Goal: Feedback & Contribution: Leave review/rating

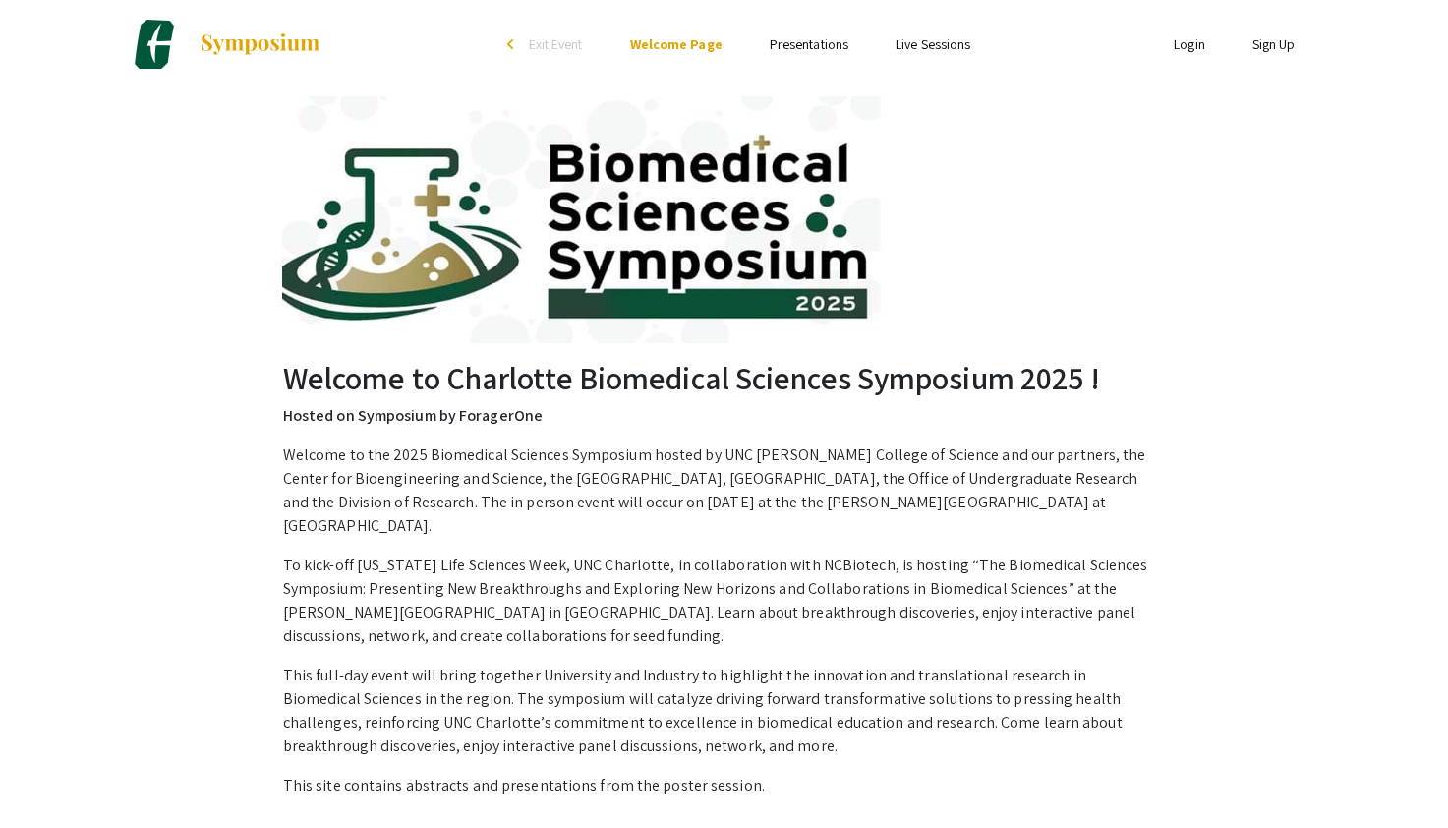
click at [1191, 46] on link "Login" at bounding box center [1189, 44] width 31 height 18
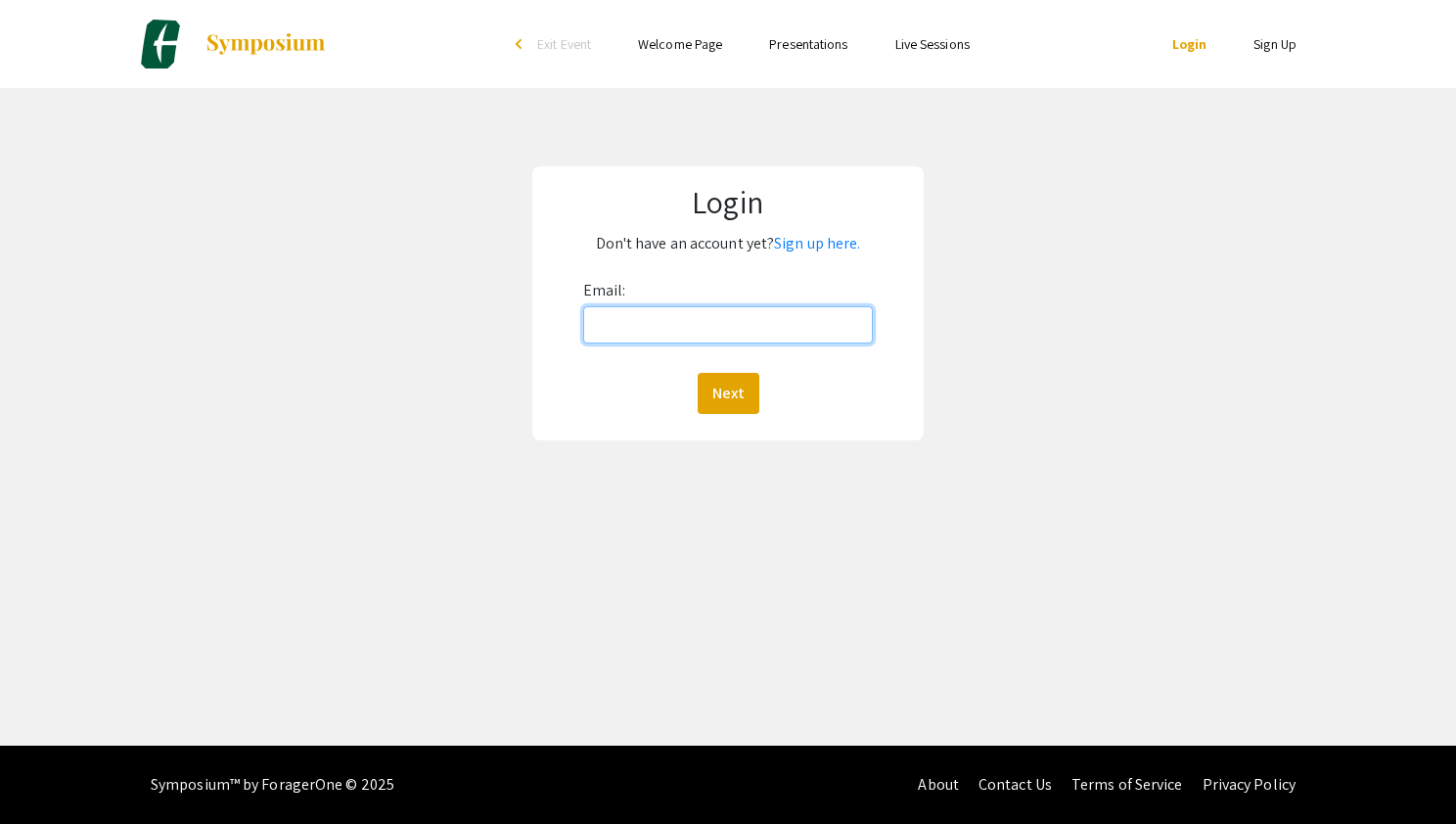
click at [737, 330] on input "Email:" at bounding box center [728, 324] width 290 height 37
type input "cmcclen4@charlotte.edu"
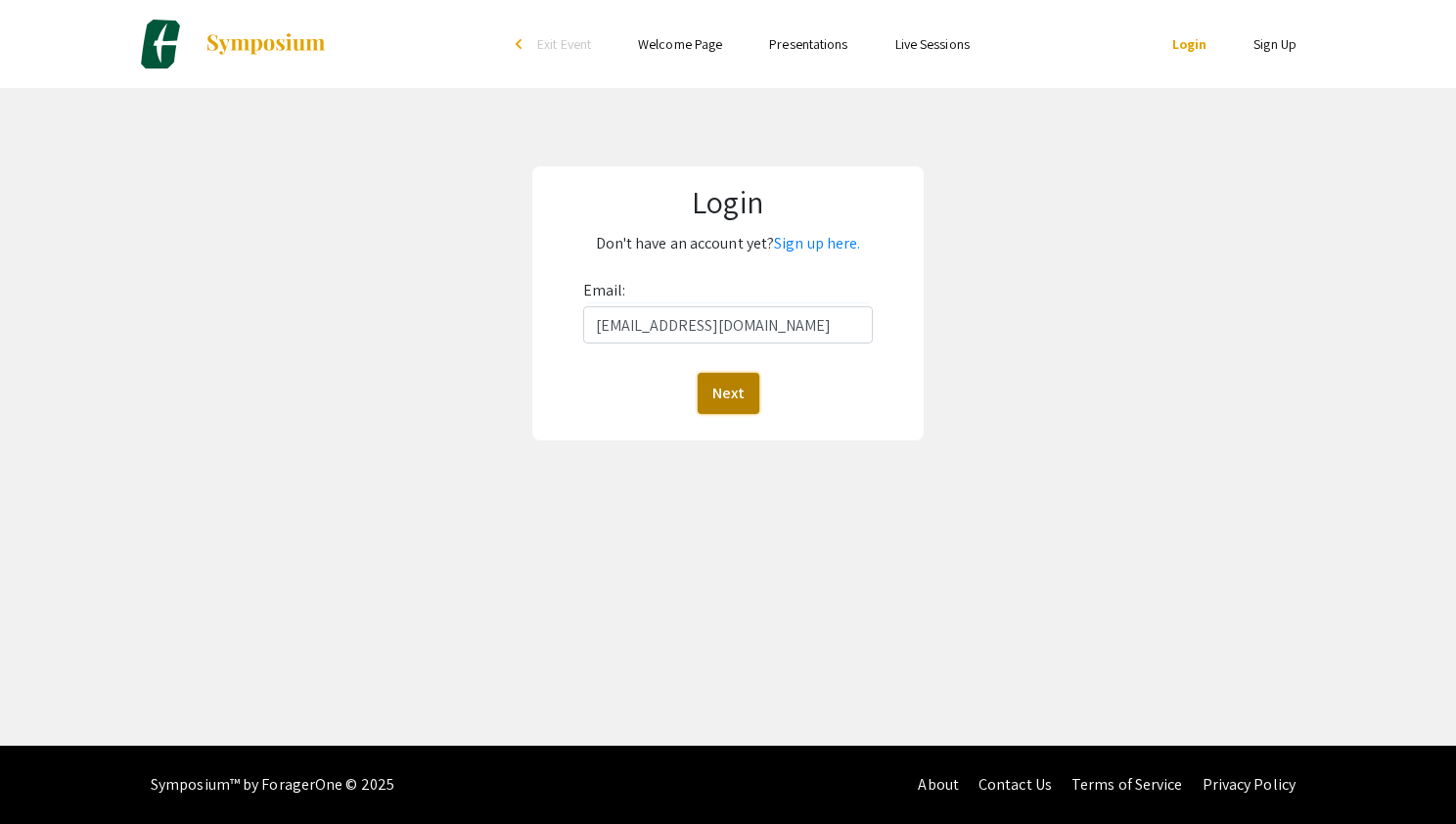
click at [721, 378] on button "Next" at bounding box center [728, 393] width 62 height 41
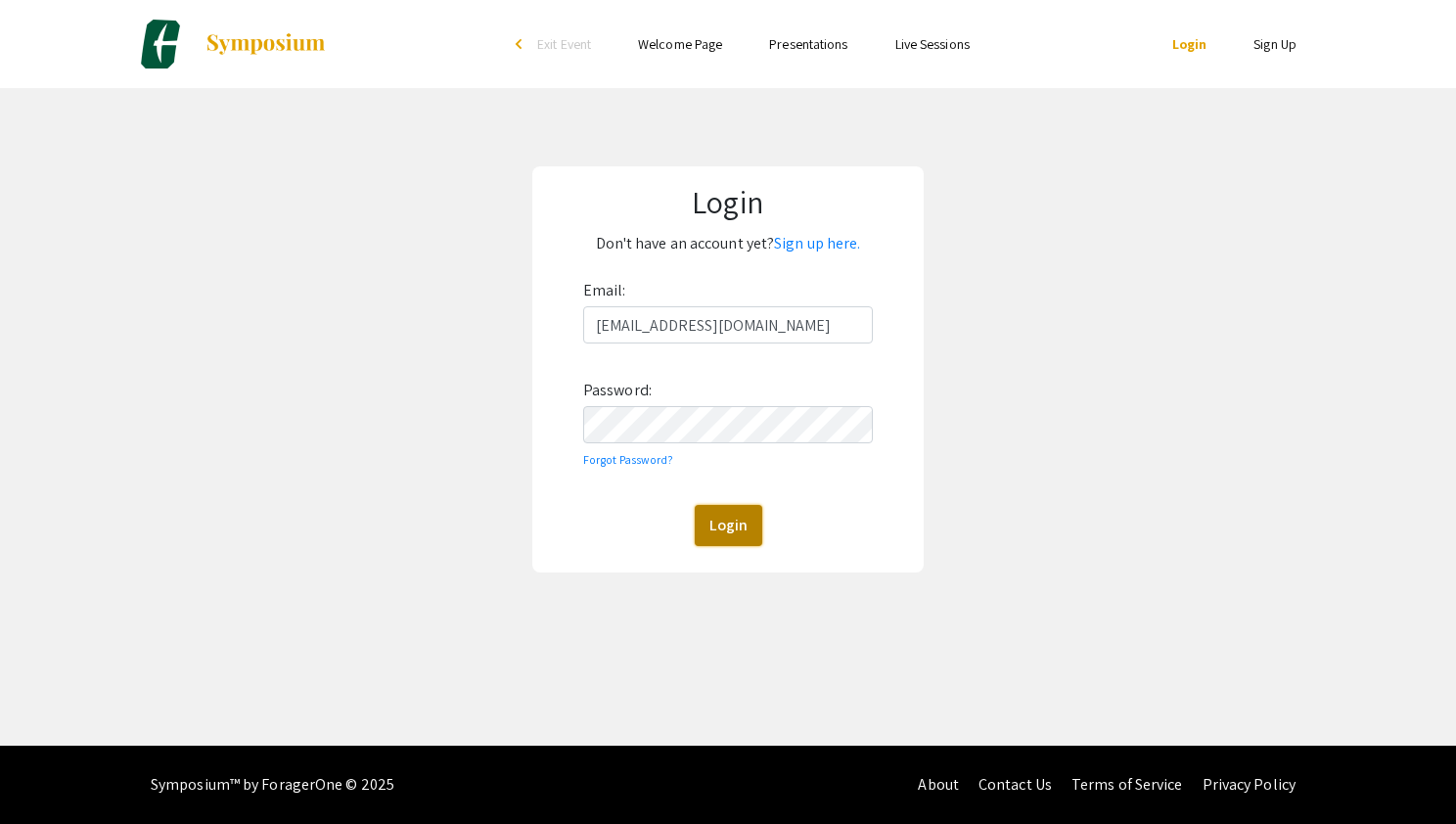
click at [712, 532] on button "Login" at bounding box center [728, 524] width 68 height 41
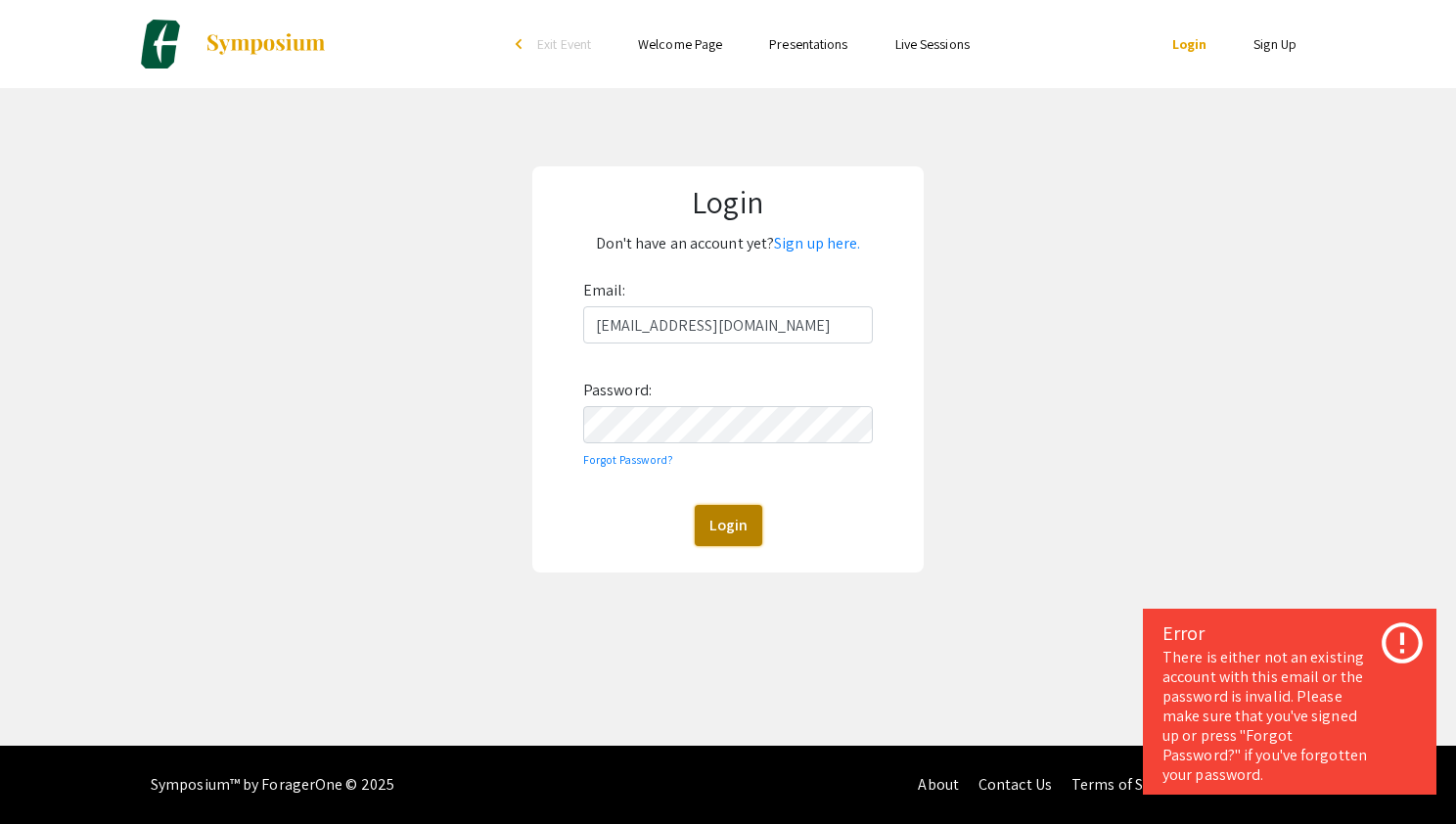
click at [734, 527] on button "Login" at bounding box center [728, 524] width 68 height 41
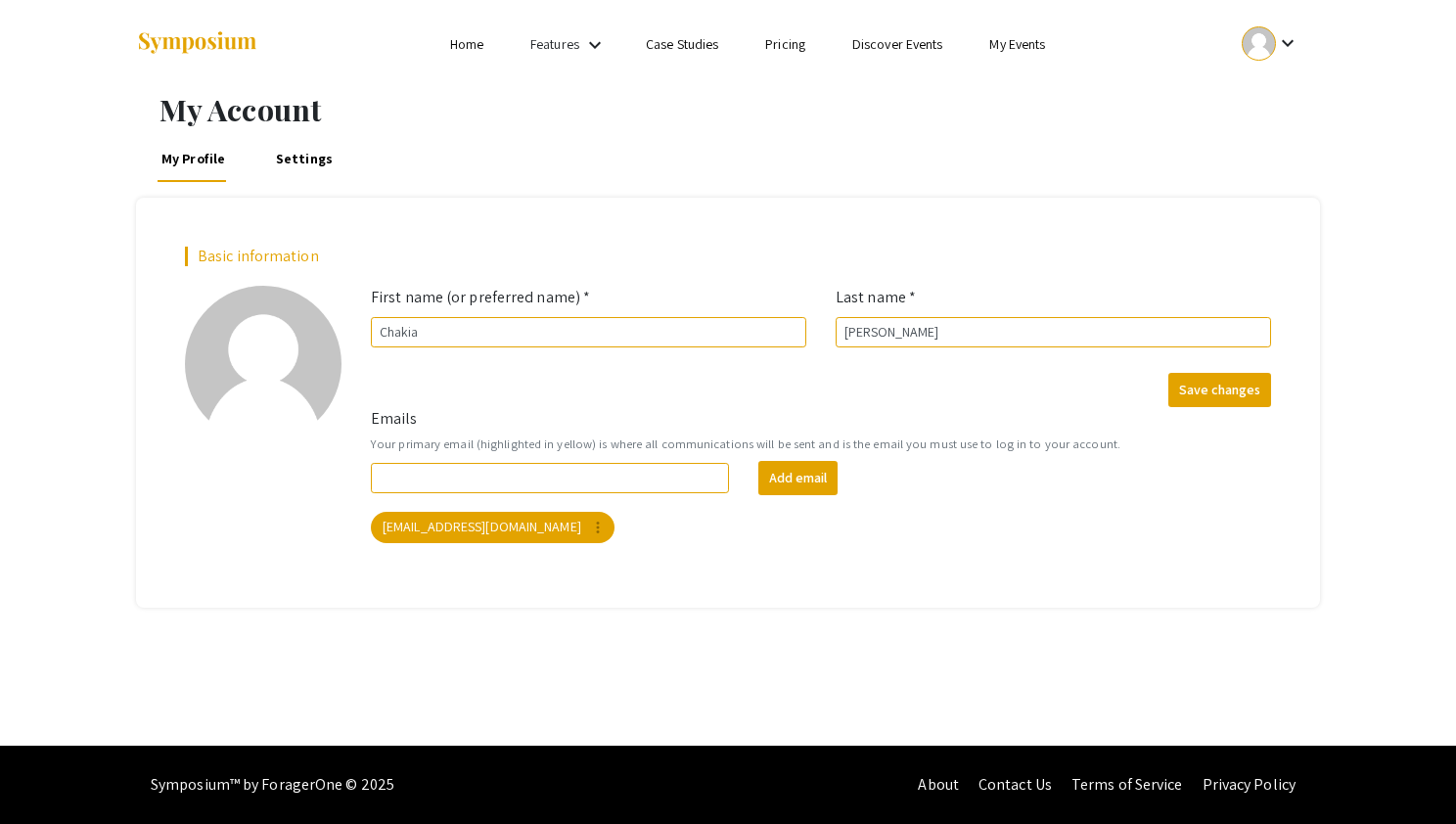
click at [455, 45] on link "Home" at bounding box center [466, 44] width 33 height 18
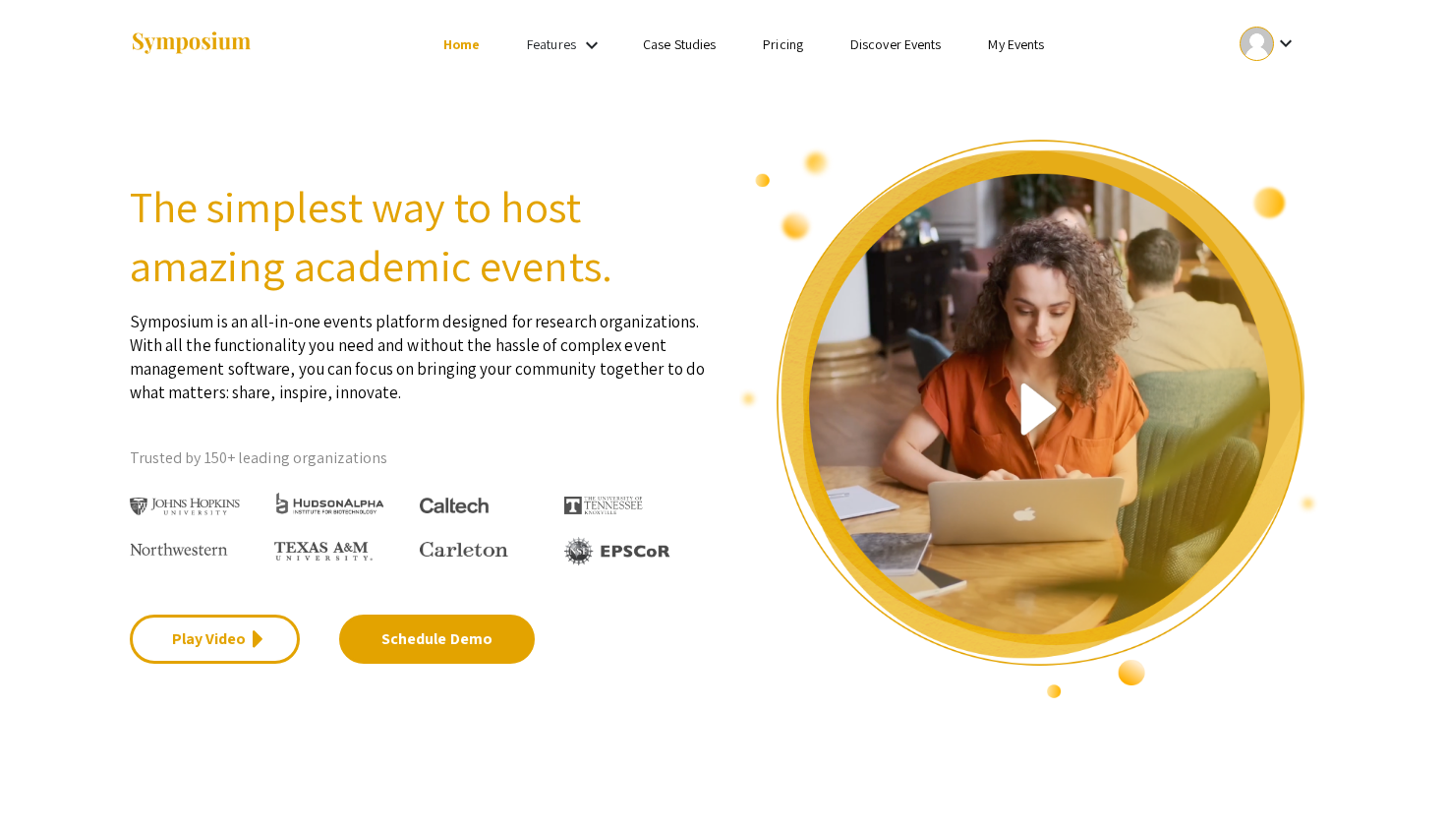
click at [1023, 38] on link "My Events" at bounding box center [1016, 44] width 56 height 18
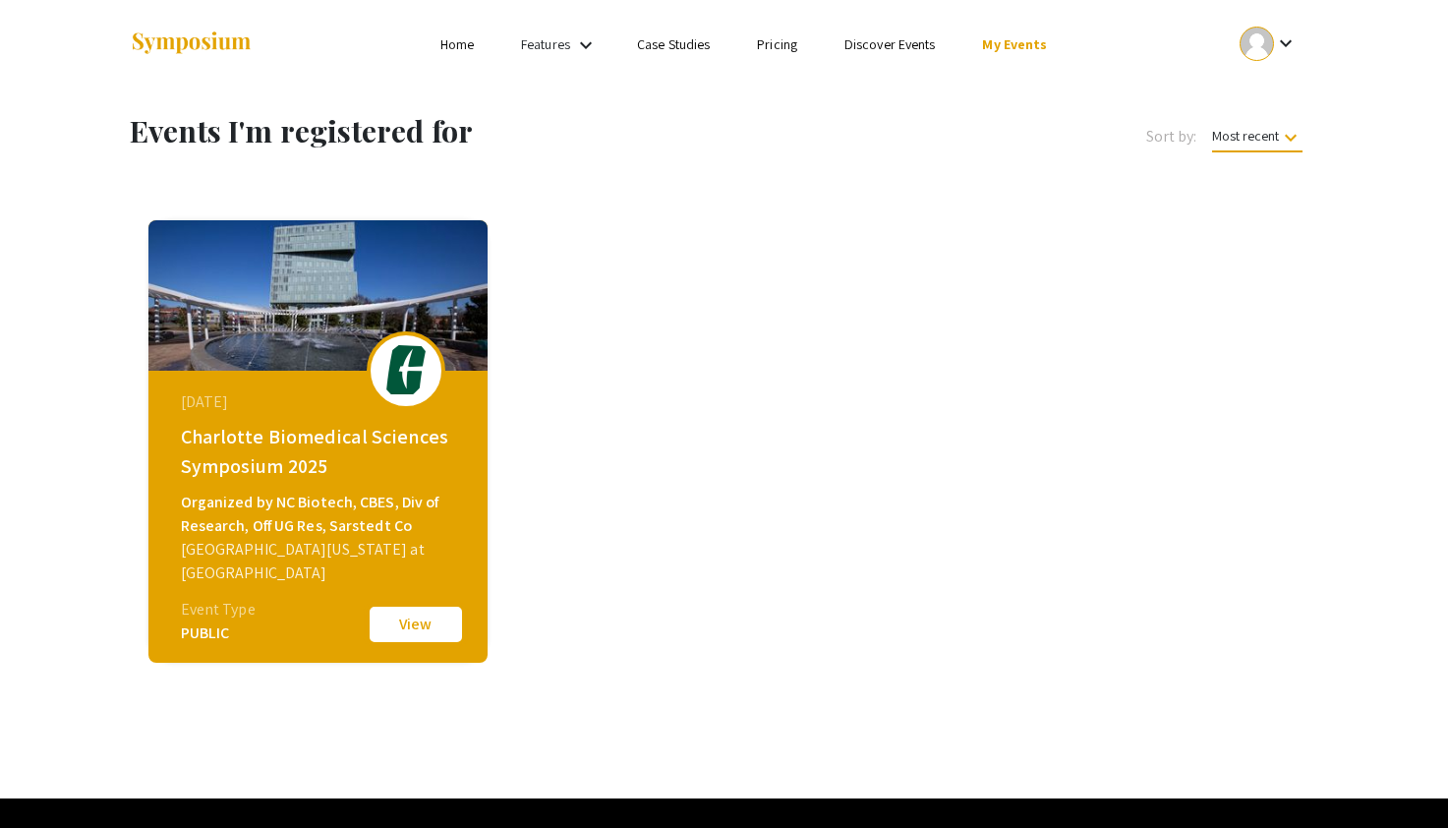
click at [444, 640] on button "View" at bounding box center [416, 624] width 98 height 41
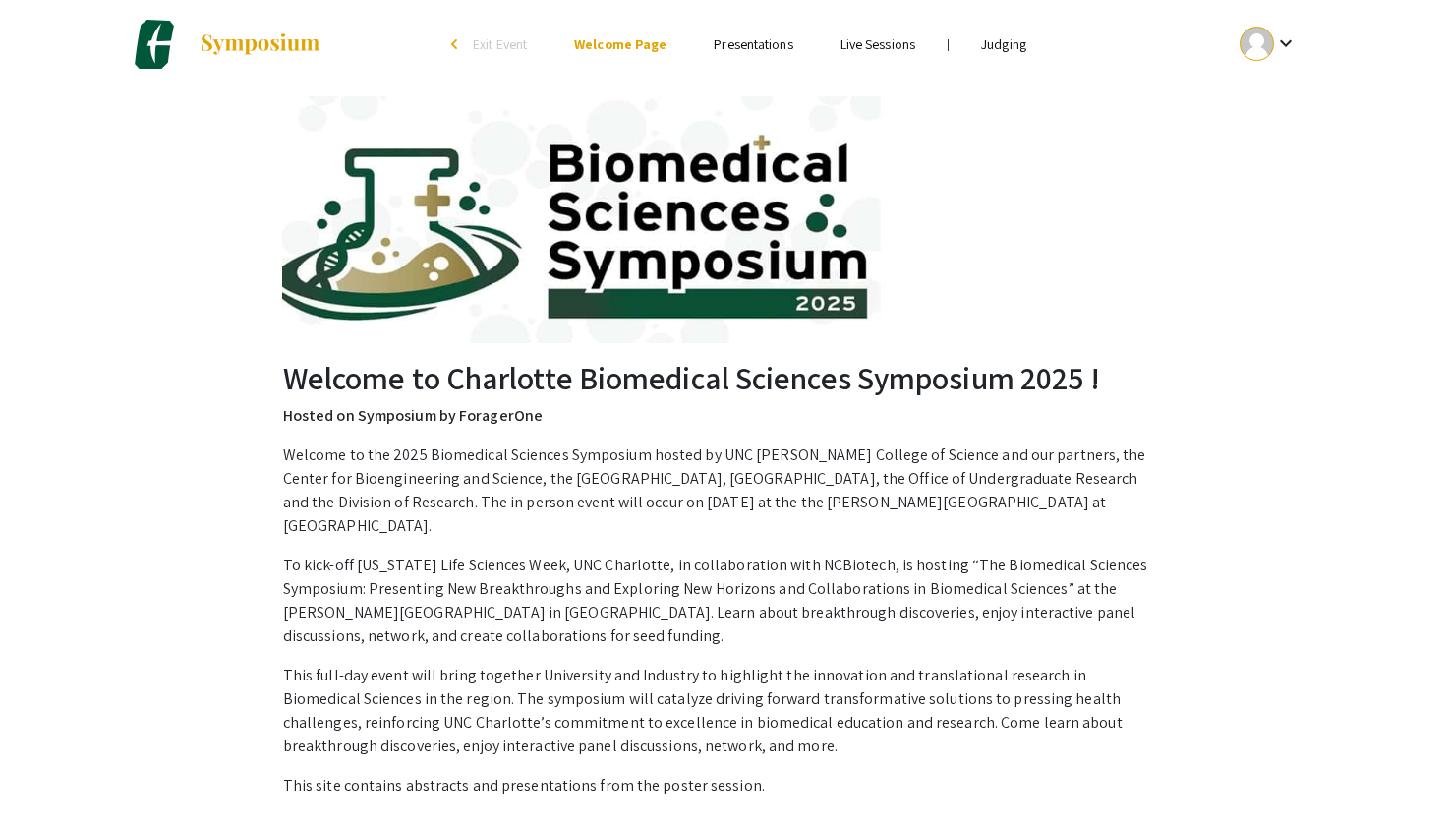
click at [1029, 47] on li "Judging" at bounding box center [1004, 44] width 92 height 24
click at [1010, 46] on link "Judging" at bounding box center [1003, 44] width 45 height 18
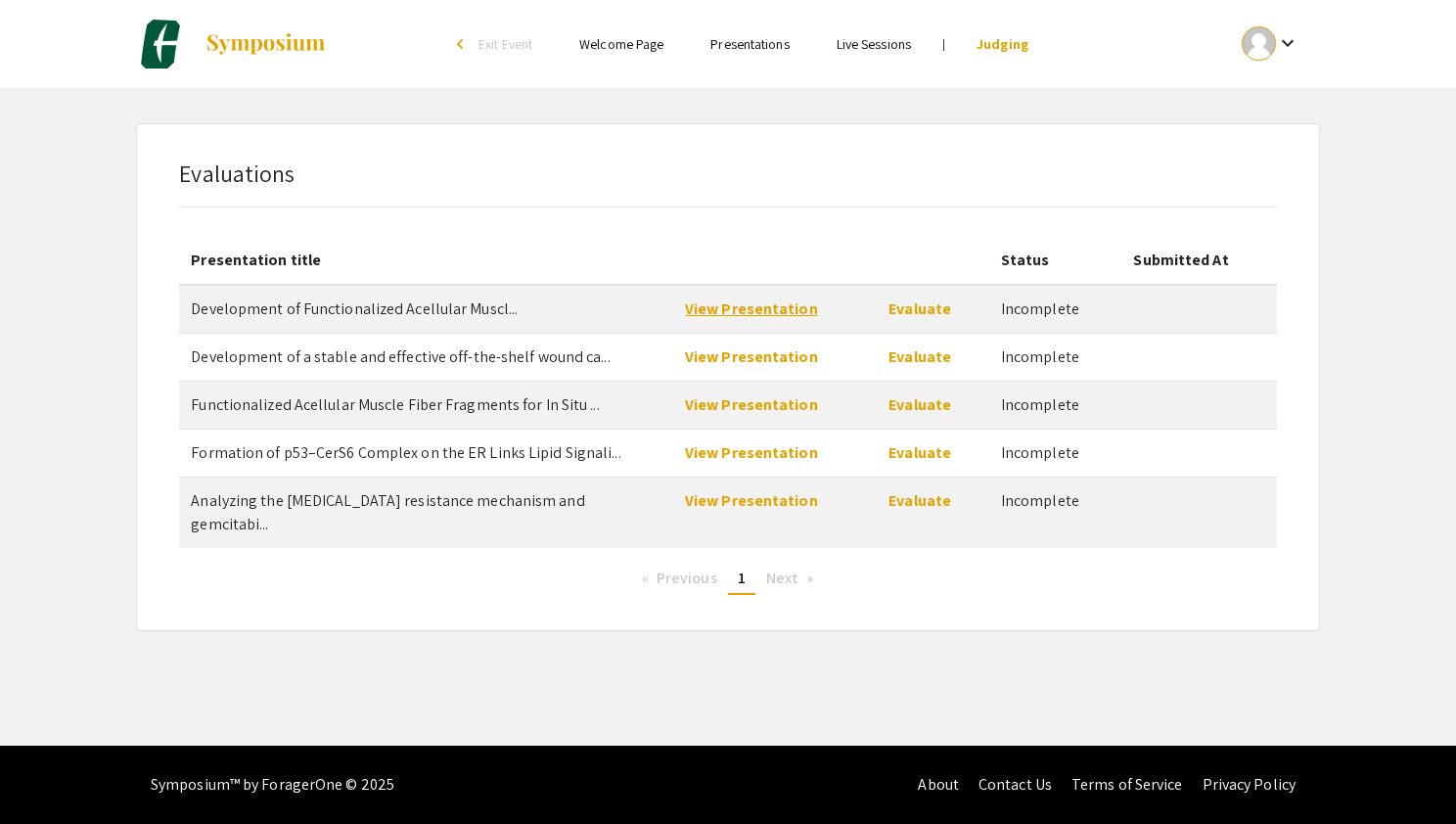
click at [791, 309] on link "View Presentation" at bounding box center [751, 309] width 133 height 21
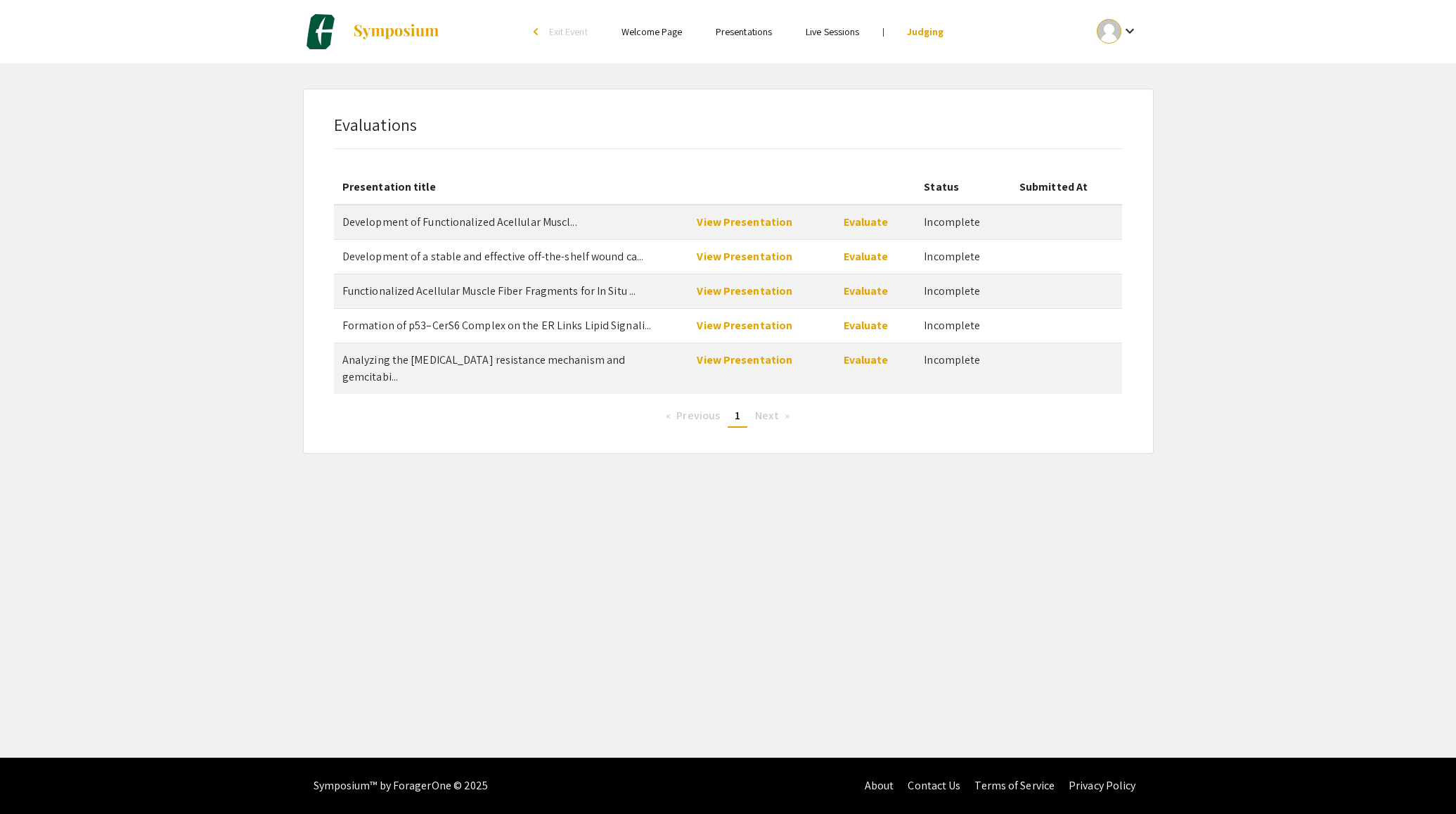
click at [758, 34] on link "Presentations" at bounding box center [744, 31] width 56 height 13
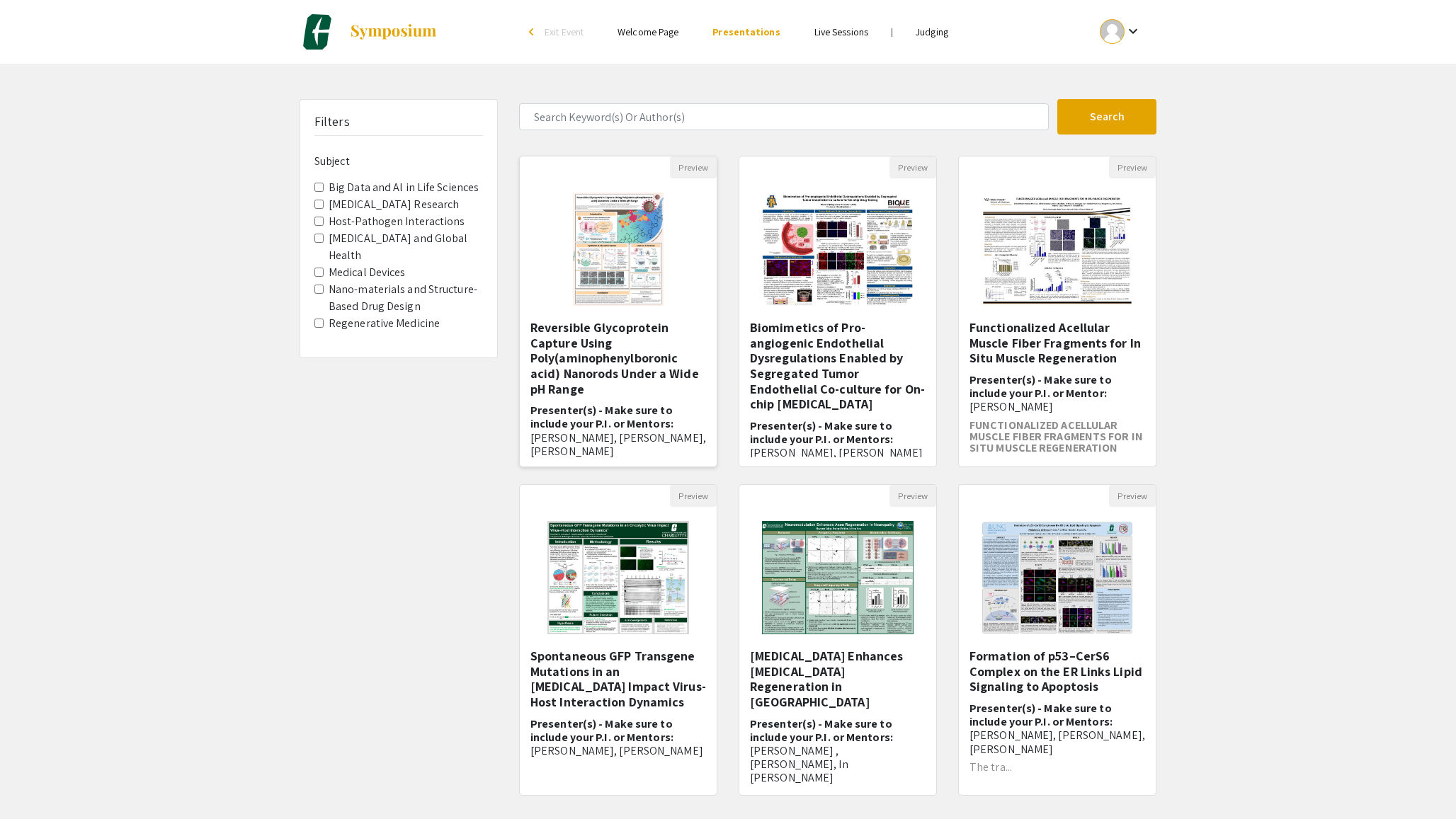
click at [641, 254] on img at bounding box center [618, 249] width 119 height 142
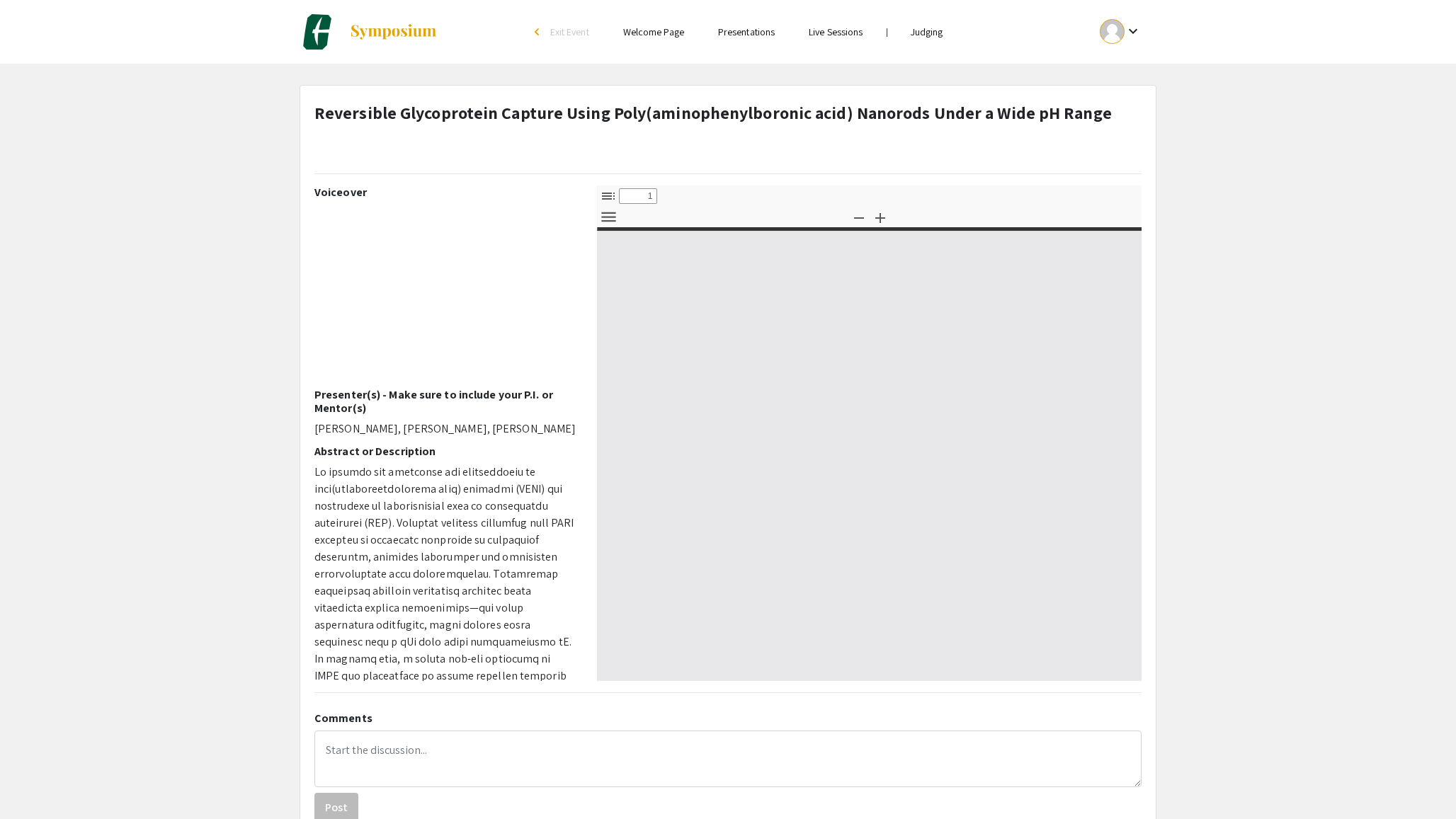
select select "custom"
type input "0"
select select "custom"
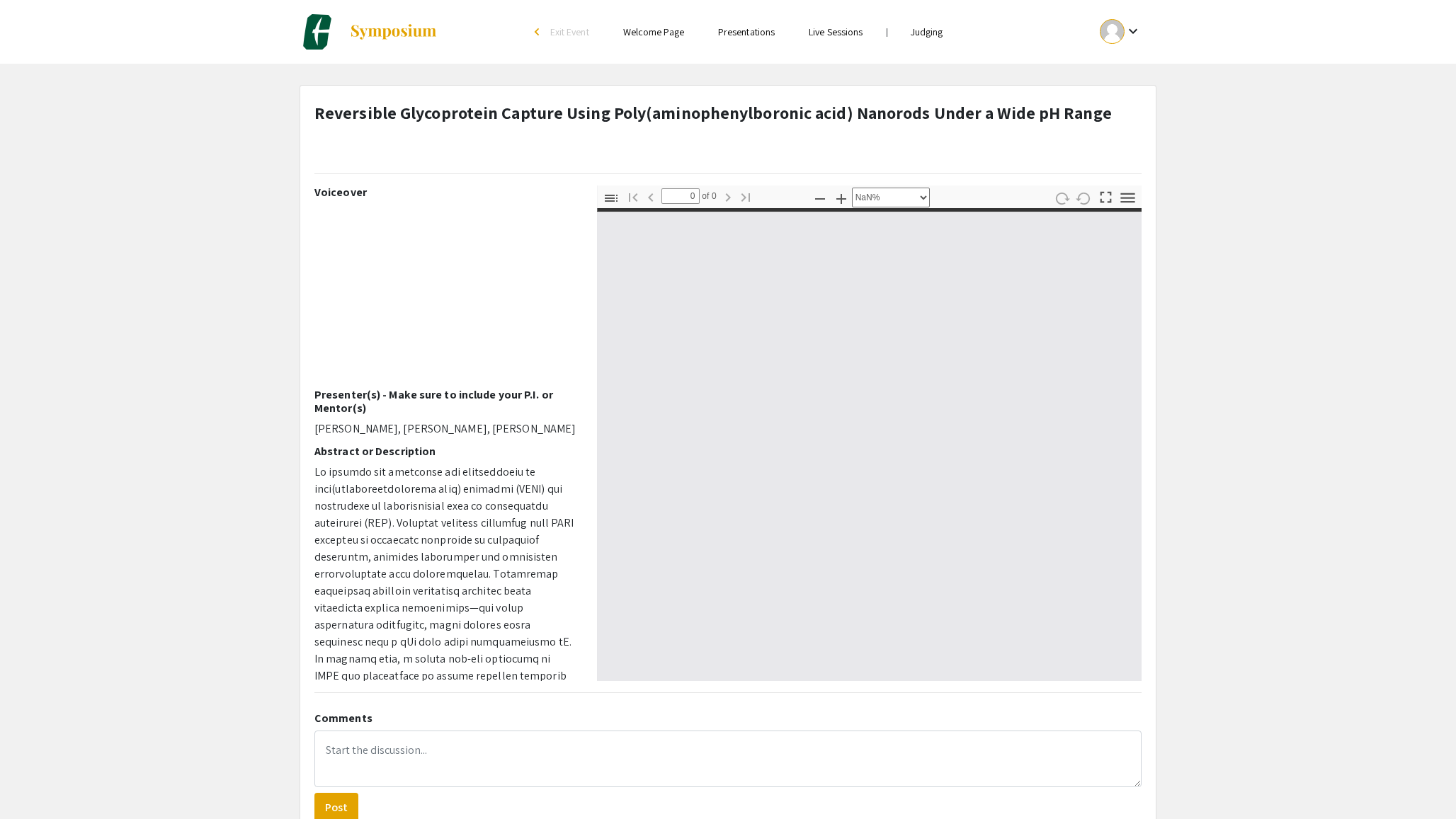
type input "1"
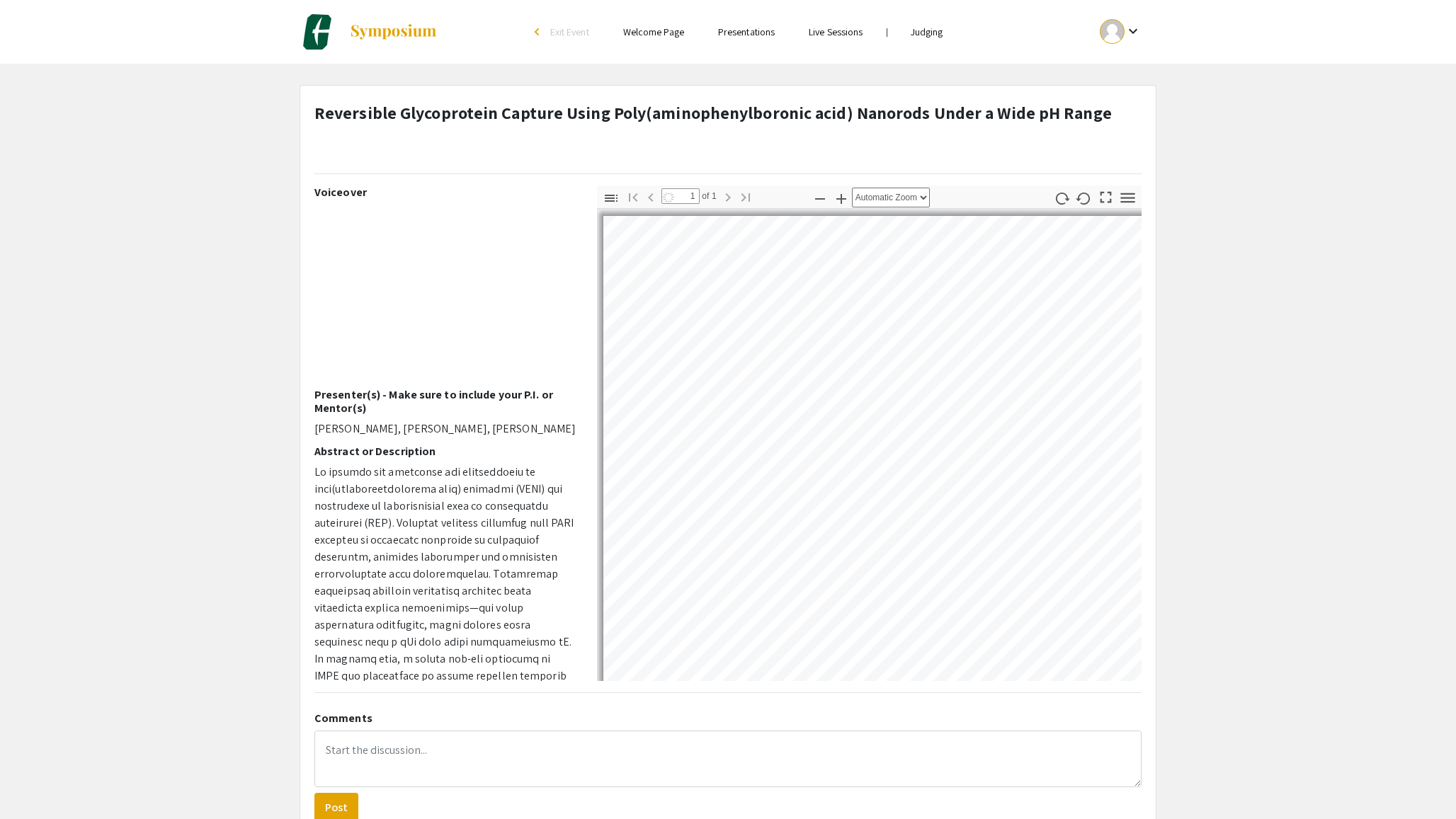
select select "auto"
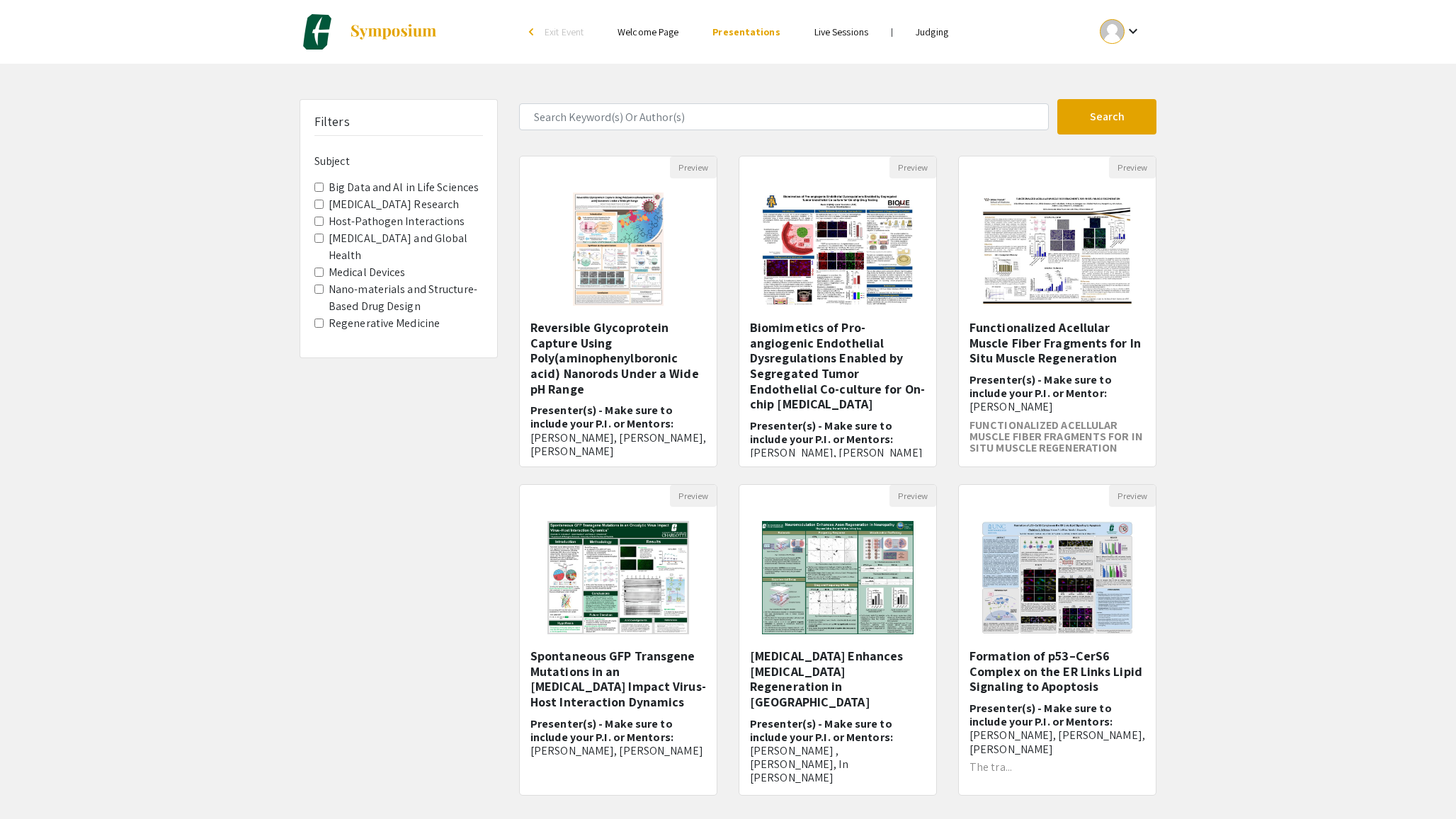
click at [369, 206] on label "Cancer Research" at bounding box center [393, 204] width 130 height 17
click at [323, 206] on Research "Cancer Research" at bounding box center [319, 204] width 9 height 9
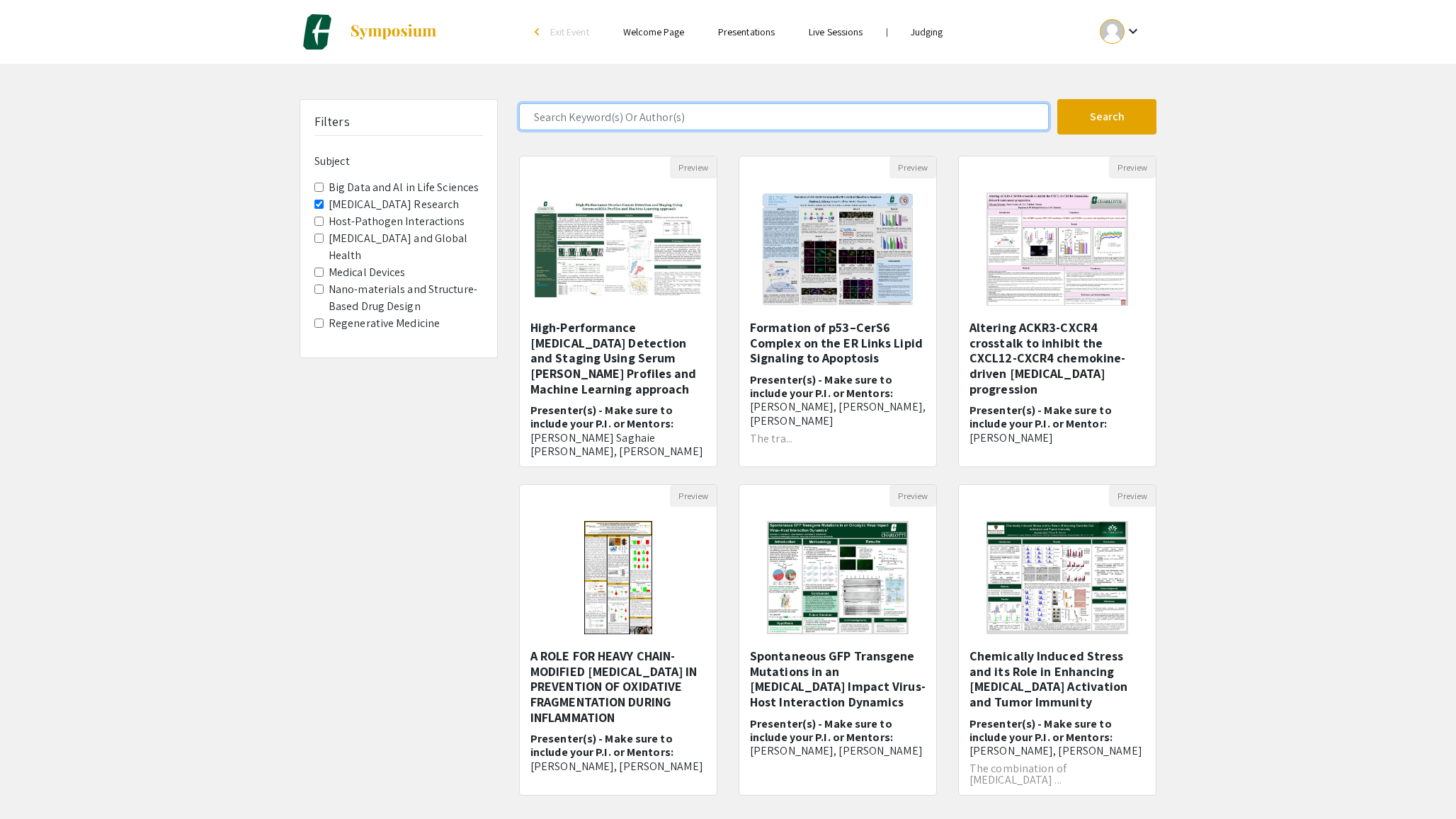
drag, startPoint x: 674, startPoint y: 108, endPoint x: 684, endPoint y: 114, distance: 11.7
click at [674, 108] on input "Search Keyword(s) Or Author(s)" at bounding box center [784, 117] width 530 height 27
paste input "Pamela Marahwa"
type input "Pamela Marahwa"
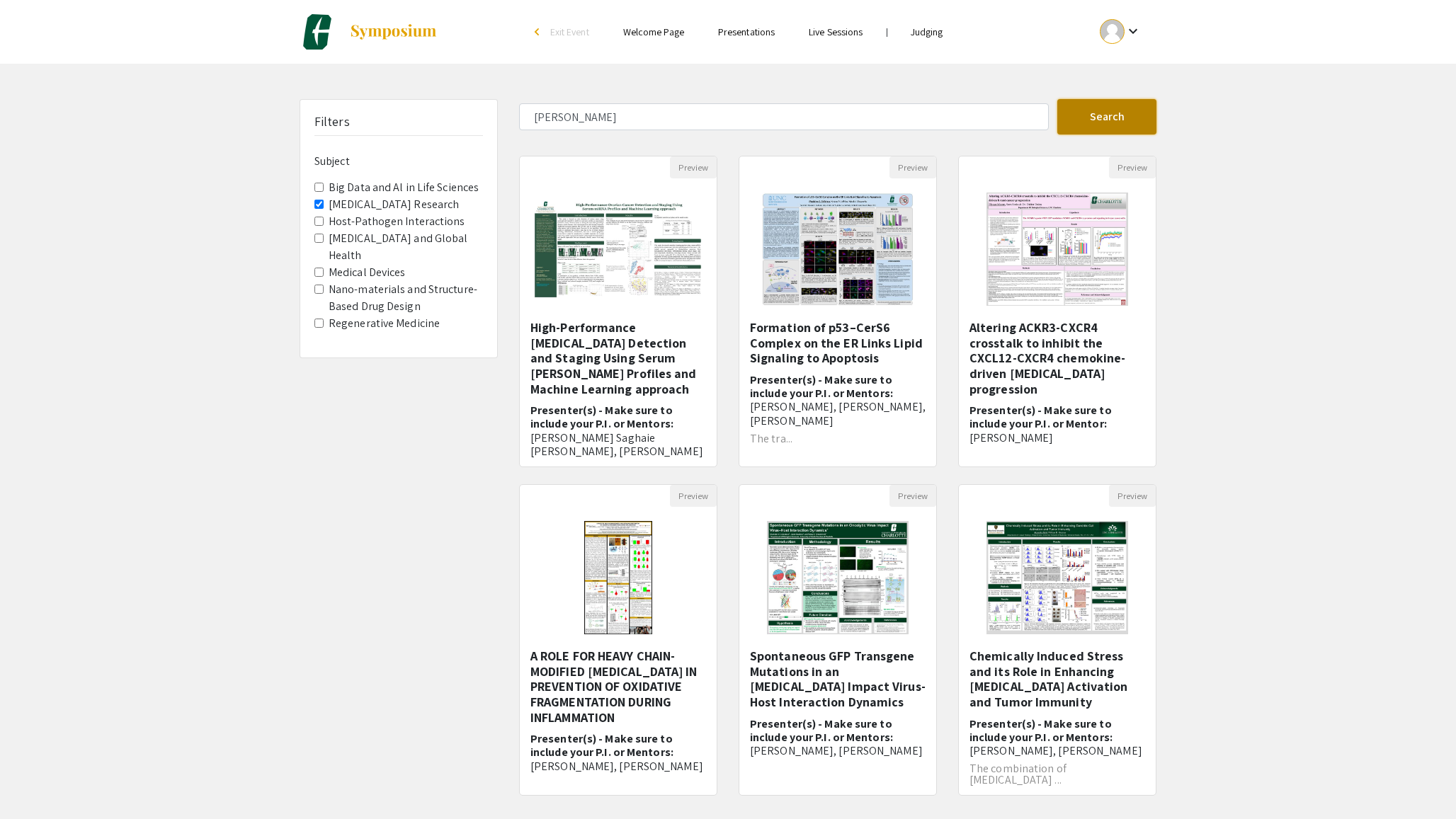
click at [1042, 107] on button "Search" at bounding box center [1107, 117] width 99 height 35
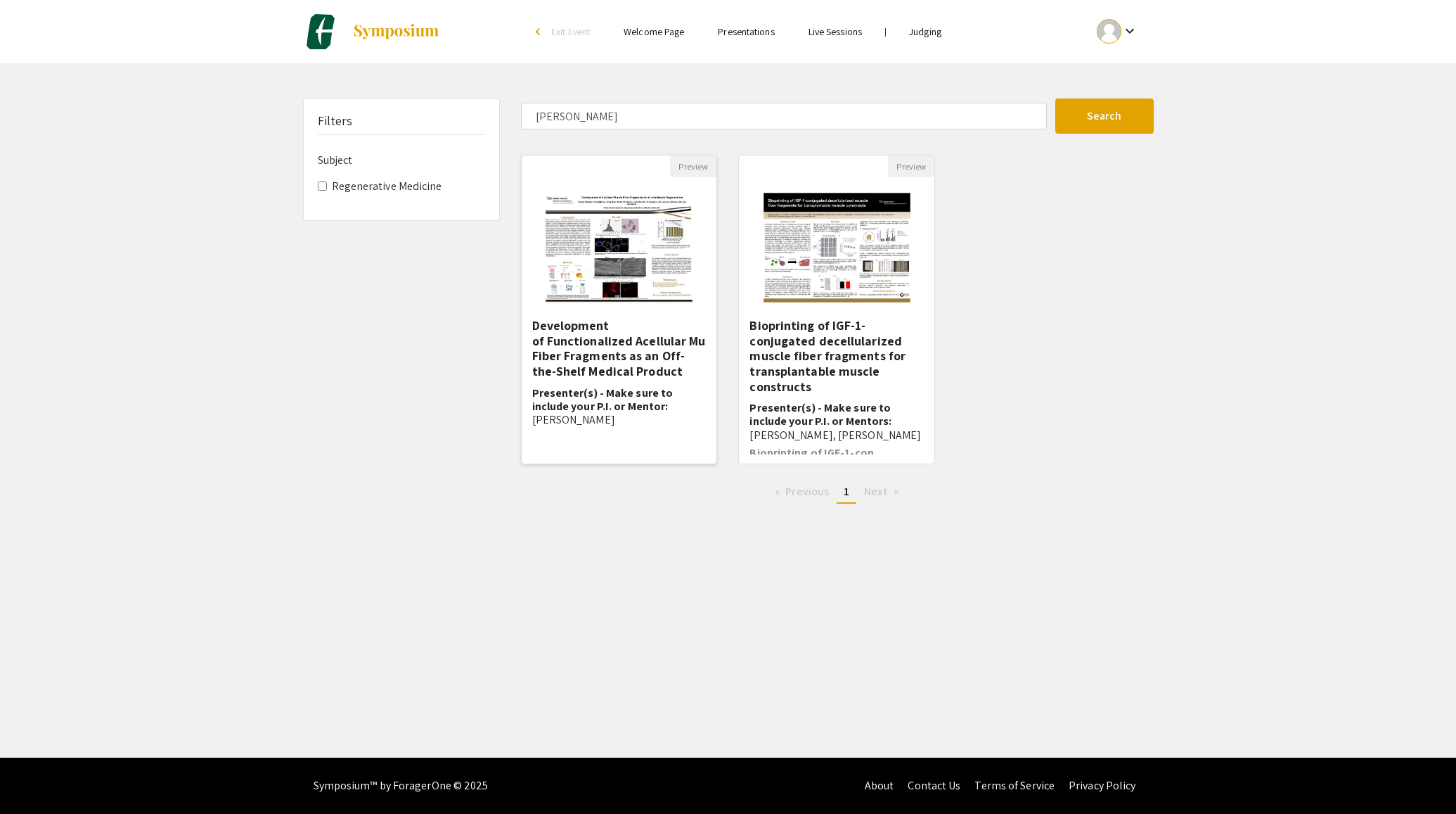
click at [627, 376] on h5 "Development of Functionalized Acellular Muscle Fiber Fragments as an Off-the-Sh…" at bounding box center [619, 348] width 174 height 61
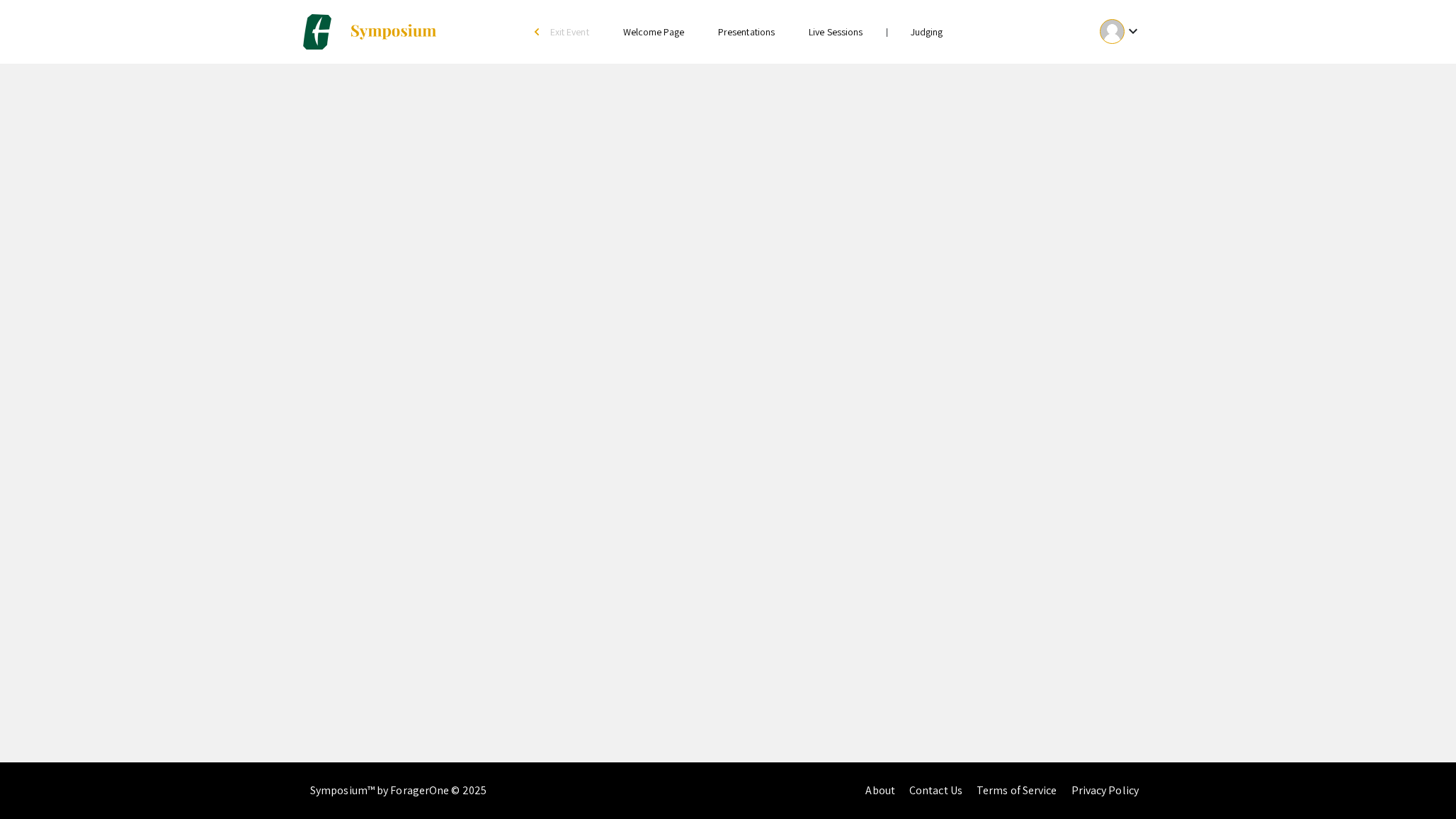
select select "custom"
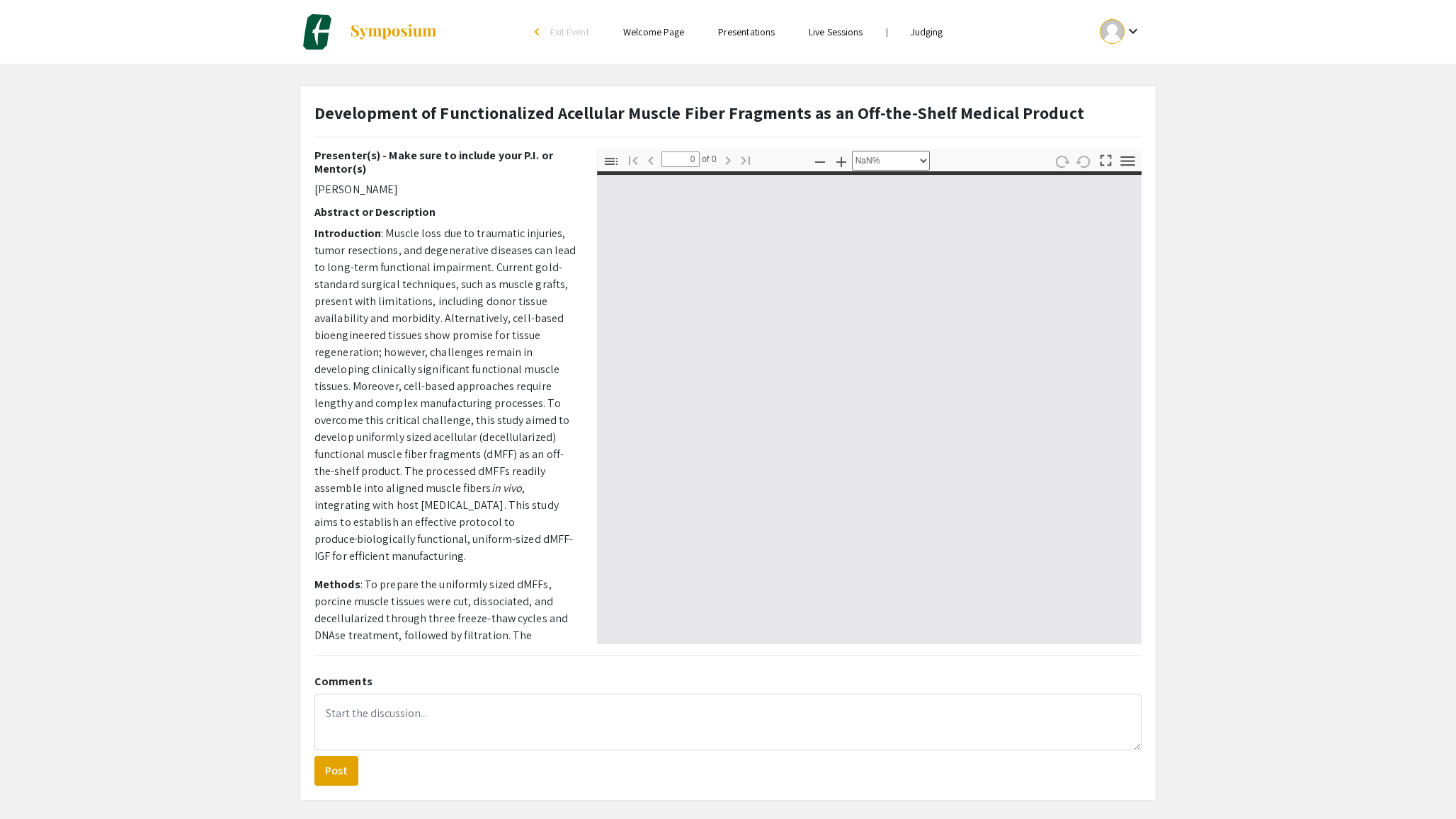
type input "1"
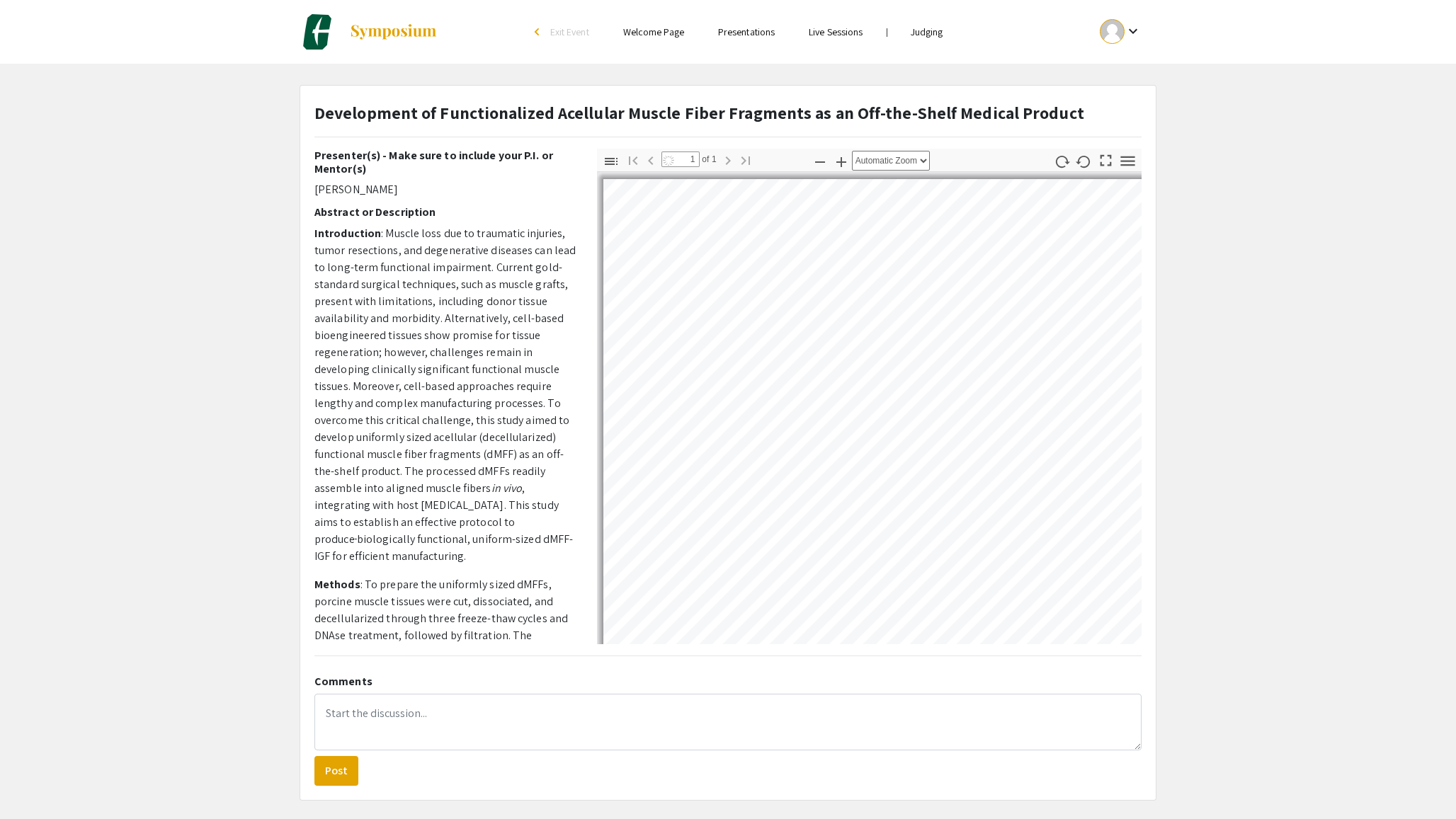
select select "auto"
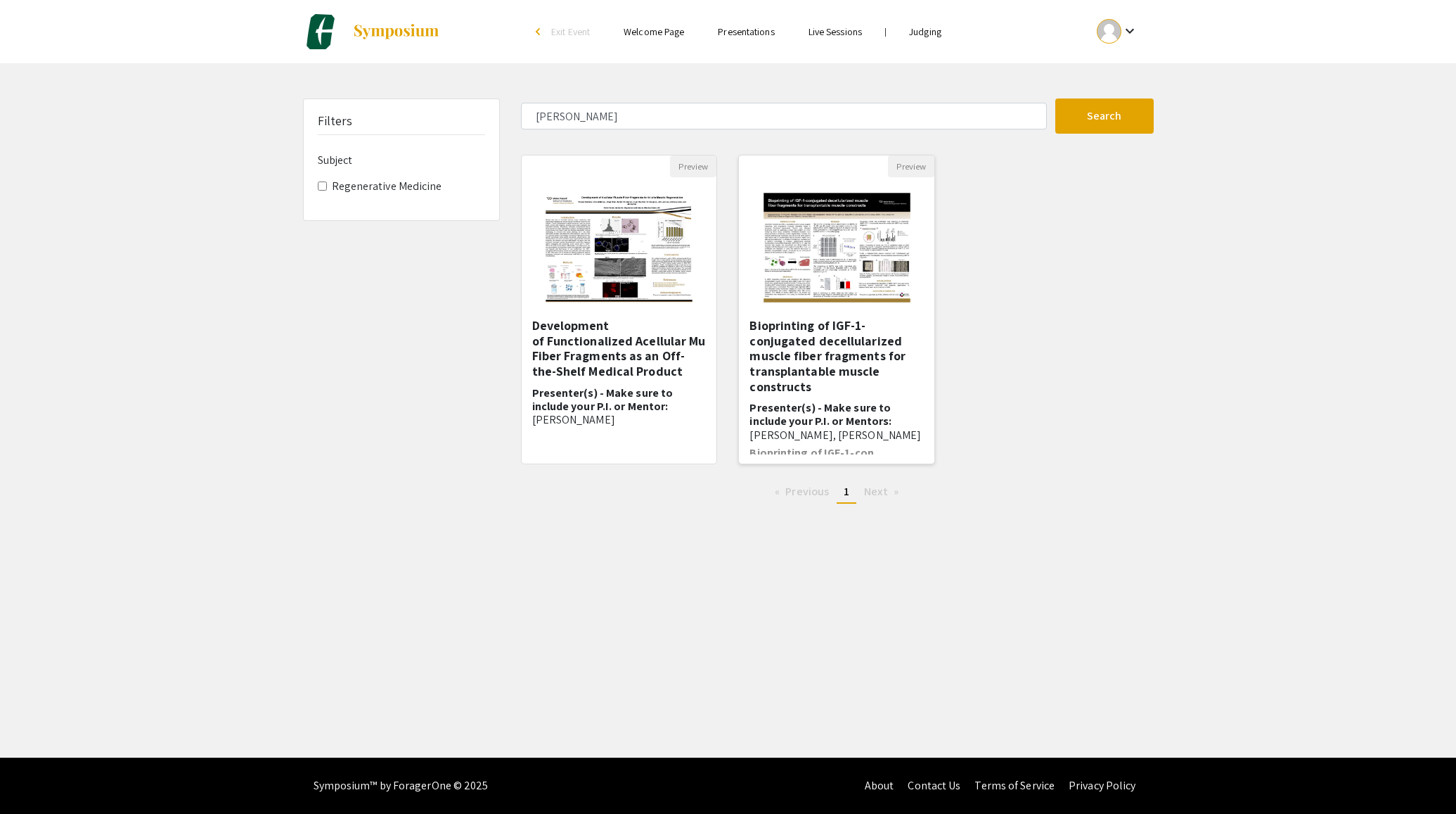
click at [810, 227] on img "Open Presentation <p><strong>Bioprinting of IGF-1-conjugated decellularized mus…" at bounding box center [837, 247] width 178 height 141
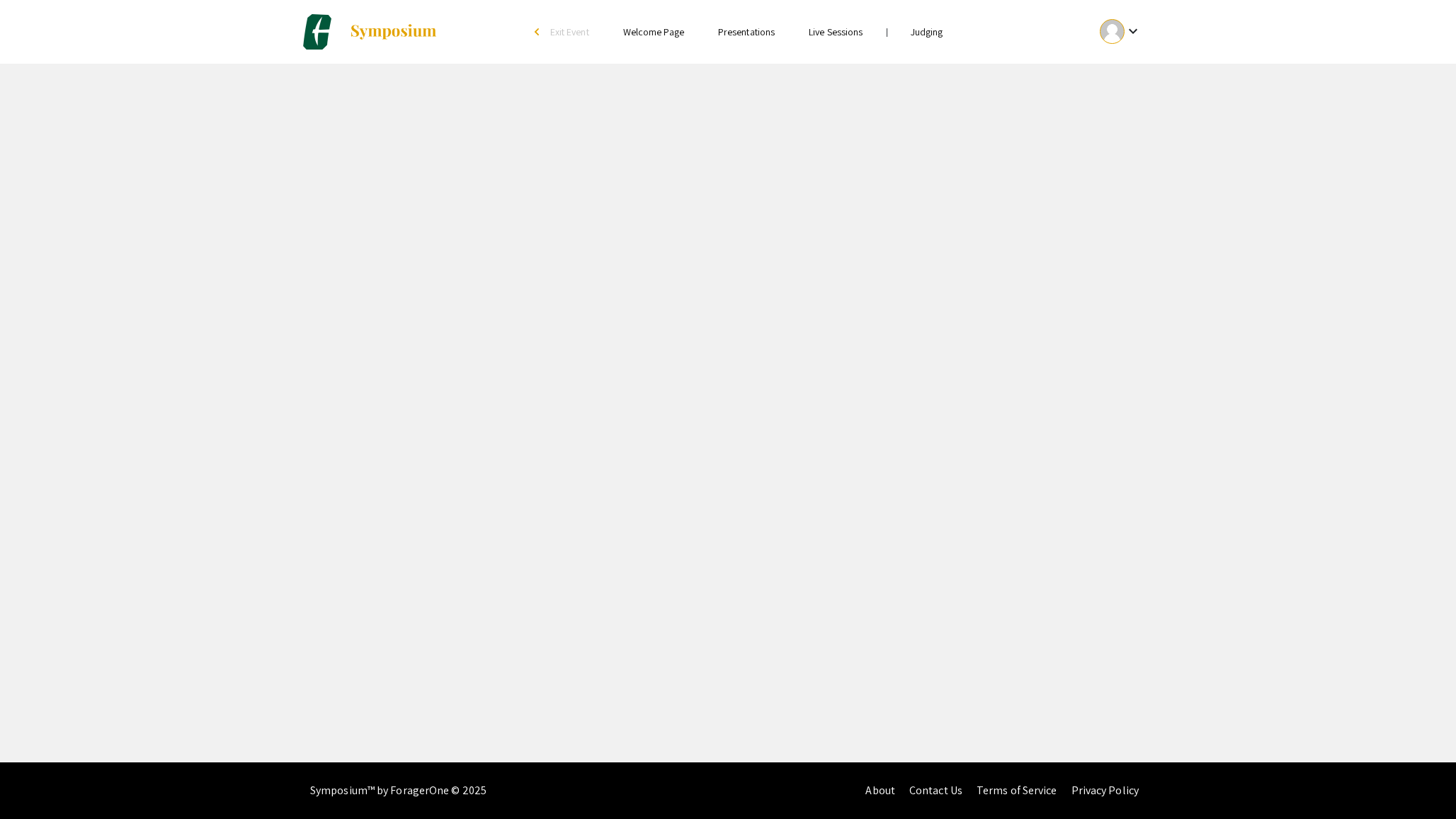
select select "custom"
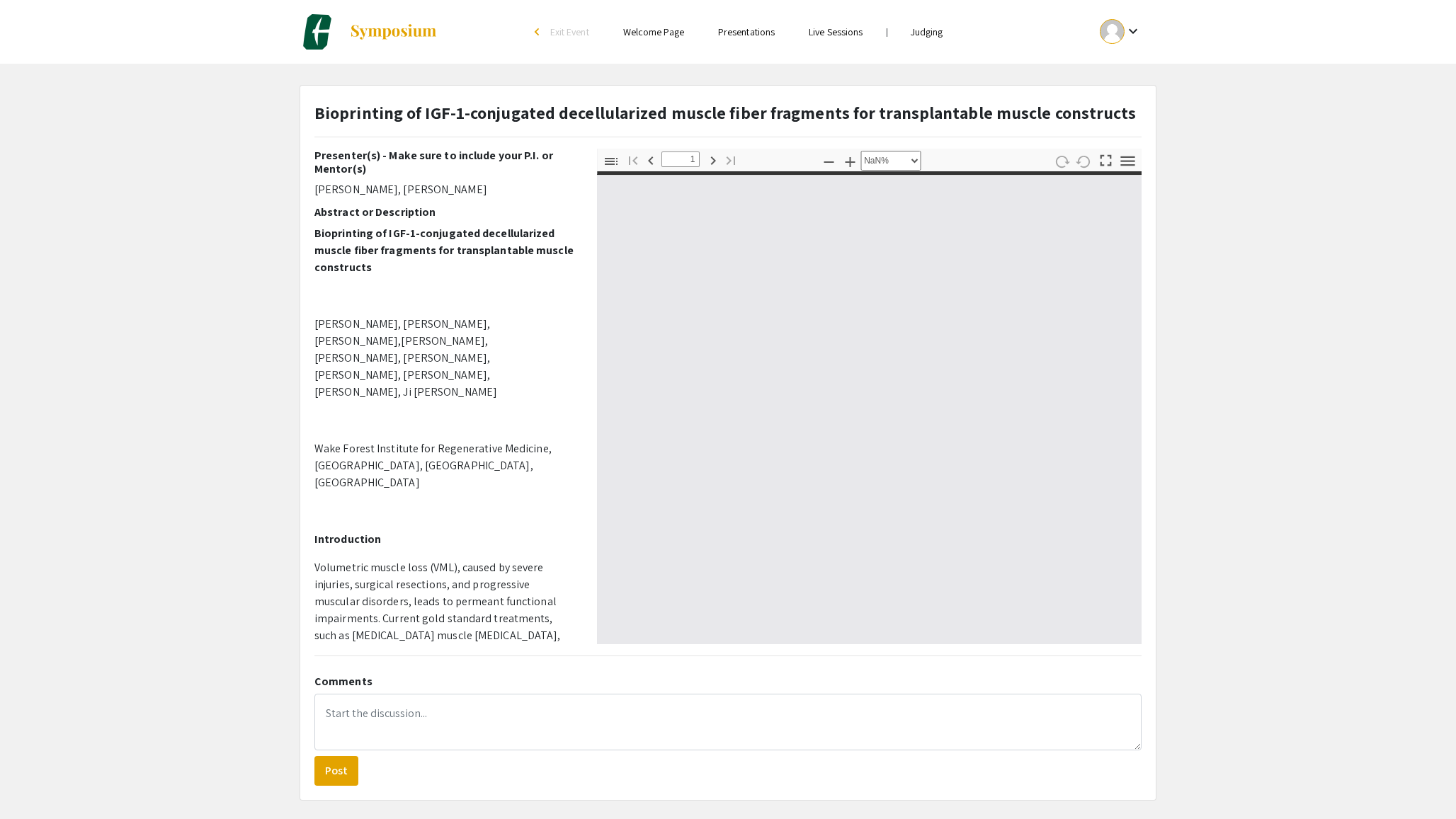
type input "0"
select select "custom"
type input "1"
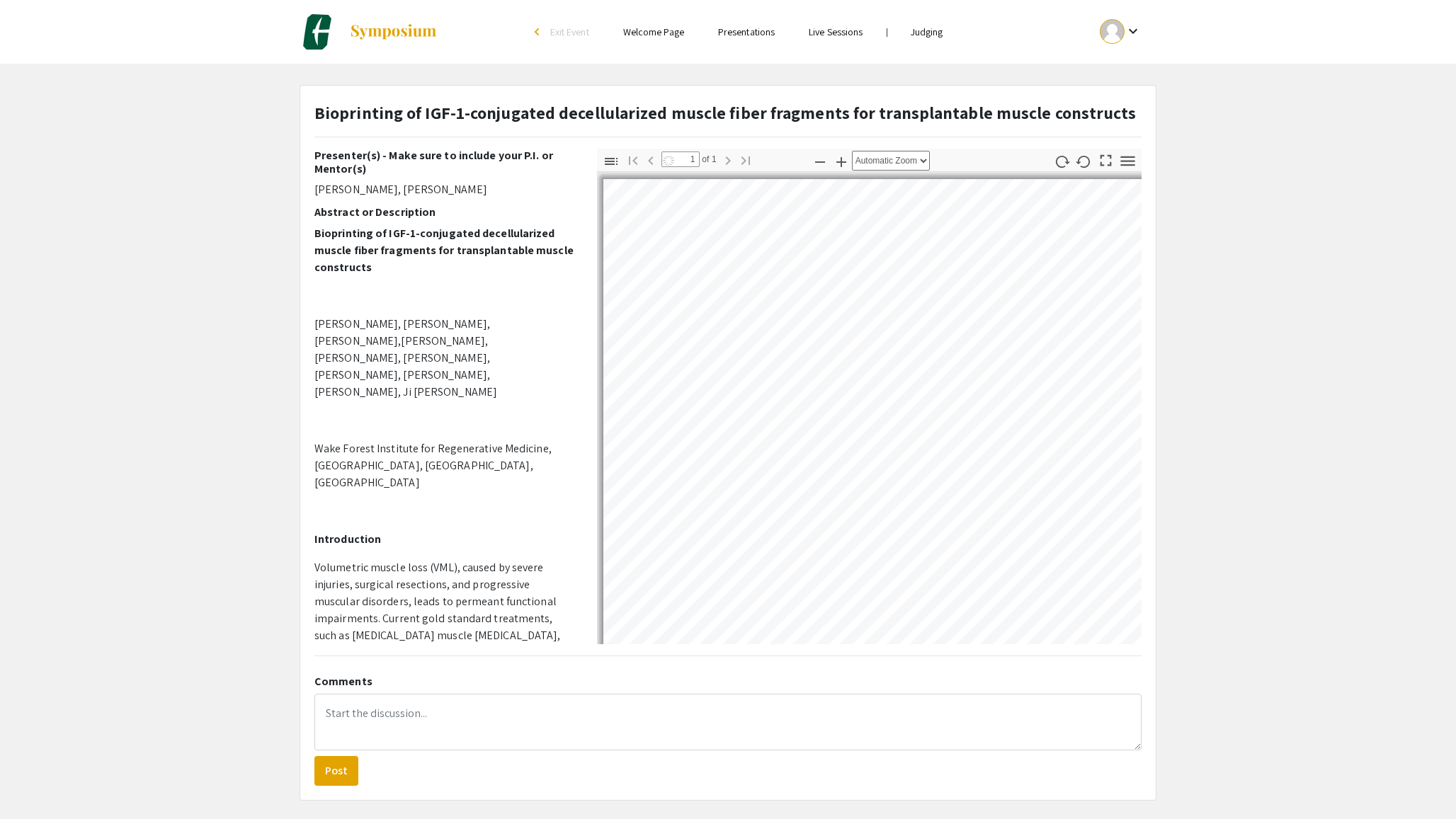
select select "auto"
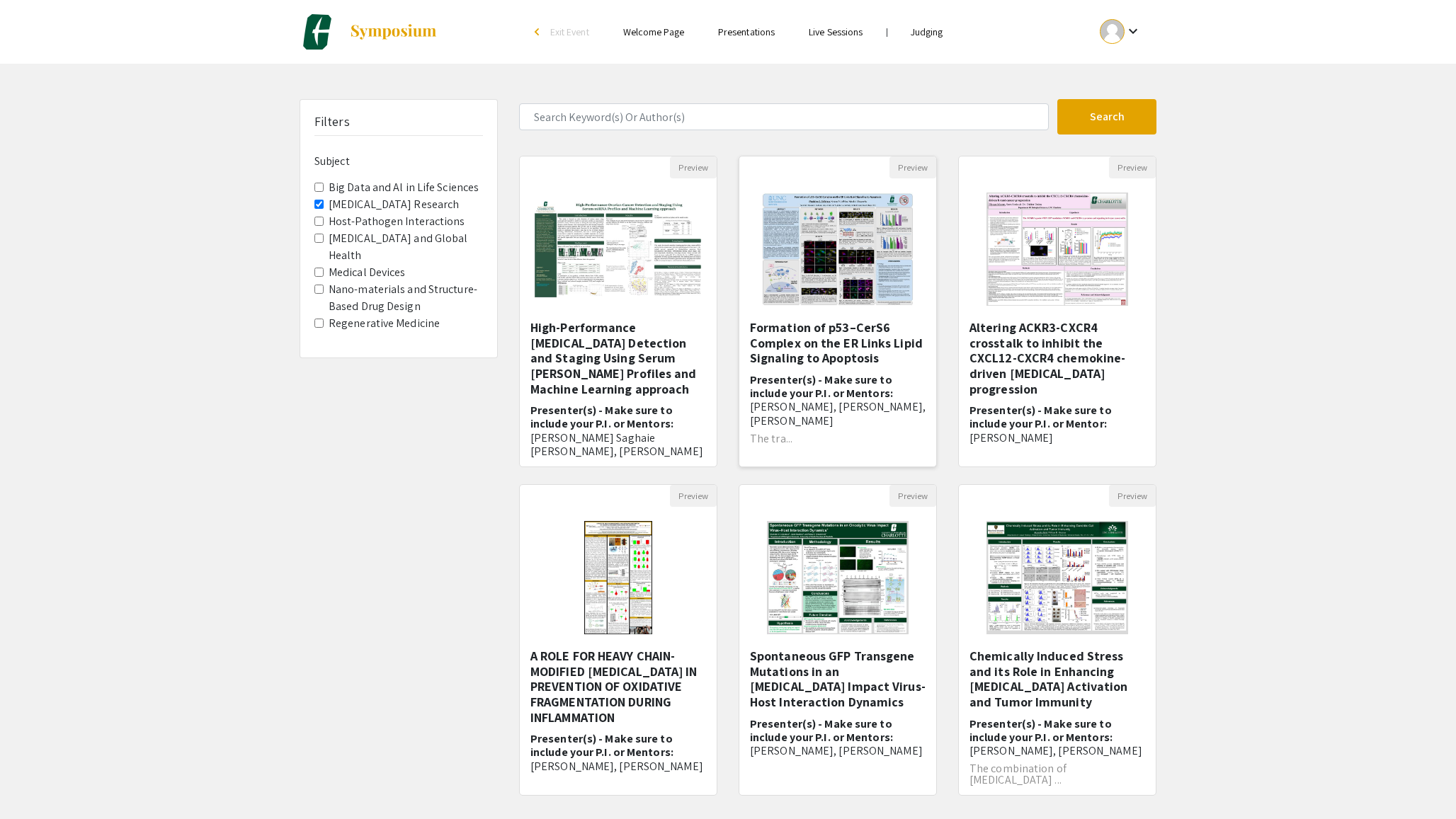
click at [796, 358] on h5 "Formation of p53–CerS6 Complex on the ER Links Lipid Signaling to Apoptosis" at bounding box center [837, 343] width 176 height 46
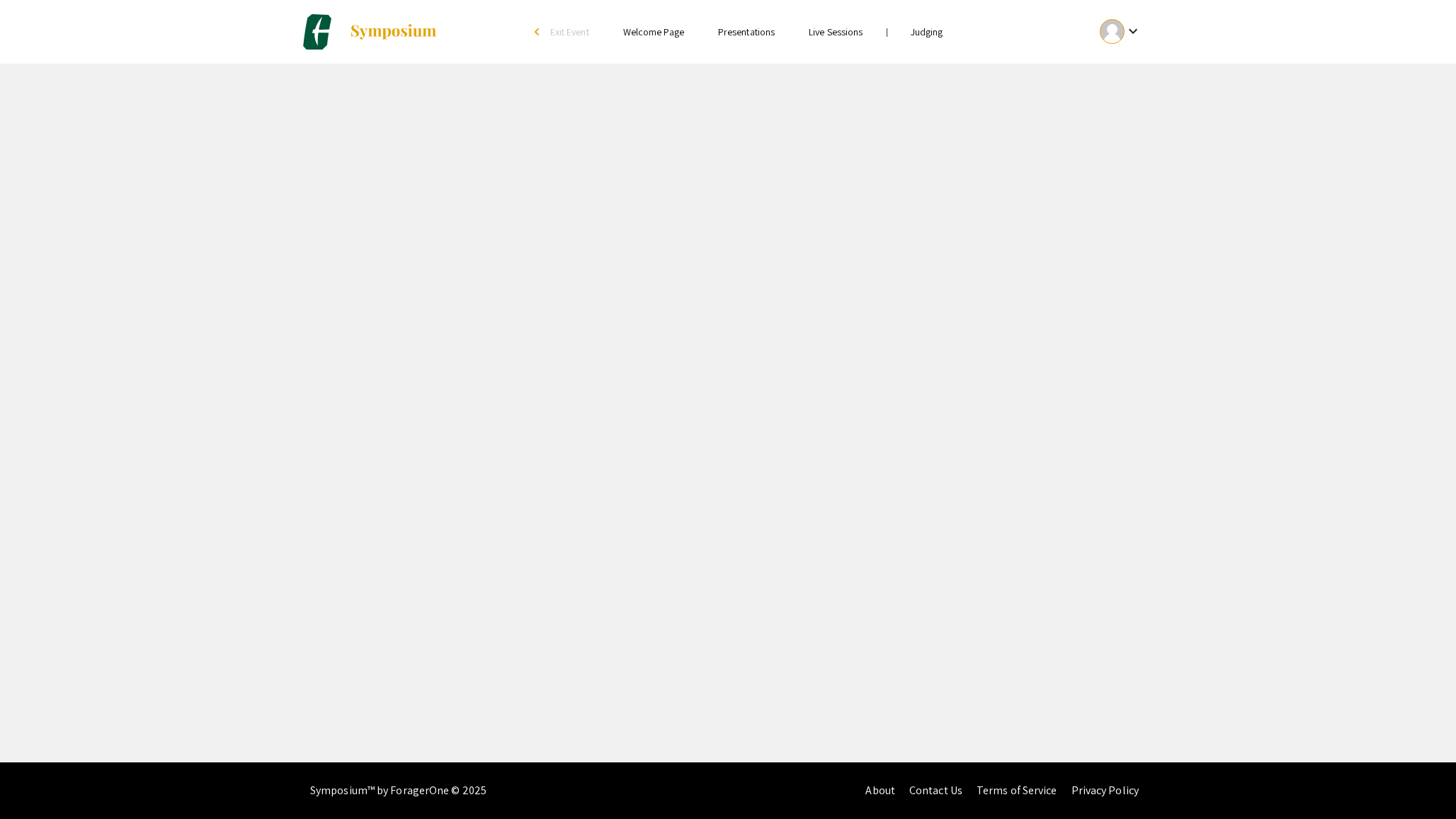
select select "custom"
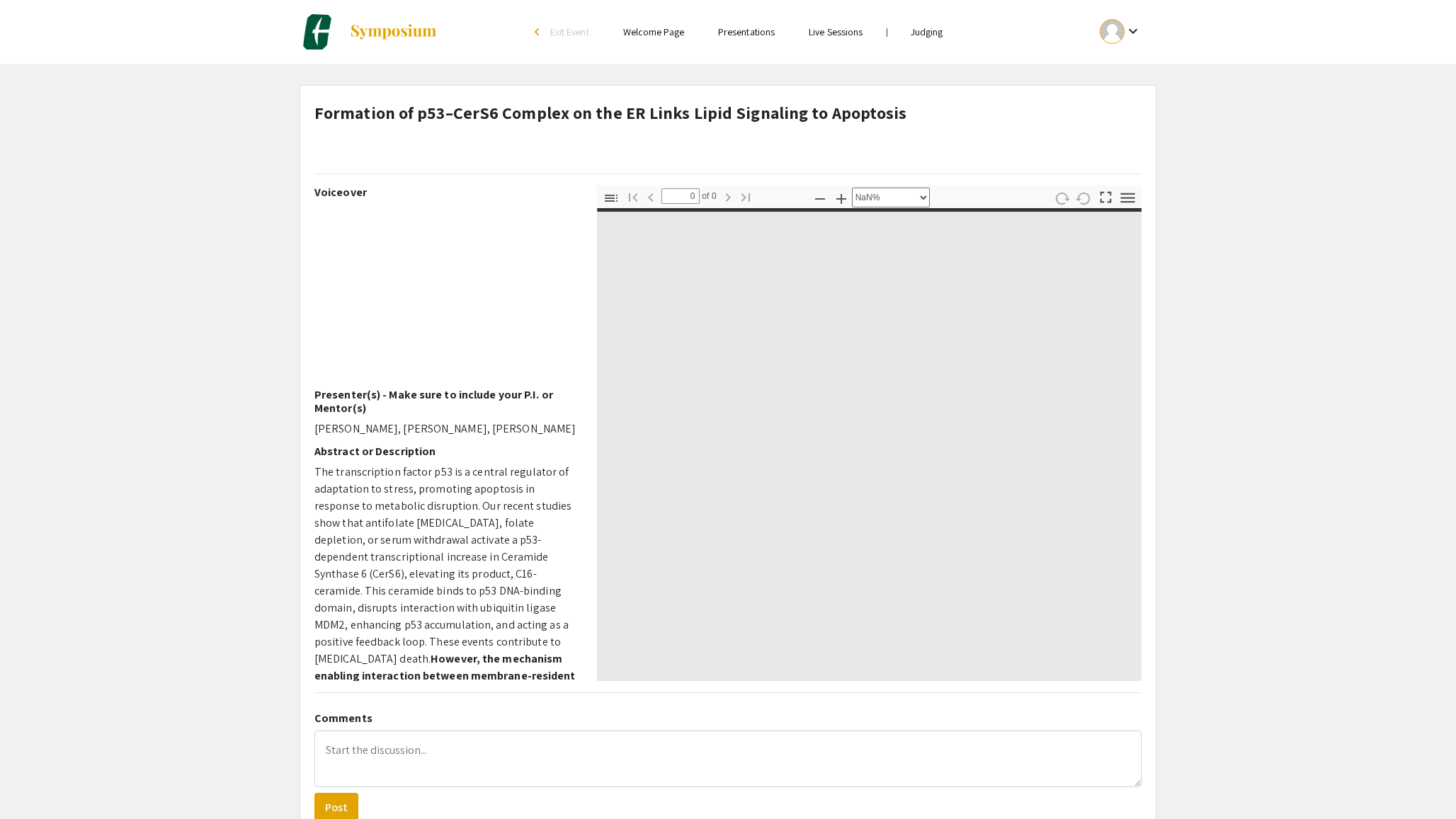
type input "1"
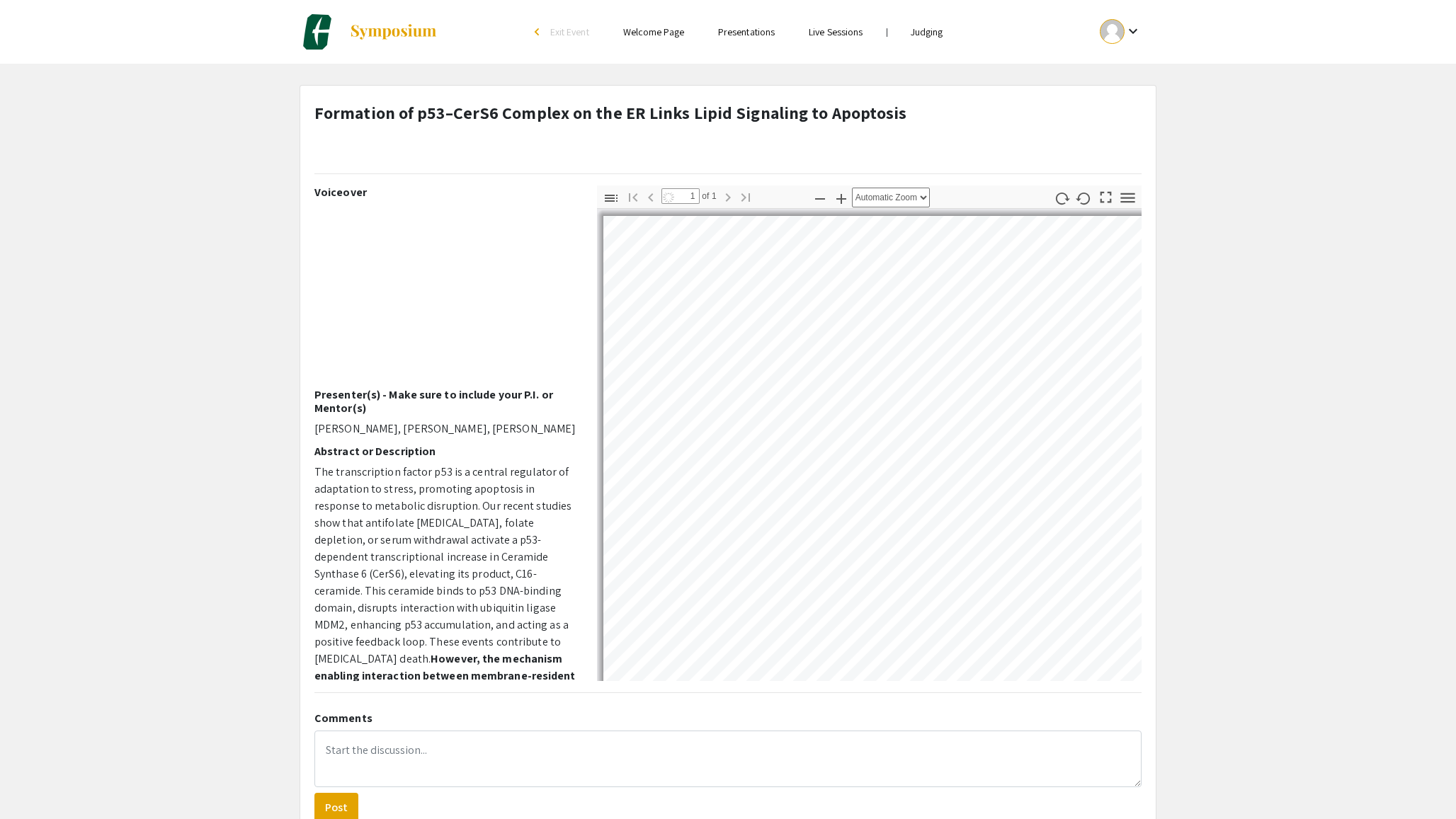
select select "auto"
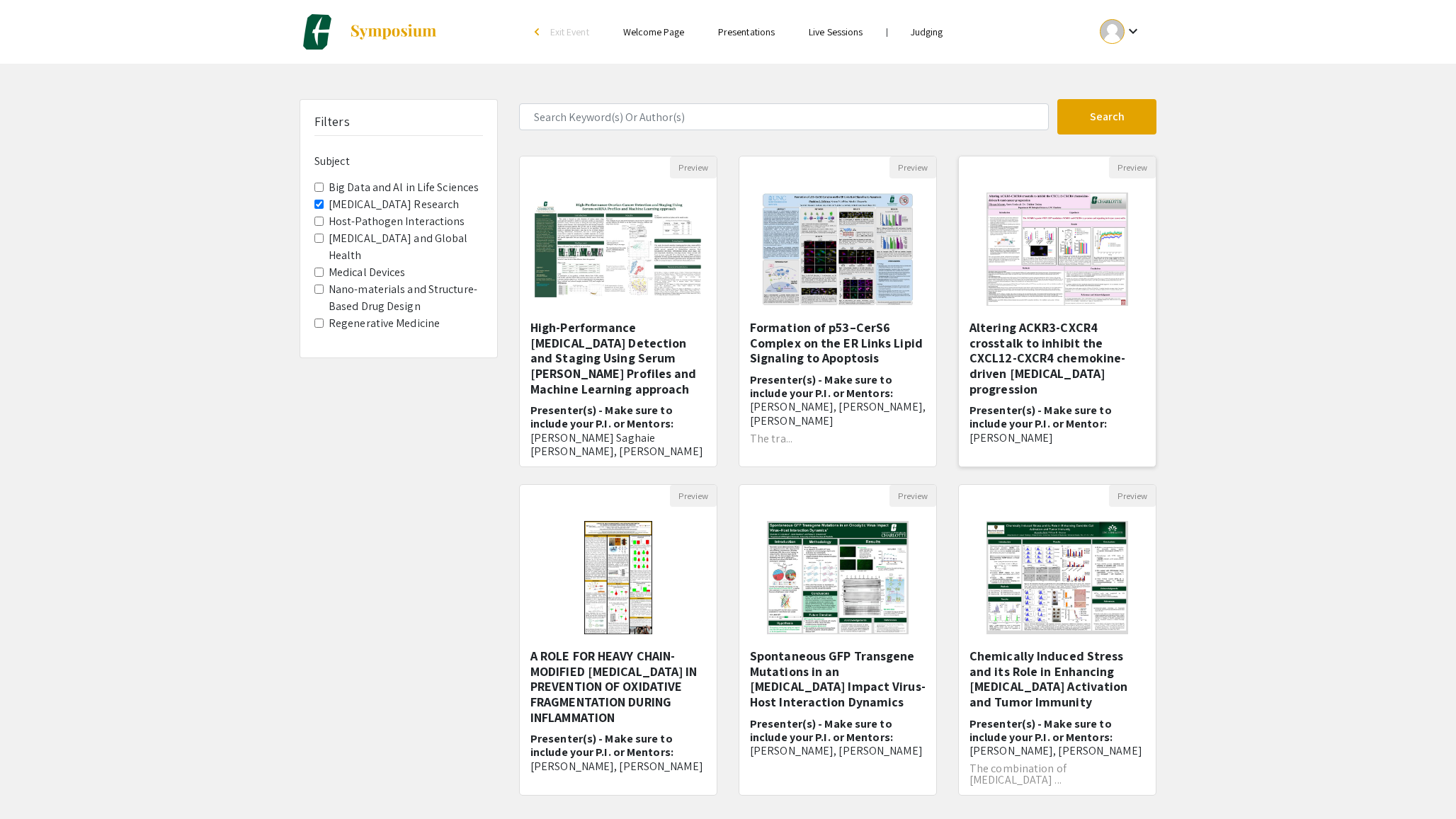
click at [994, 345] on h5 "Altering ACKR3-CXCR4 crosstalk to inhibit the CXCL12-CXCR4 chemokine-driven bre…" at bounding box center [1057, 358] width 176 height 76
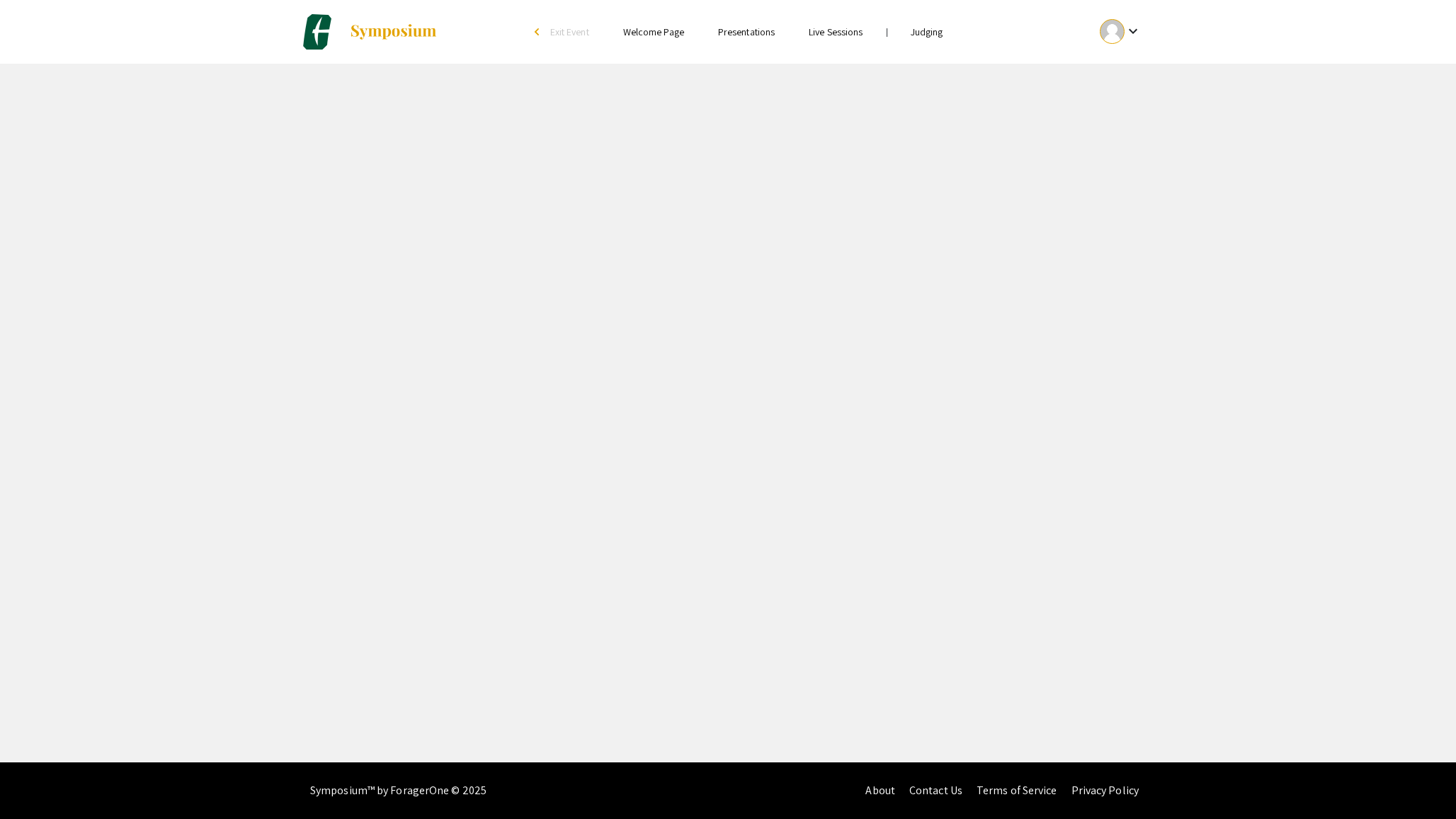
select select "custom"
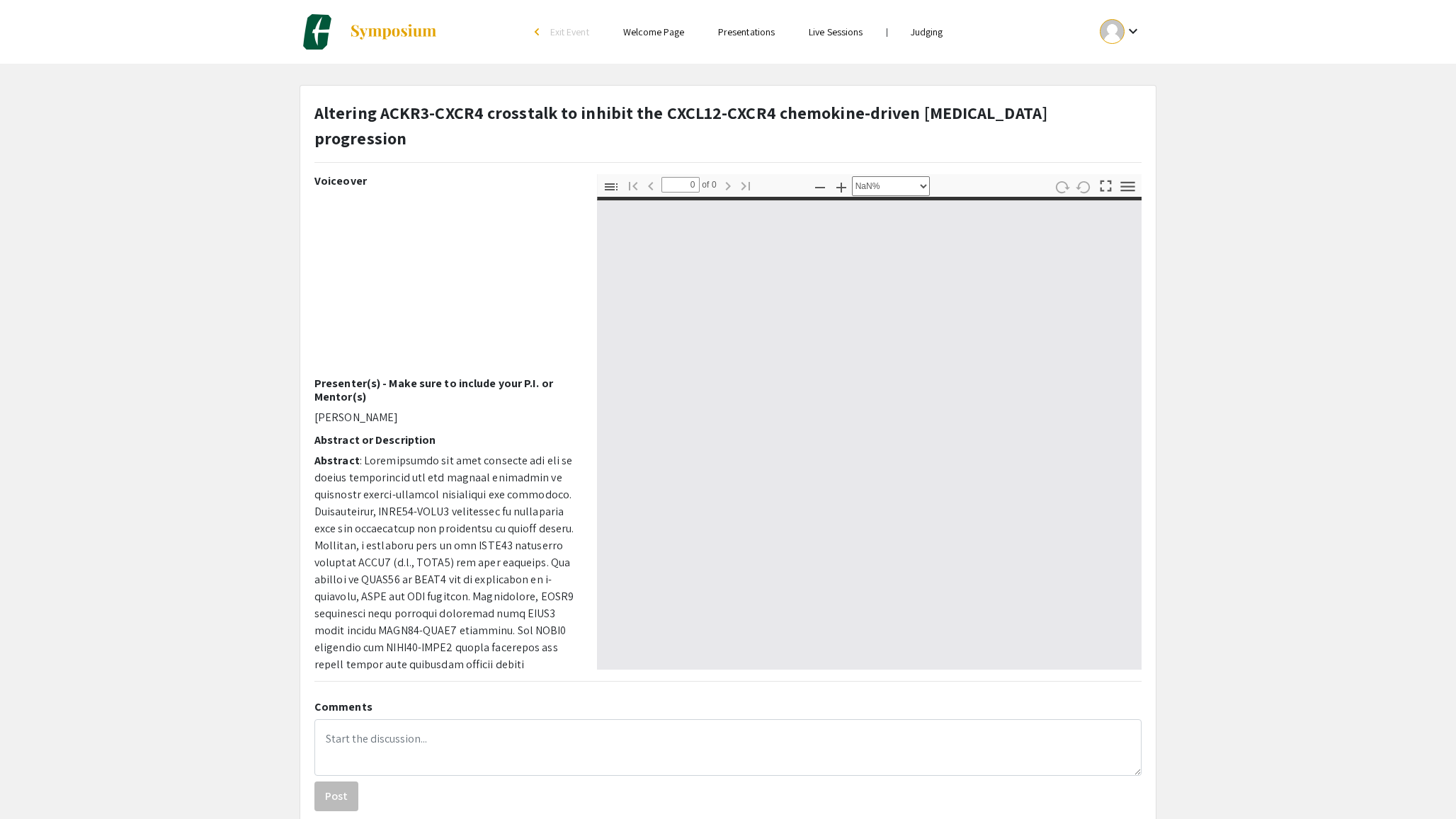
type input "1"
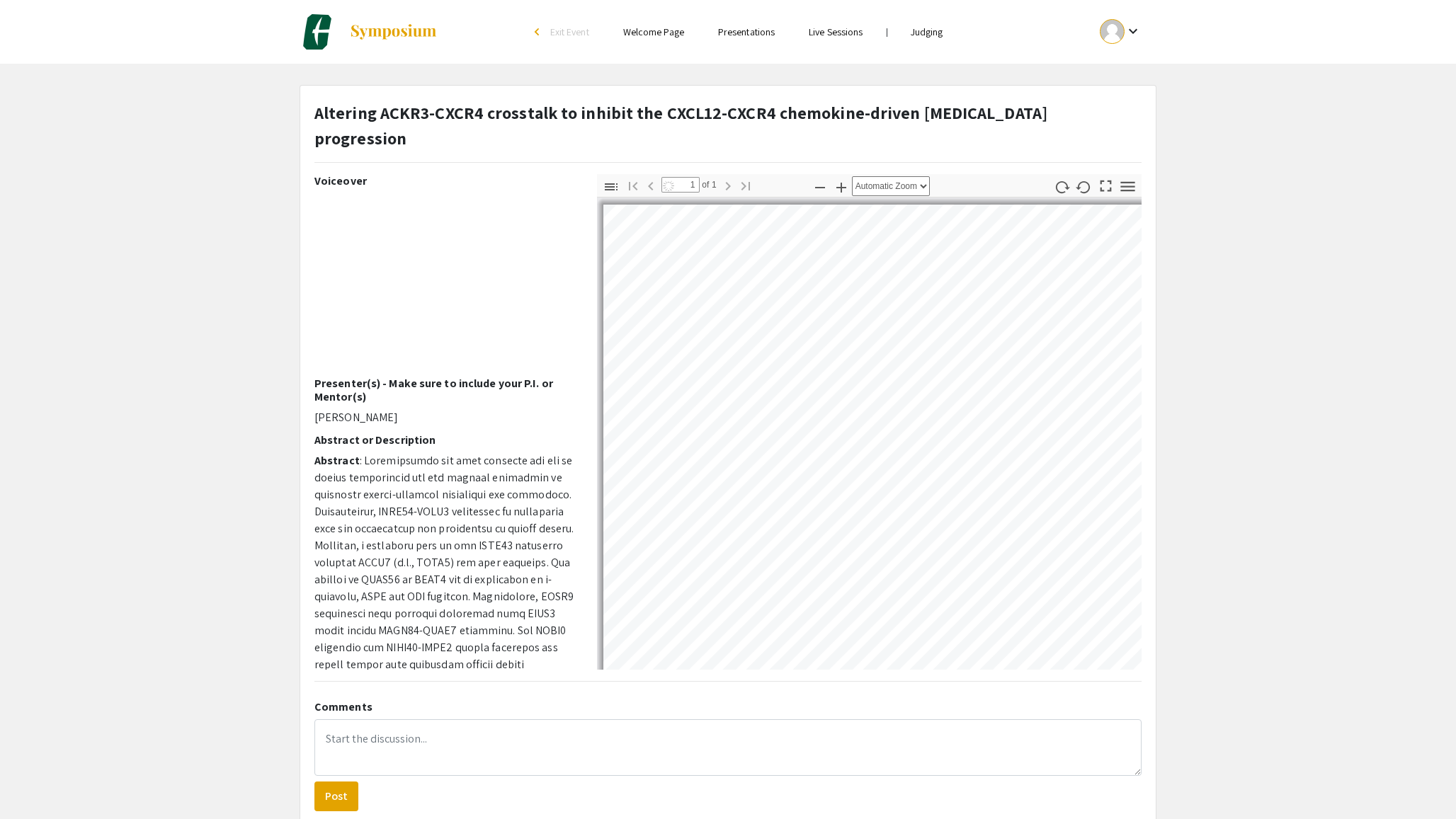
select select "auto"
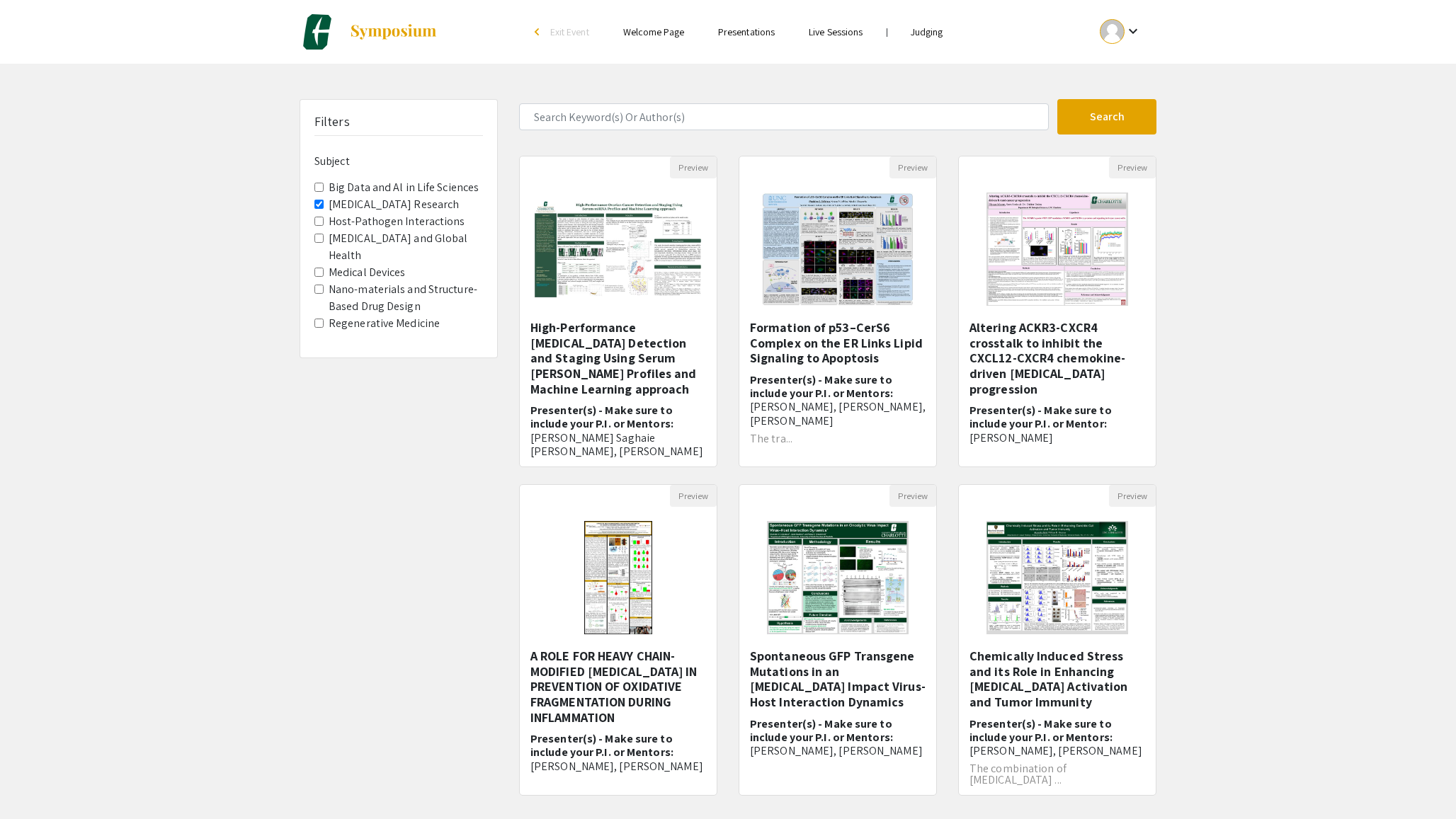
click at [663, 585] on img at bounding box center [619, 577] width 96 height 142
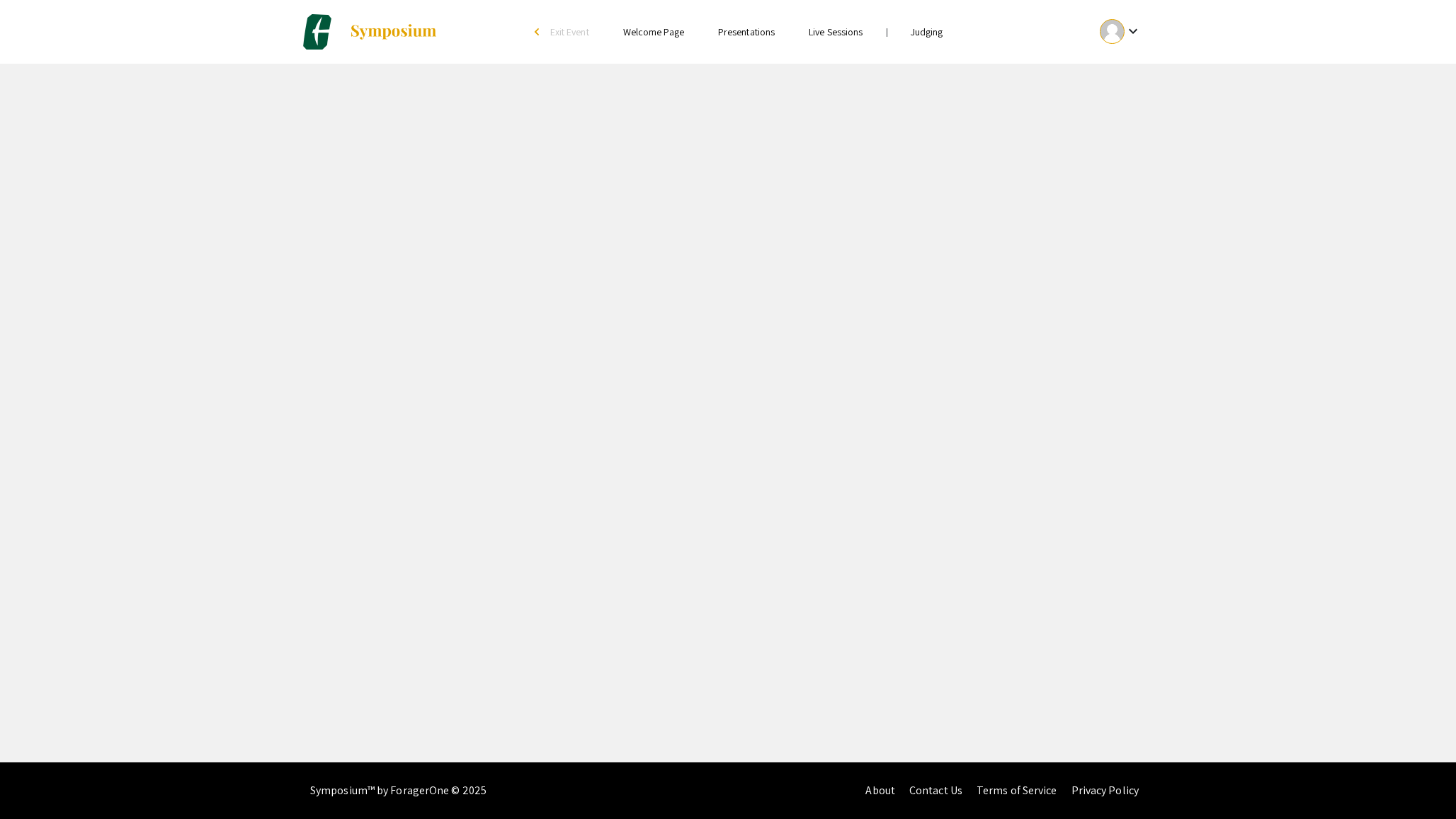
select select "custom"
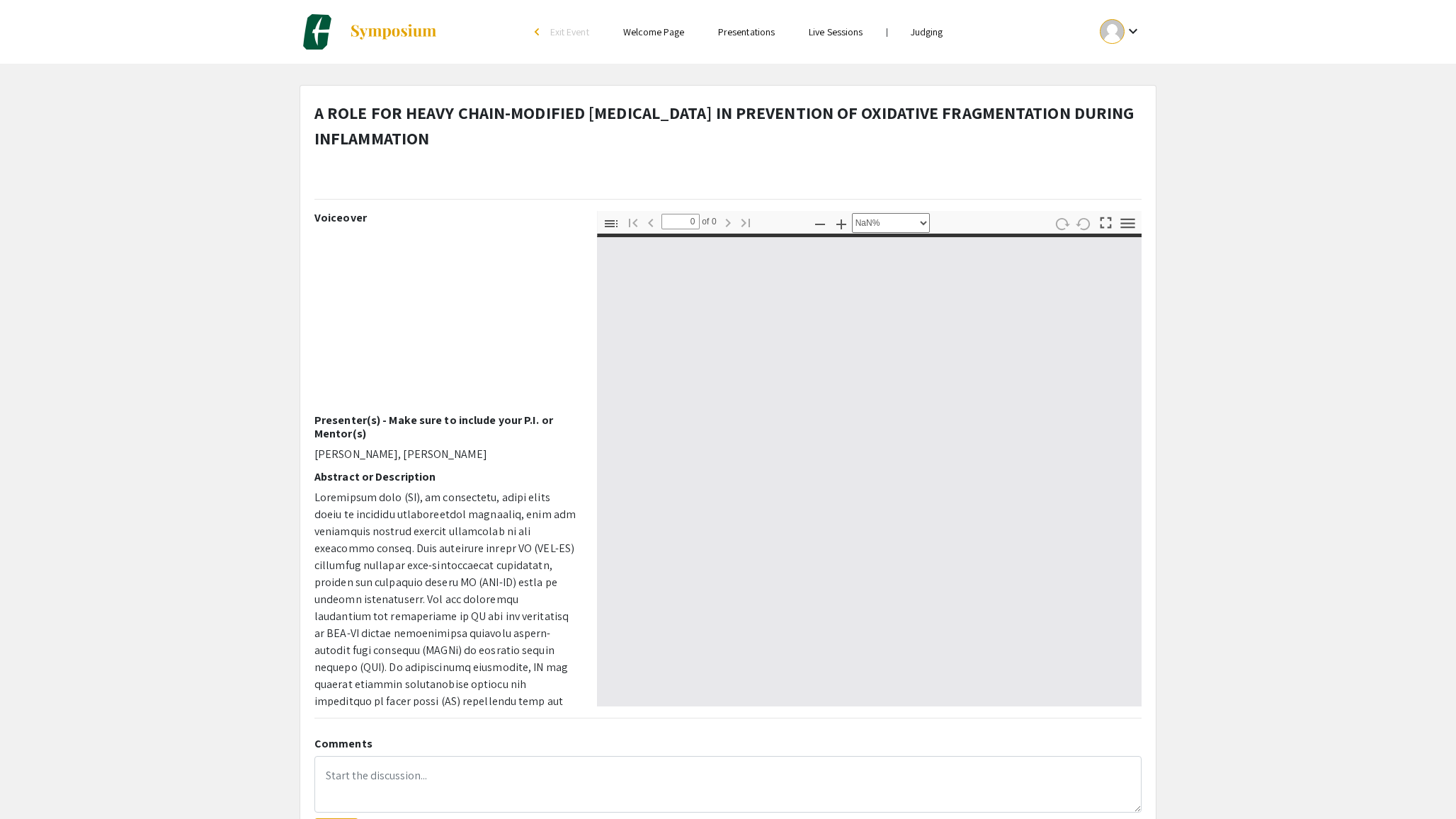
type input "1"
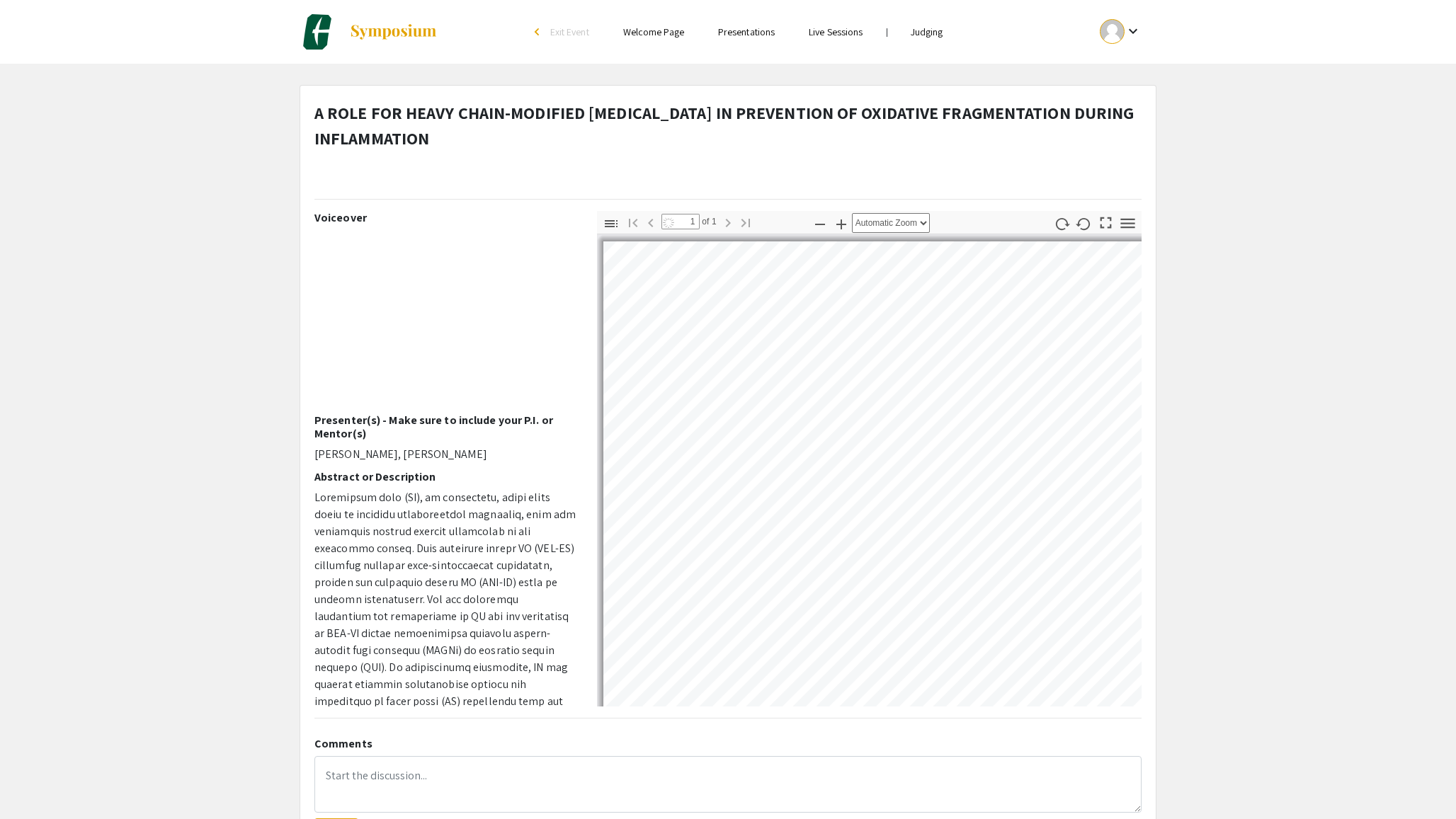
select select "auto"
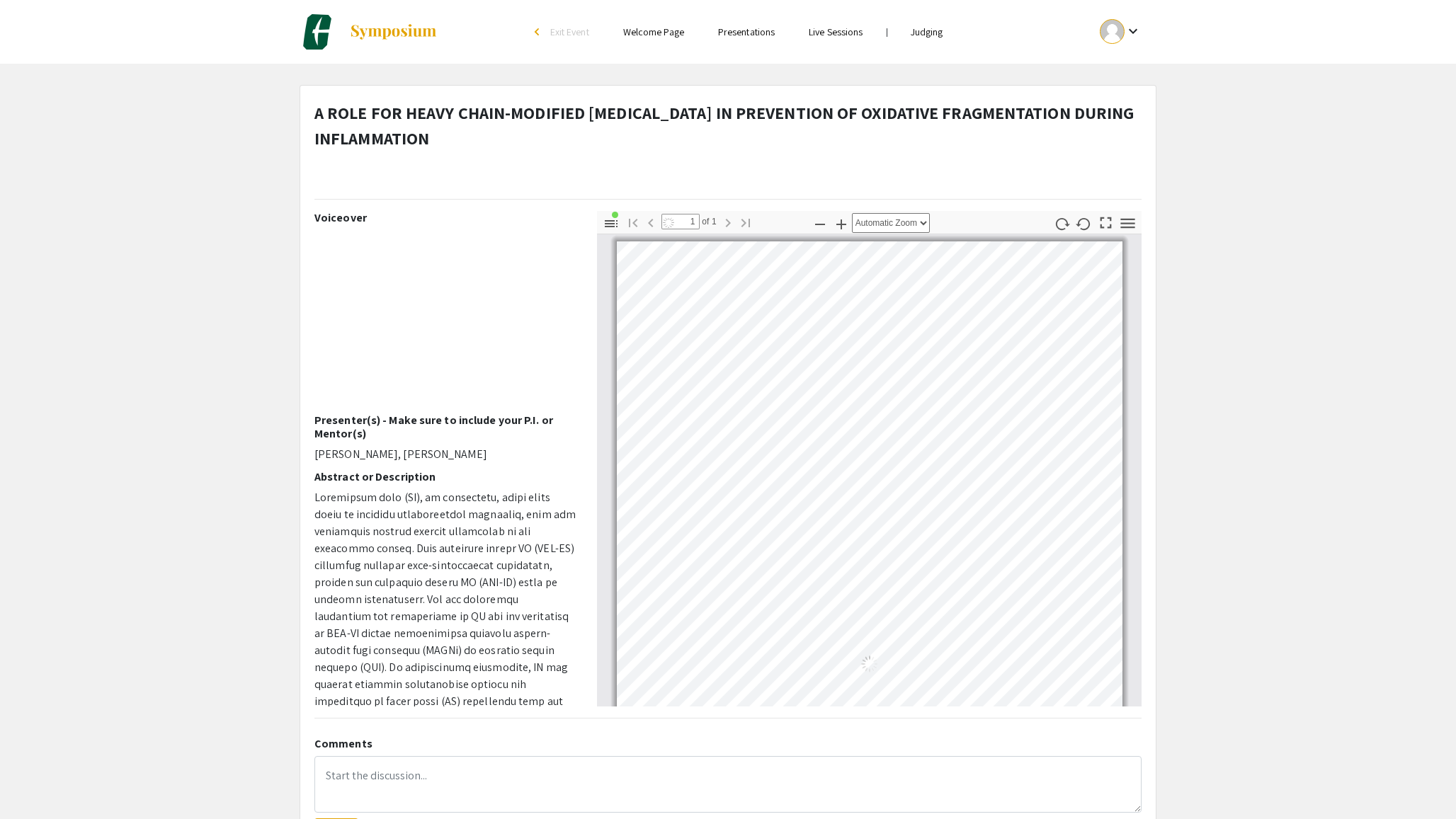
scroll to position [5, 0]
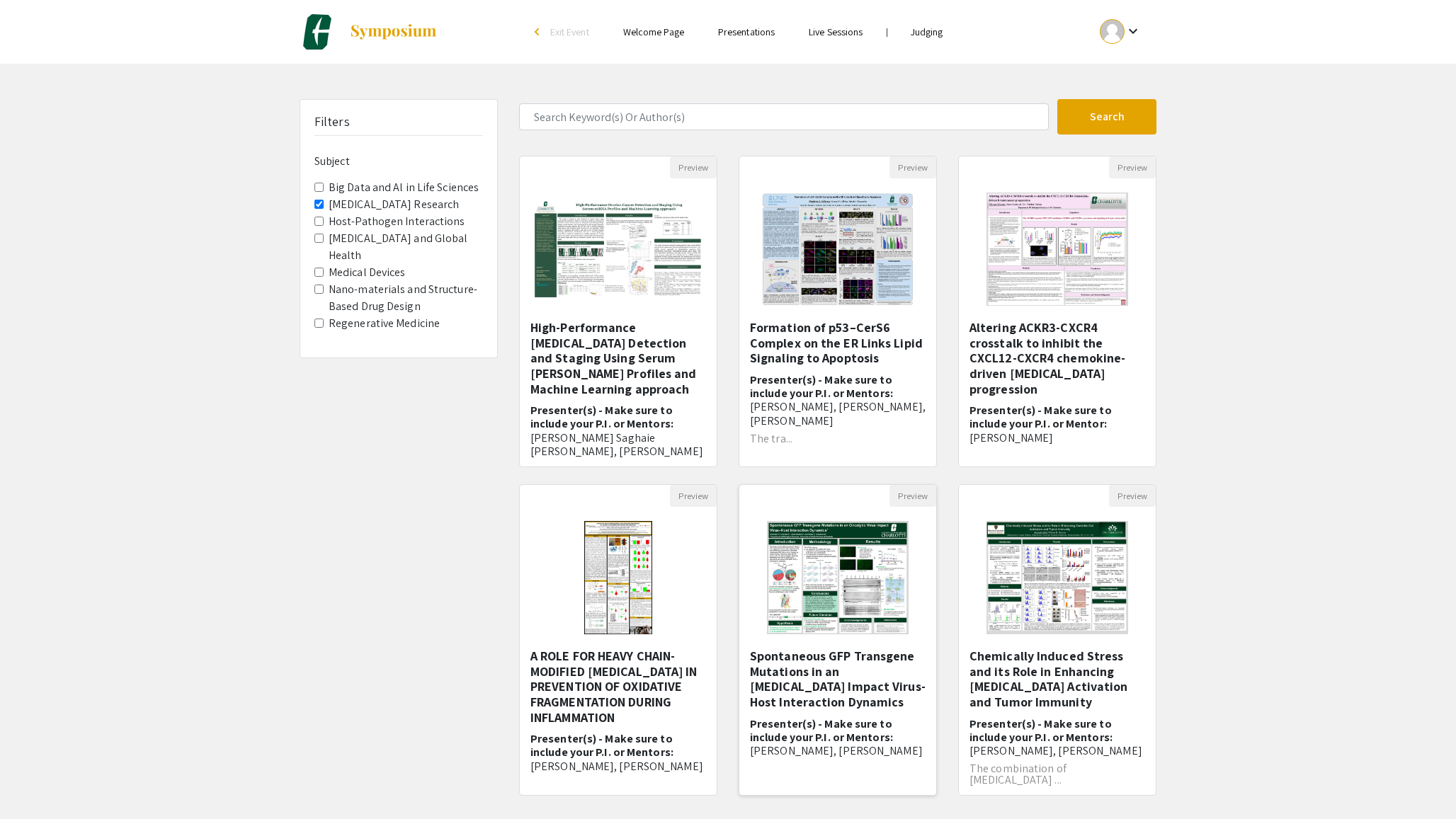
click at [788, 595] on img at bounding box center [837, 577] width 170 height 142
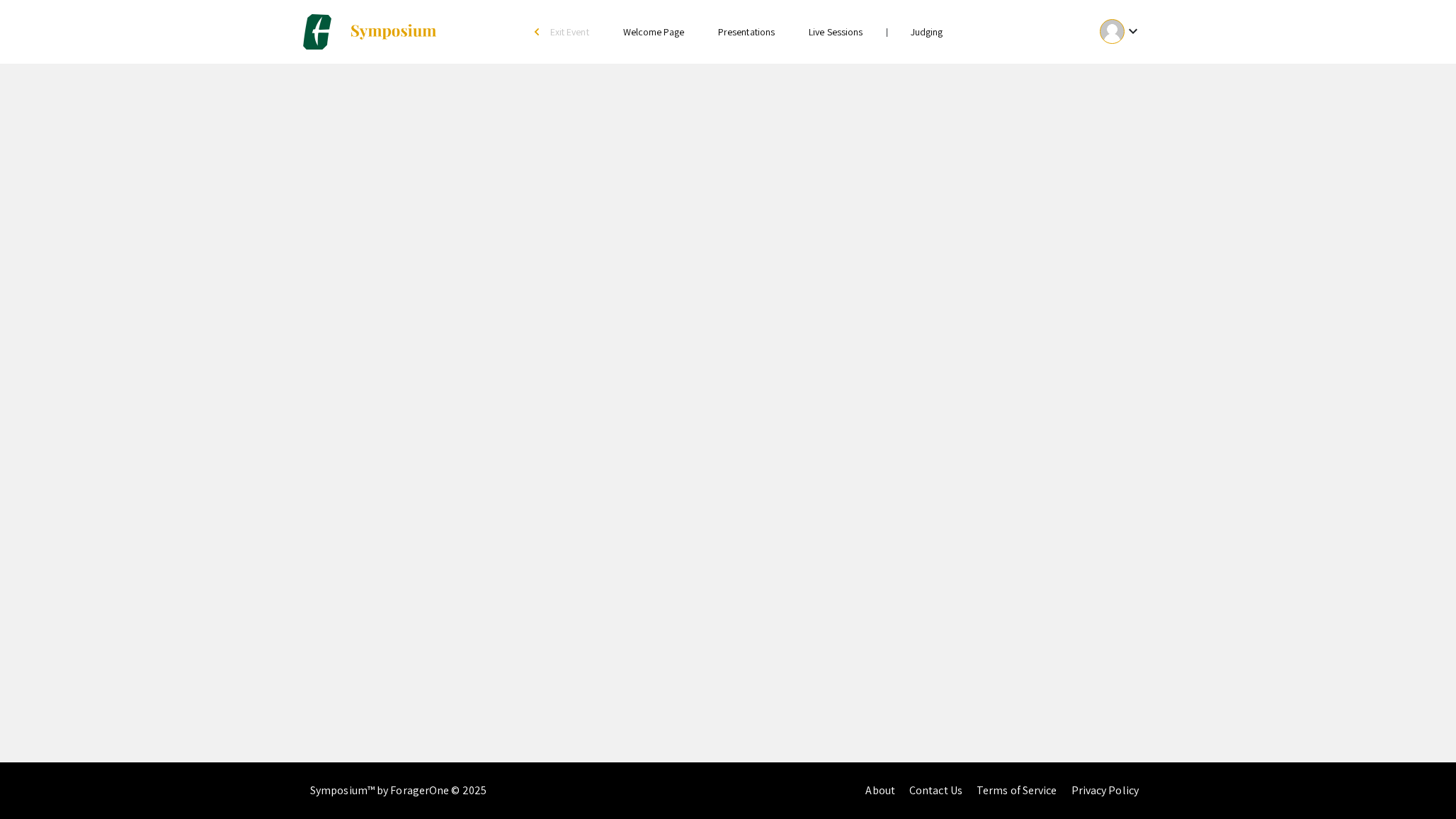
select select "custom"
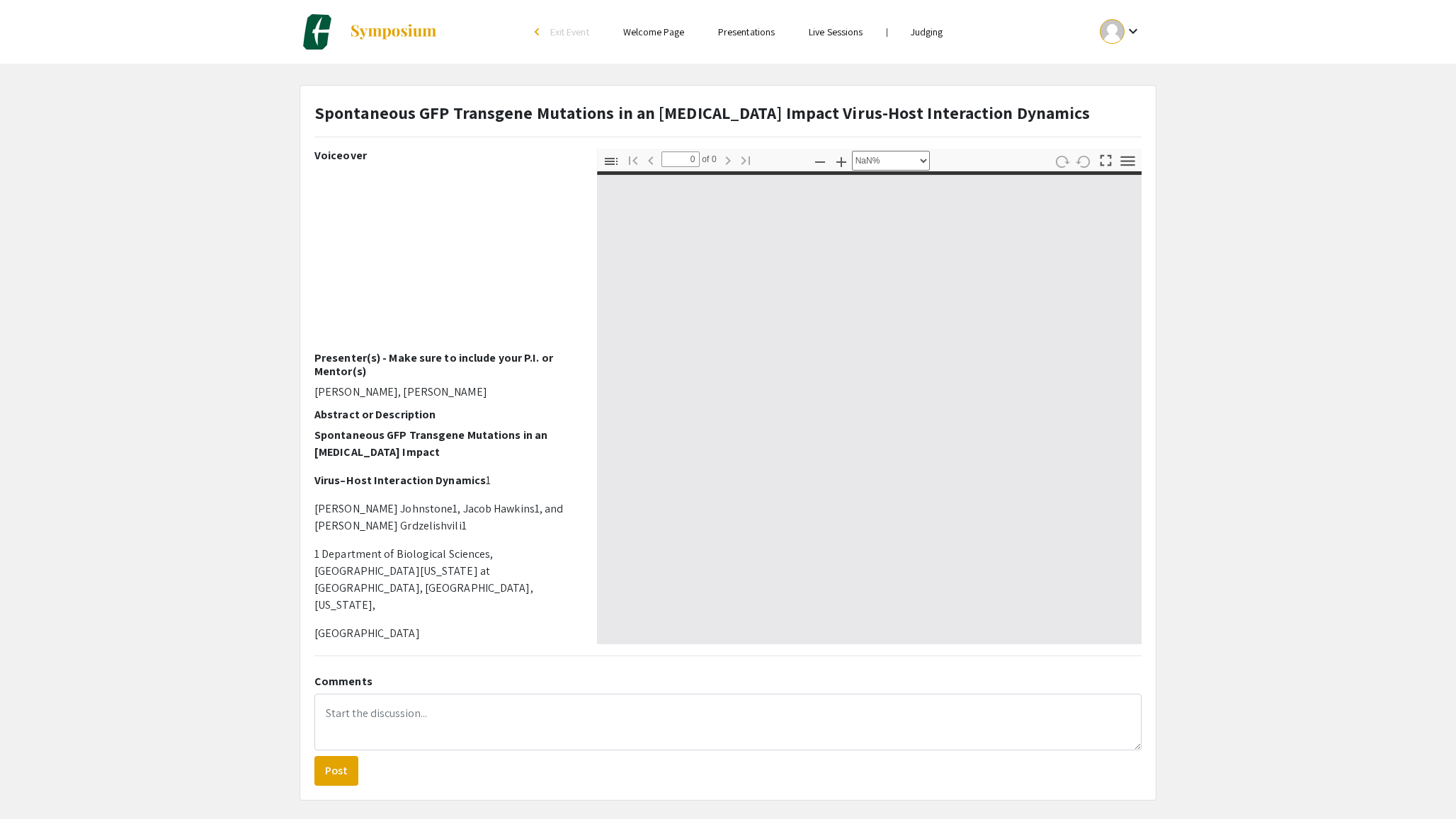
type input "1"
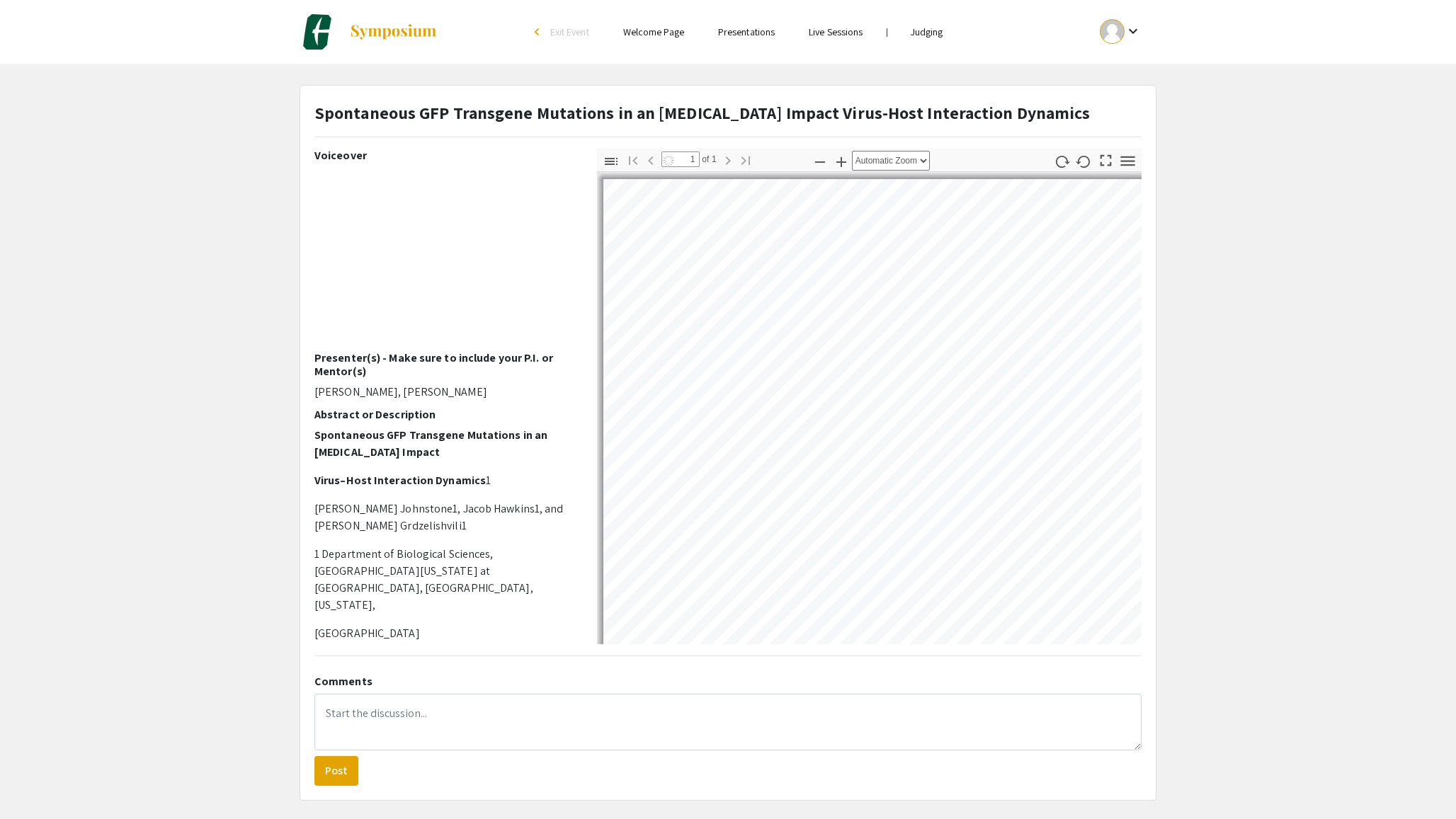
select select "auto"
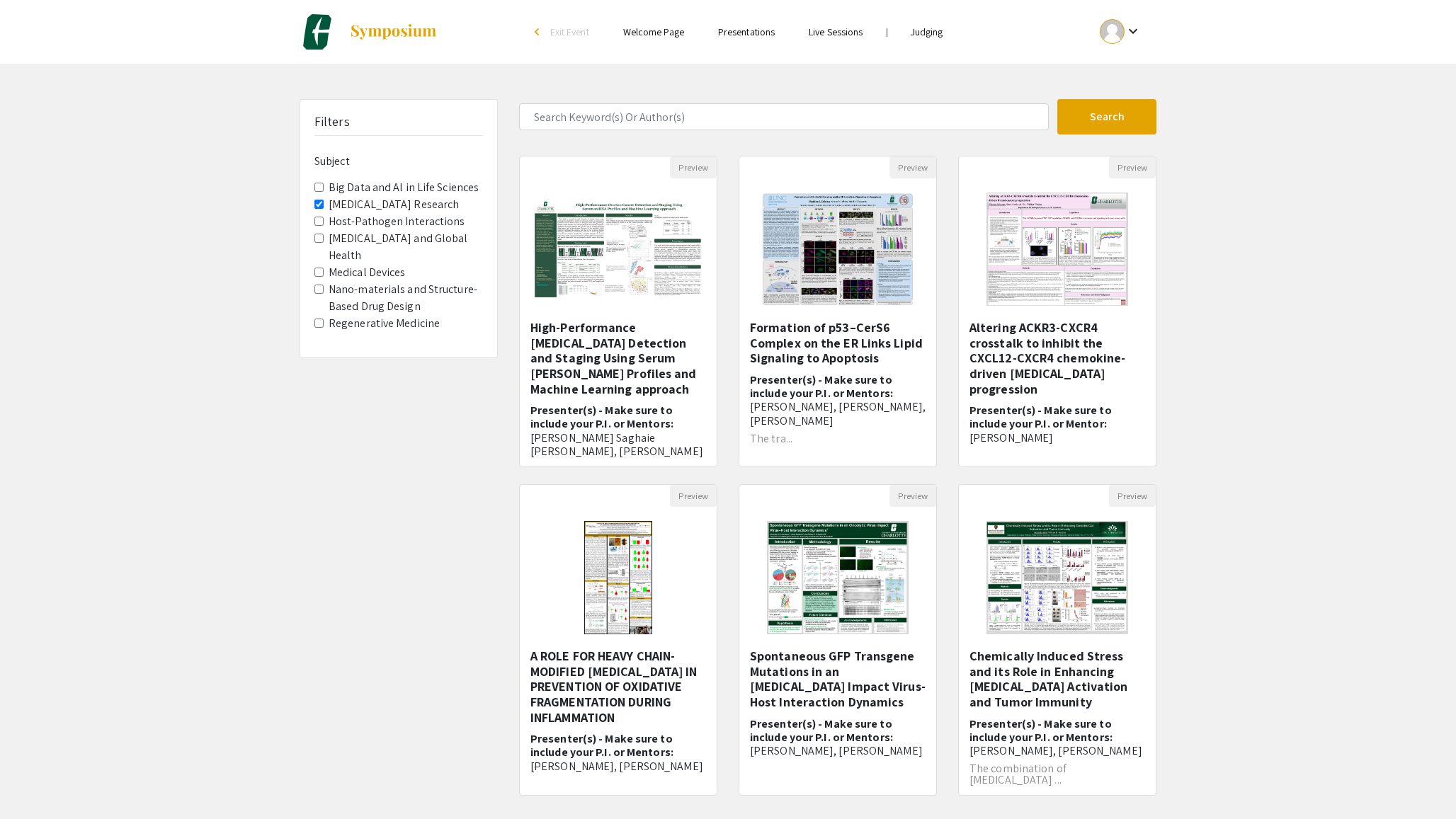
drag, startPoint x: 1095, startPoint y: 677, endPoint x: 1064, endPoint y: 666, distance: 32.9
click at [1042, 595] on h5 "Chemically Induced Stress and its Role in Enhancing Dendritic Cell Activation a…" at bounding box center [1057, 679] width 176 height 61
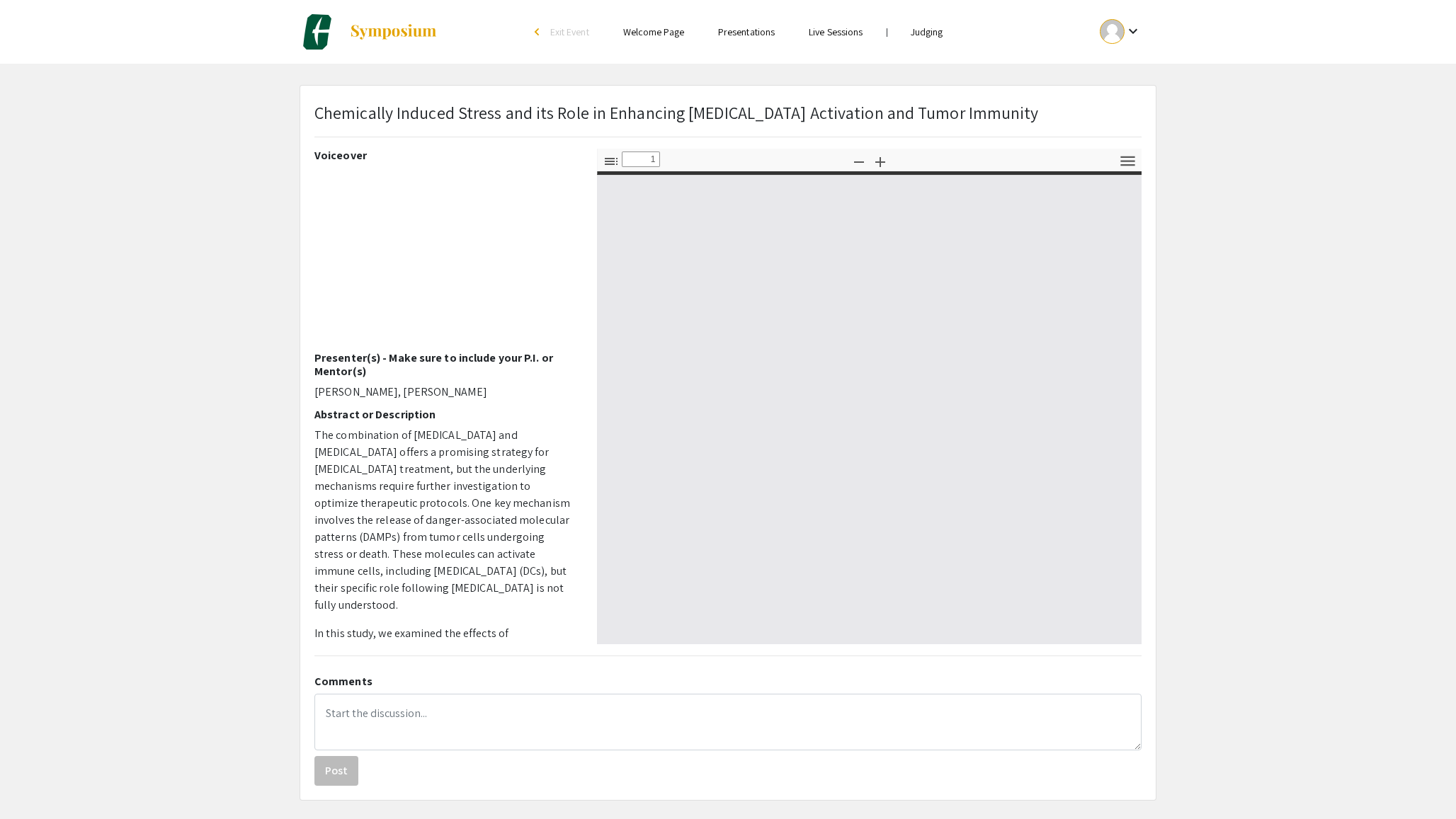
type input "0"
select select "custom"
type input "1"
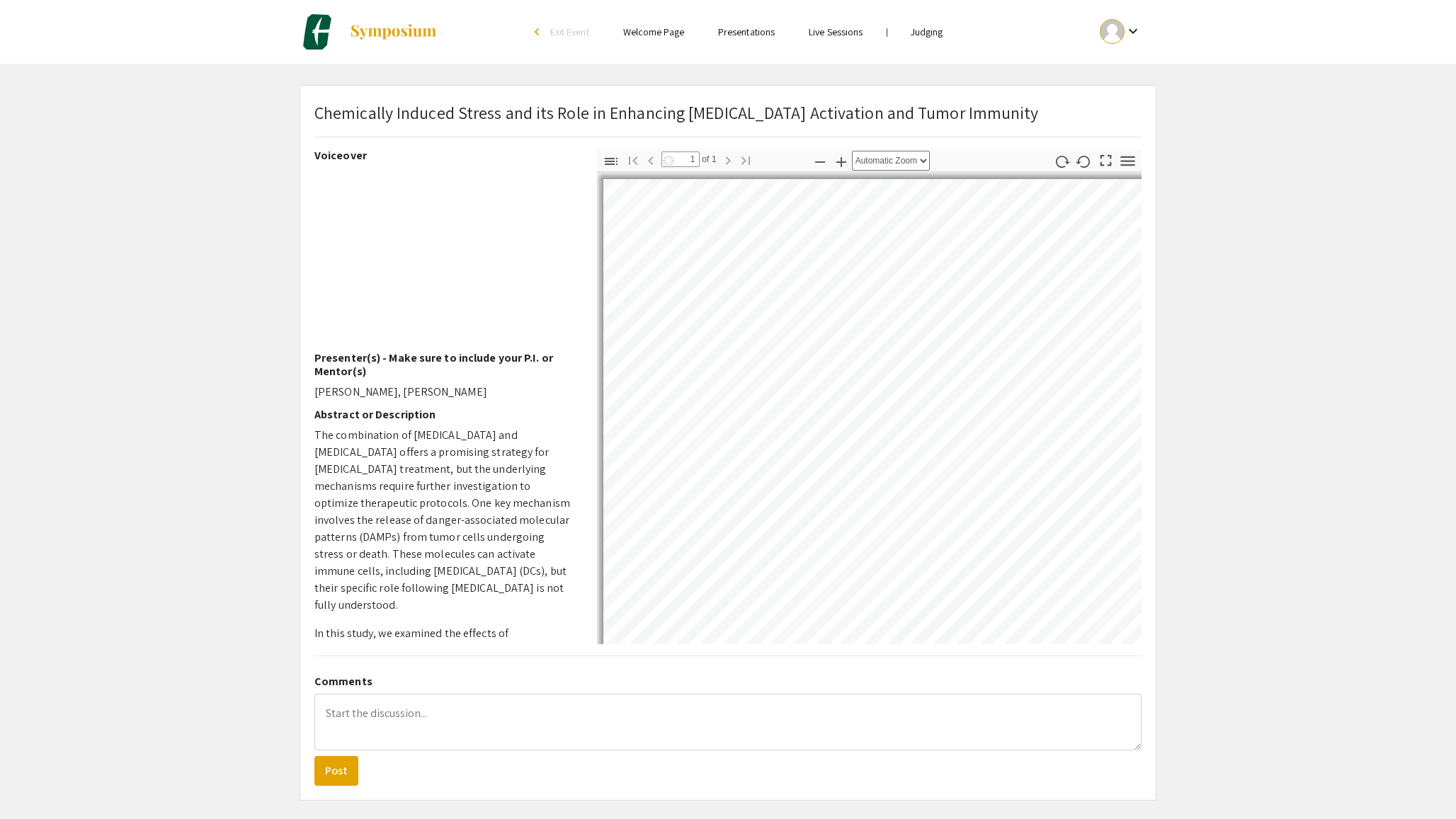
select select "auto"
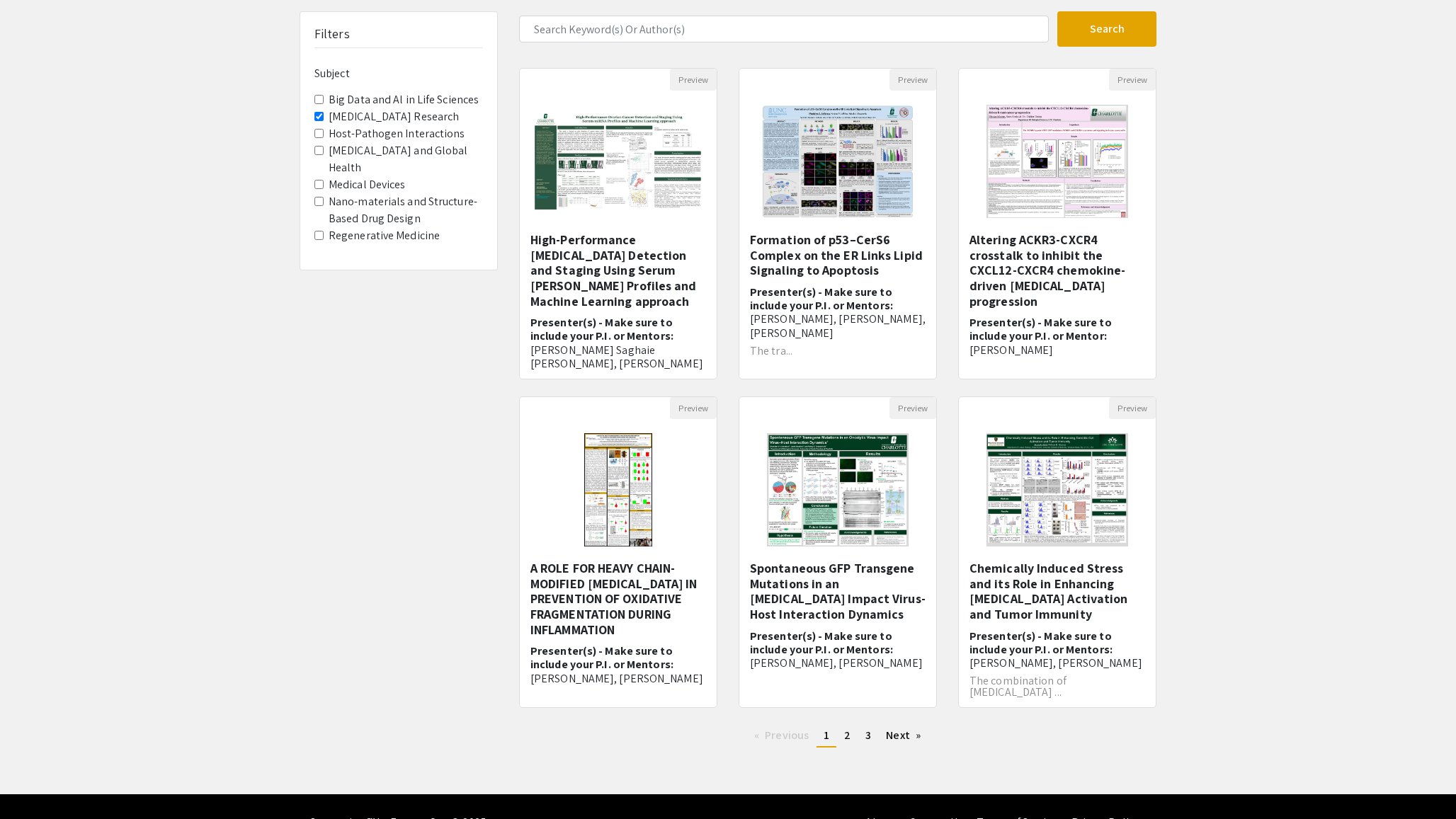
scroll to position [119, 0]
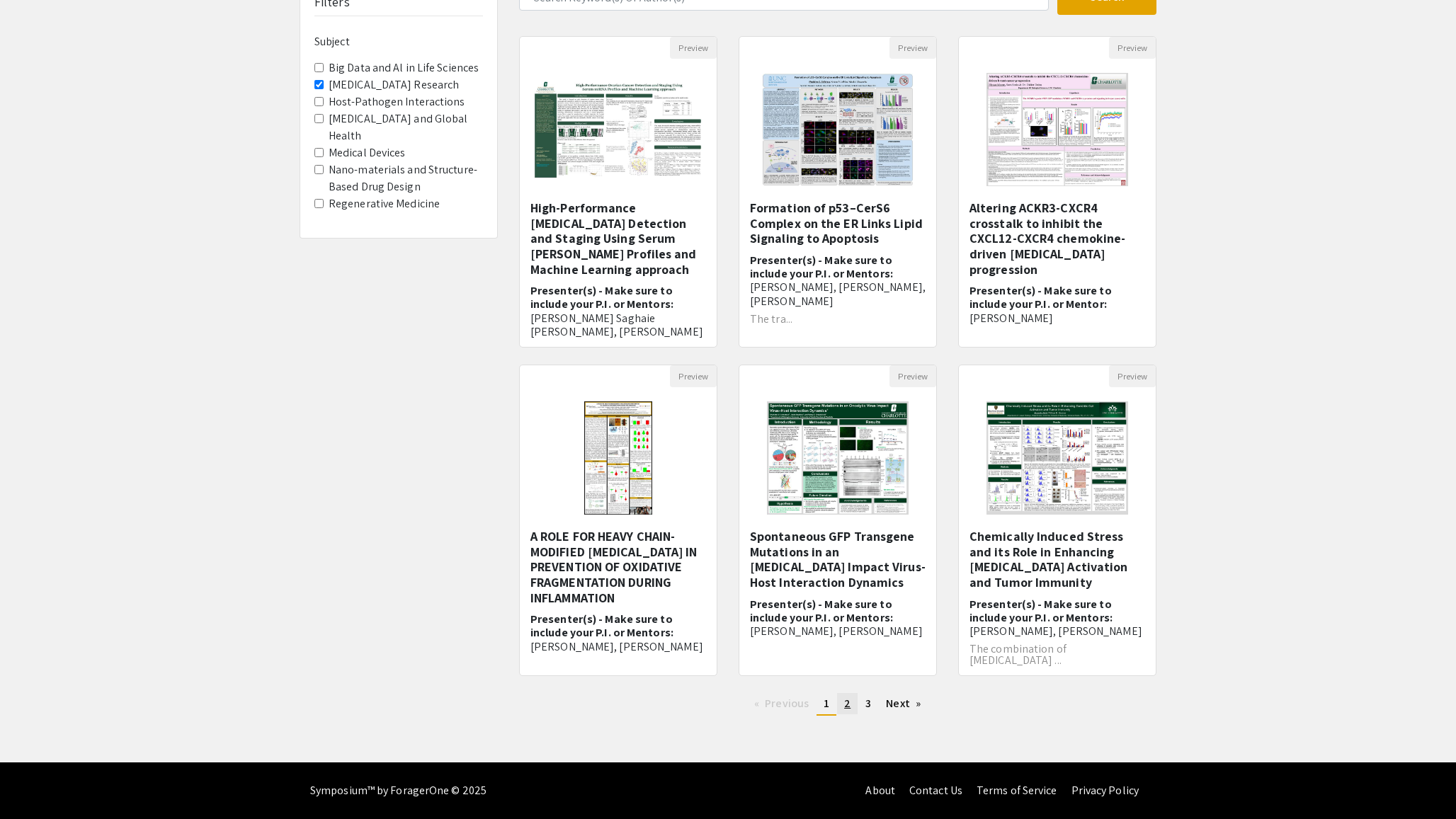
click at [846, 595] on span "2" at bounding box center [847, 703] width 6 height 15
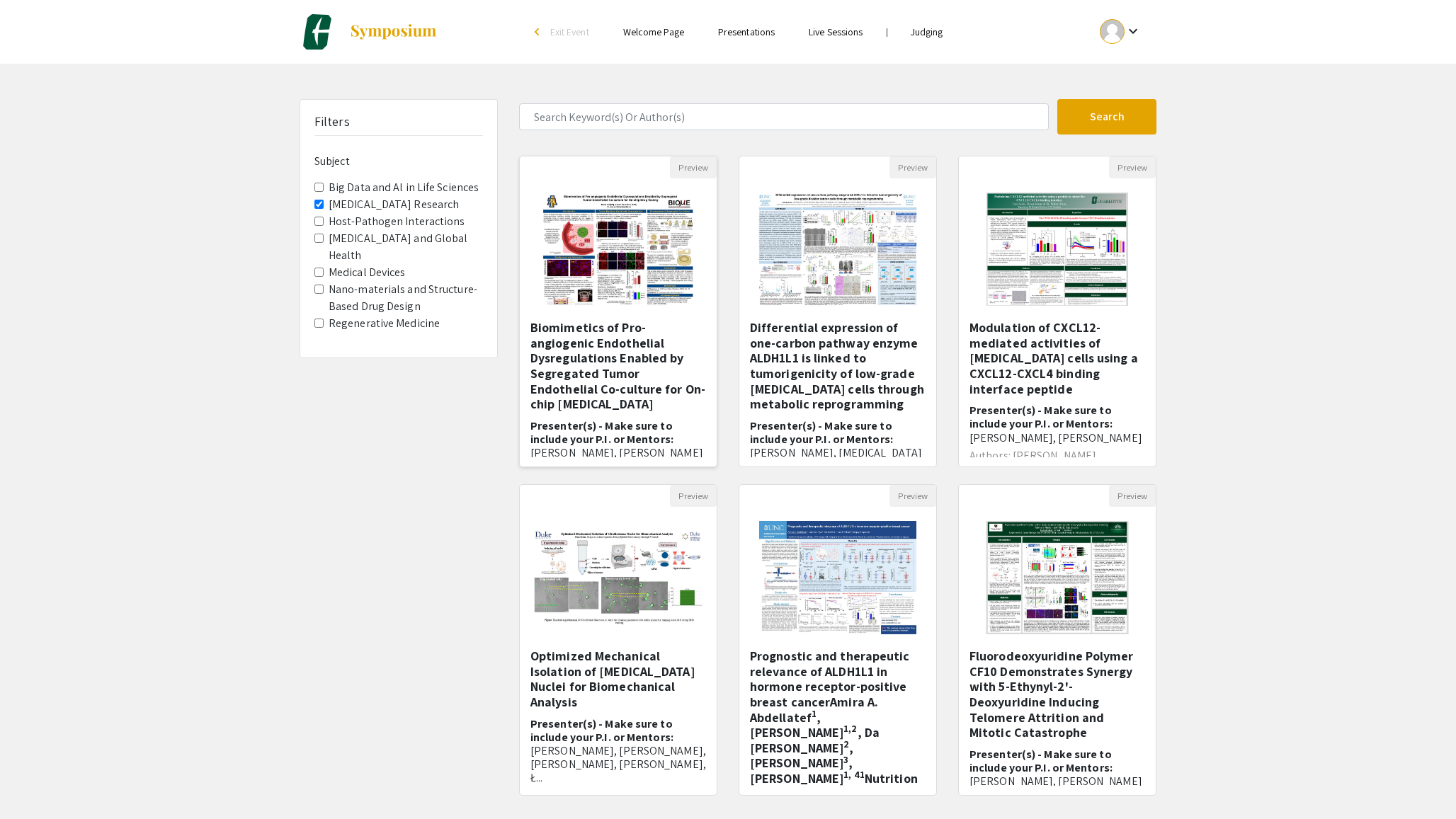
click at [647, 384] on h5 "Biomimetics of Pro-angiogenic Endothelial Dysregulations Enabled by Segregated …" at bounding box center [619, 366] width 176 height 92
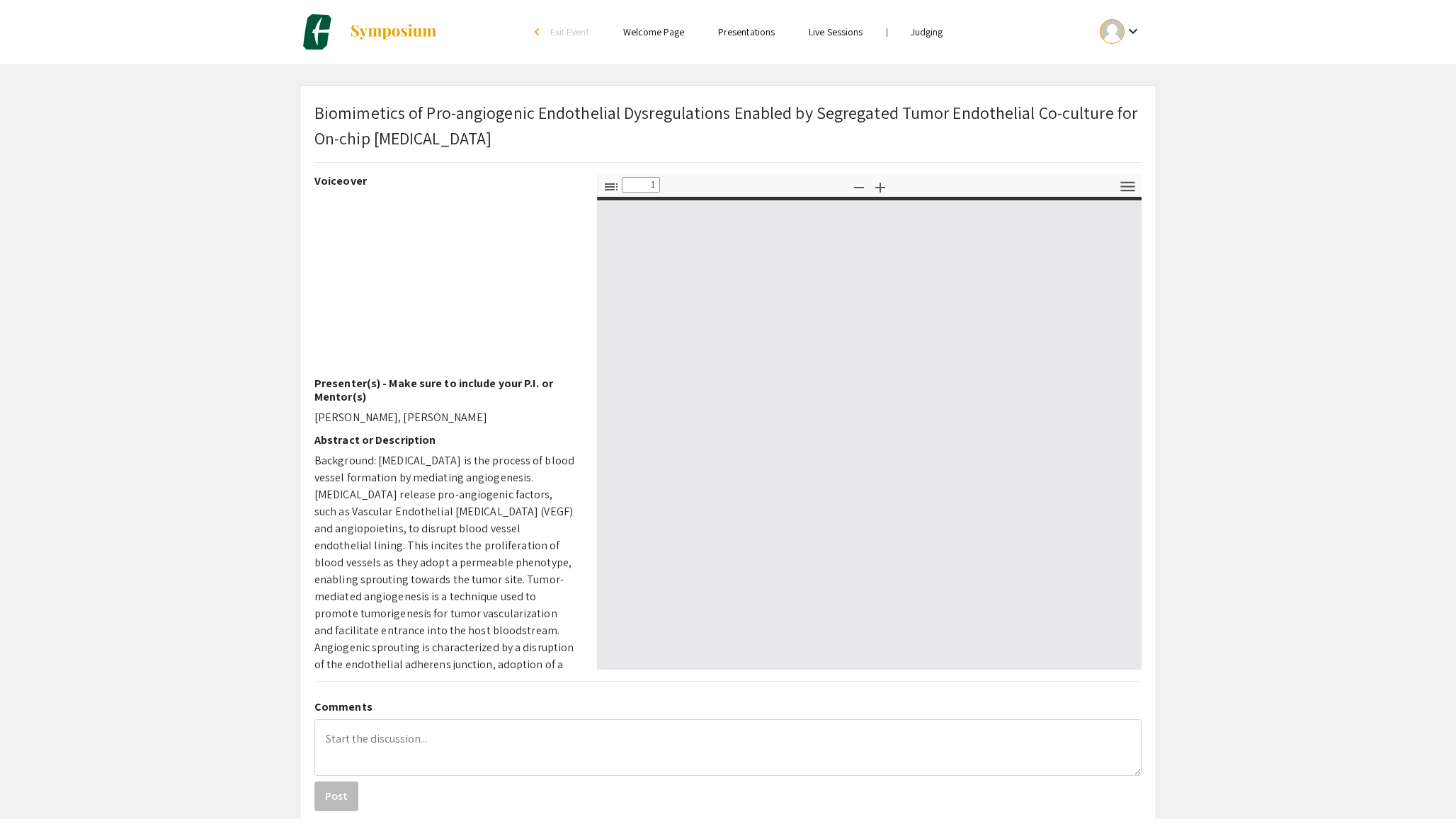
type input "0"
select select "custom"
type input "1"
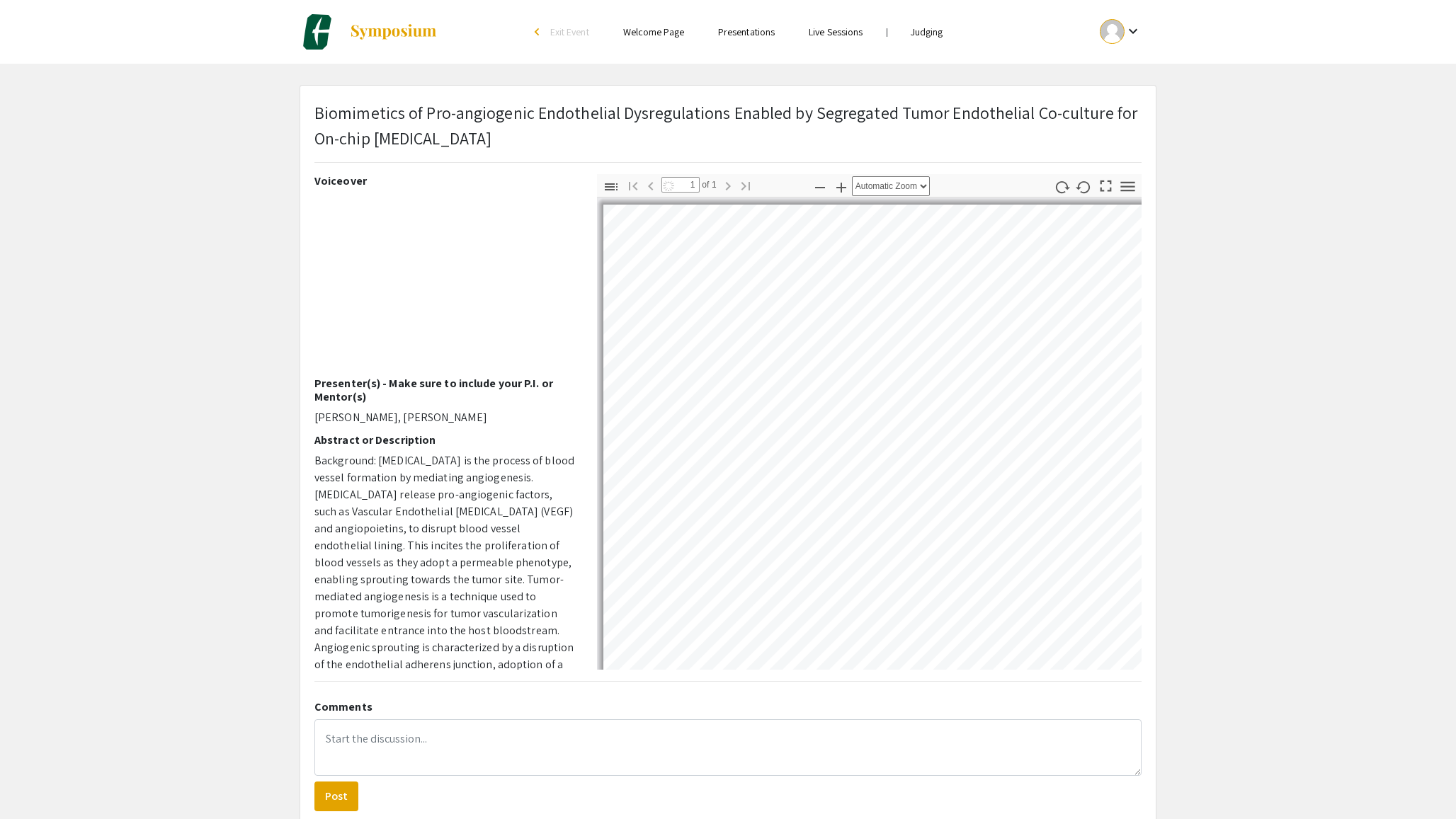
select select "auto"
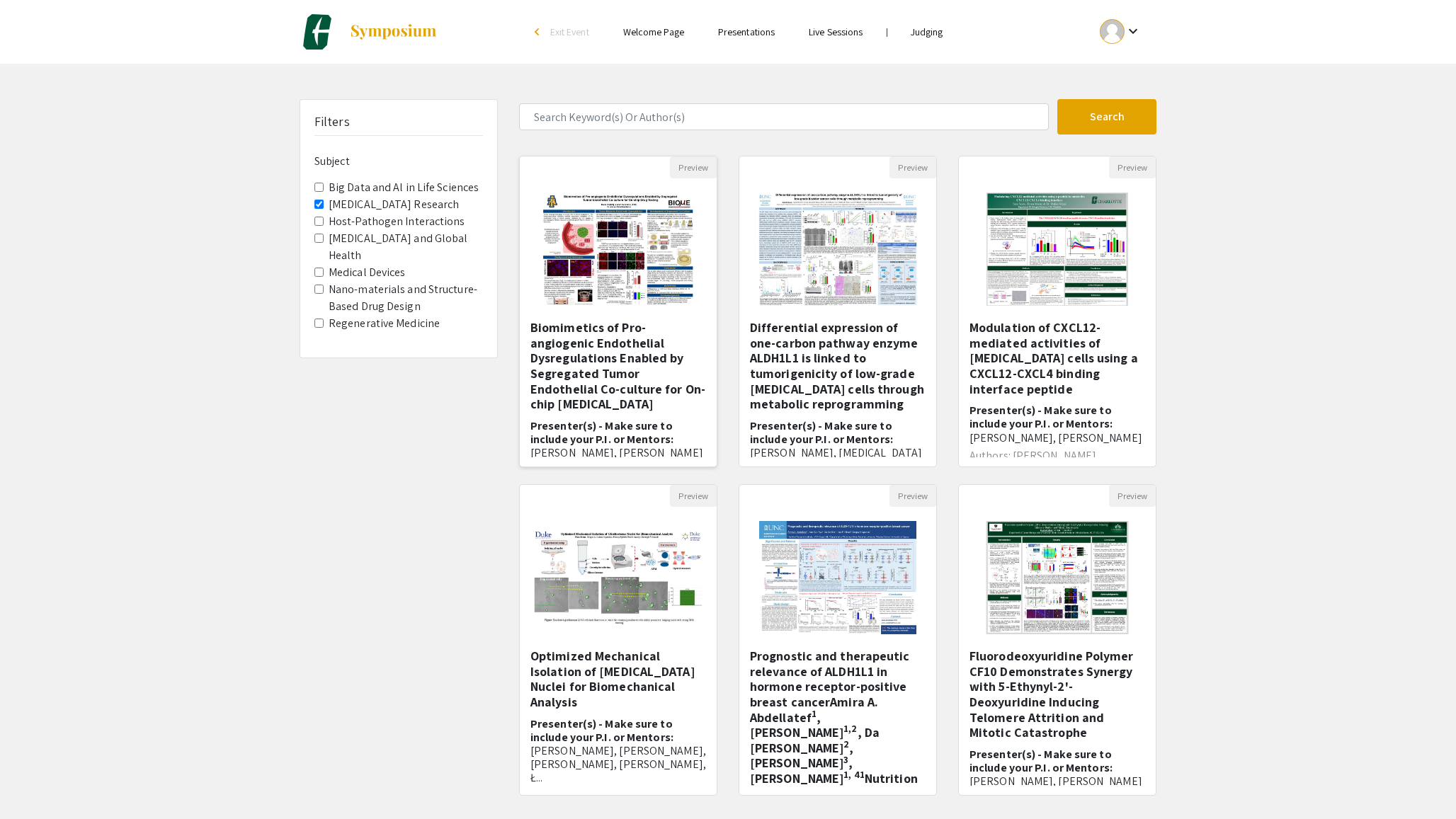
click at [629, 294] on img "Open Presentation <p>Biomimetics of Pro-angiogenic Endothelial Dysregulations E…" at bounding box center [618, 249] width 179 height 142
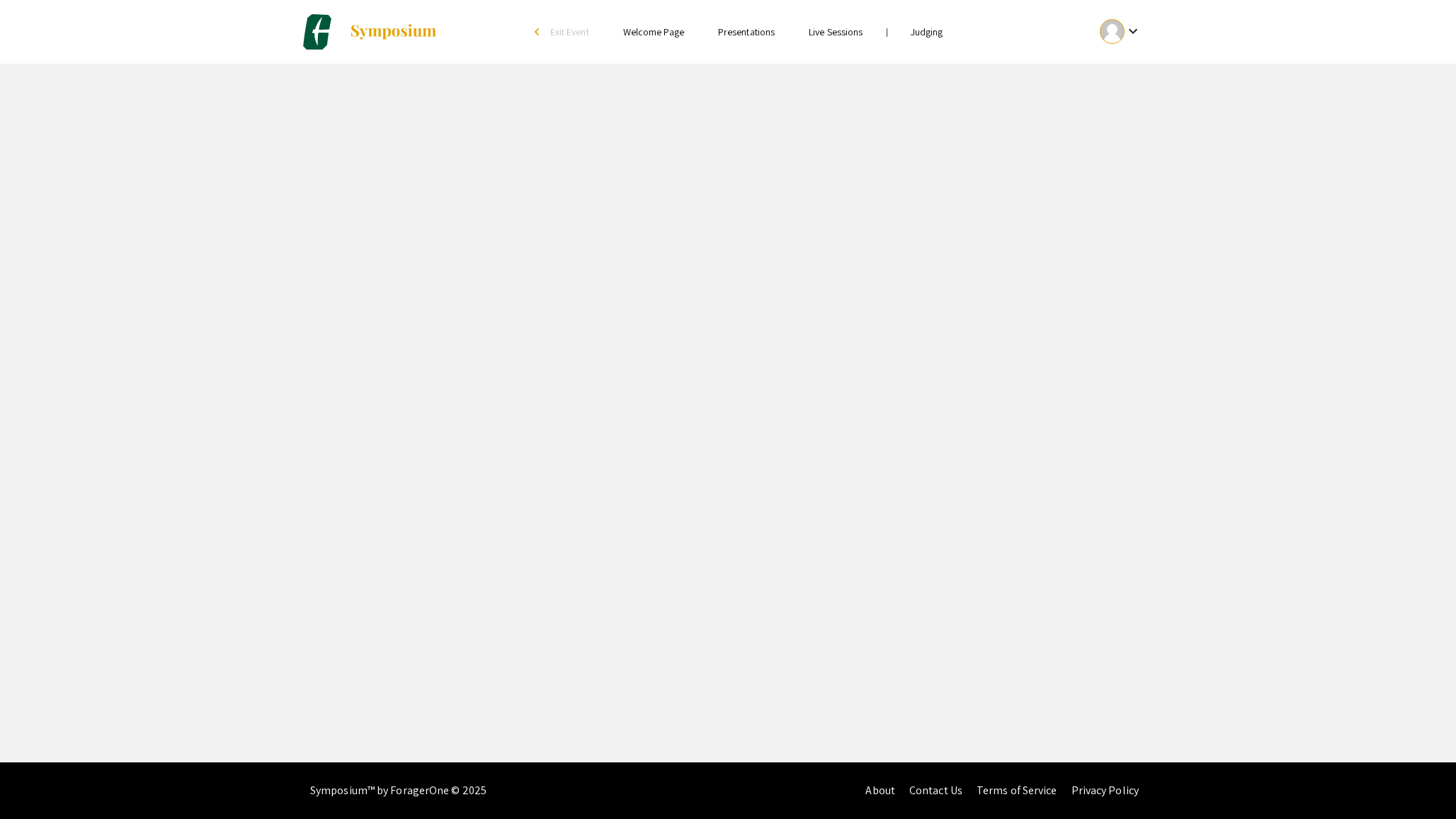
select select "custom"
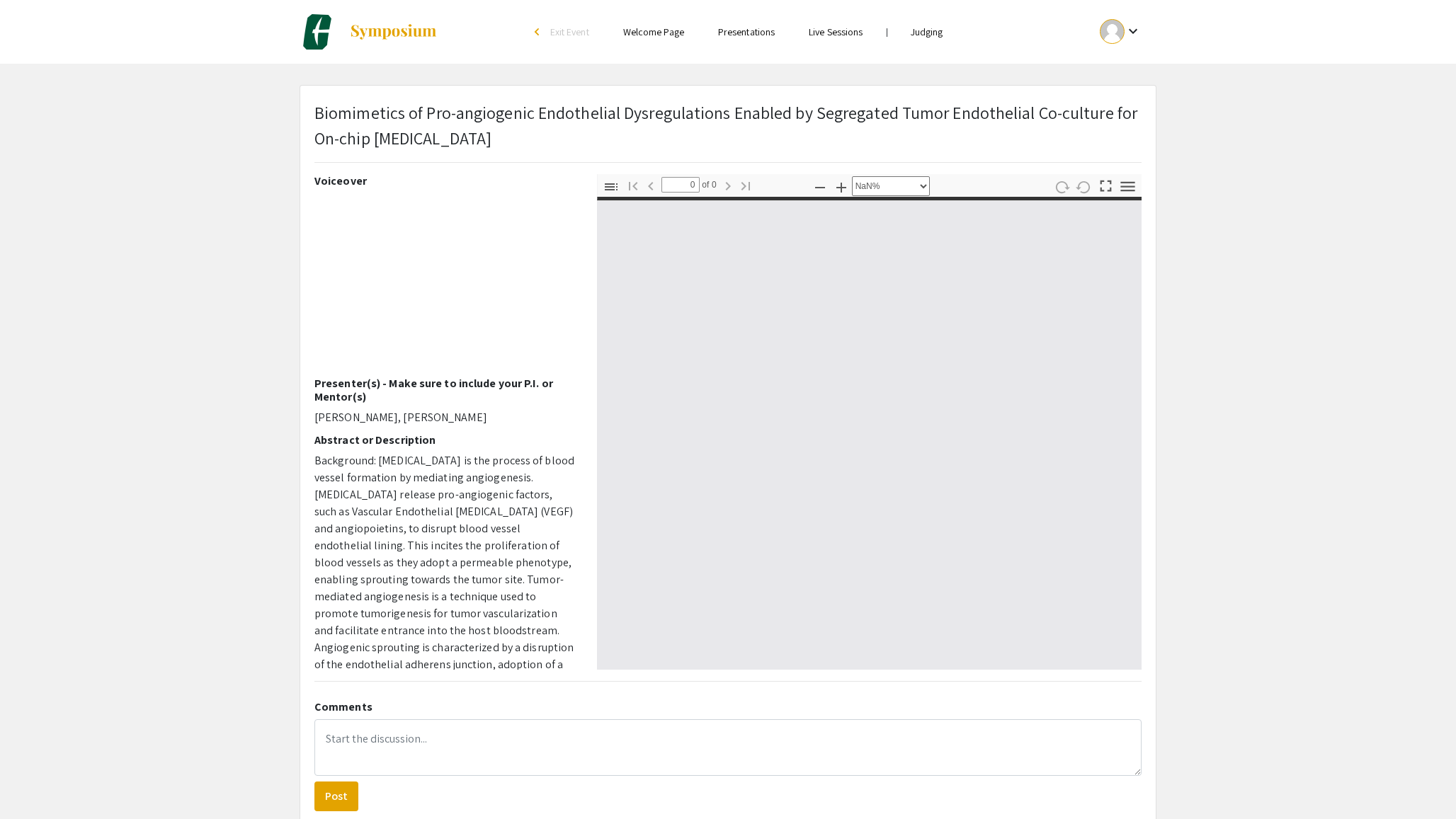
type input "1"
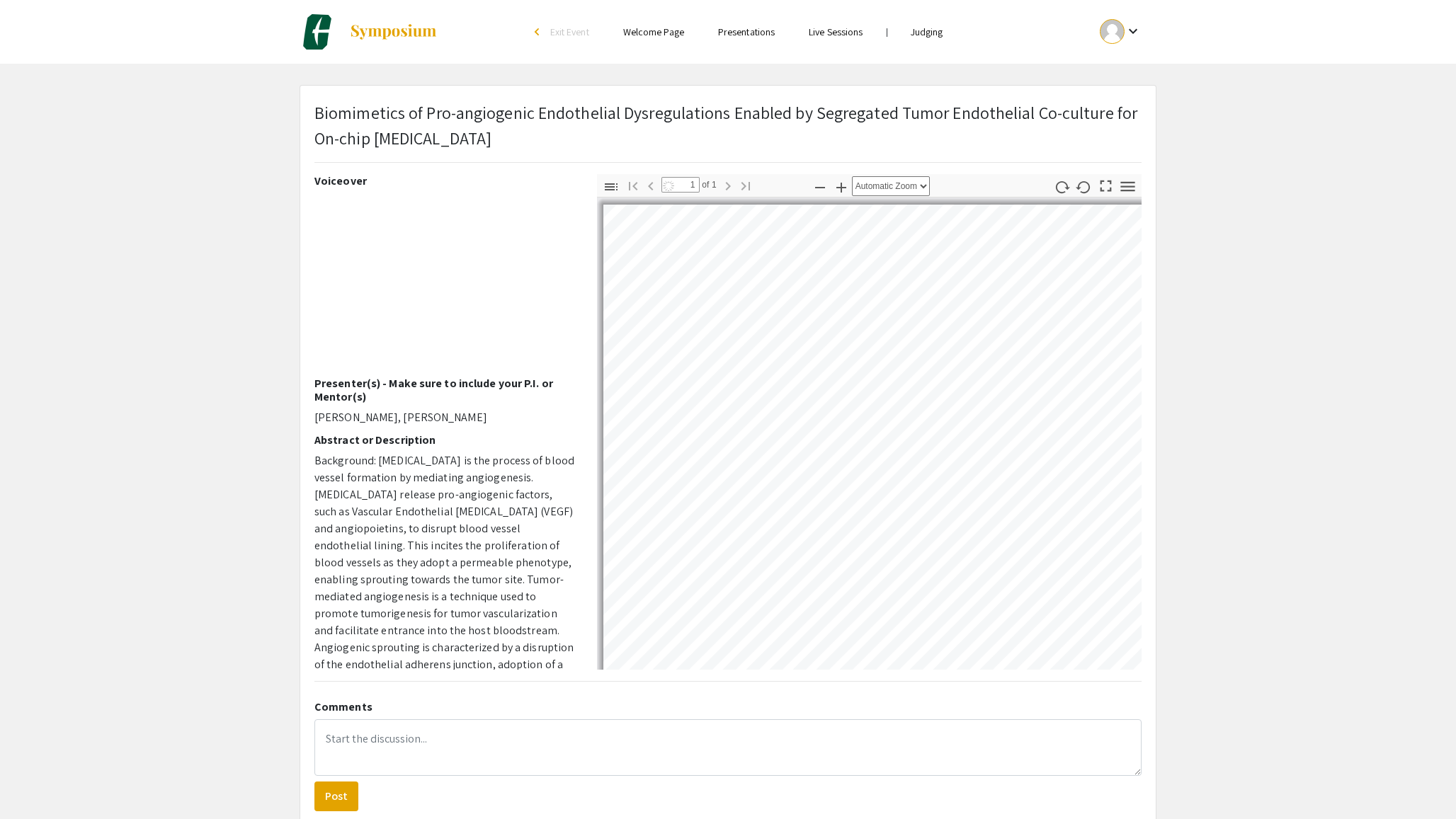
select select "auto"
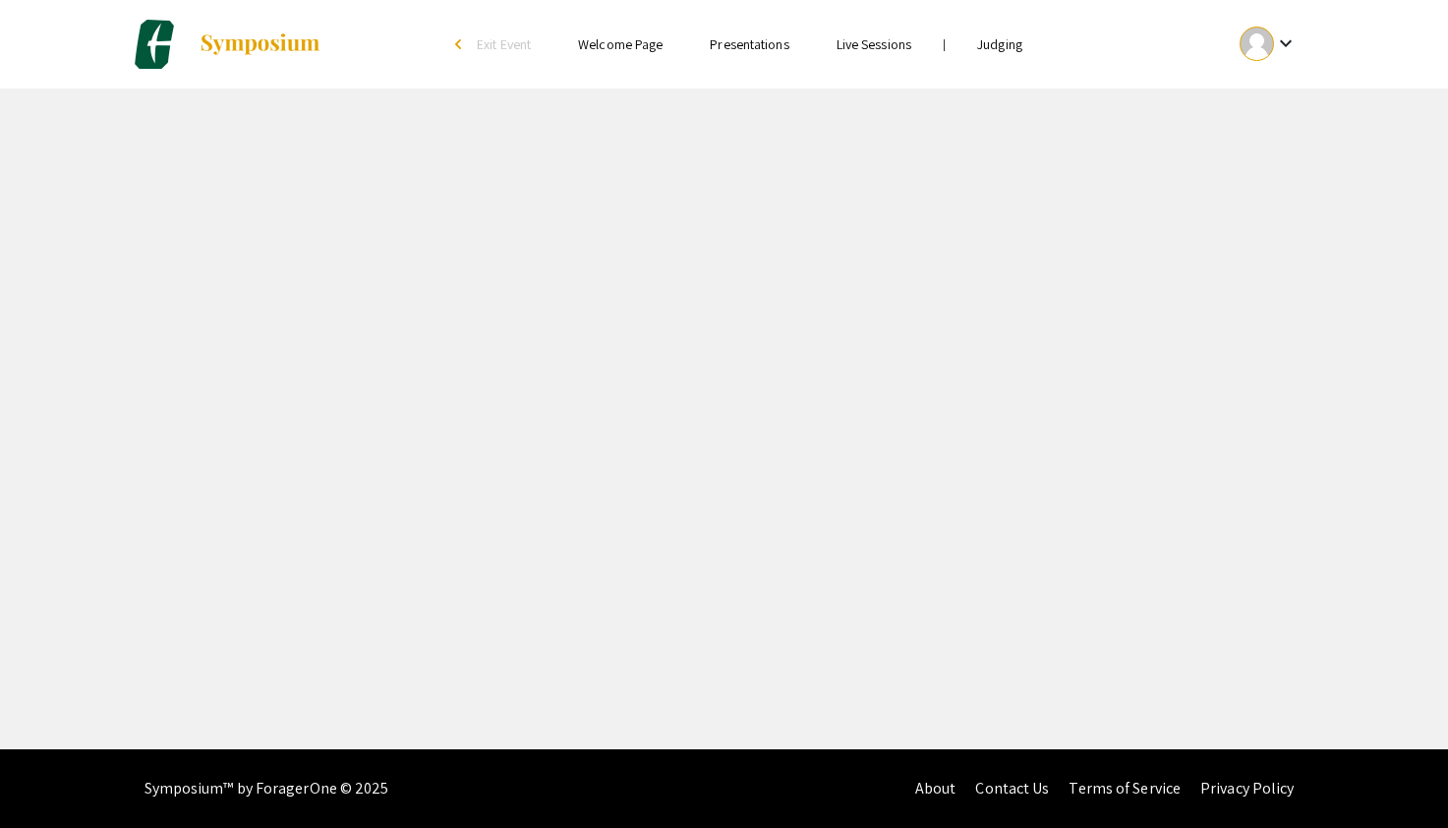
select select "custom"
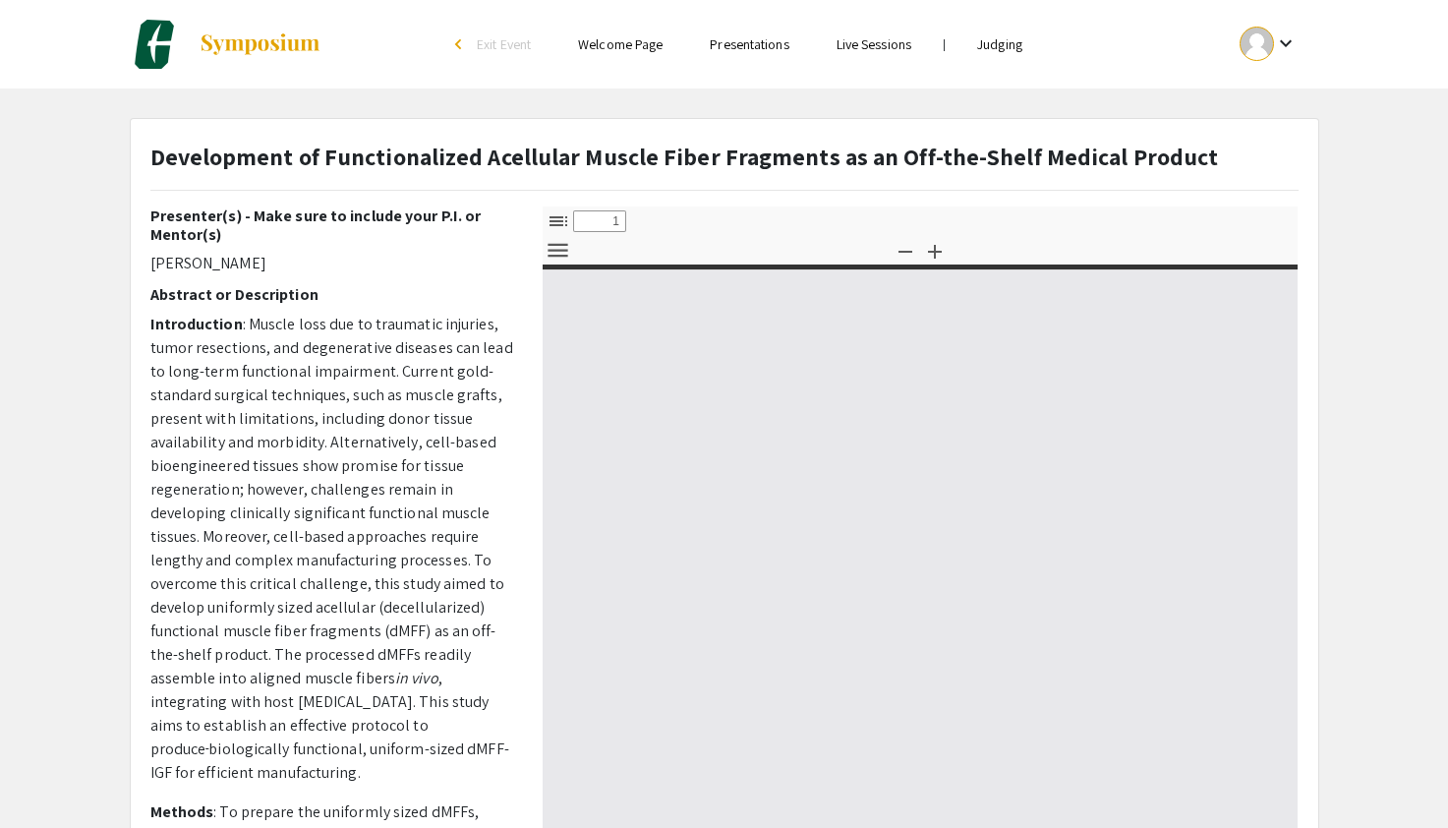
type input "0"
select select "custom"
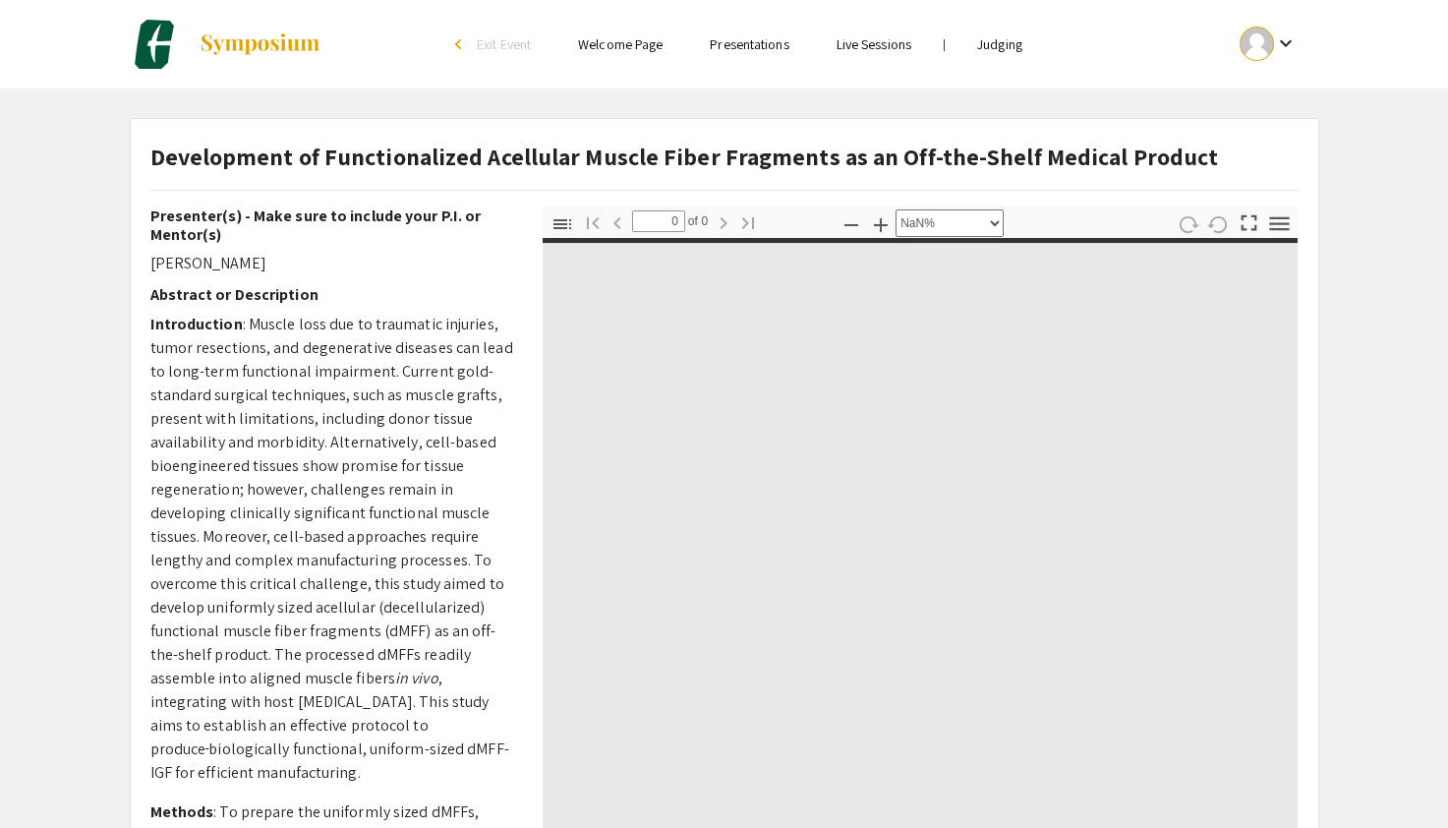
type input "1"
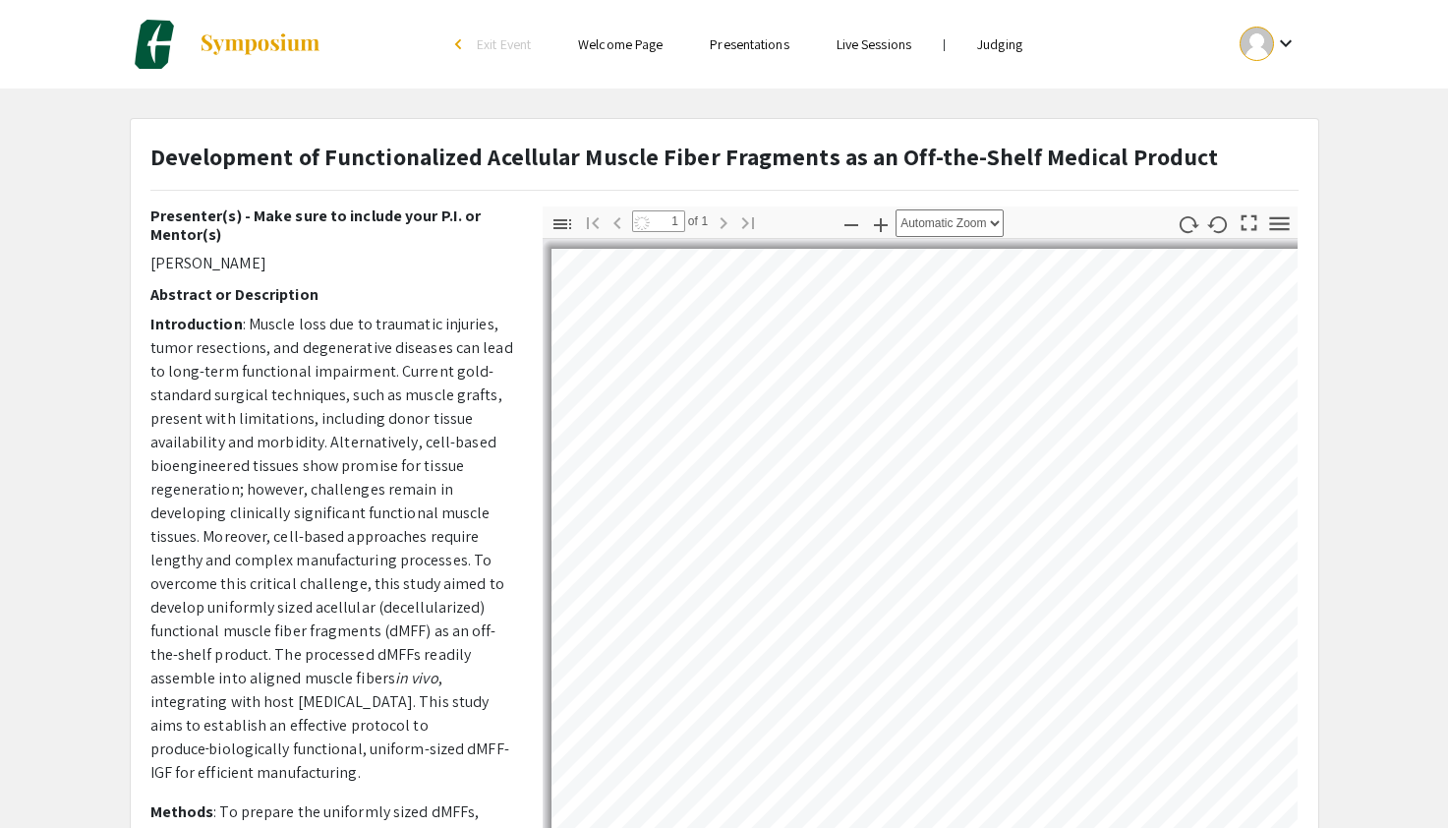
select select "auto"
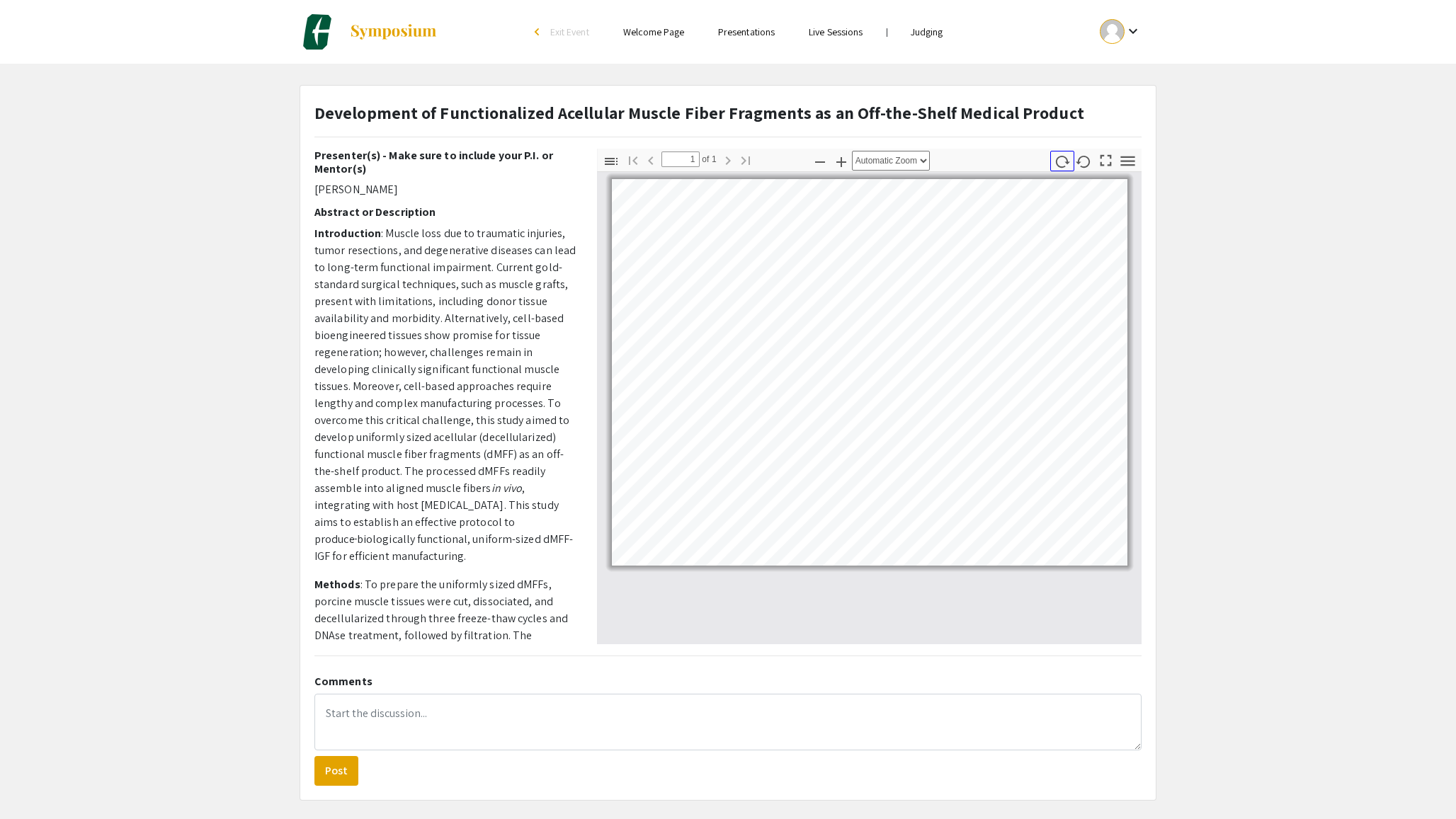
click at [1053, 164] on icon "button" at bounding box center [1061, 161] width 17 height 17
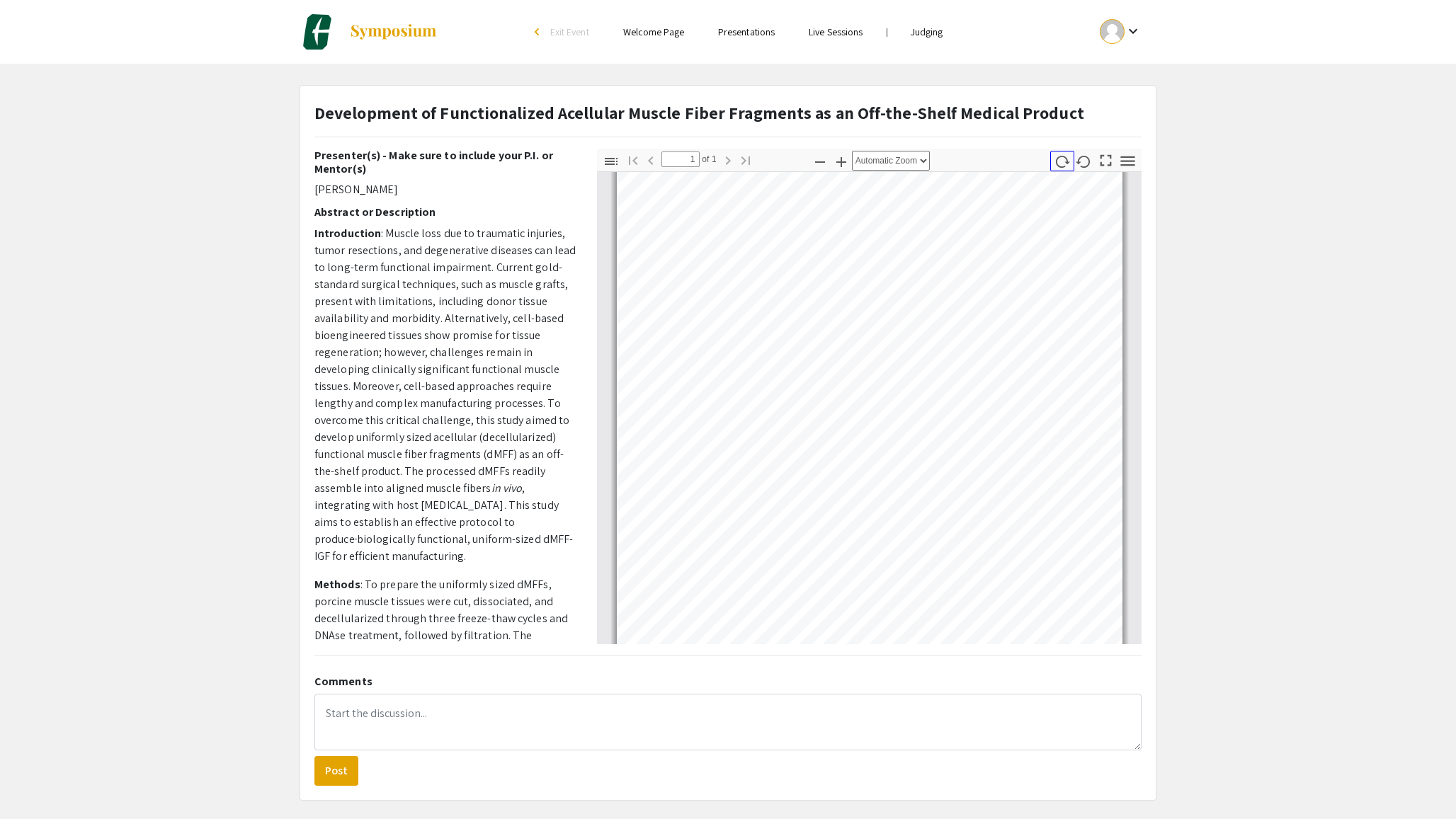
click at [1053, 164] on icon "button" at bounding box center [1061, 161] width 17 height 17
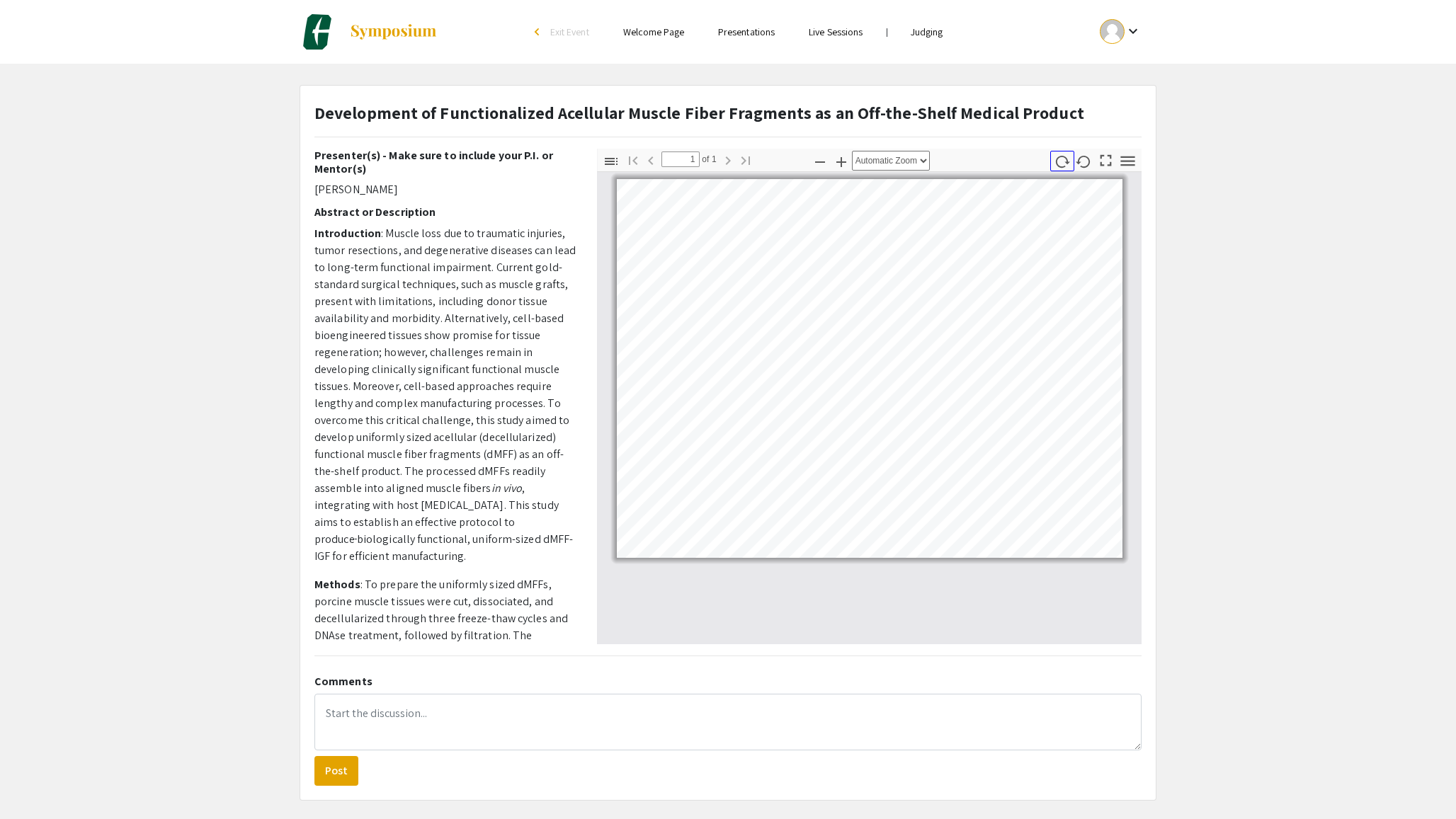
click at [1053, 164] on icon "button" at bounding box center [1061, 161] width 17 height 17
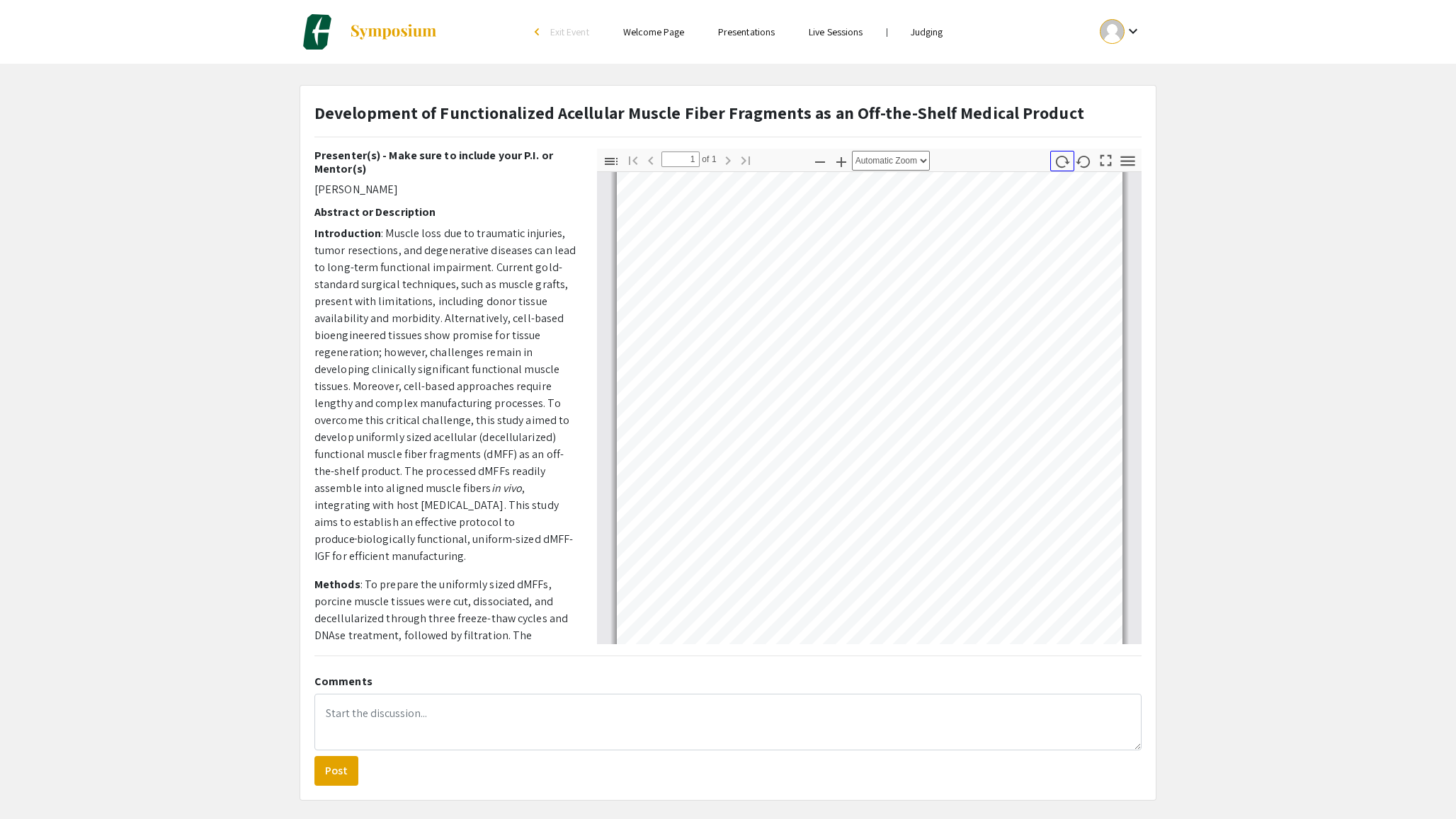
click at [1053, 164] on icon "button" at bounding box center [1061, 161] width 17 height 17
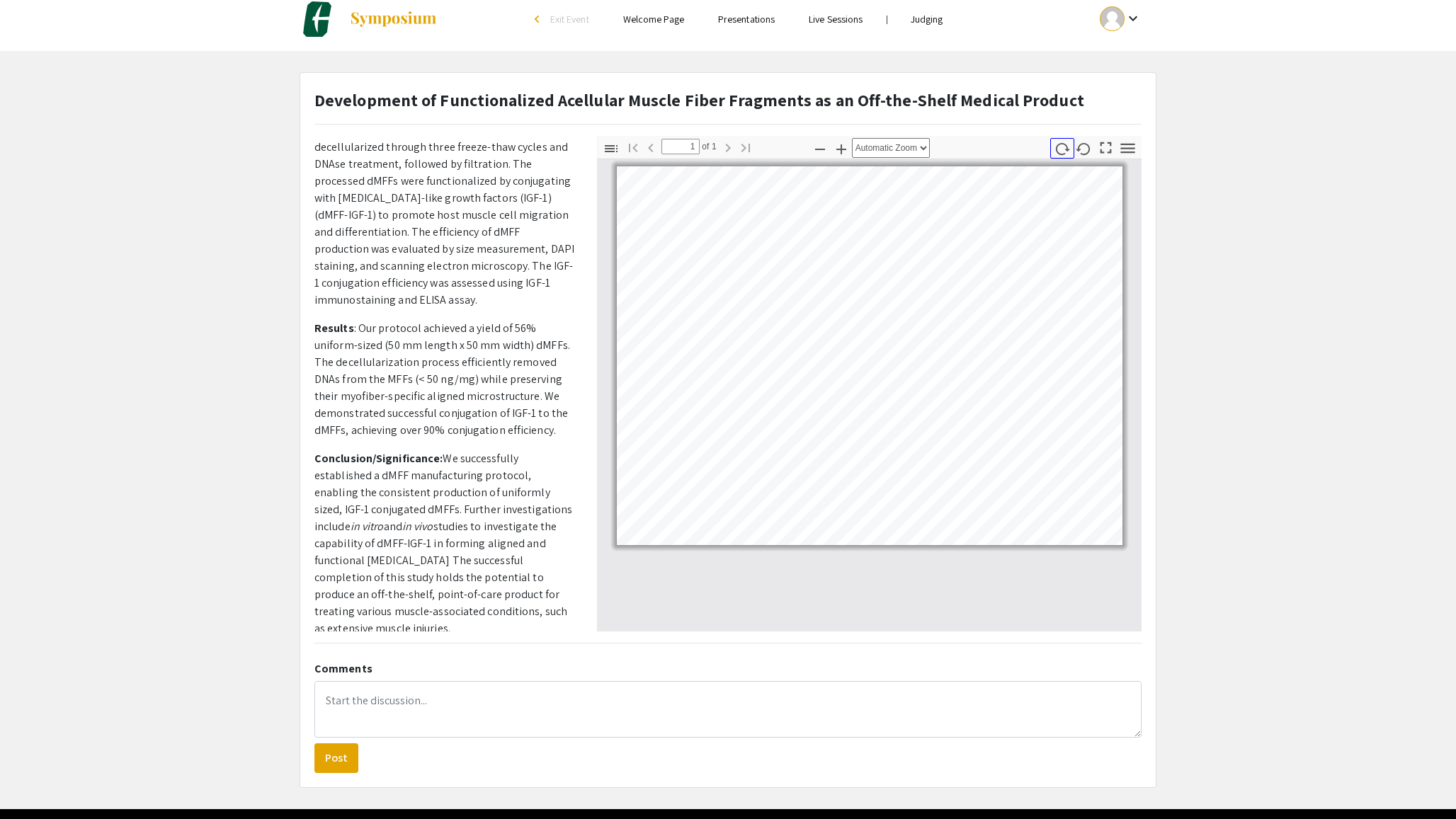
scroll to position [0, 0]
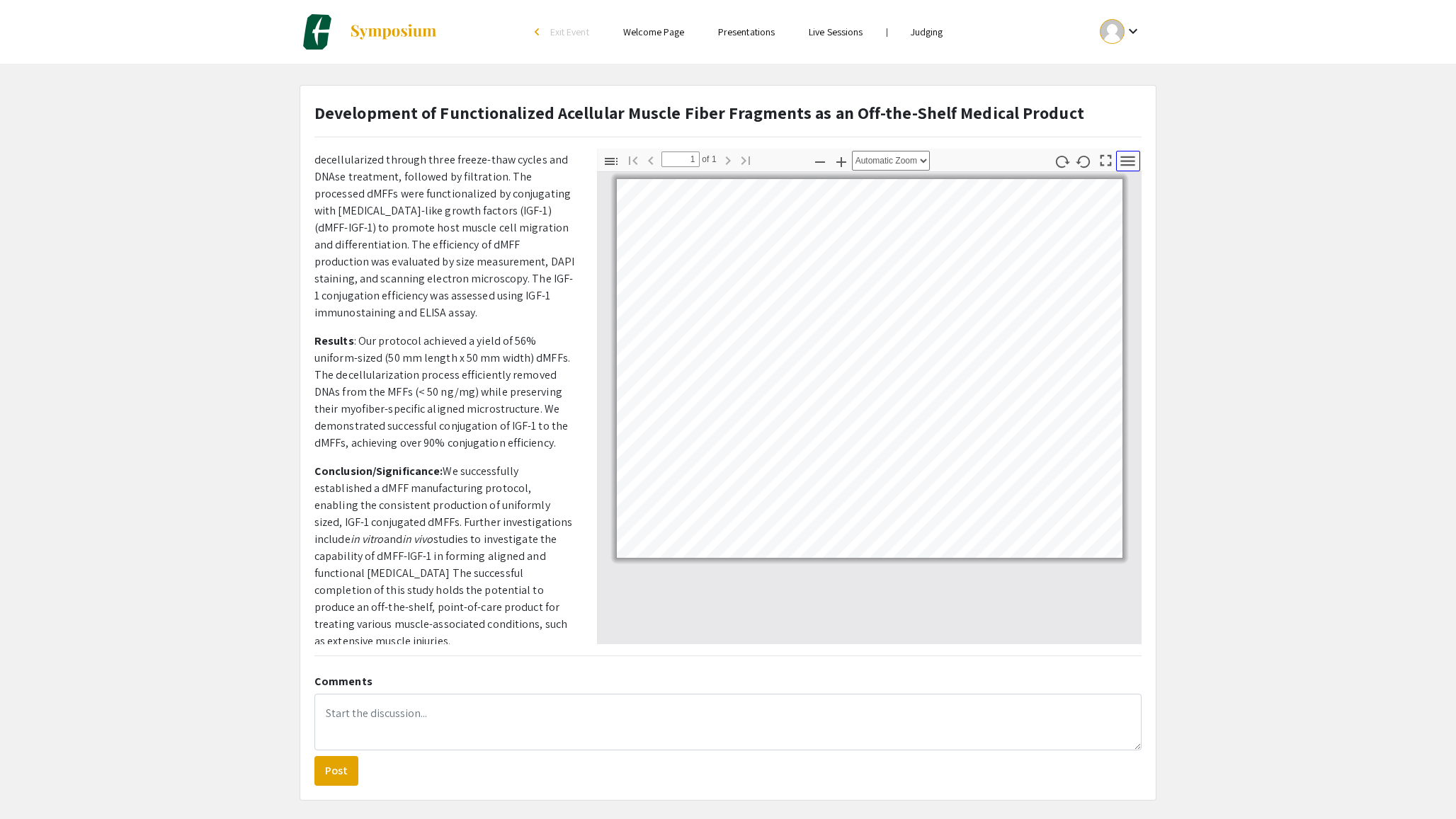
click at [1053, 160] on icon "button" at bounding box center [1128, 160] width 14 height 10
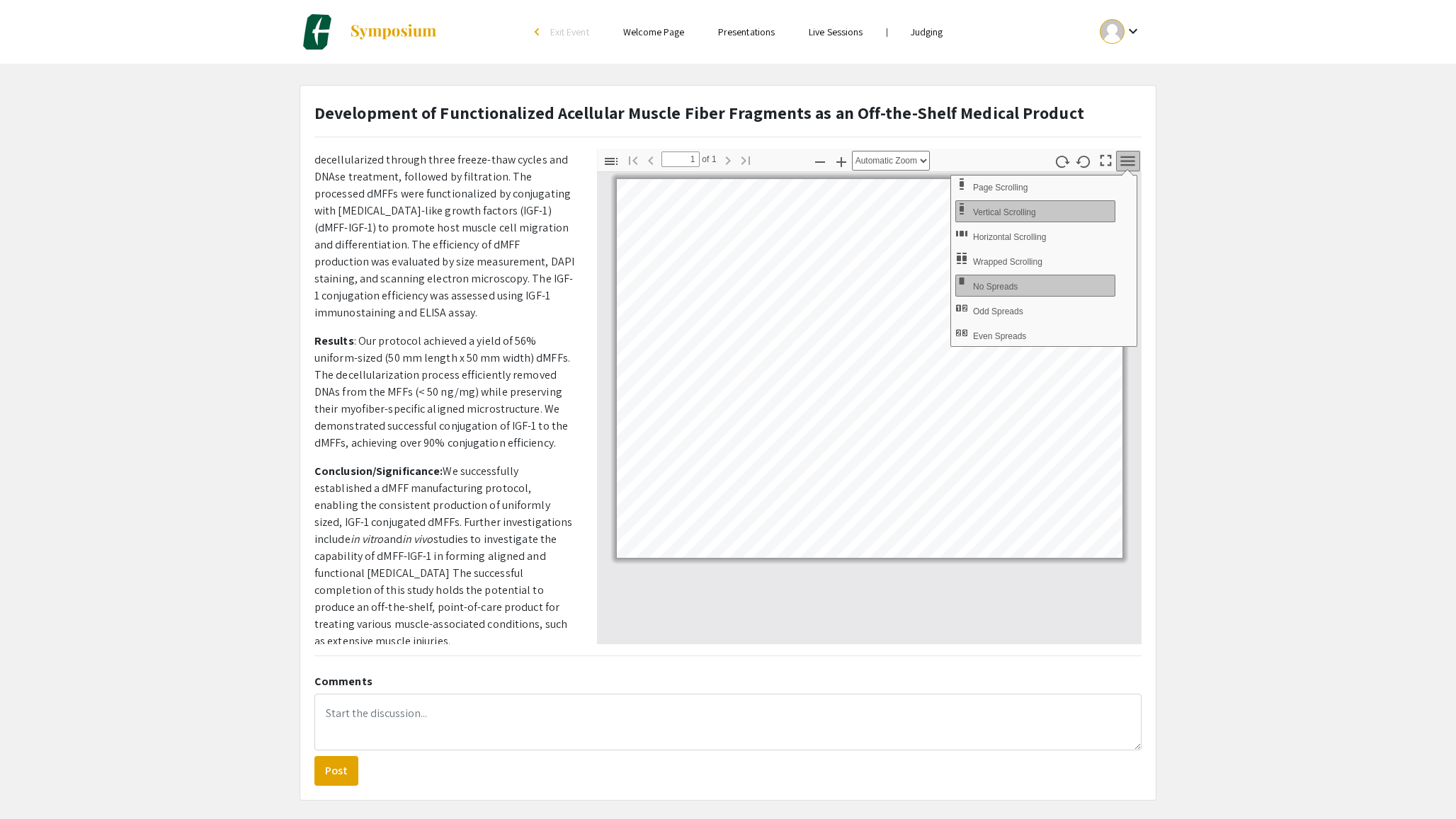
click at [1053, 159] on icon "button" at bounding box center [1128, 160] width 19 height 19
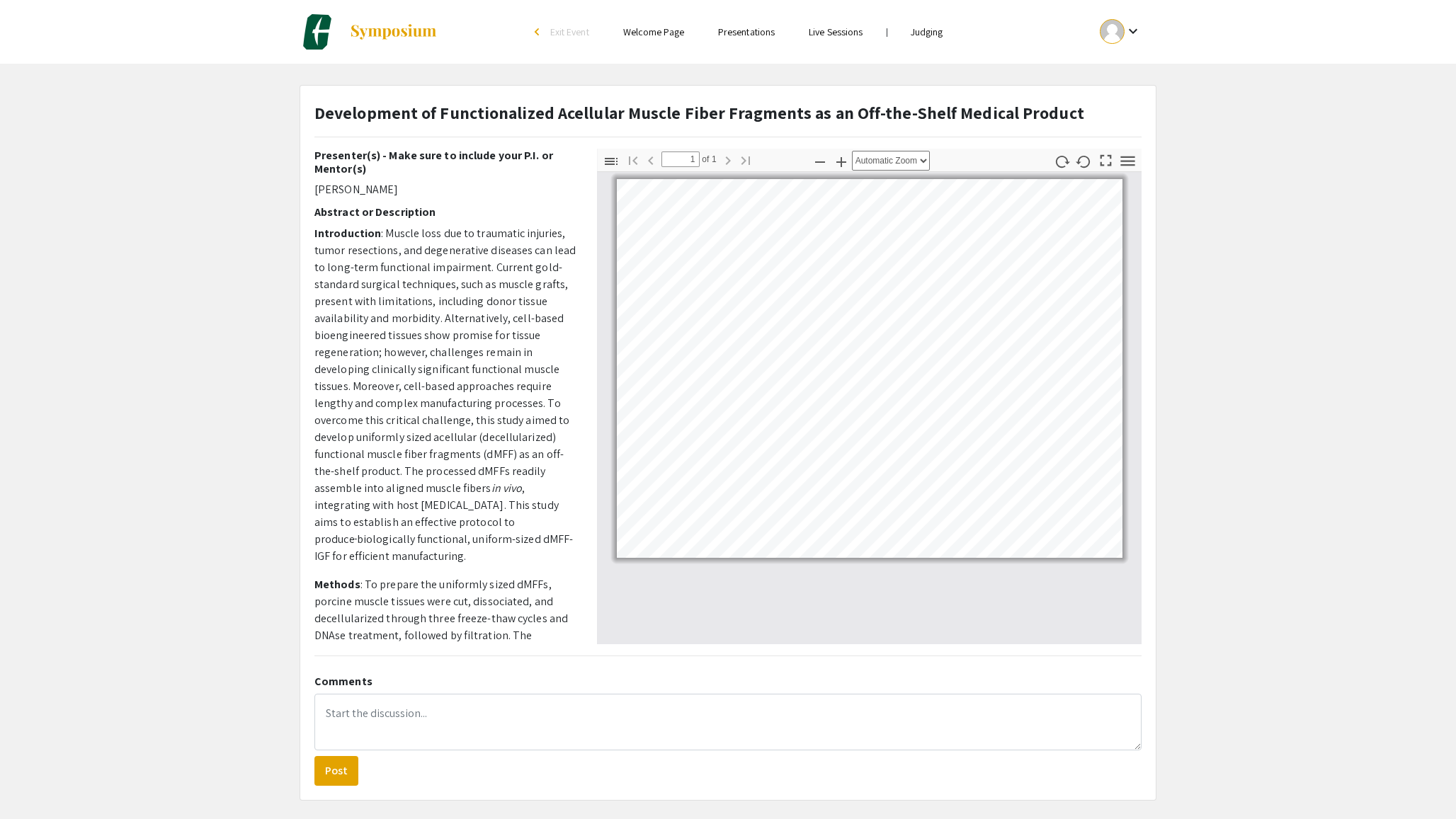
click at [817, 32] on link "Live Sessions" at bounding box center [835, 32] width 54 height 13
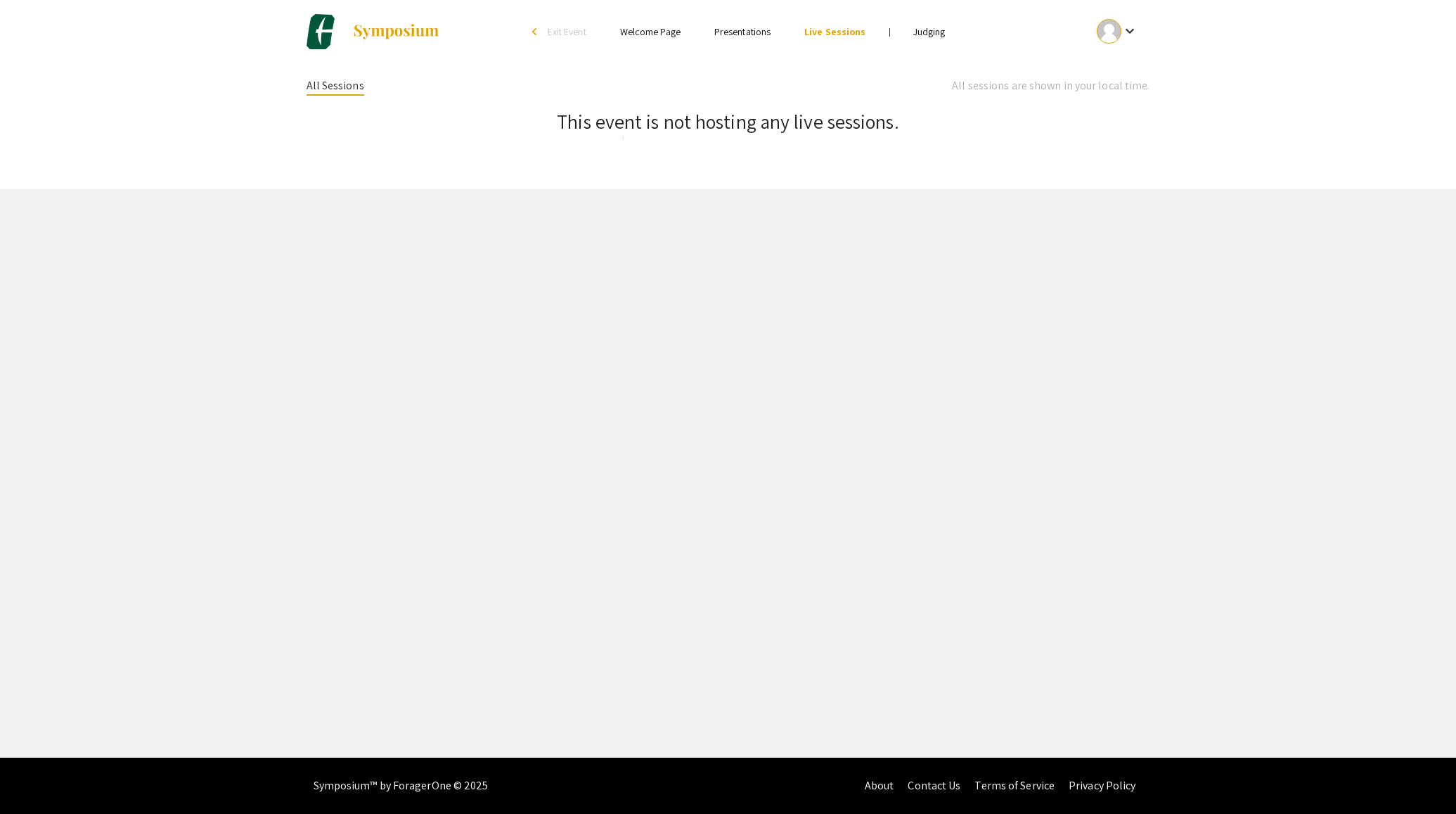
click at [925, 26] on link "Judging" at bounding box center [929, 31] width 32 height 13
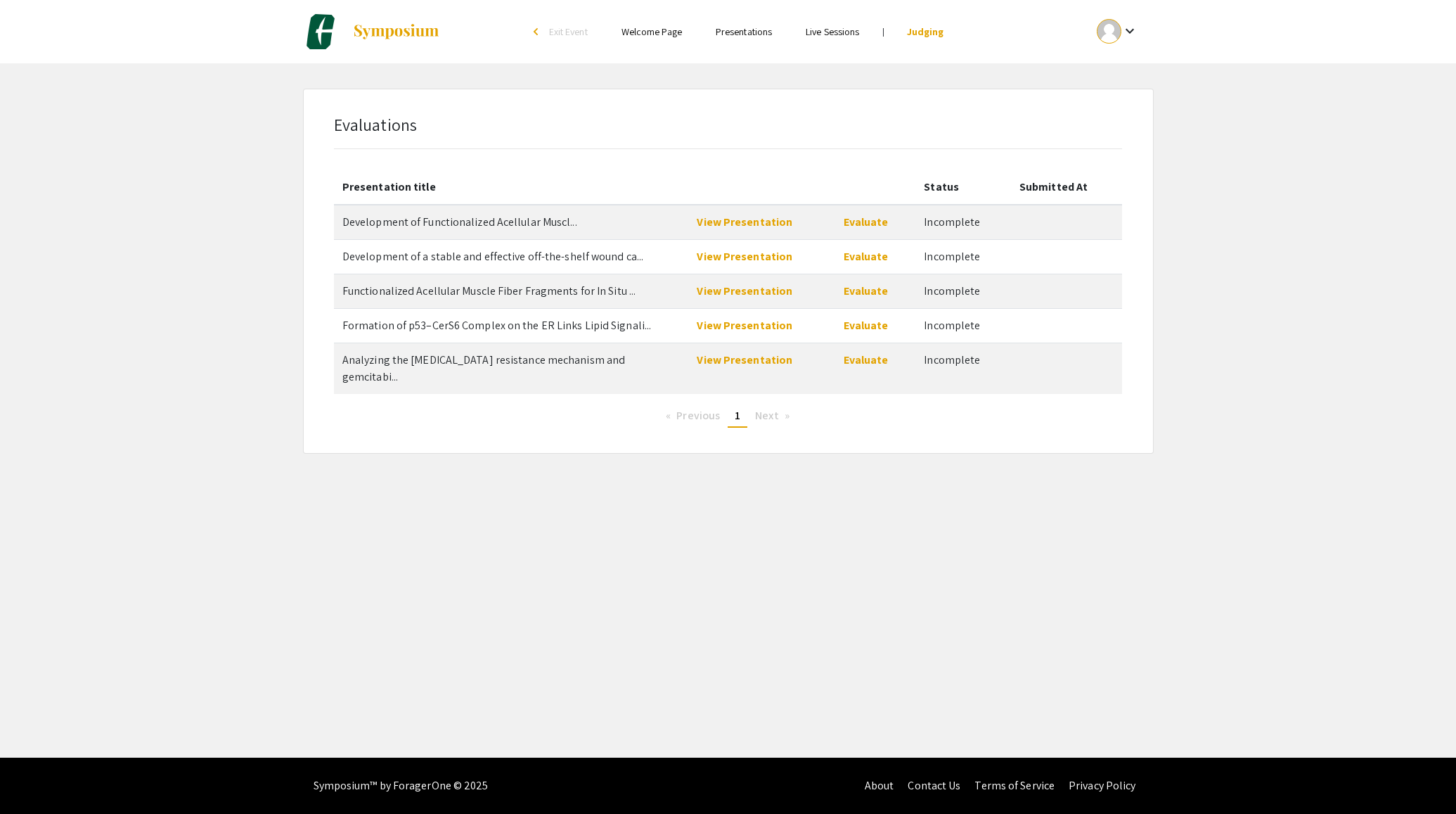
click at [731, 35] on link "Presentations" at bounding box center [744, 31] width 56 height 13
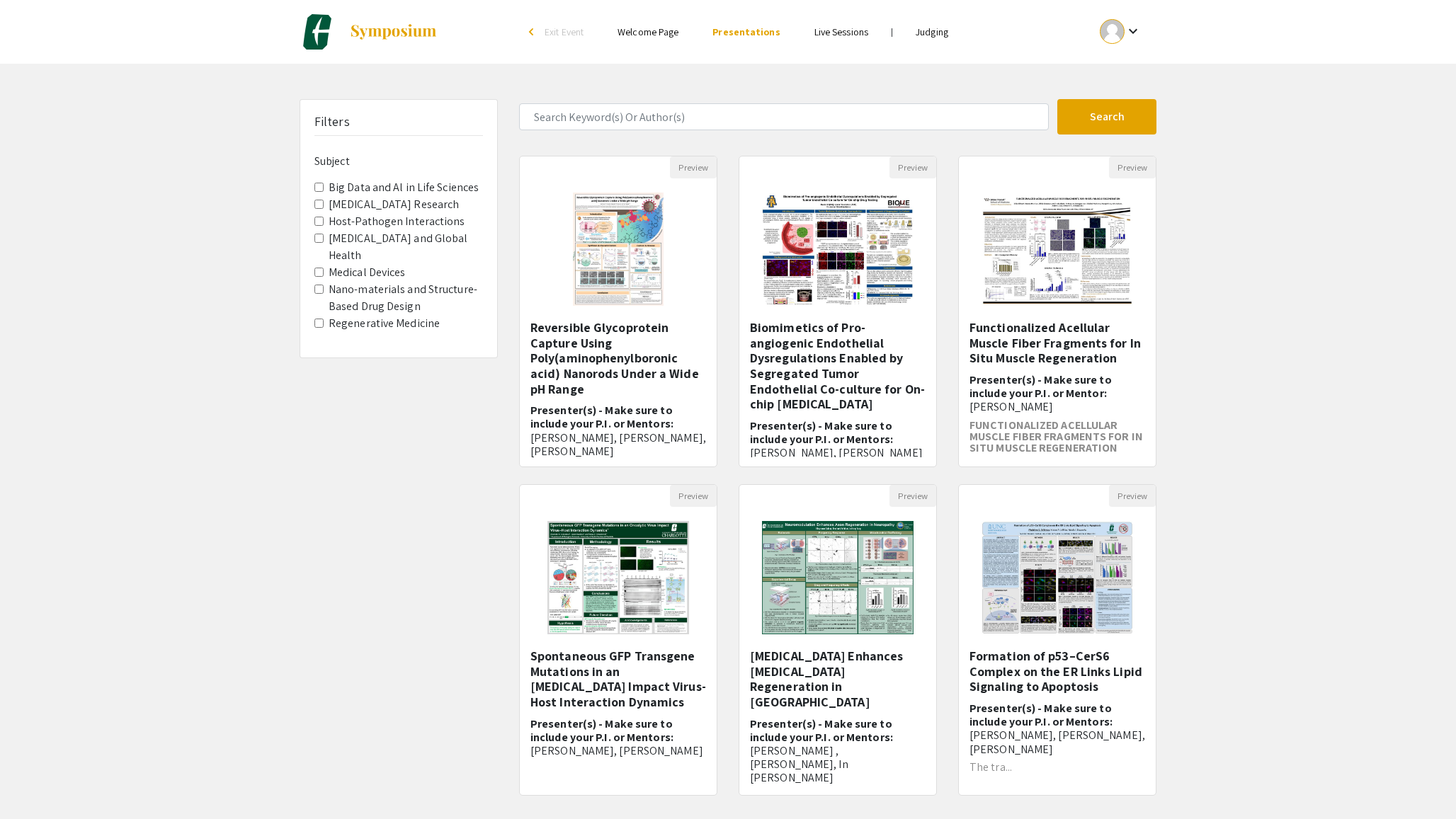
click at [938, 32] on link "Judging" at bounding box center [931, 32] width 32 height 13
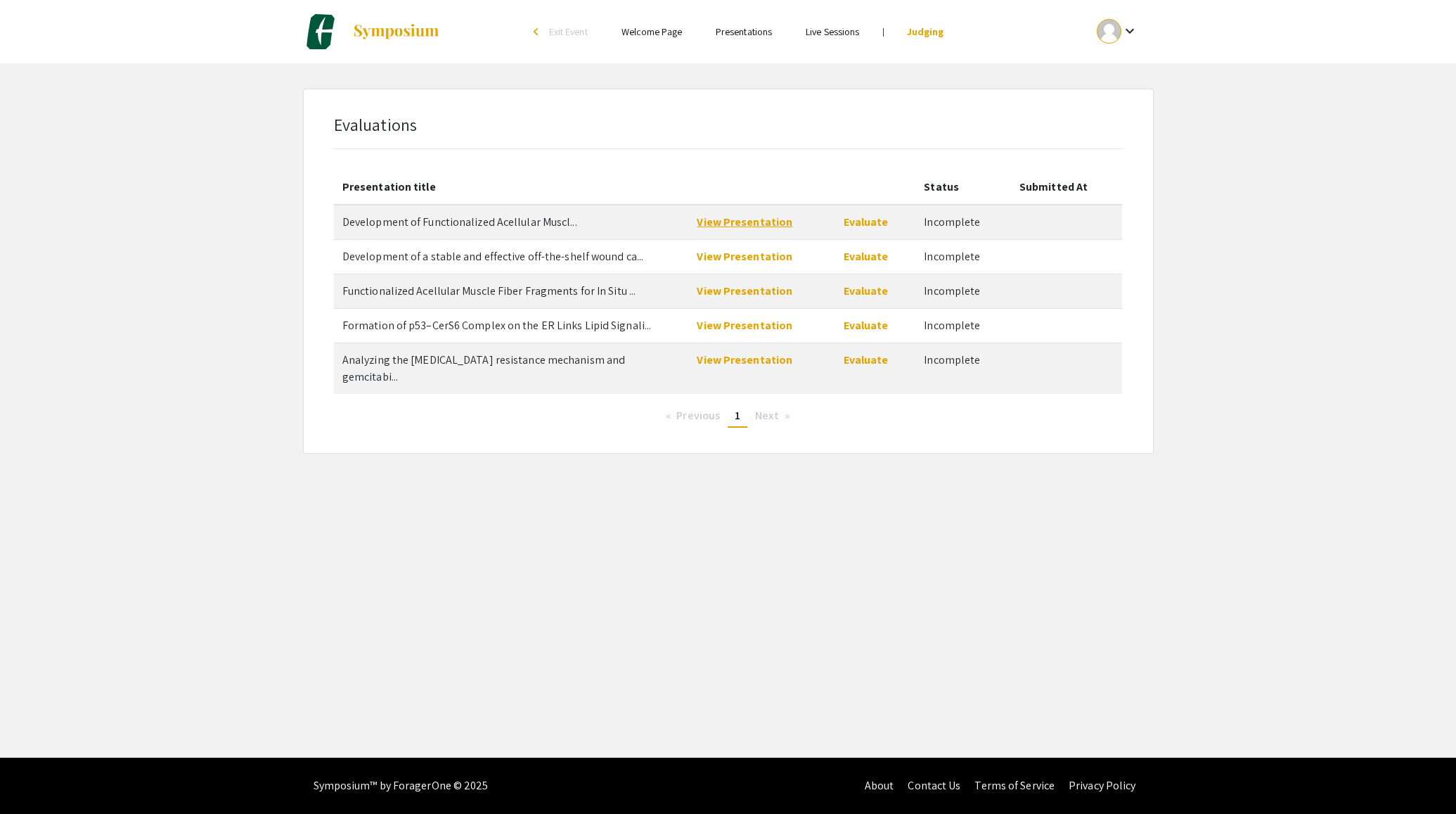
click at [739, 226] on link "View Presentation" at bounding box center [744, 222] width 96 height 15
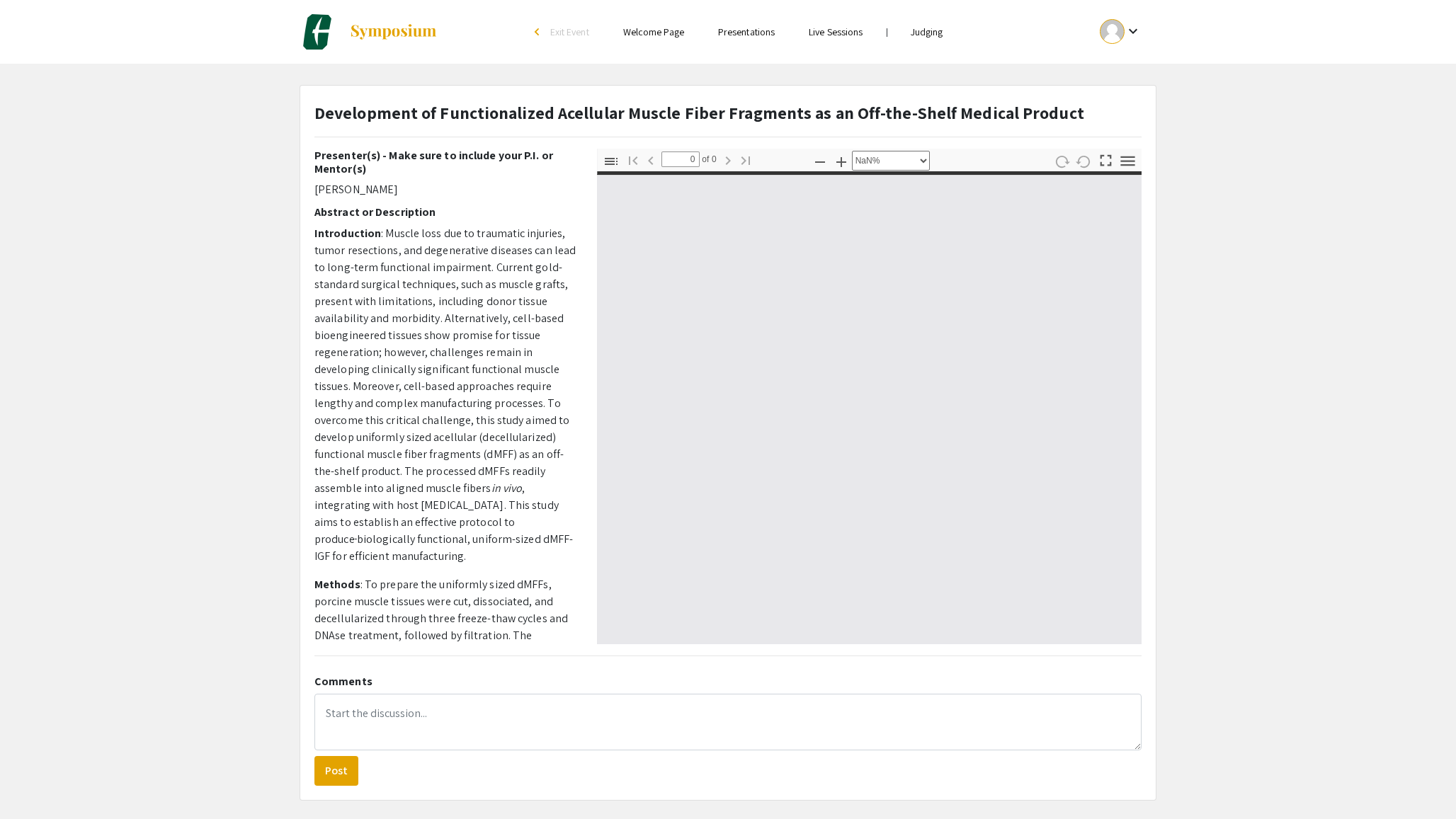
select select "auto"
type input "1"
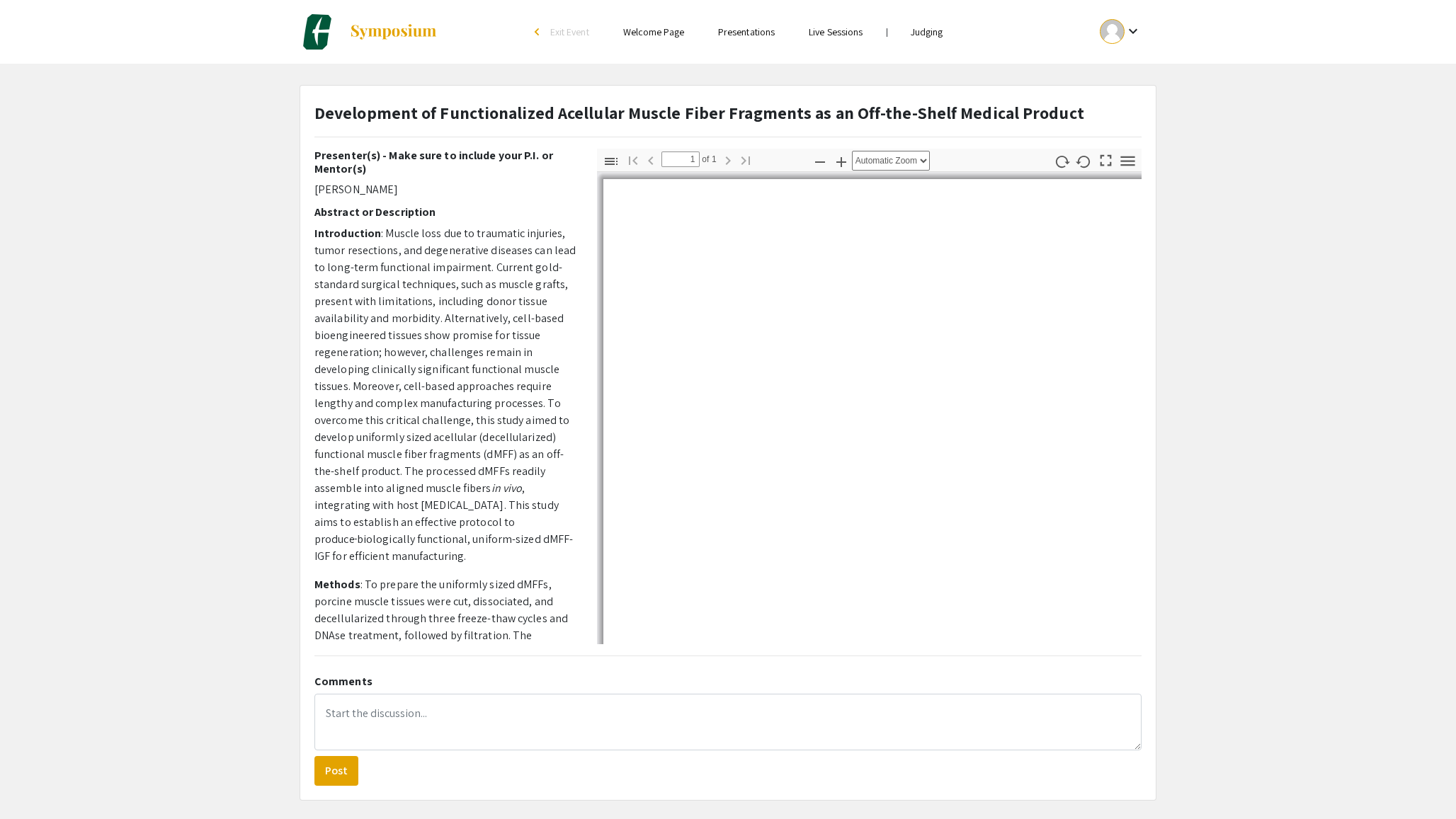
select select "auto"
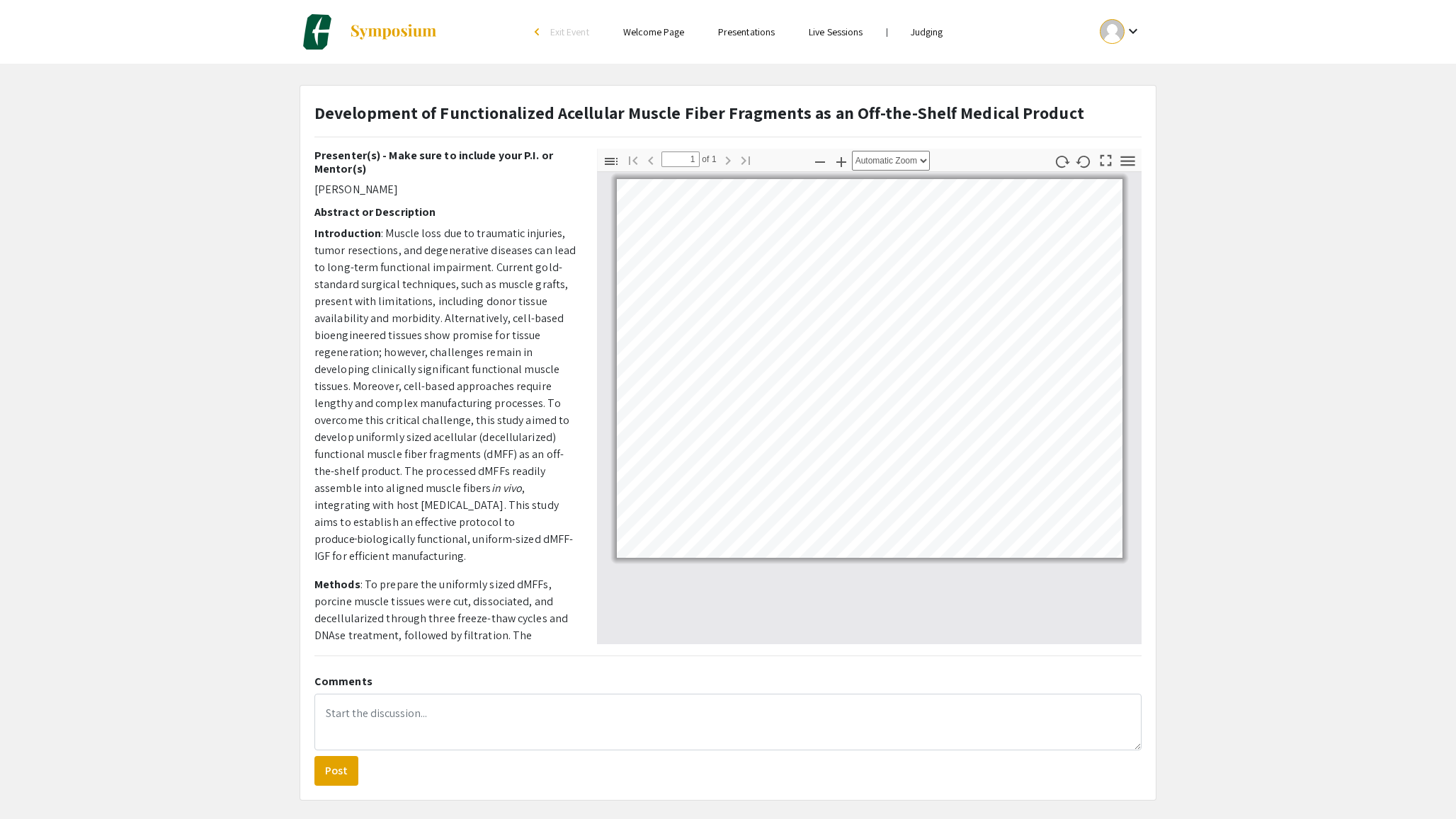
click at [536, 28] on div "arrow_back_ios" at bounding box center [539, 32] width 9 height 9
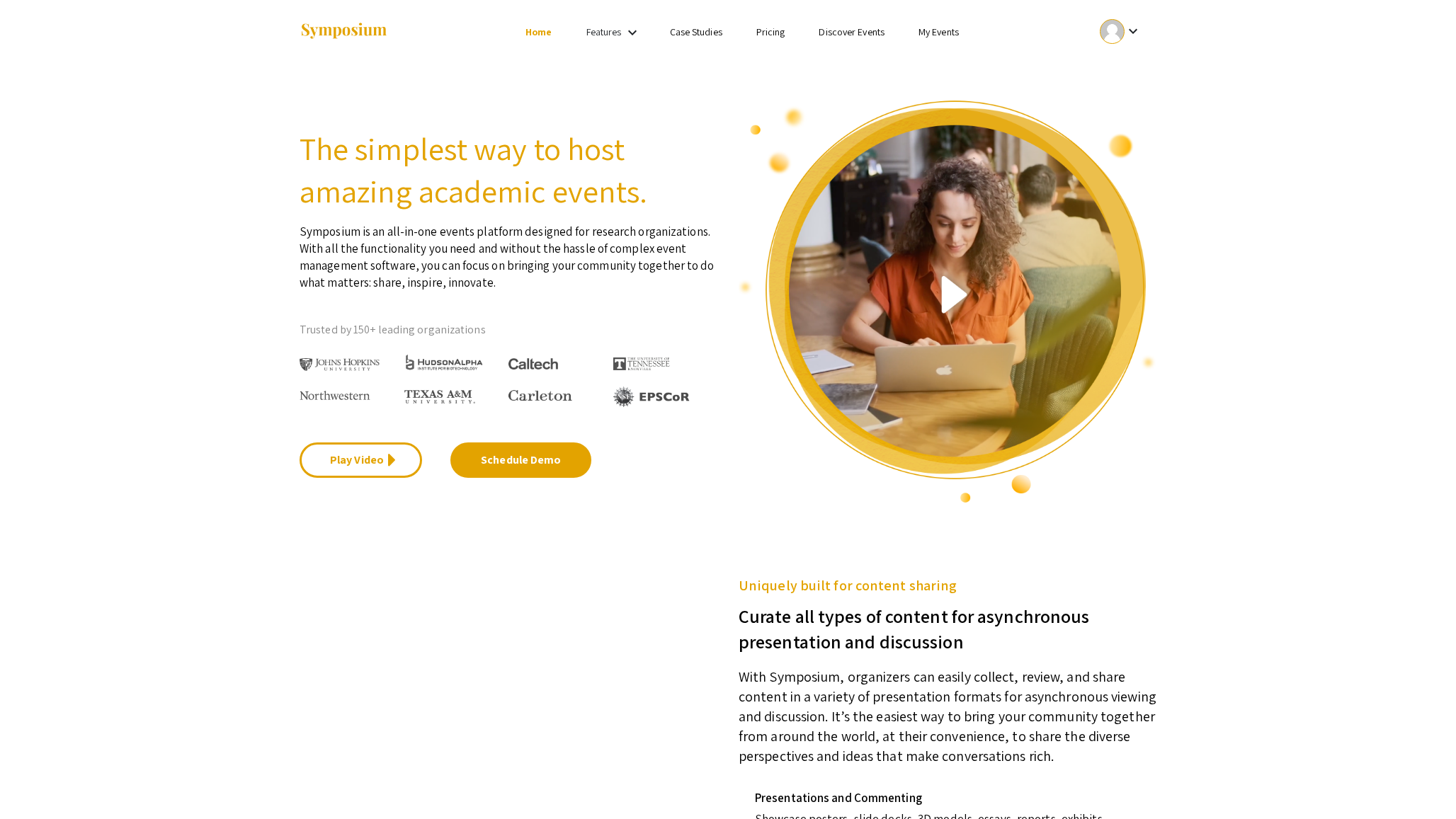
click at [937, 34] on link "My Events" at bounding box center [938, 32] width 40 height 13
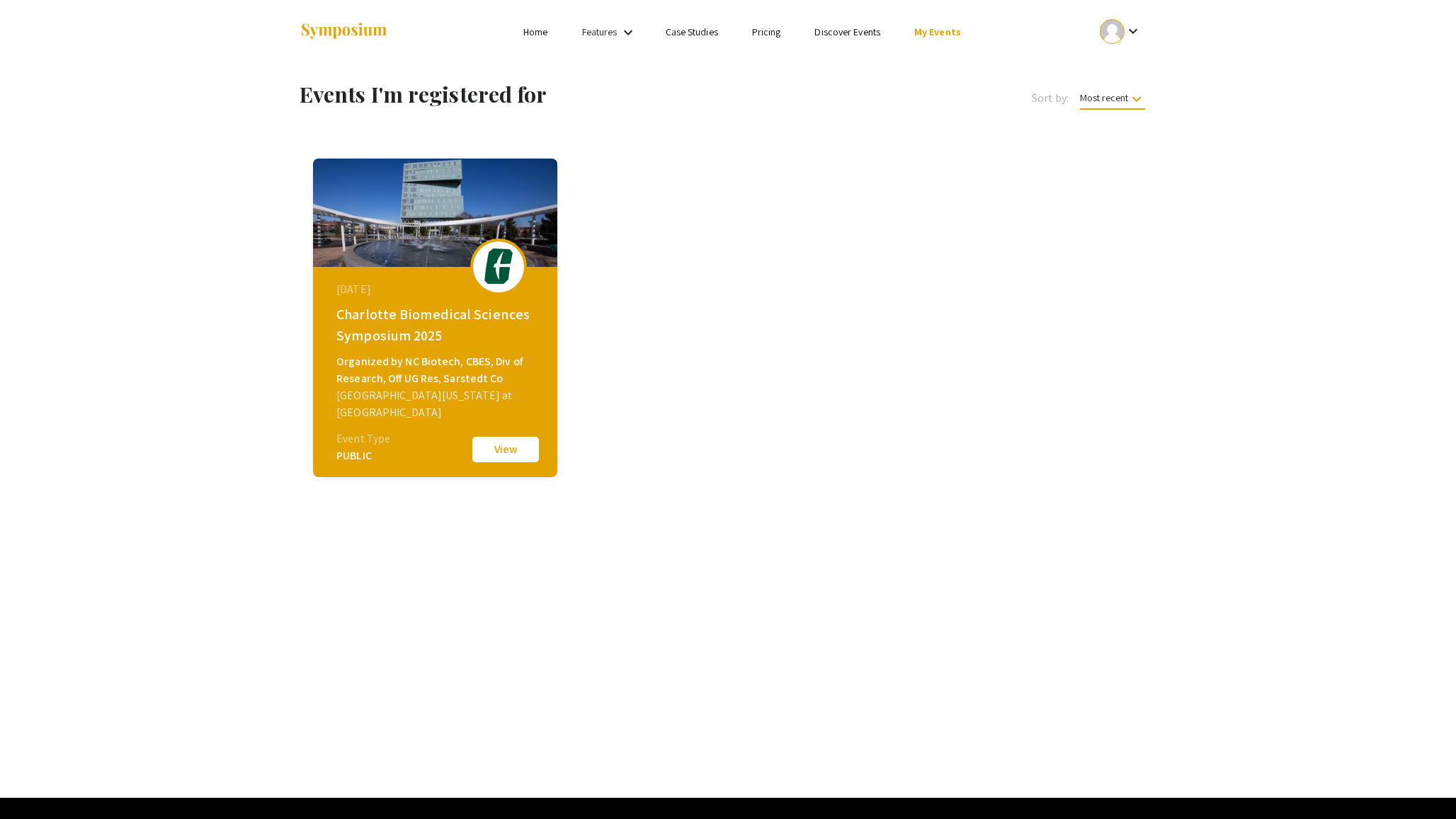
click at [521, 444] on button "View" at bounding box center [505, 449] width 71 height 30
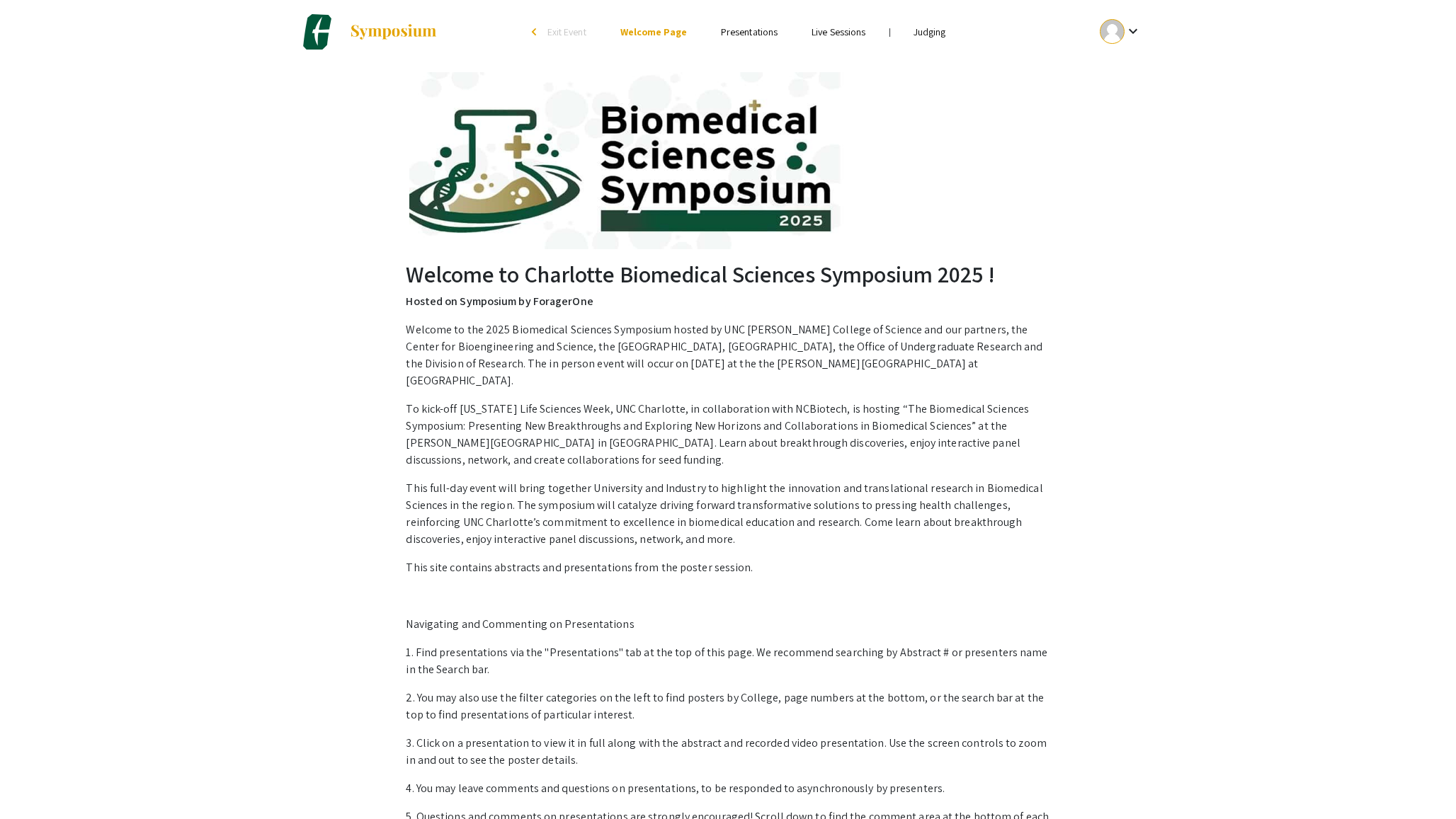
click at [940, 27] on link "Judging" at bounding box center [929, 32] width 32 height 13
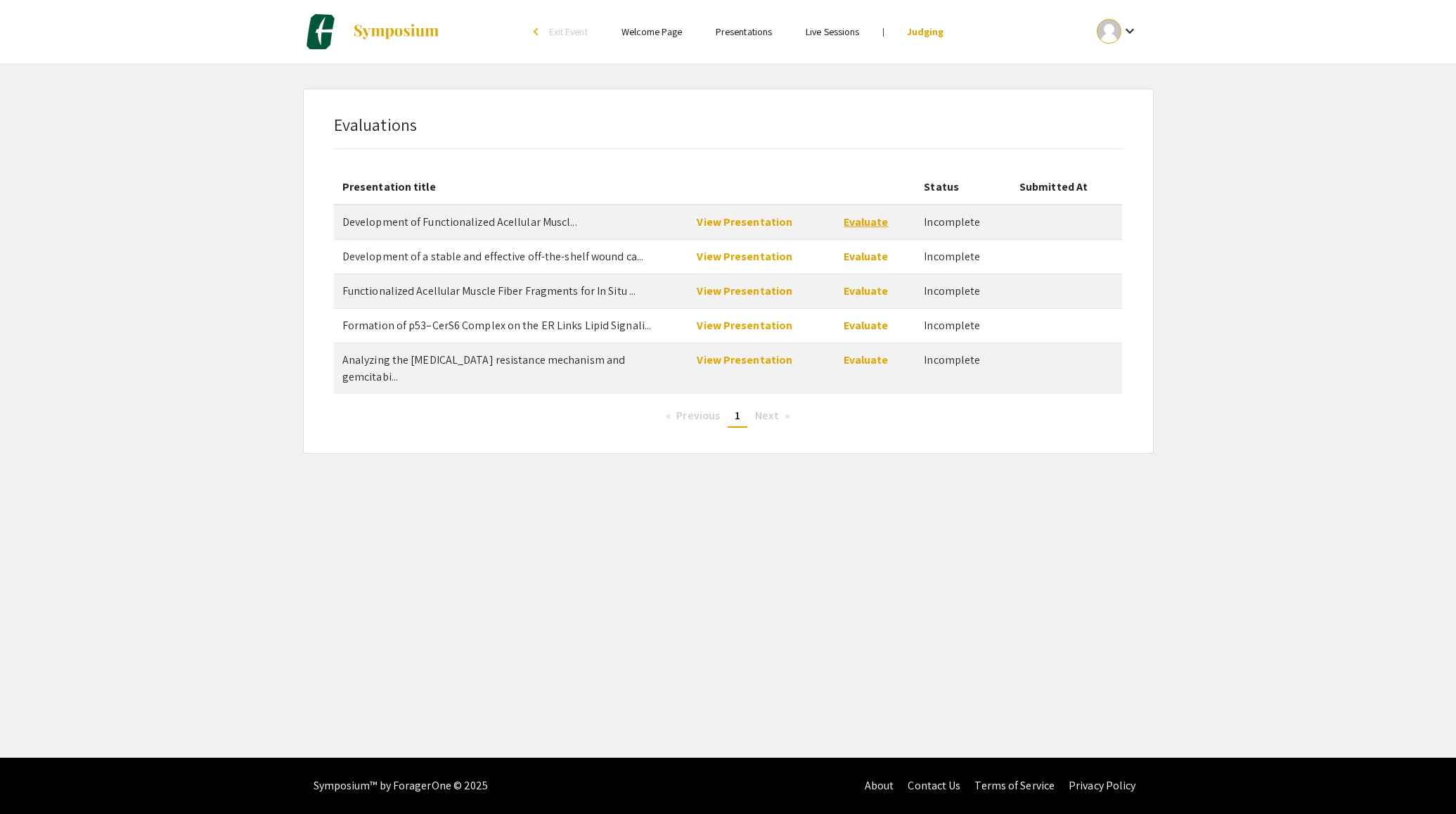
click at [859, 225] on link "Evaluate" at bounding box center [866, 222] width 45 height 15
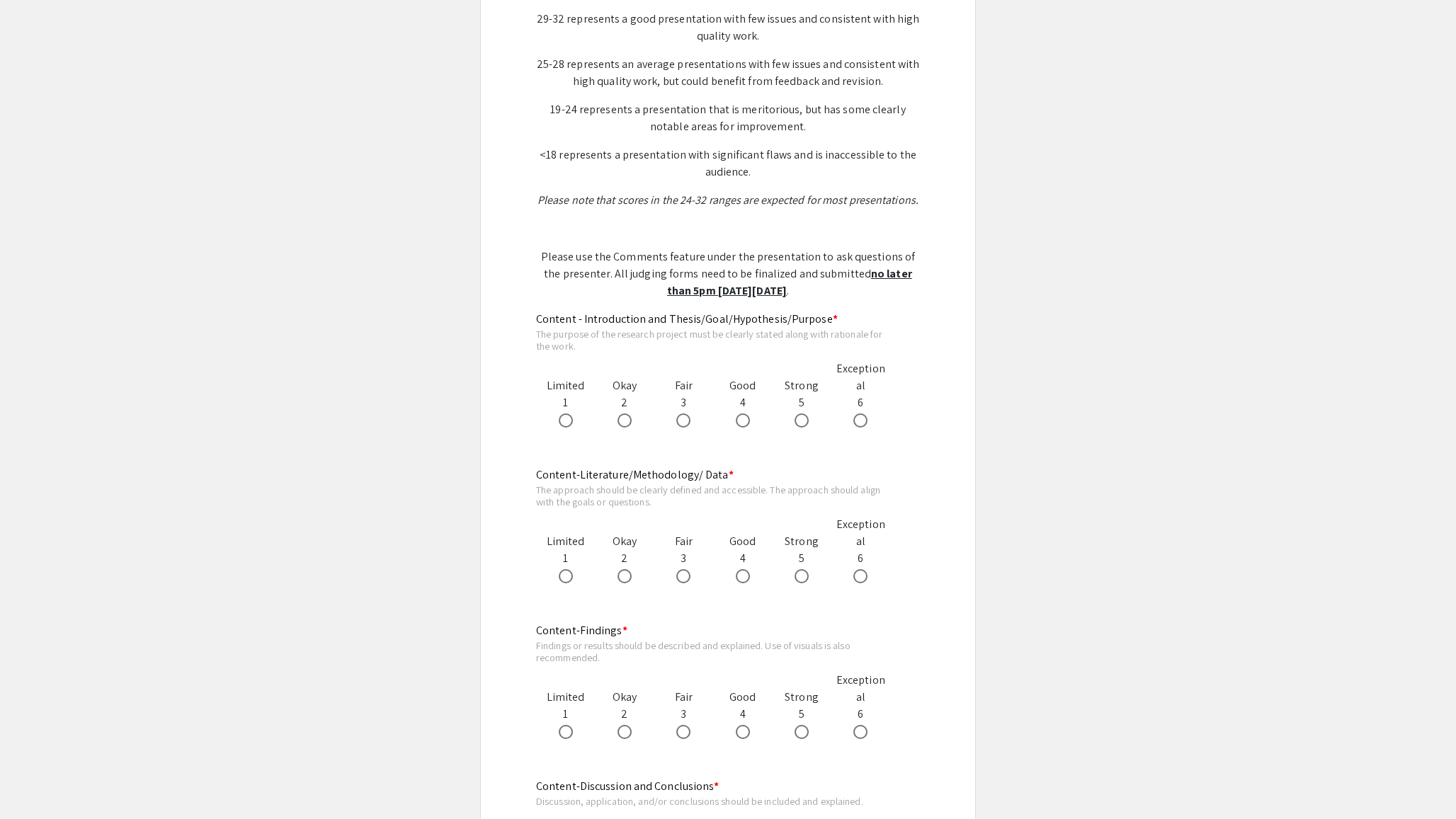
scroll to position [535, 0]
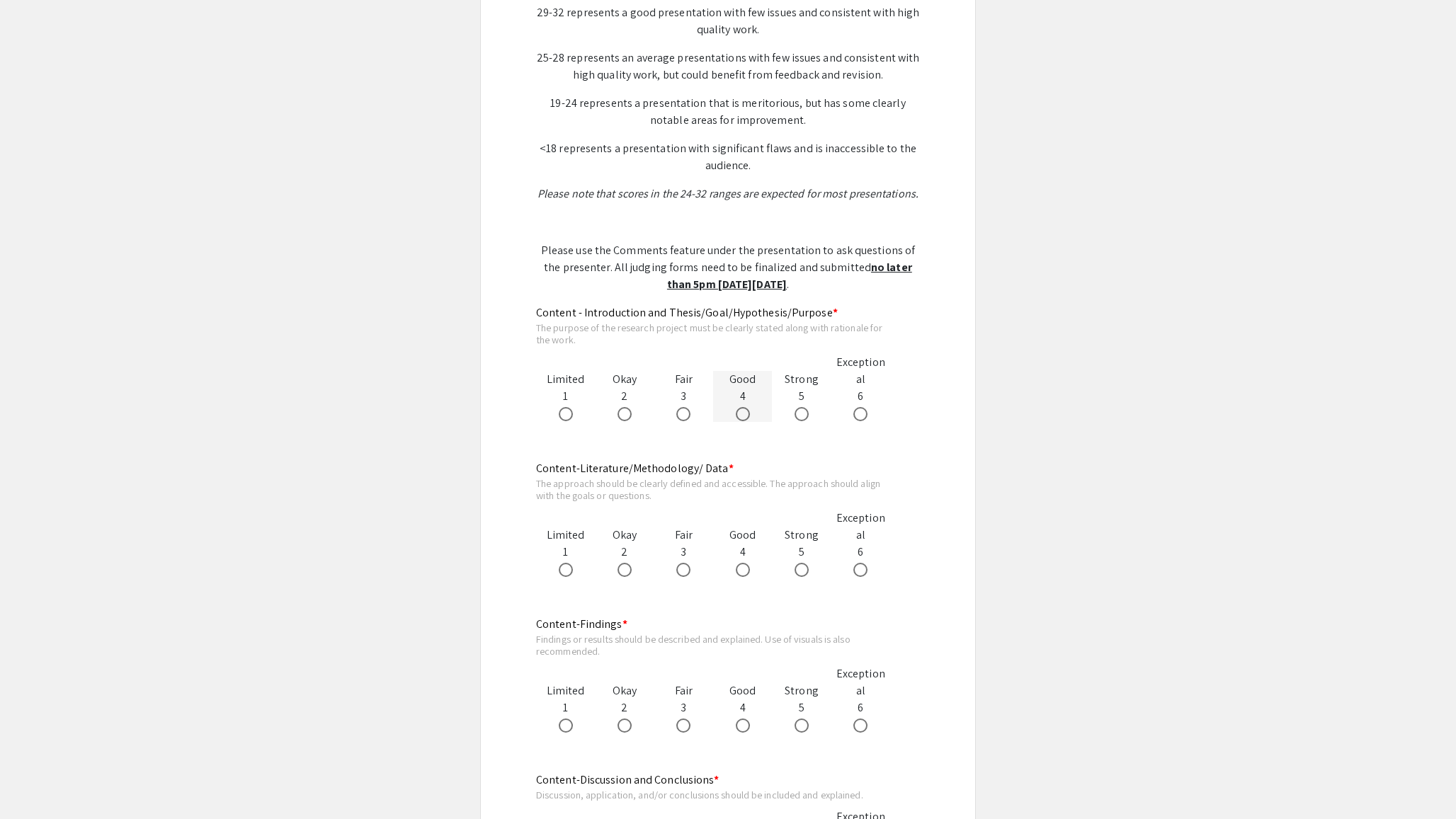
click at [743, 412] on span at bounding box center [743, 414] width 14 height 14
click at [743, 412] on input "radio" at bounding box center [743, 414] width 14 height 14
radio input "true"
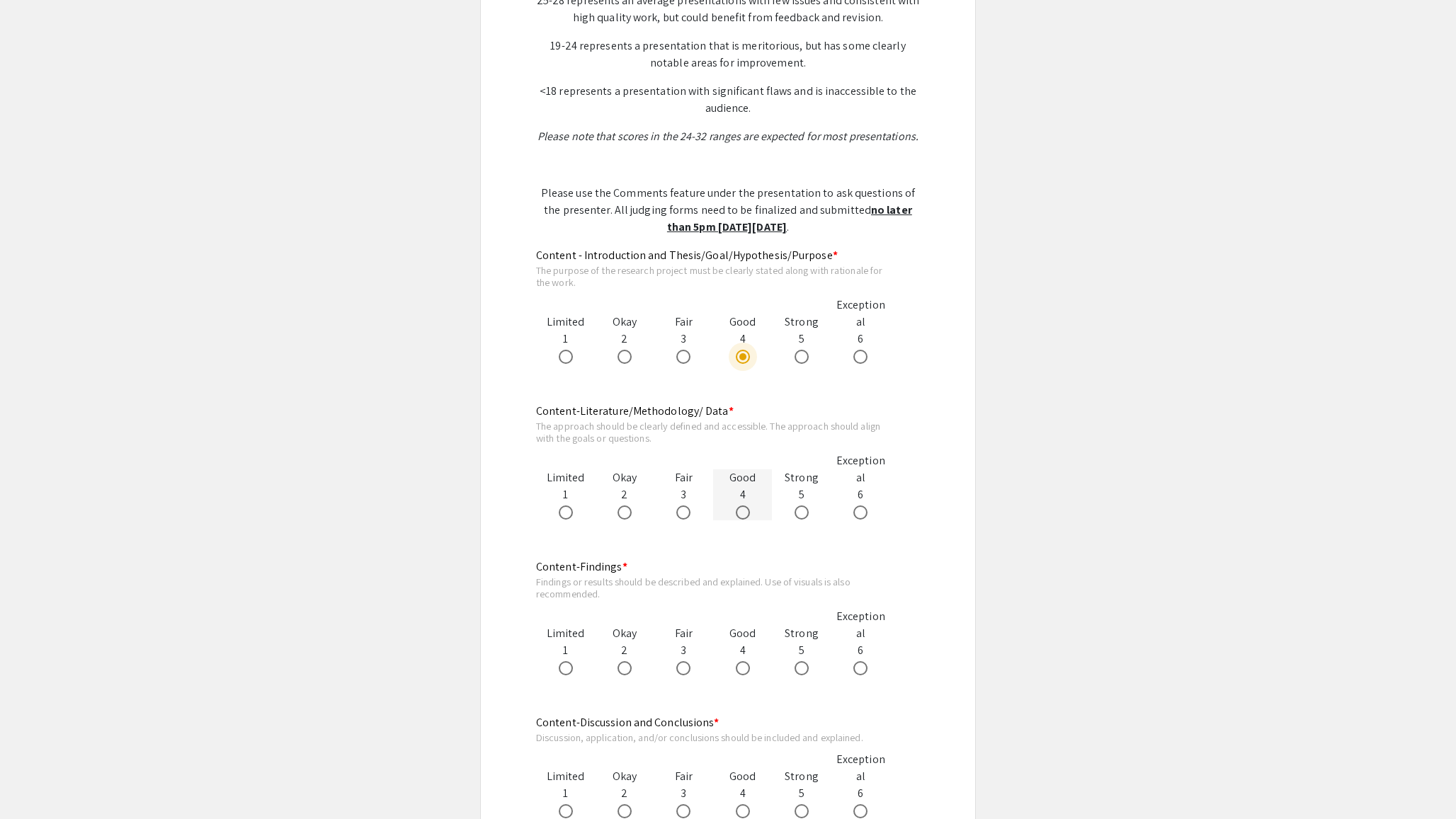
scroll to position [594, 0]
click at [860, 508] on span at bounding box center [860, 512] width 14 height 14
click at [860, 508] on input "radio" at bounding box center [860, 512] width 14 height 14
radio input "true"
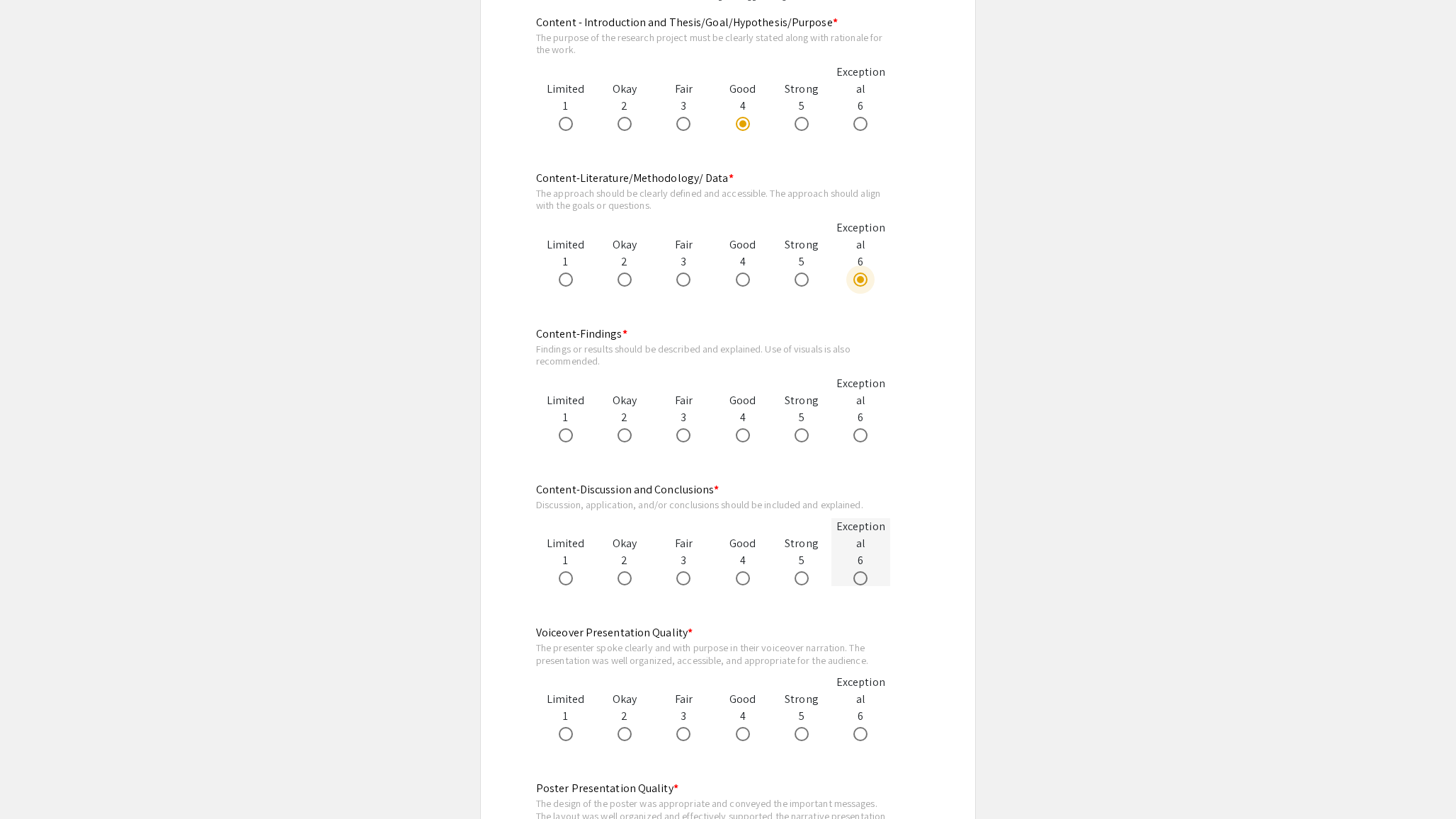
scroll to position [832, 0]
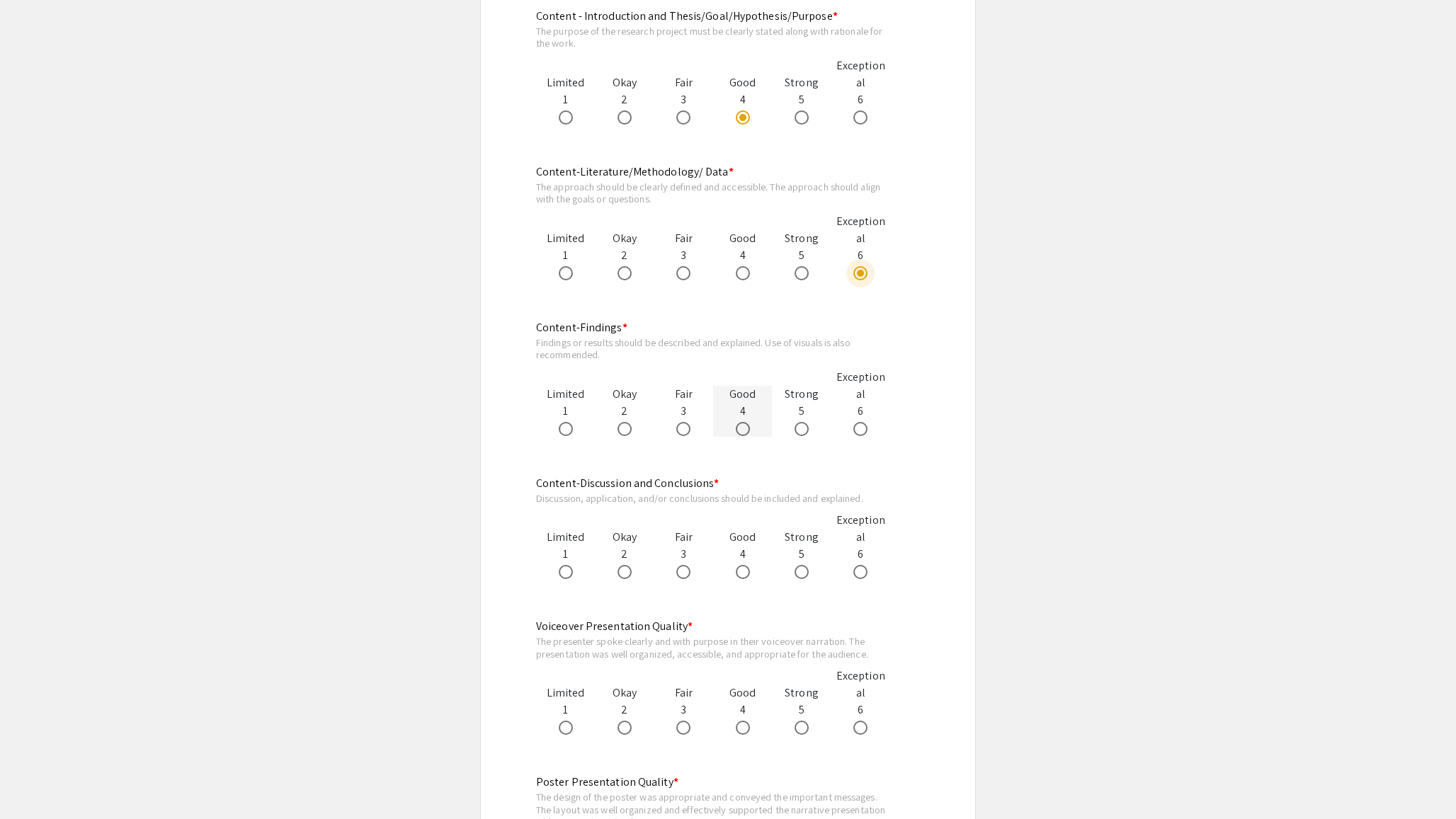
click at [747, 428] on span at bounding box center [743, 429] width 14 height 14
click at [747, 428] on input "radio" at bounding box center [743, 429] width 14 height 14
radio input "true"
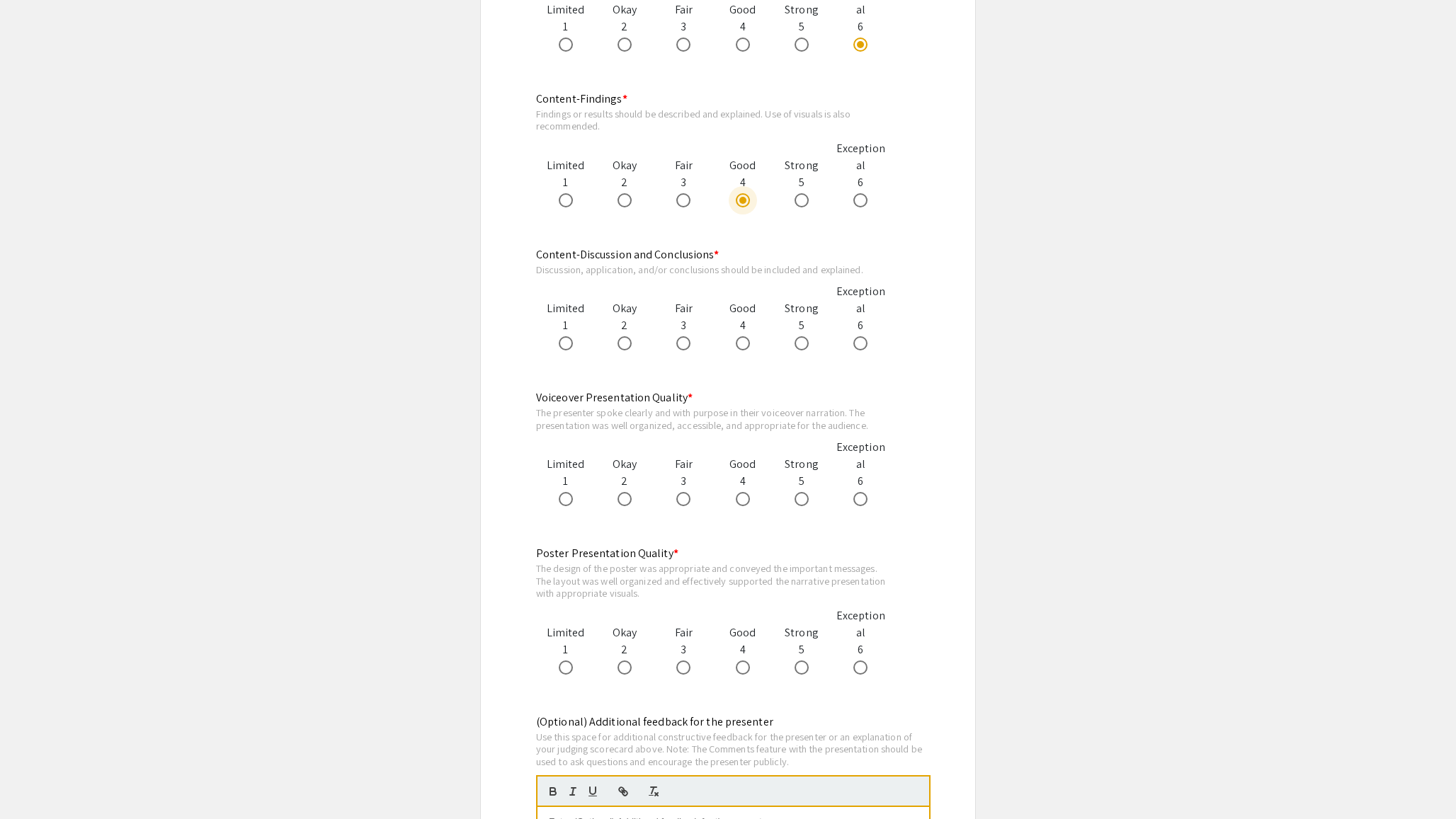
scroll to position [1064, 0]
click at [794, 495] on span at bounding box center [801, 495] width 14 height 14
click at [794, 495] on input "radio" at bounding box center [801, 495] width 14 height 14
radio input "true"
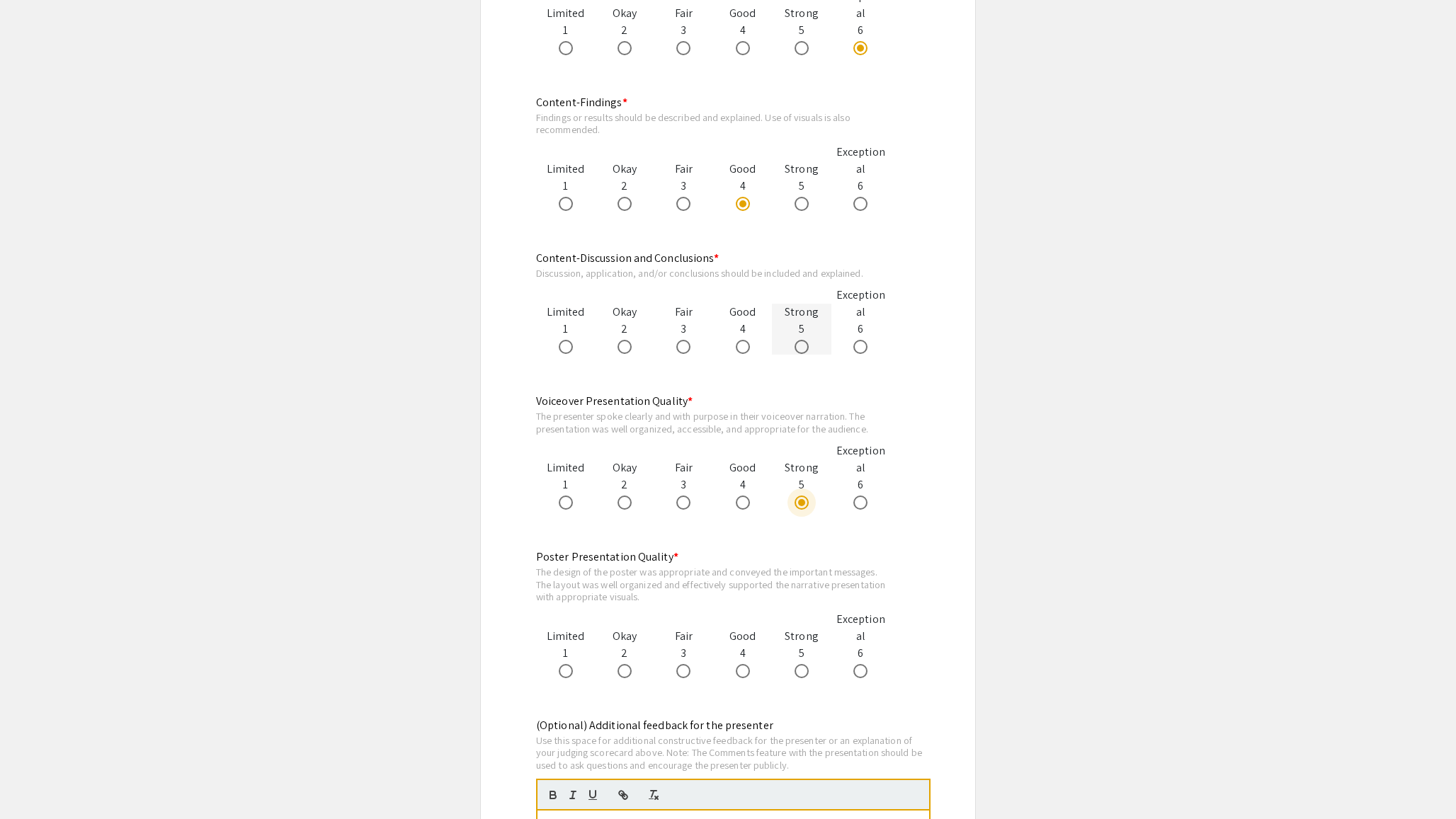
click at [794, 345] on div at bounding box center [801, 346] width 59 height 17
click at [563, 506] on span at bounding box center [566, 502] width 14 height 14
click at [563, 506] on input "radio" at bounding box center [566, 502] width 14 height 14
radio input "true"
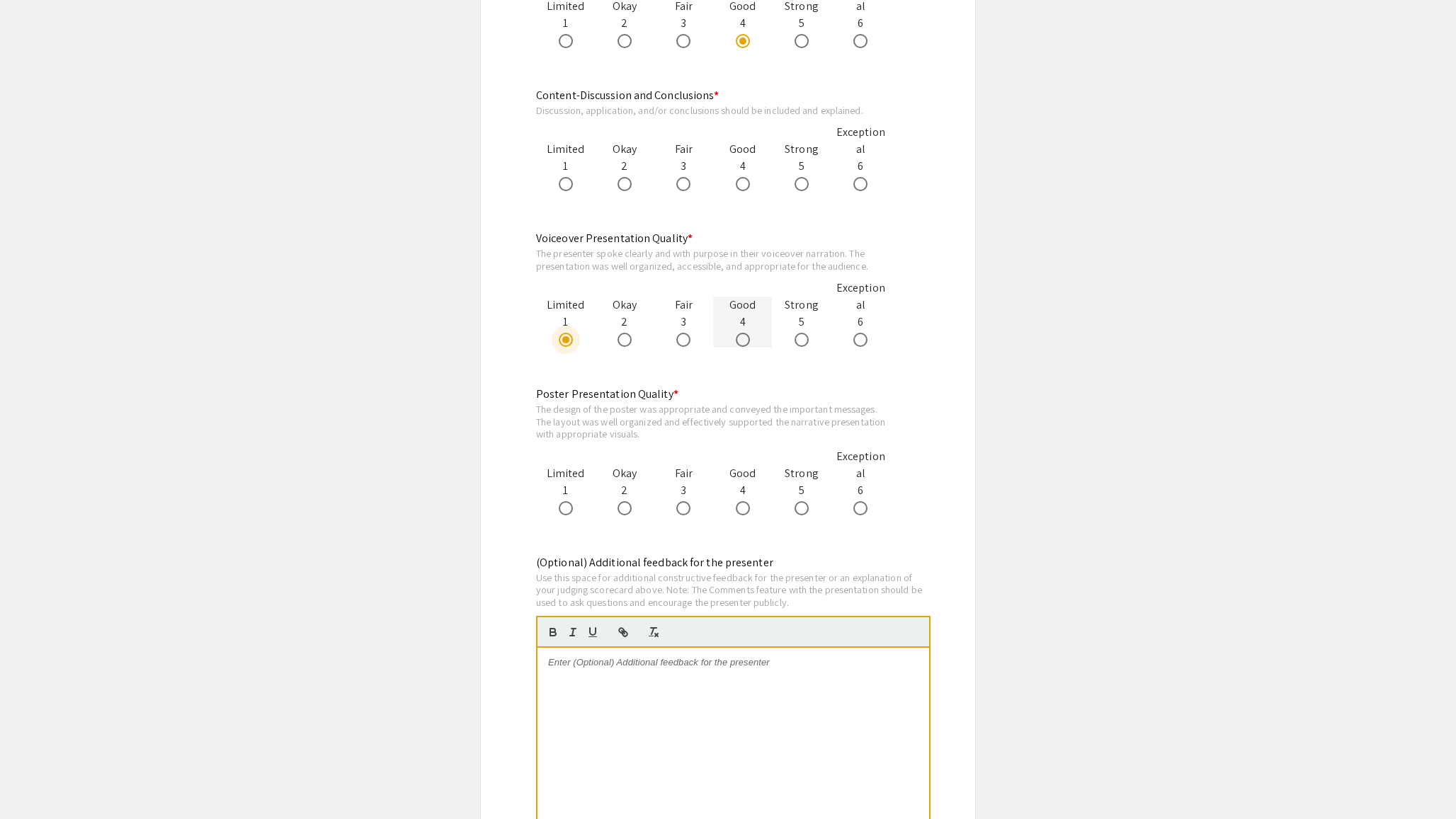
scroll to position [1223, 0]
click at [747, 185] on span at bounding box center [743, 181] width 14 height 14
click at [747, 185] on input "radio" at bounding box center [743, 181] width 14 height 14
radio input "true"
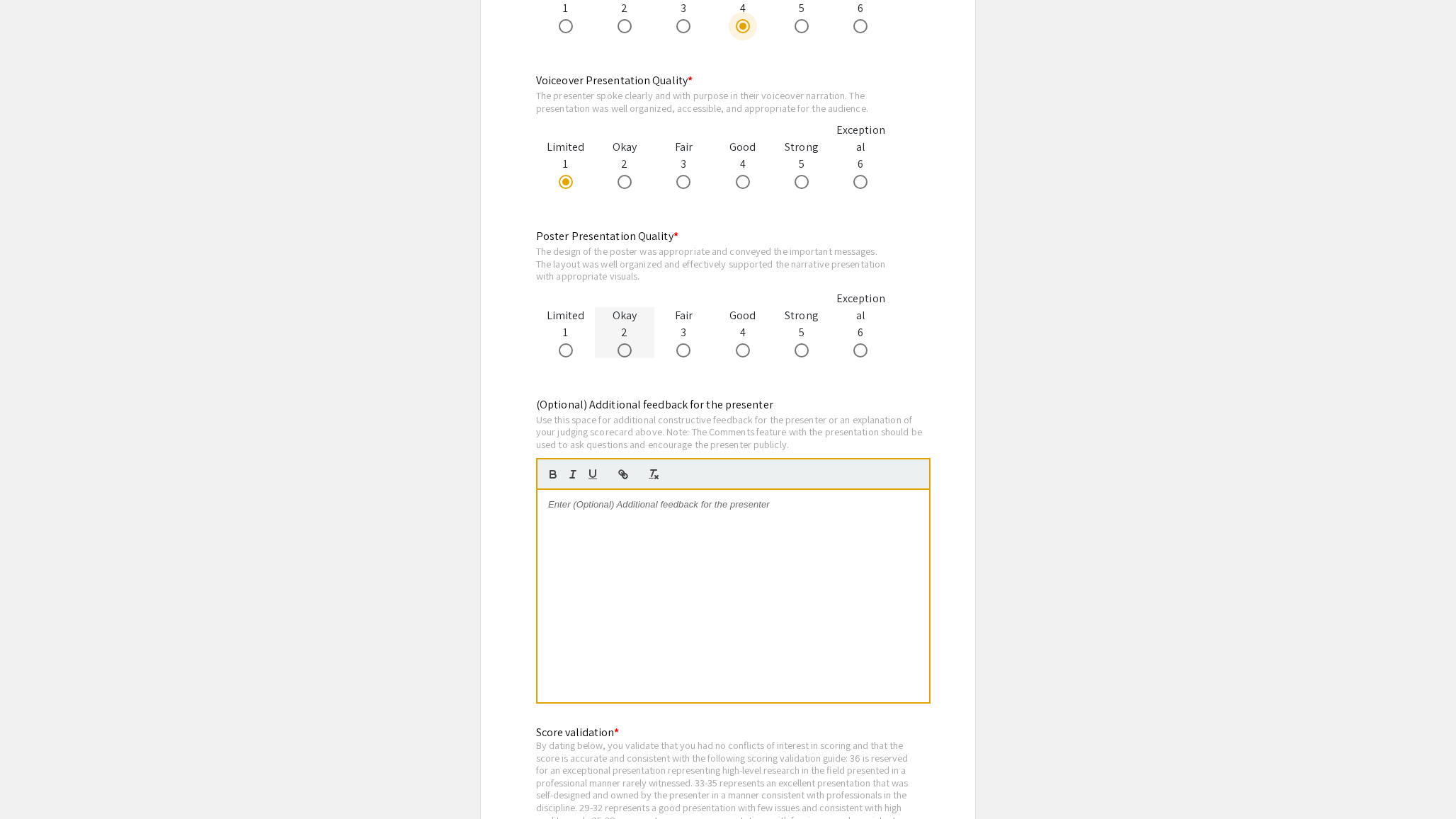
scroll to position [1383, 0]
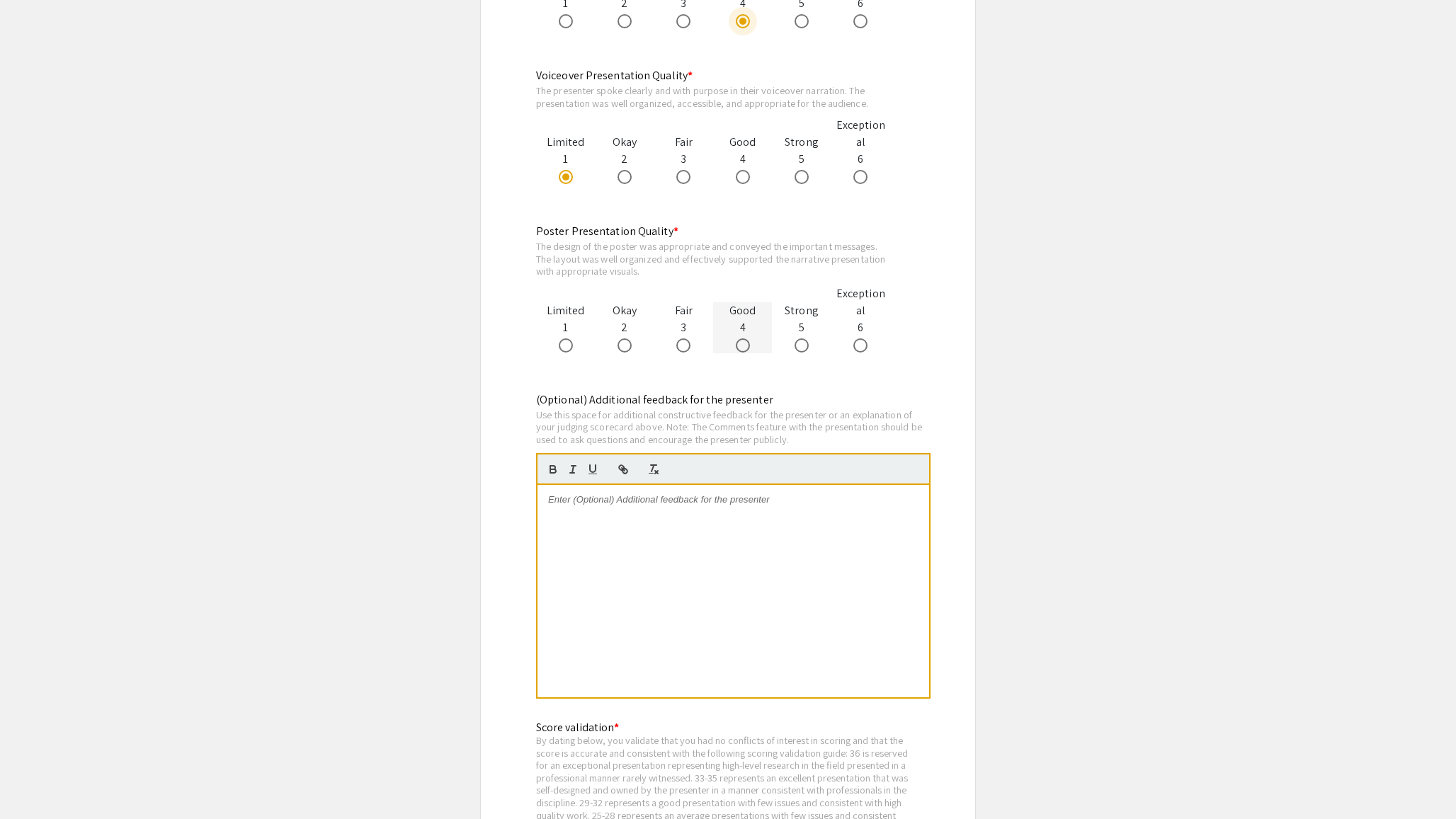
click at [747, 353] on mat-radio-button at bounding box center [746, 345] width 20 height 17
click at [741, 349] on span at bounding box center [743, 345] width 14 height 14
click at [741, 349] on input "radio" at bounding box center [743, 345] width 14 height 14
radio input "true"
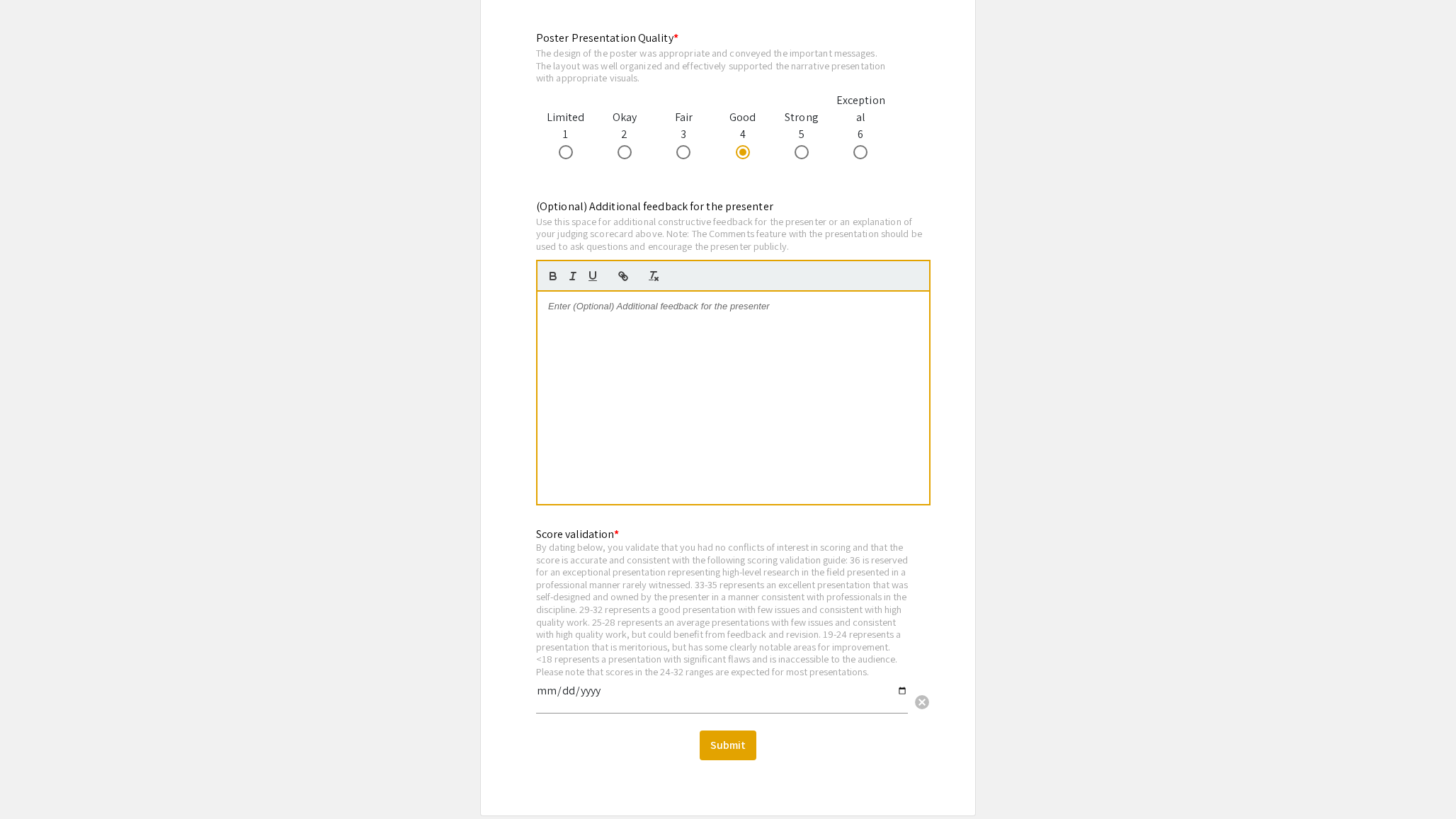
scroll to position [1577, 0]
click at [787, 418] on div at bounding box center [733, 397] width 392 height 212
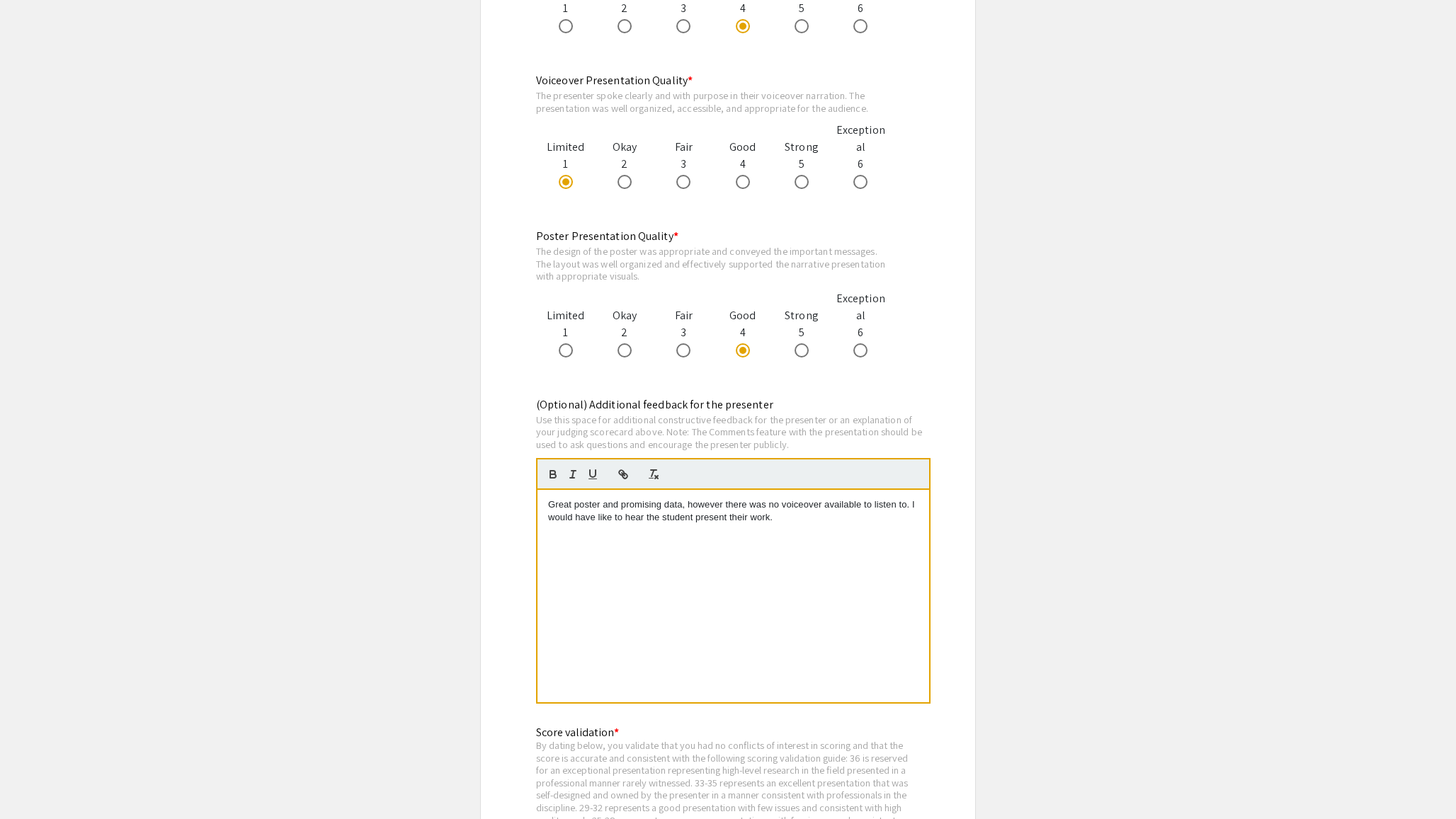
scroll to position [1574, 0]
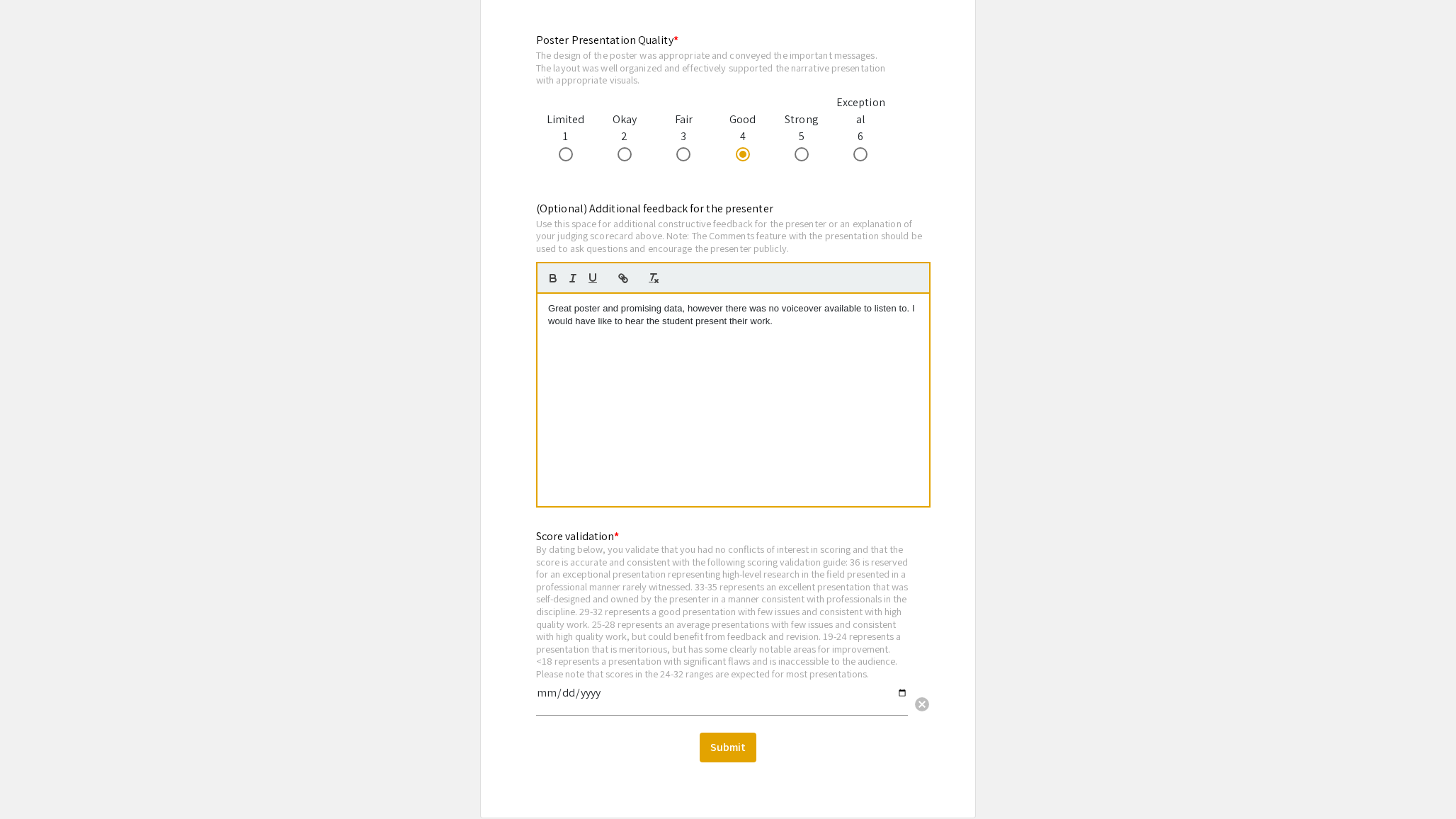
click at [555, 710] on input "date" at bounding box center [722, 698] width 372 height 24
type input "2025-03-11"
click at [750, 748] on button "Submit" at bounding box center [728, 747] width 57 height 30
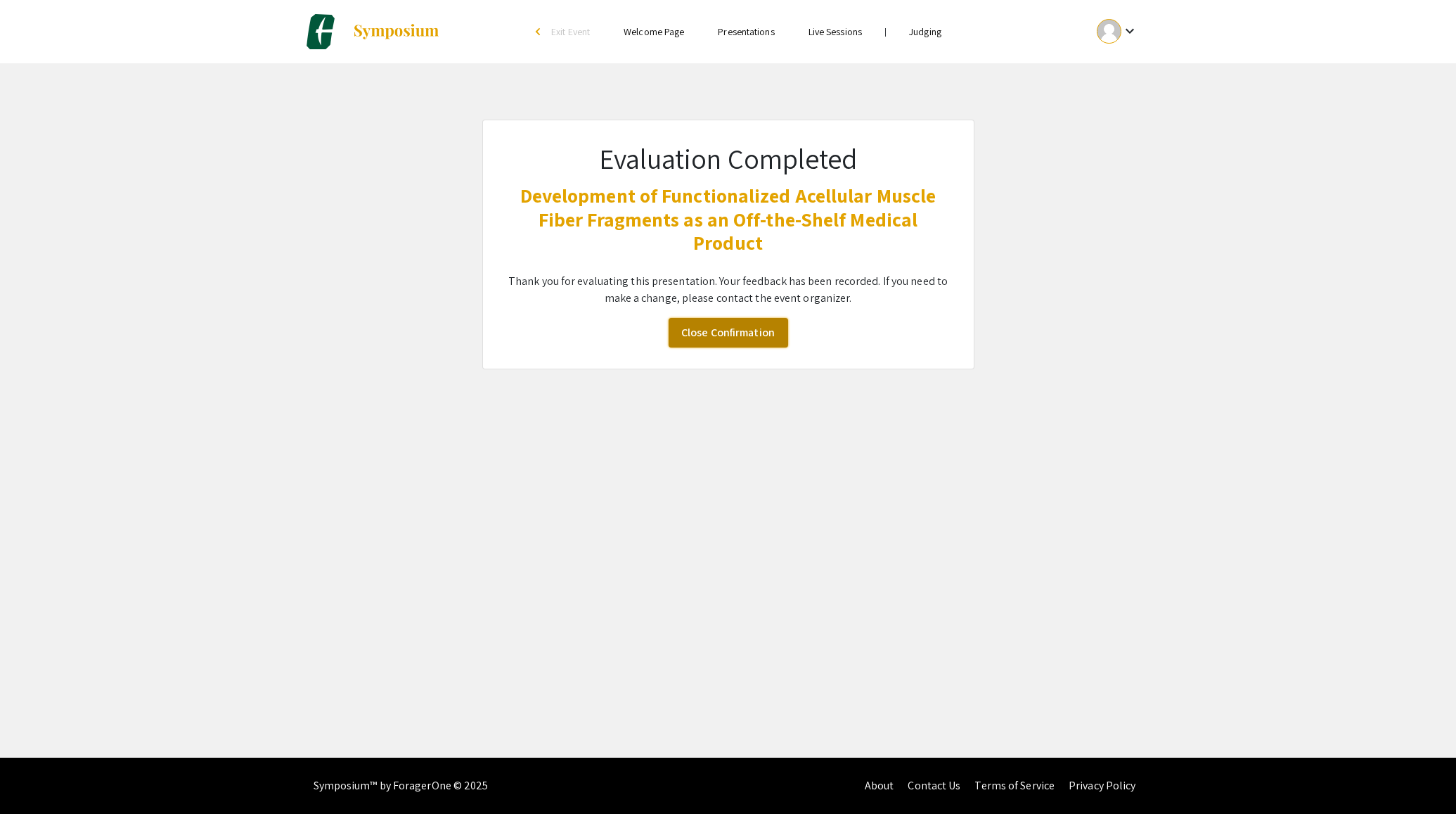
click at [773, 336] on link "Close Confirmation" at bounding box center [728, 332] width 119 height 29
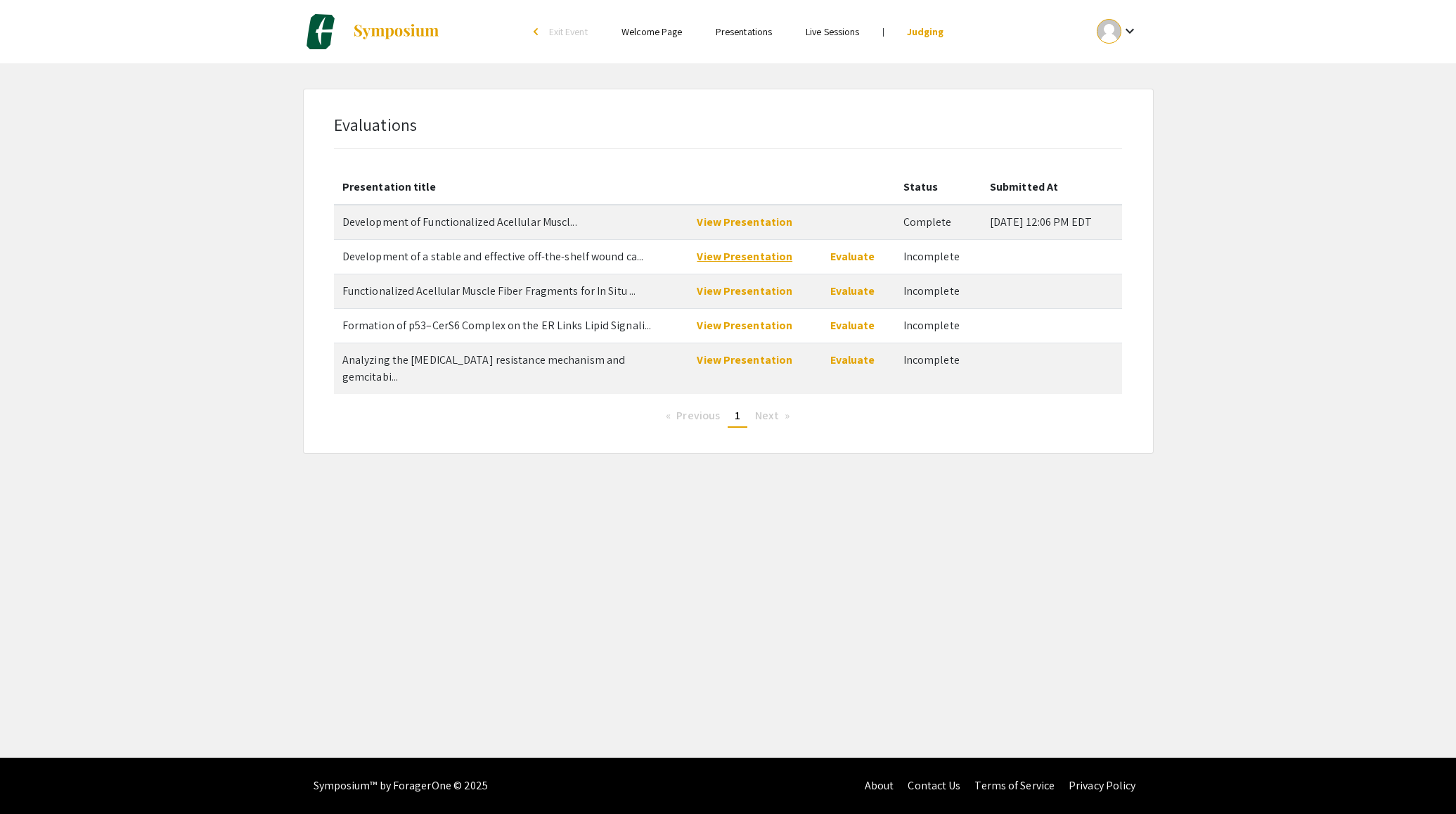
click at [741, 260] on link "View Presentation" at bounding box center [744, 256] width 96 height 15
click at [840, 252] on link "Evaluate" at bounding box center [852, 256] width 45 height 15
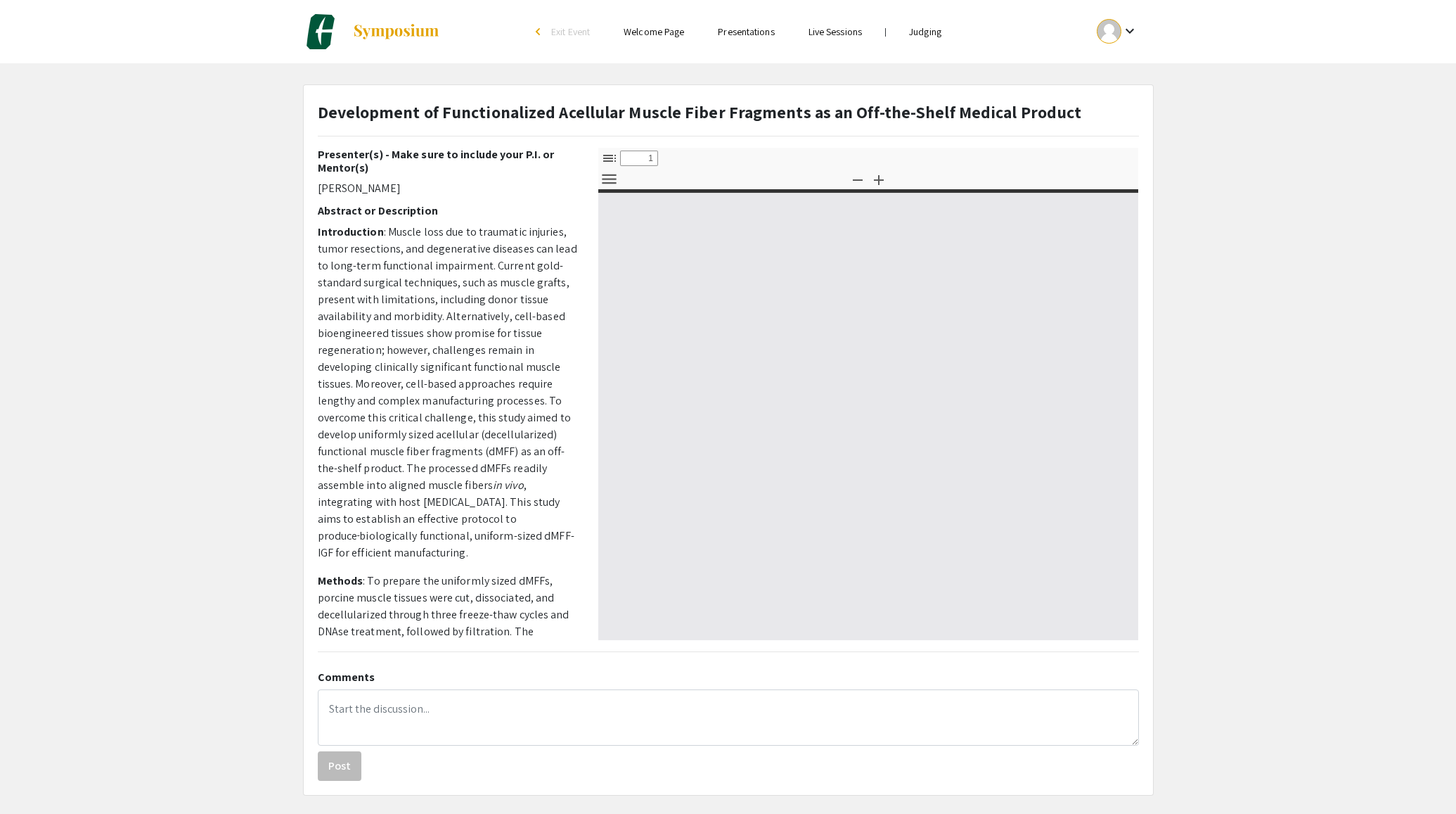
type input "0"
select select "custom"
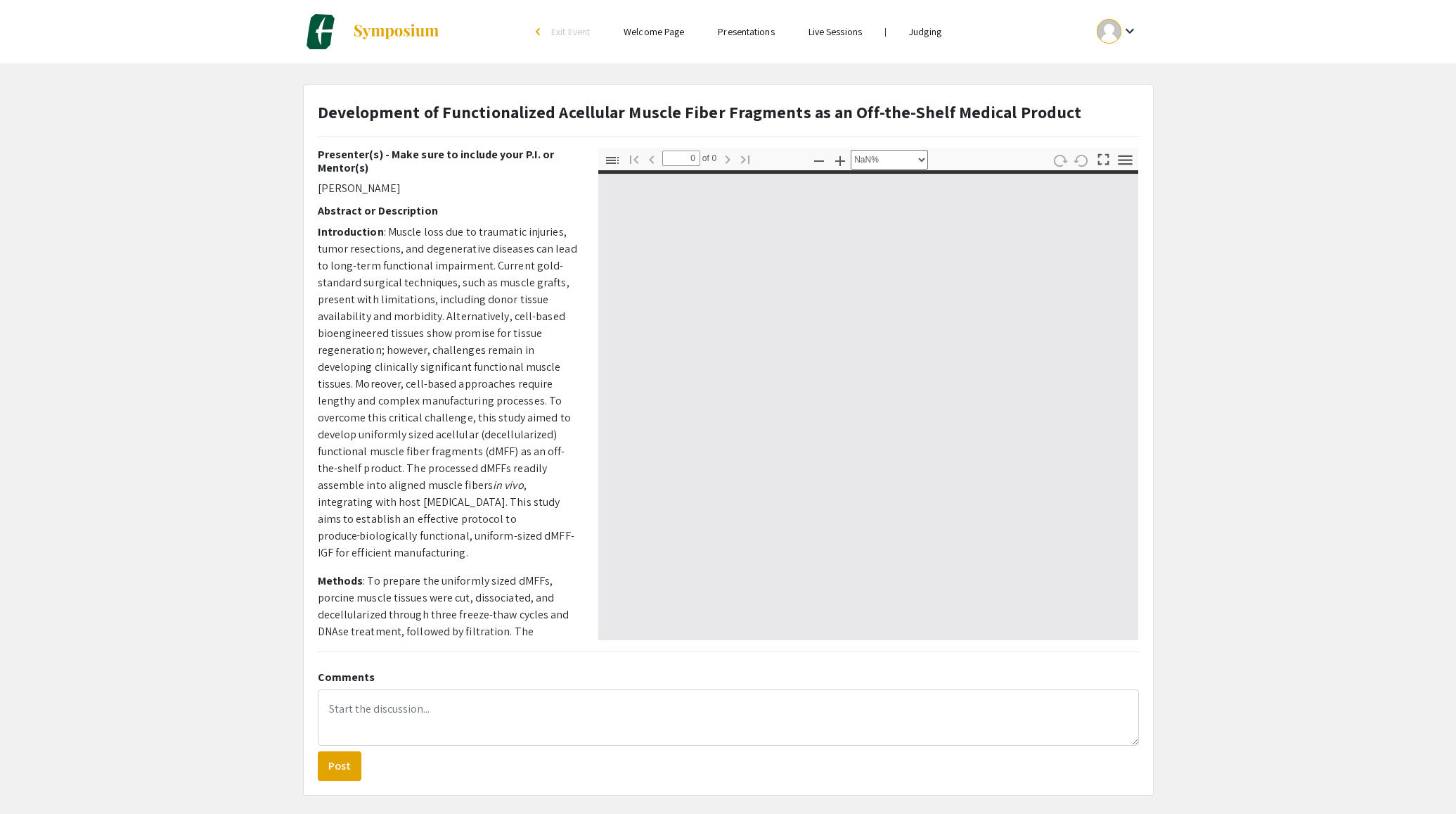
type input "1"
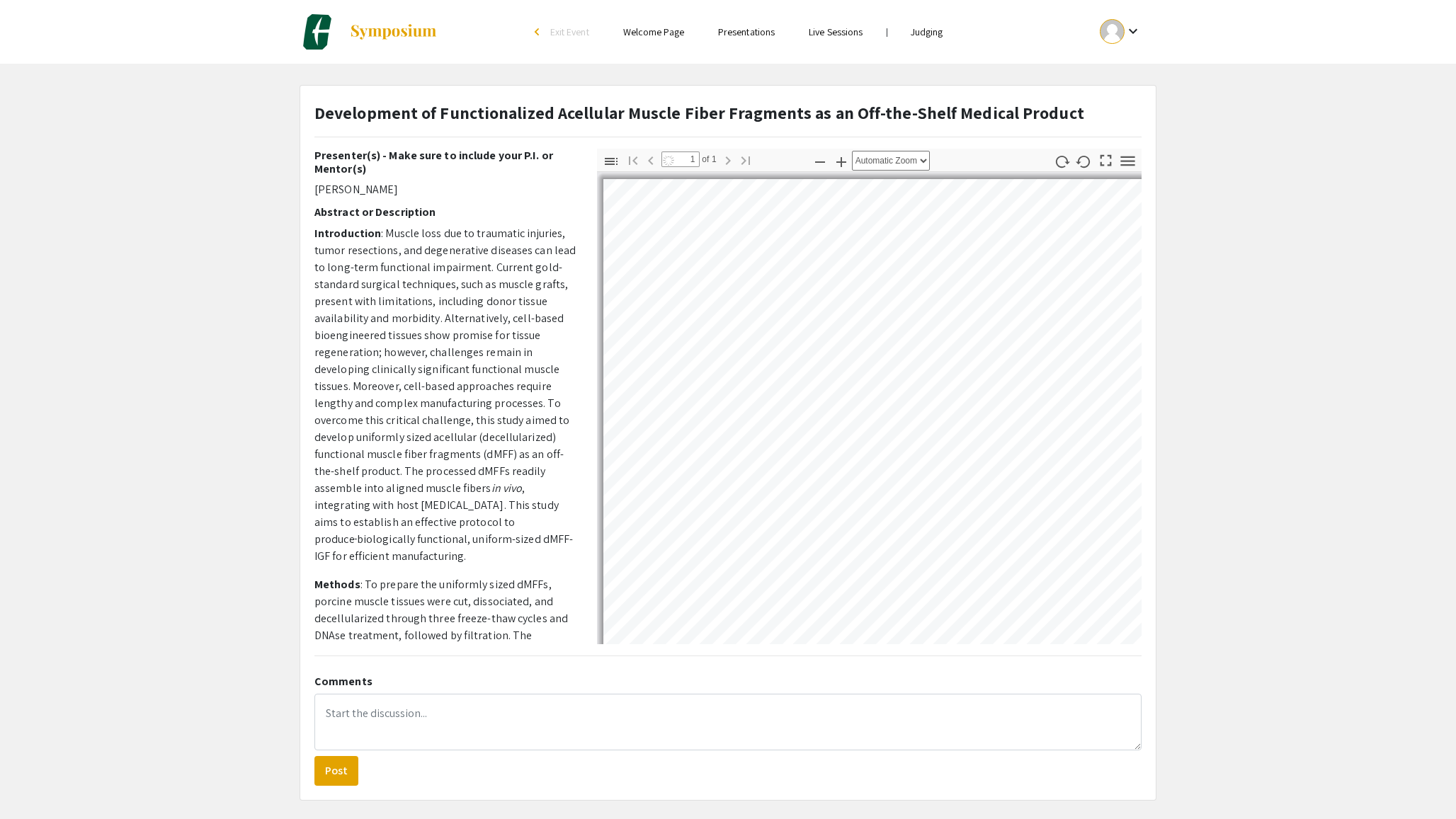
select select "auto"
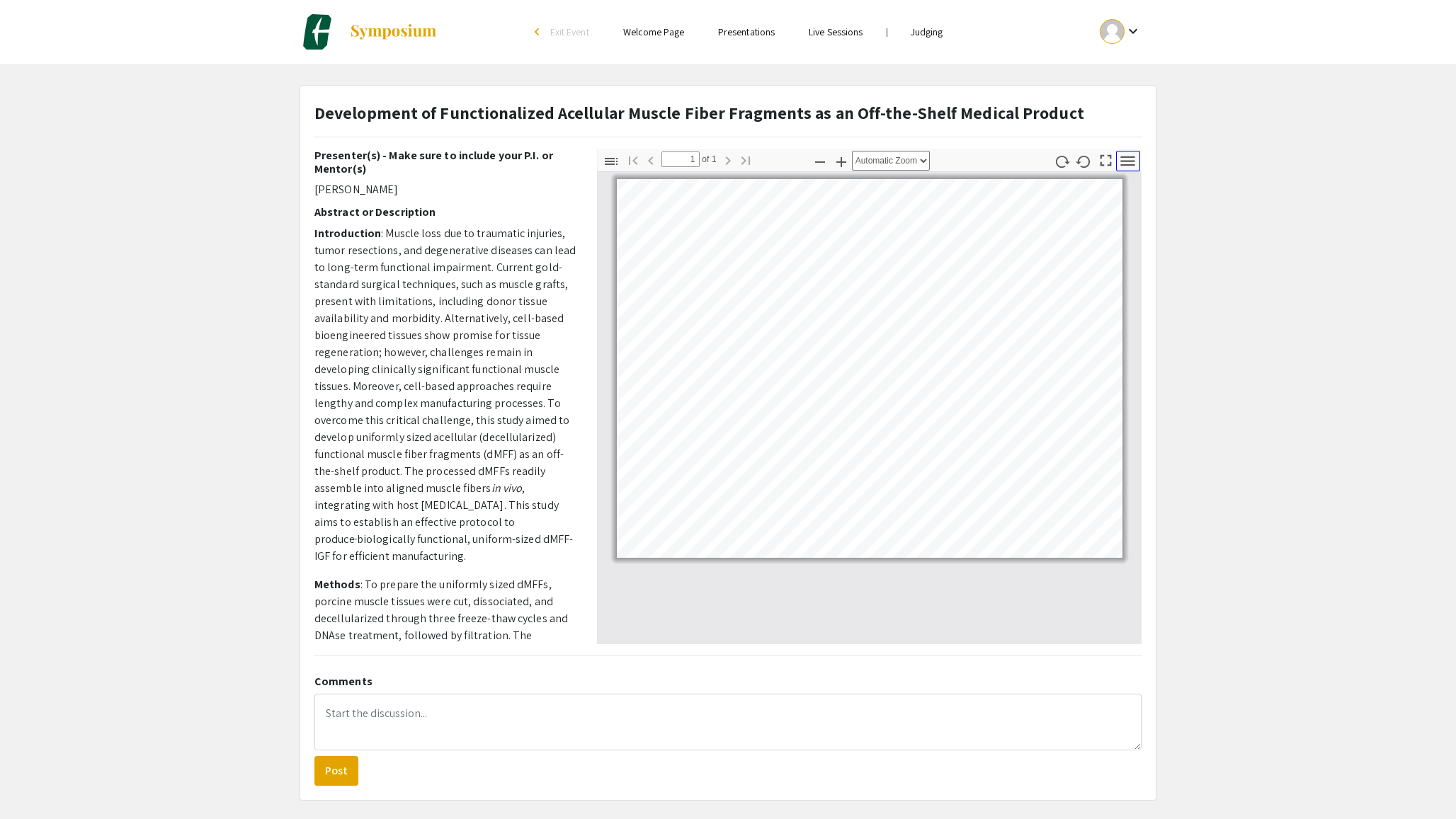
click at [1128, 160] on icon "button" at bounding box center [1128, 160] width 14 height 10
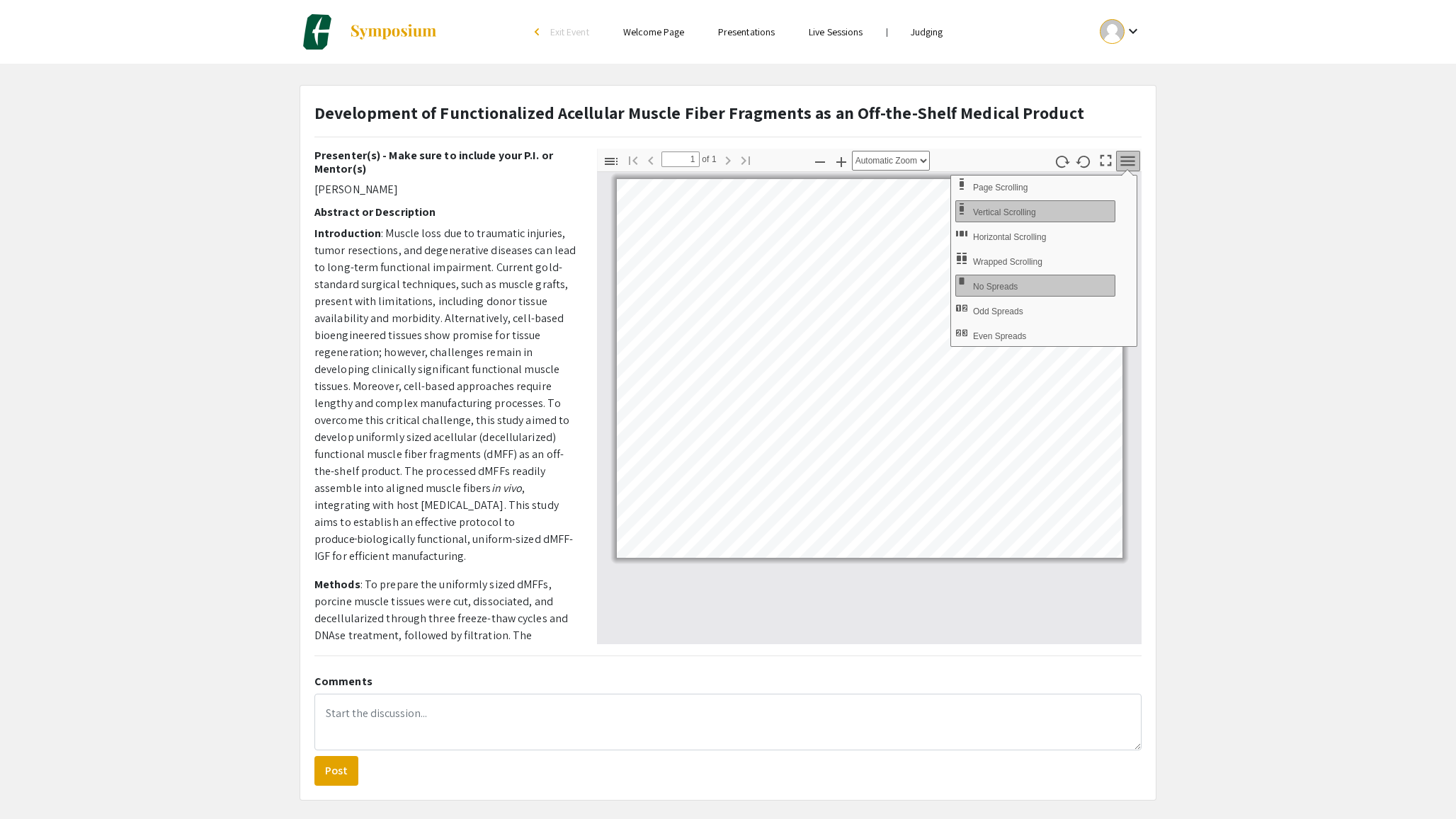
click at [1127, 160] on icon "button" at bounding box center [1128, 160] width 14 height 10
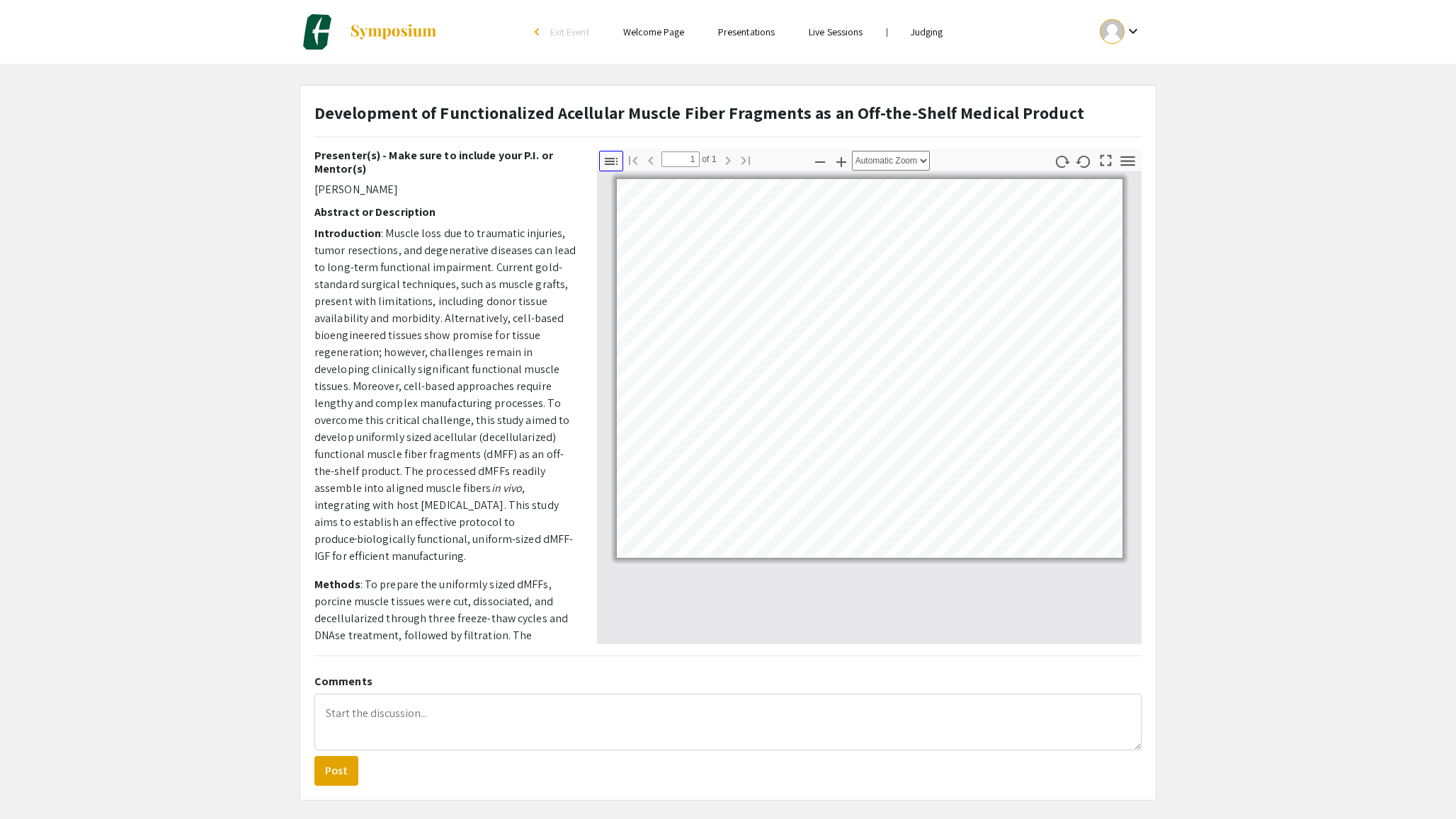
click at [614, 159] on icon "button" at bounding box center [611, 161] width 17 height 17
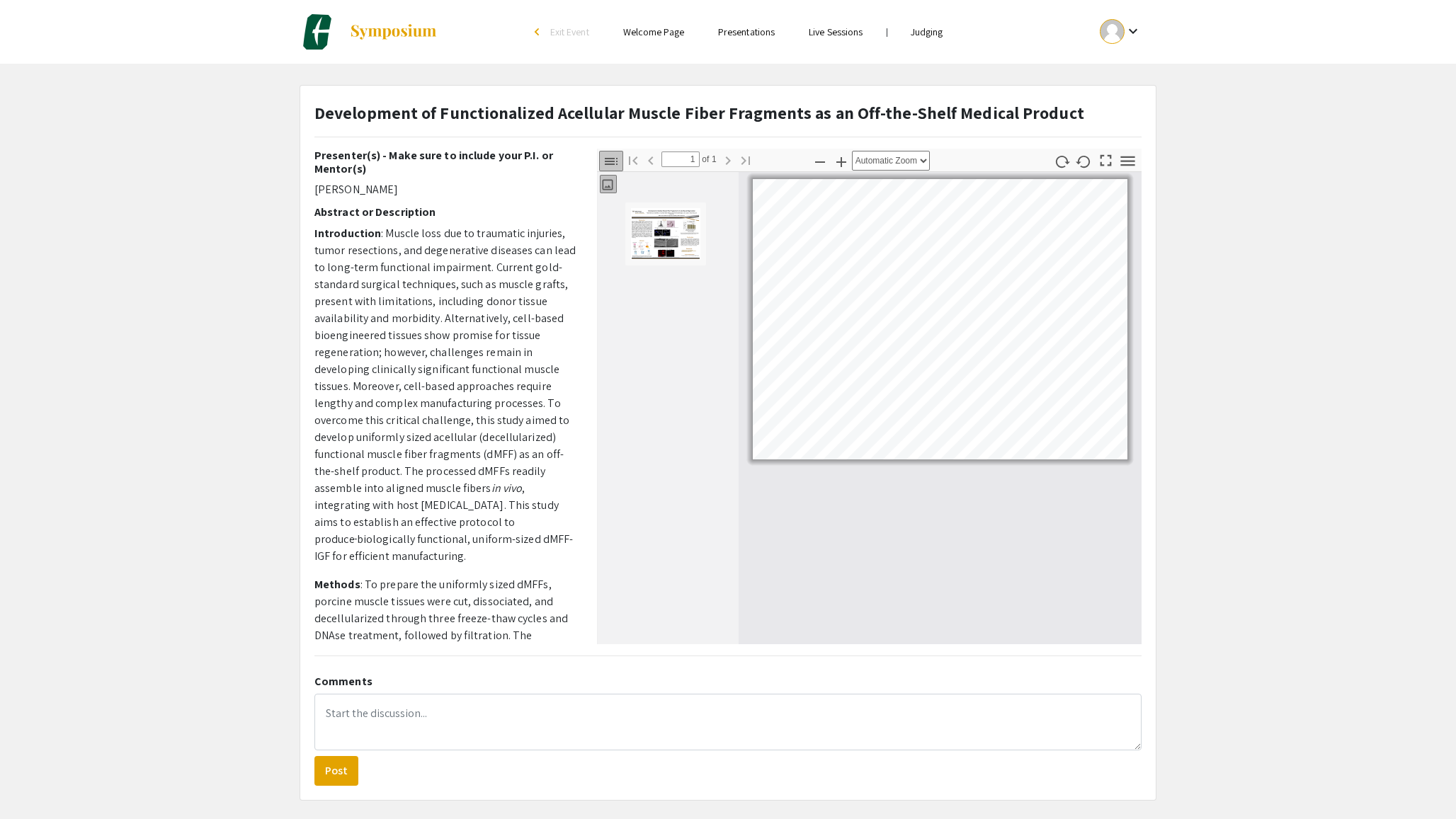
click at [614, 159] on icon "button" at bounding box center [611, 161] width 17 height 17
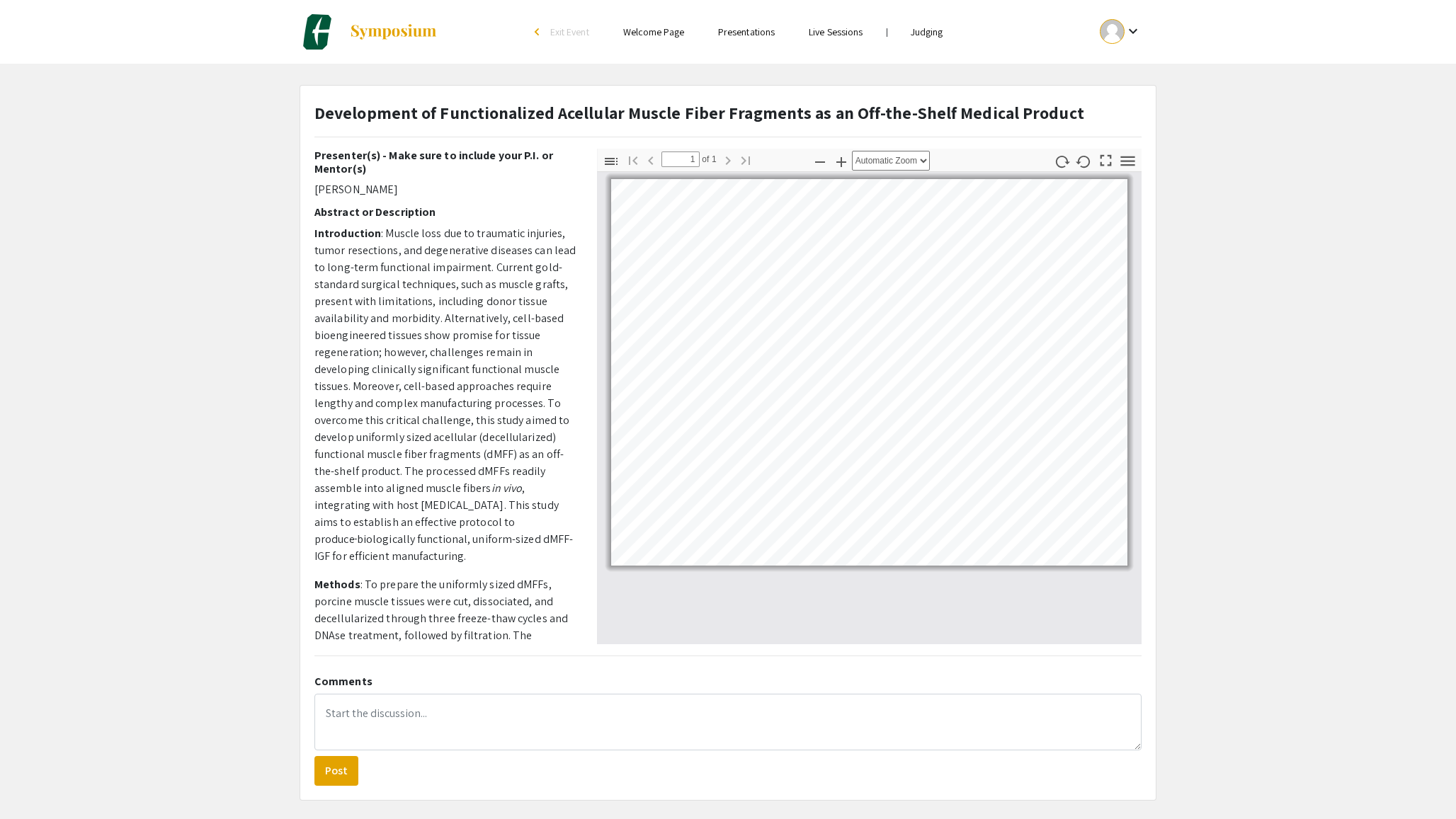
click at [569, 270] on p "Introduction : Muscle loss due to traumatic injuries, tumor resections, and deg…" at bounding box center [445, 395] width 261 height 340
click at [534, 35] on div "arrow_back_ios" at bounding box center [539, 32] width 9 height 9
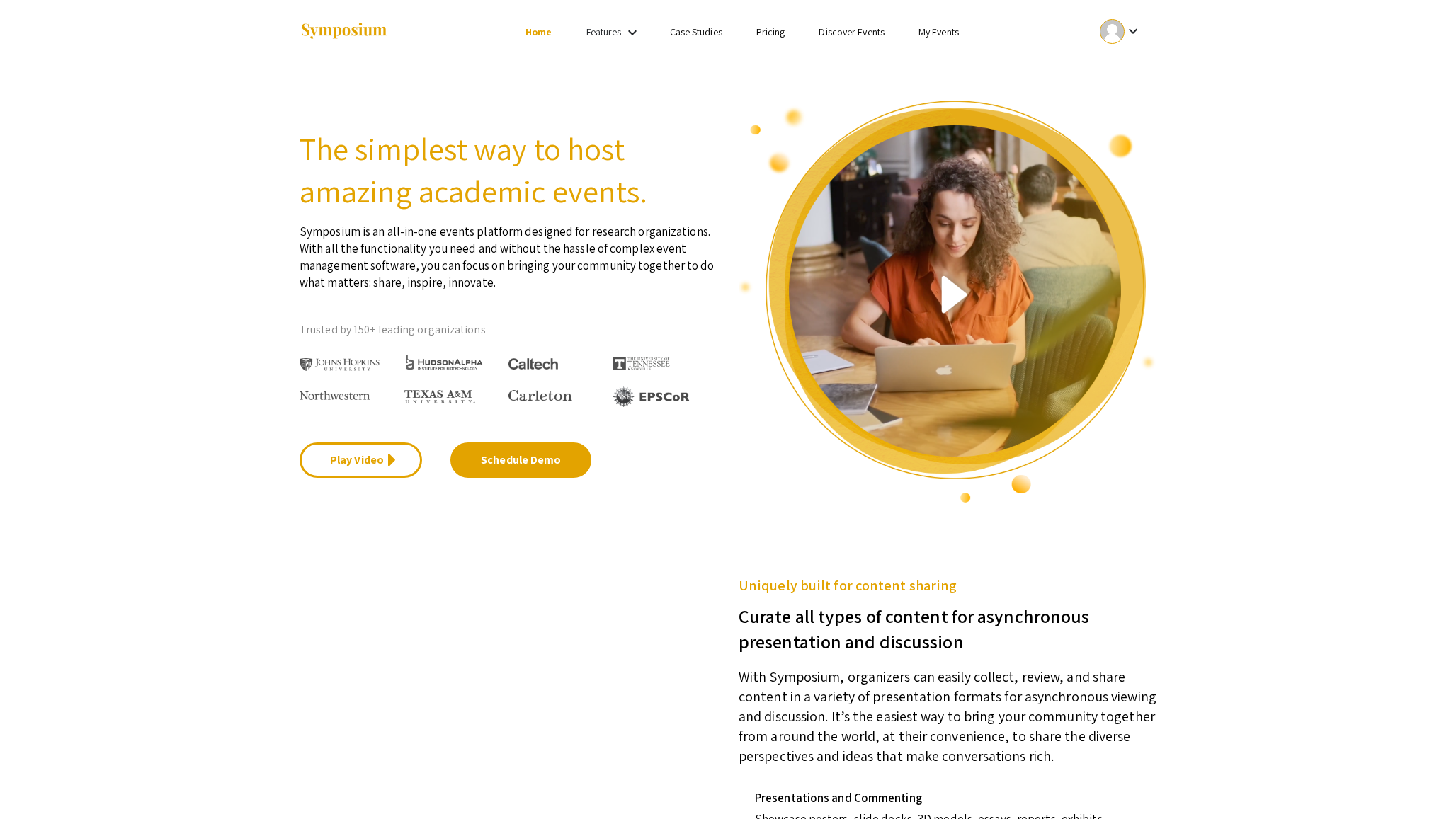
click at [936, 31] on link "My Events" at bounding box center [938, 32] width 40 height 13
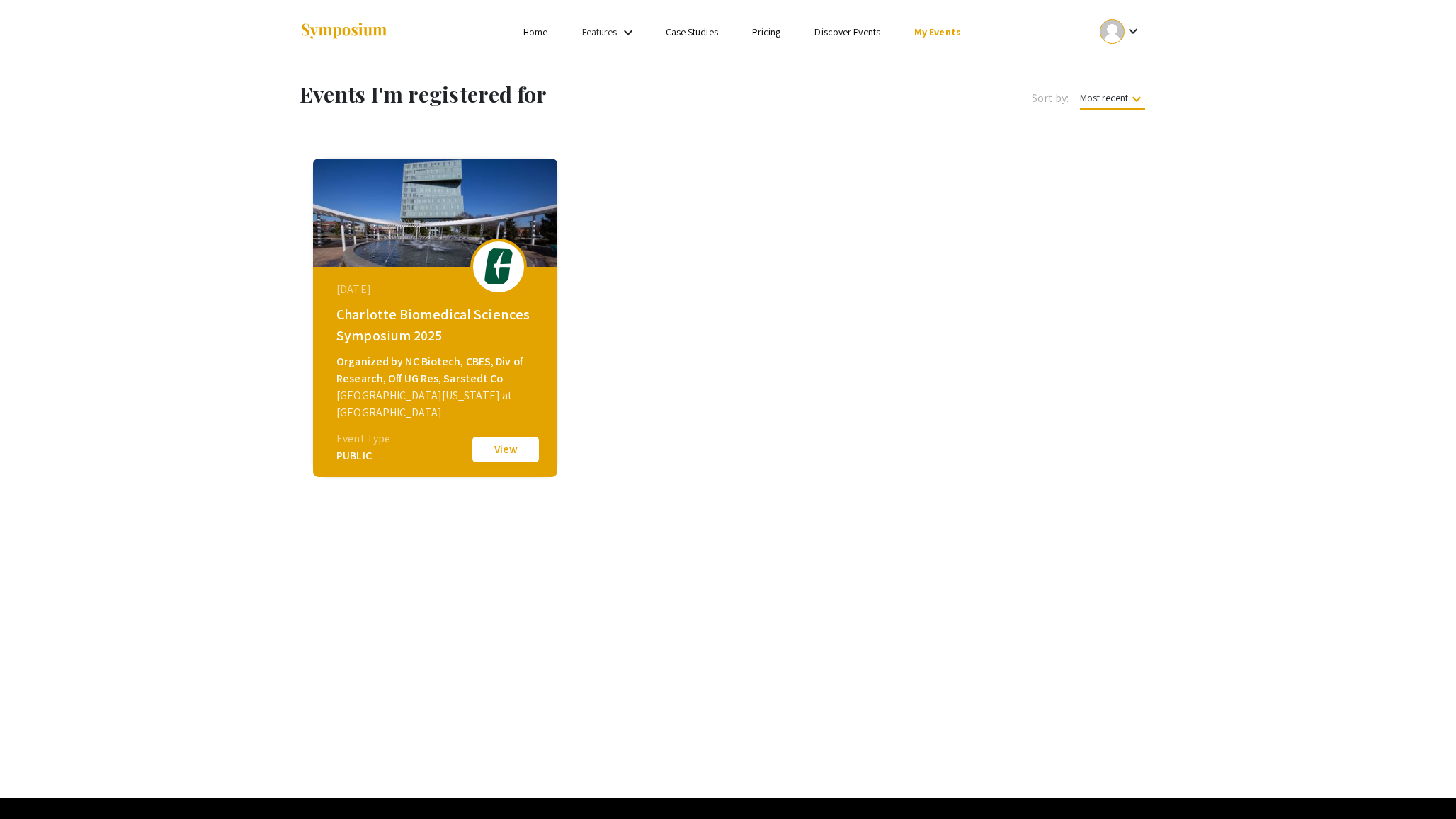
click at [495, 447] on button "View" at bounding box center [505, 449] width 71 height 30
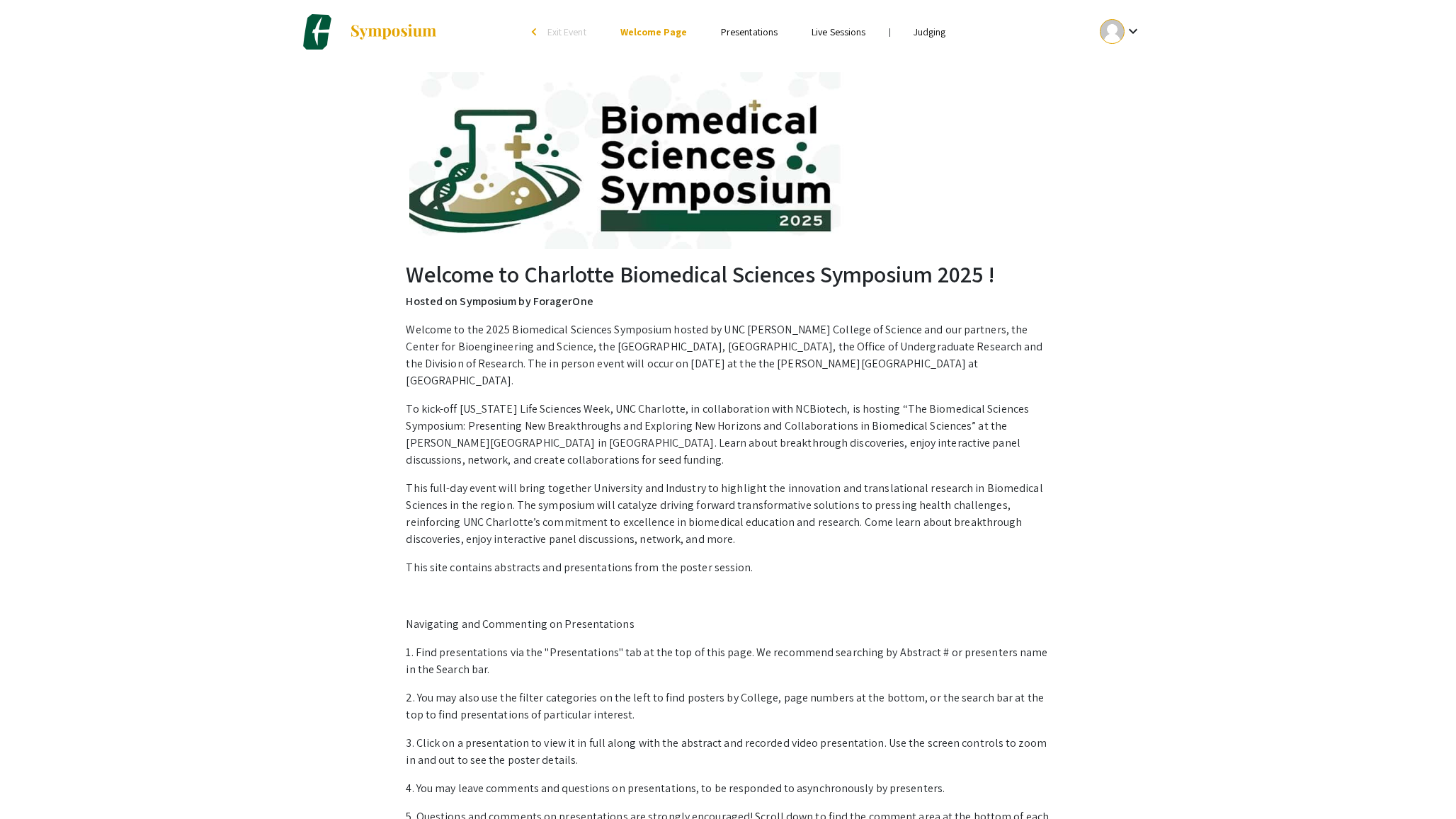
click at [930, 33] on link "Judging" at bounding box center [929, 32] width 32 height 13
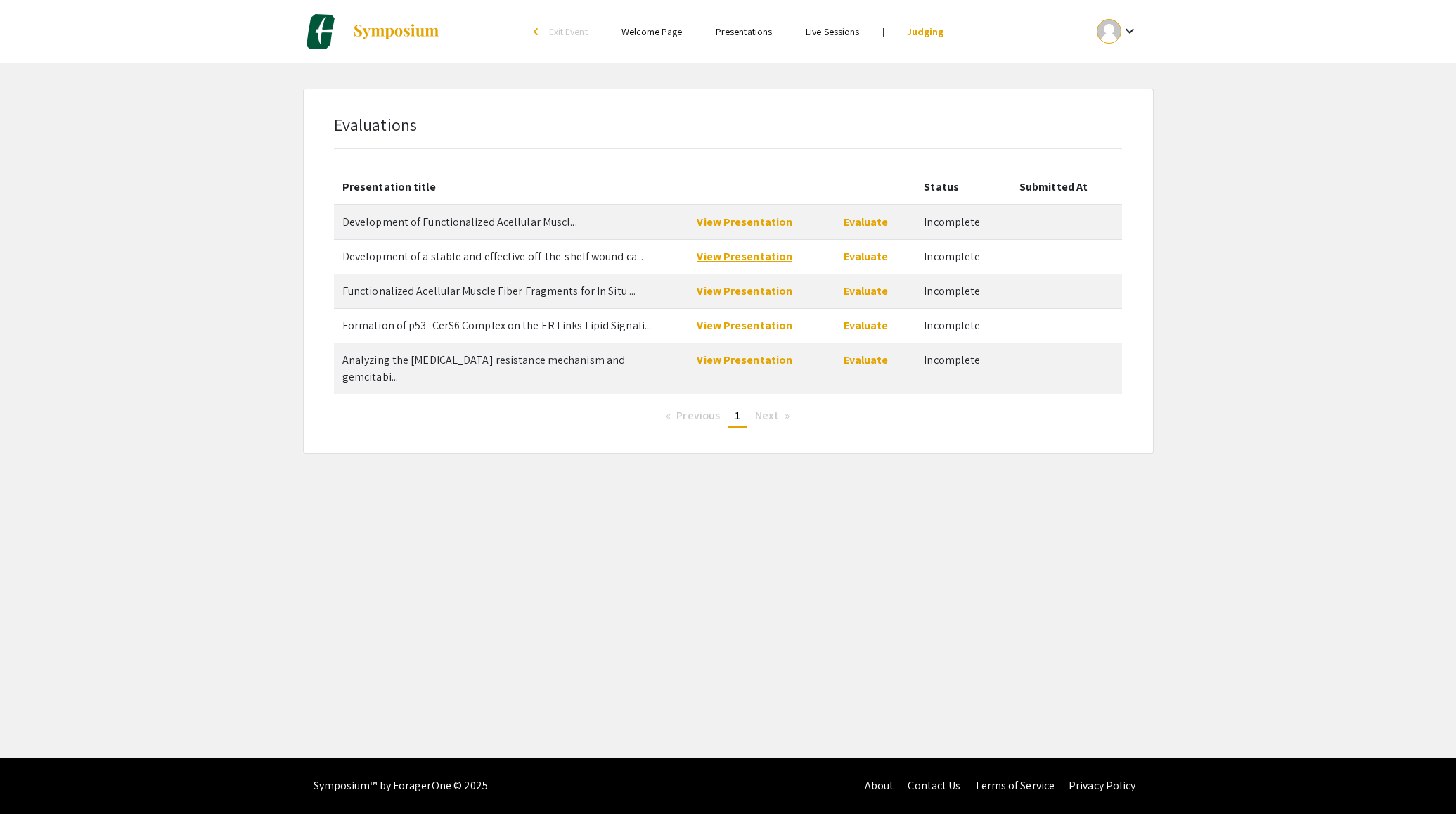
click at [739, 255] on link "View Presentation" at bounding box center [744, 256] width 96 height 15
click at [738, 217] on link "View Presentation" at bounding box center [744, 222] width 96 height 15
click at [732, 285] on link "View Presentation" at bounding box center [744, 290] width 96 height 15
click at [737, 324] on link "View Presentation" at bounding box center [744, 325] width 96 height 15
click at [728, 363] on link "View Presentation" at bounding box center [744, 360] width 96 height 15
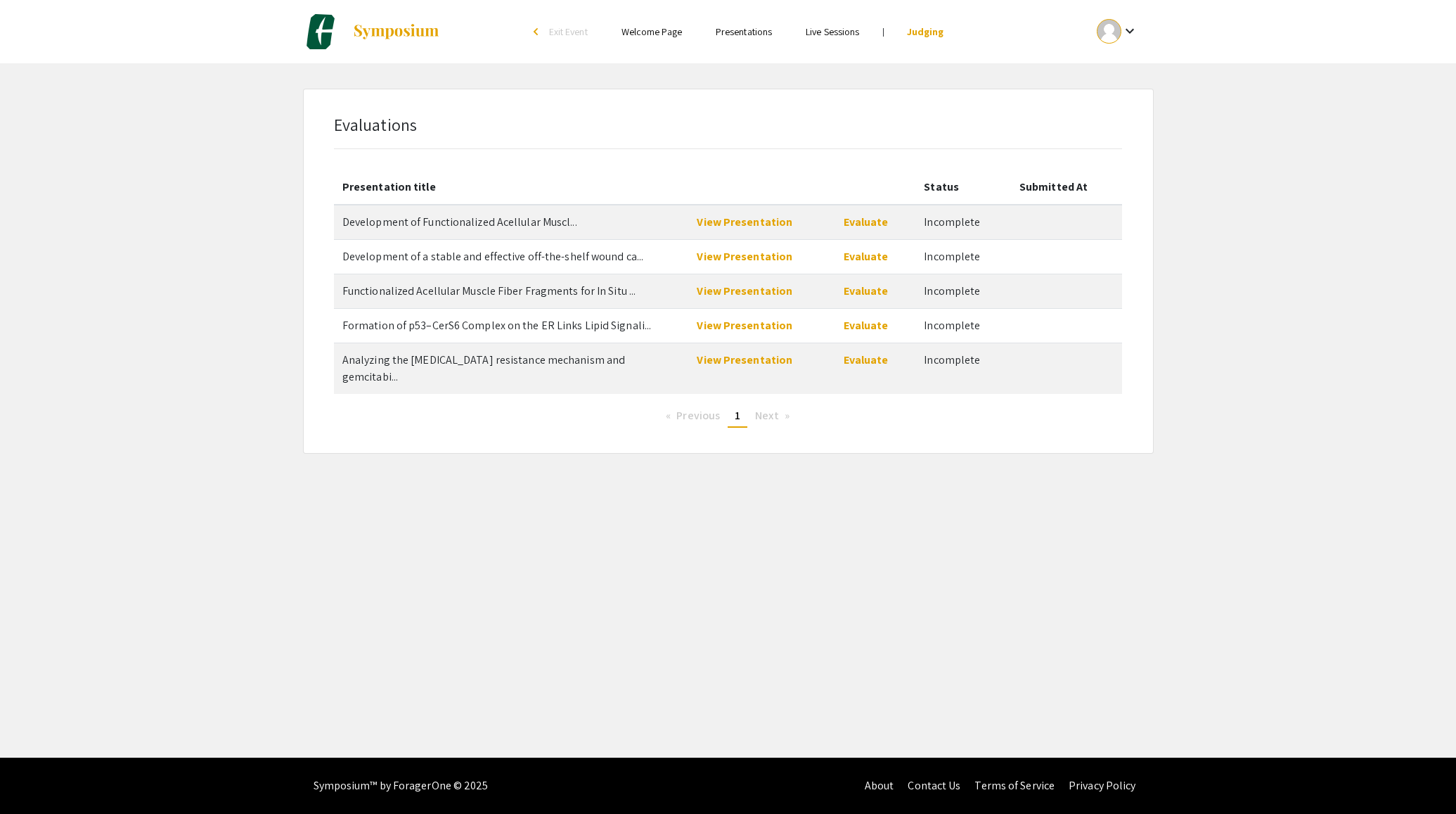
click at [1267, 153] on app-judging "Evaluations Presentation title Status Submitted At Development of Functionalize…" at bounding box center [728, 271] width 1456 height 365
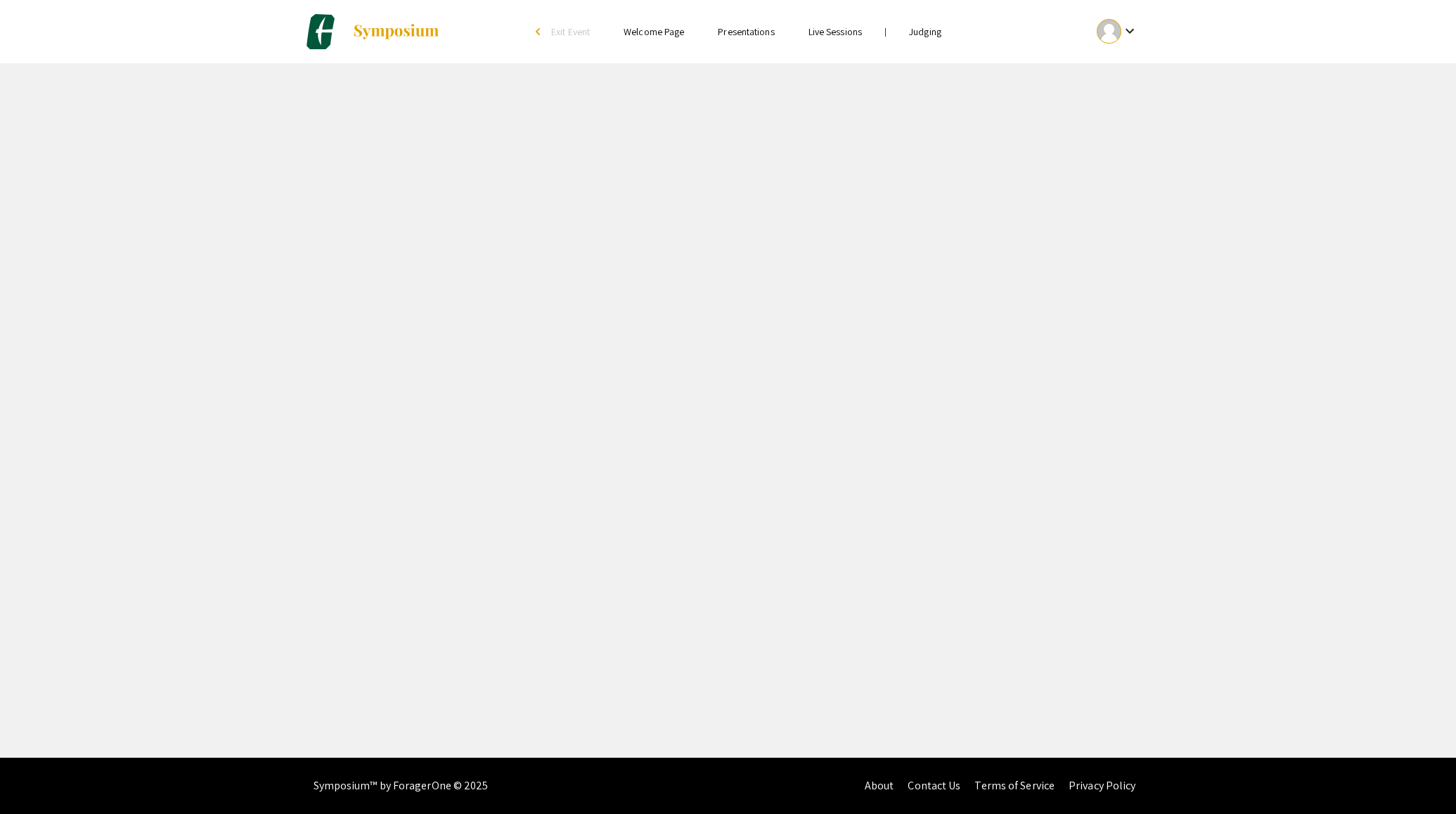
select select "custom"
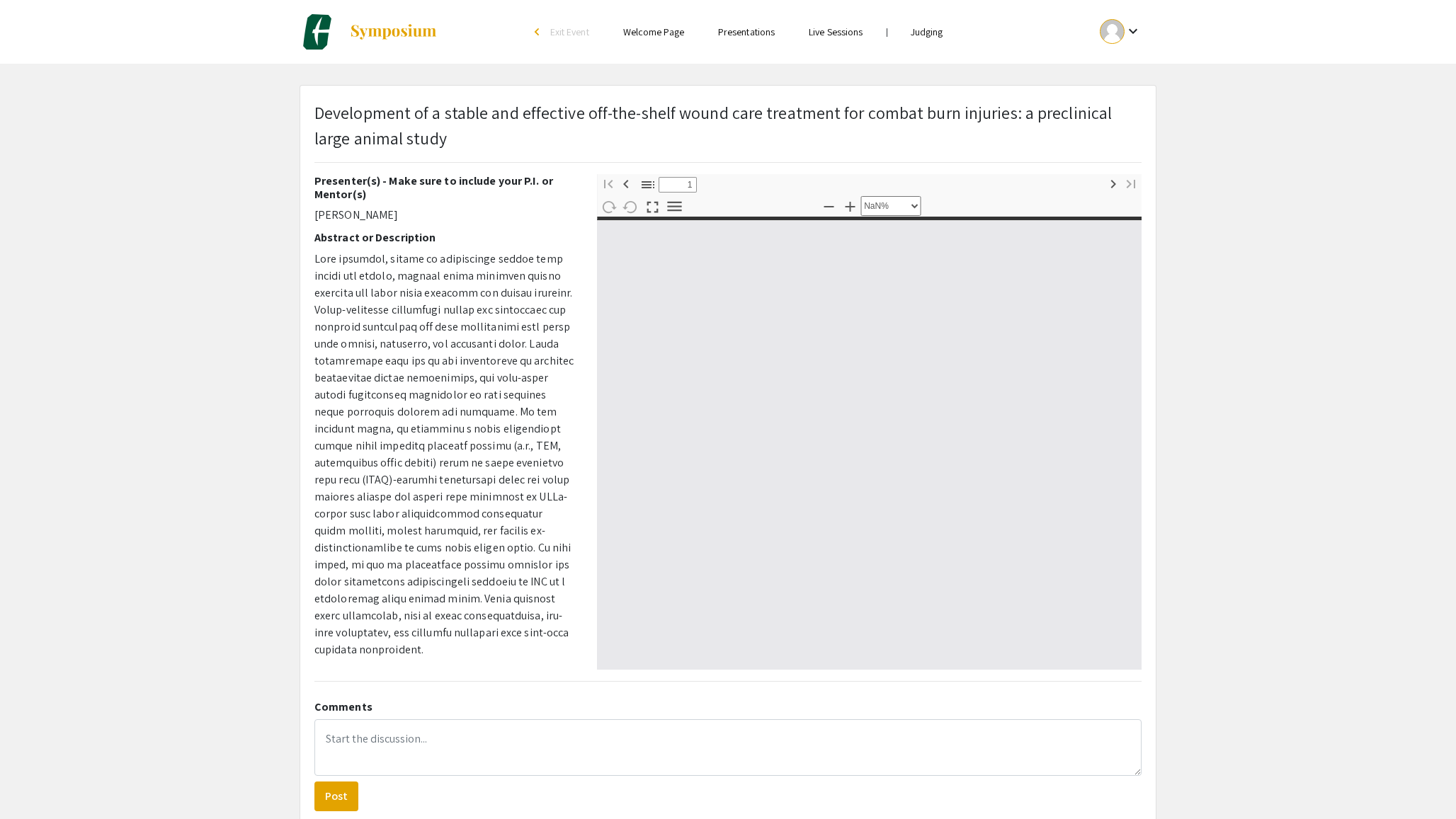
type input "0"
select select "custom"
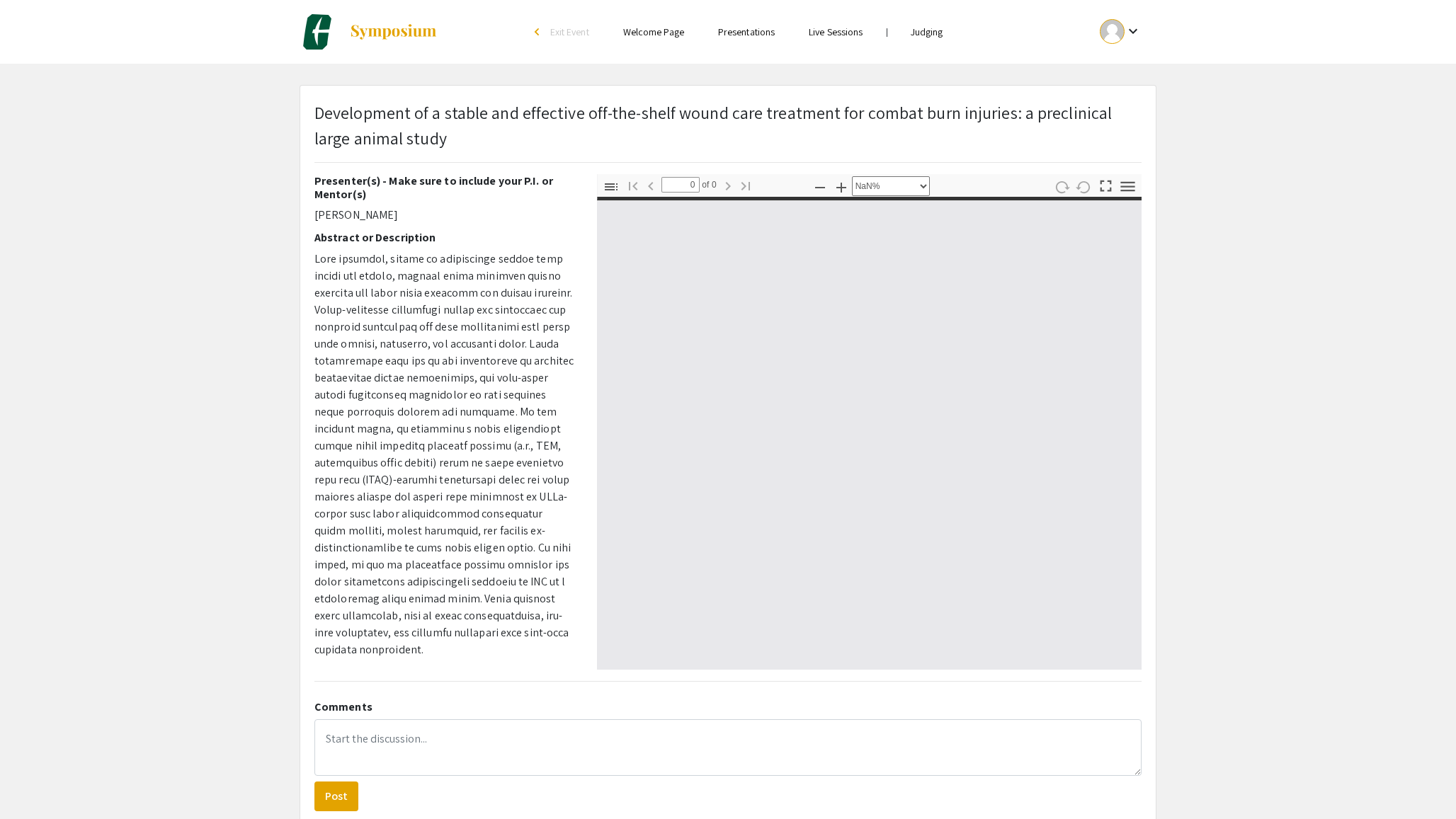
type input "1"
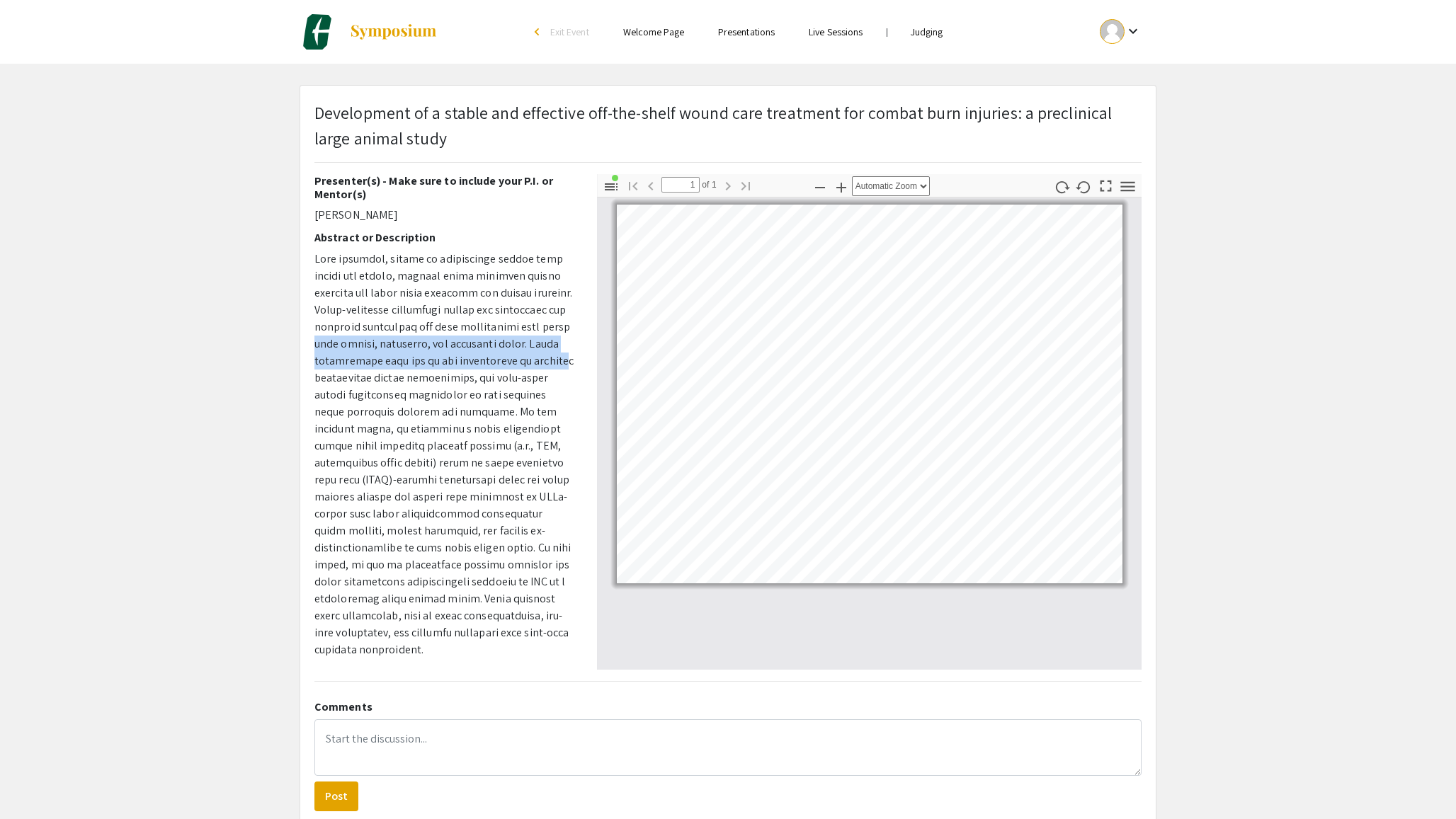
drag, startPoint x: 569, startPoint y: 326, endPoint x: 596, endPoint y: 244, distance: 86.3
click at [563, 363] on p at bounding box center [445, 454] width 261 height 407
click at [616, 189] on icon "button" at bounding box center [611, 187] width 17 height 17
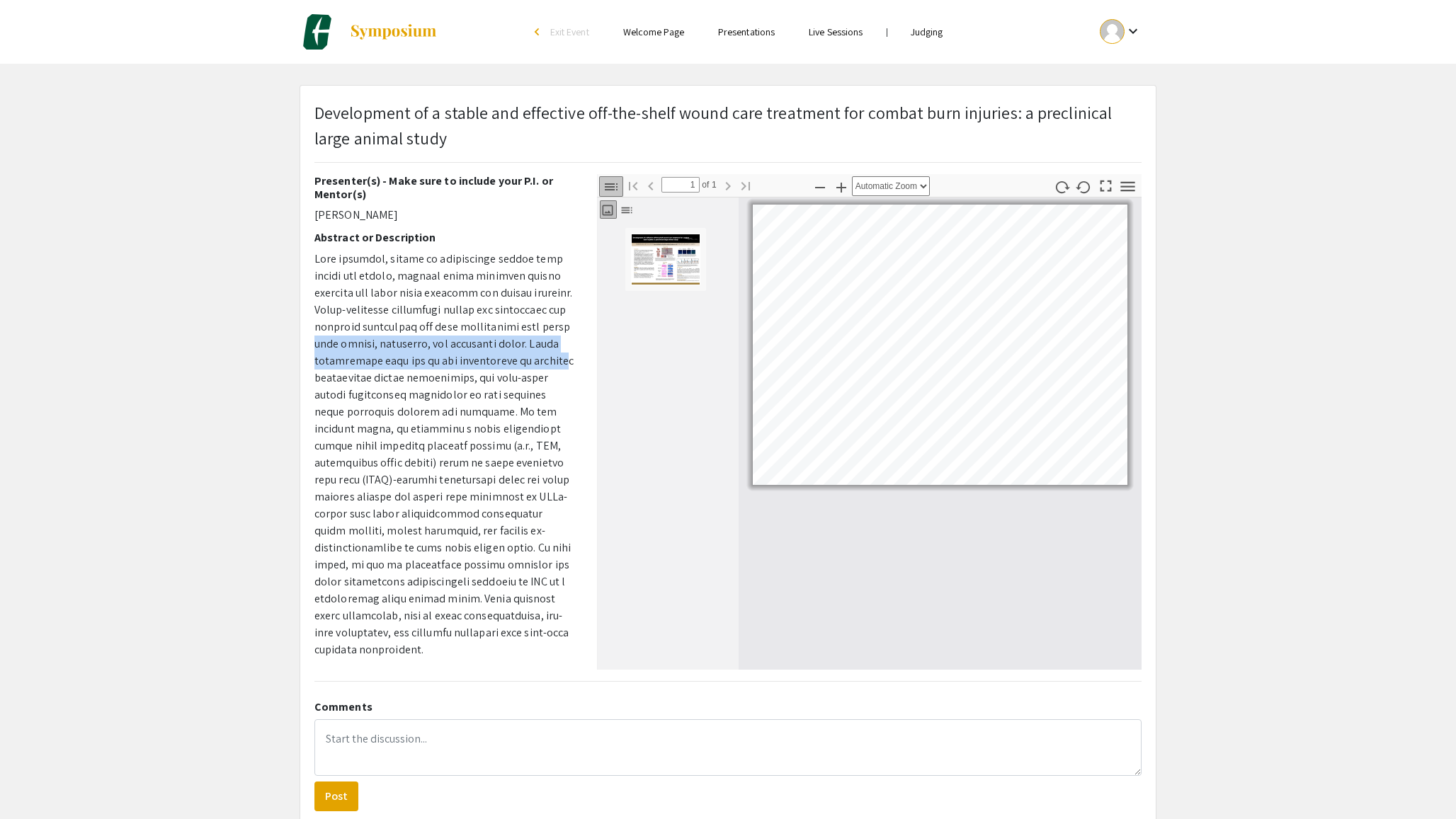
click at [616, 189] on icon "button" at bounding box center [611, 187] width 17 height 17
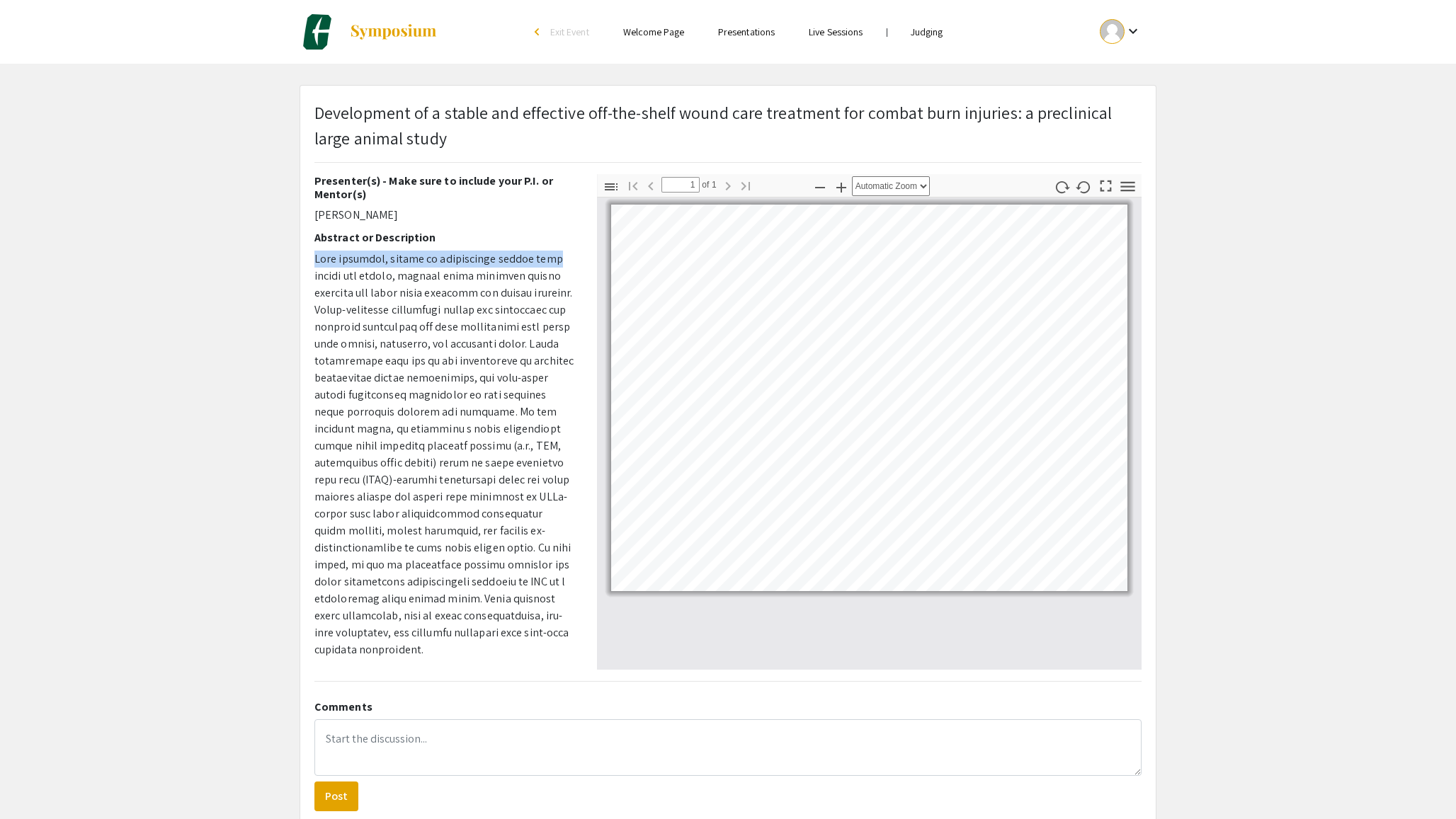
drag, startPoint x: 569, startPoint y: 242, endPoint x: 570, endPoint y: 252, distance: 10.0
click at [570, 252] on div "Presenter(s) - Make sure to include your P.I. or Mentor(s) [PERSON_NAME] Abstra…" at bounding box center [445, 422] width 261 height 495
click at [555, 362] on p at bounding box center [445, 454] width 261 height 407
click at [1107, 186] on icon "button" at bounding box center [1105, 186] width 19 height 19
click at [1124, 186] on icon "button" at bounding box center [1128, 186] width 14 height 10
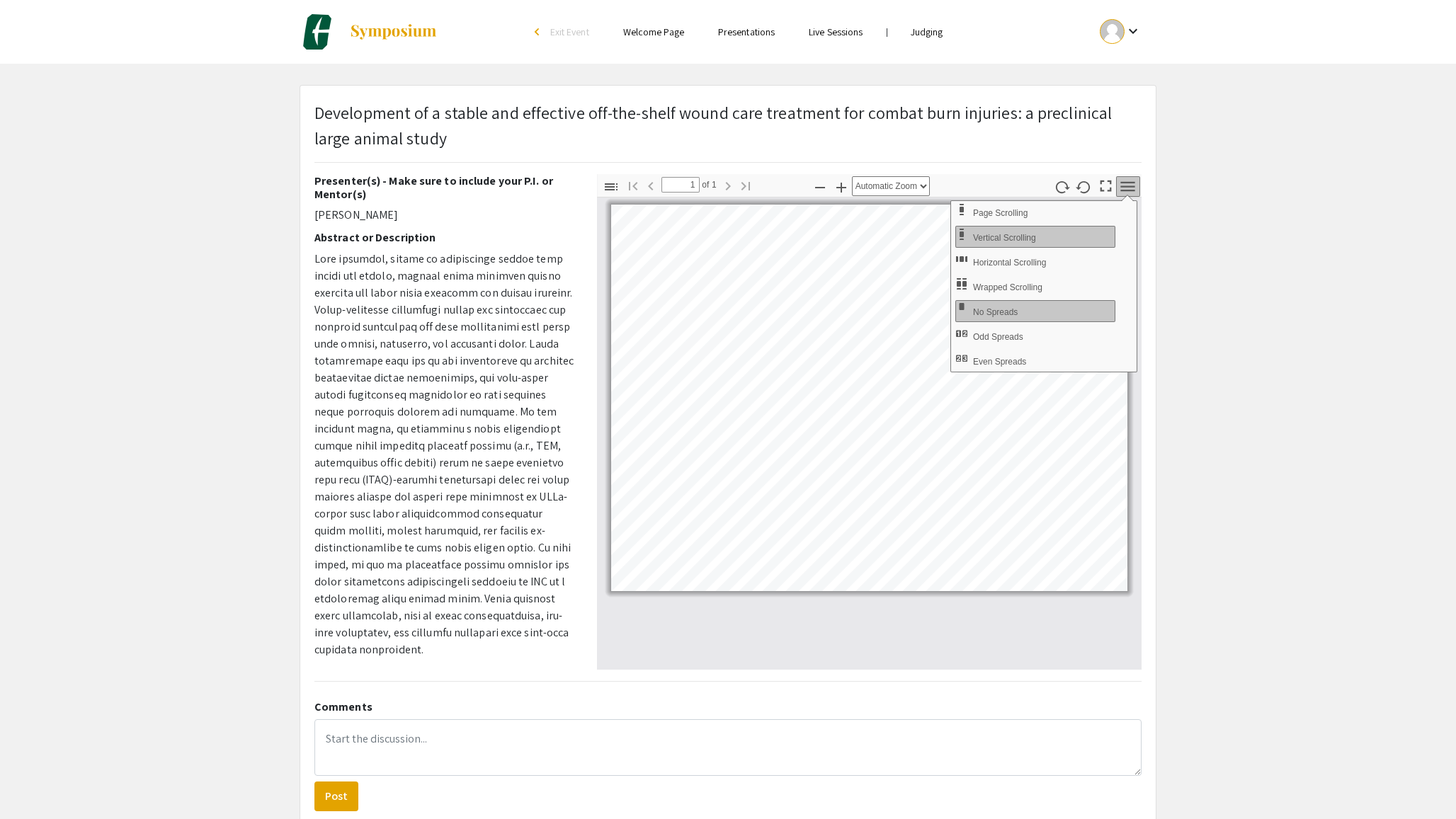
click at [1124, 186] on icon "button" at bounding box center [1128, 186] width 14 height 10
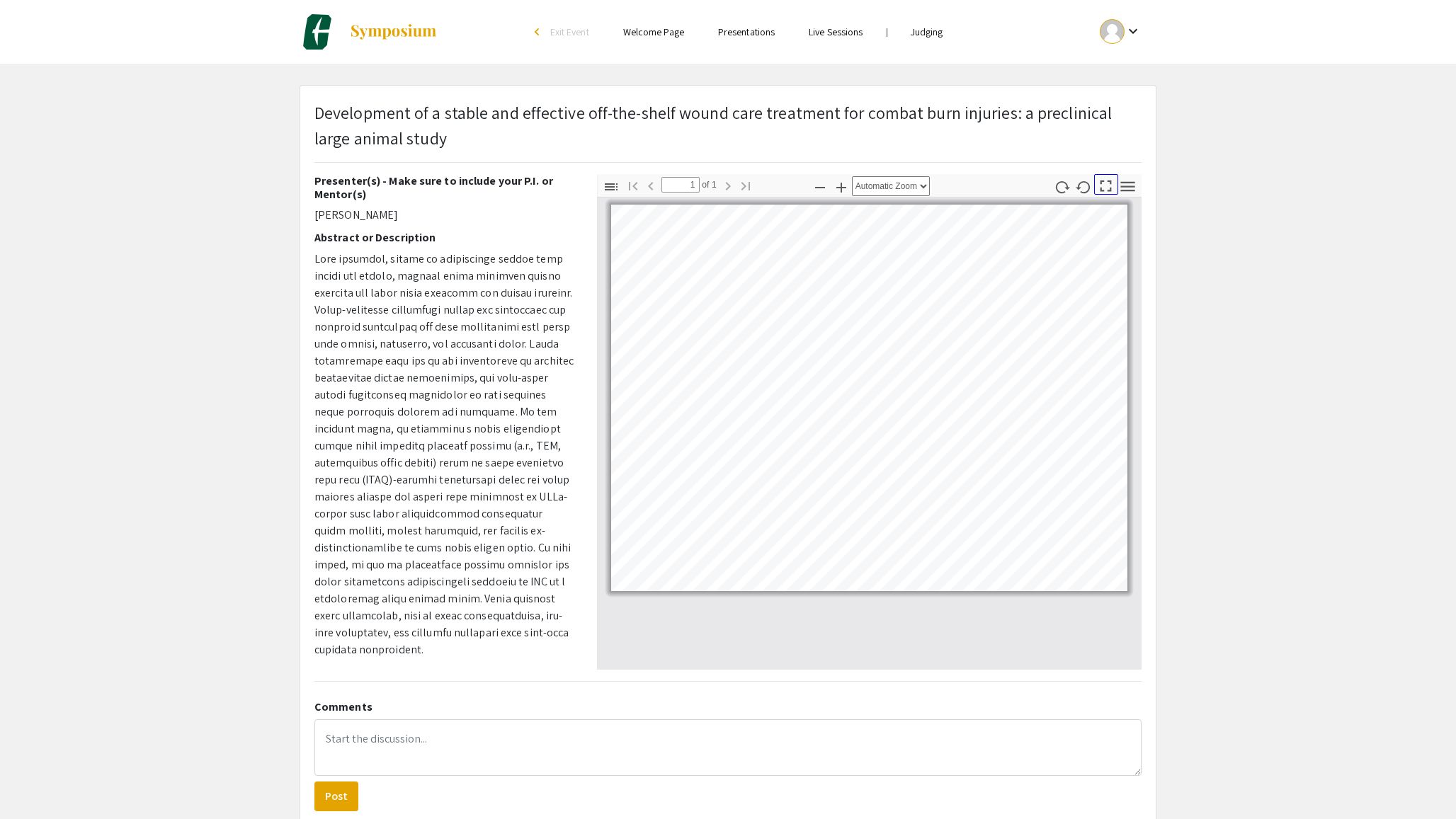
click at [1107, 186] on icon "button" at bounding box center [1105, 186] width 19 height 19
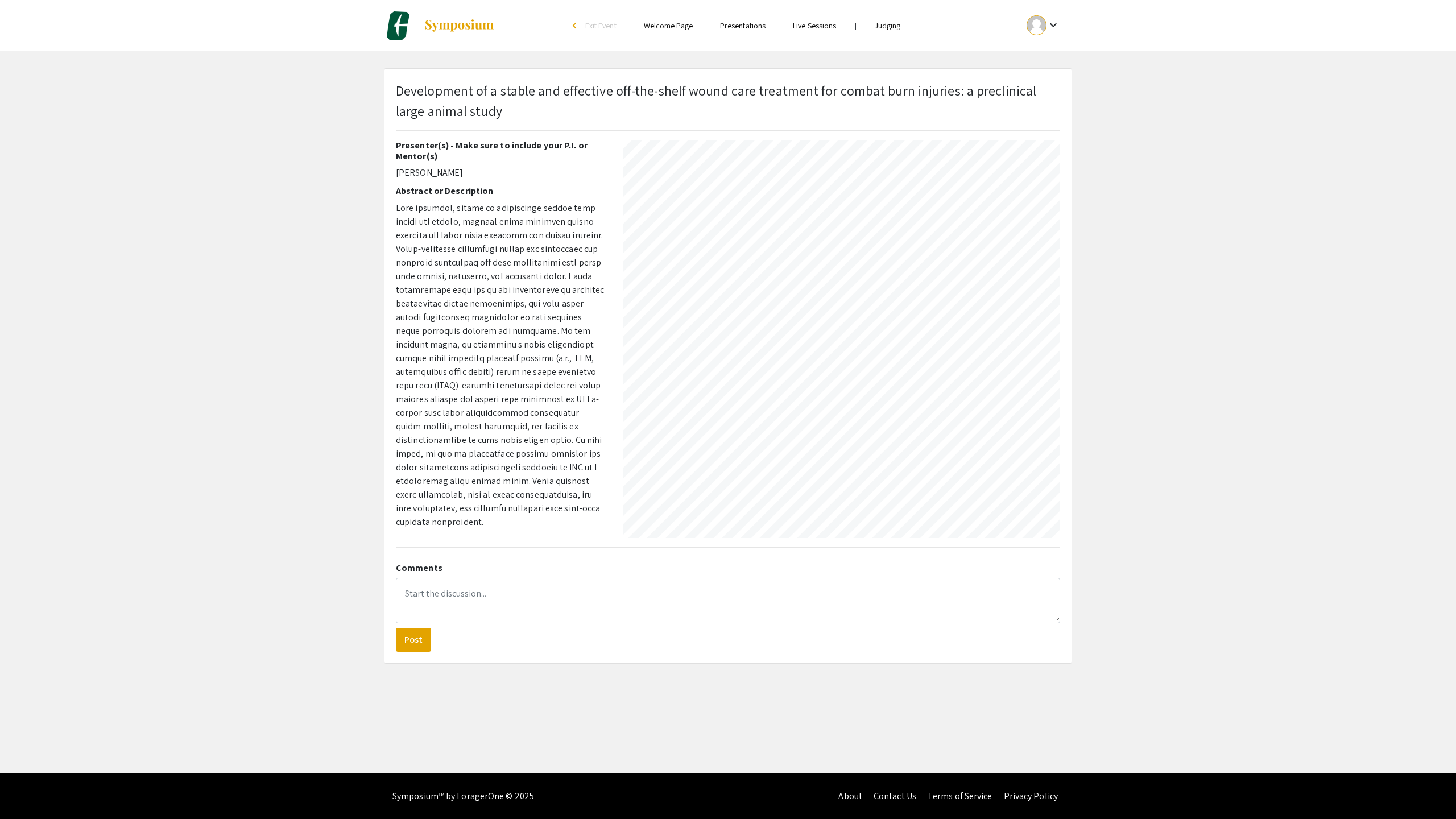
select select "auto"
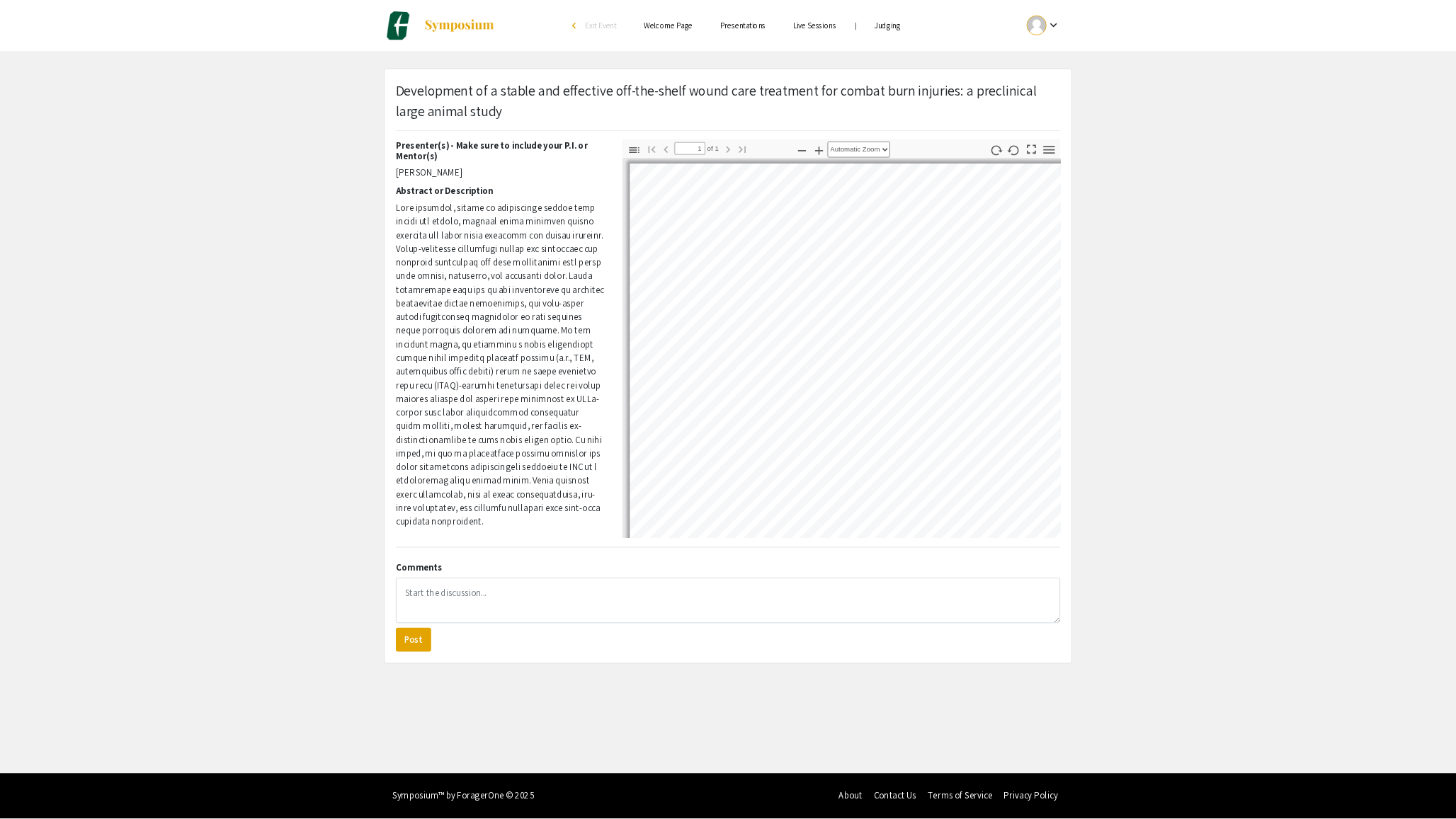
scroll to position [0, 0]
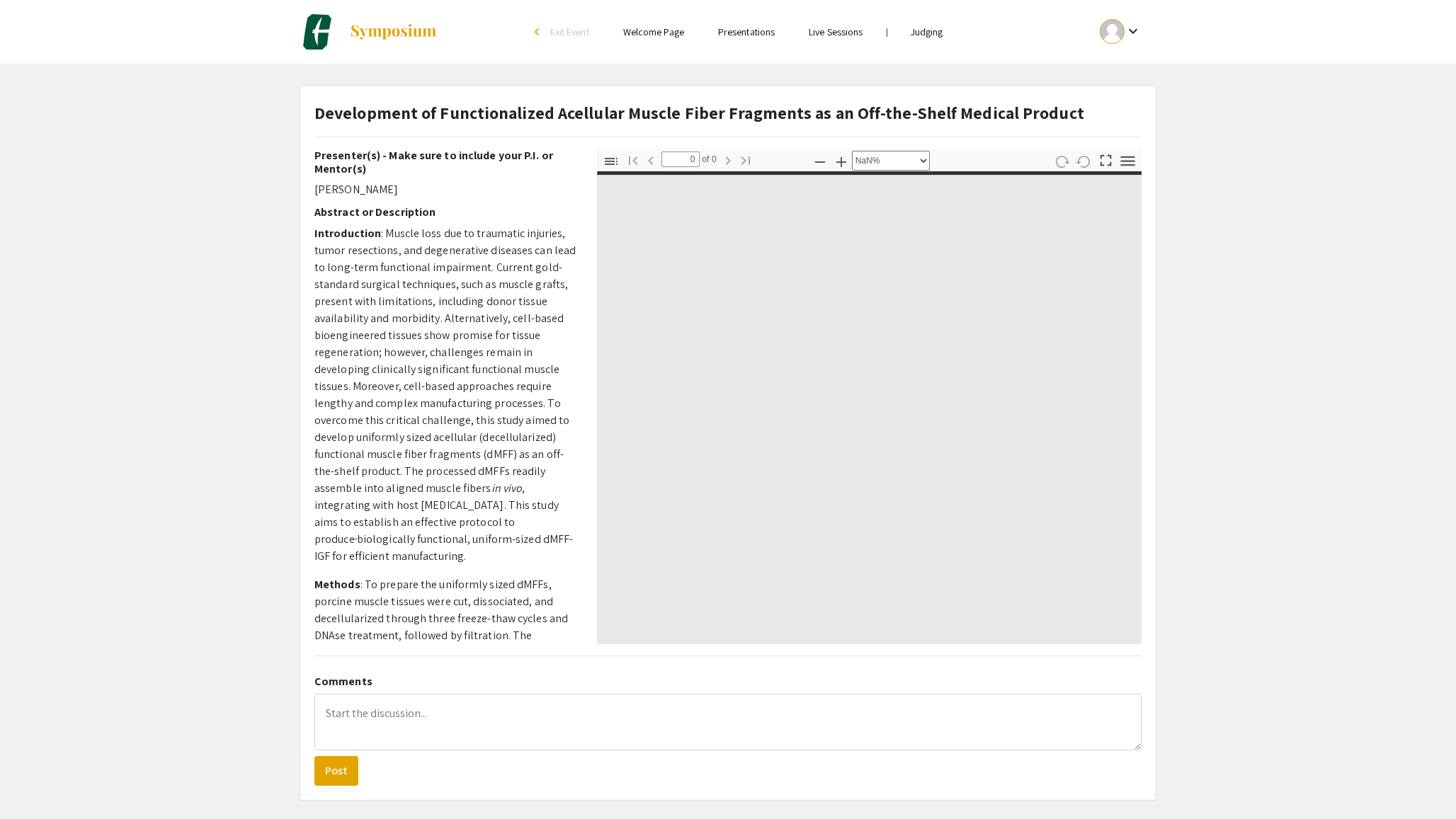
select select "auto"
type input "1"
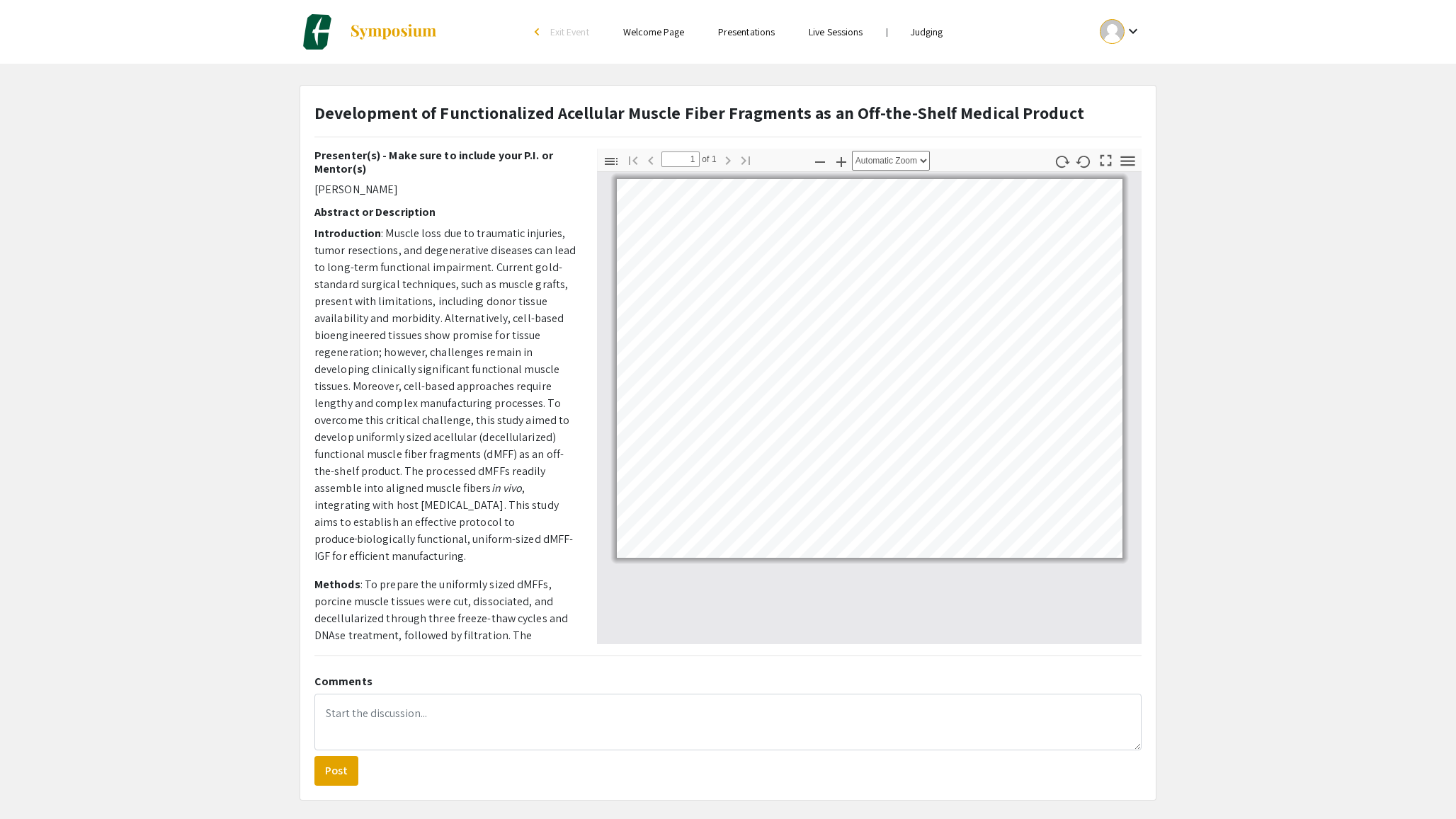
click at [367, 193] on p "[PERSON_NAME]" at bounding box center [445, 190] width 261 height 17
click at [367, 192] on p "[PERSON_NAME]" at bounding box center [445, 190] width 261 height 17
copy p "[PERSON_NAME]"
click at [528, 343] on p "Introduction : Muscle loss due to traumatic injuries, tumor resections, and deg…" at bounding box center [445, 395] width 261 height 340
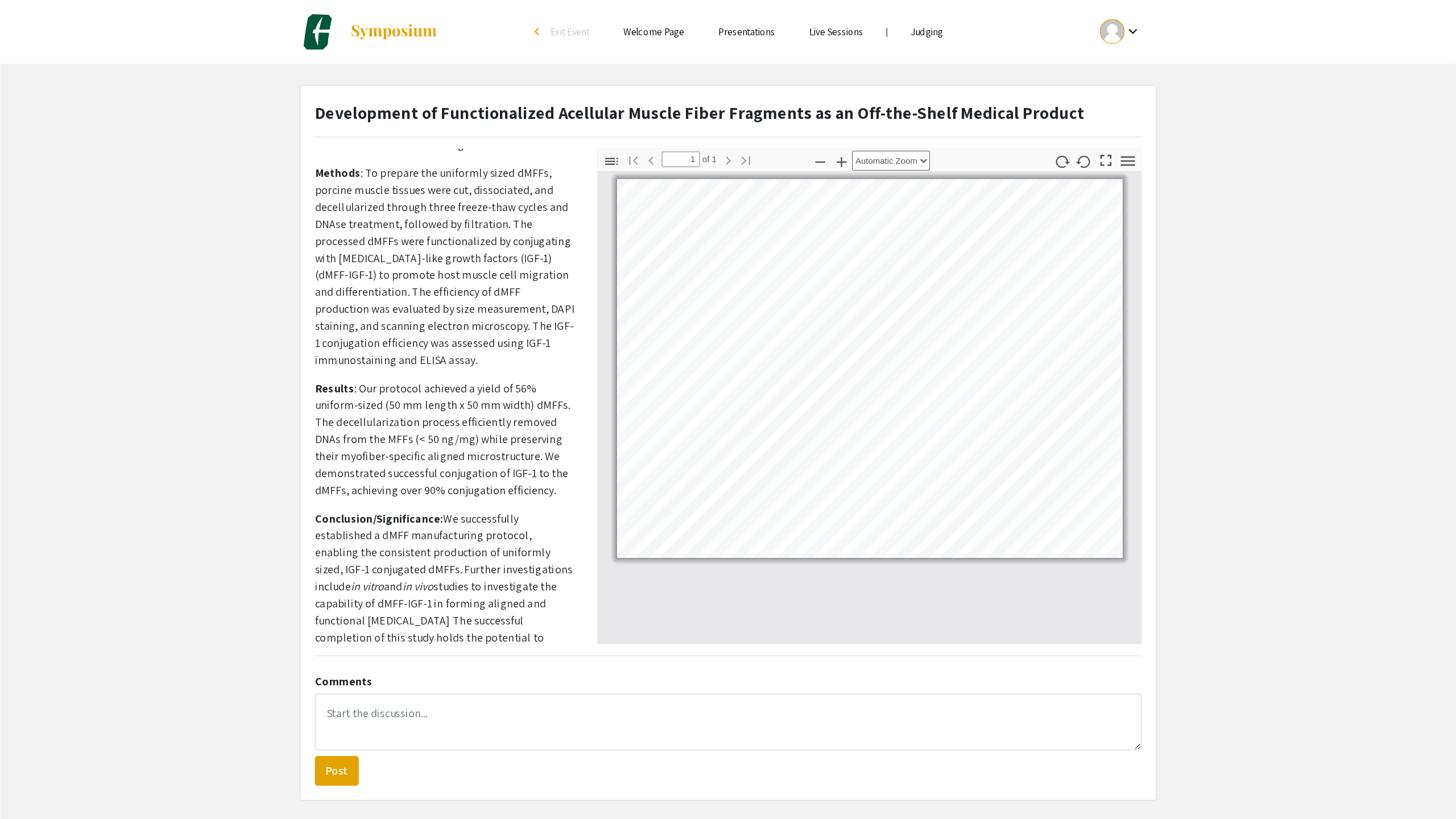
scroll to position [328, 0]
click at [890, 132] on icon "button" at bounding box center [889, 129] width 9 height 9
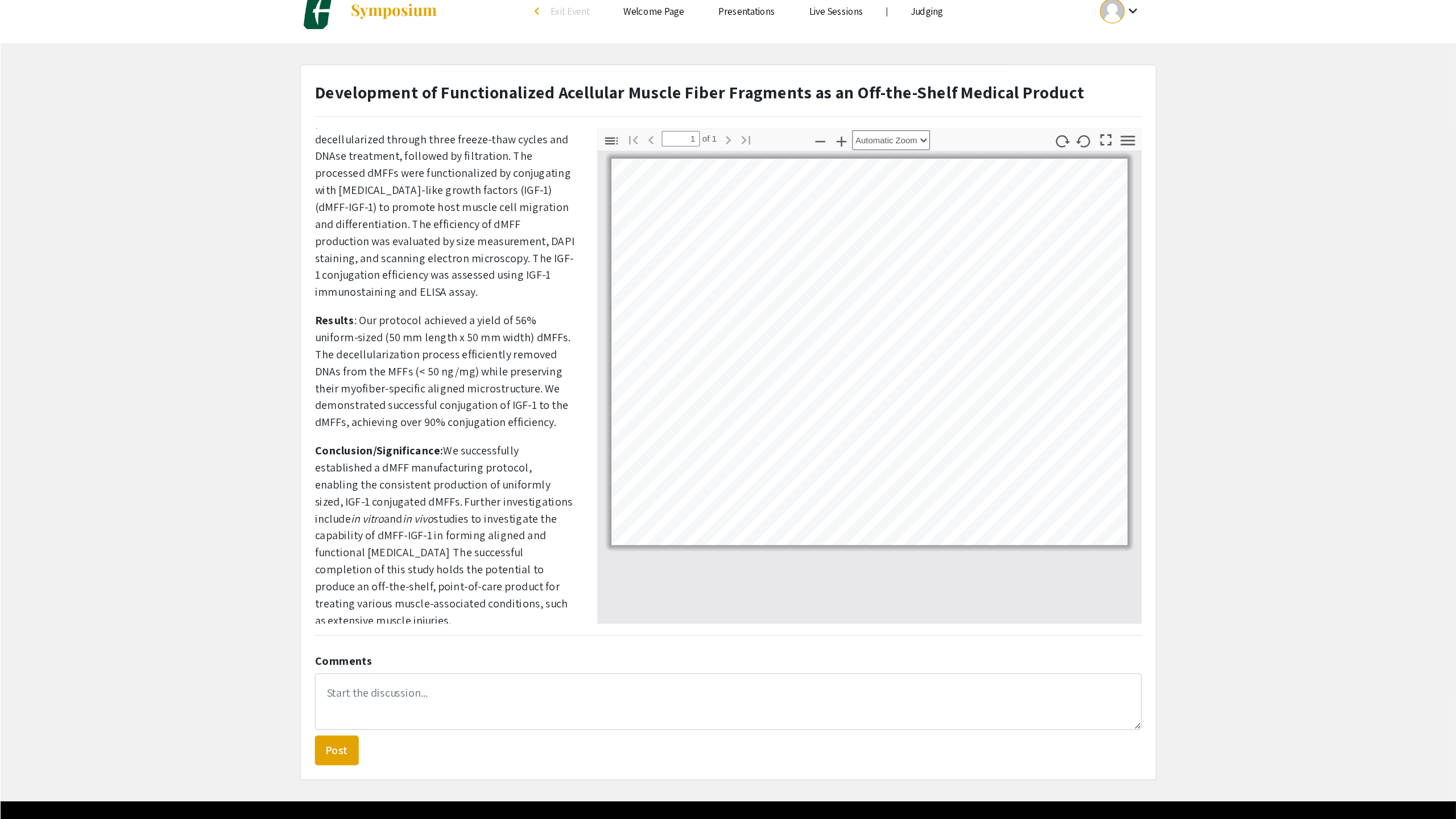
scroll to position [0, 0]
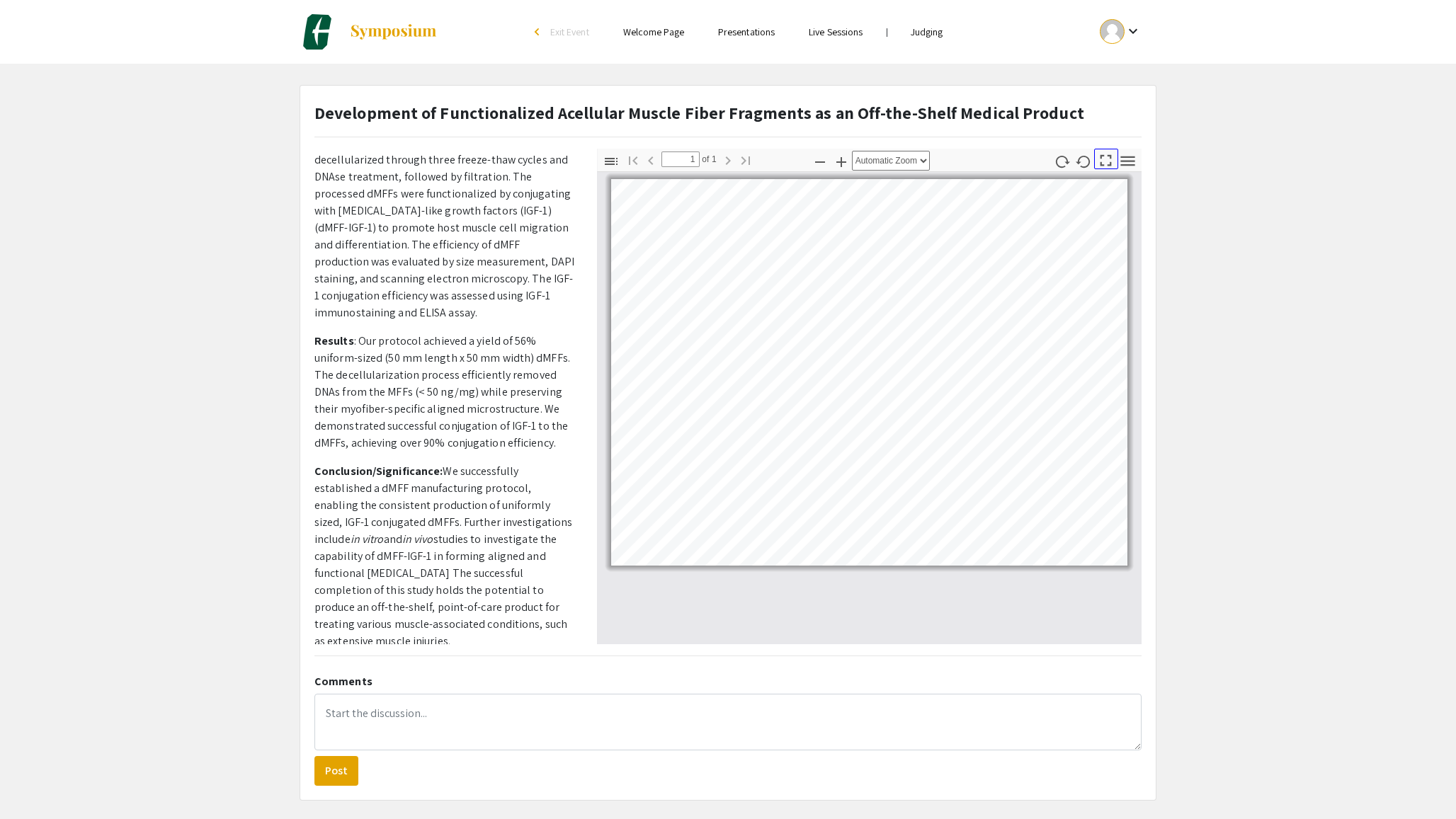
click at [1105, 159] on icon "button" at bounding box center [1105, 160] width 19 height 19
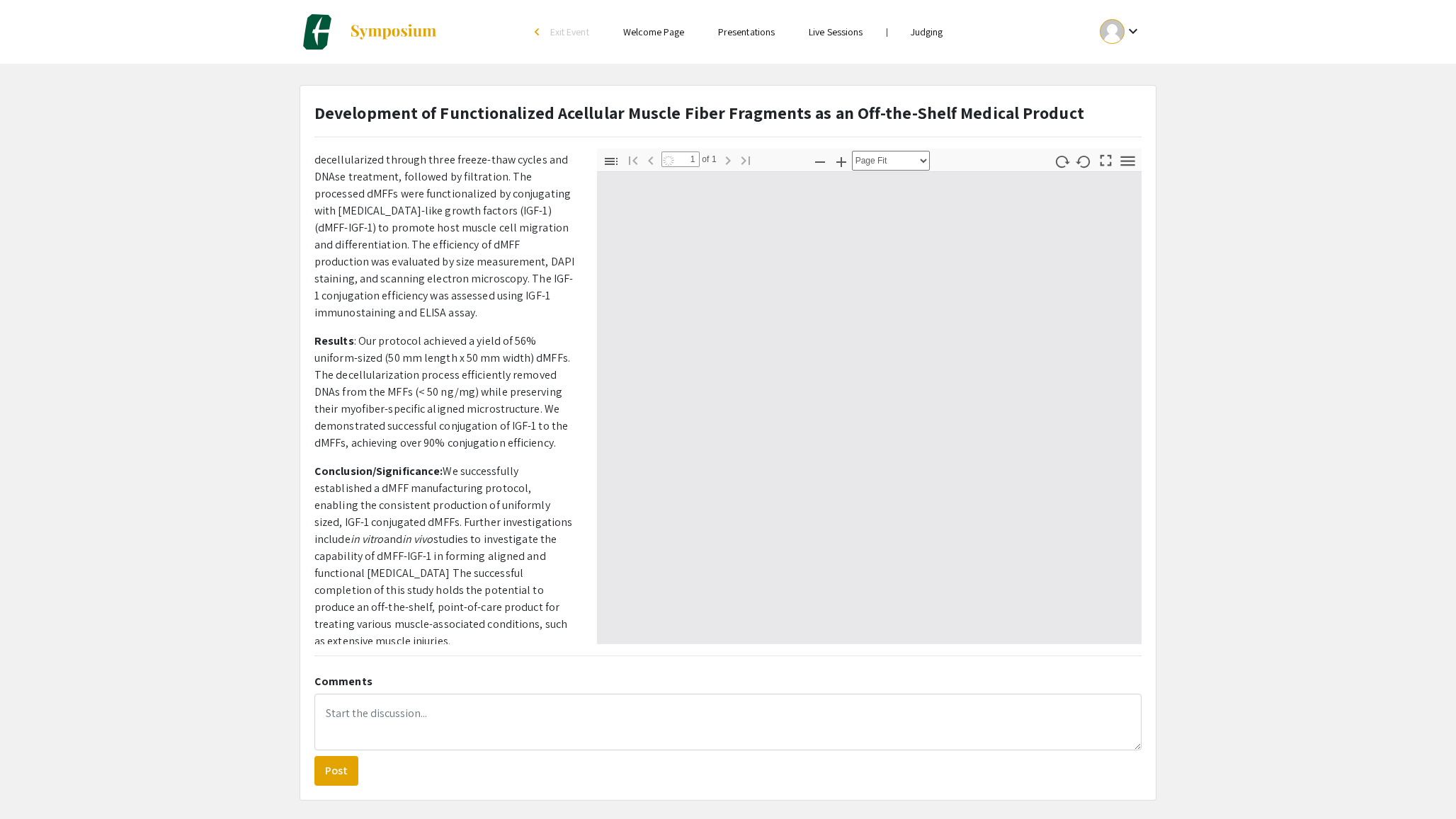
scroll to position [1018, 0]
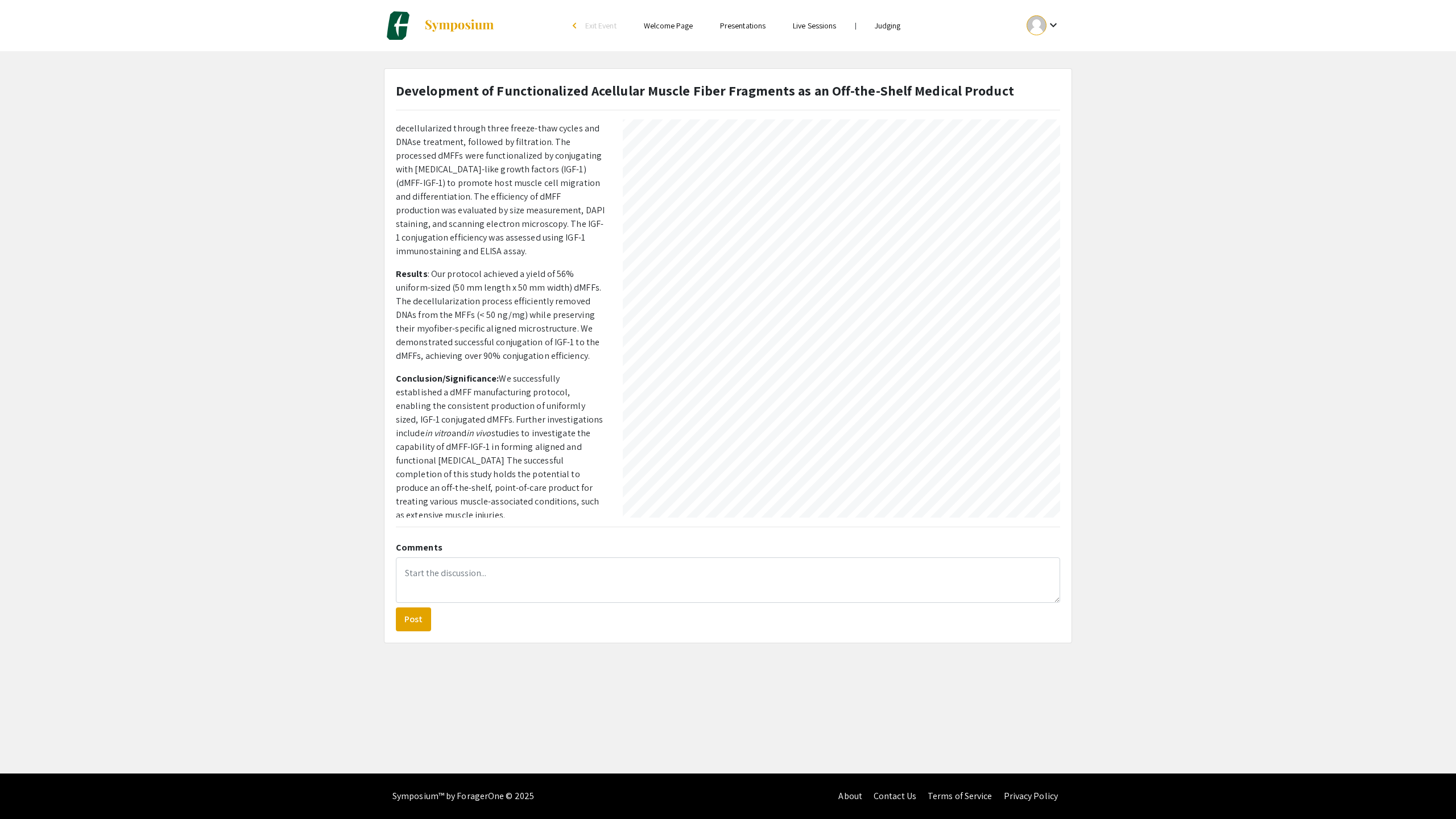
select select "auto"
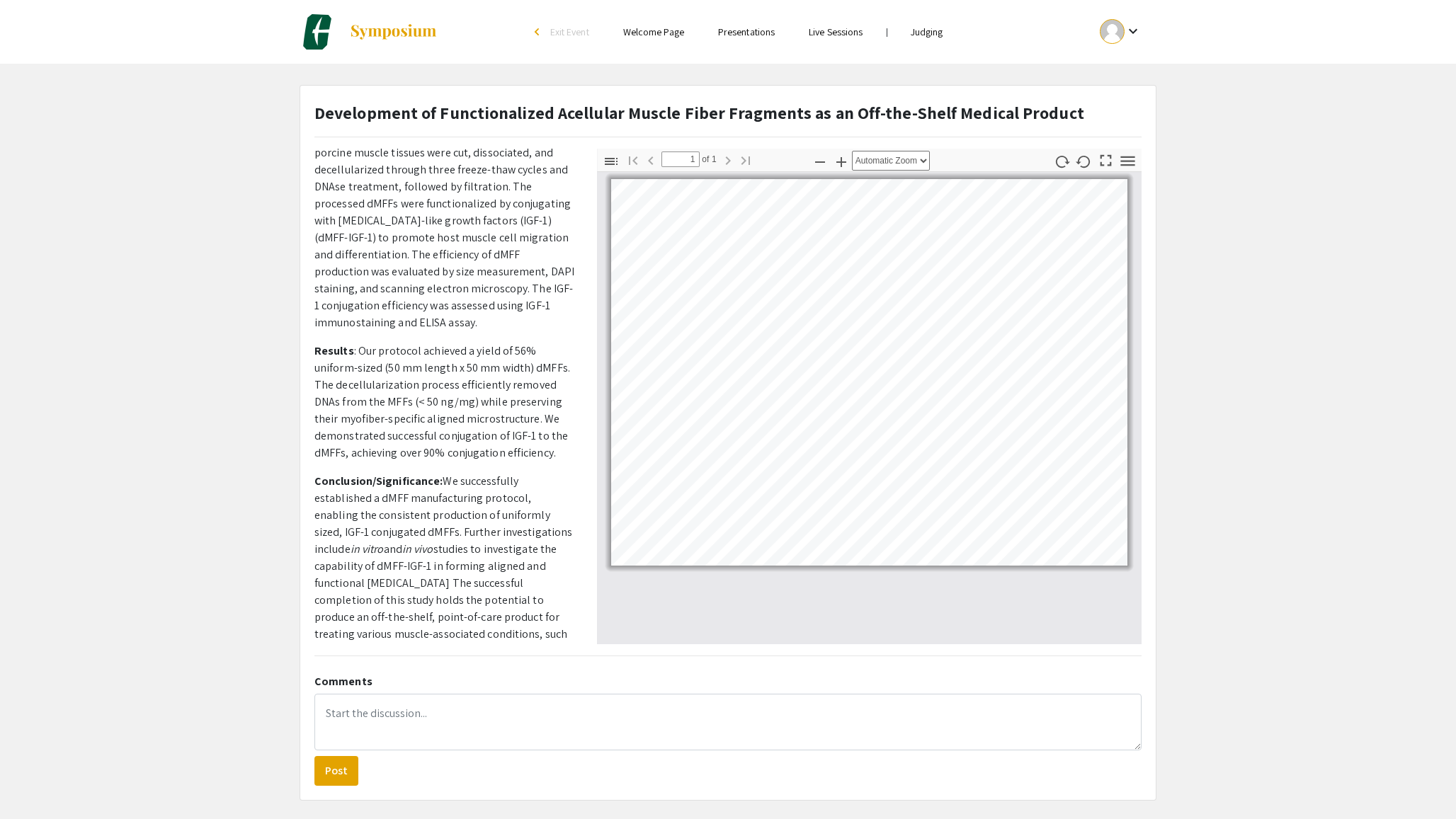
scroll to position [458, 0]
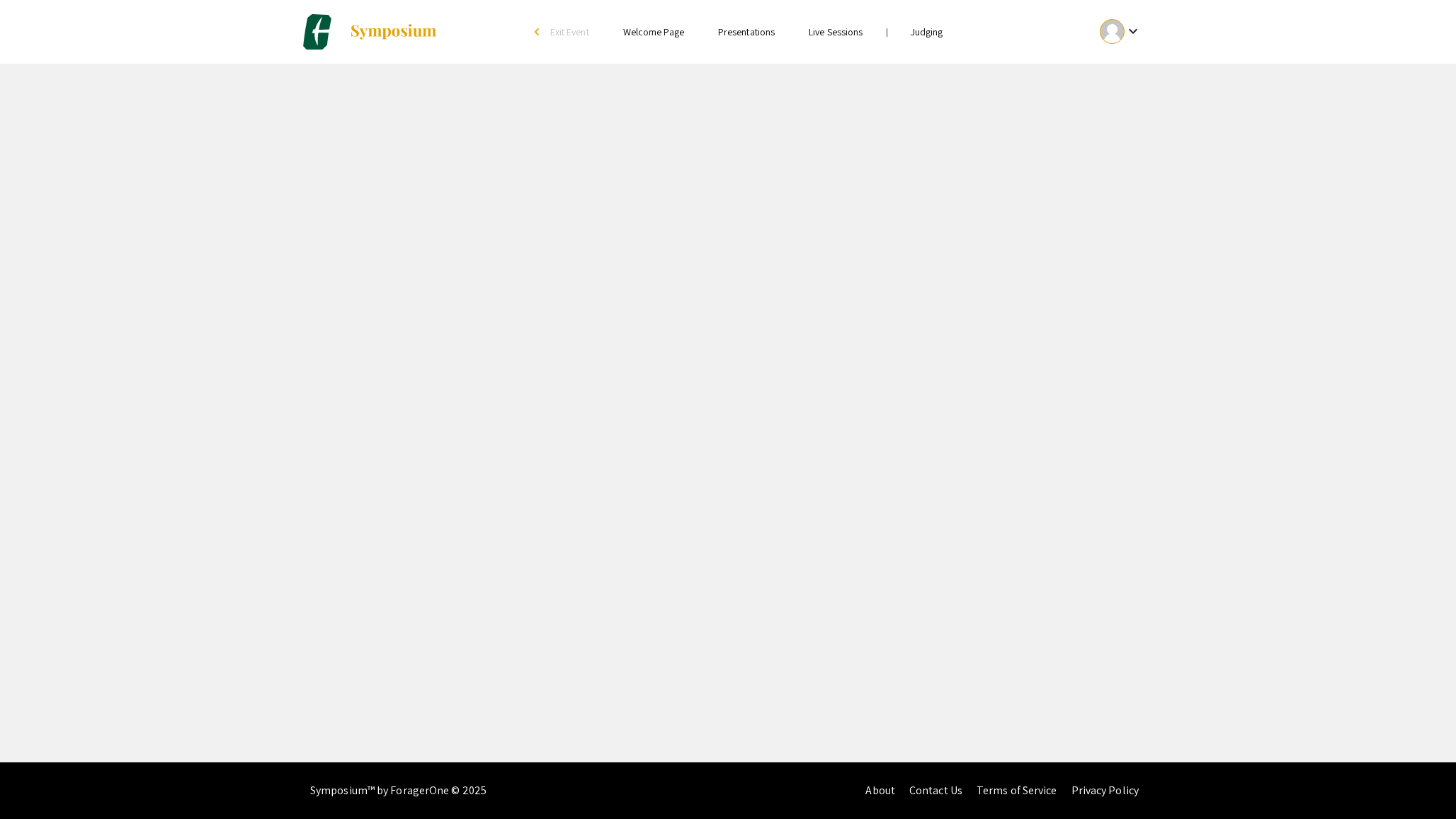
select select "custom"
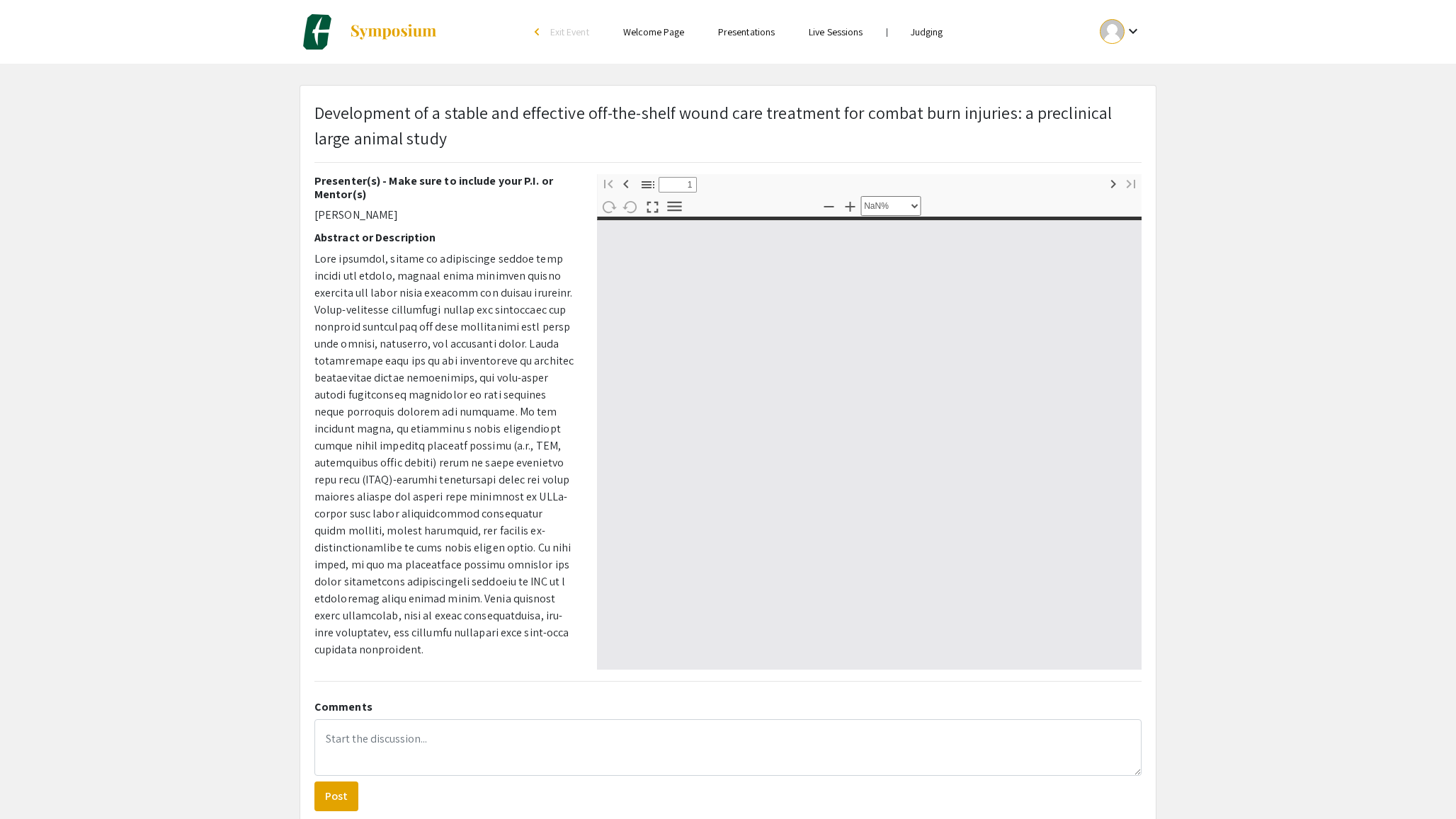
type input "0"
select select "custom"
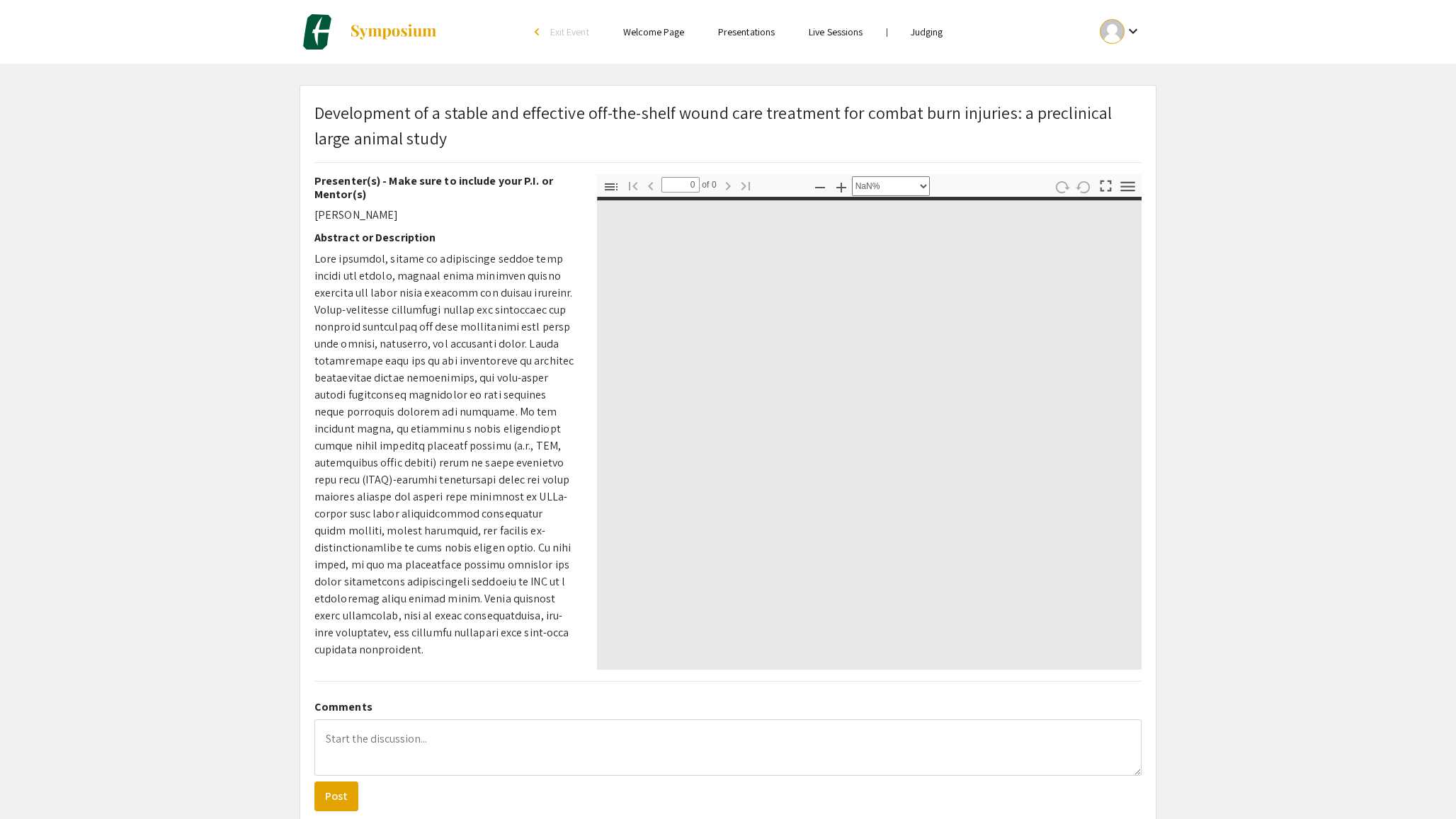
type input "1"
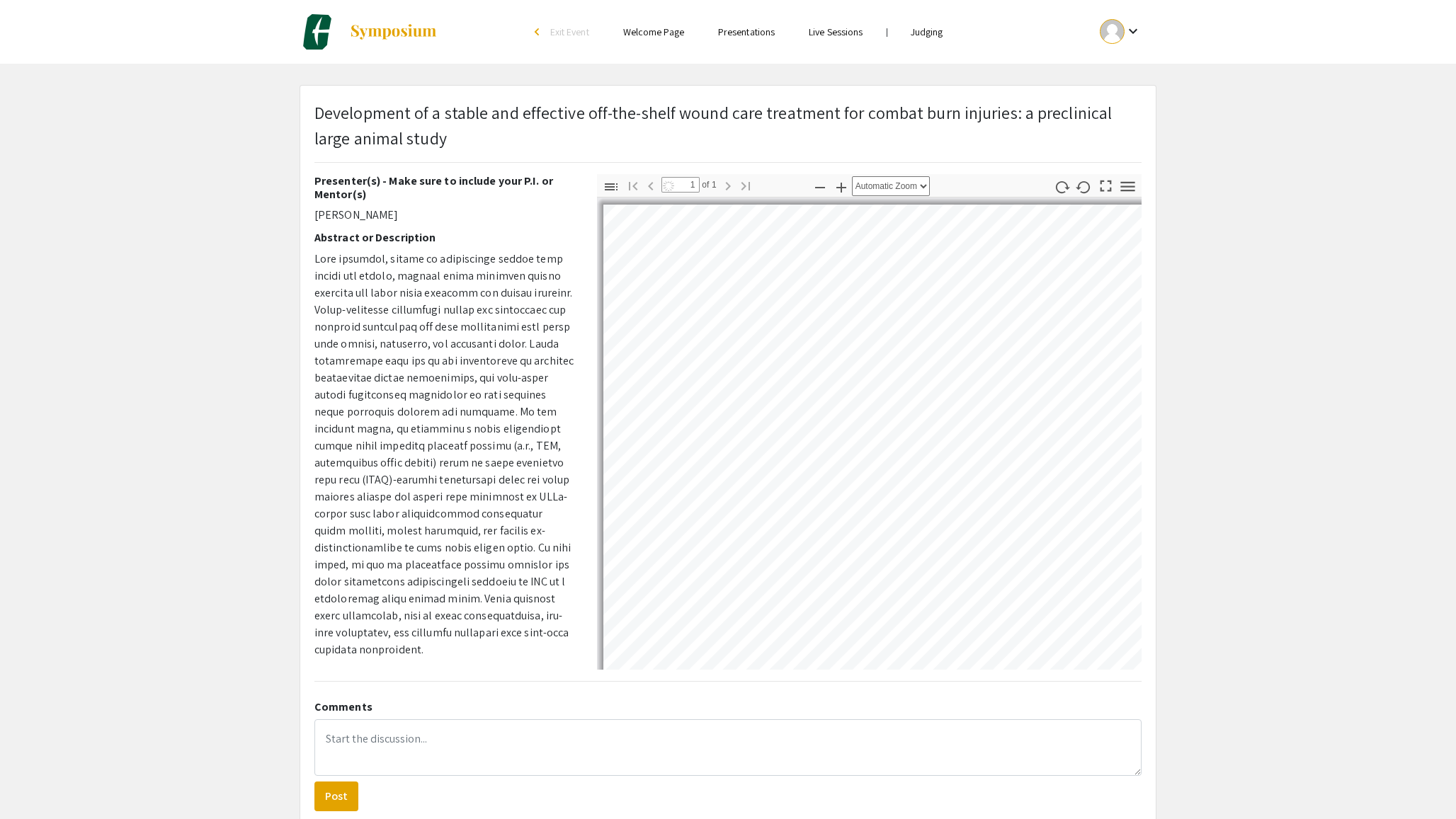
select select "auto"
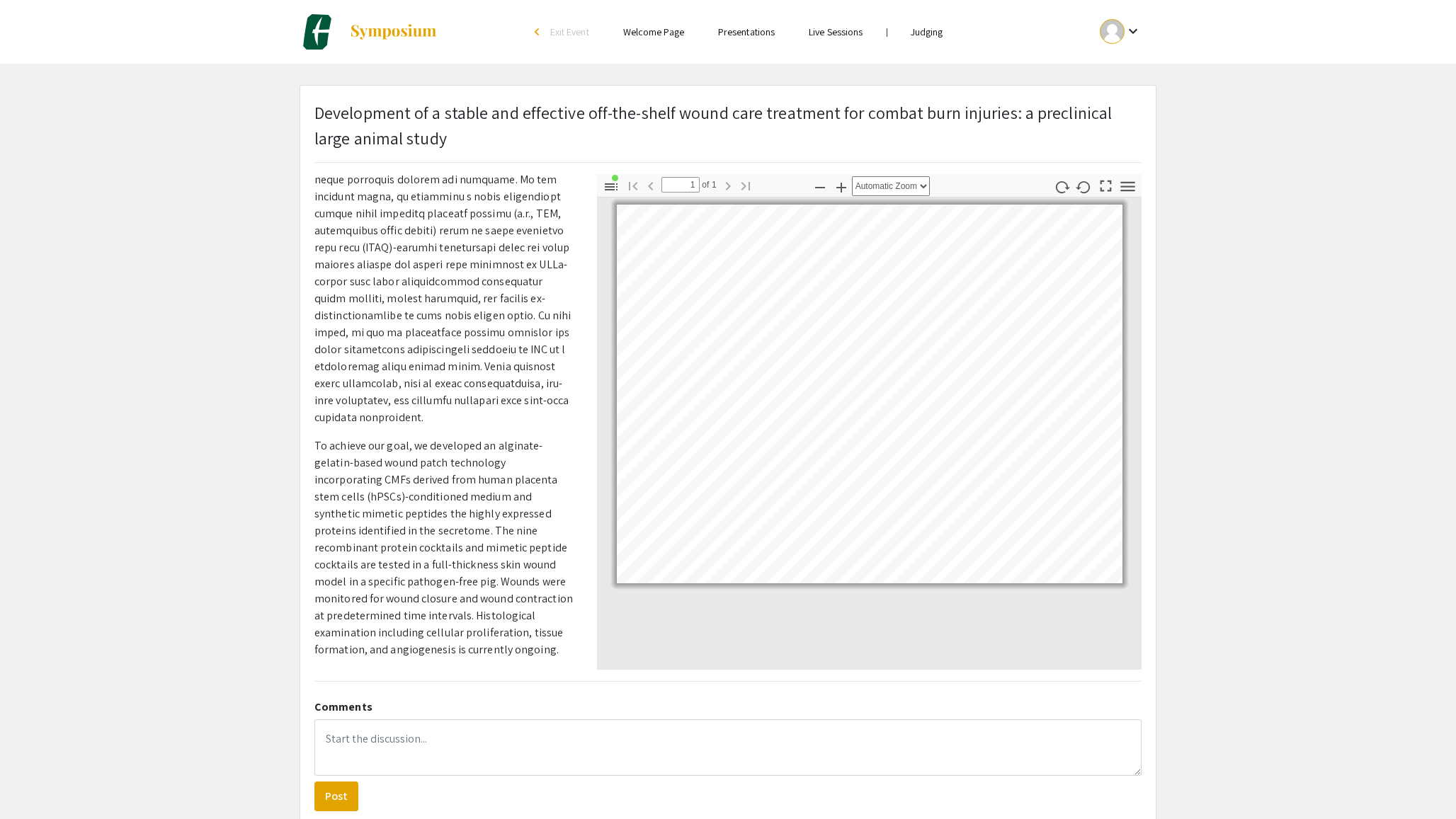
click at [578, 401] on div "Presenter(s) - Make sure to include your P.I. or Mentor(s) abdulkadir kabasakal…" at bounding box center [445, 422] width 282 height 495
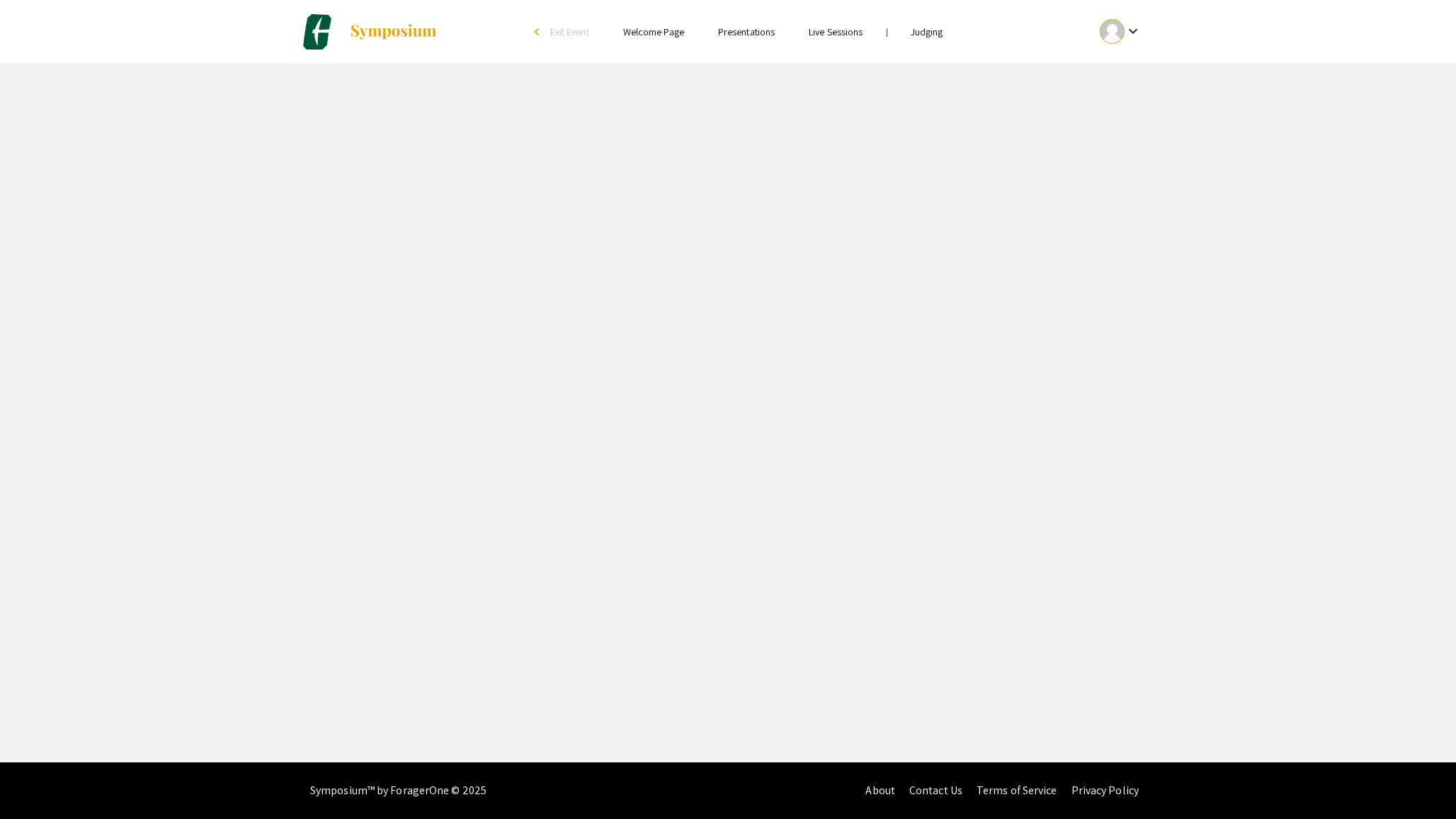
select select "custom"
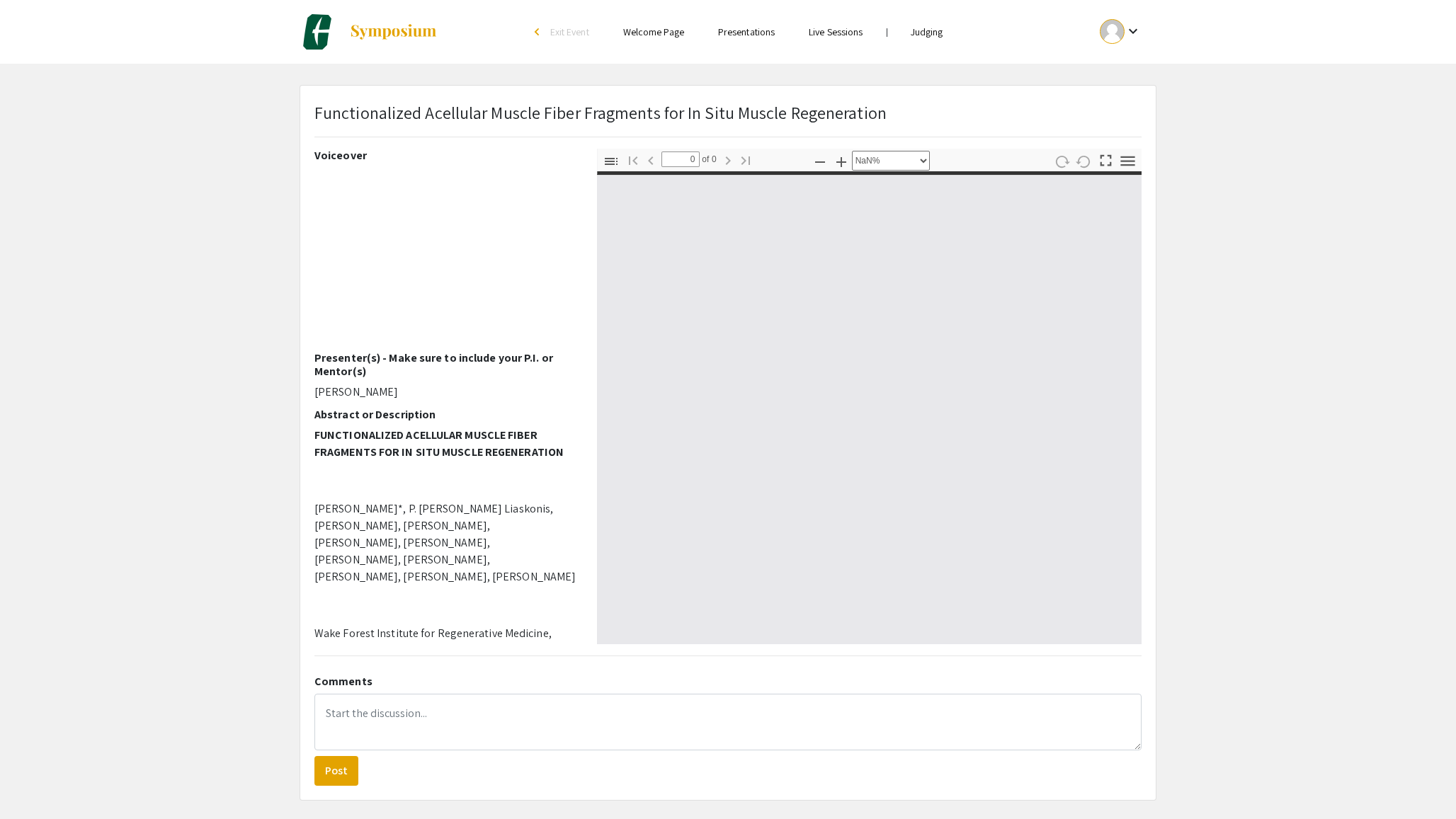
type input "1"
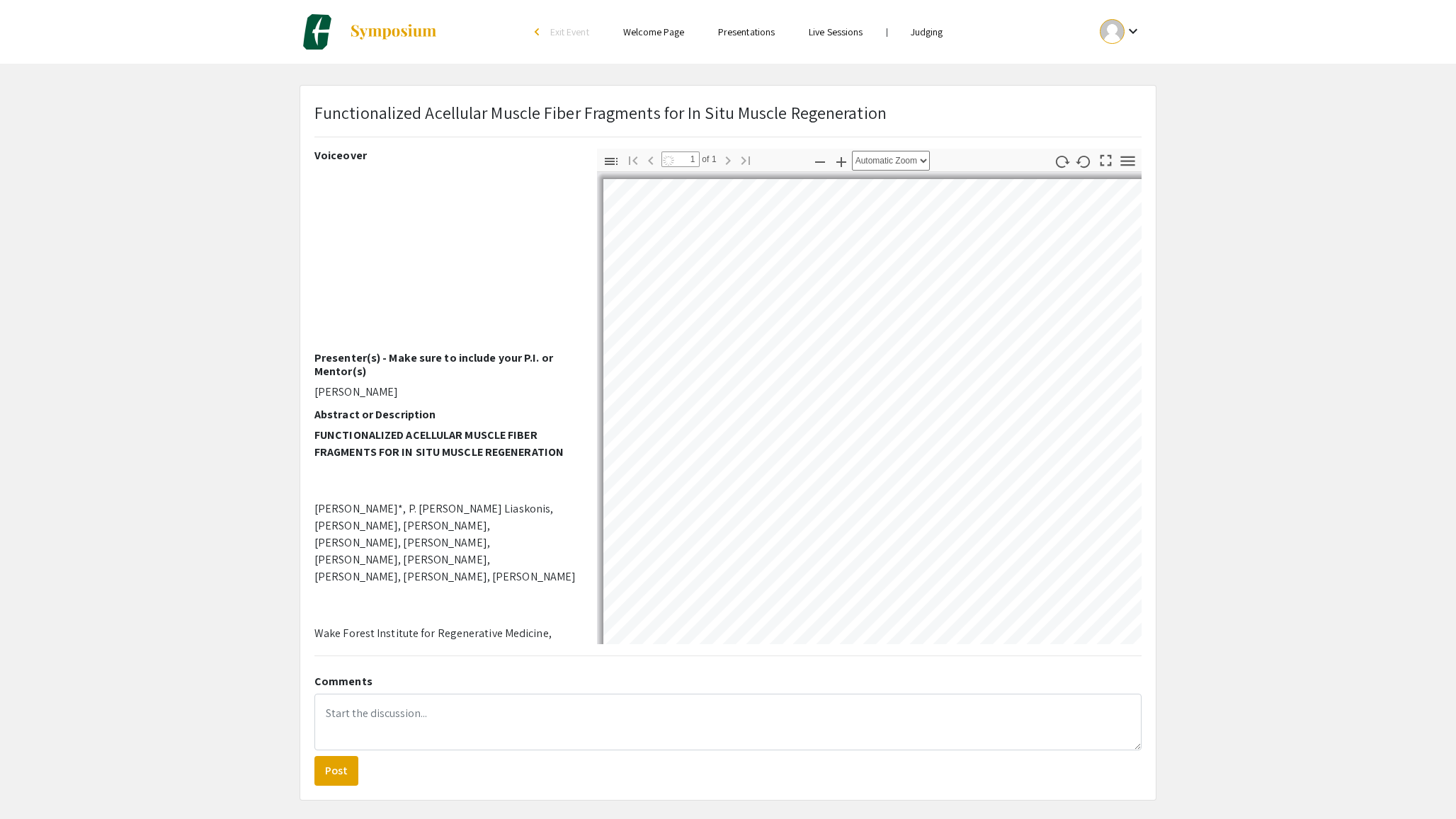
select select "auto"
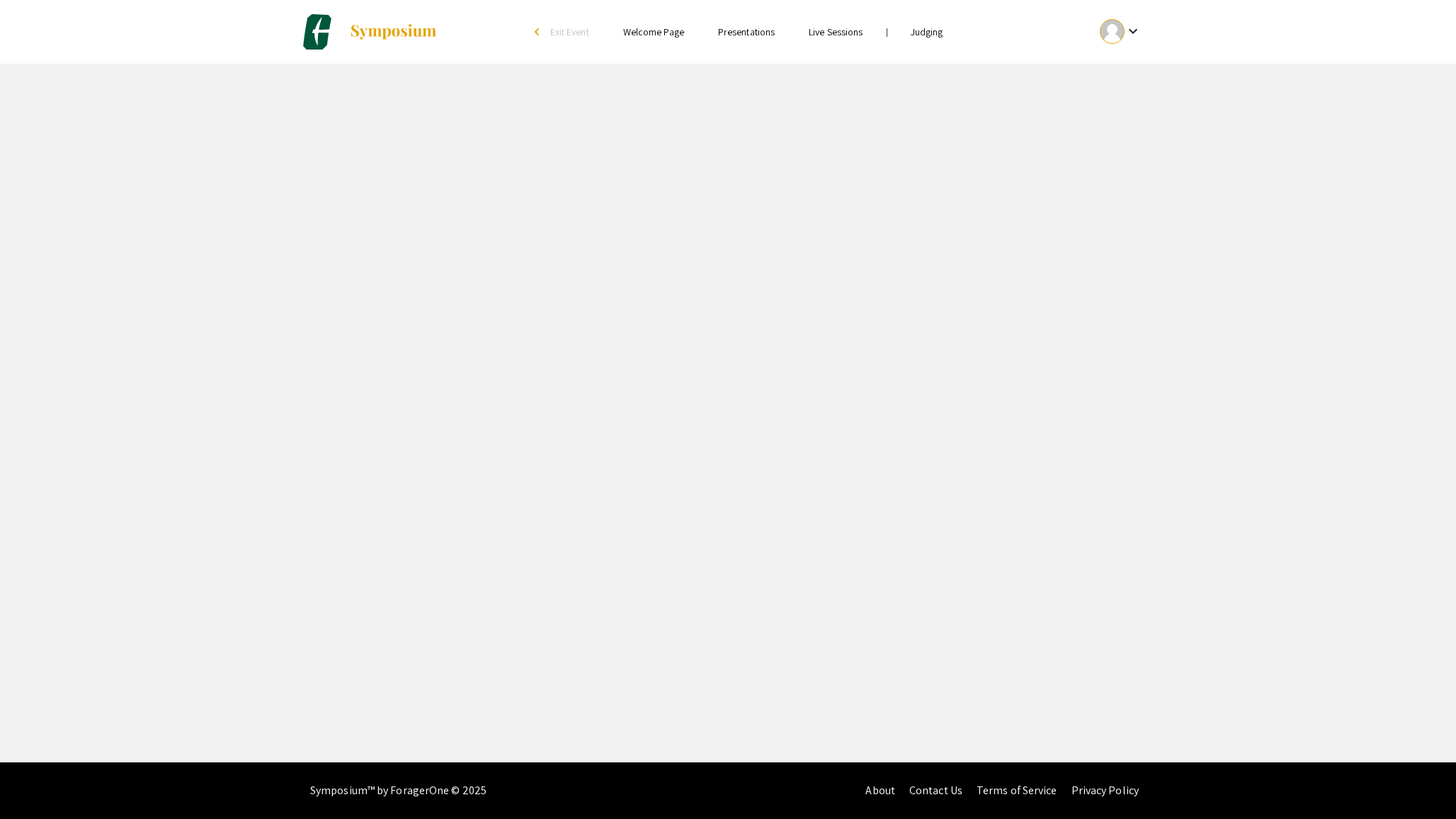
select select "custom"
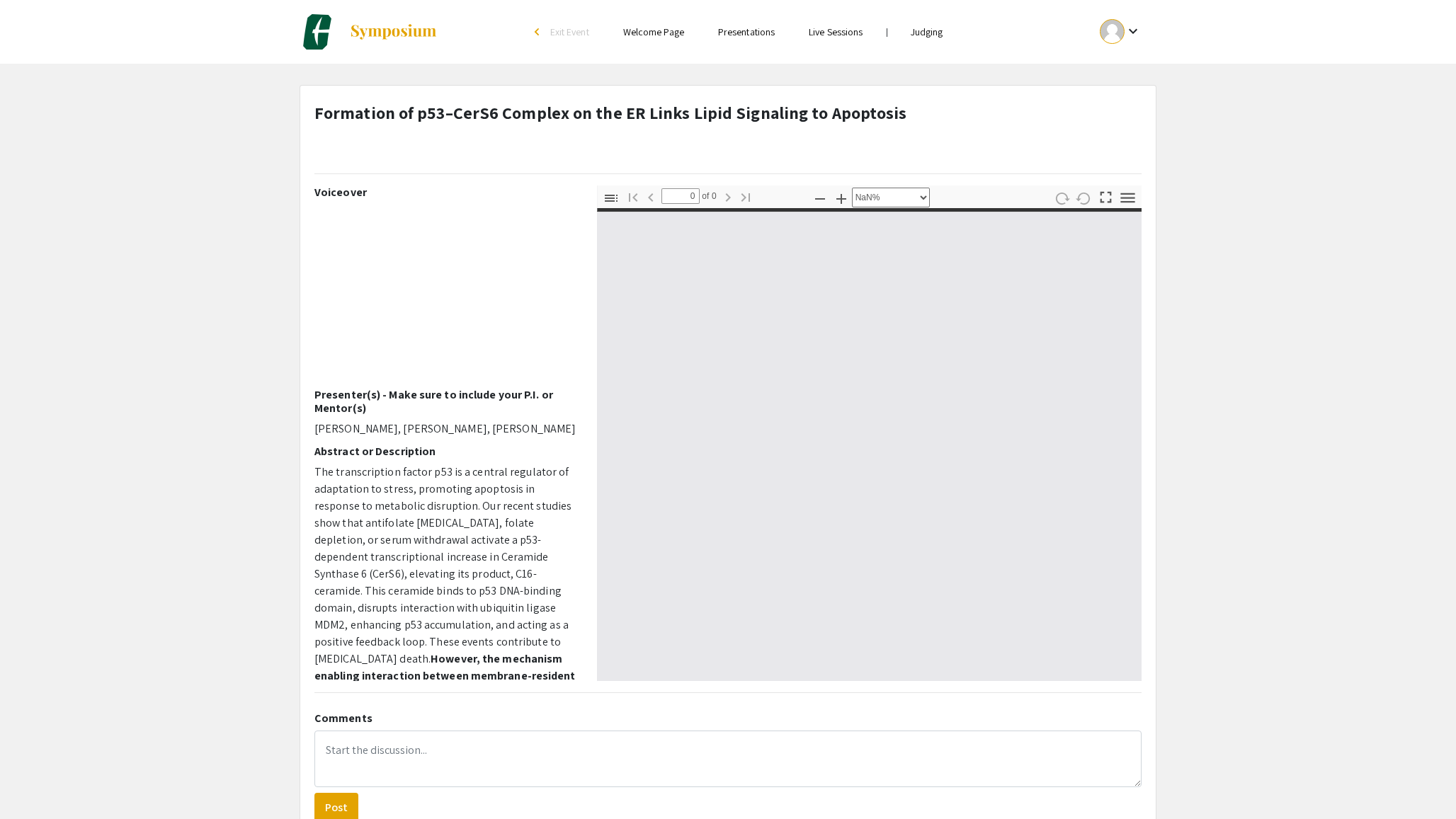
type input "1"
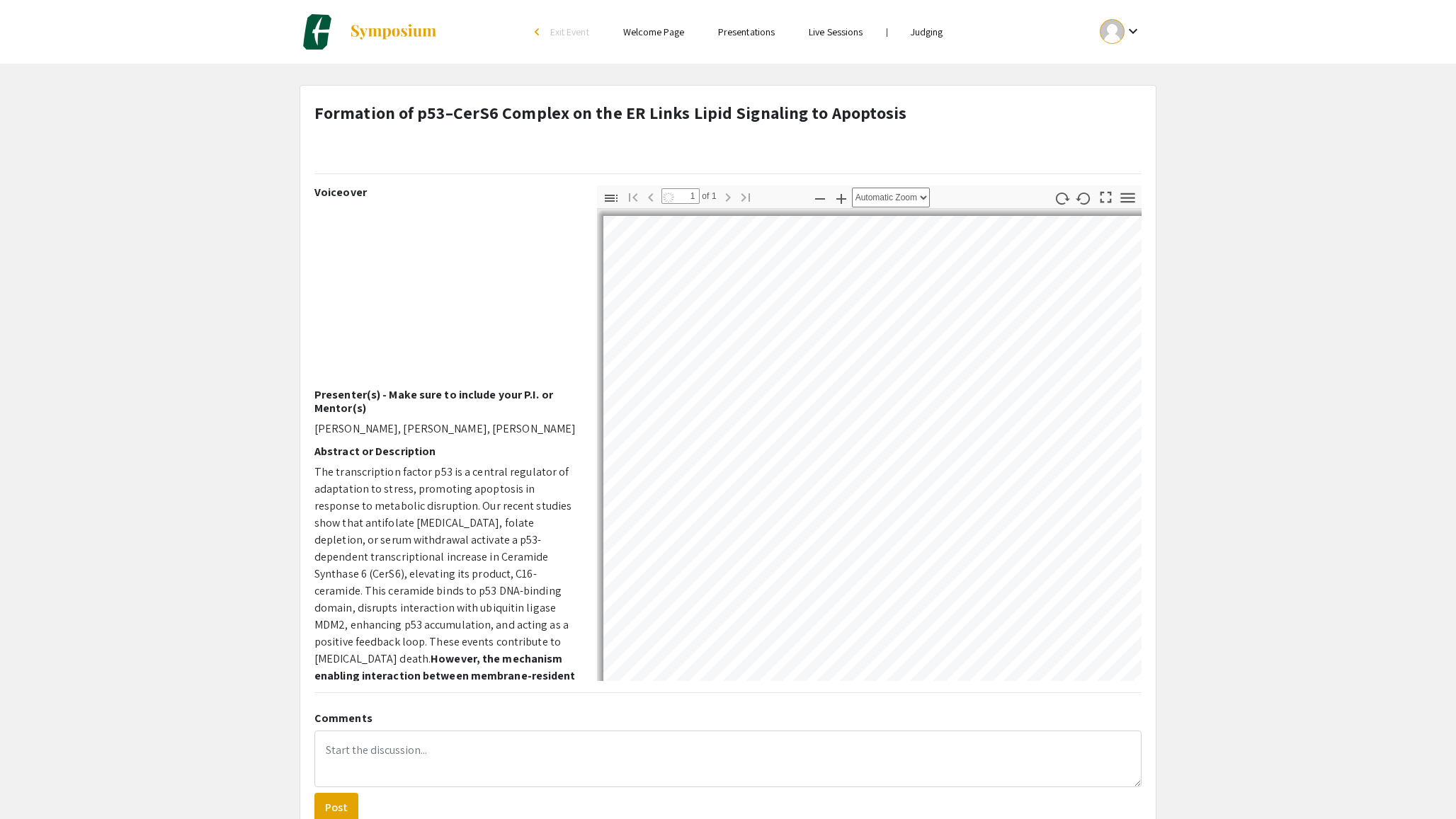
select select "auto"
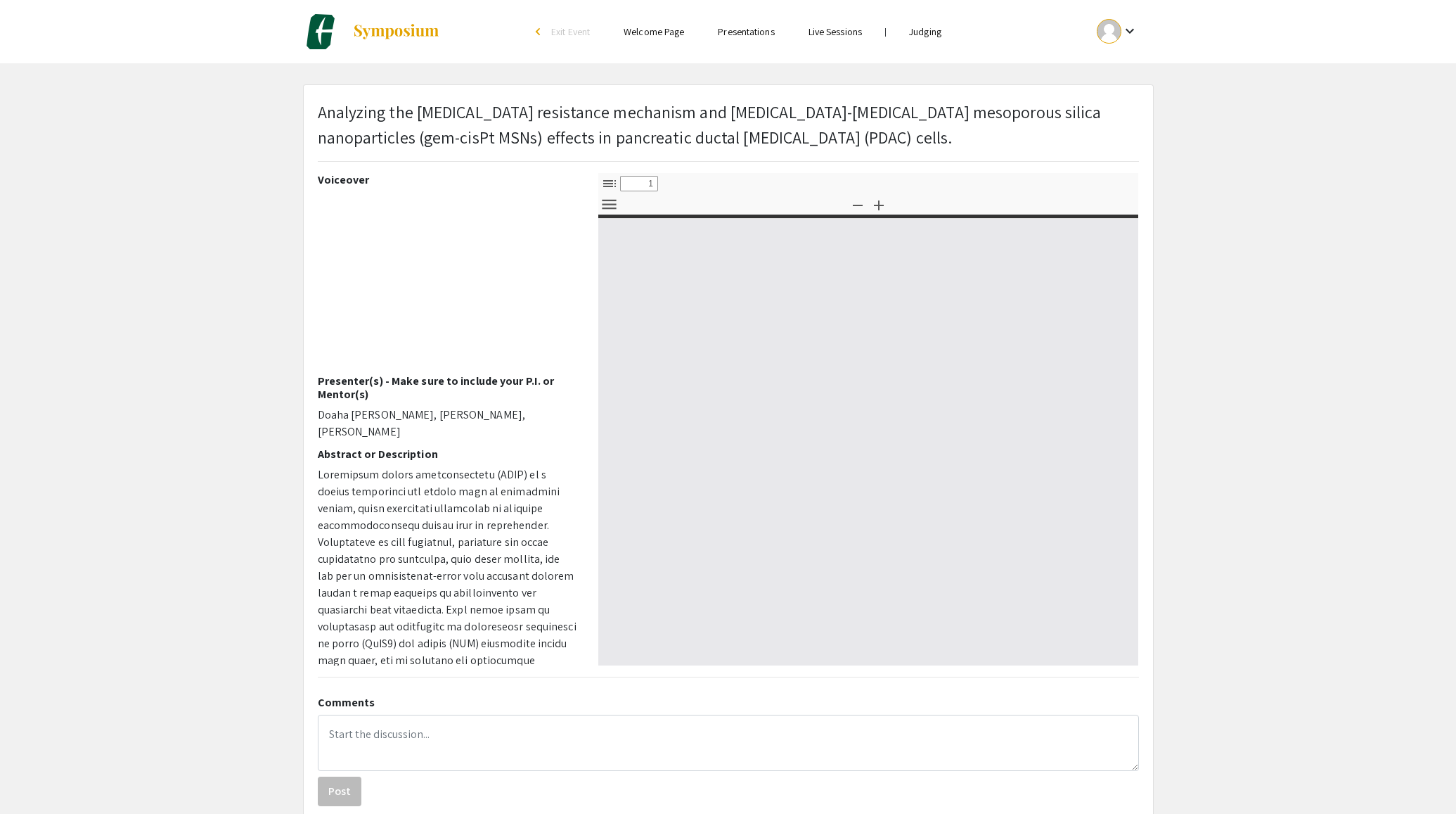
select select "custom"
type input "0"
select select "custom"
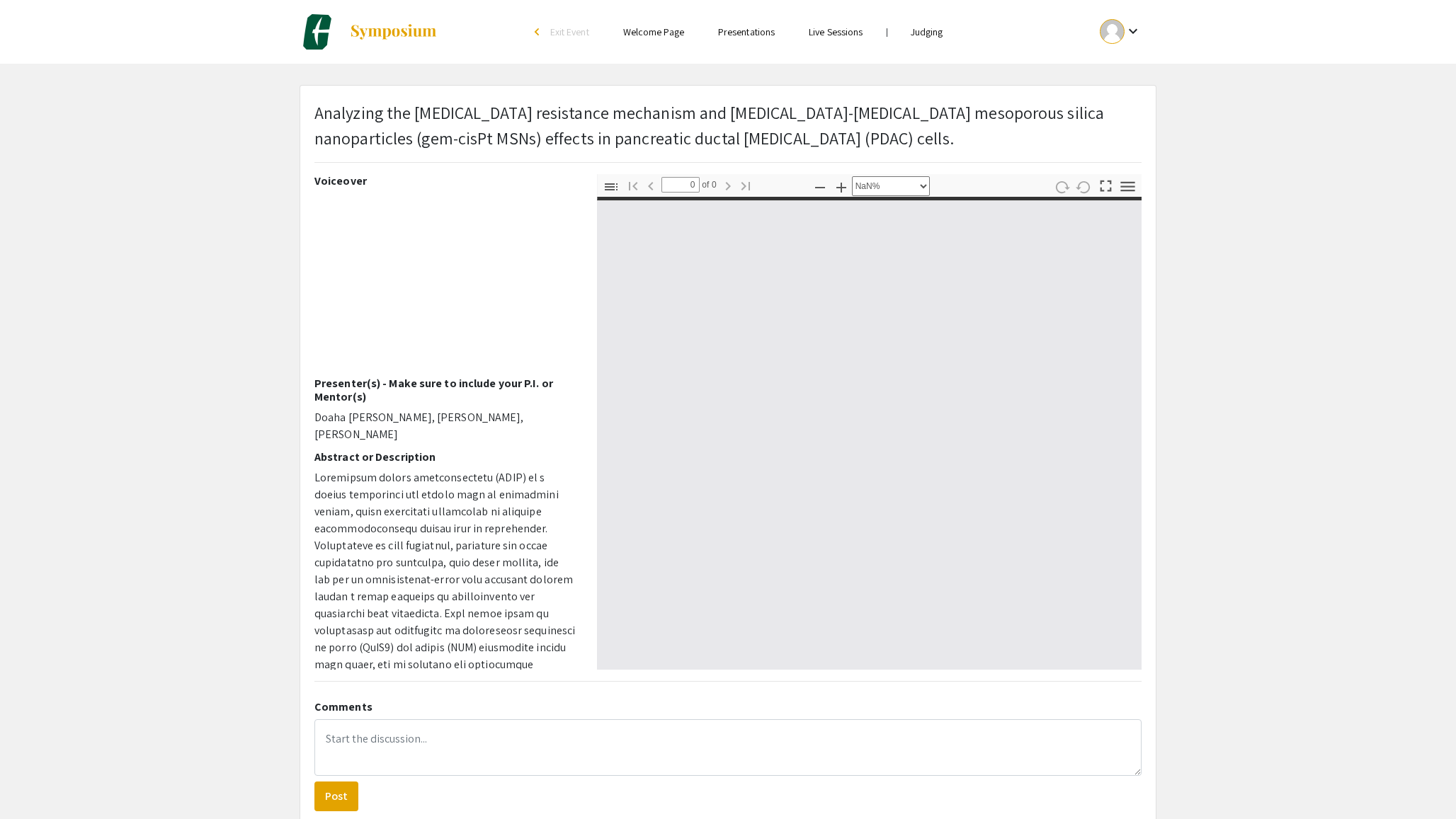
type input "1"
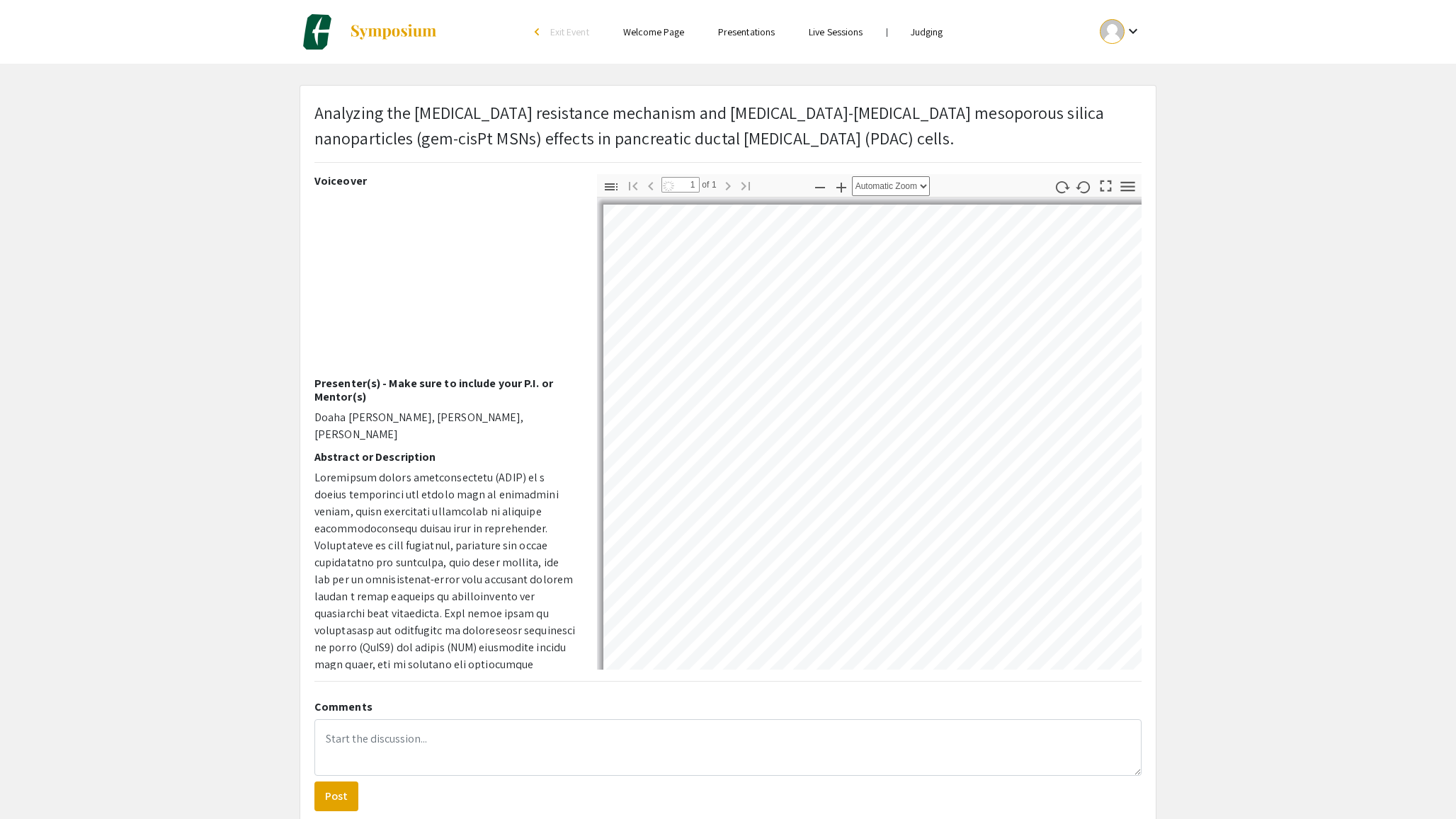
select select "auto"
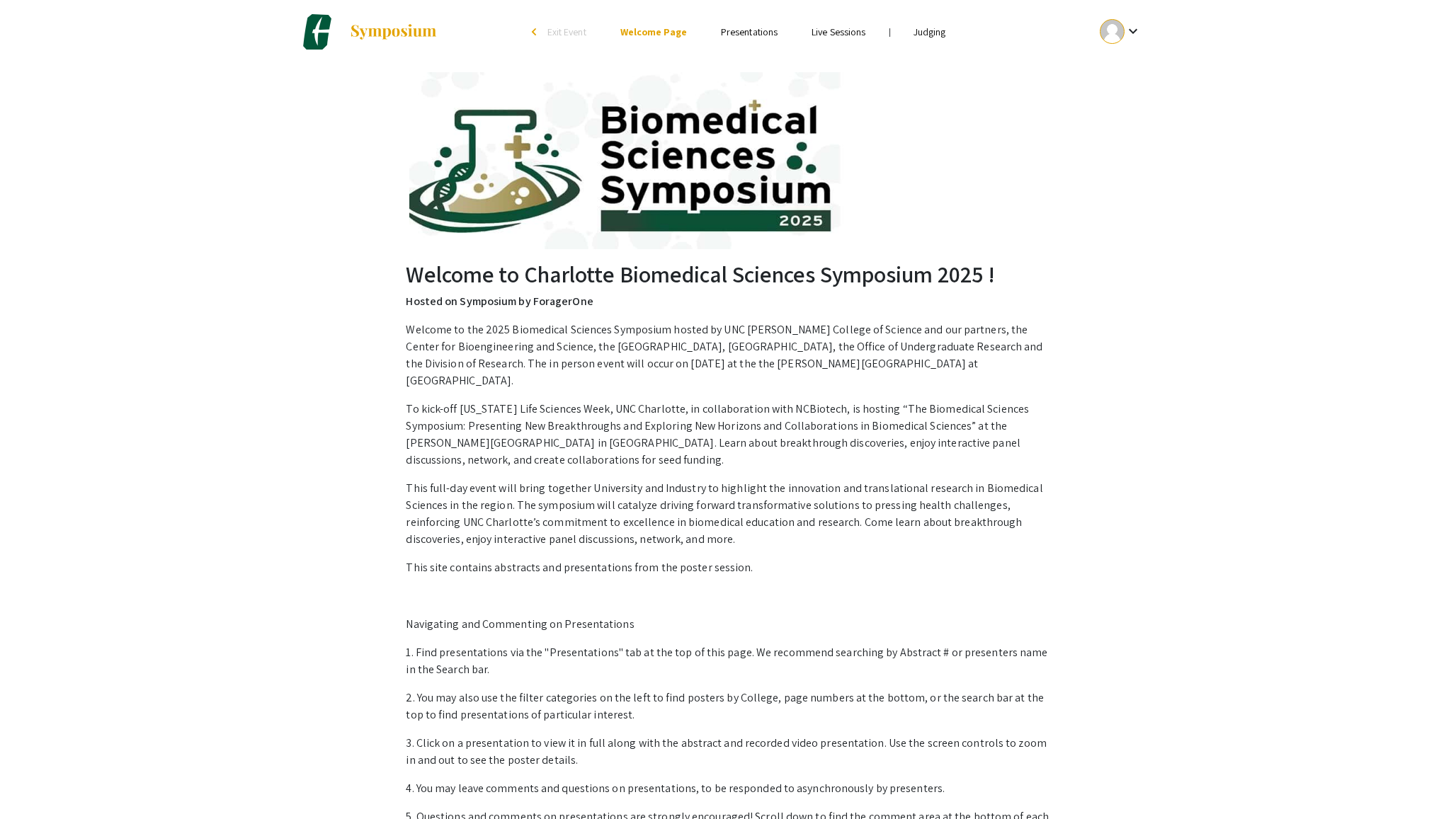
click at [926, 37] on link "Judging" at bounding box center [929, 32] width 32 height 13
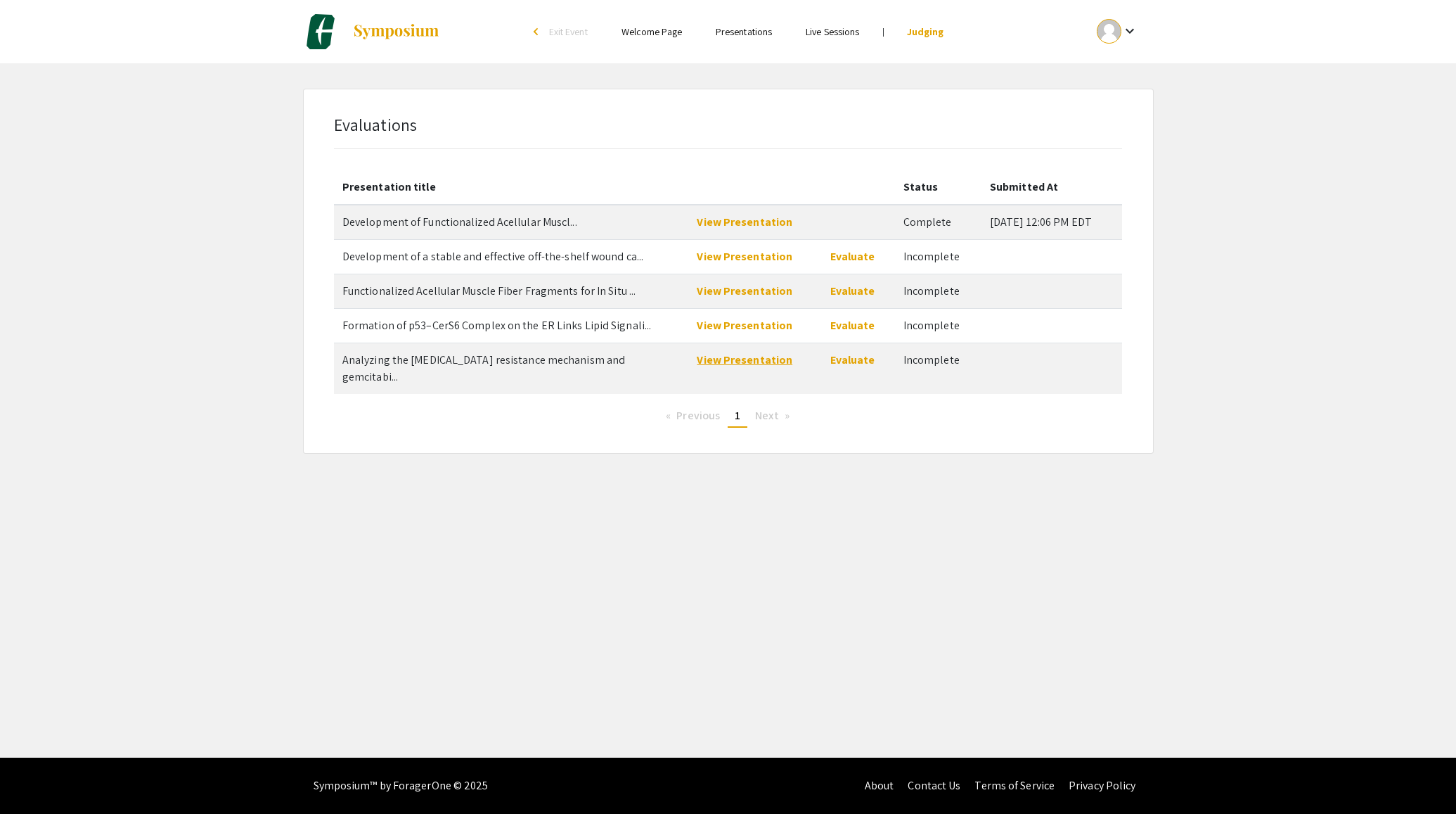
click at [732, 361] on link "View Presentation" at bounding box center [744, 360] width 96 height 15
click at [845, 366] on link "Evaluate" at bounding box center [852, 360] width 45 height 15
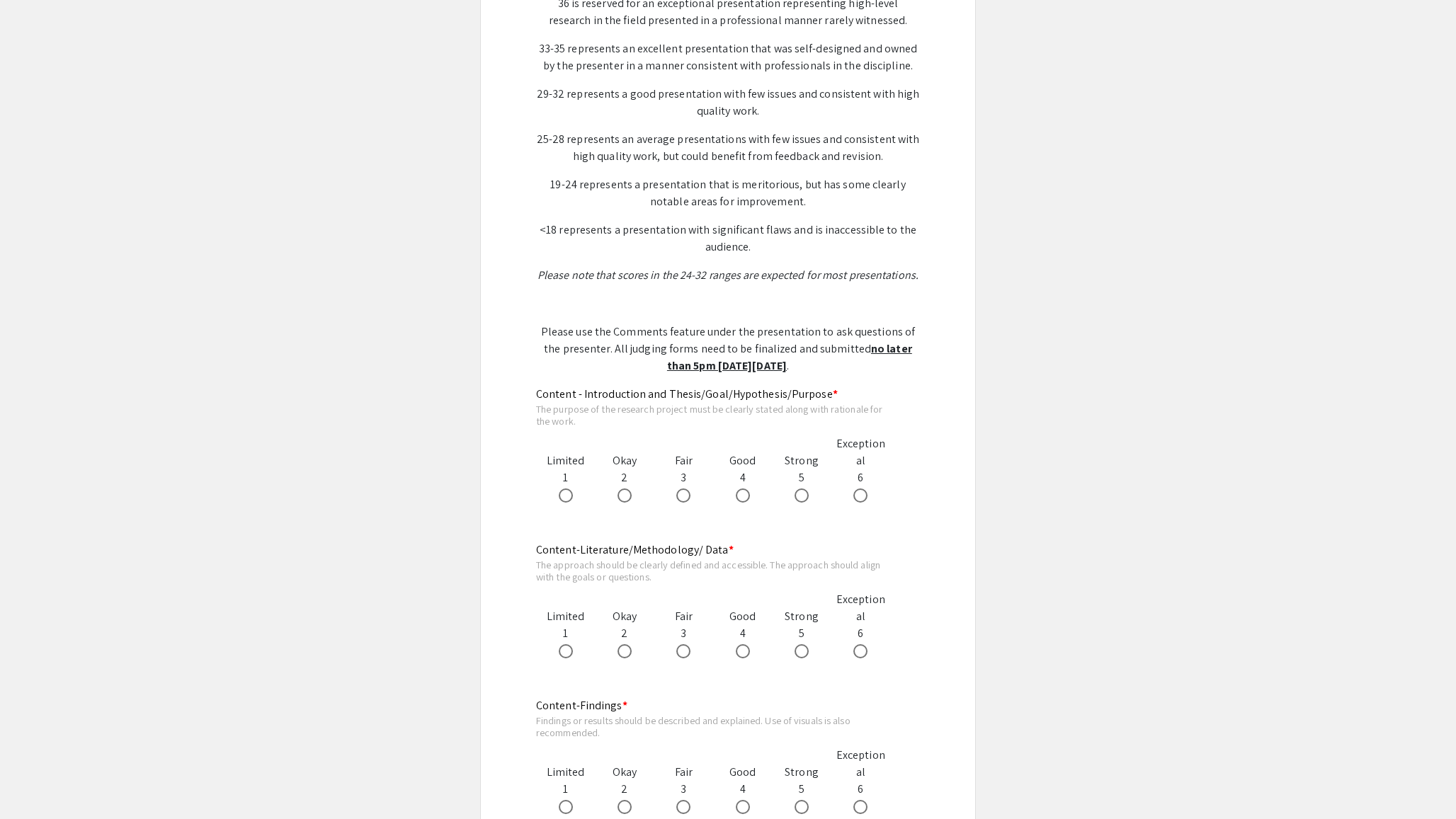
scroll to position [474, 0]
click at [801, 493] on span at bounding box center [801, 493] width 14 height 14
click at [801, 493] on input "radio" at bounding box center [801, 493] width 14 height 14
radio input "true"
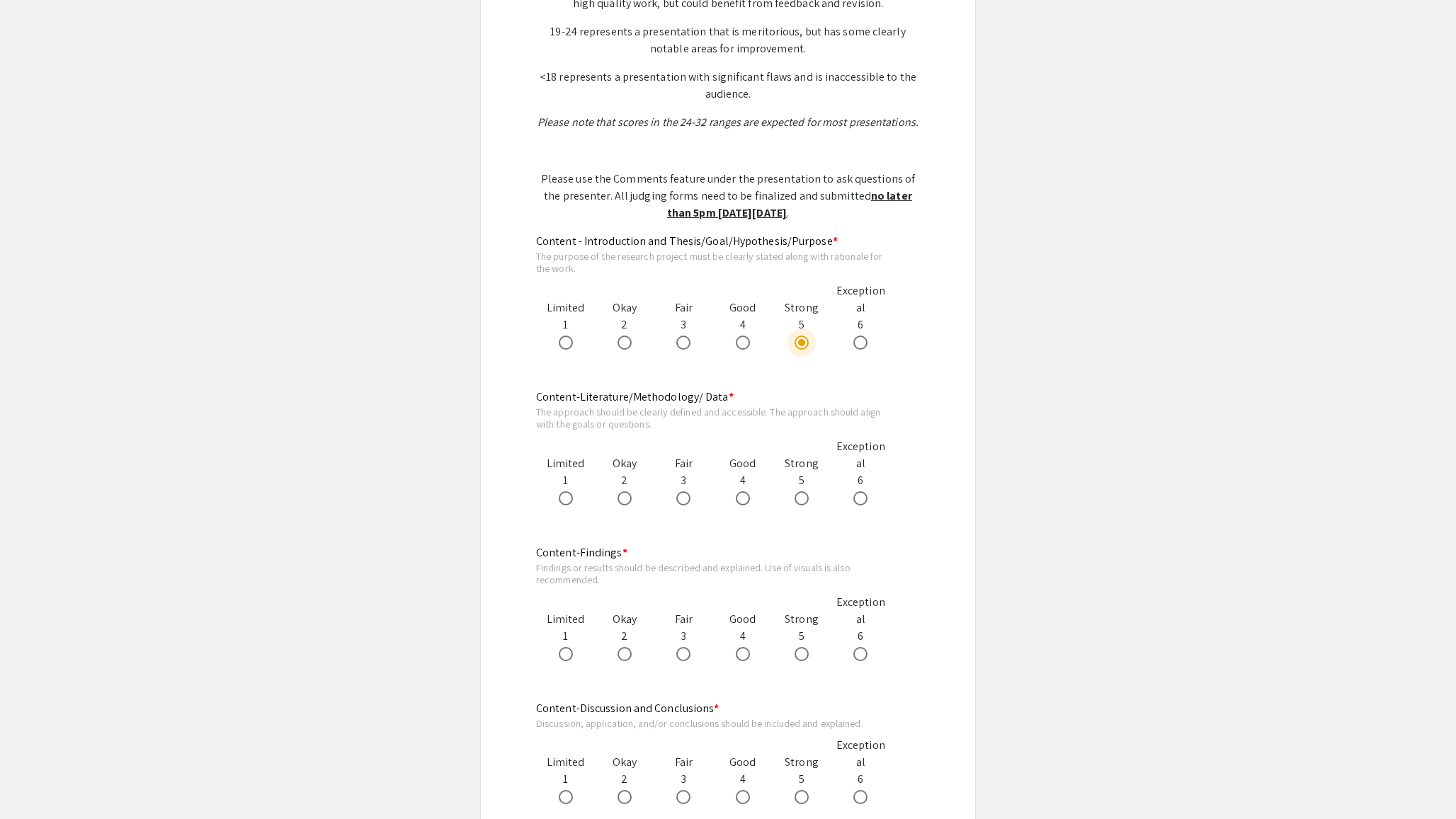
scroll to position [649, 0]
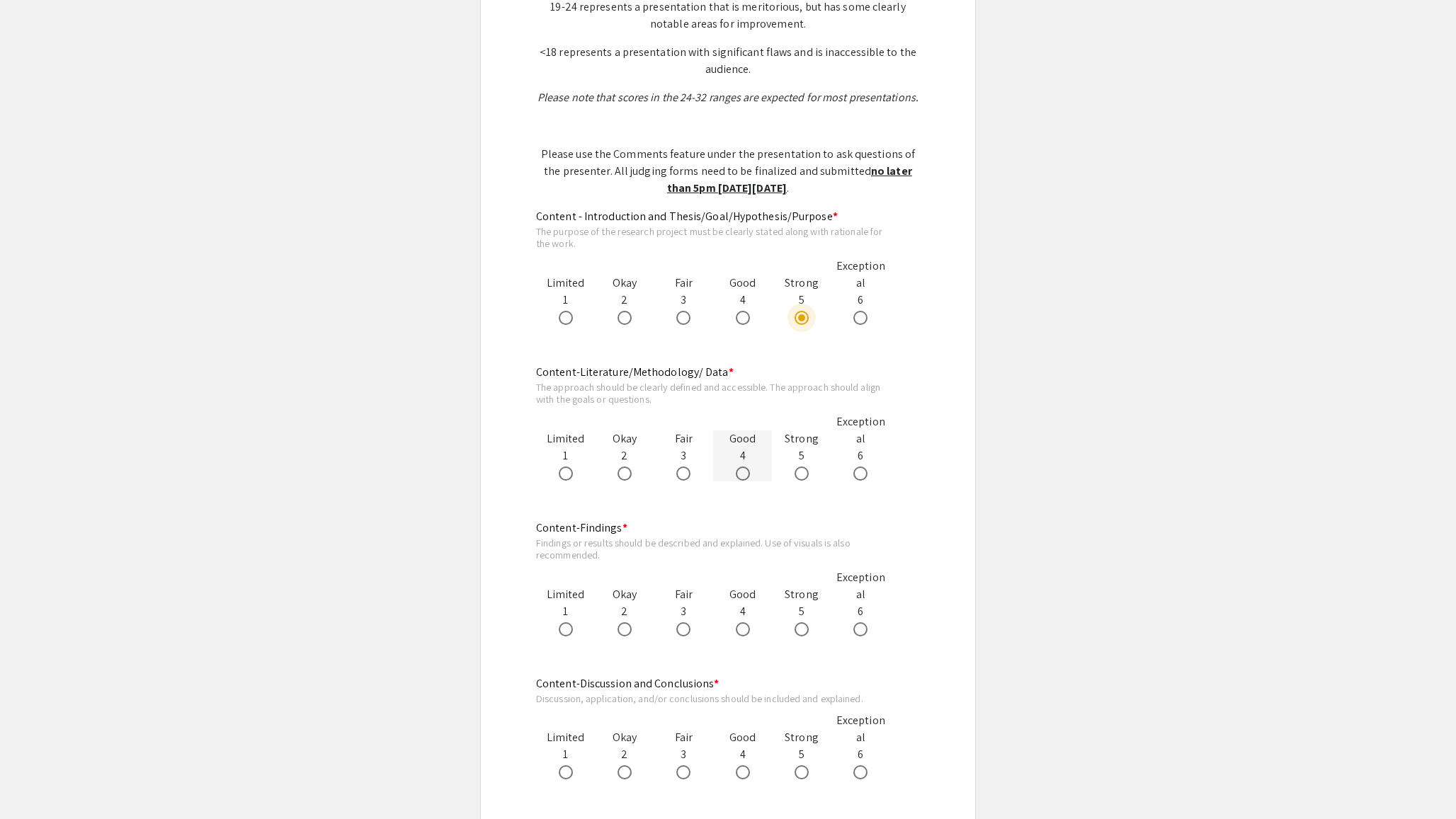
click at [748, 478] on span at bounding box center [743, 474] width 14 height 14
click at [748, 478] on input "radio" at bounding box center [743, 474] width 14 height 14
radio input "true"
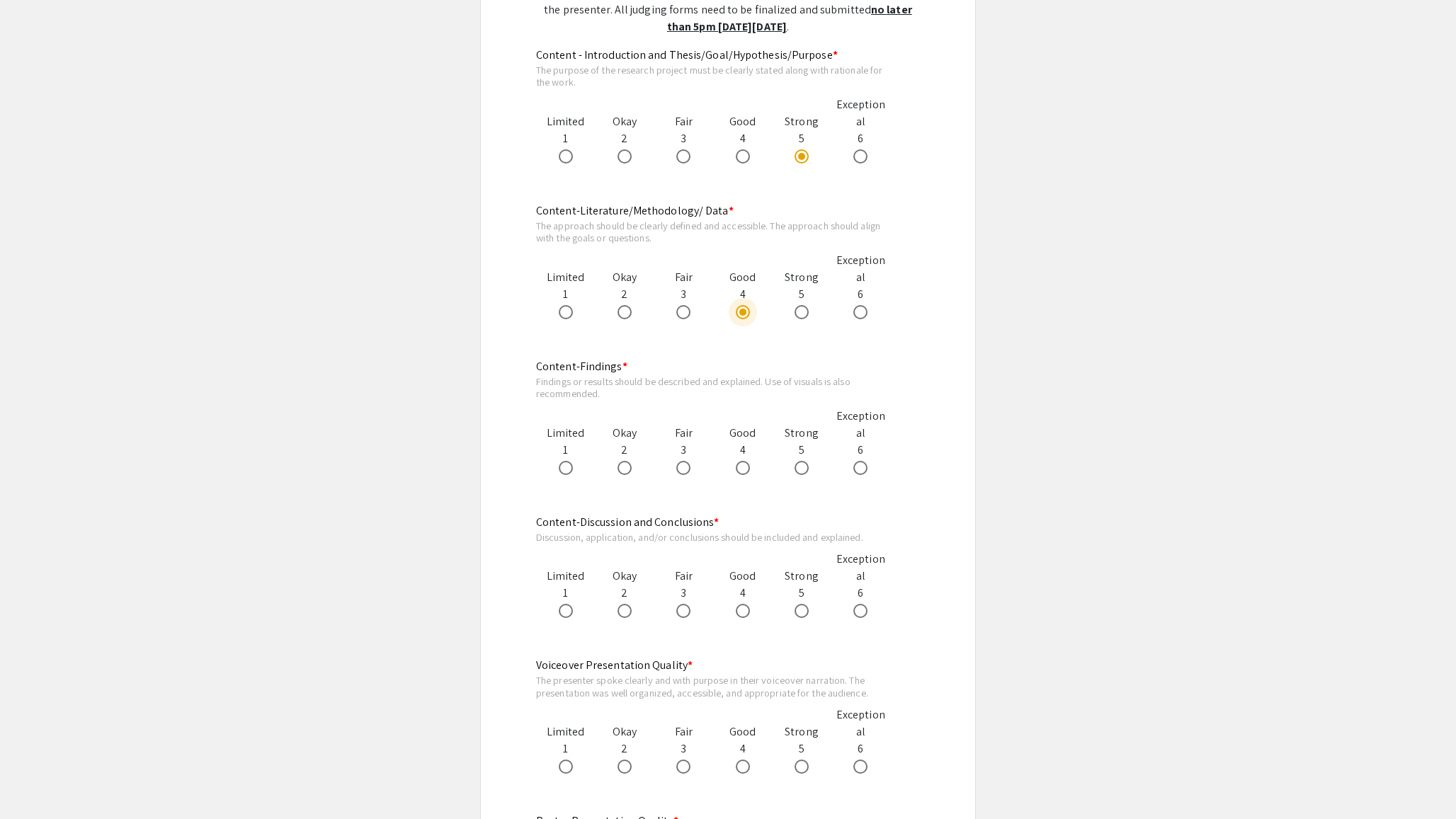
scroll to position [826, 0]
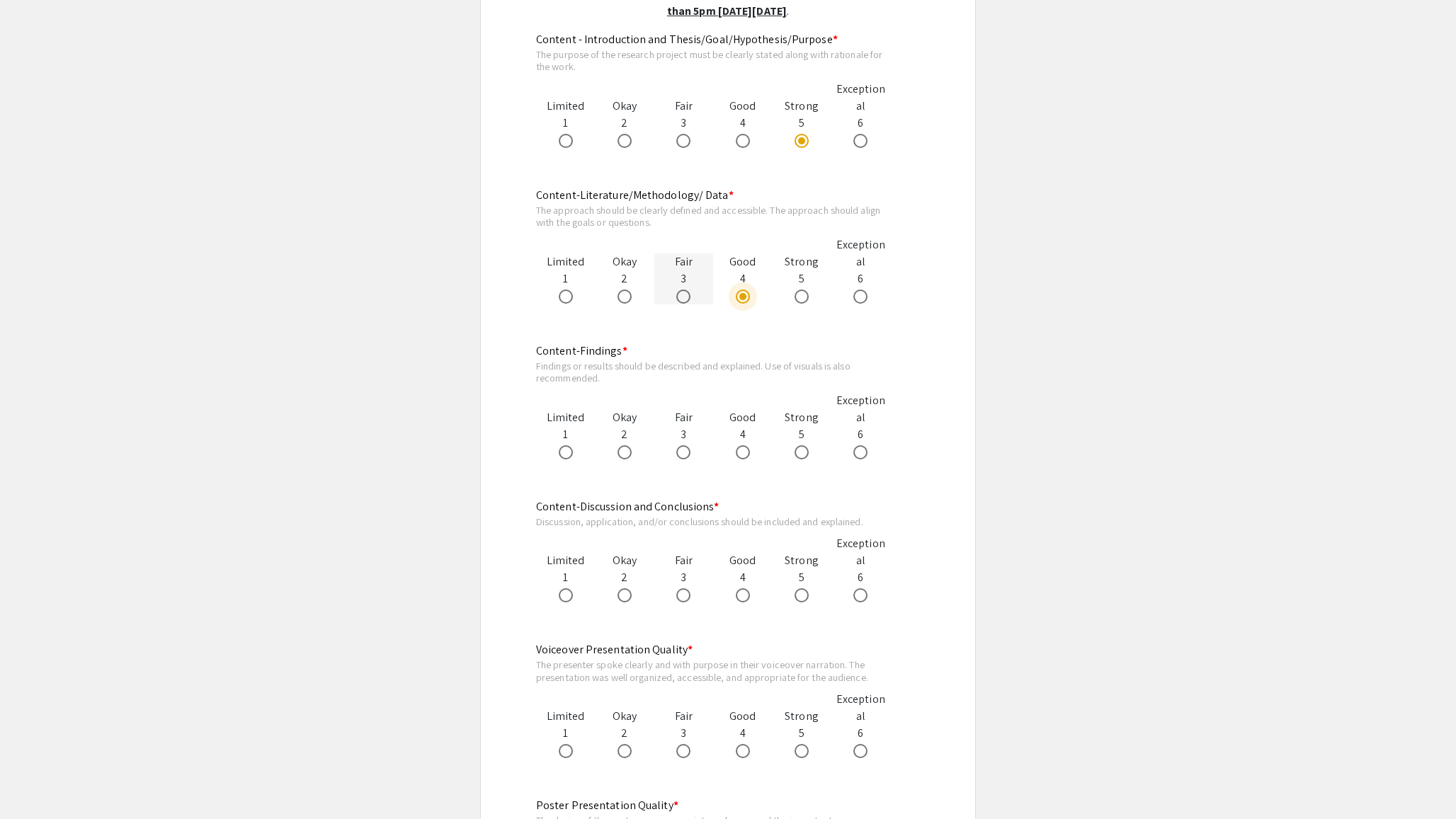
click at [693, 293] on label at bounding box center [686, 297] width 20 height 14
click at [691, 293] on input "radio" at bounding box center [683, 297] width 14 height 14
radio input "true"
click at [740, 294] on span at bounding box center [743, 297] width 14 height 14
click at [740, 294] on input "radio" at bounding box center [743, 297] width 14 height 14
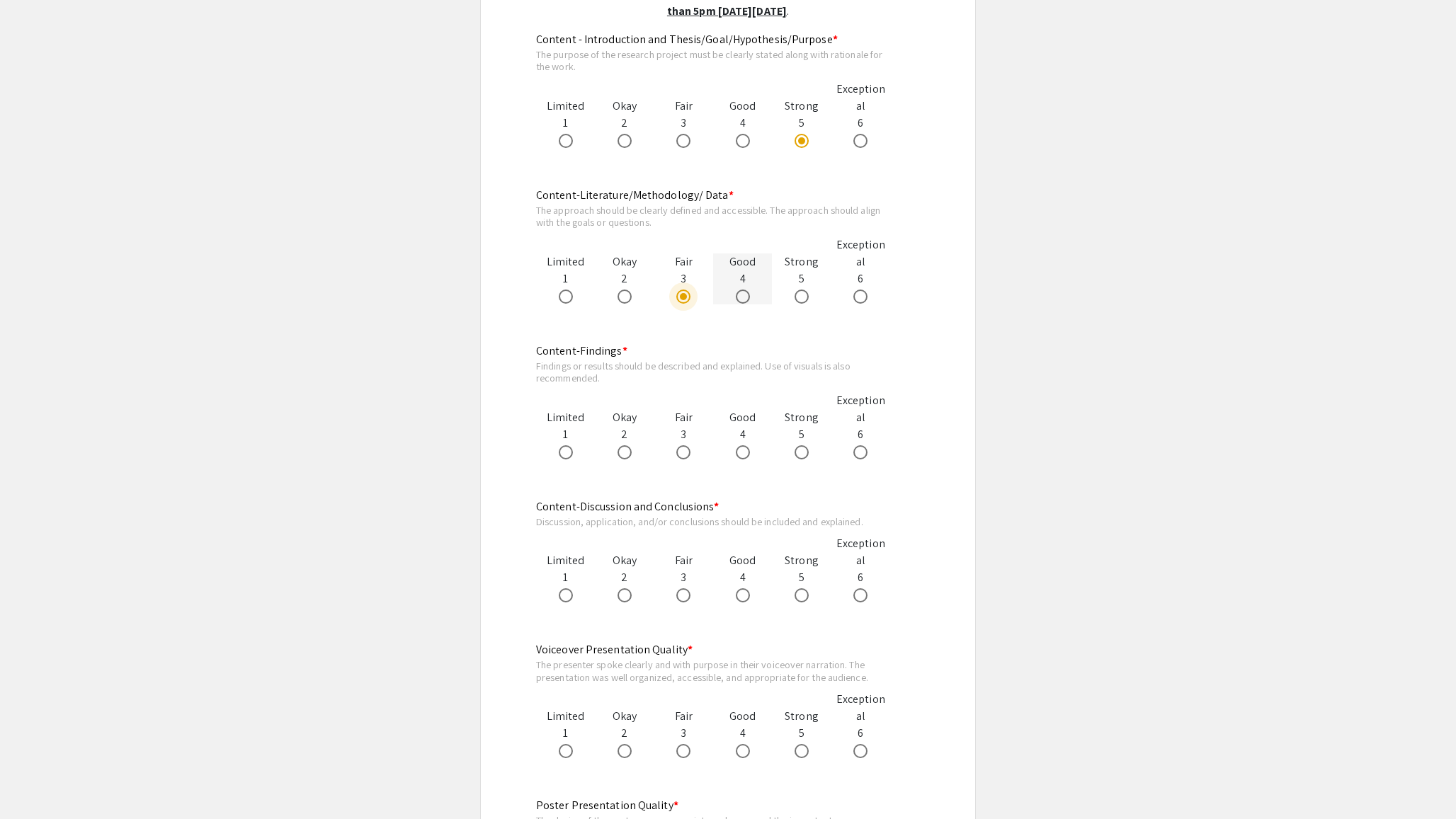
radio input "true"
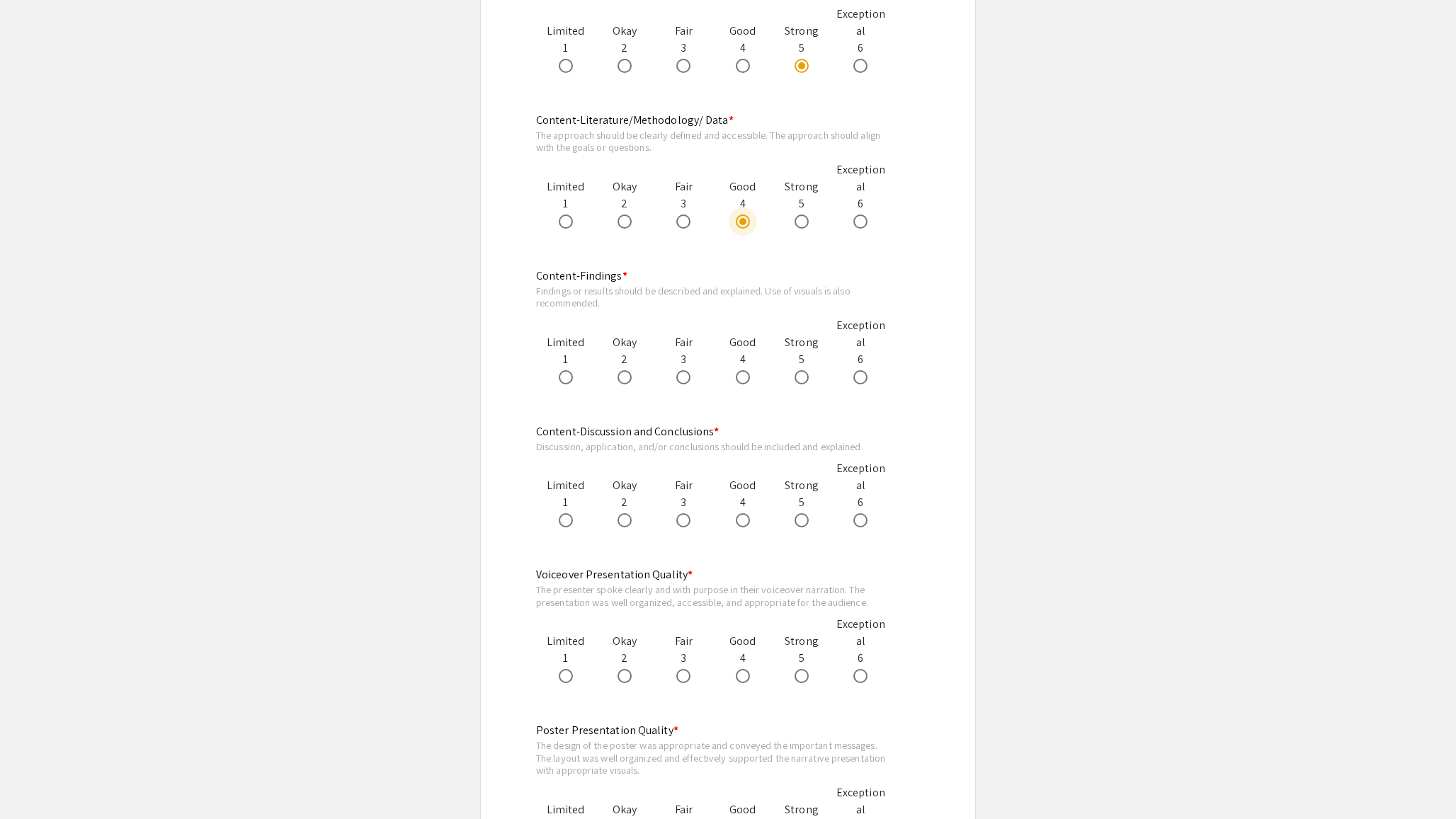
scroll to position [902, 0]
click at [752, 379] on label at bounding box center [746, 376] width 20 height 14
click at [750, 379] on input "radio" at bounding box center [743, 376] width 14 height 14
radio input "true"
drag, startPoint x: 971, startPoint y: 471, endPoint x: 989, endPoint y: 466, distance: 18.7
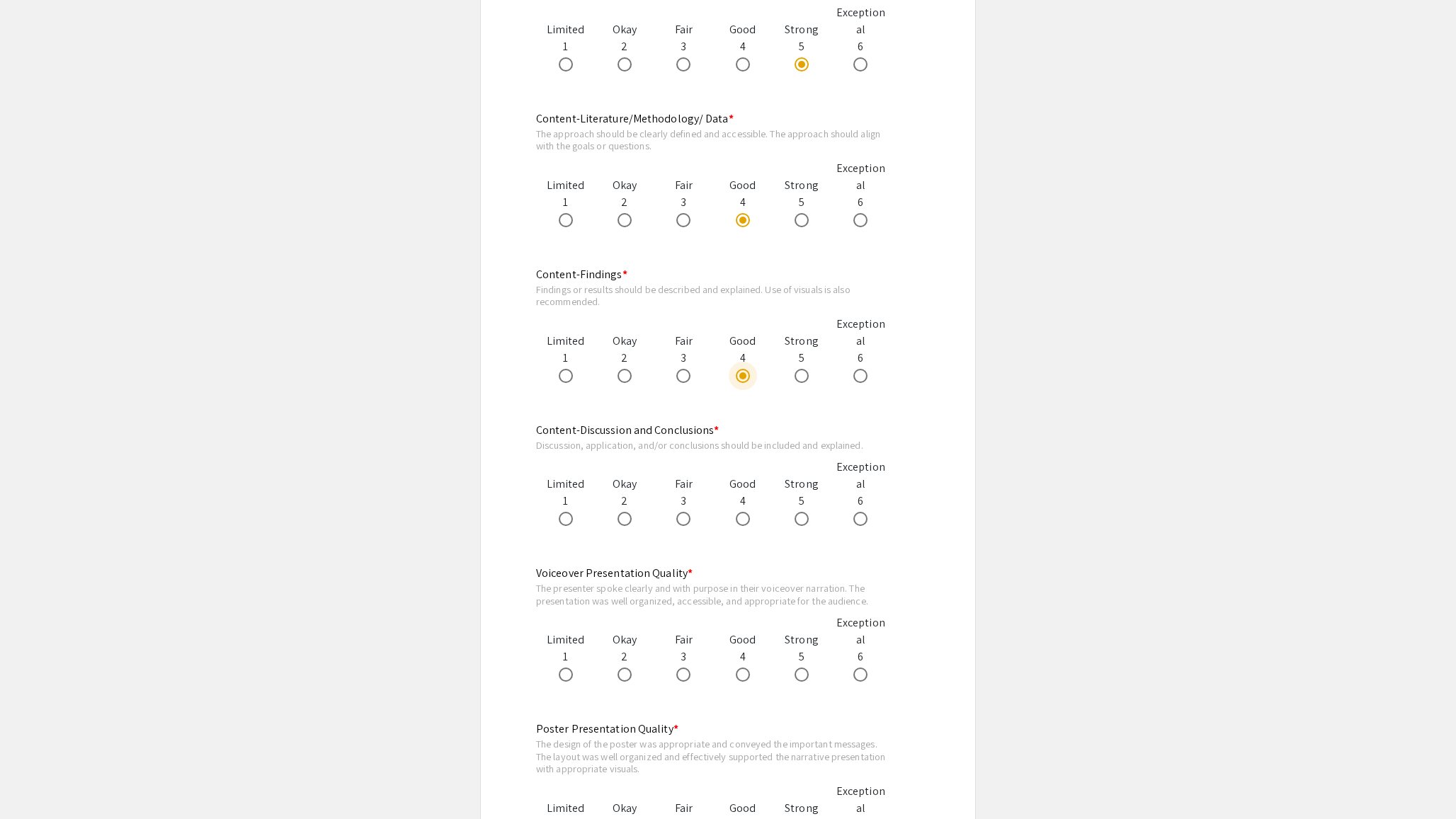
click at [972, 471] on div "arrow_back_ios Back to Judging Page Biomedical Sciences Symposium Judging Form …" at bounding box center [728, 362] width 495 height 2289
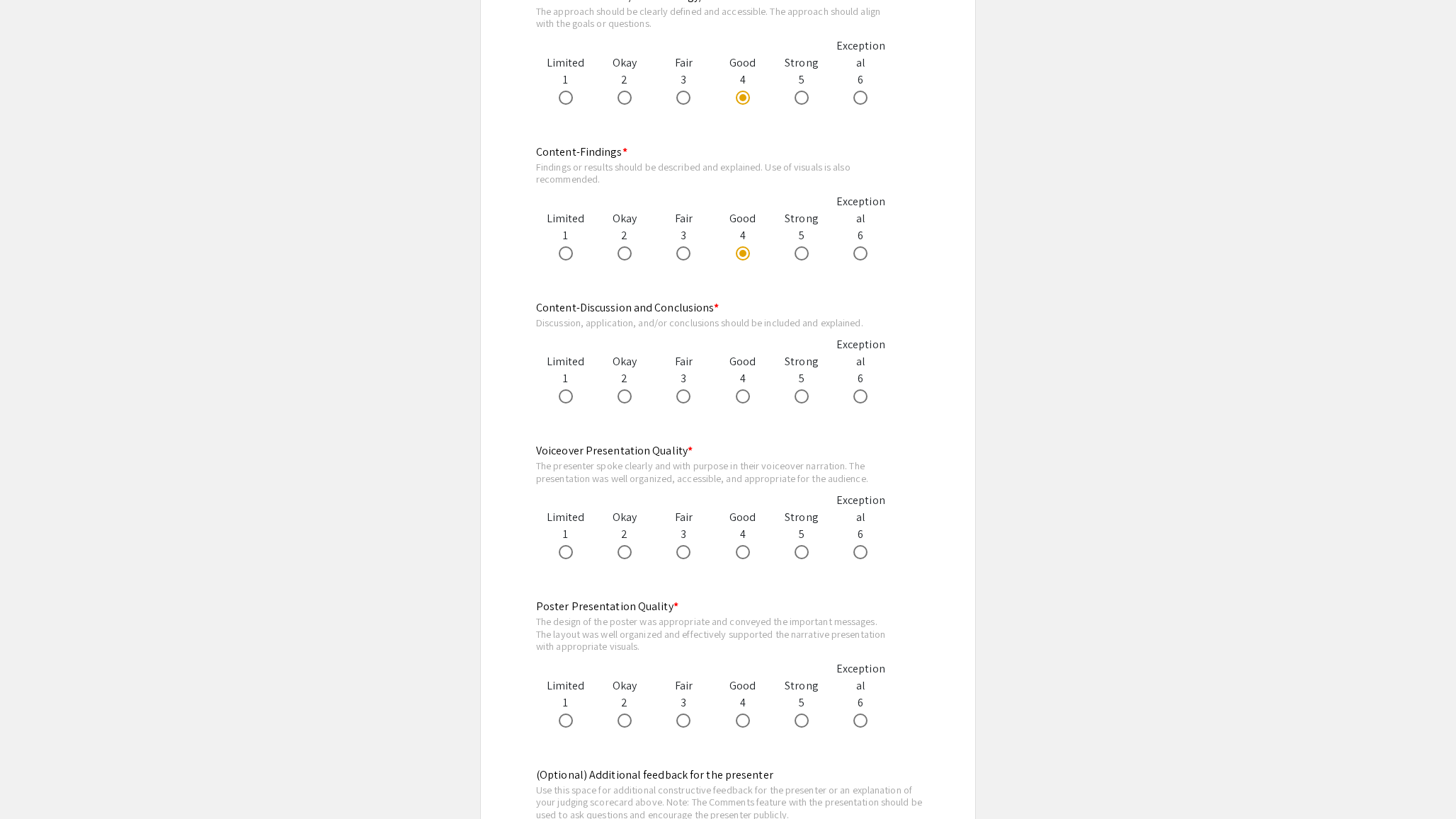
scroll to position [1027, 0]
click at [737, 388] on span at bounding box center [743, 394] width 14 height 14
click at [737, 388] on input "radio" at bounding box center [743, 394] width 14 height 14
radio input "true"
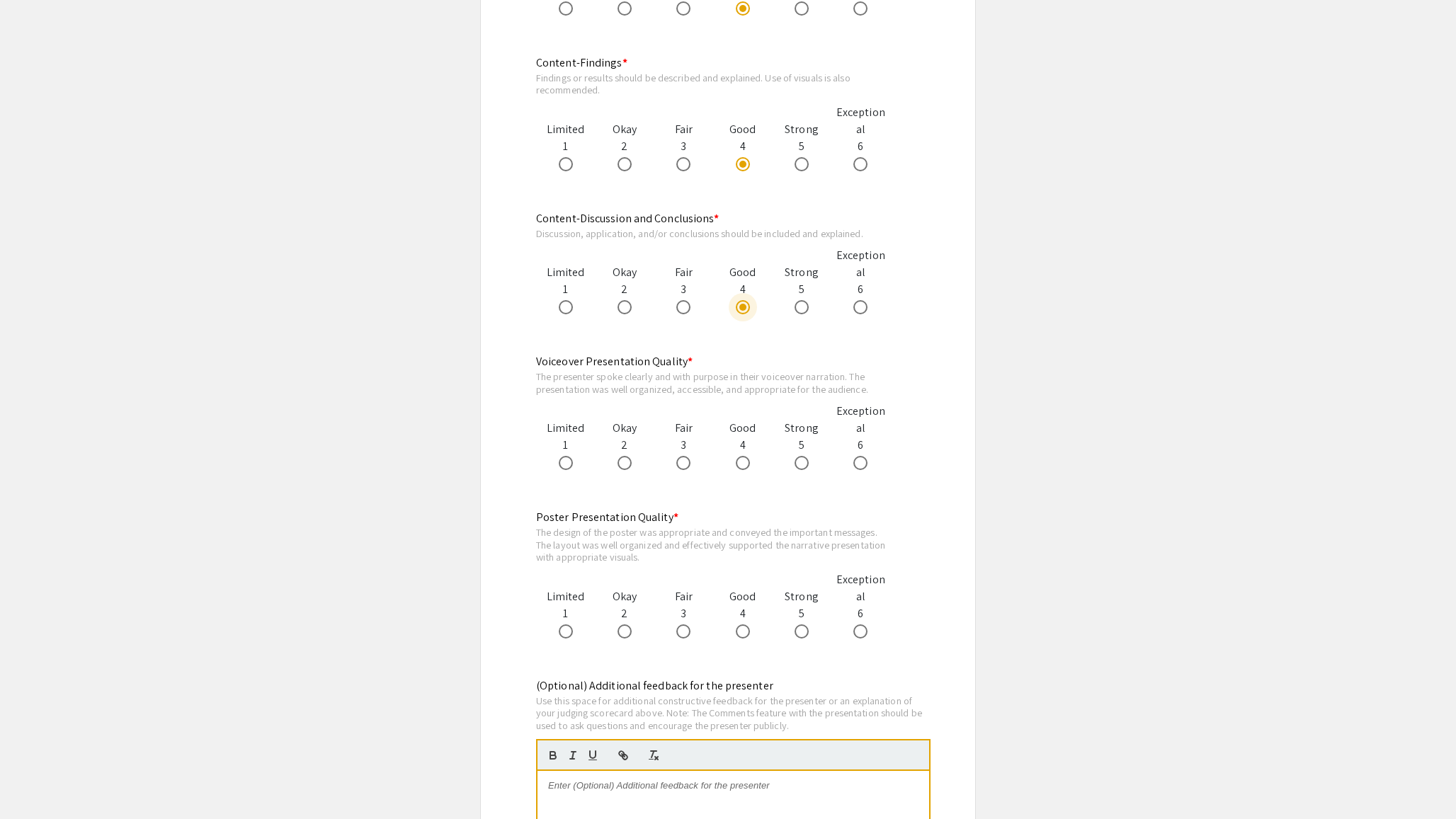
scroll to position [1116, 0]
click at [857, 456] on span at bounding box center [860, 461] width 14 height 14
click at [857, 456] on input "radio" at bounding box center [860, 461] width 14 height 14
radio input "true"
click at [1036, 529] on app-evaluation-submission "arrow_back_ios Back to Judging Page Biomedical Sciences Symposium Judging Form …" at bounding box center [728, 149] width 1456 height 2289
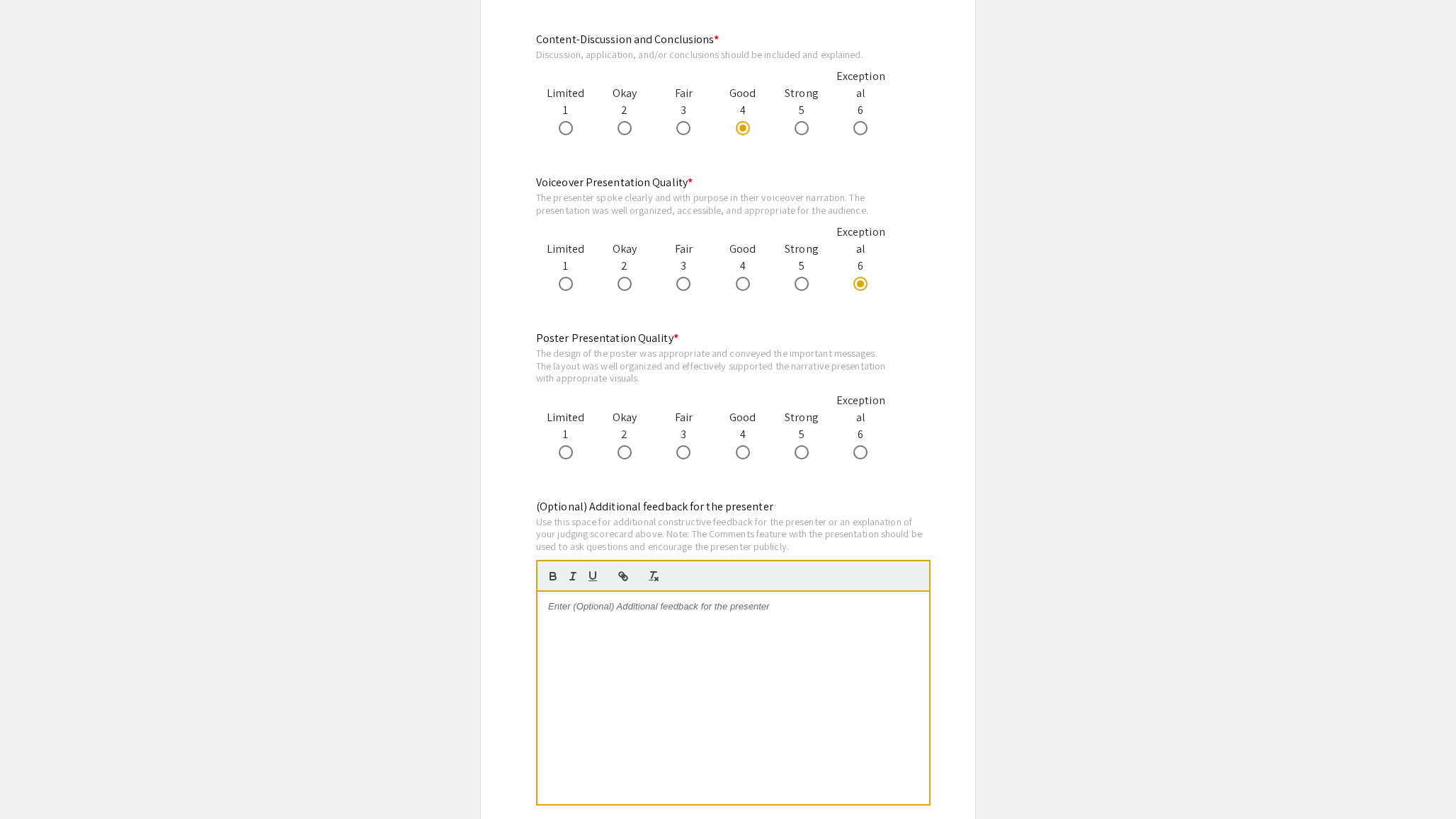
scroll to position [1348, 0]
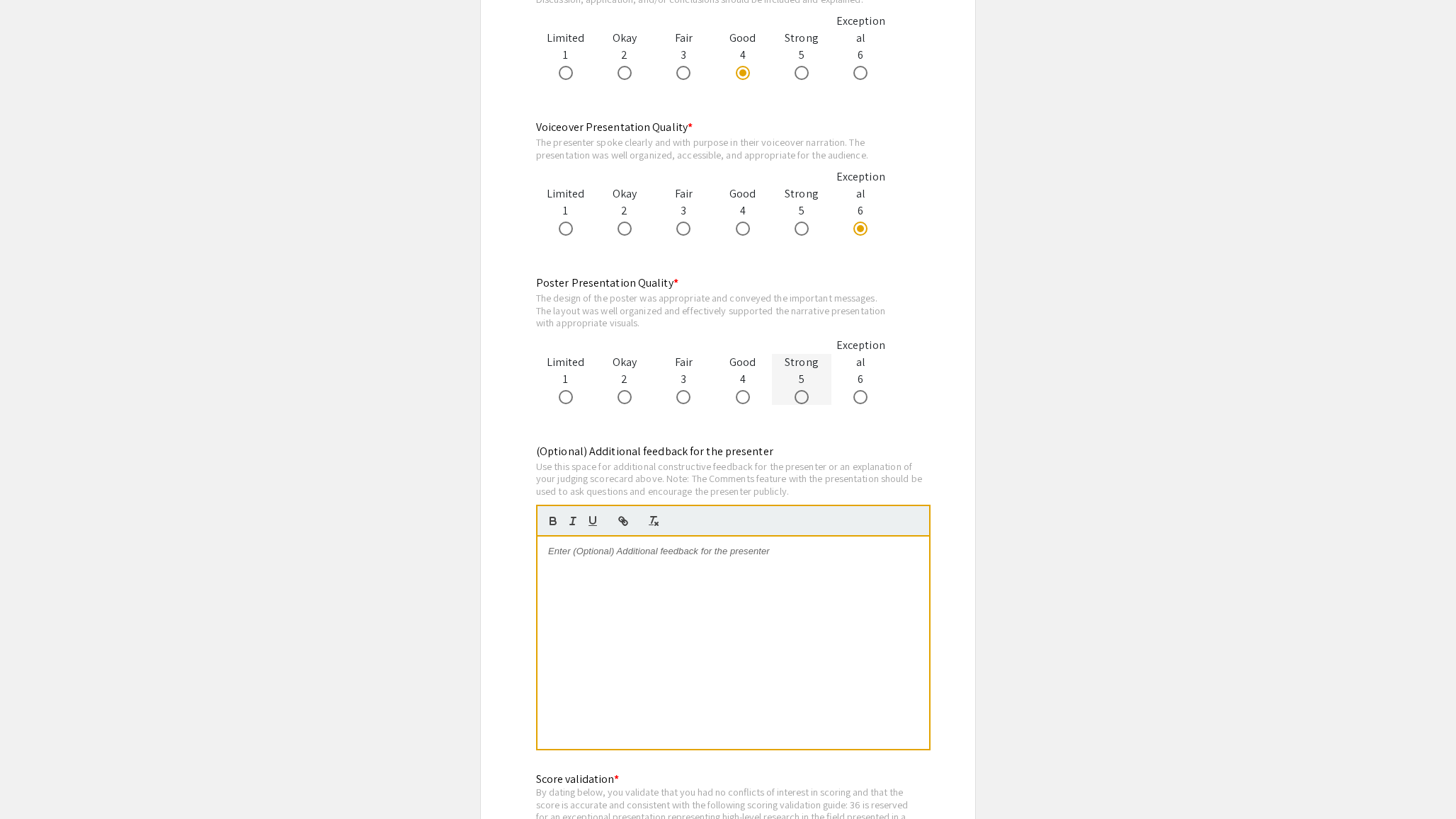
click at [806, 384] on div "Strong 5" at bounding box center [801, 379] width 59 height 51
click at [806, 392] on span at bounding box center [801, 397] width 14 height 14
click at [806, 392] on input "radio" at bounding box center [801, 397] width 14 height 14
radio input "true"
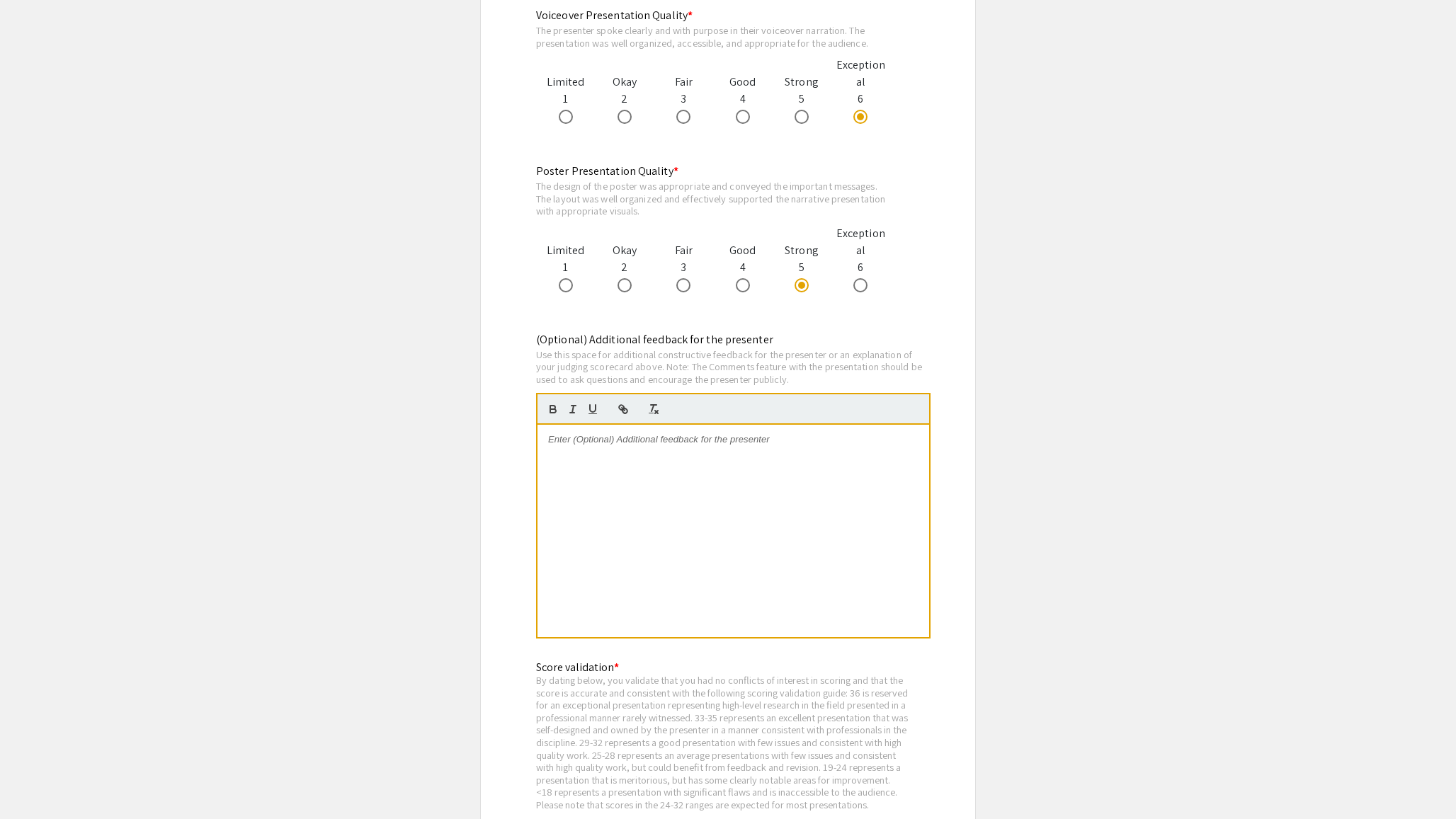
scroll to position [1601, 0]
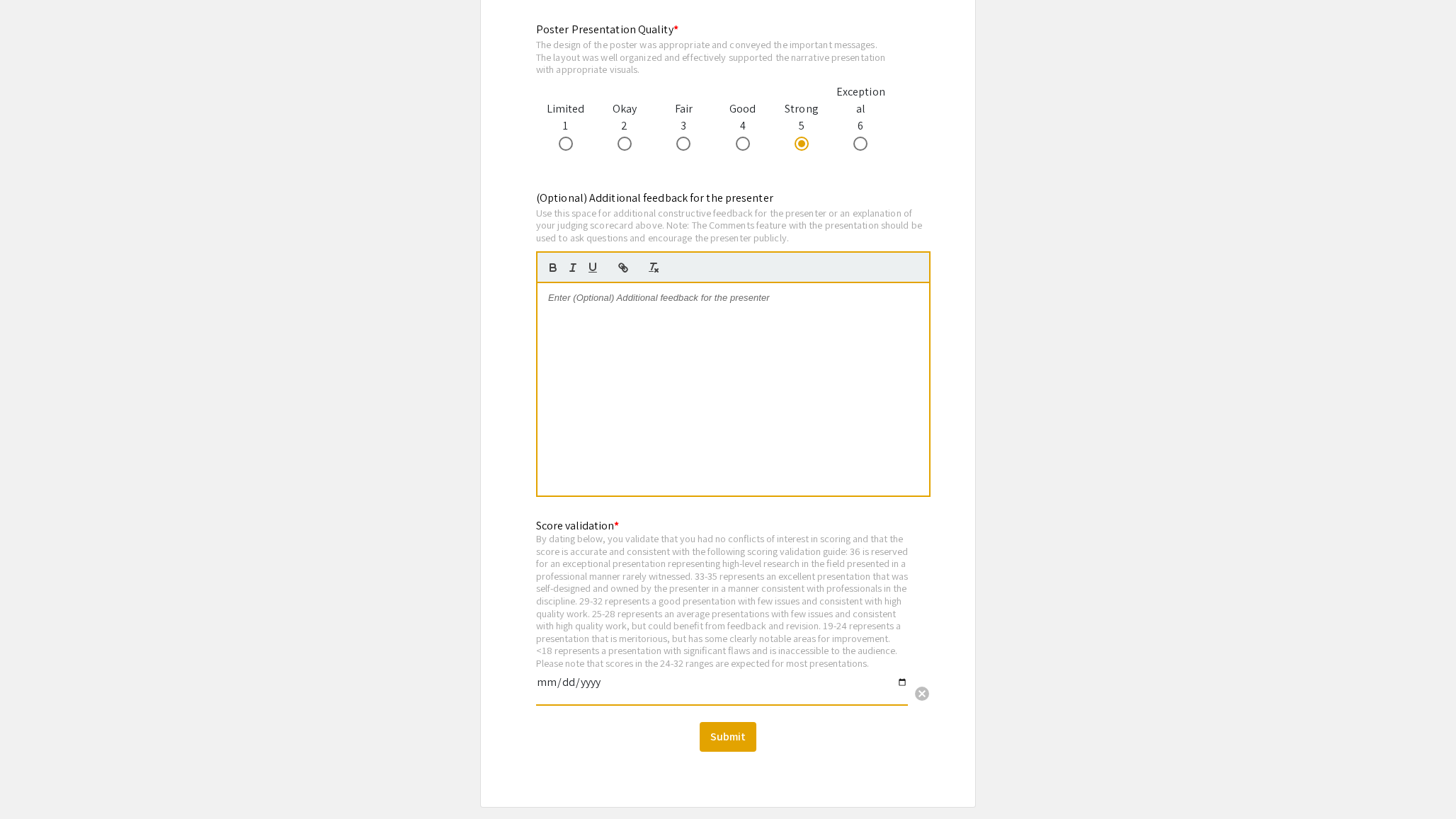
click at [552, 697] on input "date" at bounding box center [722, 687] width 372 height 24
type input "2025-09-11"
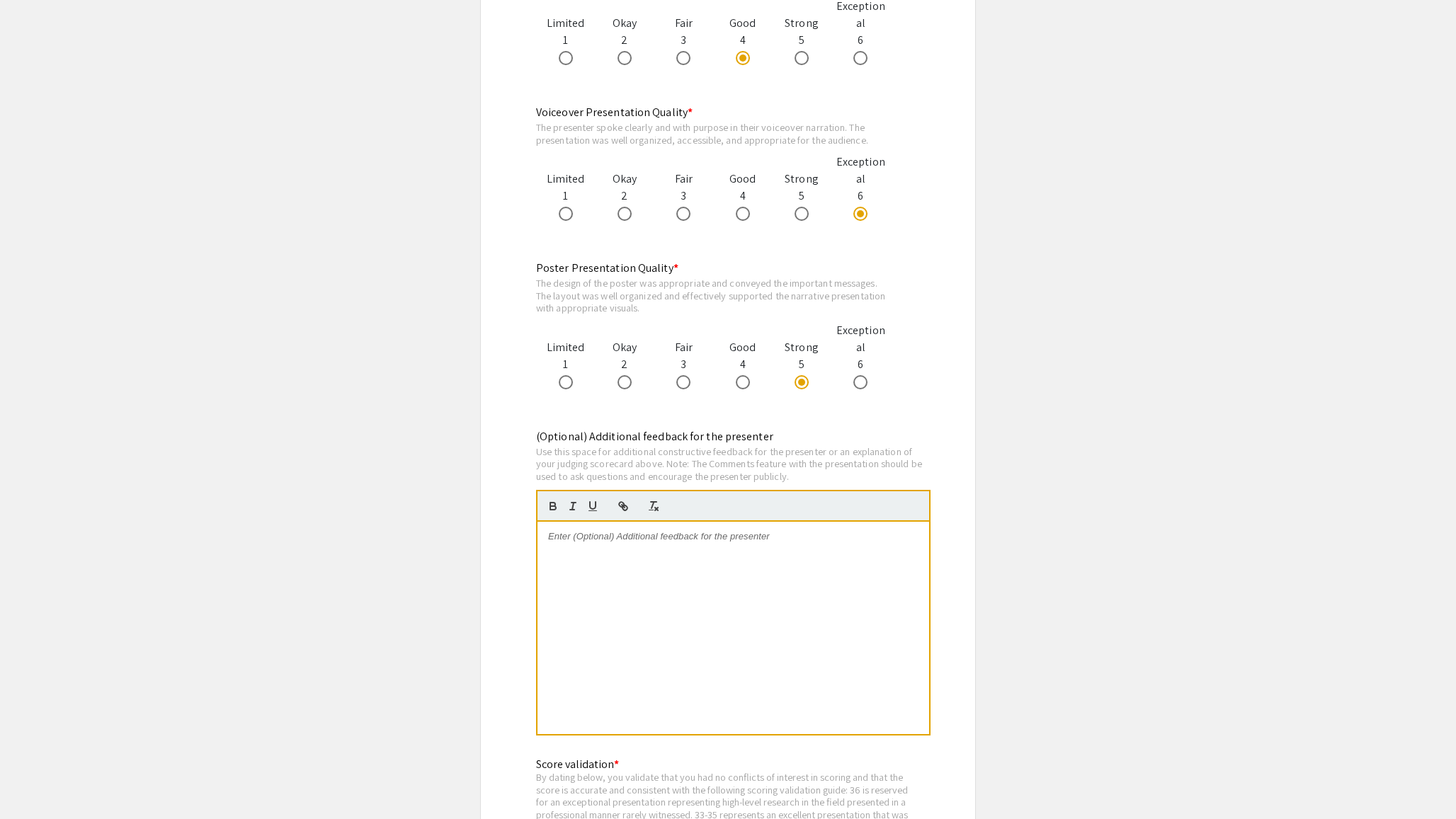
scroll to position [1366, 0]
click at [889, 563] on div at bounding box center [733, 625] width 392 height 212
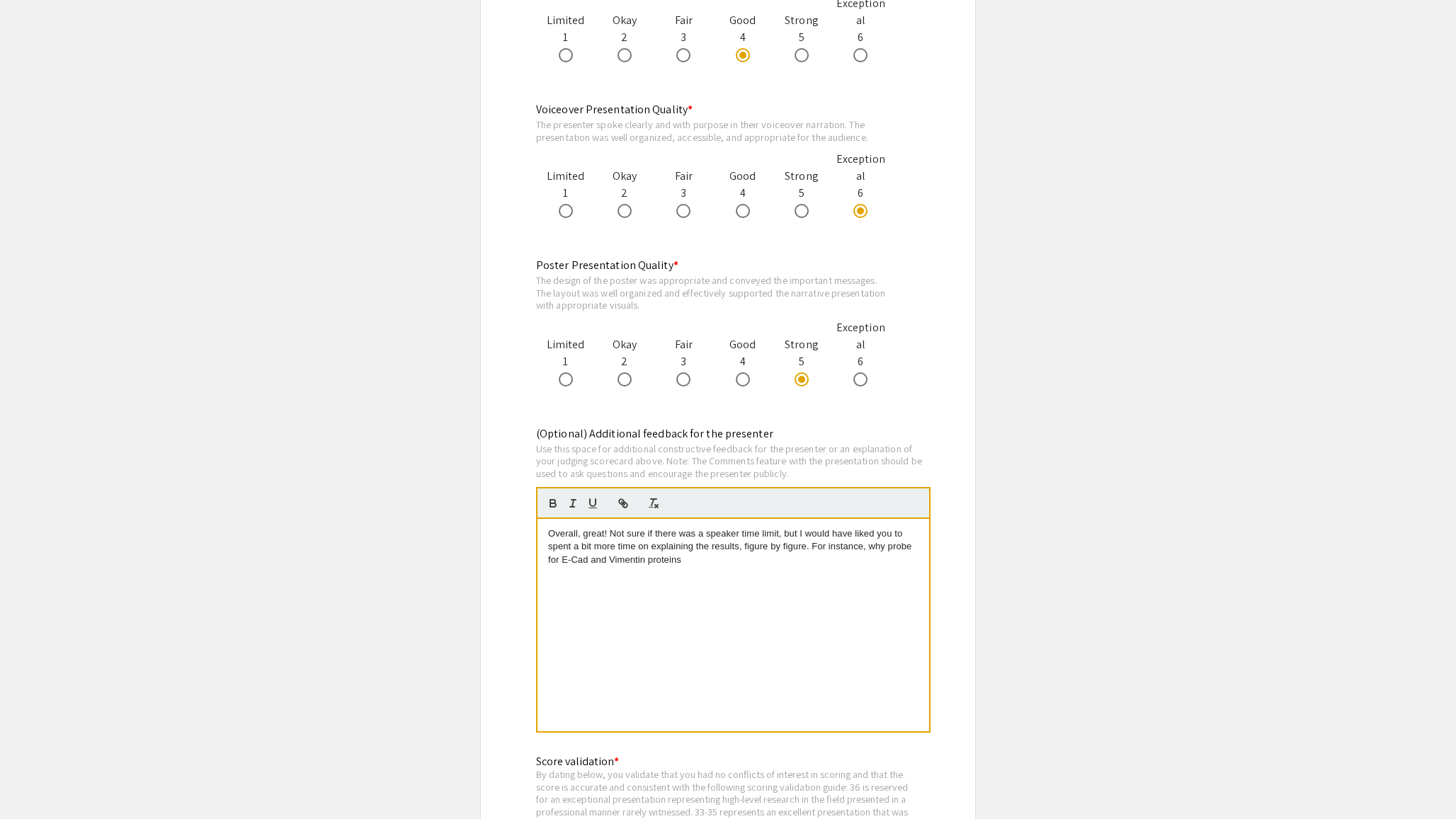
click at [694, 564] on p "Overall, great! Not sure if there was a speaker time limit, but I would have li…" at bounding box center [733, 547] width 370 height 39
click at [612, 535] on p "Overall, great! Not sure if there was a speaker time limit, but I would have li…" at bounding box center [733, 553] width 370 height 53
click at [572, 544] on p "Overall, great! Not sure if there was a speaker time limit, but I would have li…" at bounding box center [733, 553] width 370 height 53
click at [878, 535] on p "Overall, great! Not sure if there was a speaker time limit, but I would have li…" at bounding box center [733, 553] width 370 height 53
drag, startPoint x: 858, startPoint y: 534, endPoint x: 873, endPoint y: 537, distance: 15.3
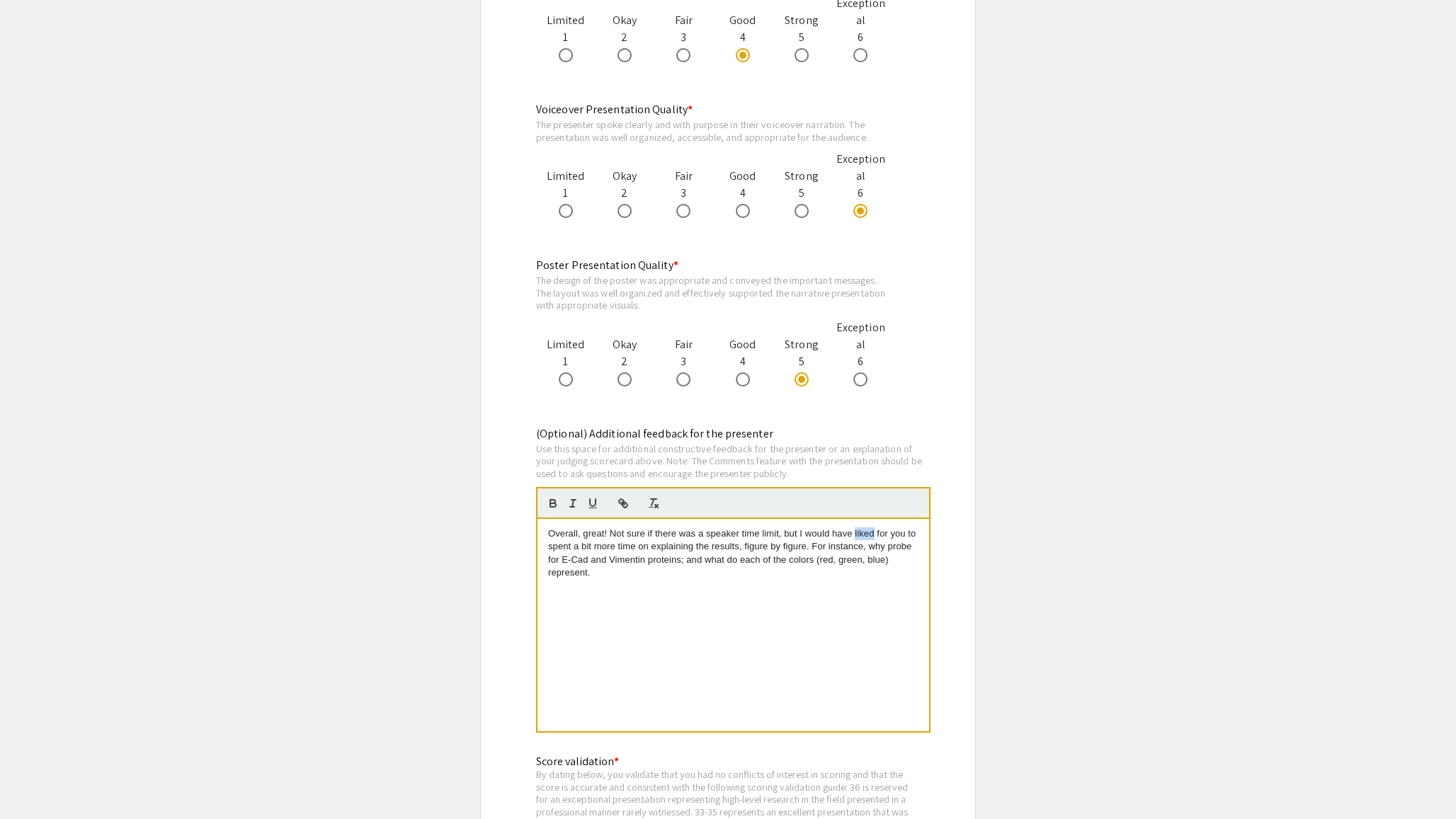
click at [873, 537] on p "Overall, great! Not sure if there was a speaker time limit, but I would have li…" at bounding box center [733, 553] width 370 height 53
click at [600, 552] on p "Overall, great! Not sure if there was a speaker time limit, but I would have pr…" at bounding box center [733, 553] width 370 height 53
click at [912, 548] on p "Overall, great! Not sure if there was a speaker time limit, but I would have pr…" at bounding box center [733, 553] width 370 height 53
click at [702, 562] on p "Overall, great! Not sure if there was a speaker time limit, but I would have pr…" at bounding box center [733, 553] width 370 height 53
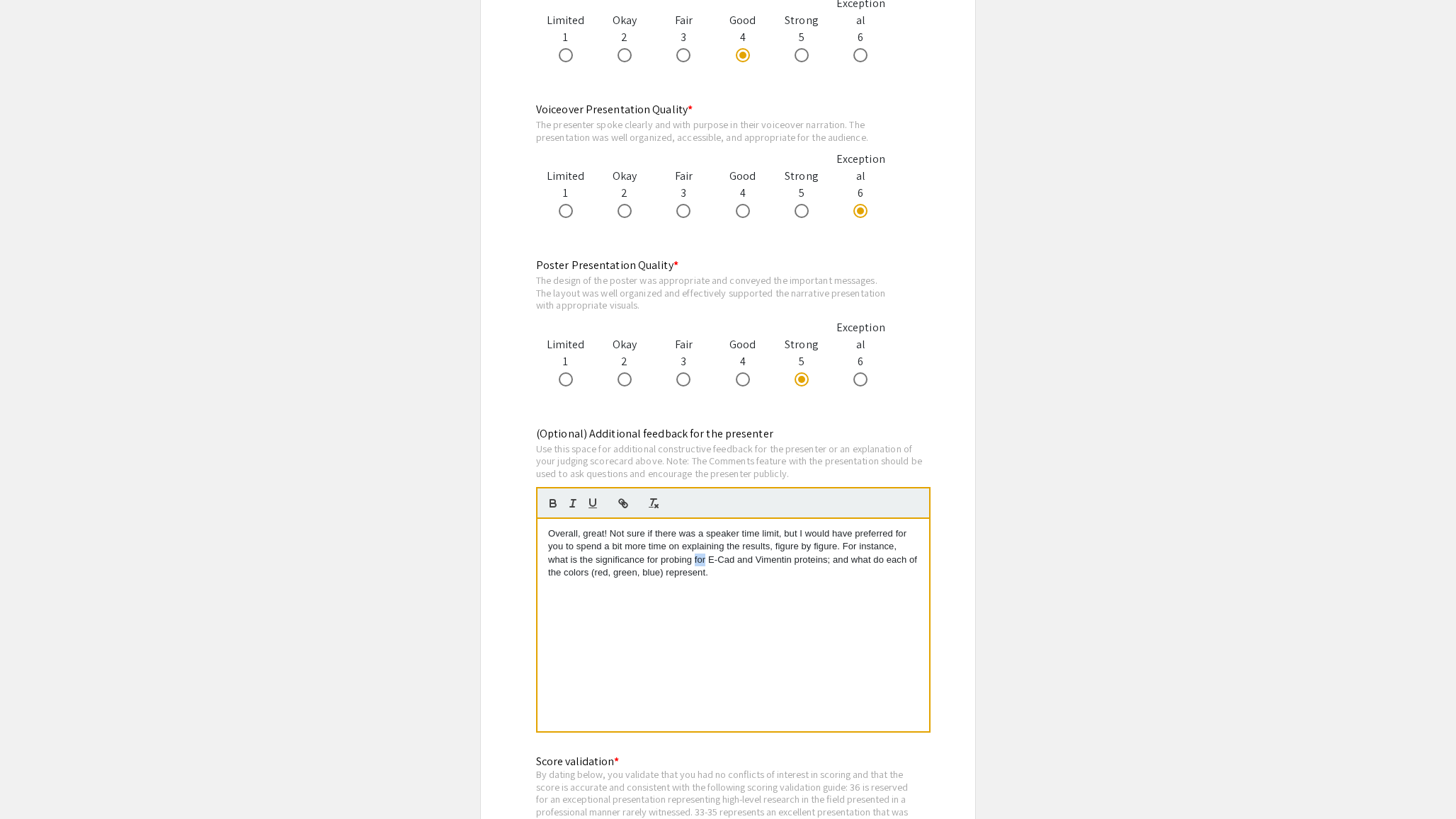
click at [702, 562] on p "Overall, great! Not sure if there was a speaker time limit, but I would have pr…" at bounding box center [733, 553] width 370 height 53
drag, startPoint x: 579, startPoint y: 561, endPoint x: 597, endPoint y: 561, distance: 18.0
click at [597, 561] on p "Overall, great! Not sure if there was a speaker time limit, but I would have pr…" at bounding box center [733, 553] width 370 height 53
click at [629, 562] on p "Overall, great! Not sure if there was a speaker time limit, but I would have pr…" at bounding box center [733, 553] width 370 height 53
click at [631, 559] on p "Overall, great! Not sure if there was a speaker time limit, but I would have pr…" at bounding box center [733, 553] width 370 height 53
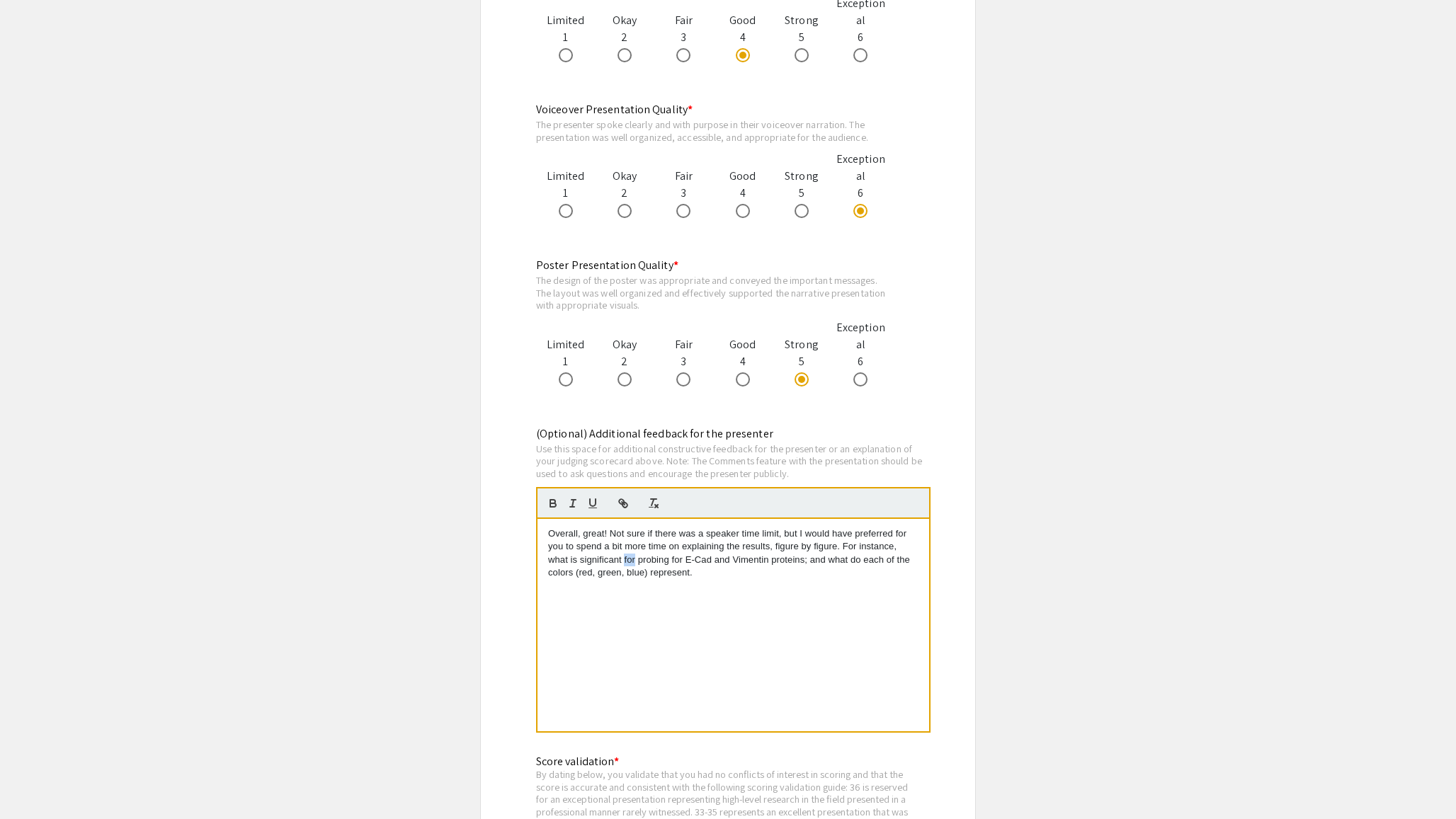
click at [630, 558] on p "Overall, great! Not sure if there was a speaker time limit, but I would have pr…" at bounding box center [733, 553] width 370 height 53
click at [704, 574] on p "Overall, great! Not sure if there was a speaker time limit, but I would have pr…" at bounding box center [733, 553] width 370 height 53
click at [606, 534] on p "Overall, great! Not sure if there was a speaker time limit, but I would have pr…" at bounding box center [733, 553] width 370 height 53
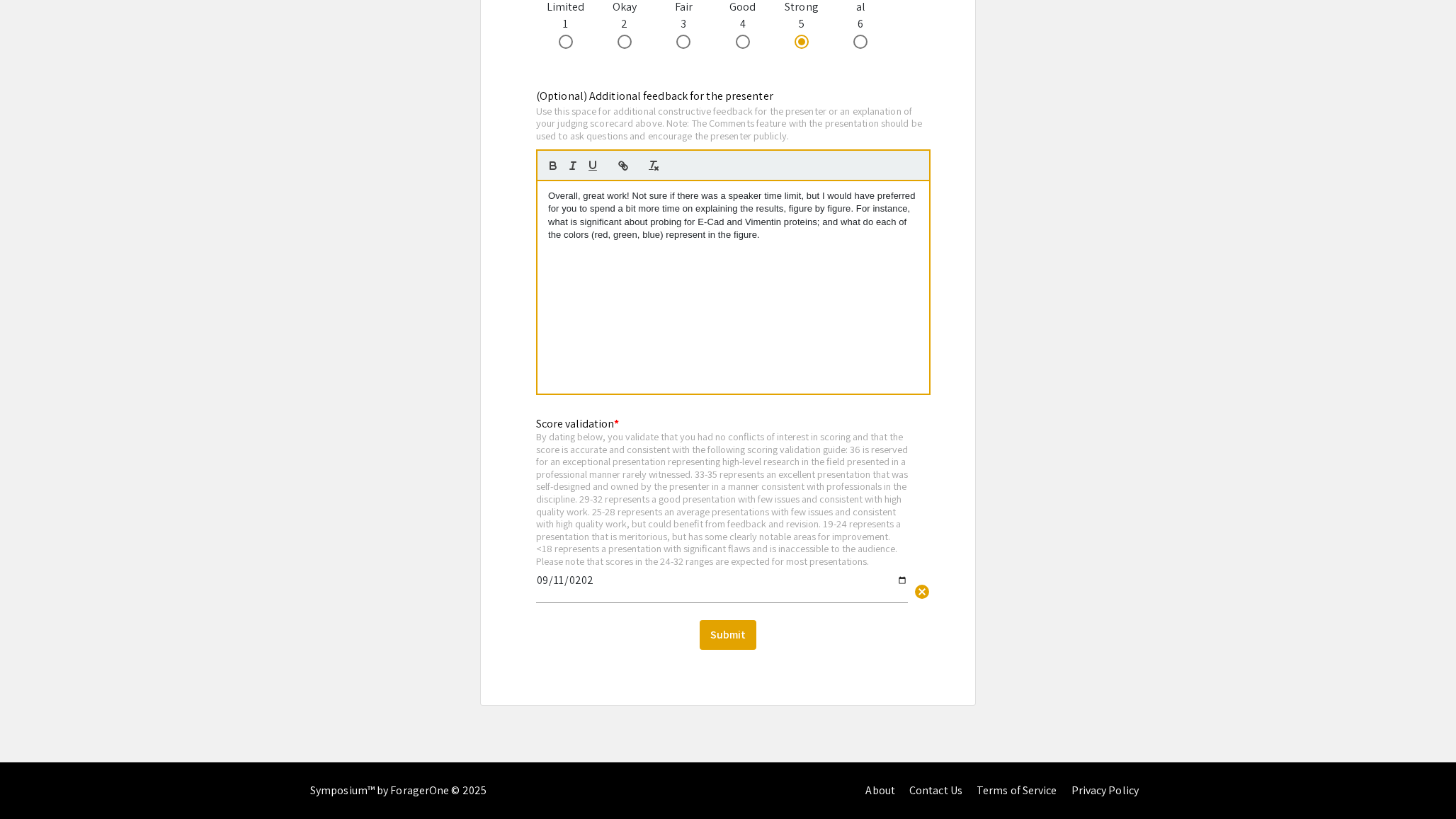
scroll to position [1717, 0]
click at [739, 636] on button "Submit" at bounding box center [728, 634] width 57 height 30
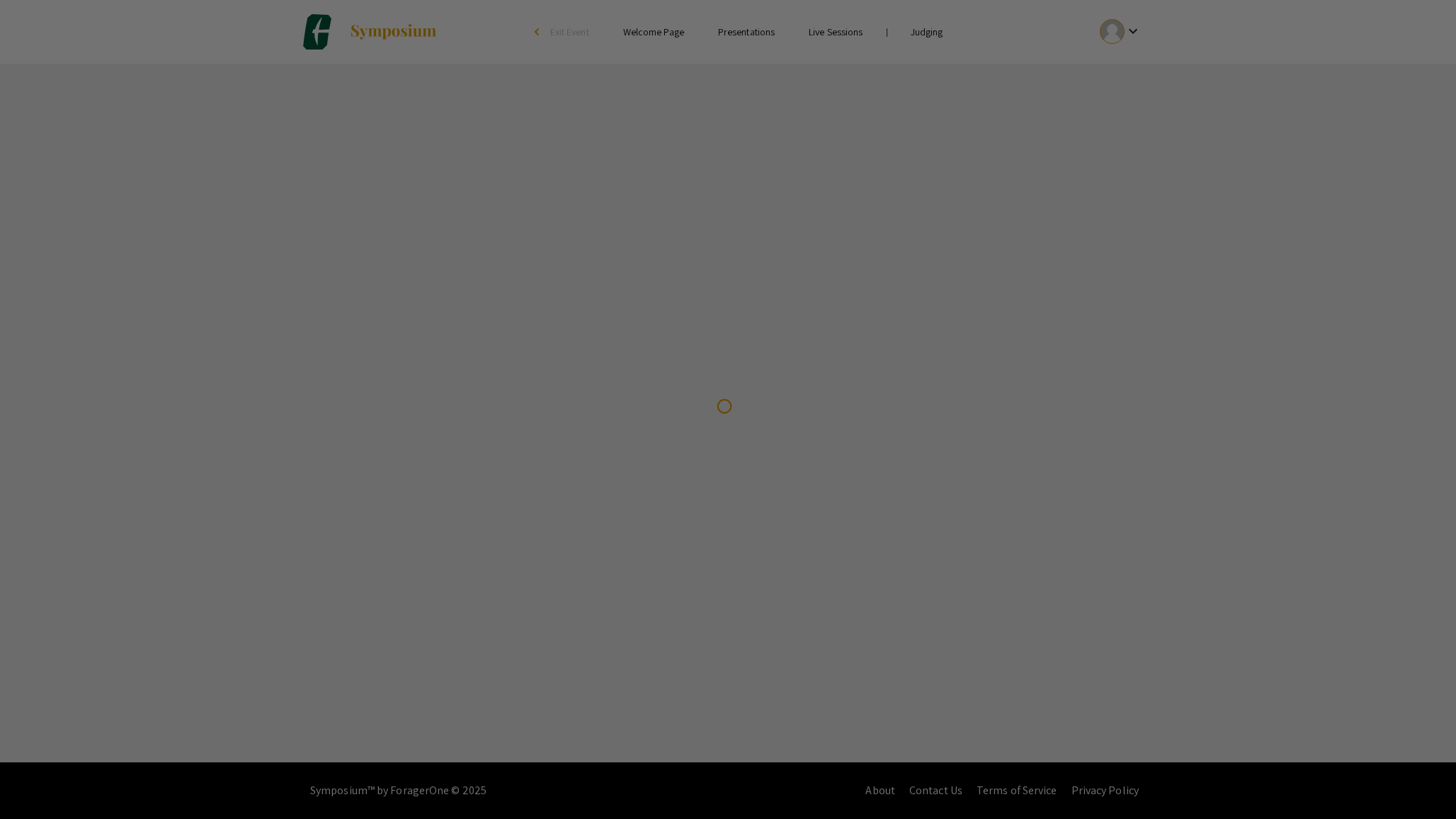
scroll to position [0, 0]
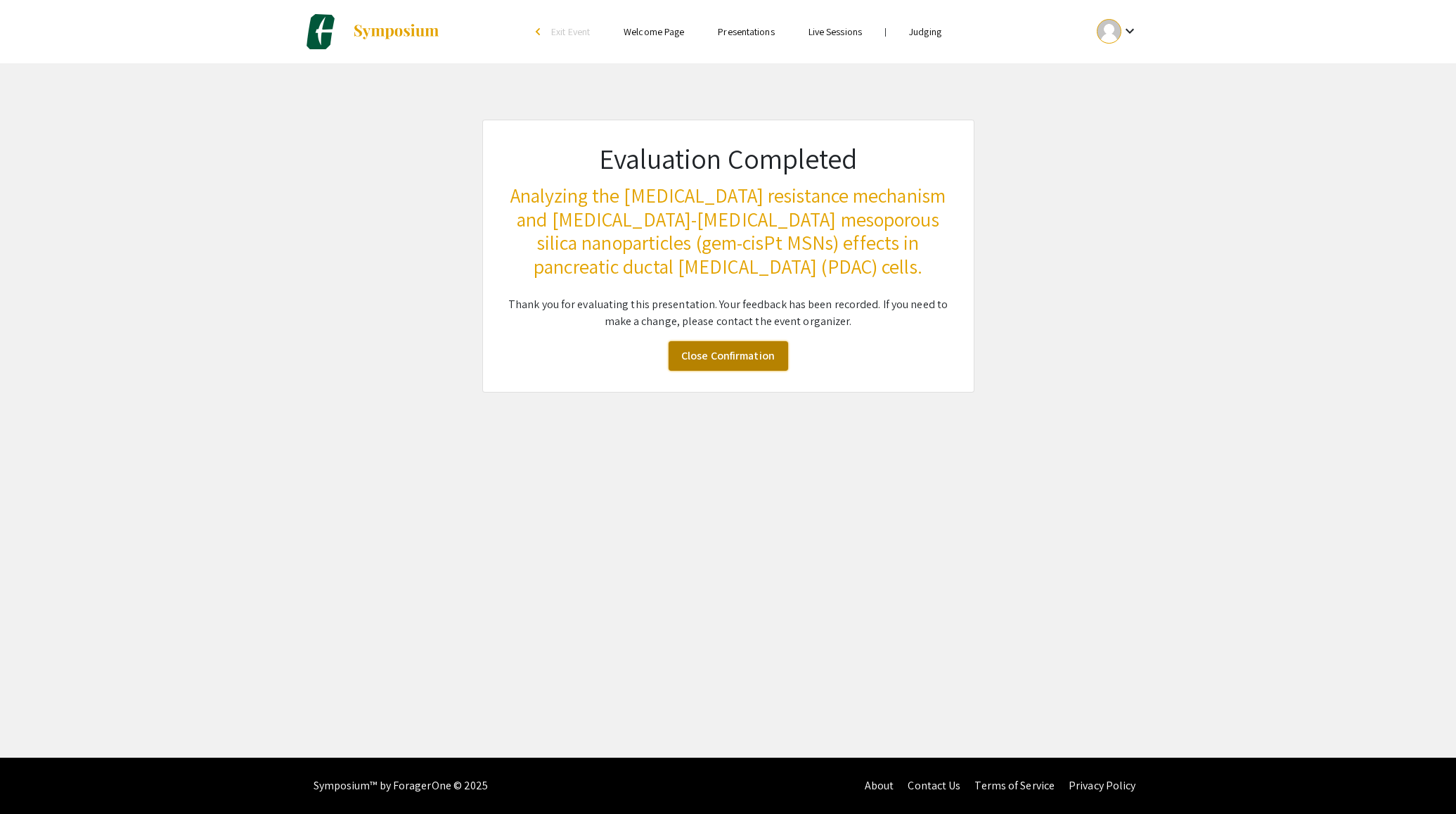
click at [749, 367] on link "Close Confirmation" at bounding box center [728, 355] width 119 height 29
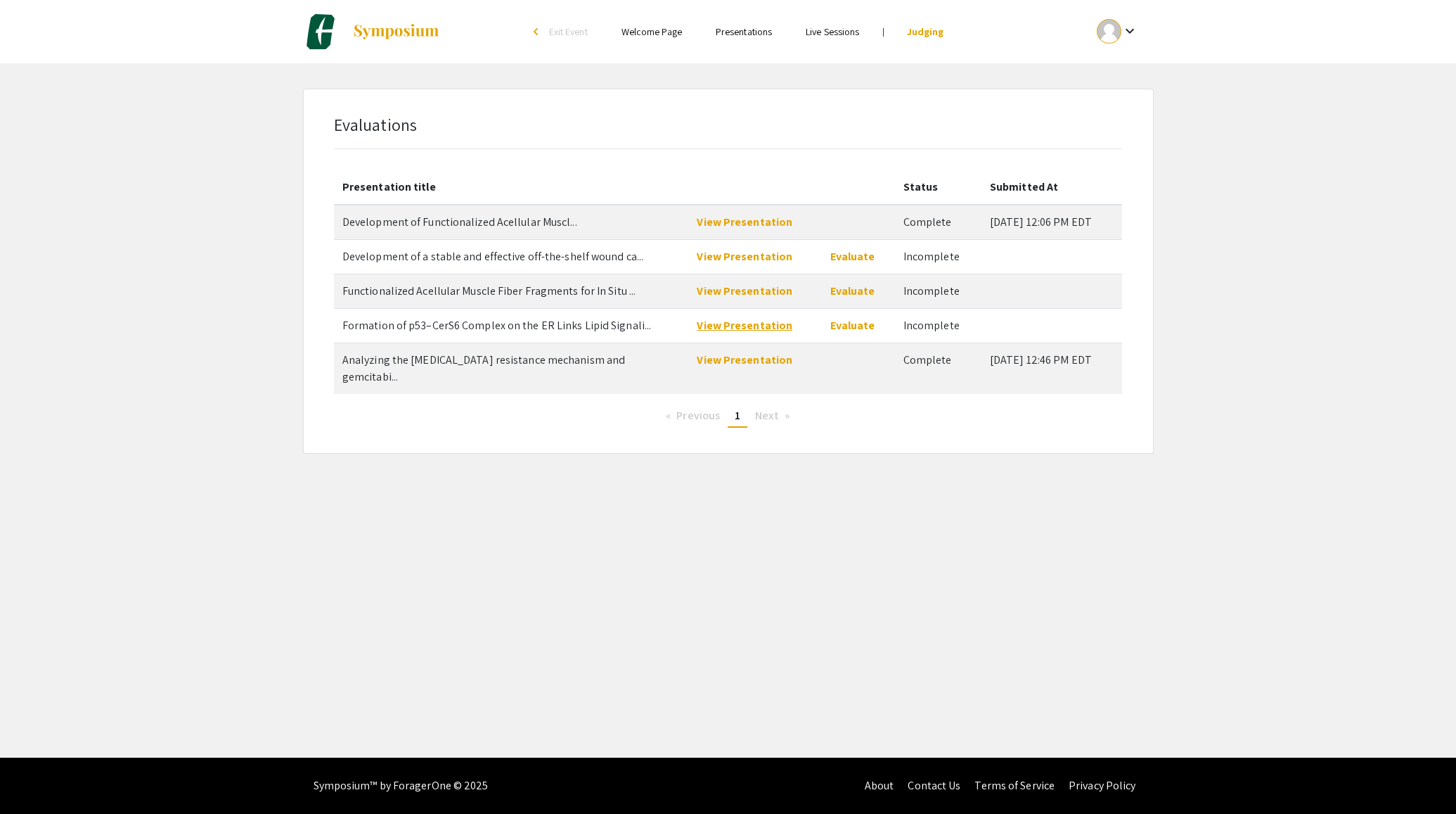
click at [738, 325] on link "View Presentation" at bounding box center [744, 325] width 96 height 15
click at [846, 326] on link "Evaluate" at bounding box center [852, 325] width 45 height 15
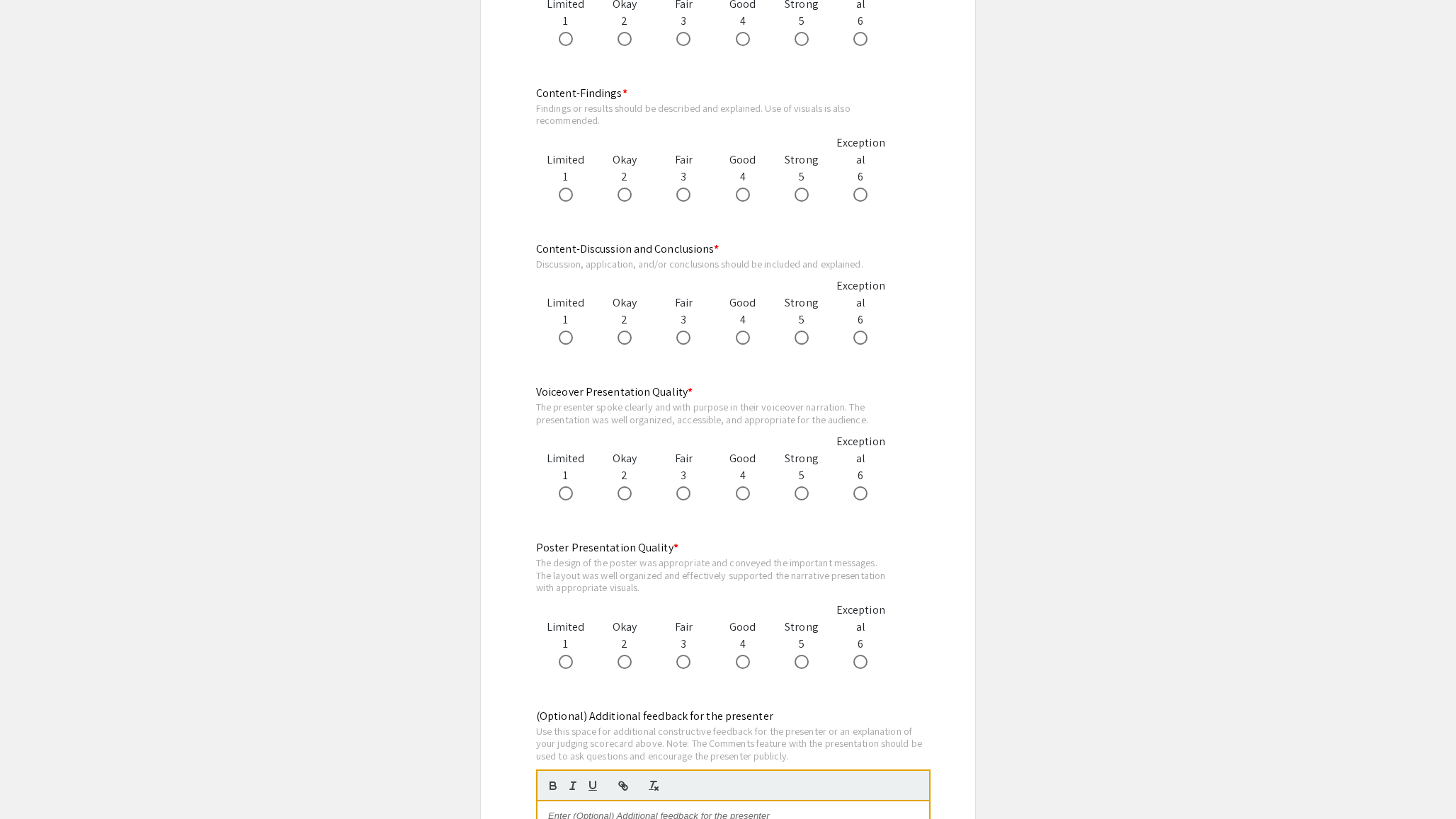
scroll to position [1177, 0]
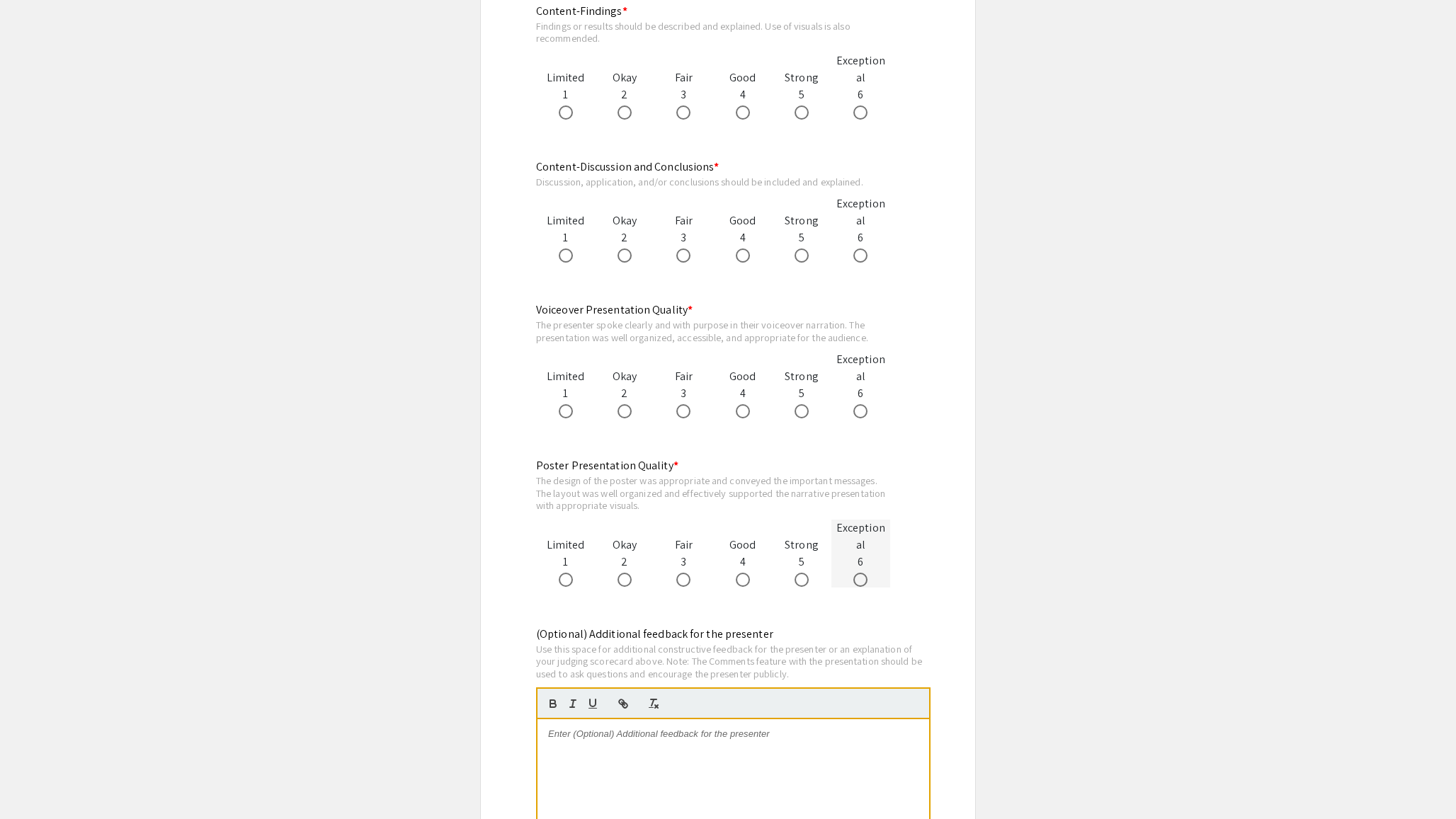
click at [865, 577] on span at bounding box center [860, 580] width 14 height 14
click at [865, 577] on input "radio" at bounding box center [860, 580] width 14 height 14
radio input "true"
click at [809, 412] on label at bounding box center [804, 411] width 20 height 14
click at [809, 412] on input "radio" at bounding box center [801, 411] width 14 height 14
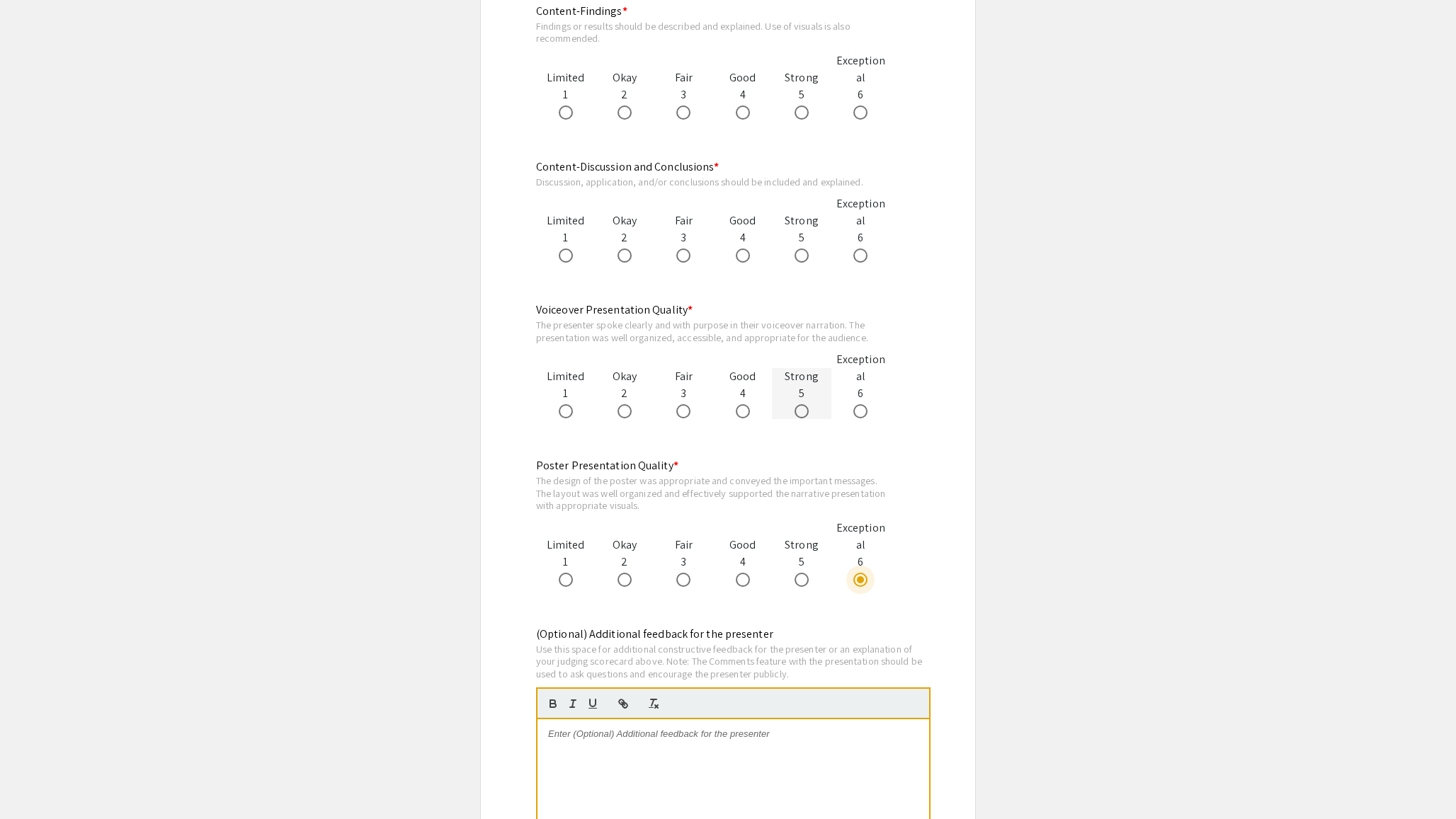
radio input "true"
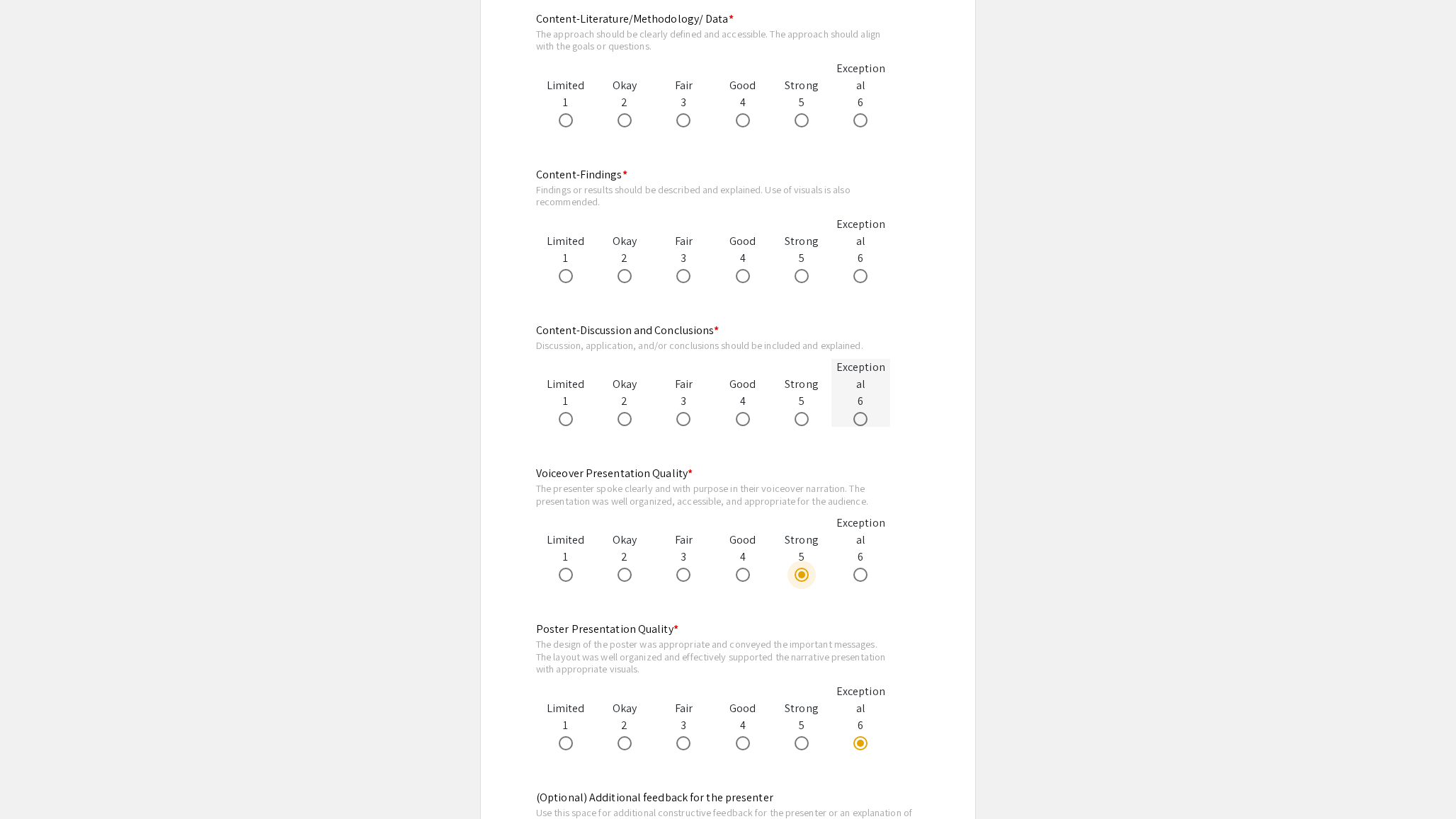
scroll to position [1008, 0]
click at [813, 427] on label at bounding box center [804, 424] width 20 height 14
click at [809, 427] on input "radio" at bounding box center [801, 424] width 14 height 14
radio input "true"
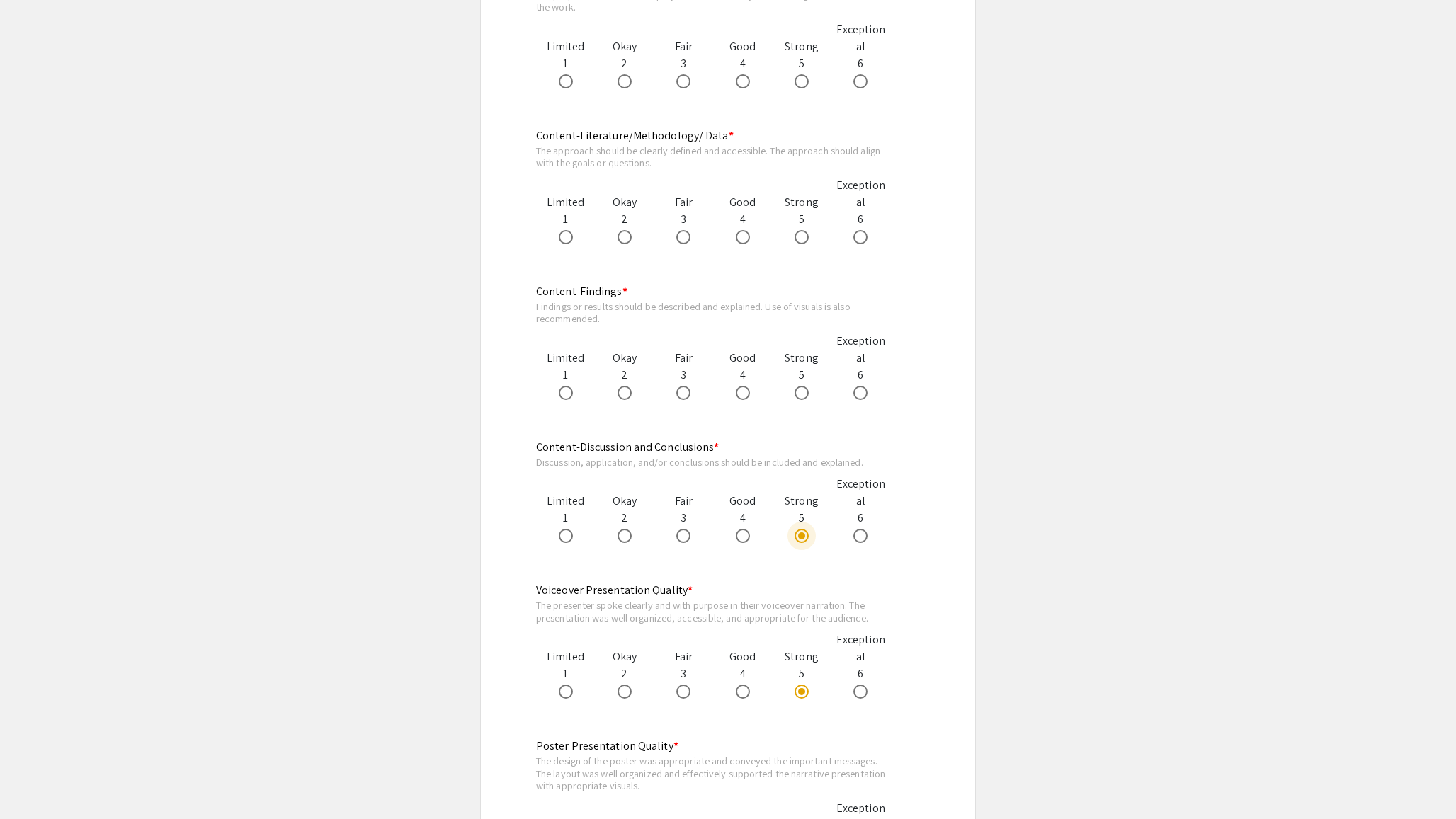
scroll to position [893, 0]
click at [804, 400] on span at bounding box center [801, 397] width 14 height 14
click at [804, 400] on input "radio" at bounding box center [801, 397] width 14 height 14
radio input "true"
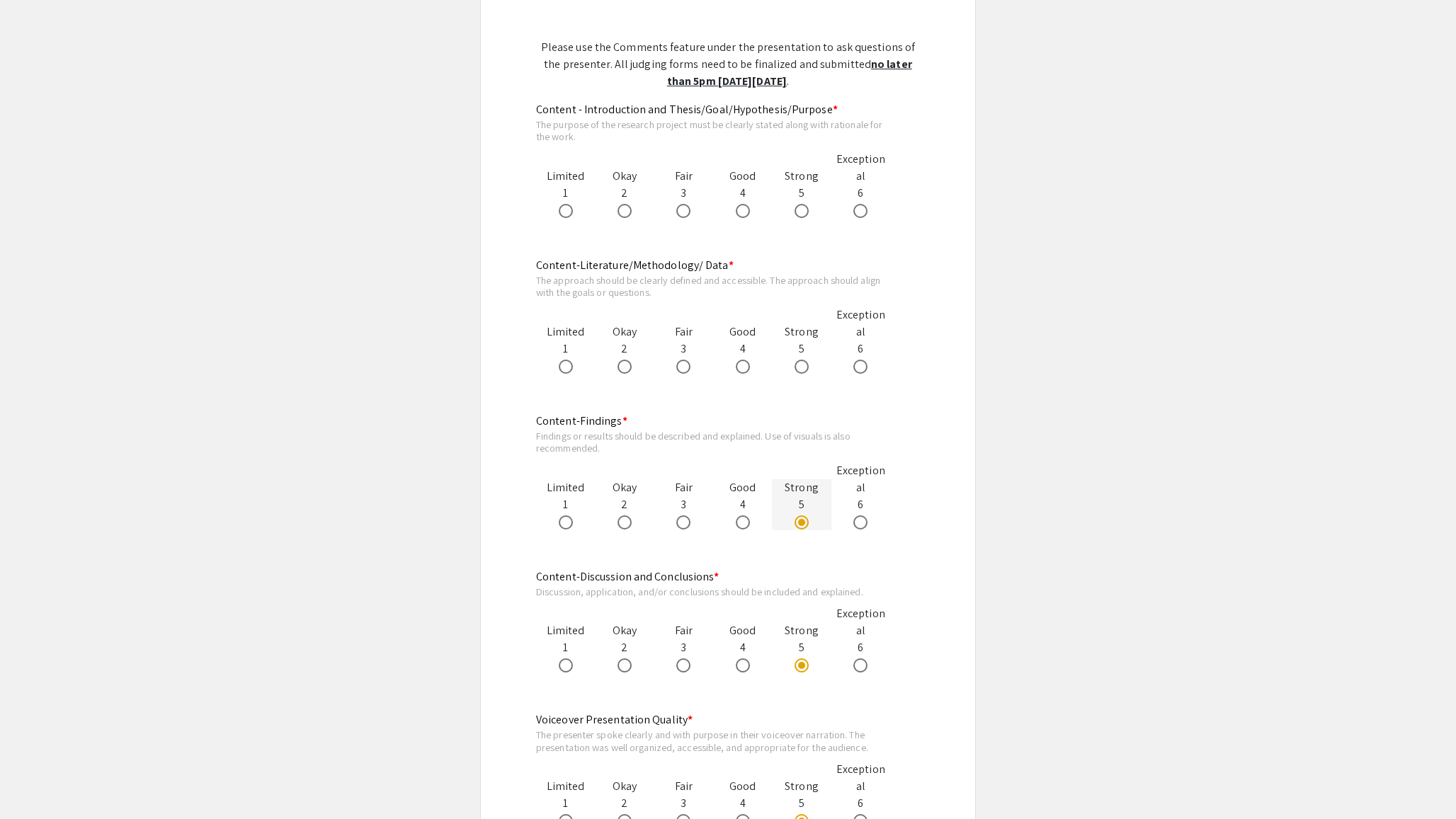
scroll to position [760, 0]
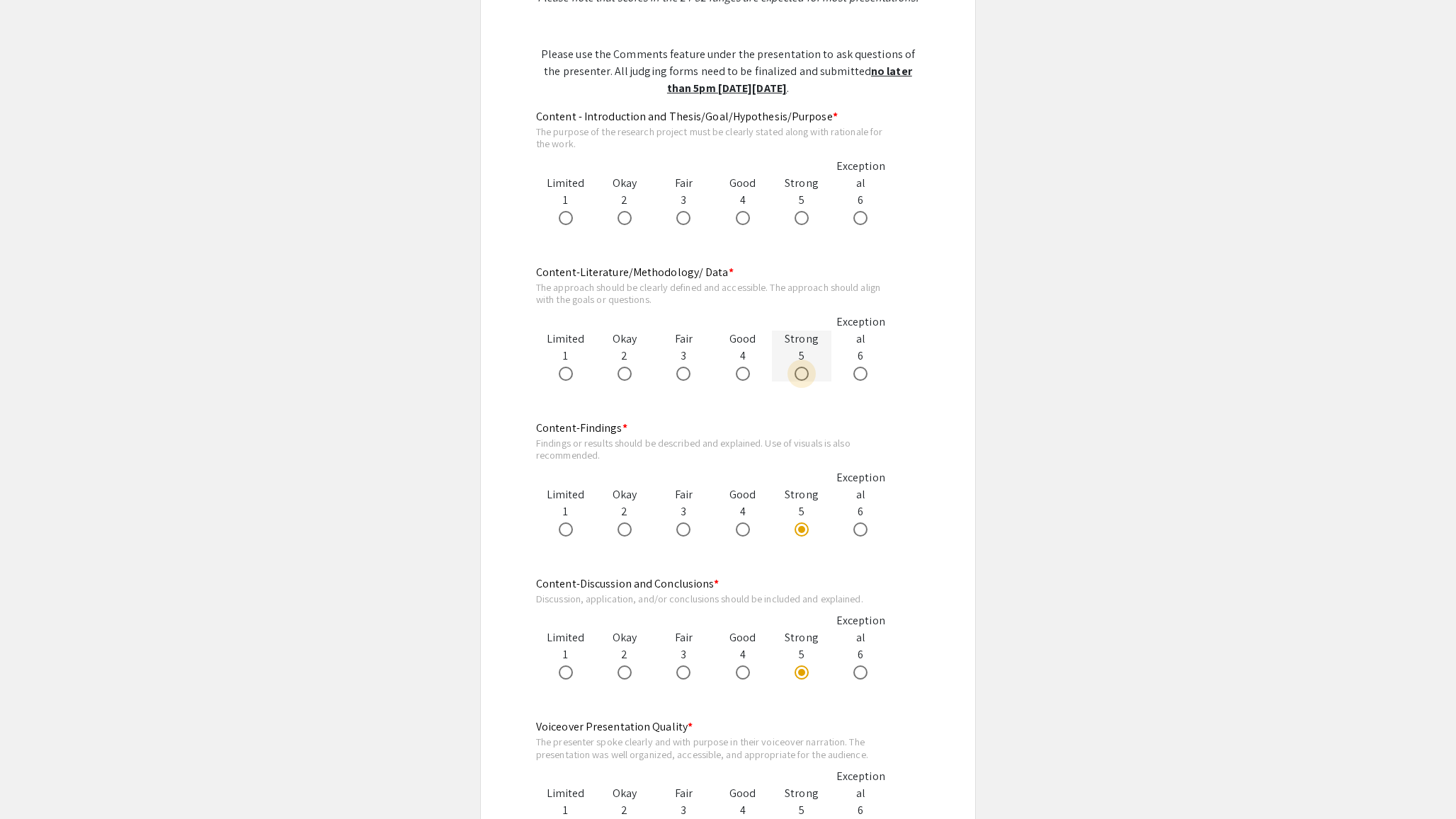
click at [802, 376] on span at bounding box center [801, 374] width 14 height 14
click at [802, 376] on input "radio" at bounding box center [801, 374] width 14 height 14
radio input "true"
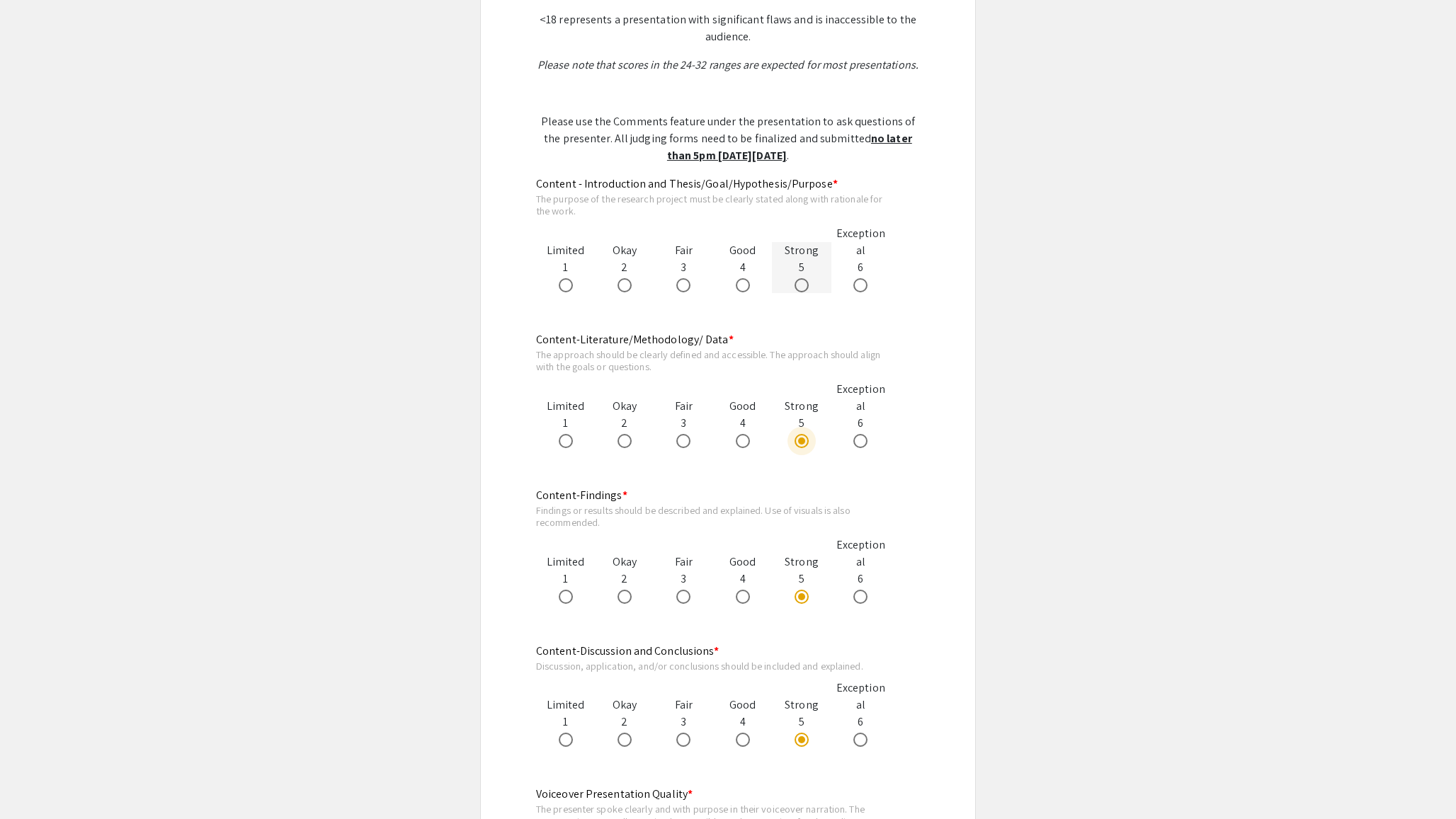
scroll to position [694, 0]
drag, startPoint x: 809, startPoint y: 281, endPoint x: 876, endPoint y: 340, distance: 89.3
click at [809, 281] on label at bounding box center [804, 284] width 20 height 14
click at [809, 281] on input "radio" at bounding box center [801, 284] width 14 height 14
radio input "true"
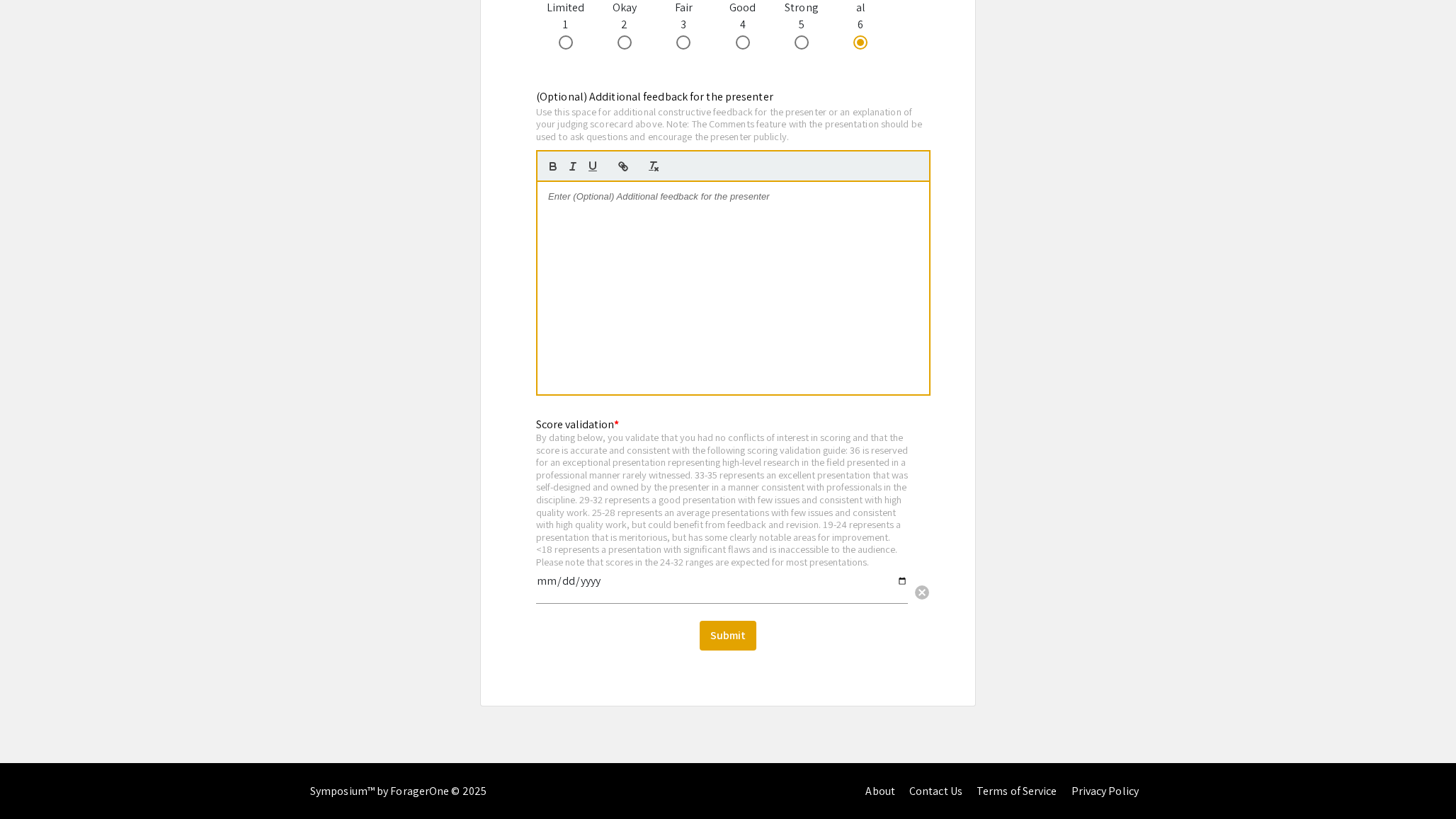
scroll to position [1728, 0]
click at [554, 583] on input "date" at bounding box center [722, 585] width 372 height 24
type input "2025-09-11"
click at [742, 634] on button "Submit" at bounding box center [728, 634] width 57 height 30
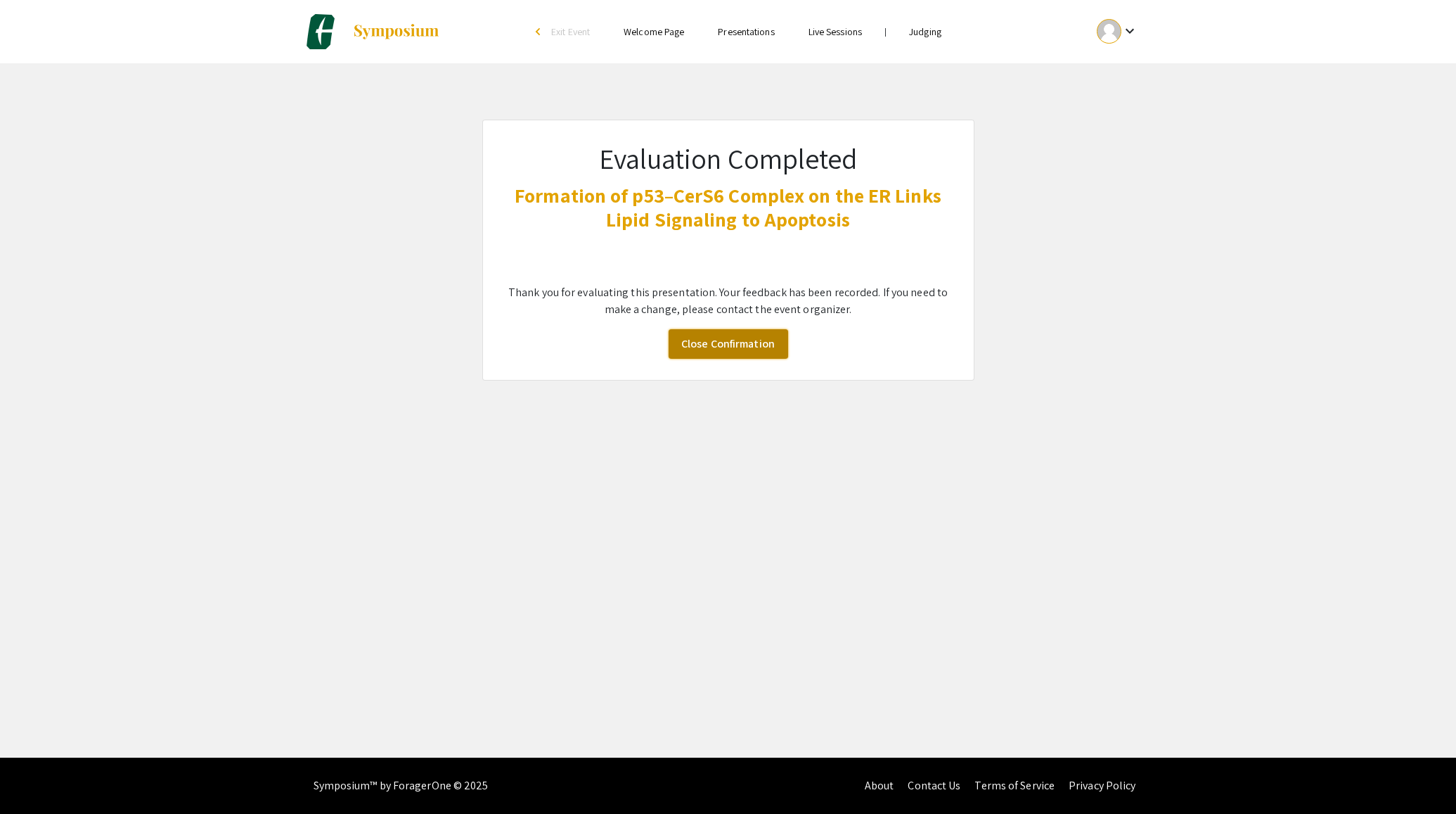
click at [752, 343] on link "Close Confirmation" at bounding box center [728, 343] width 119 height 29
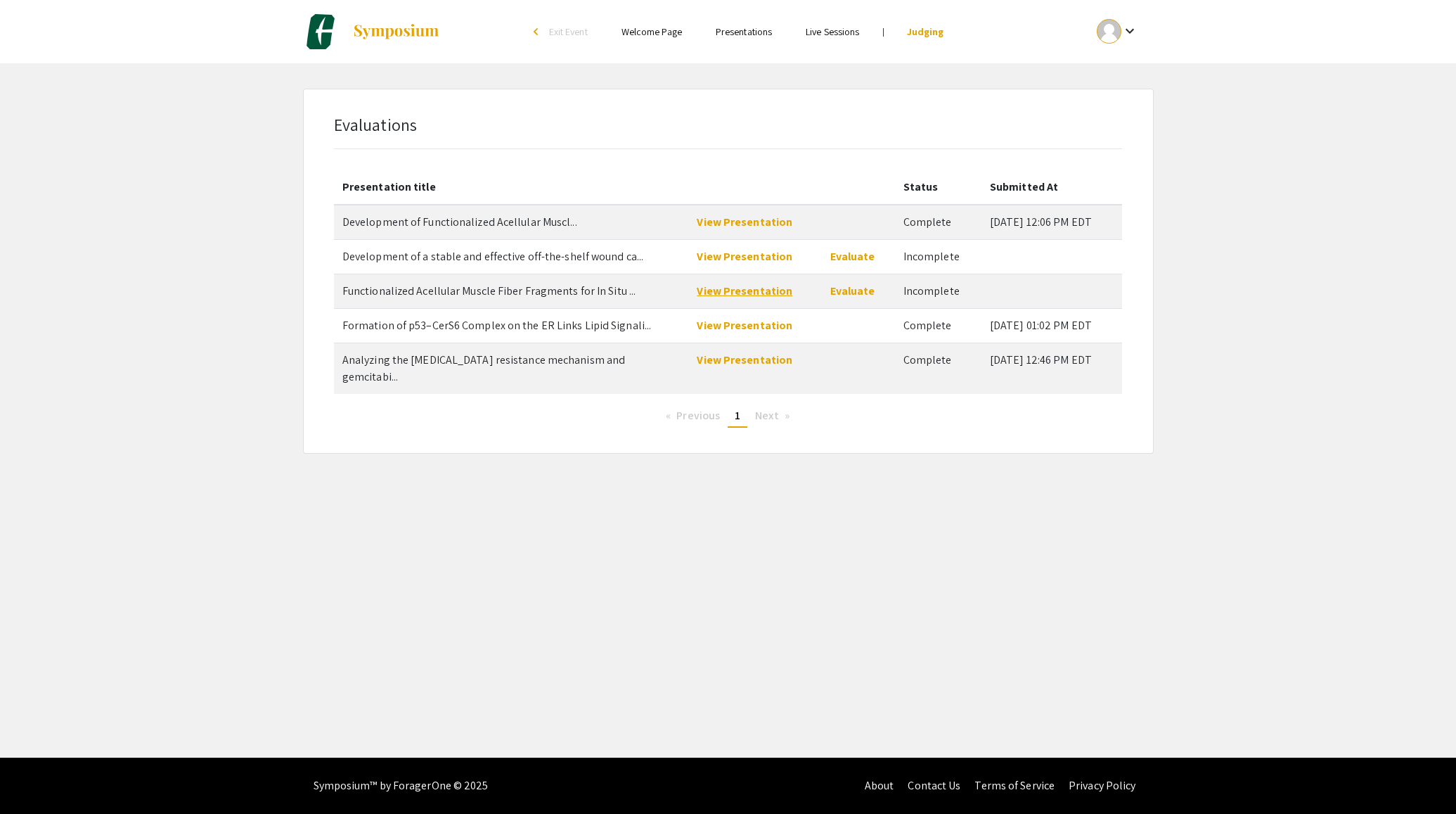
click at [752, 295] on link "View Presentation" at bounding box center [744, 290] width 96 height 15
click at [849, 288] on link "Evaluate" at bounding box center [852, 290] width 45 height 15
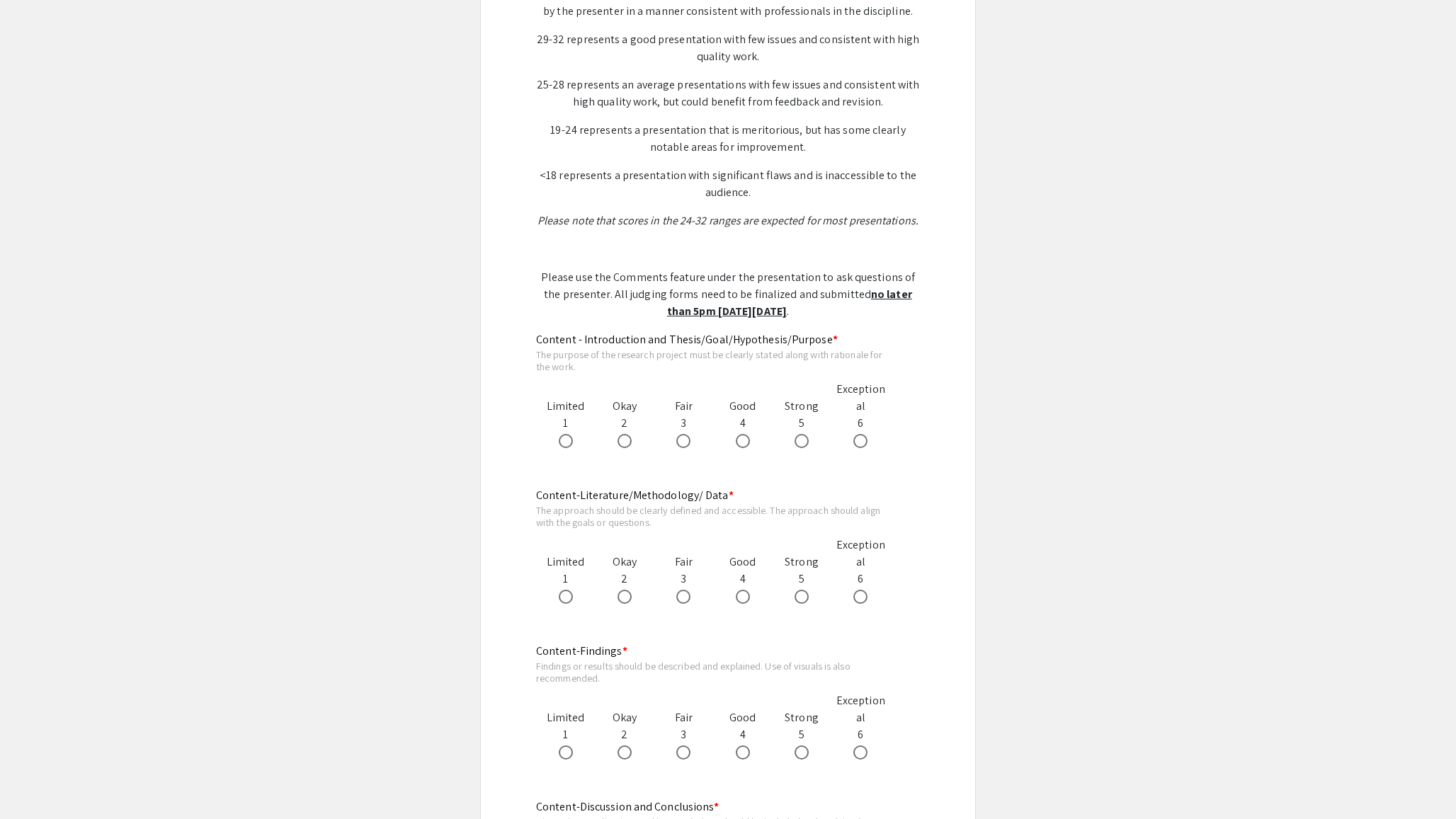
scroll to position [510, 0]
click at [682, 445] on span at bounding box center [683, 440] width 14 height 14
click at [682, 445] on input "radio" at bounding box center [683, 440] width 14 height 14
radio input "true"
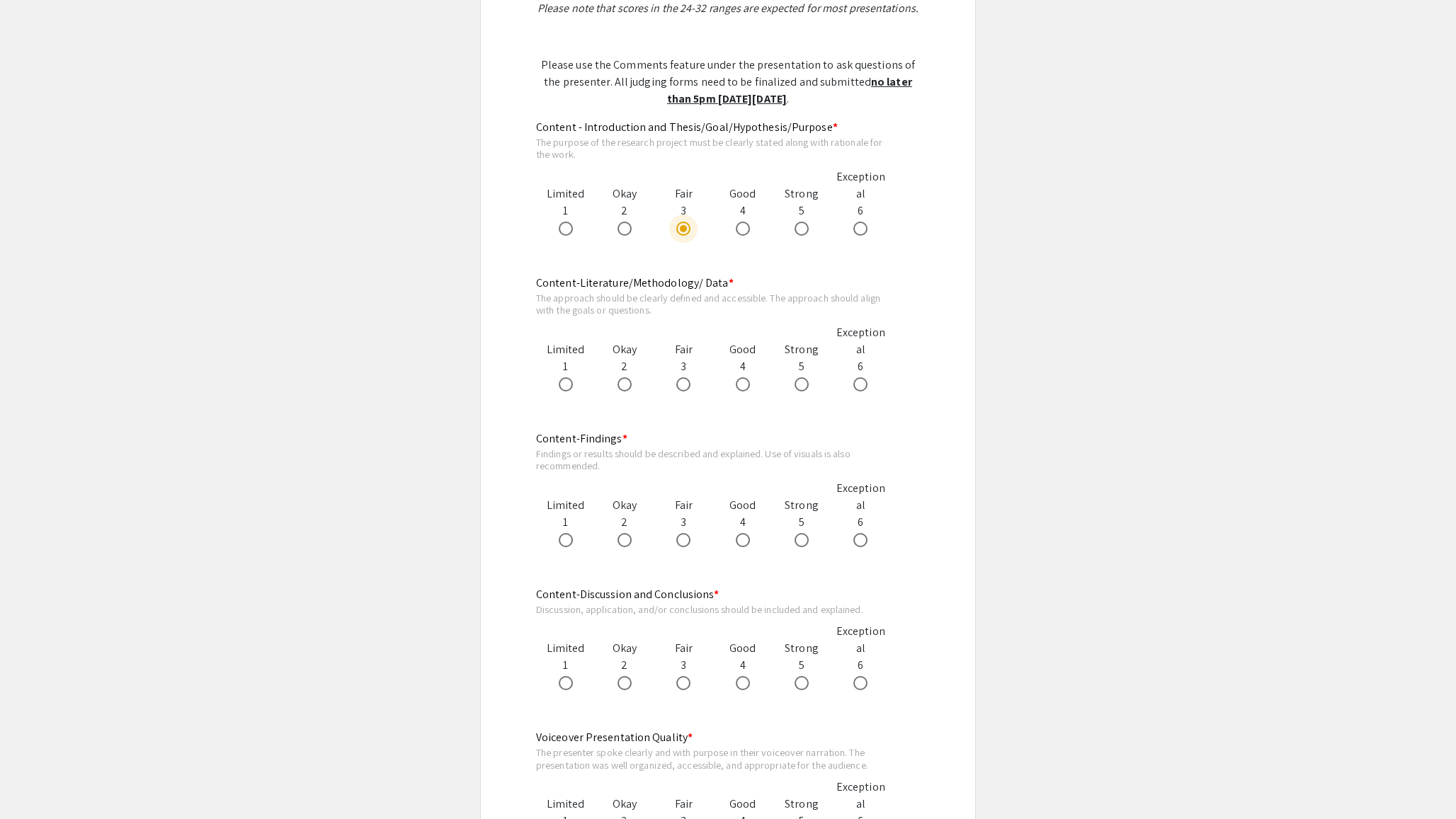
scroll to position [725, 0]
click at [739, 384] on span at bounding box center [743, 380] width 14 height 14
click at [739, 384] on input "radio" at bounding box center [743, 380] width 14 height 14
radio input "true"
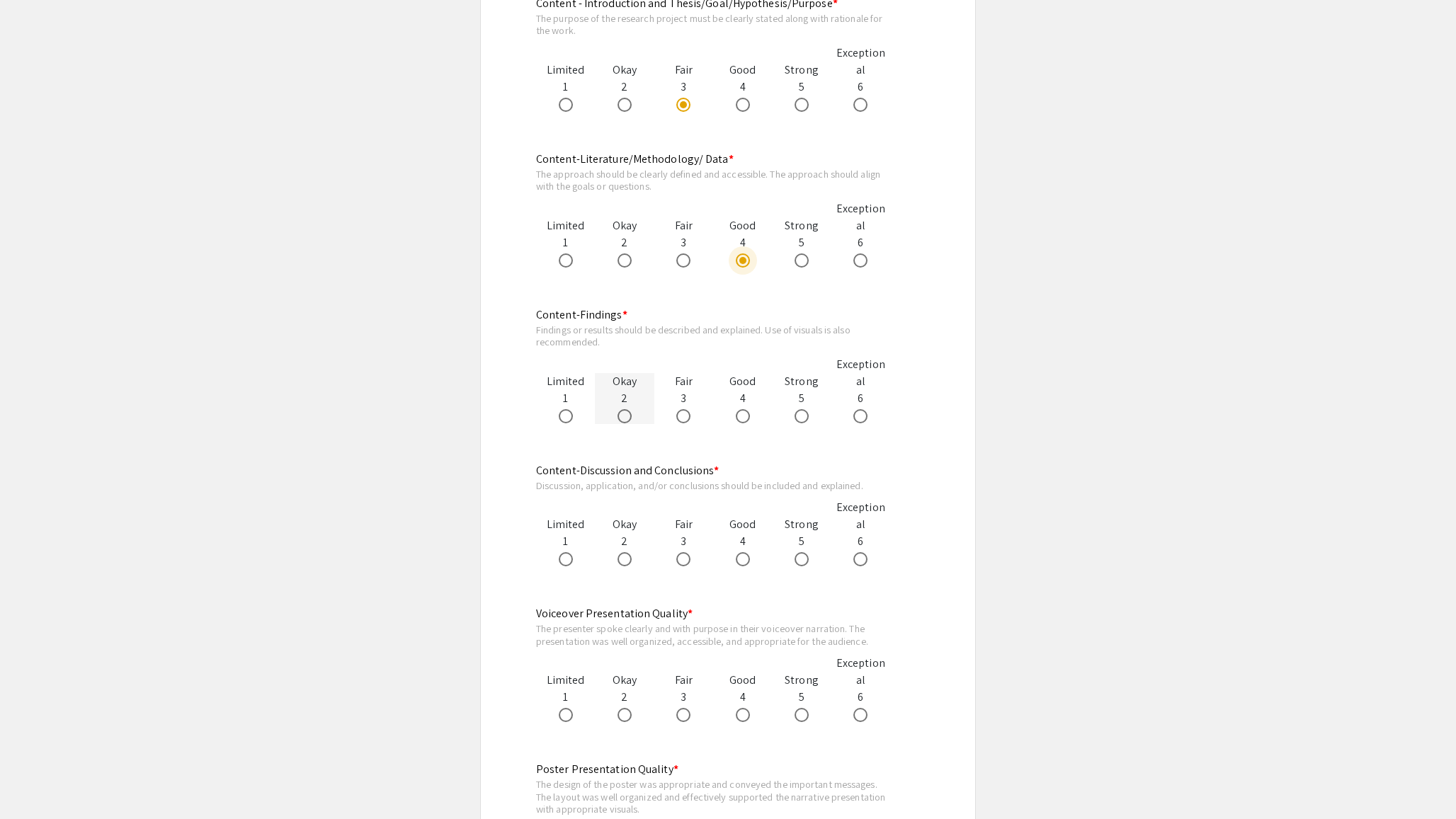
scroll to position [846, 0]
click at [688, 419] on span at bounding box center [683, 415] width 14 height 14
click at [688, 419] on input "radio" at bounding box center [683, 415] width 14 height 14
radio input "true"
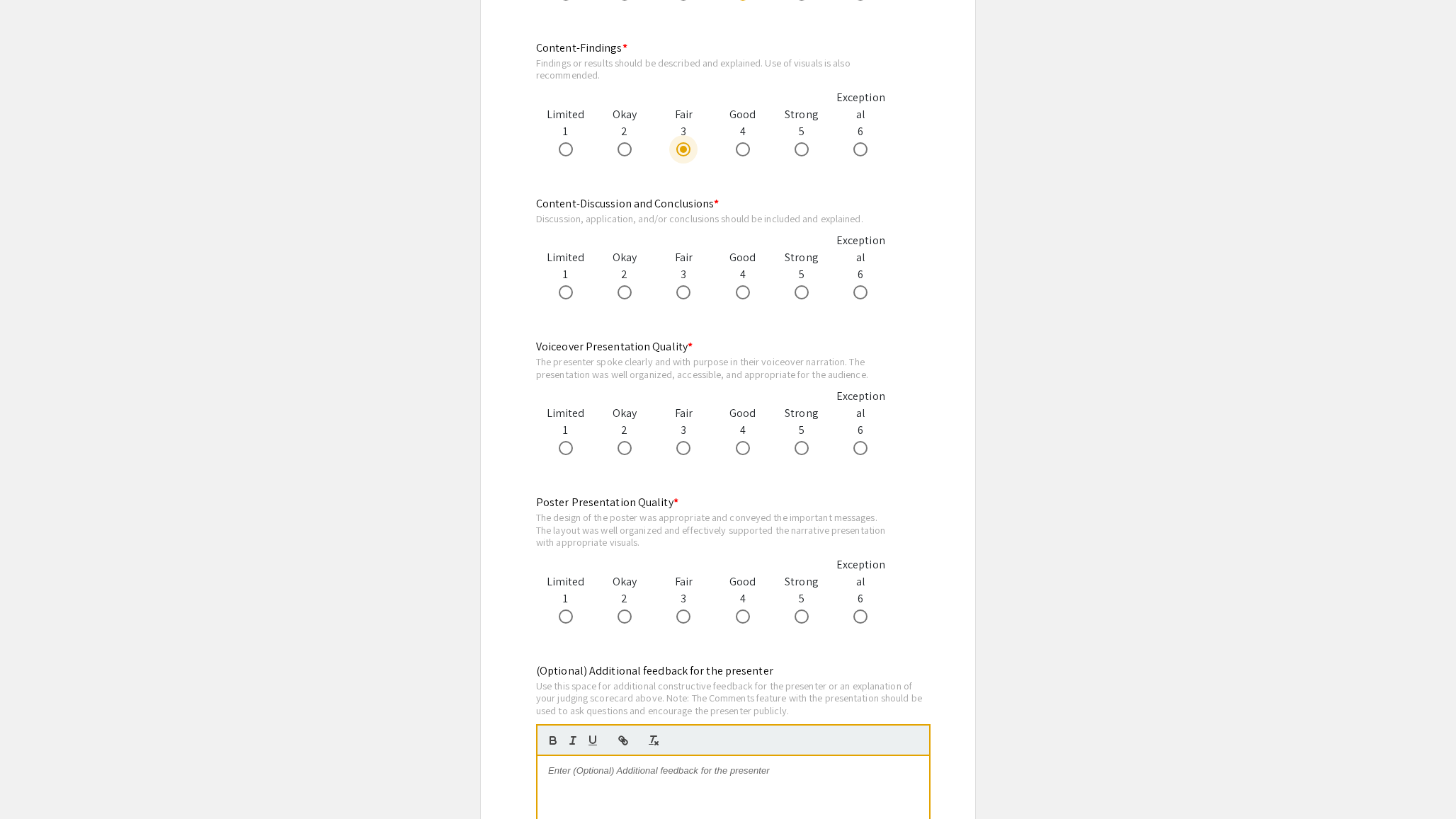
scroll to position [1113, 0]
click at [738, 450] on span at bounding box center [743, 447] width 14 height 14
click at [738, 450] on input "radio" at bounding box center [743, 447] width 14 height 14
radio input "true"
click at [811, 612] on label at bounding box center [804, 615] width 20 height 14
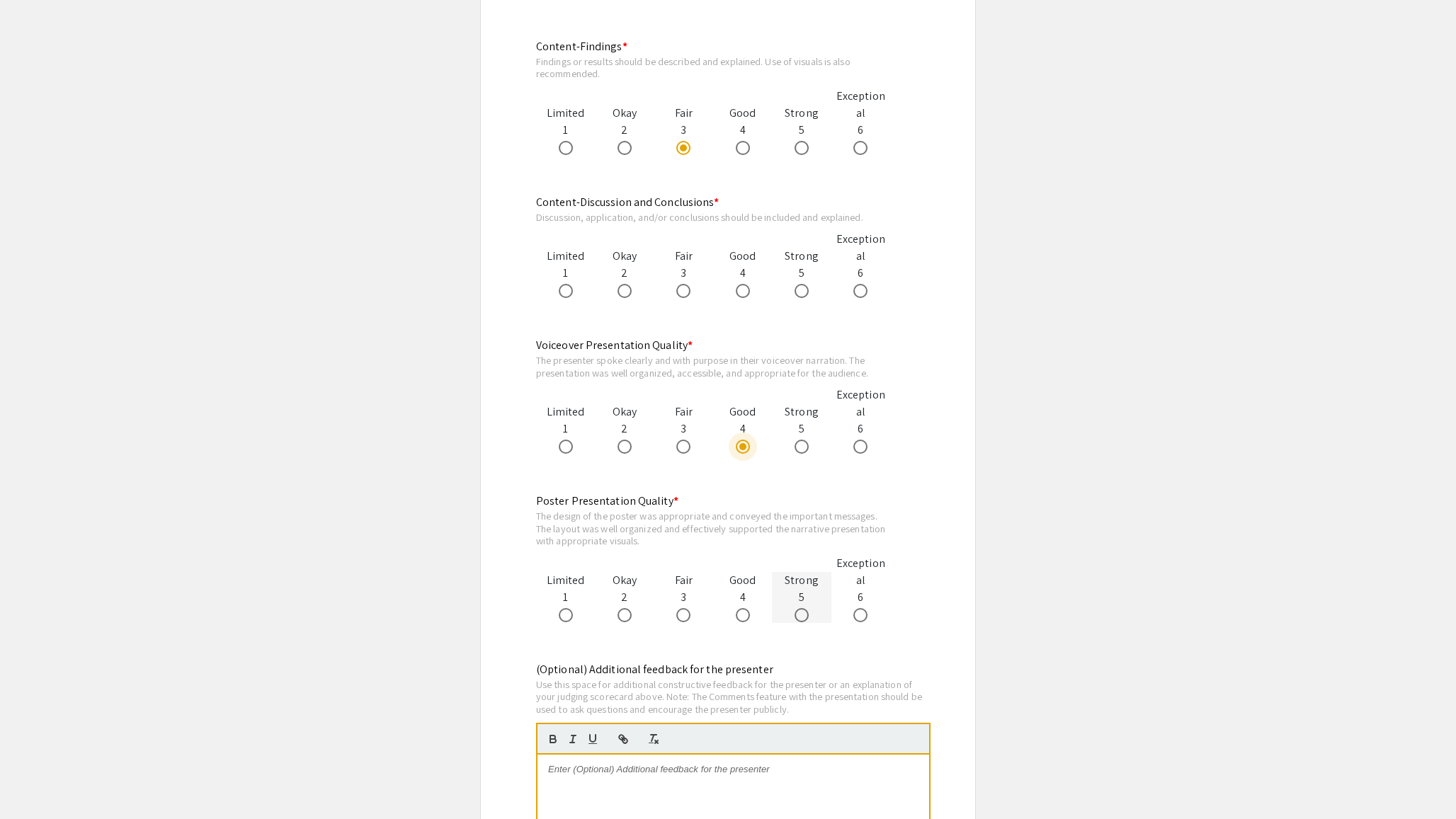
click at [809, 612] on input "radio" at bounding box center [801, 615] width 14 height 14
radio input "true"
click at [745, 290] on span at bounding box center [743, 291] width 14 height 14
click at [745, 290] on input "radio" at bounding box center [743, 291] width 14 height 14
radio input "true"
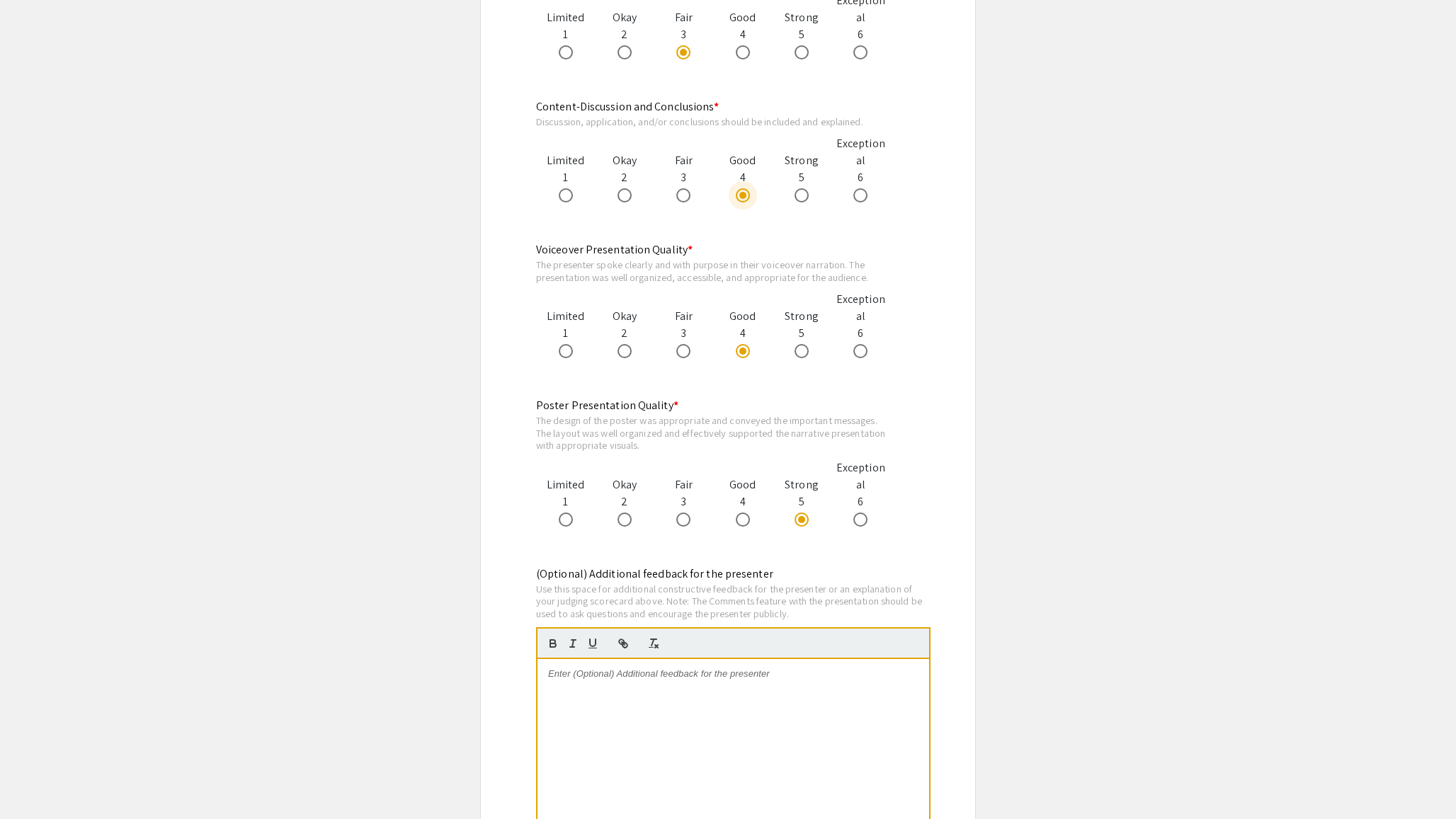
scroll to position [1210, 0]
click at [719, 717] on div at bounding box center [733, 764] width 392 height 212
click at [647, 674] on p "That was really fast! Try to slow down and give yourself time" at bounding box center [733, 672] width 370 height 13
click at [865, 675] on p "That was really fast! Try to breath, slow down and give yourself time" at bounding box center [733, 672] width 370 height 13
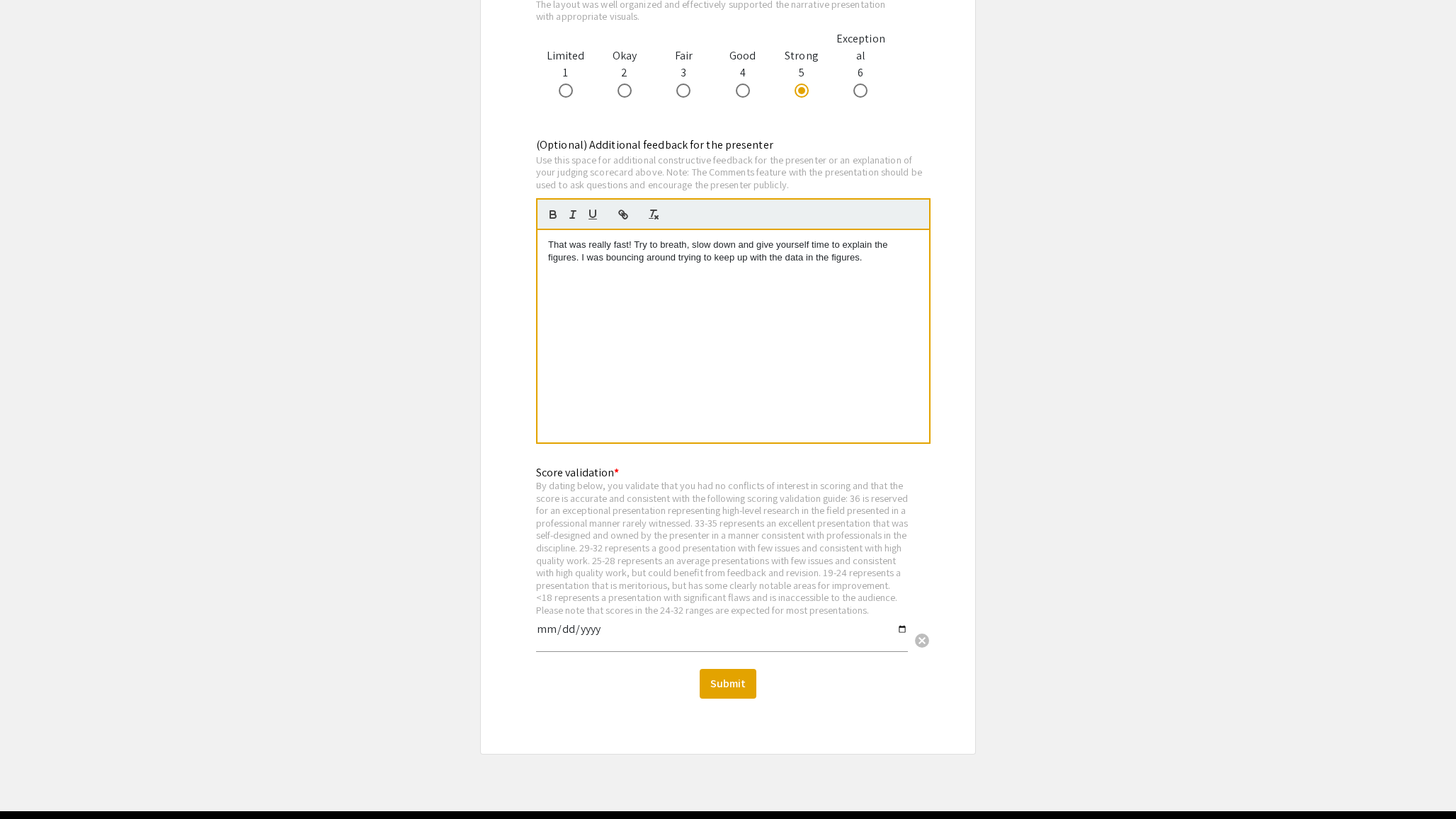
scroll to position [1639, 0]
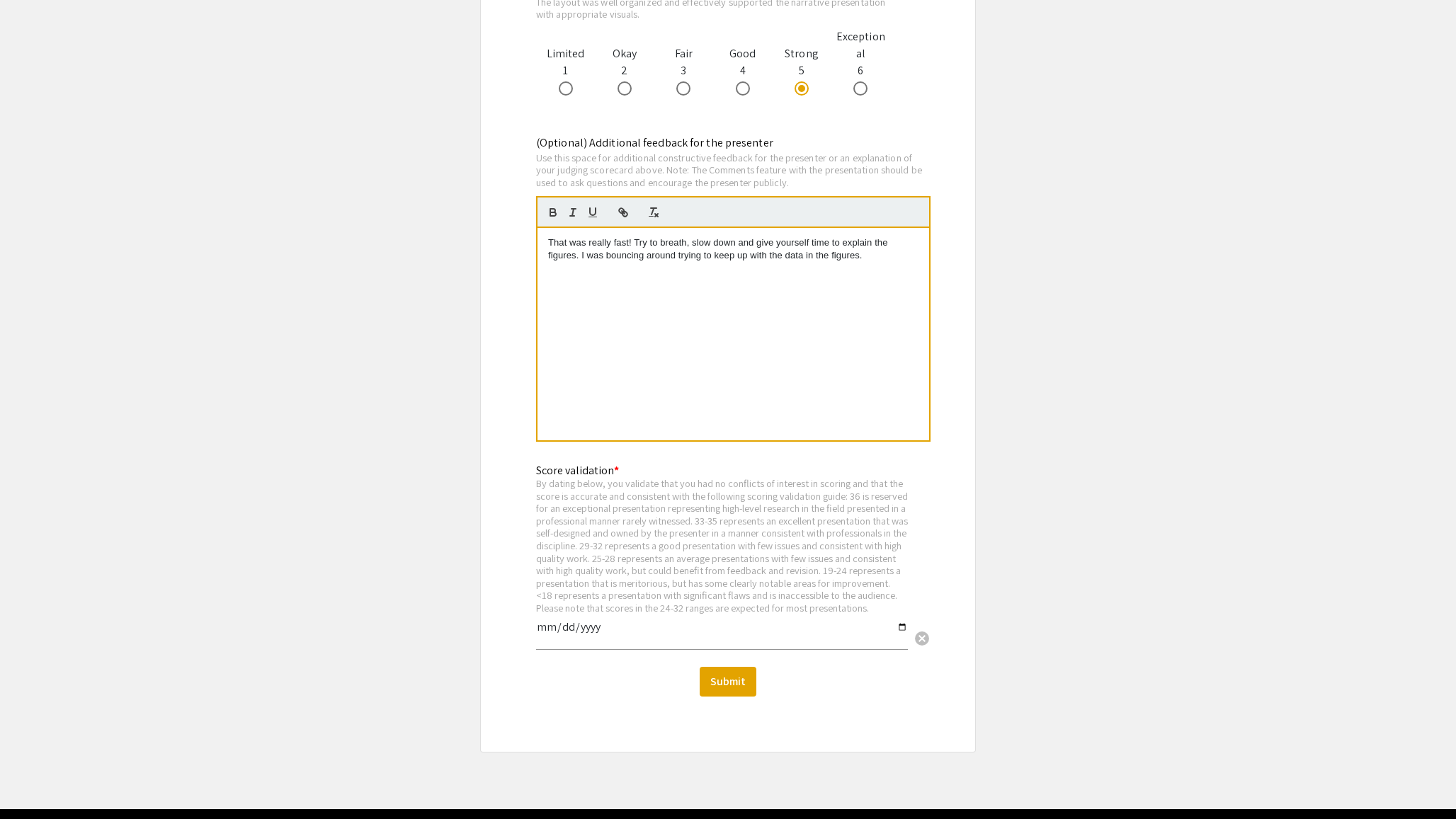
click at [556, 642] on input "date" at bounding box center [722, 632] width 372 height 24
type input "2025-09-11"
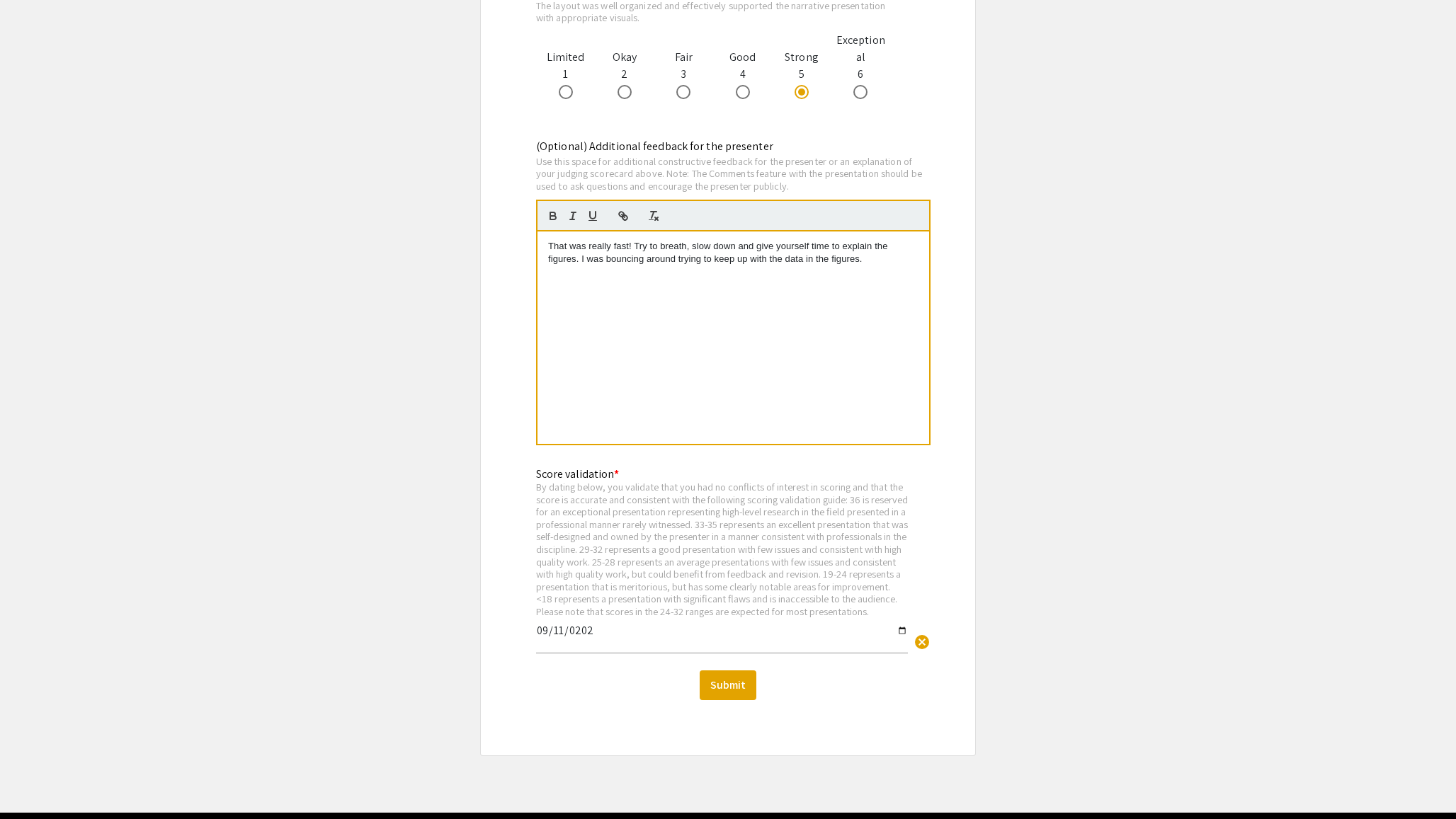
scroll to position [1700, 0]
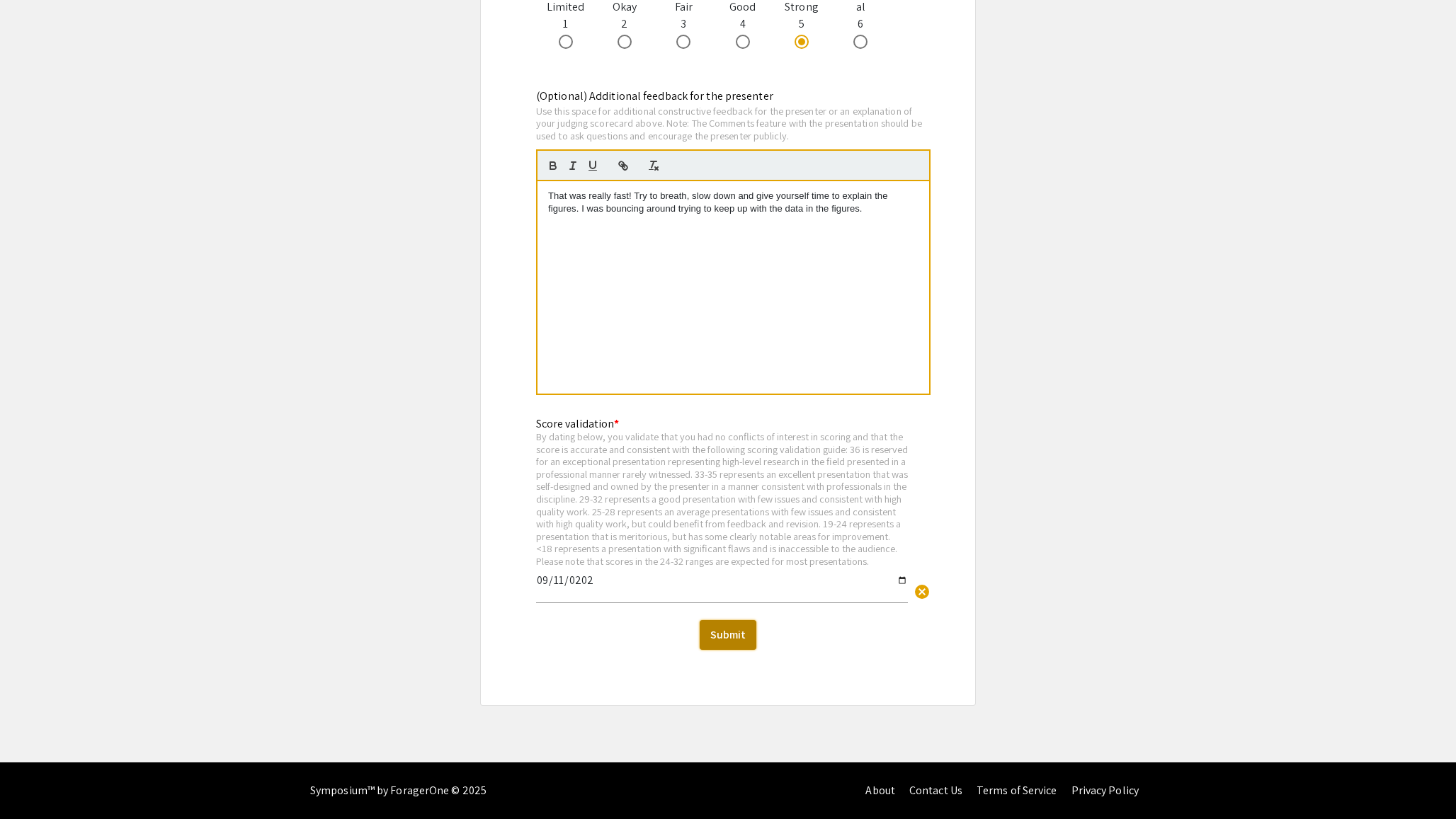
click at [722, 636] on button "Submit" at bounding box center [728, 634] width 57 height 30
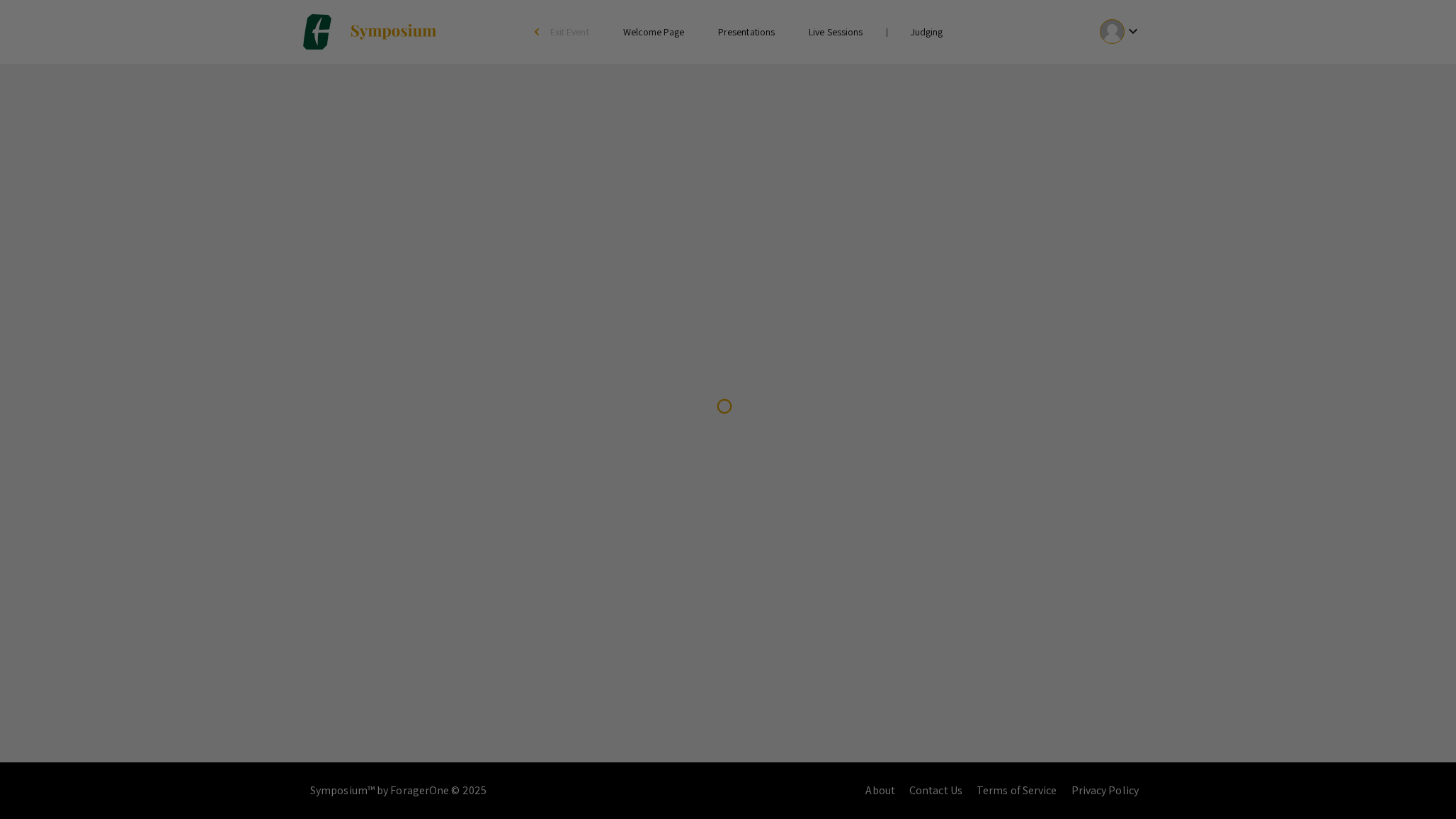
scroll to position [0, 0]
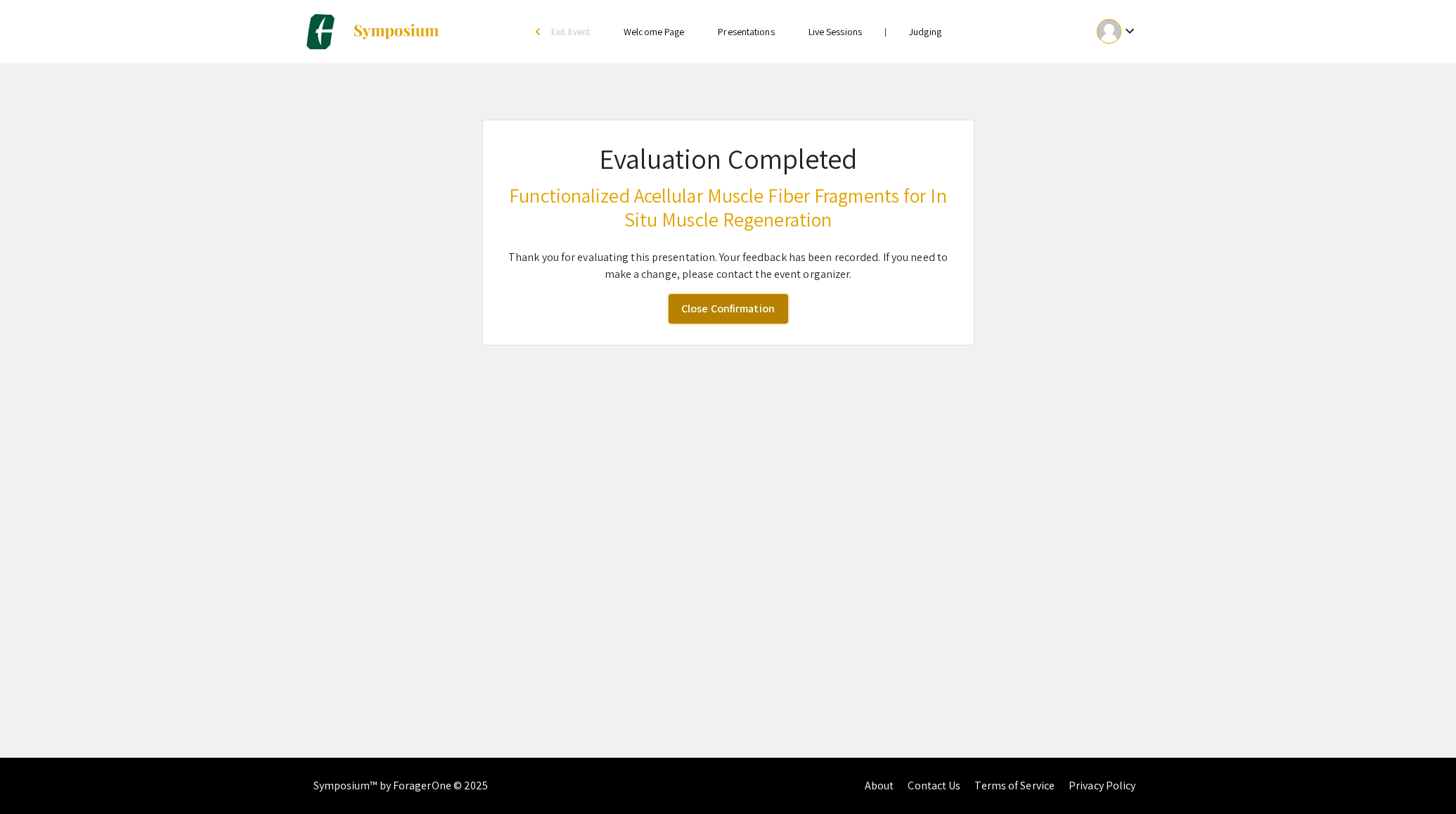
click at [751, 307] on link "Close Confirmation" at bounding box center [728, 308] width 119 height 29
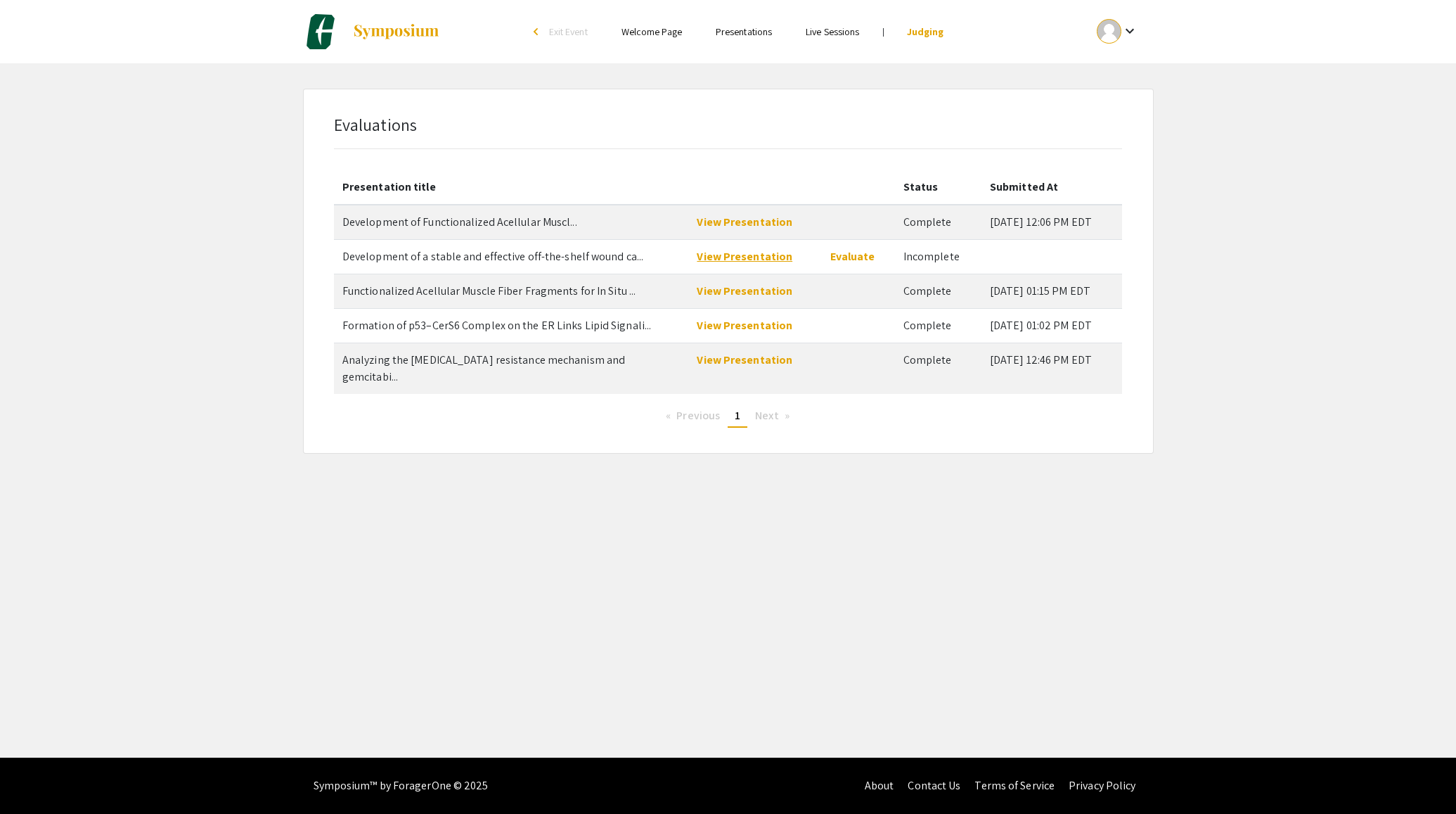
click at [744, 252] on link "View Presentation" at bounding box center [744, 256] width 96 height 15
click at [847, 261] on link "Evaluate" at bounding box center [852, 256] width 45 height 15
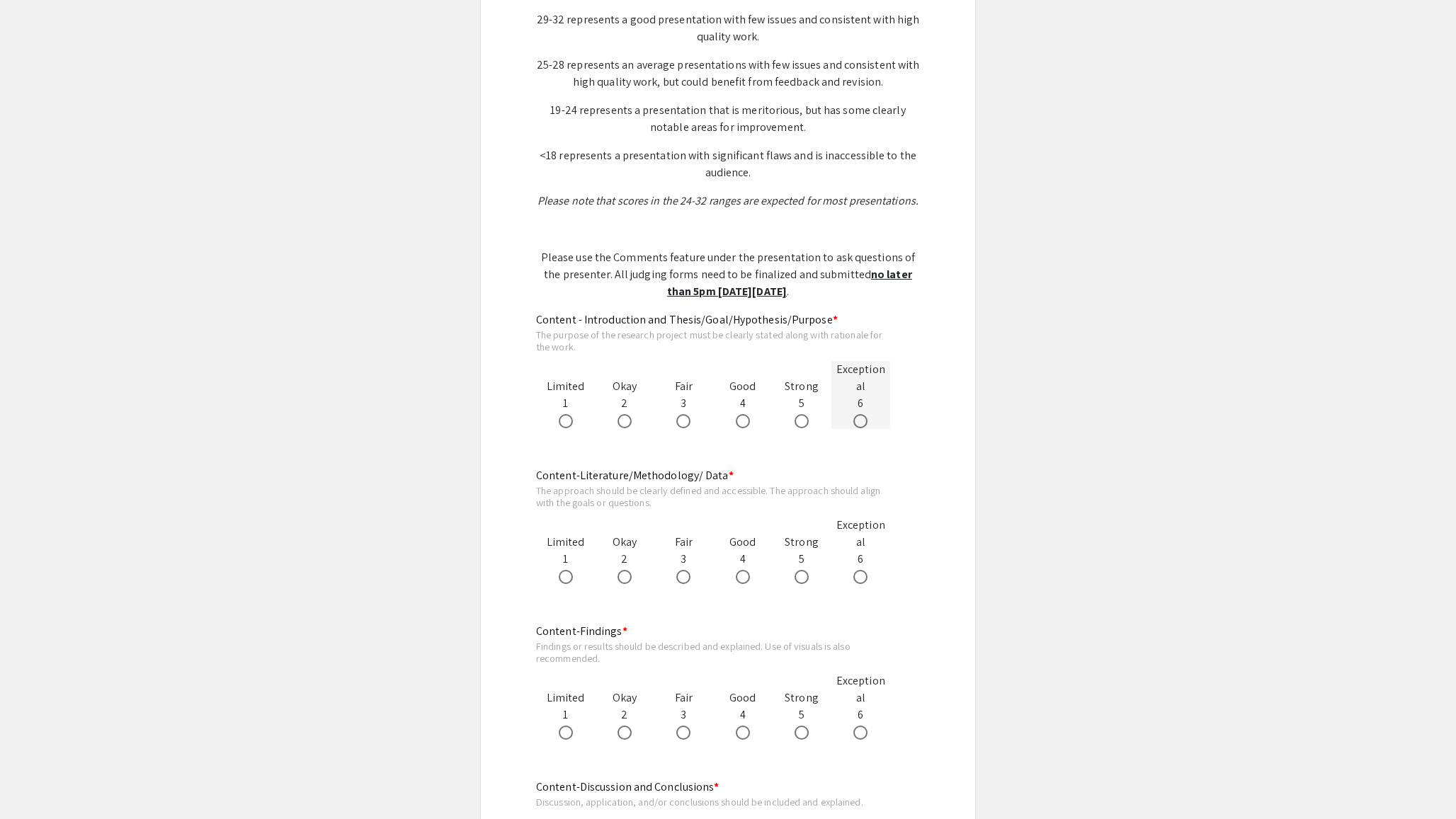
scroll to position [557, 0]
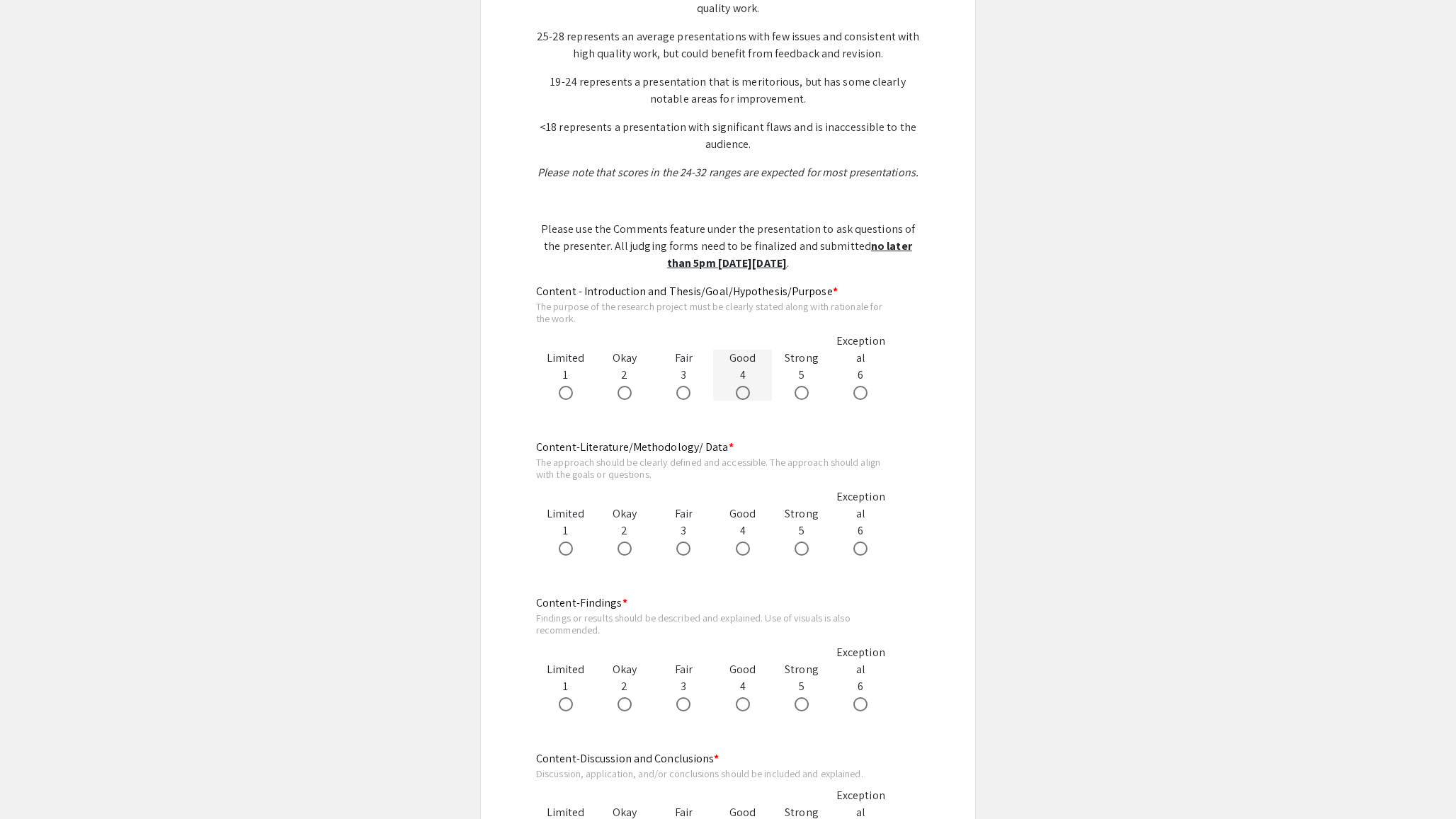
click at [751, 381] on div "Good 4" at bounding box center [742, 375] width 59 height 51
drag, startPoint x: 737, startPoint y: 376, endPoint x: 744, endPoint y: 384, distance: 10.6
click at [737, 376] on div "Good 4" at bounding box center [742, 375] width 59 height 51
click at [745, 389] on span at bounding box center [743, 393] width 14 height 14
click at [745, 389] on input "radio" at bounding box center [743, 393] width 14 height 14
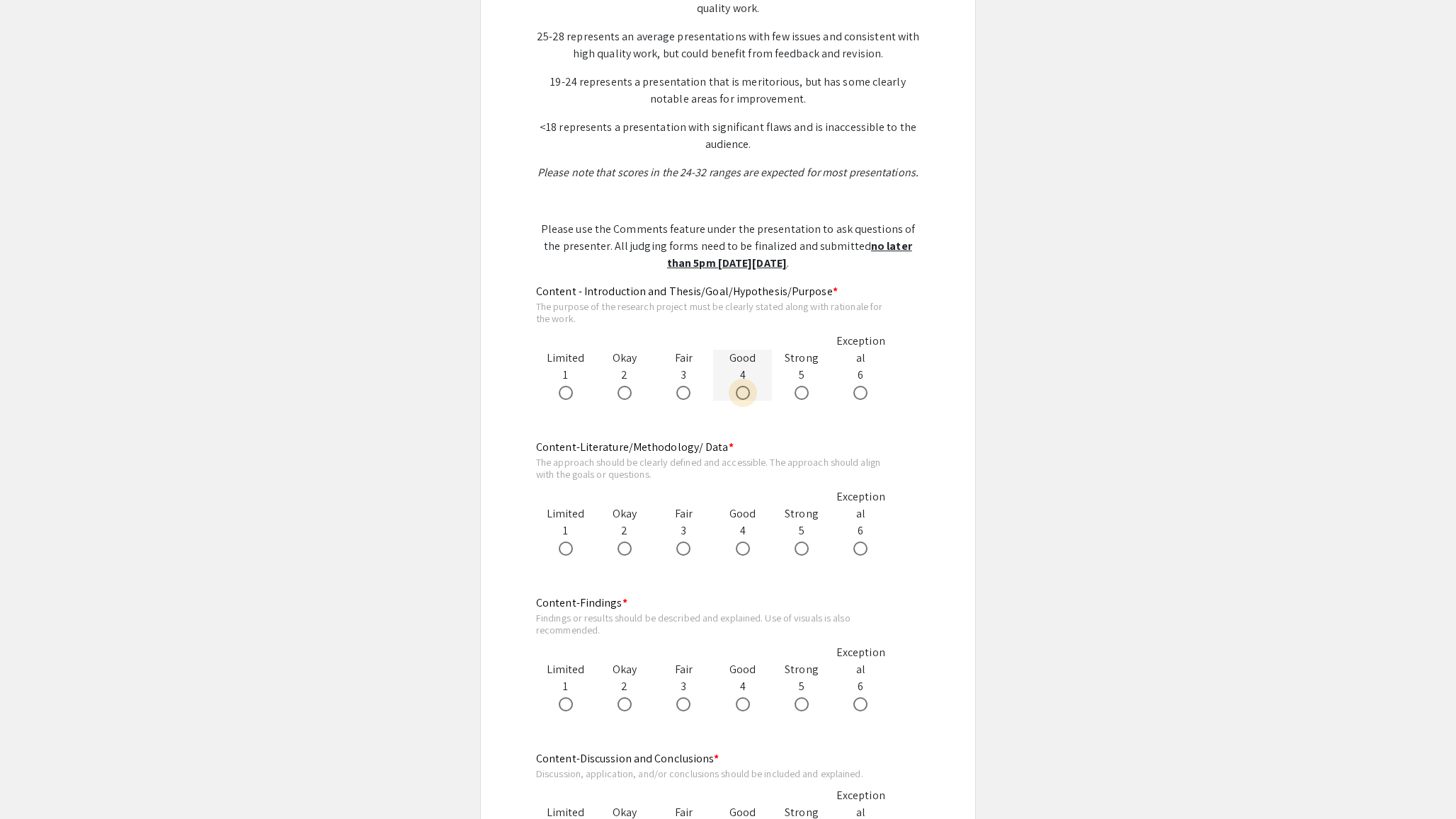
radio input "true"
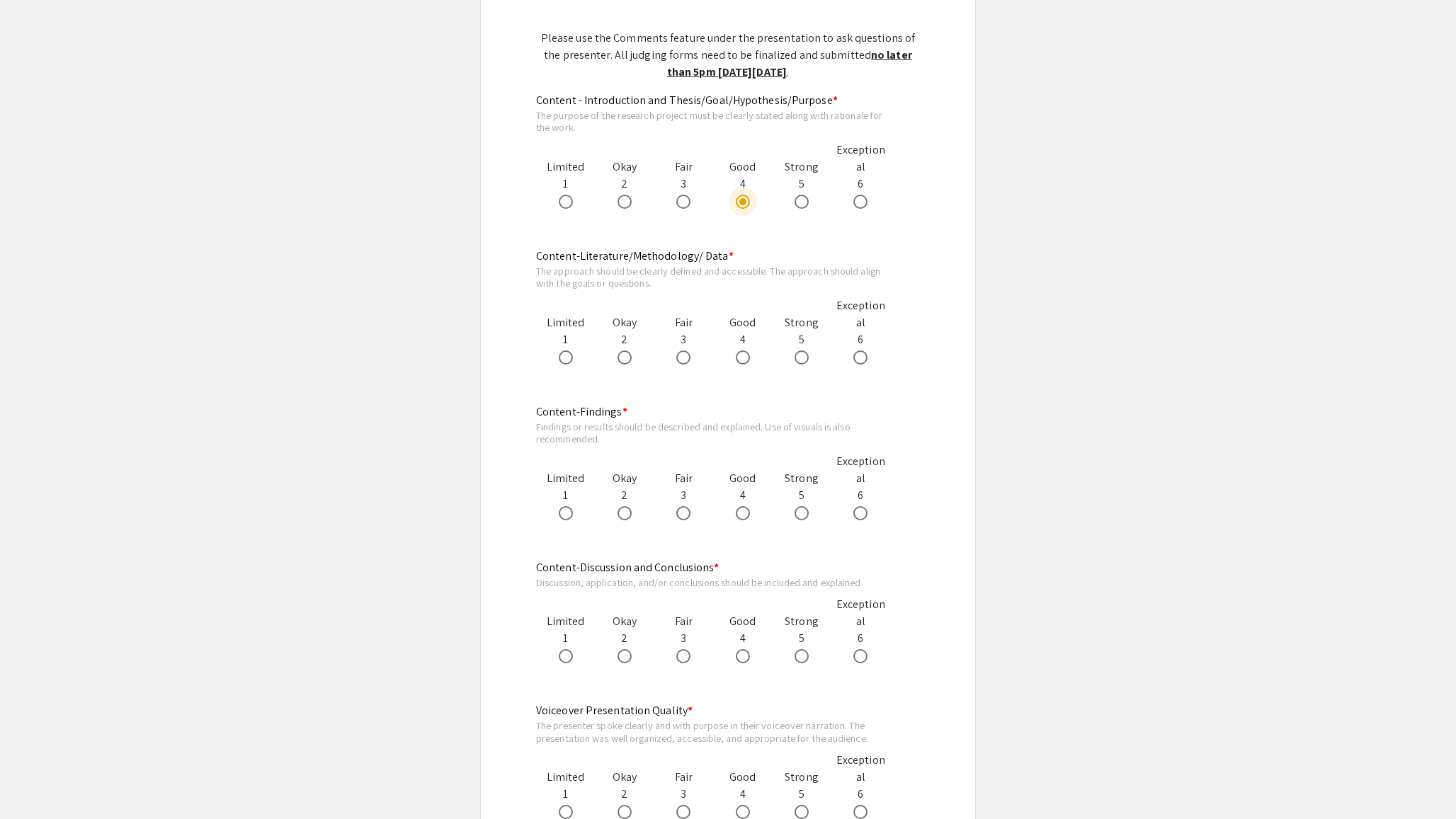
scroll to position [798, 0]
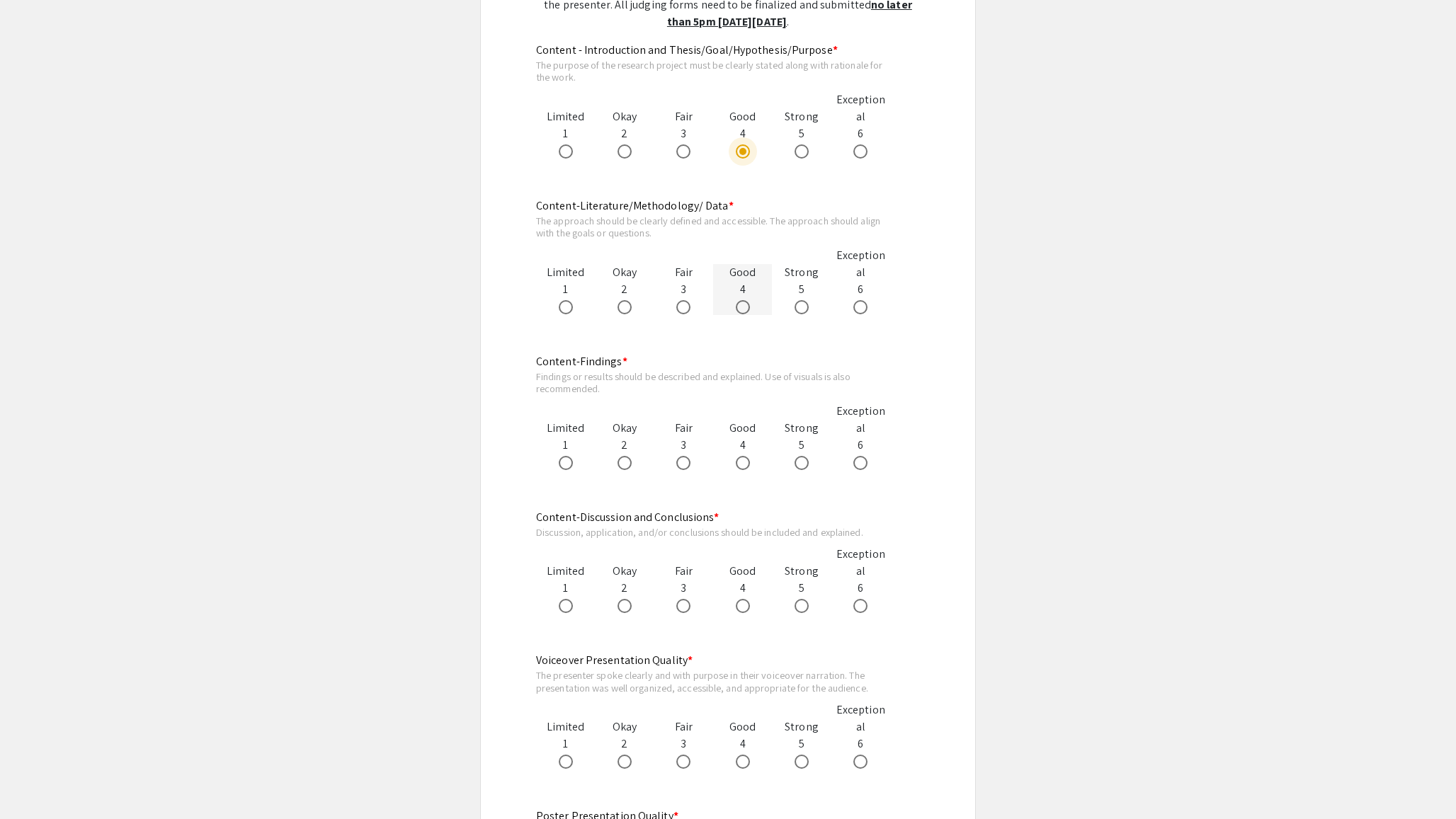
click at [741, 304] on span at bounding box center [743, 307] width 14 height 14
click at [741, 304] on input "radio" at bounding box center [743, 307] width 14 height 14
radio input "true"
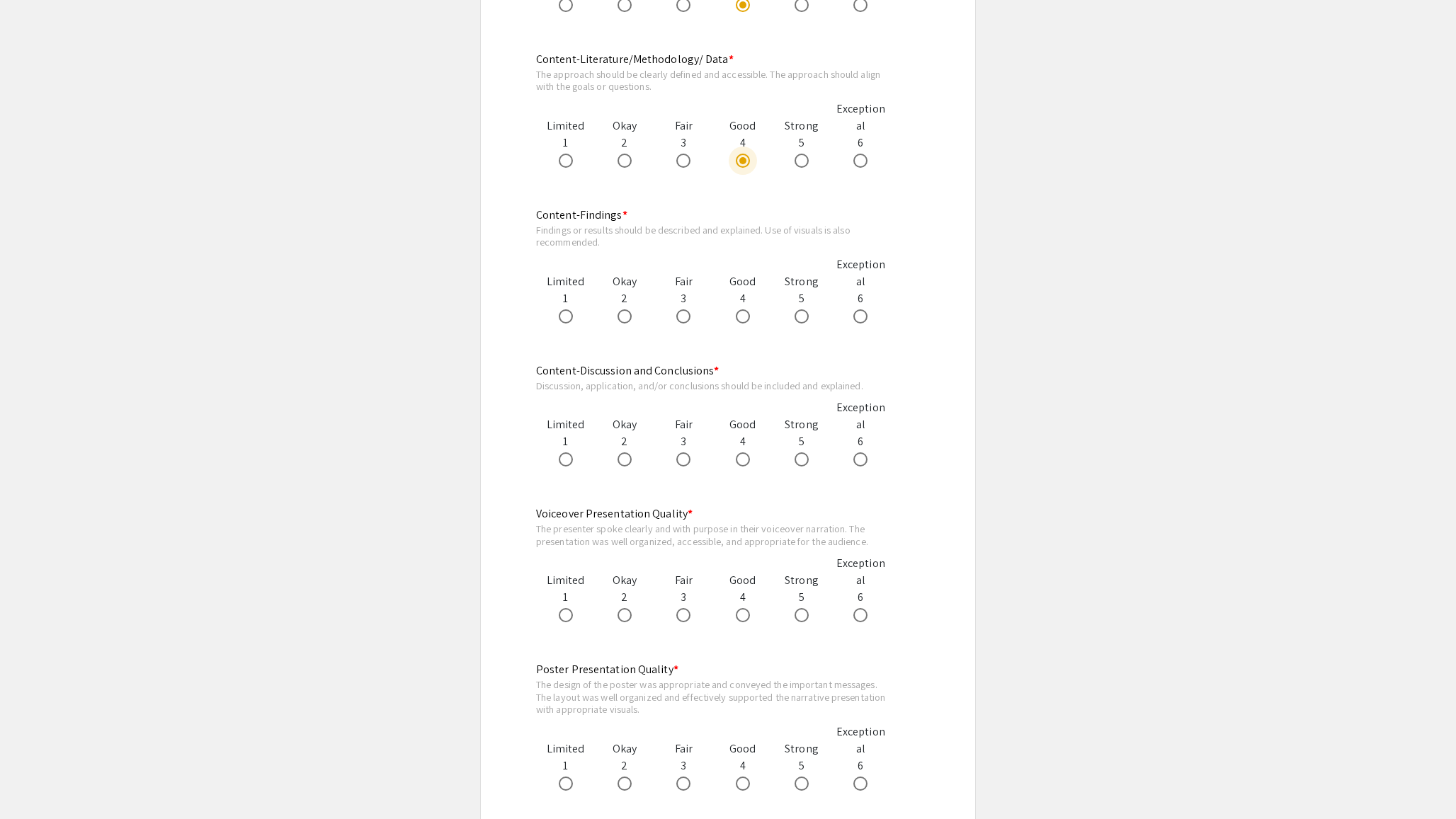
scroll to position [925, 0]
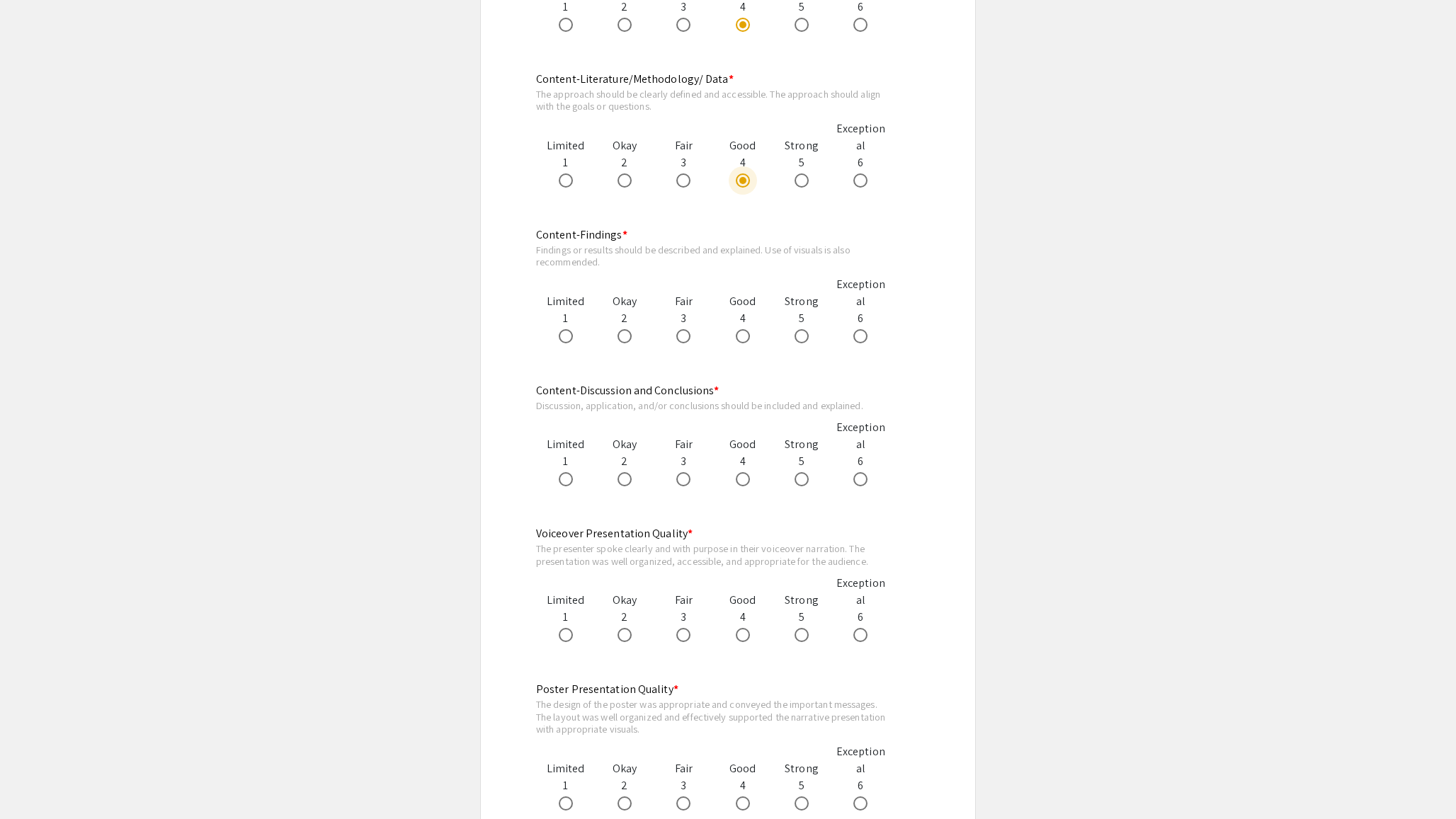
drag, startPoint x: 681, startPoint y: 340, endPoint x: 688, endPoint y: 346, distance: 9.2
click at [681, 340] on span at bounding box center [683, 336] width 14 height 14
click at [681, 340] on input "radio" at bounding box center [683, 336] width 14 height 14
radio input "true"
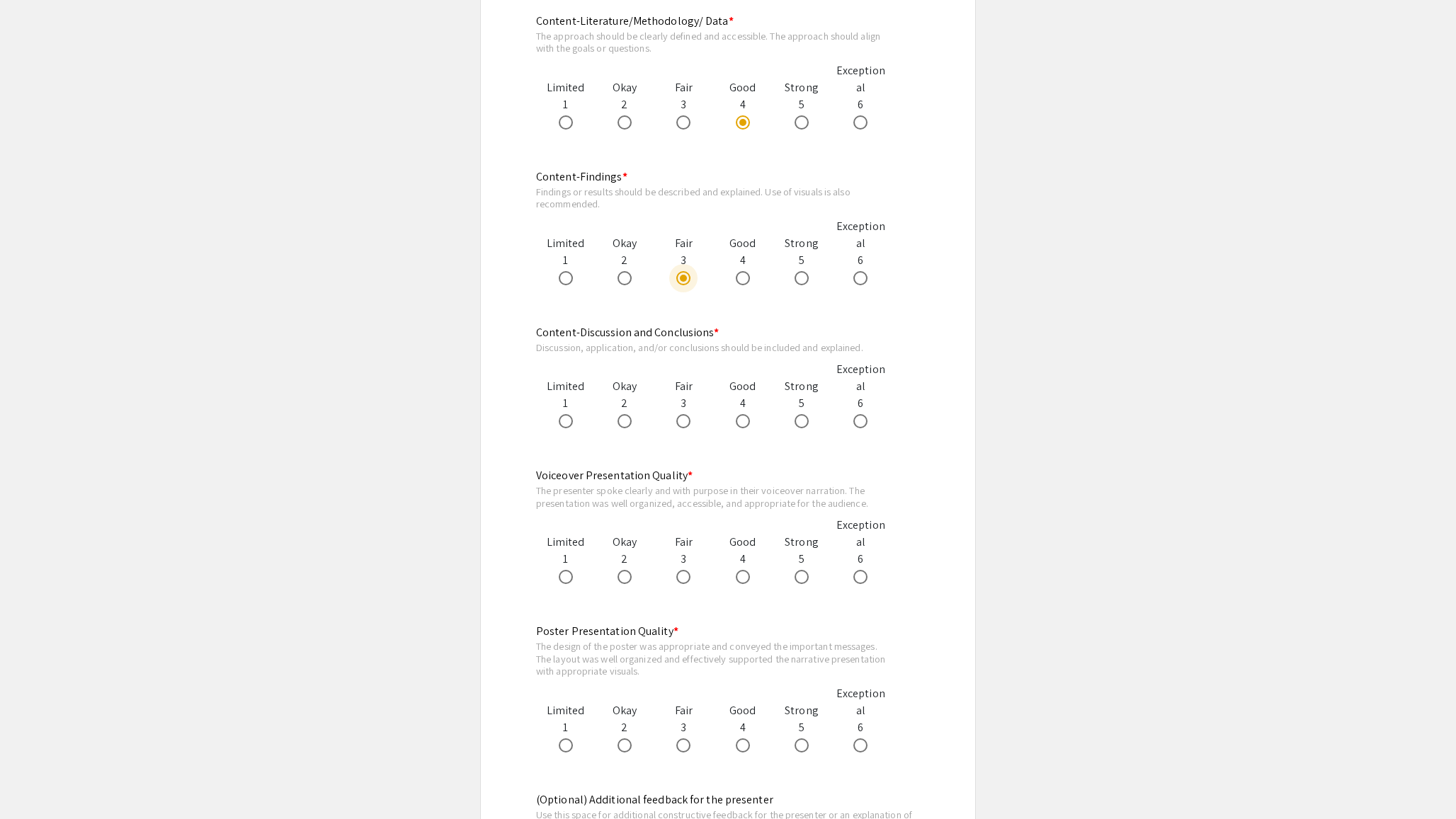
scroll to position [1010, 0]
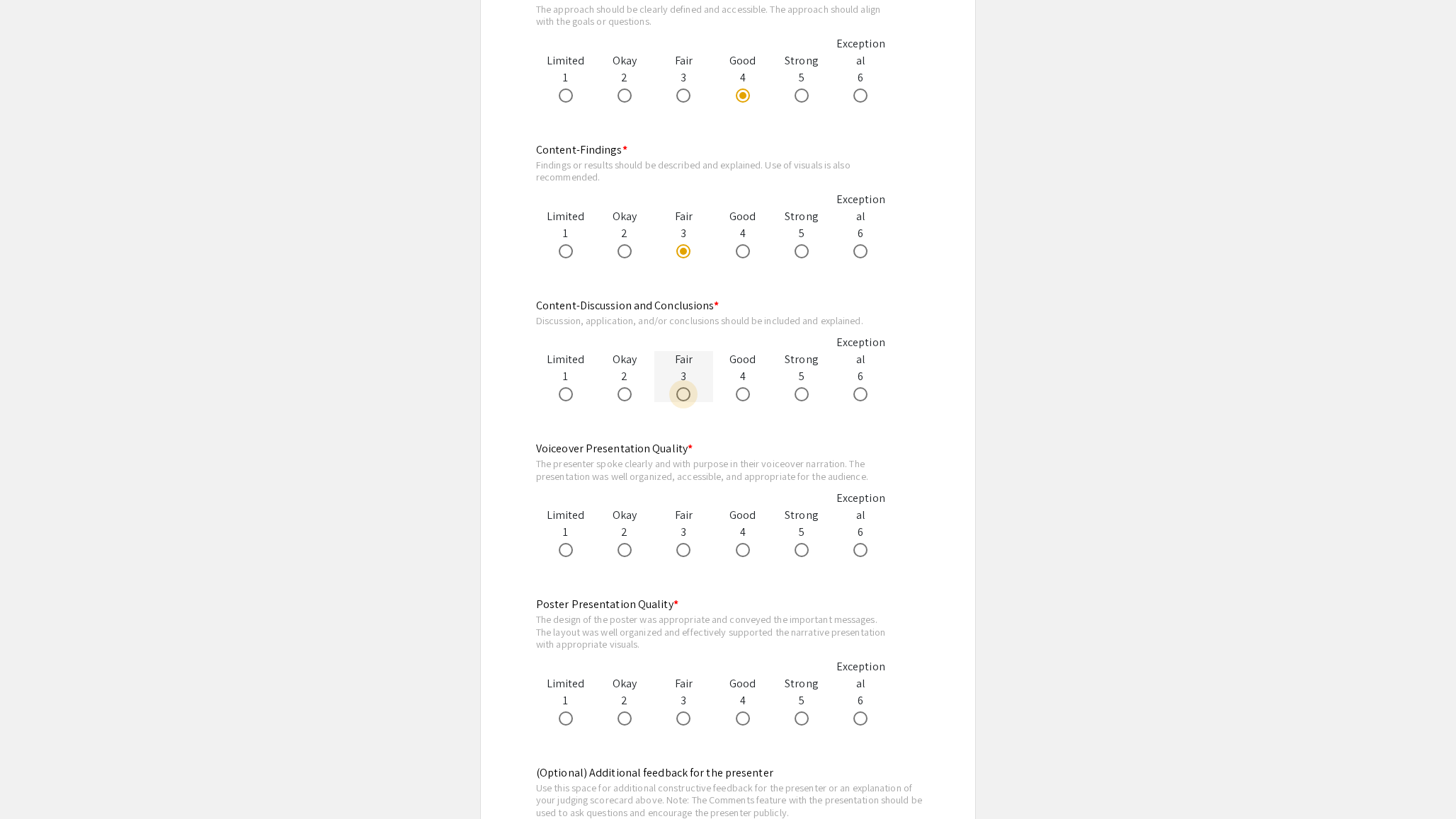
click at [686, 395] on span at bounding box center [683, 394] width 14 height 14
click at [686, 395] on input "radio" at bounding box center [683, 394] width 14 height 14
radio input "true"
click at [556, 553] on div at bounding box center [565, 549] width 59 height 17
click at [575, 555] on label at bounding box center [569, 550] width 20 height 14
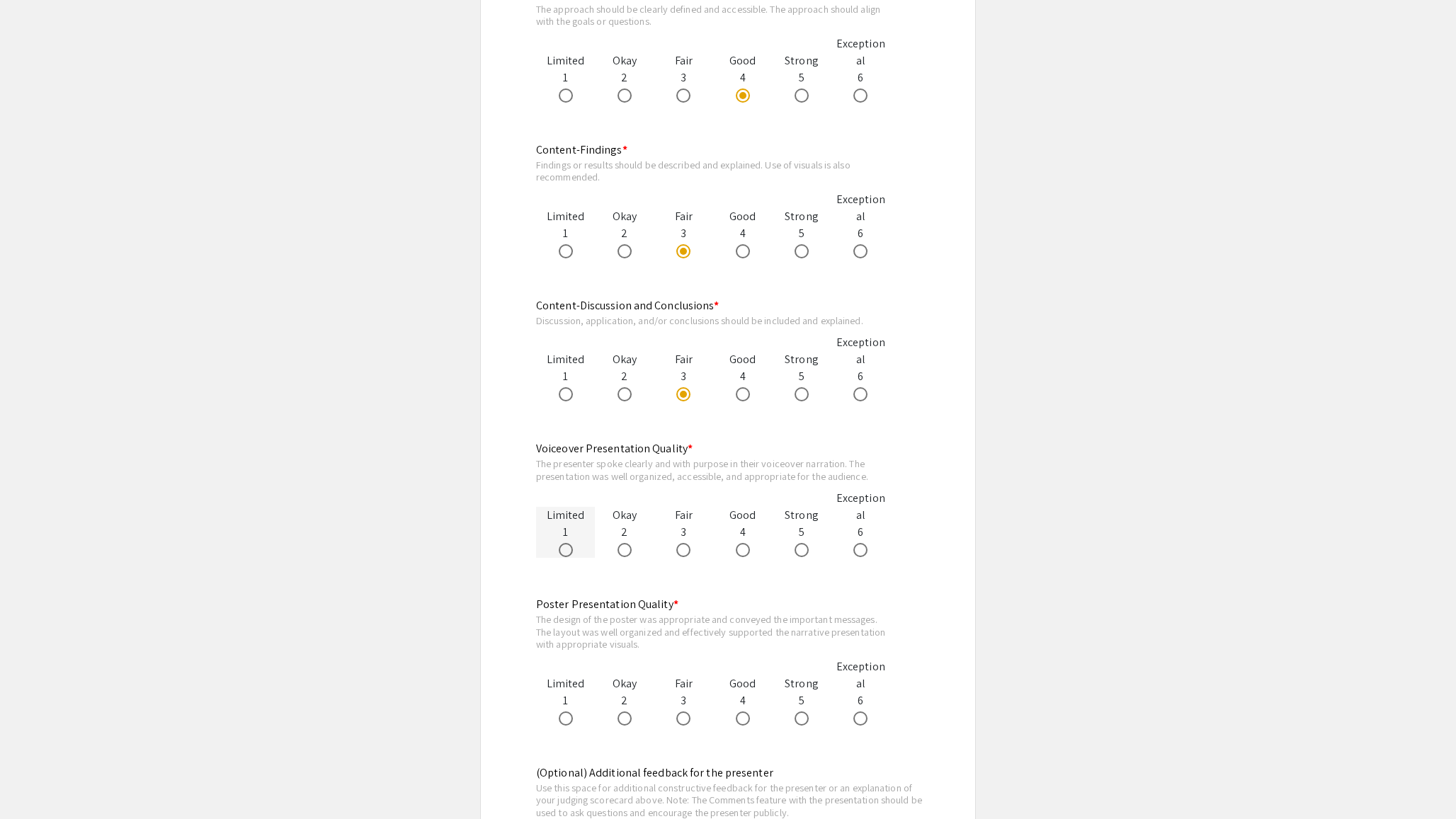
click at [573, 555] on input "radio" at bounding box center [566, 550] width 14 height 14
radio input "true"
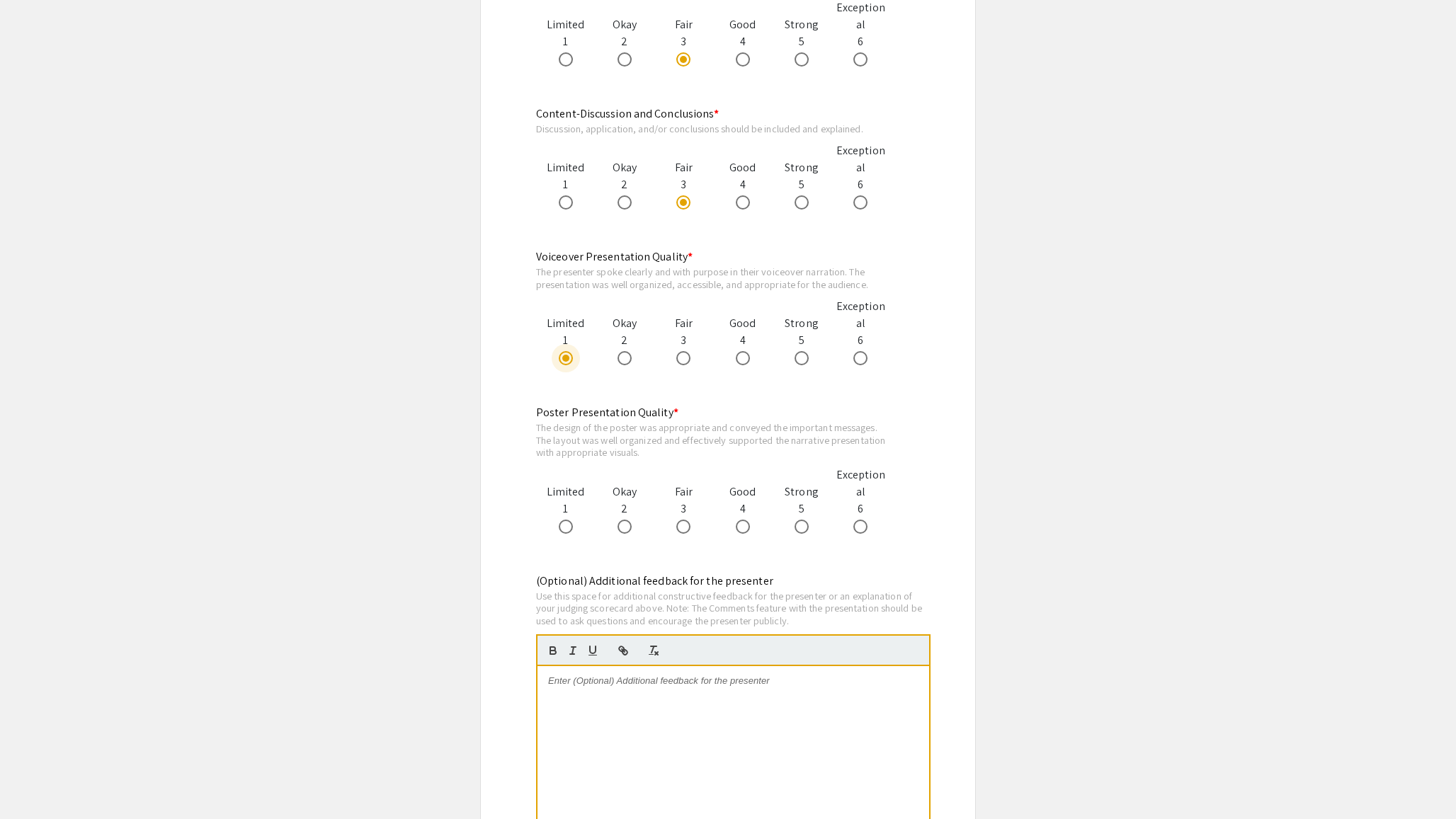
scroll to position [1390, 0]
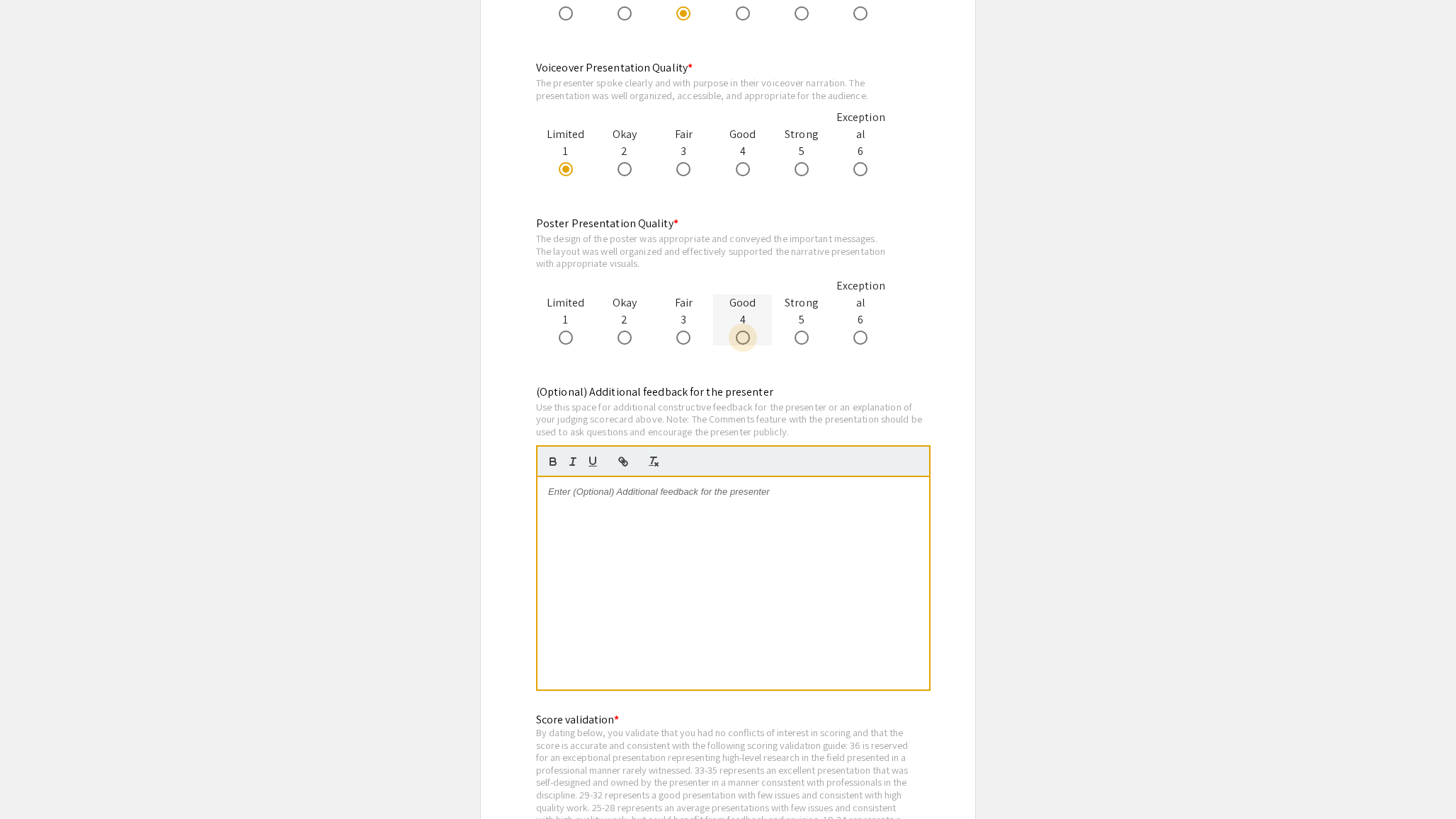
click at [750, 341] on label at bounding box center [746, 338] width 20 height 14
click at [750, 341] on input "radio" at bounding box center [743, 338] width 14 height 14
radio input "true"
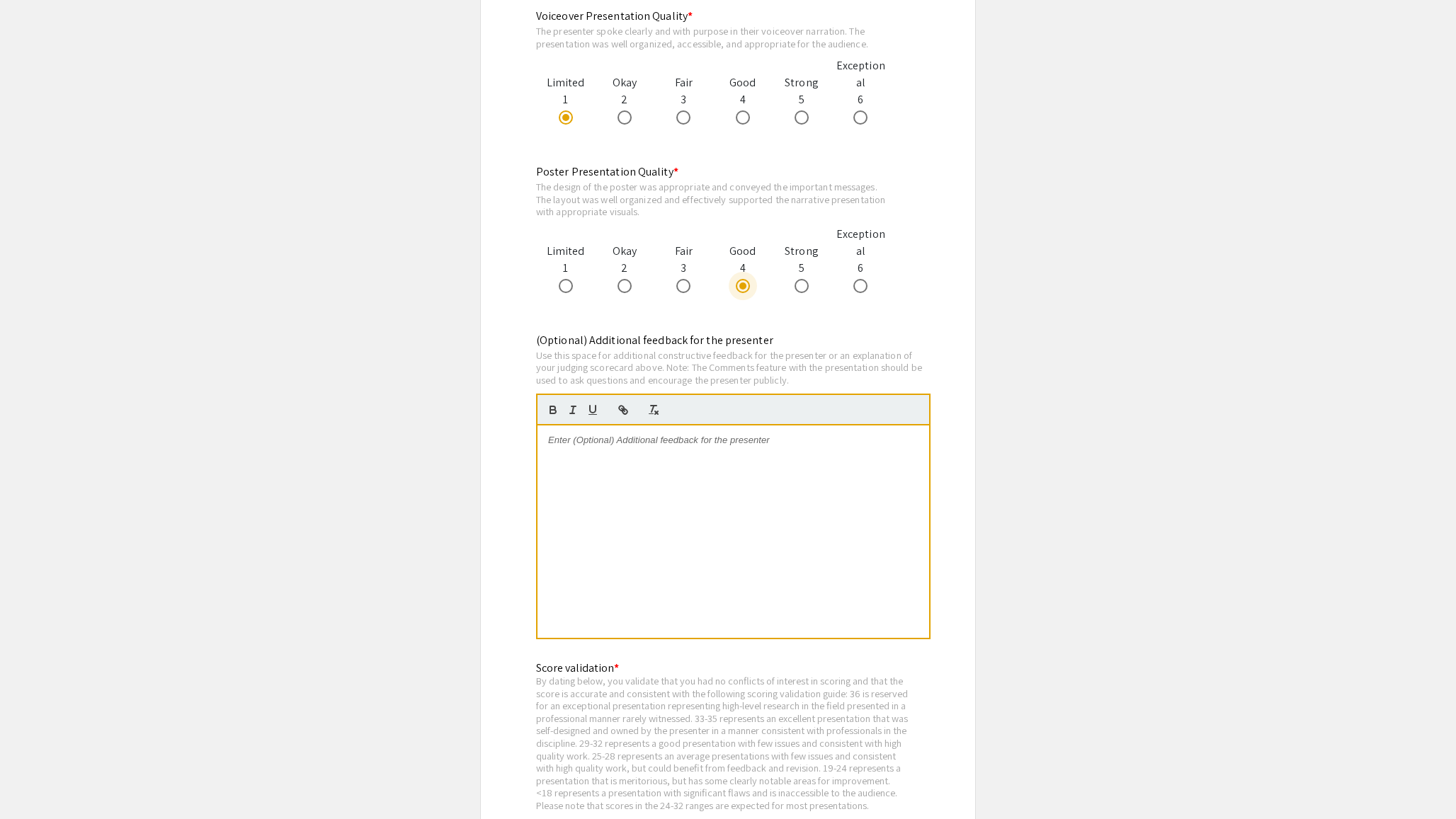
scroll to position [1700, 0]
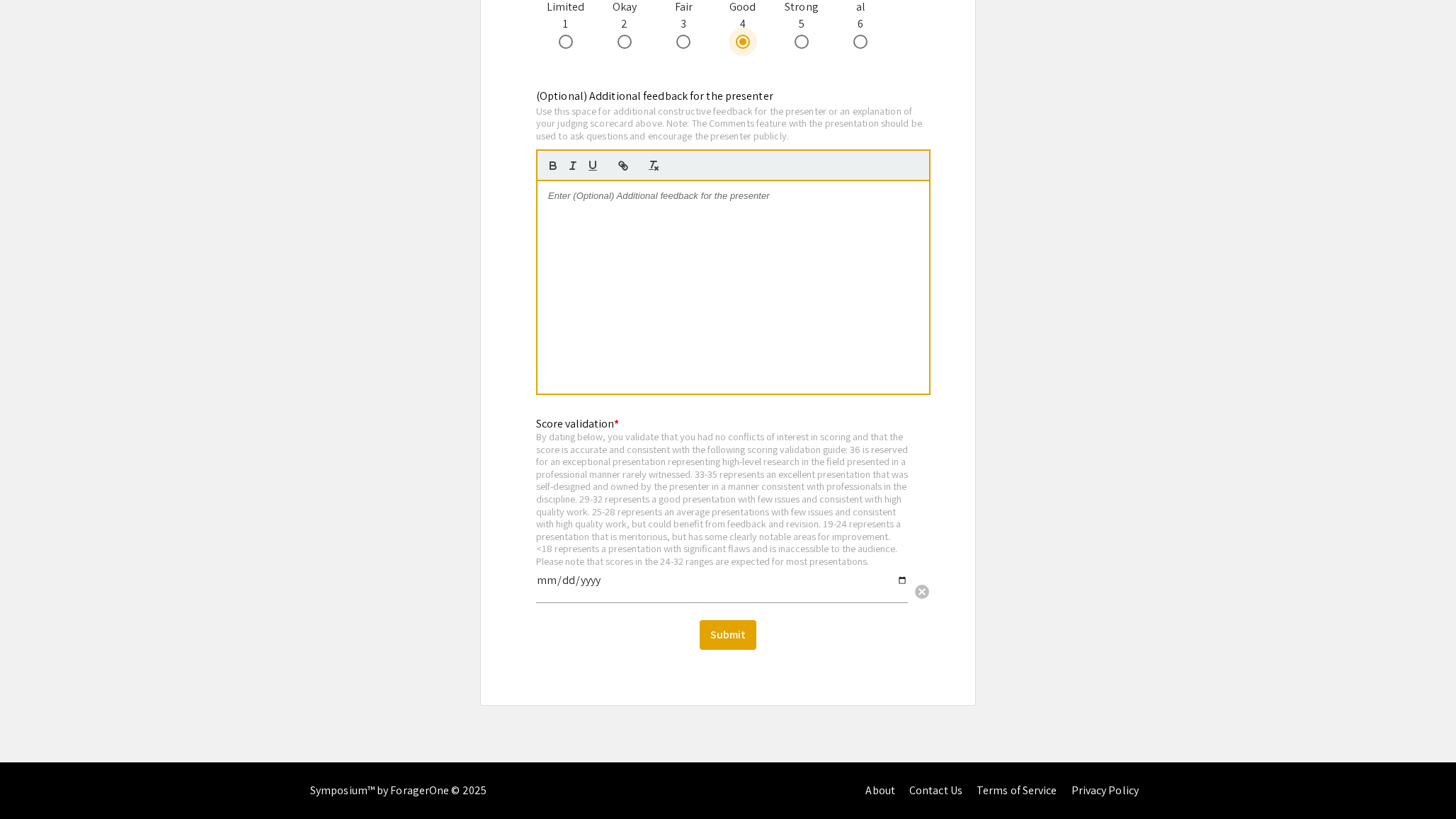
click at [579, 579] on input "date" at bounding box center [722, 585] width 372 height 24
click at [552, 574] on input "date" at bounding box center [722, 585] width 372 height 24
type input "2025-09-11"
click at [720, 626] on button "Submit" at bounding box center [728, 634] width 57 height 30
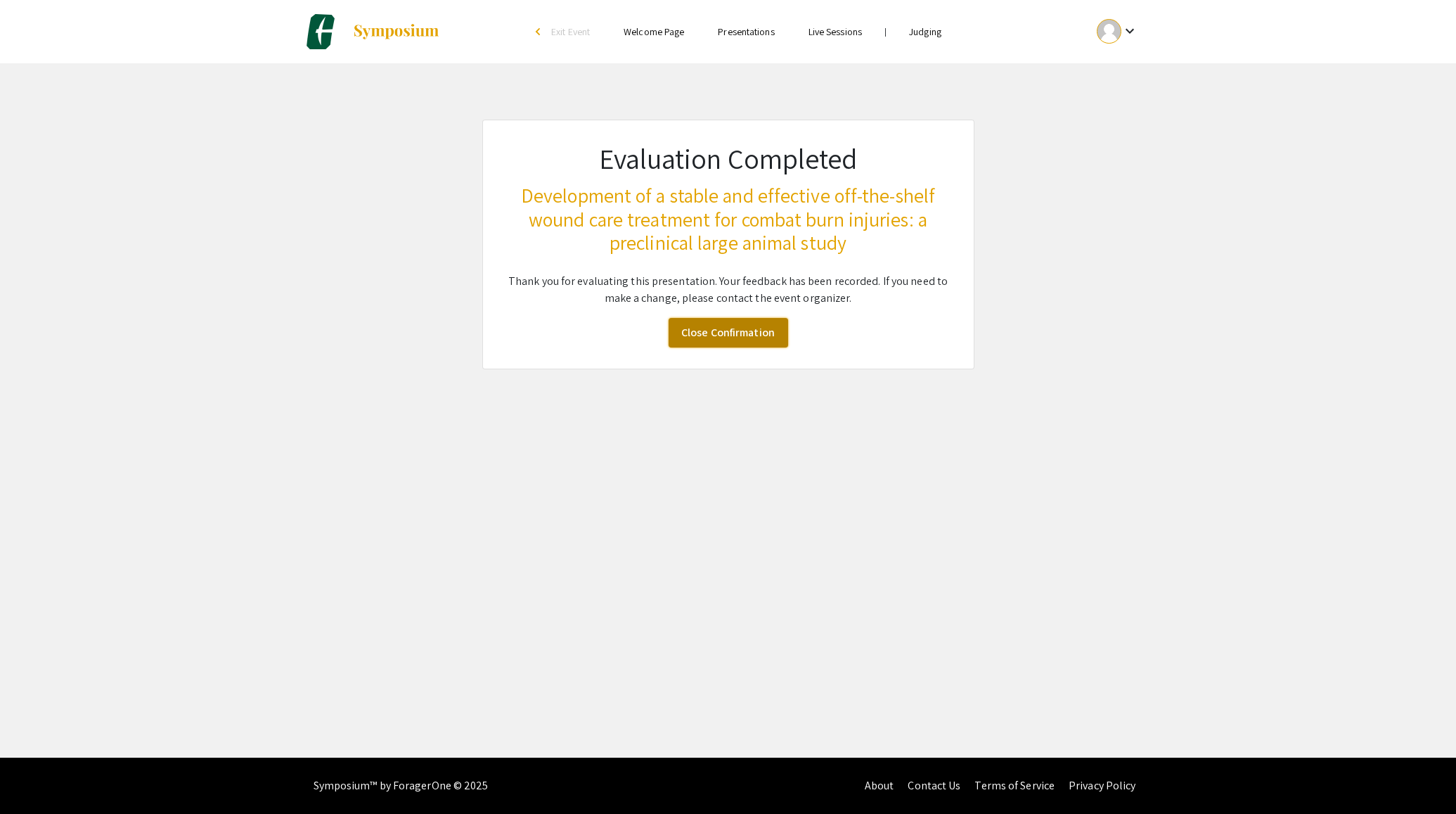
click at [732, 330] on link "Close Confirmation" at bounding box center [728, 332] width 119 height 29
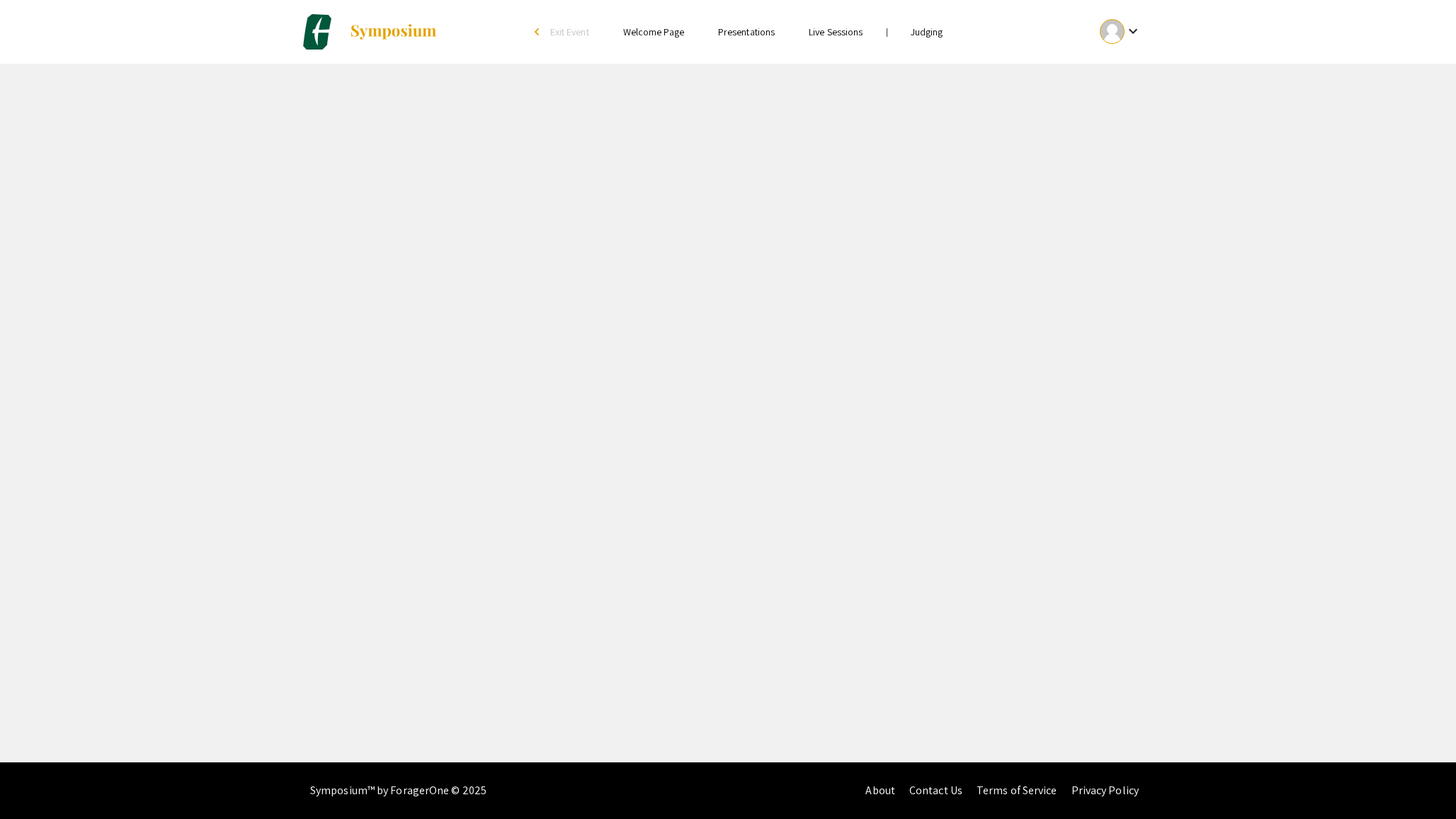
select select "custom"
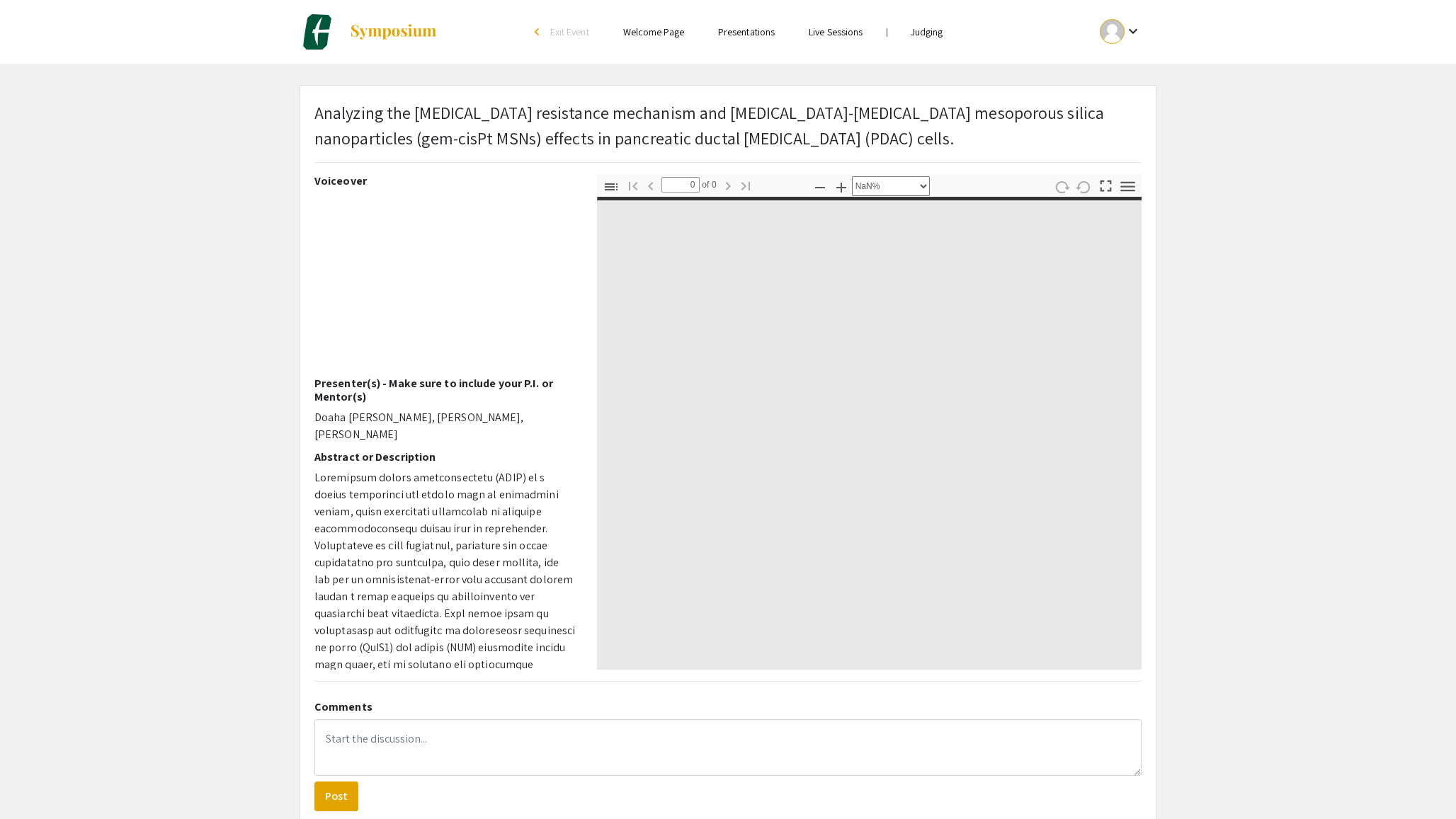
type input "1"
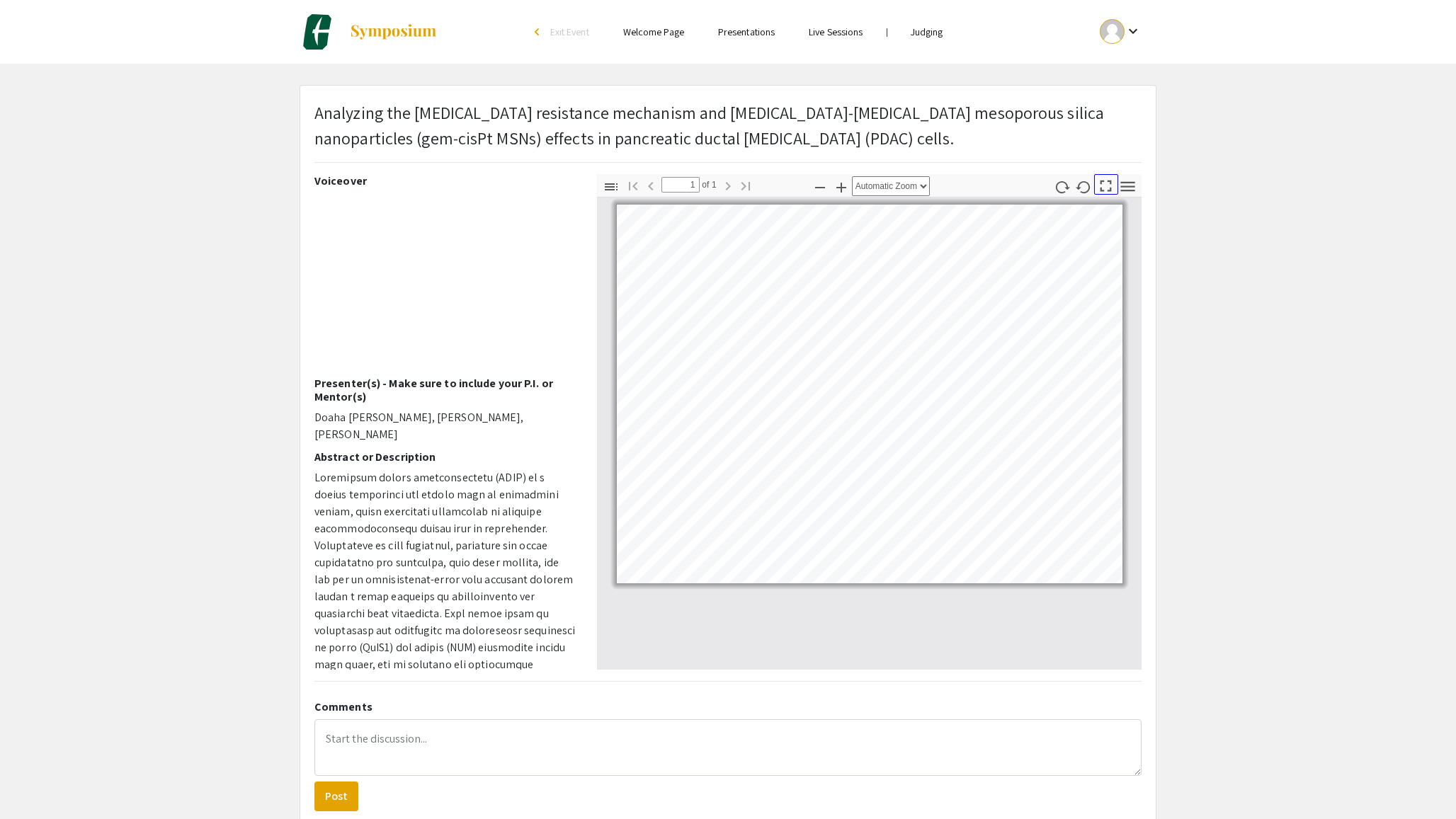
click at [1102, 191] on icon "button" at bounding box center [1106, 186] width 12 height 12
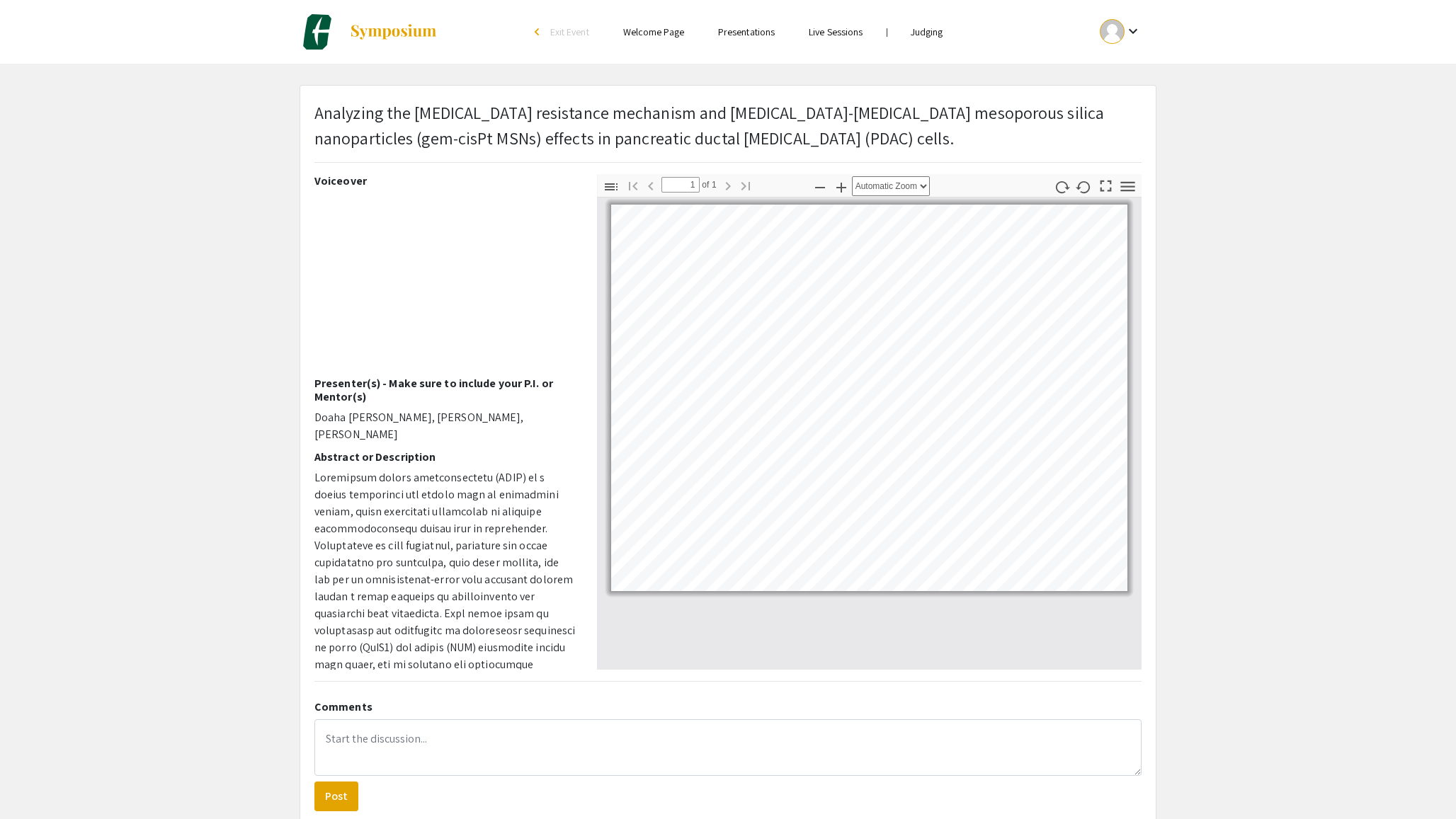
click at [1111, 196] on pdf-presentation-mode "Presentation Mode" at bounding box center [1105, 186] width 22 height 23
click at [1106, 191] on icon "button" at bounding box center [1105, 186] width 19 height 19
click at [1105, 189] on icon "button" at bounding box center [1105, 186] width 19 height 19
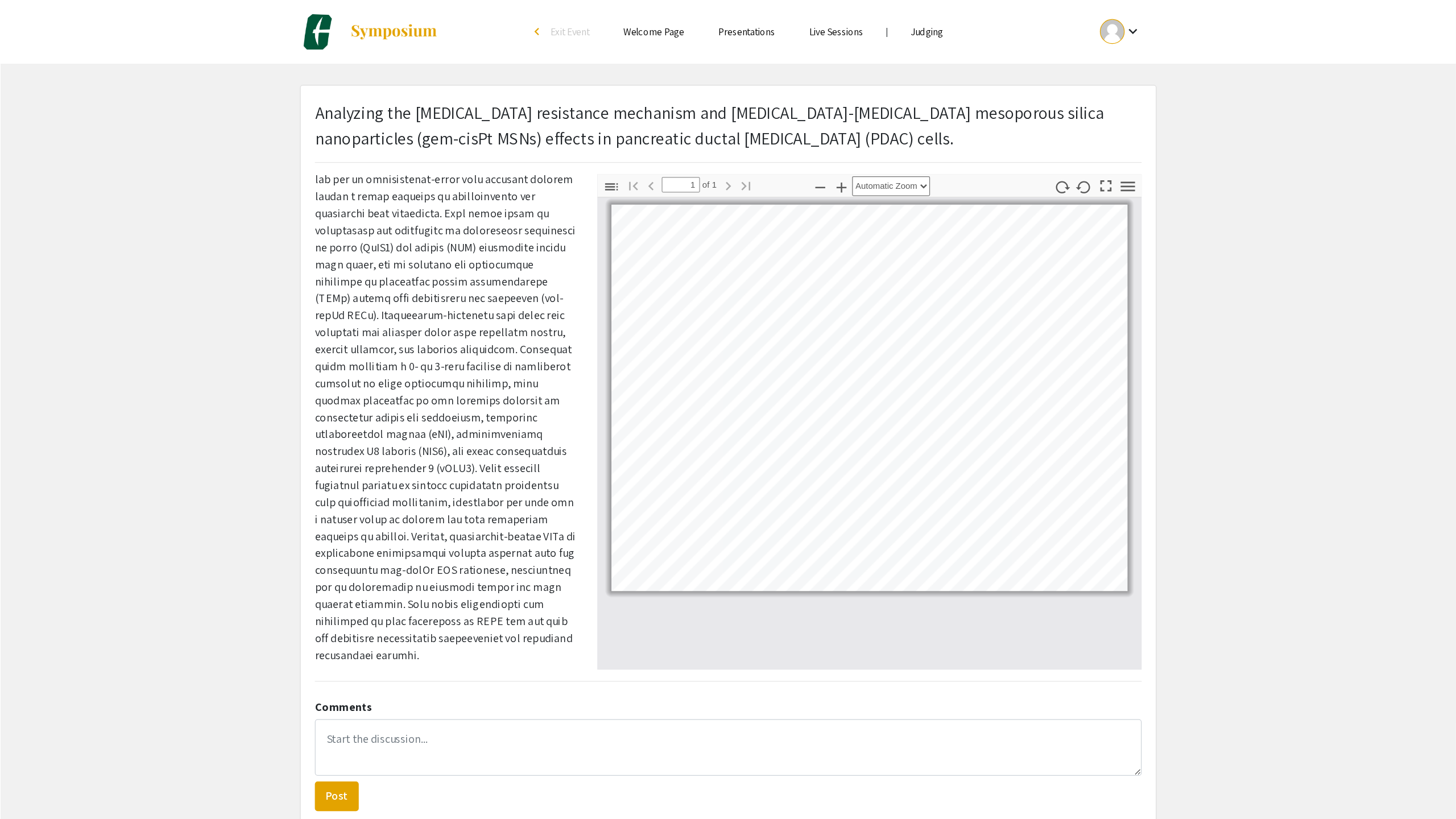
scroll to position [323, 0]
click at [883, 150] on icon "button" at bounding box center [888, 149] width 16 height 16
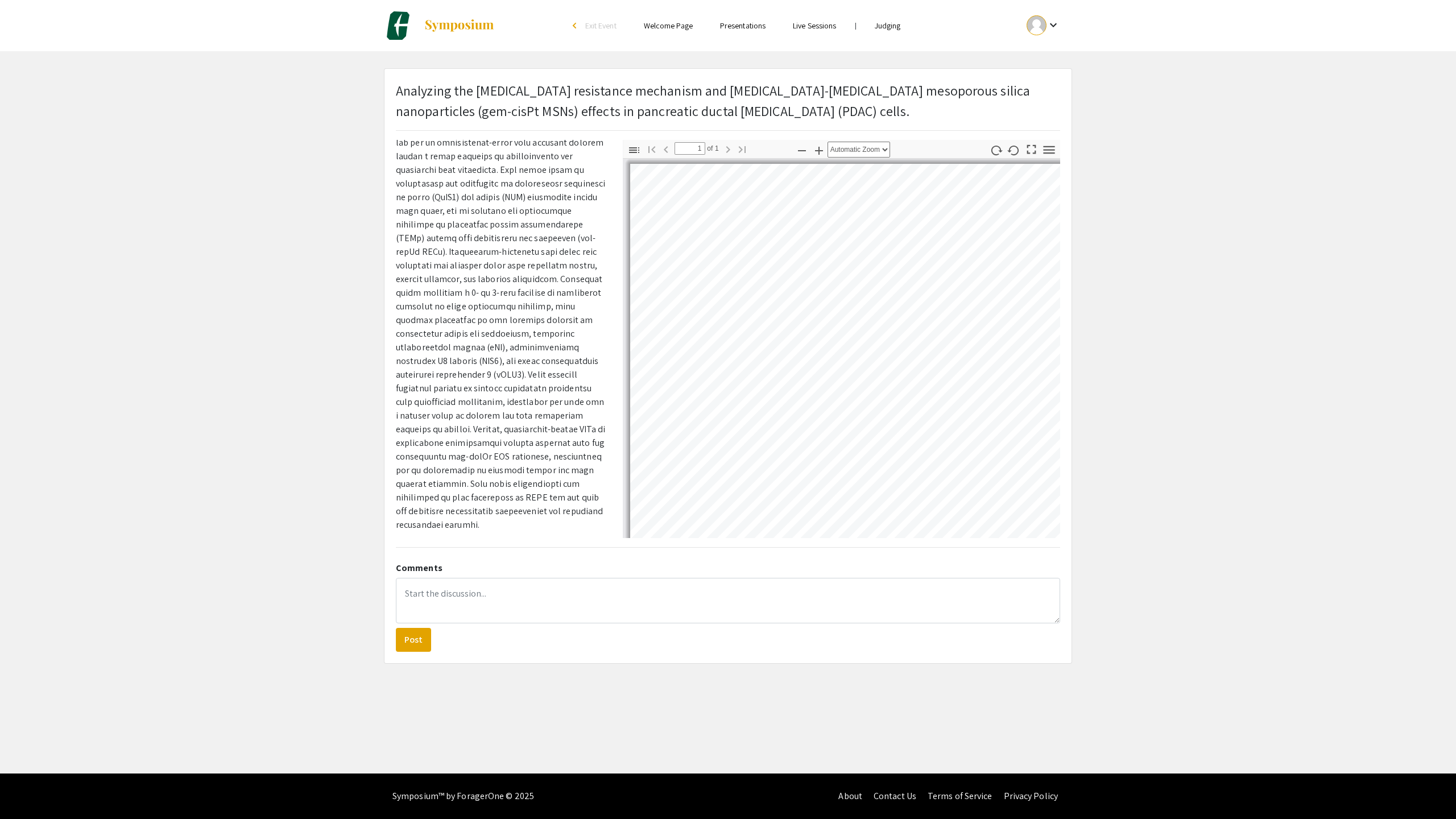
scroll to position [0, 0]
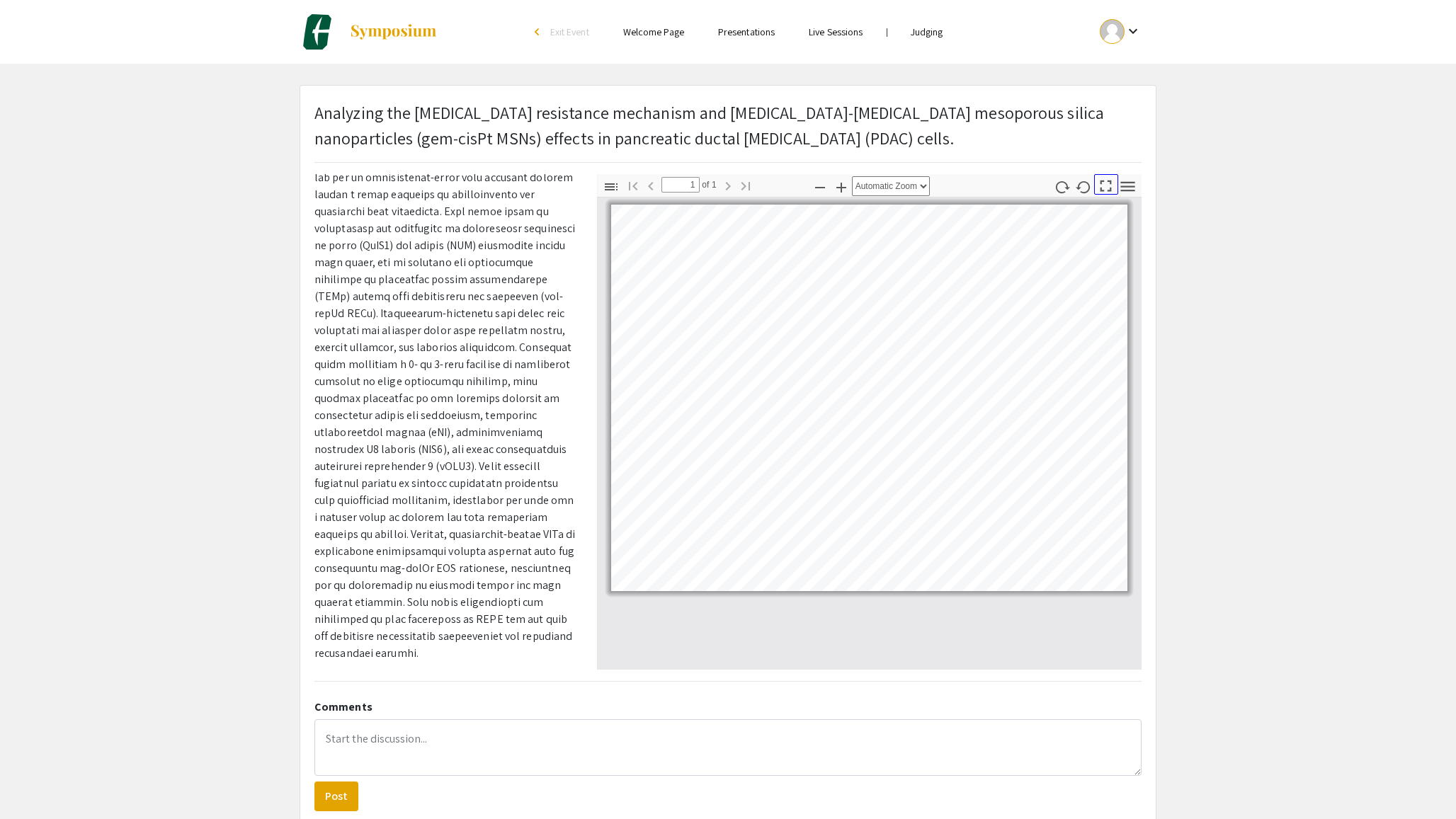
click at [1109, 191] on icon "button" at bounding box center [1106, 186] width 12 height 12
click at [1105, 178] on icon "button" at bounding box center [1105, 186] width 19 height 19
click at [1105, 194] on icon "button" at bounding box center [1105, 186] width 19 height 19
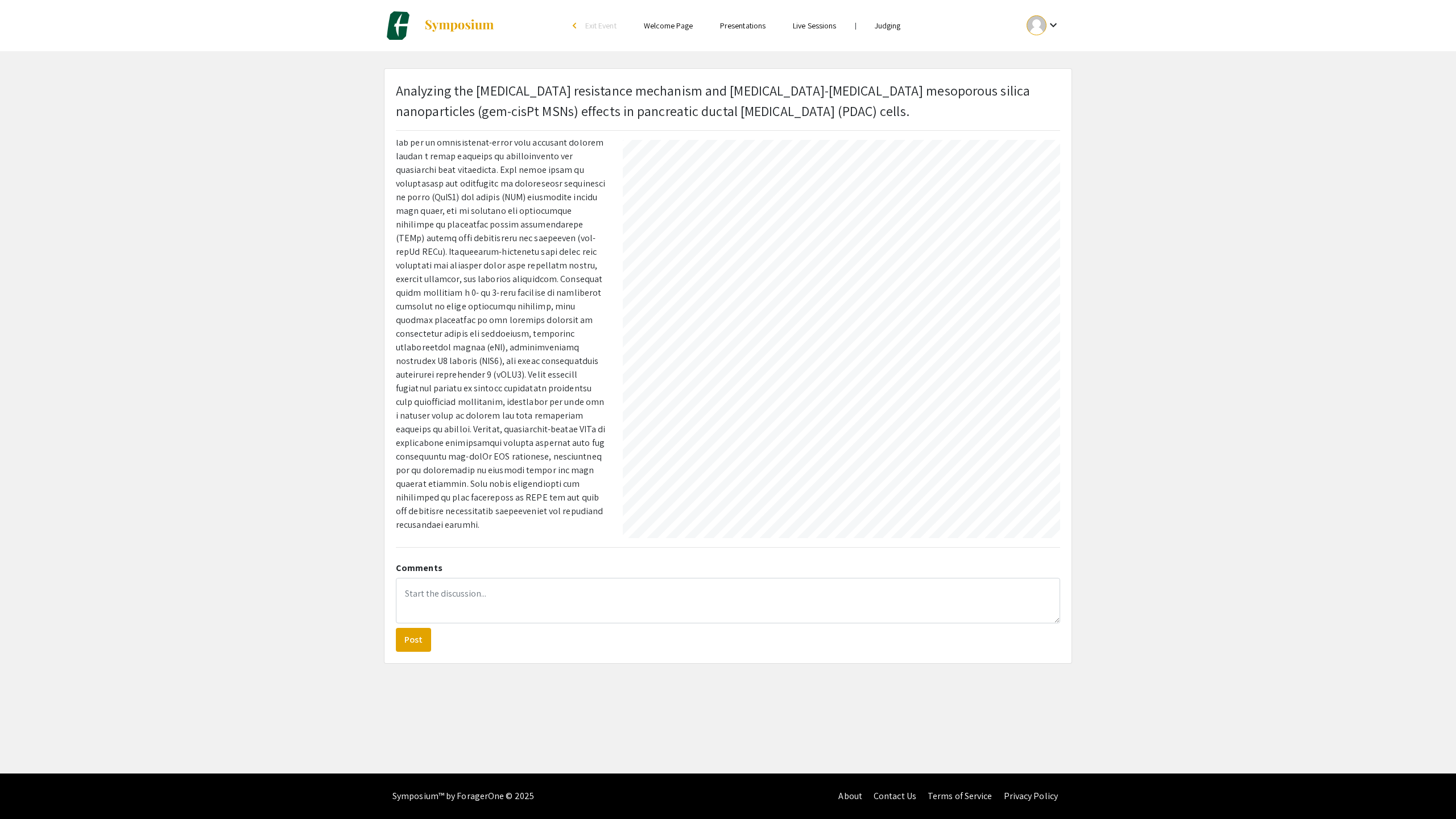
select select "auto"
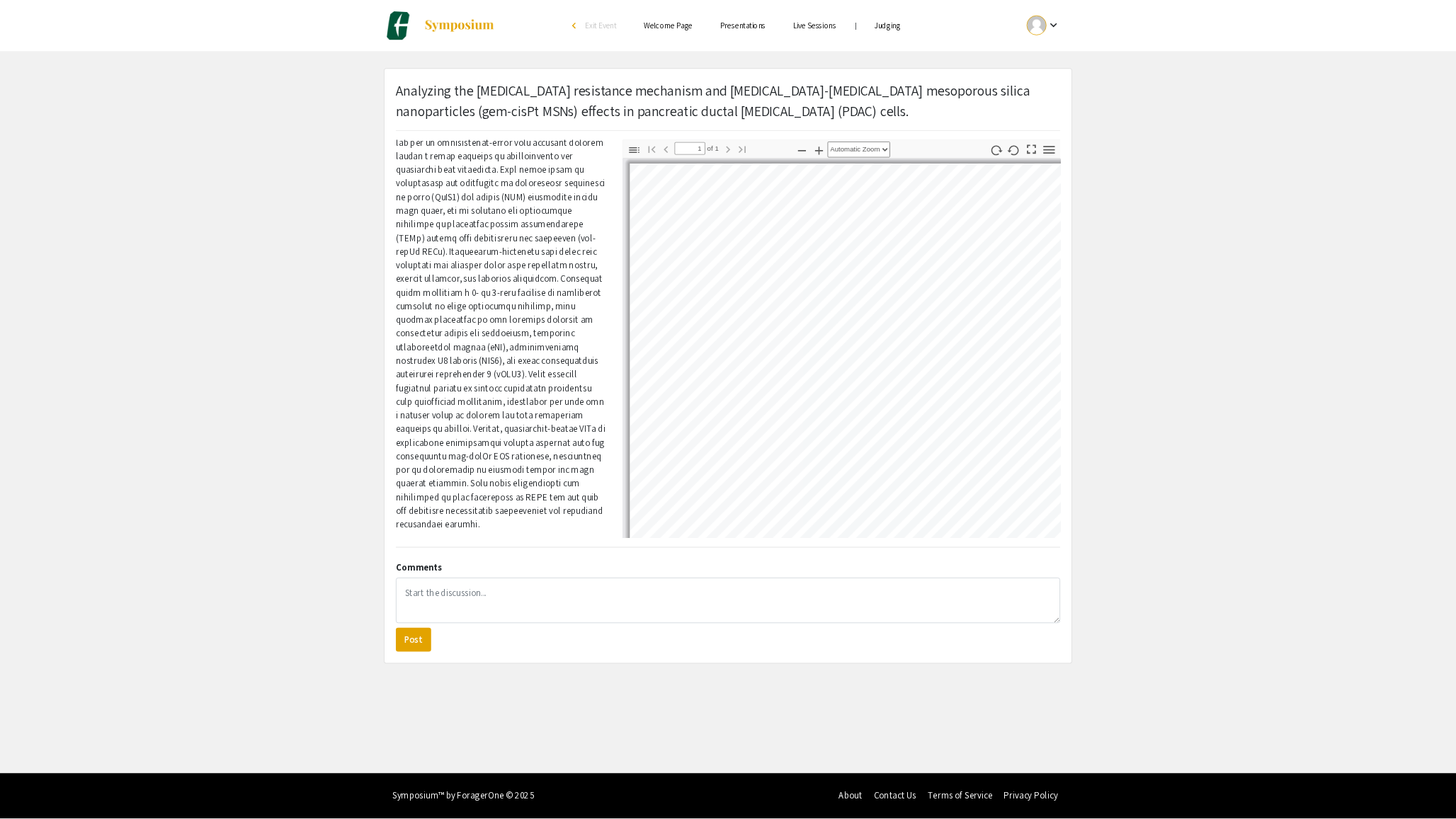
scroll to position [0, 0]
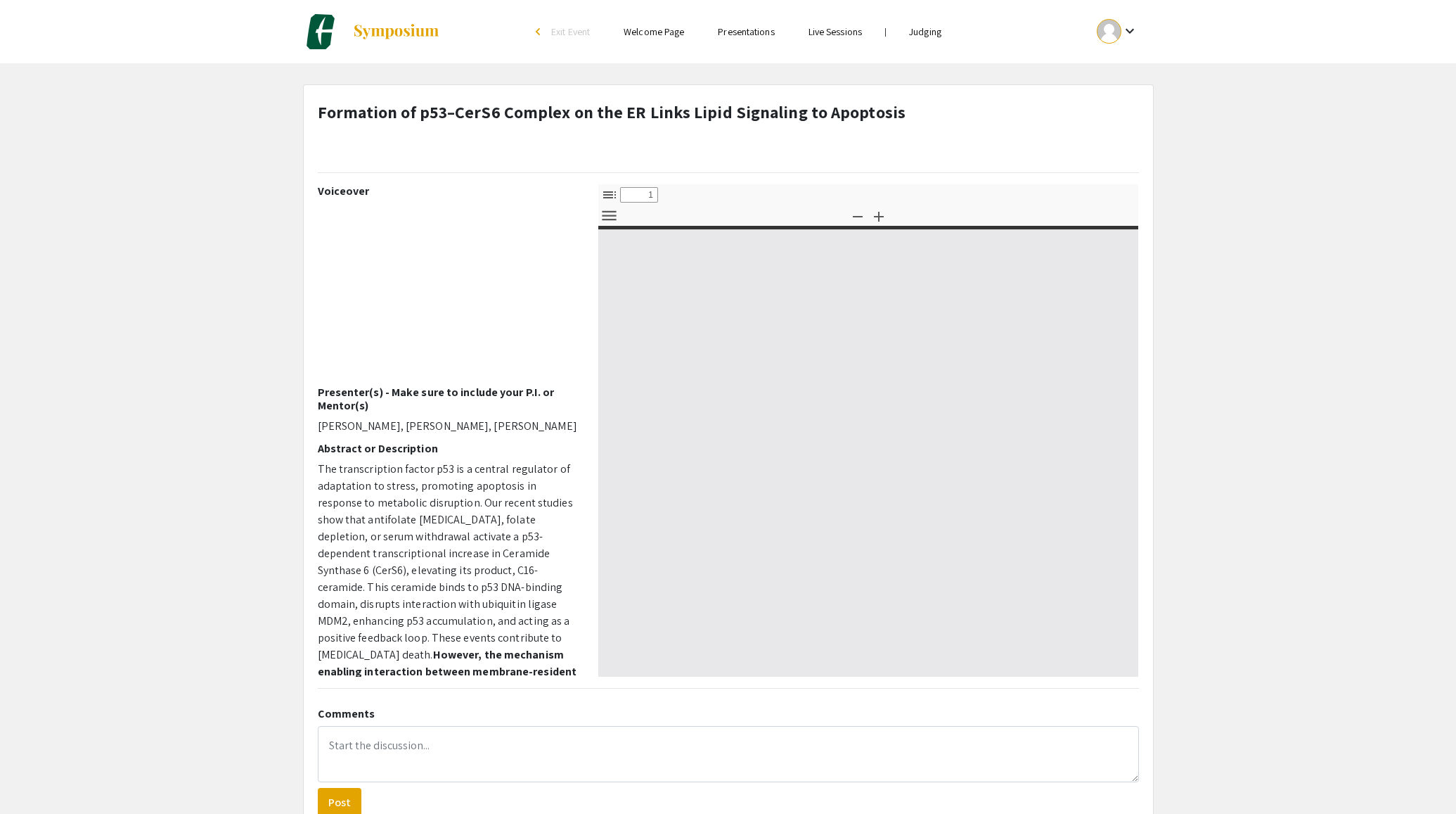
select select "custom"
type input "0"
select select "auto"
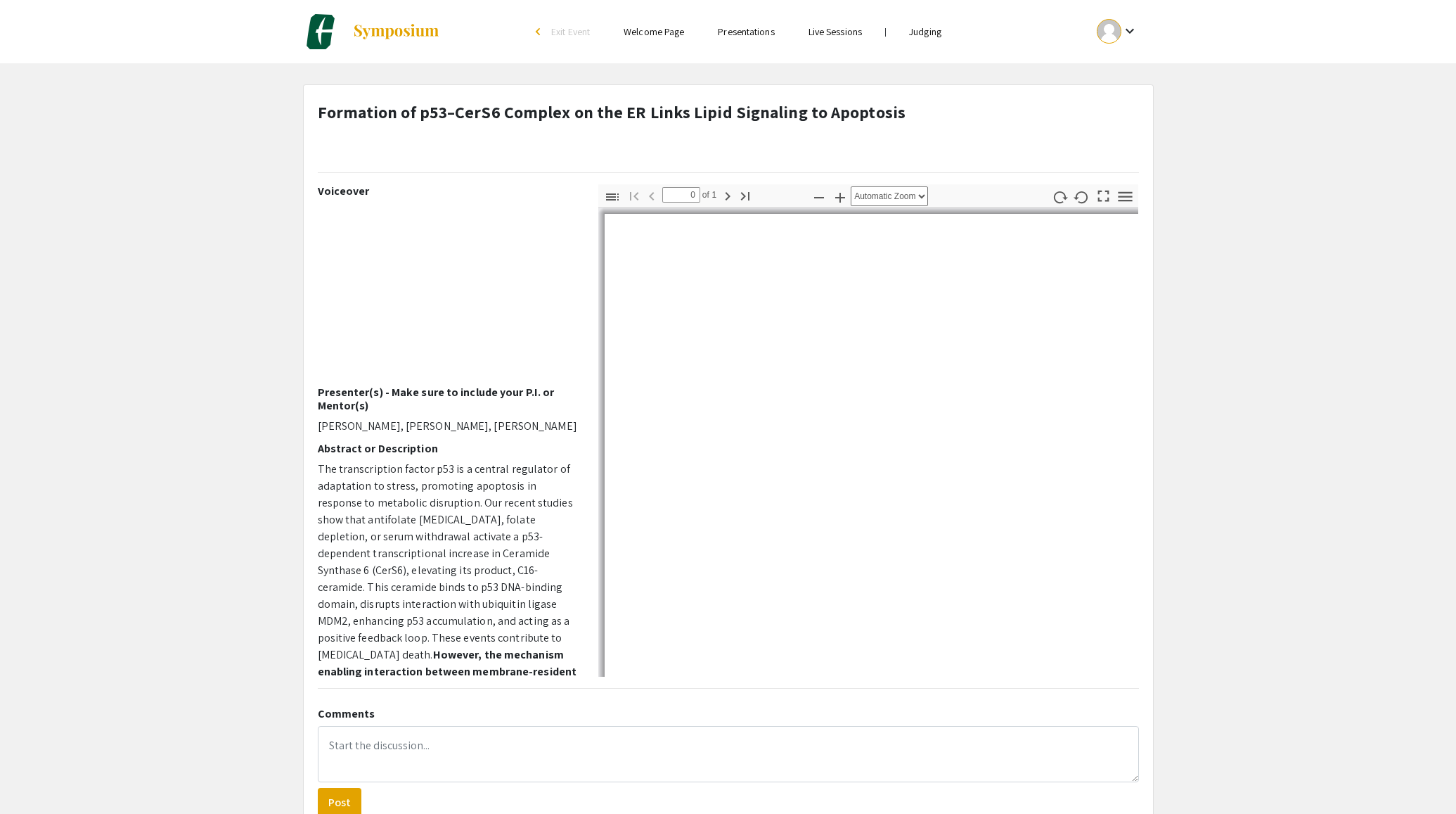
type input "1"
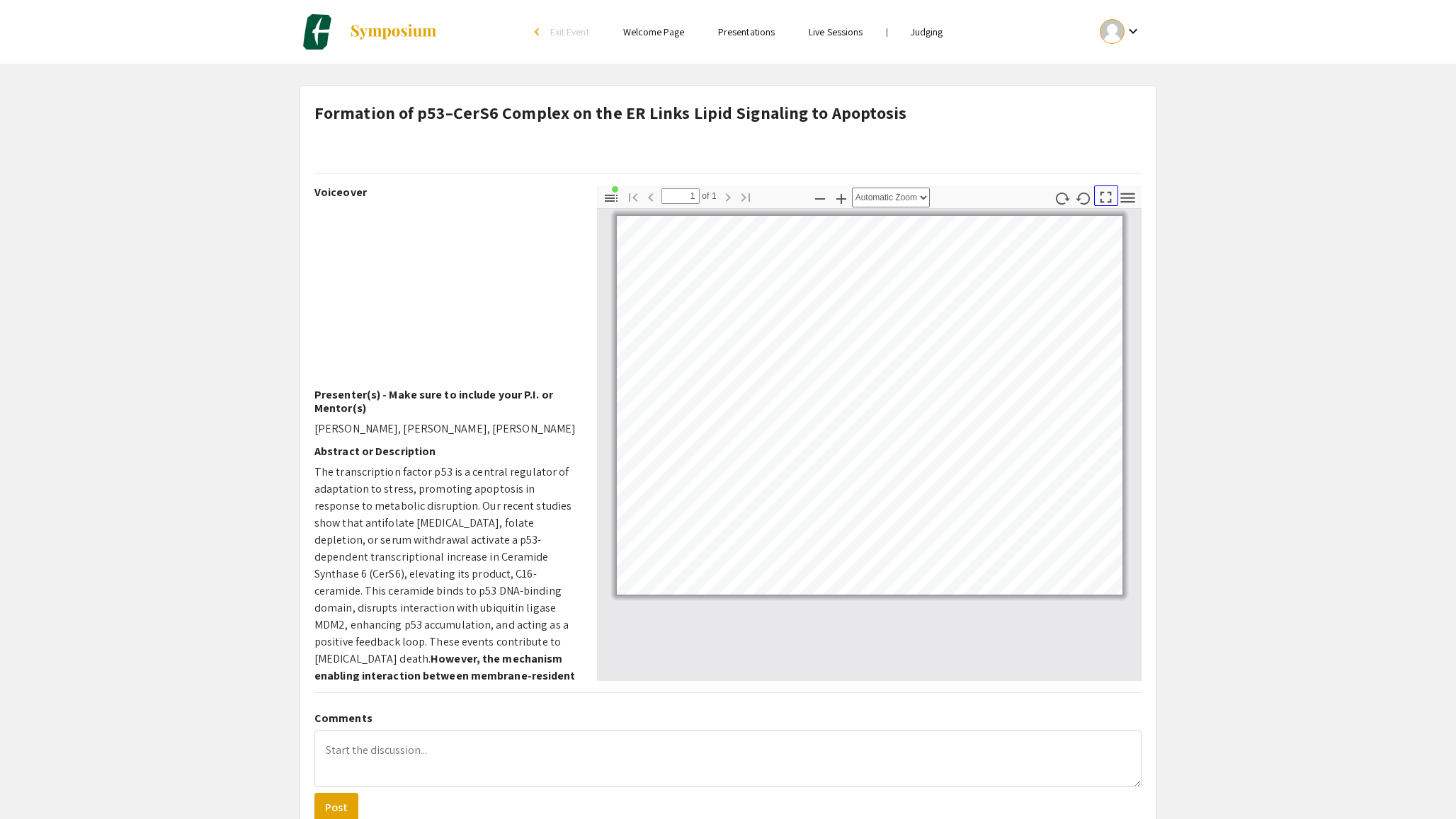
click at [1110, 206] on icon "button" at bounding box center [1105, 197] width 19 height 19
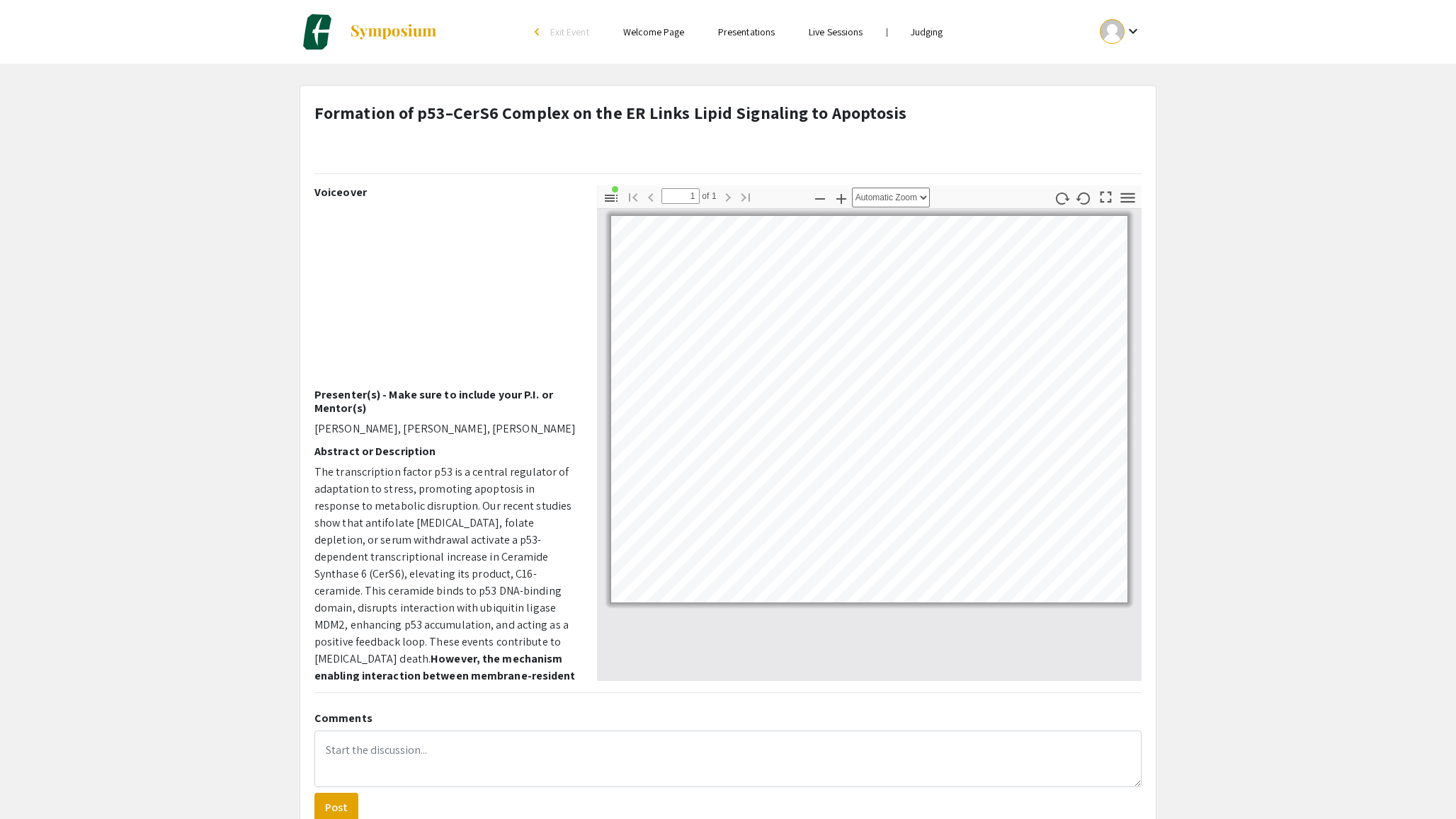
click at [1105, 207] on pdf-presentation-mode "Presentation Mode" at bounding box center [1105, 197] width 22 height 23
click at [1105, 202] on icon "button" at bounding box center [1105, 197] width 19 height 19
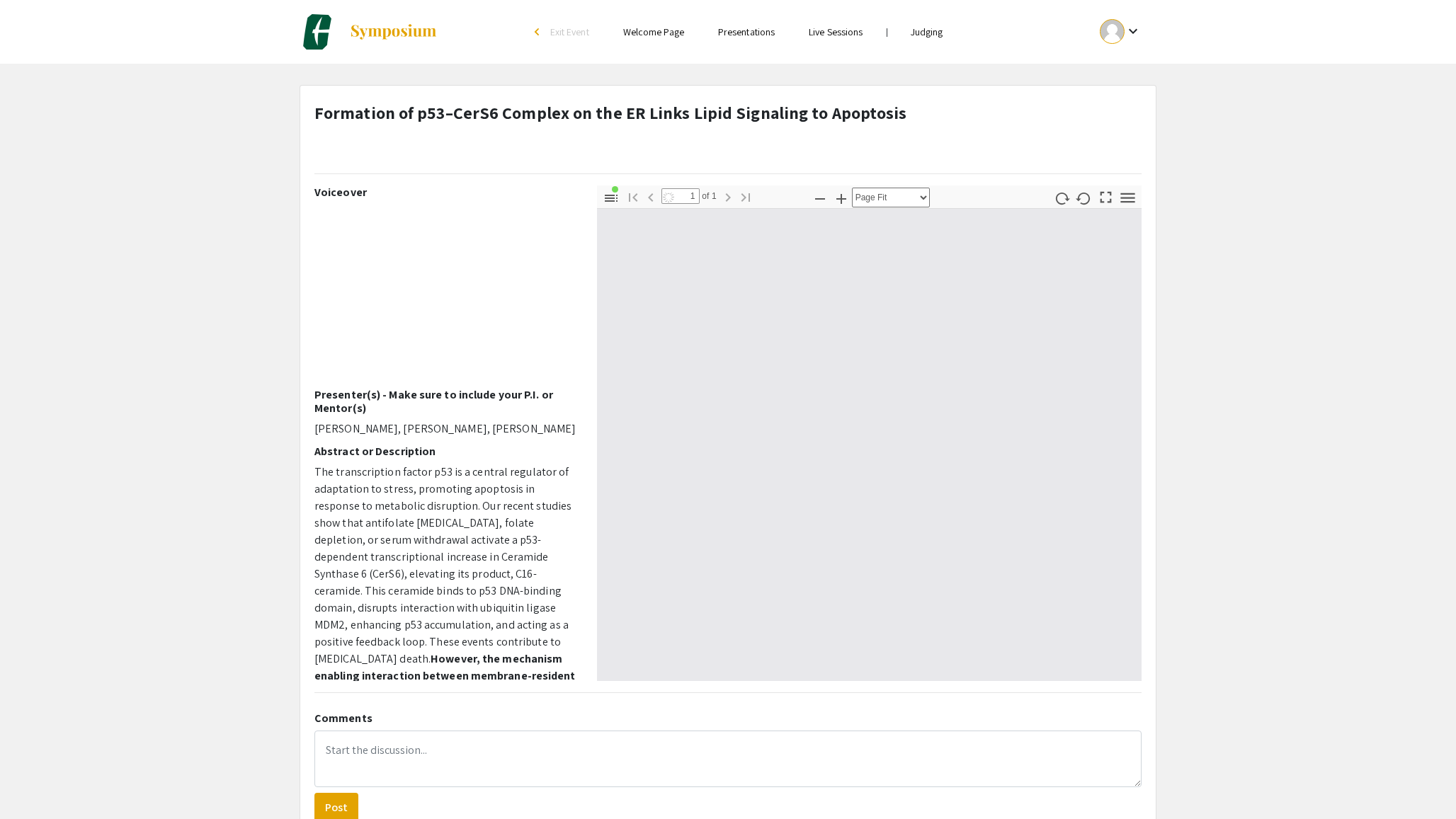
scroll to position [1018, 0]
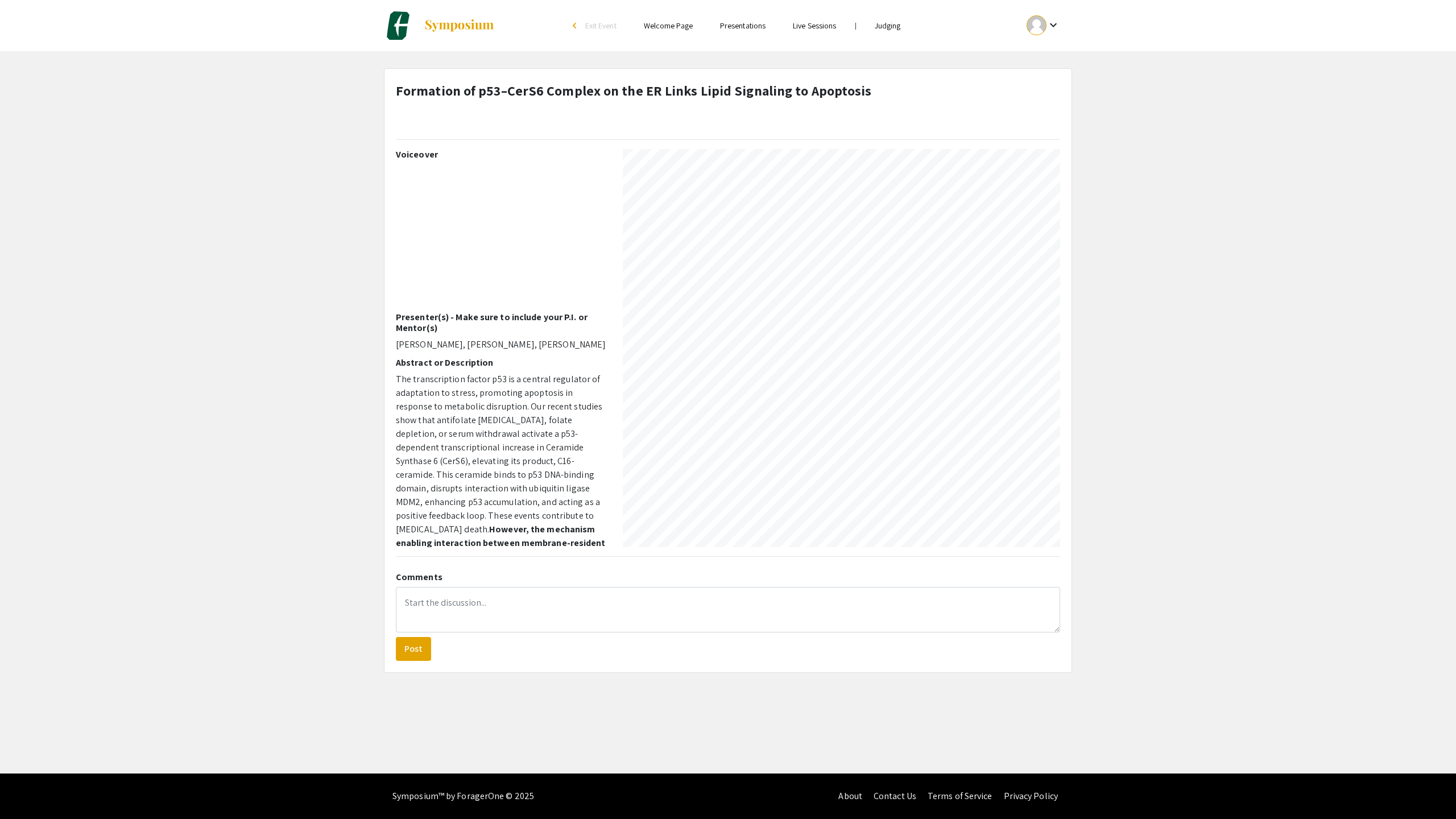
select select "auto"
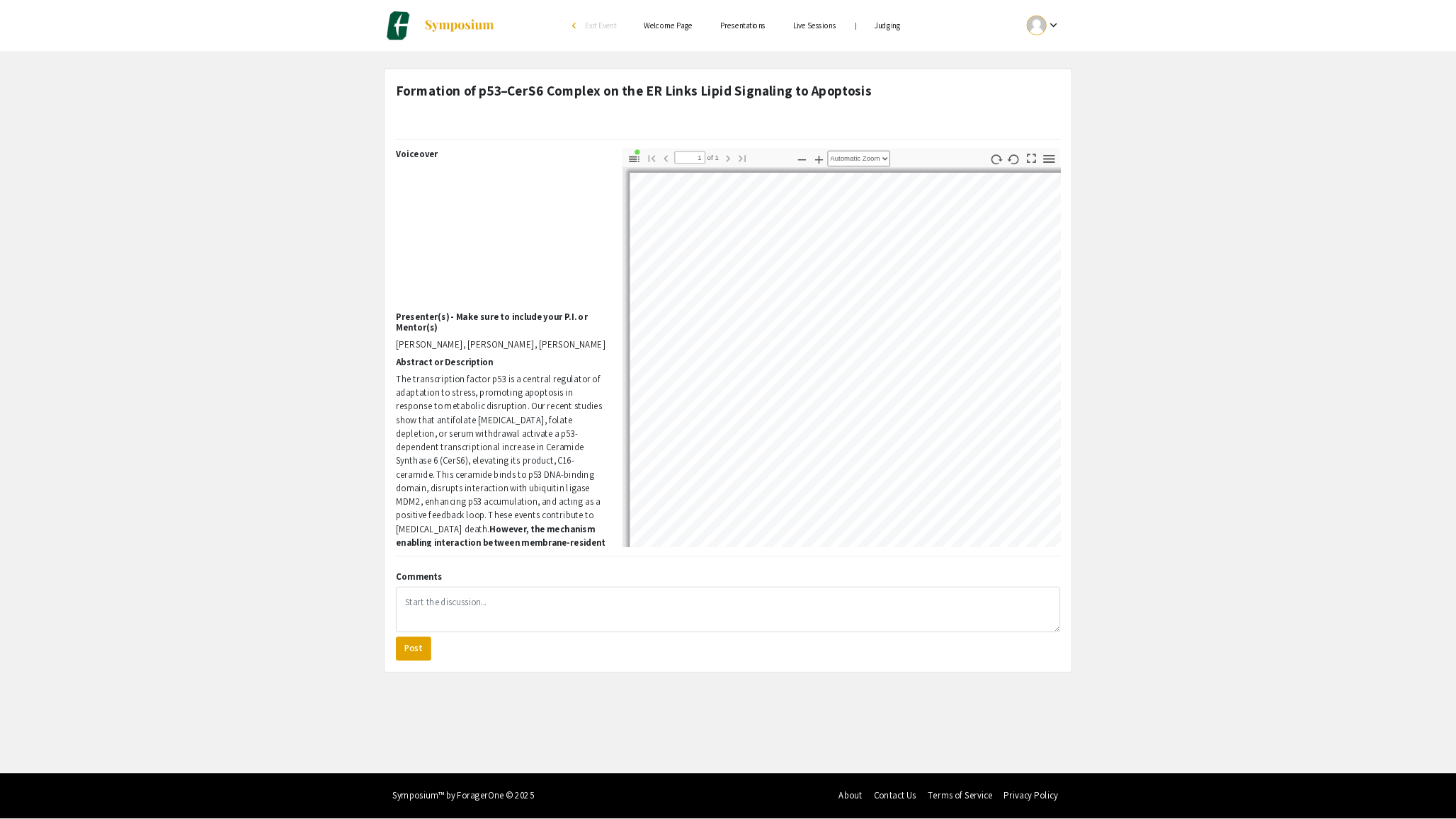
scroll to position [0, 0]
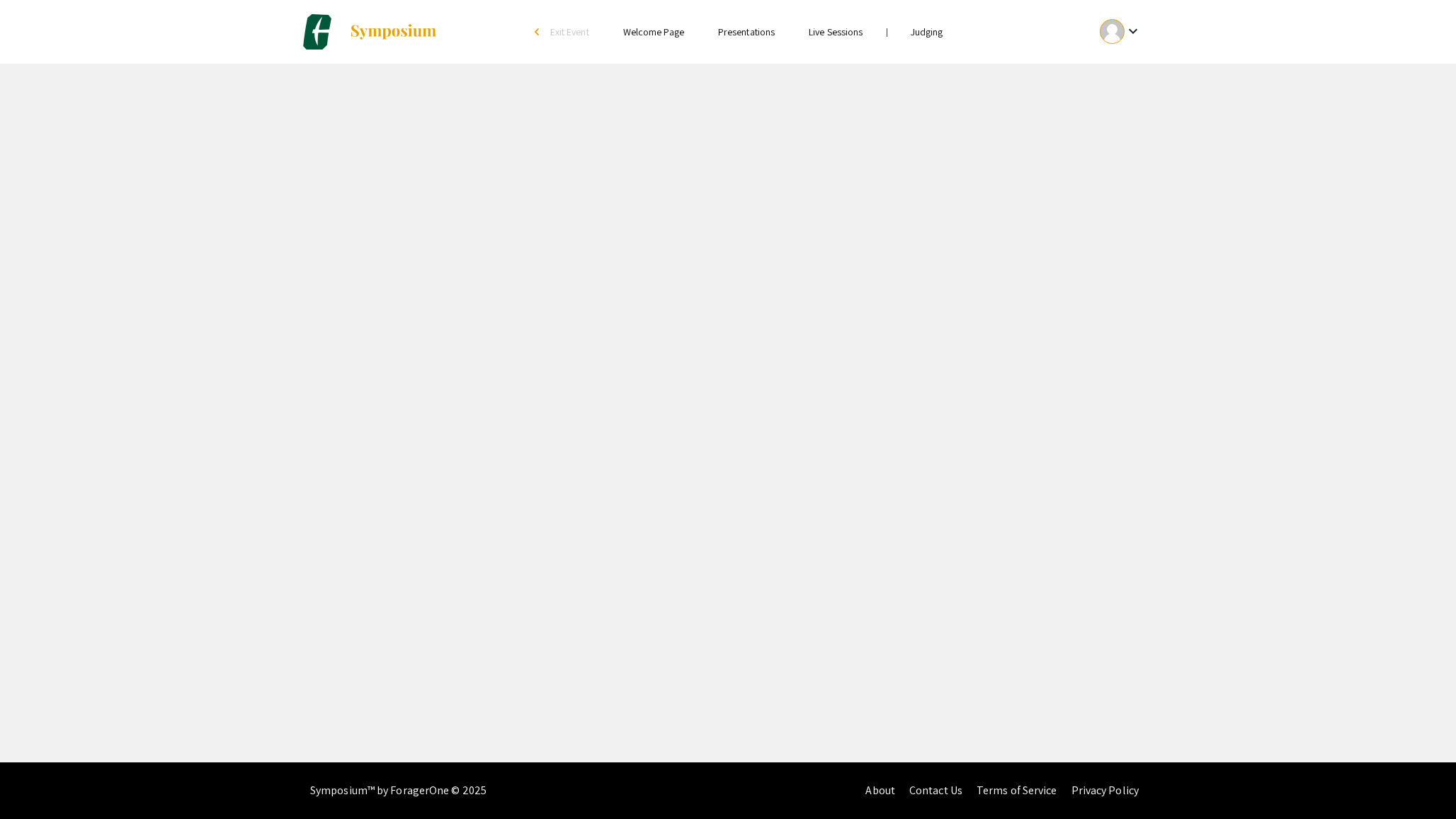
select select "custom"
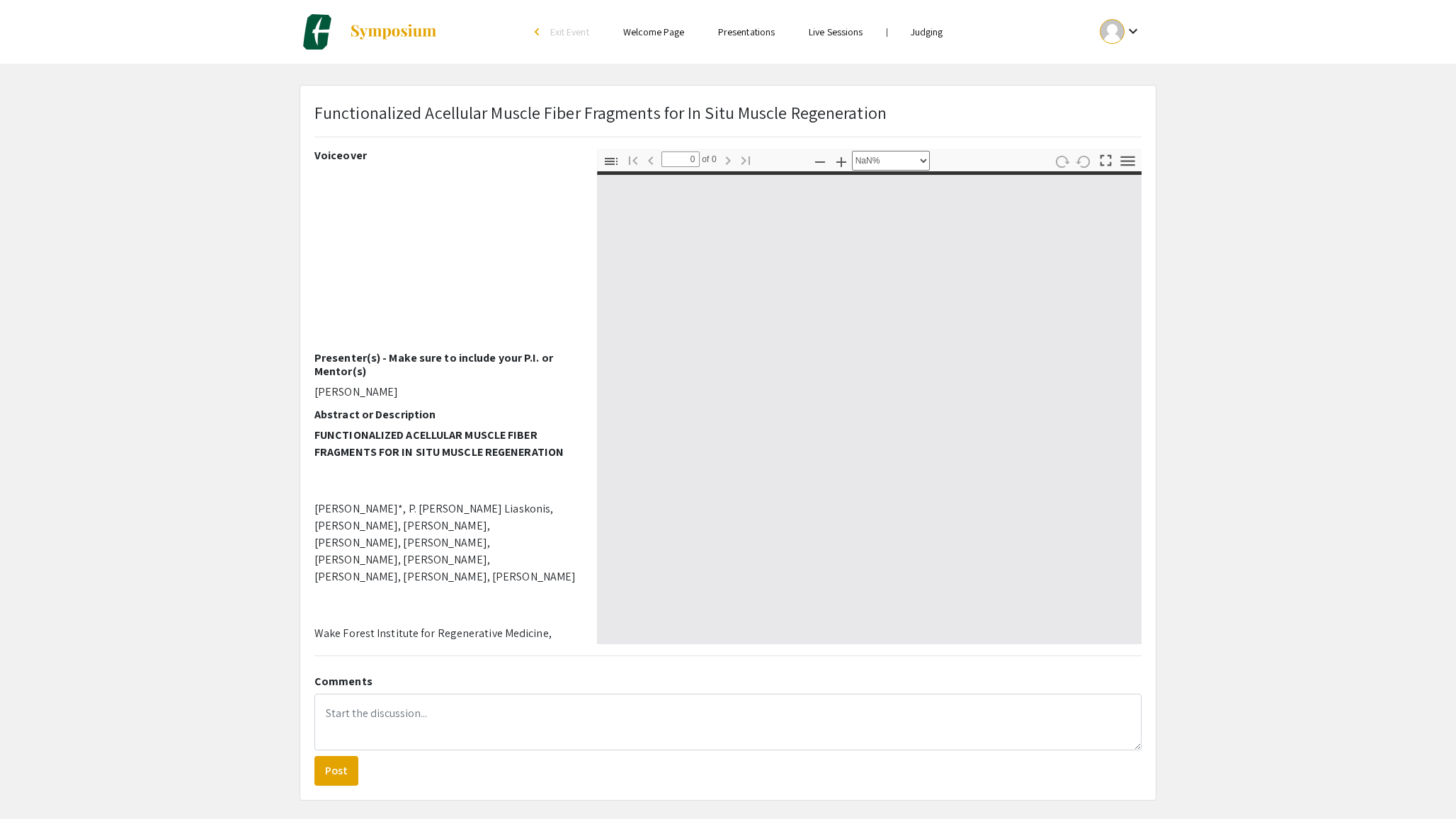
type input "1"
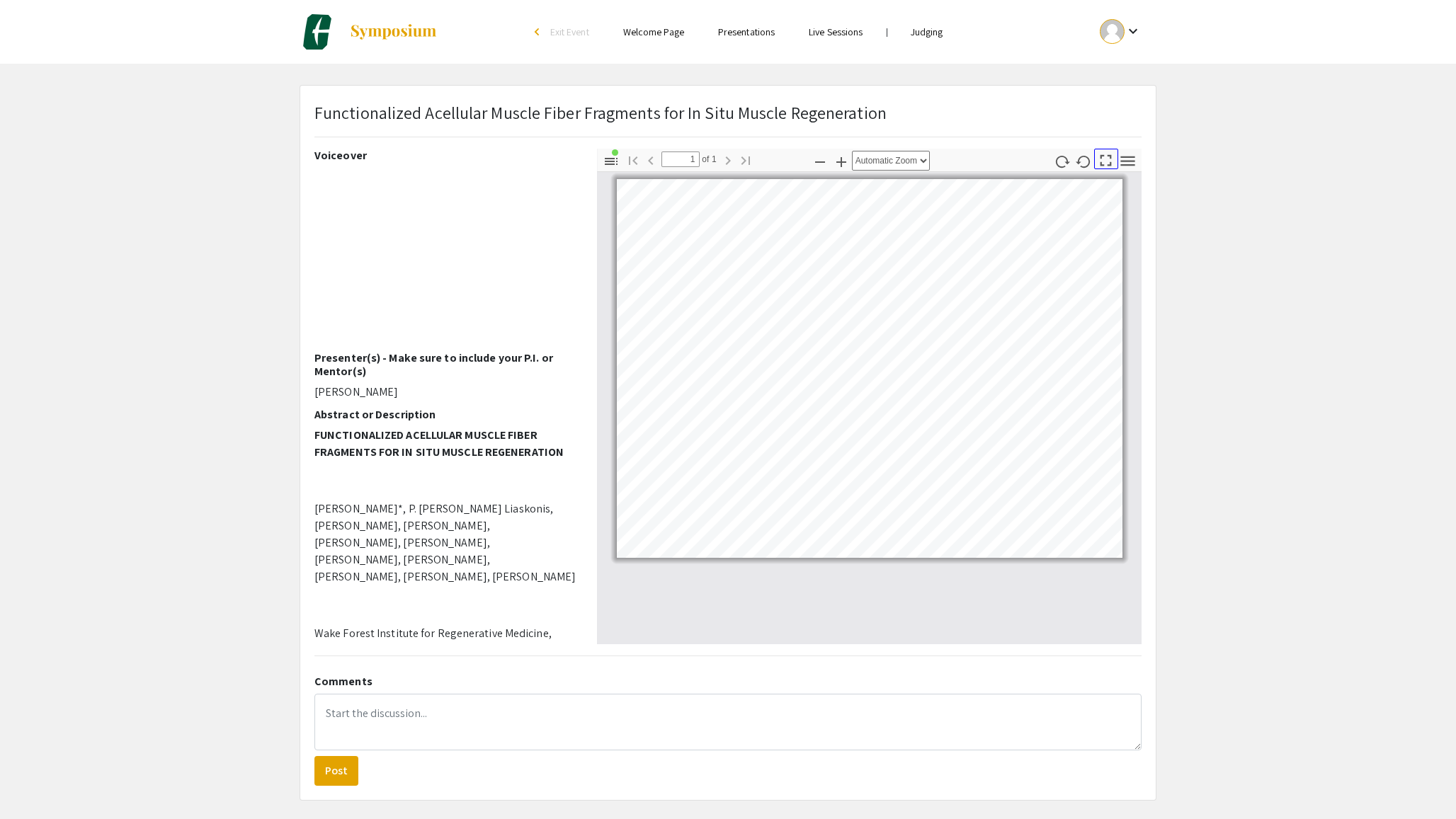
click at [1105, 156] on icon "button" at bounding box center [1105, 160] width 19 height 19
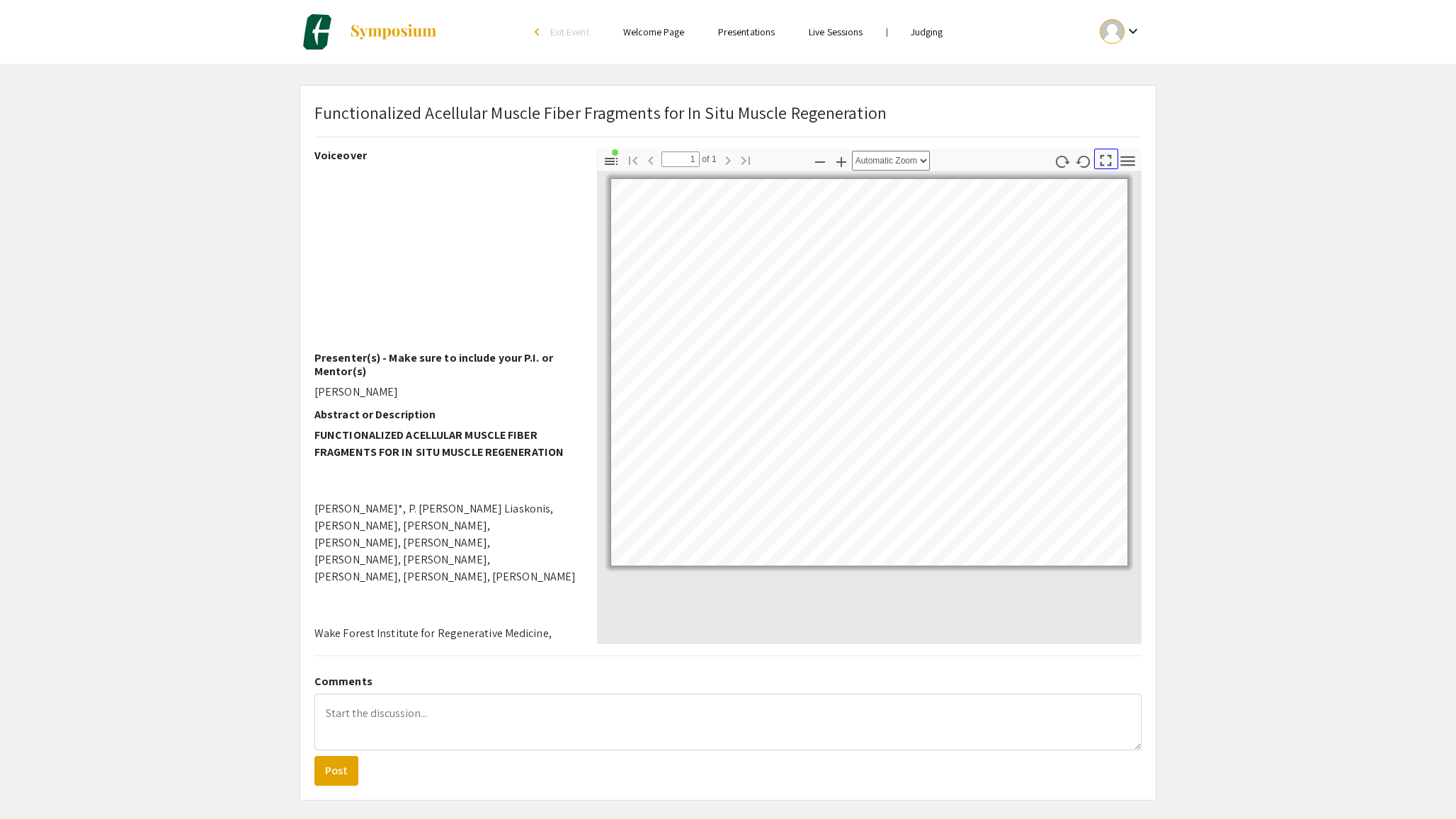
click at [1105, 161] on icon "button" at bounding box center [1105, 160] width 19 height 19
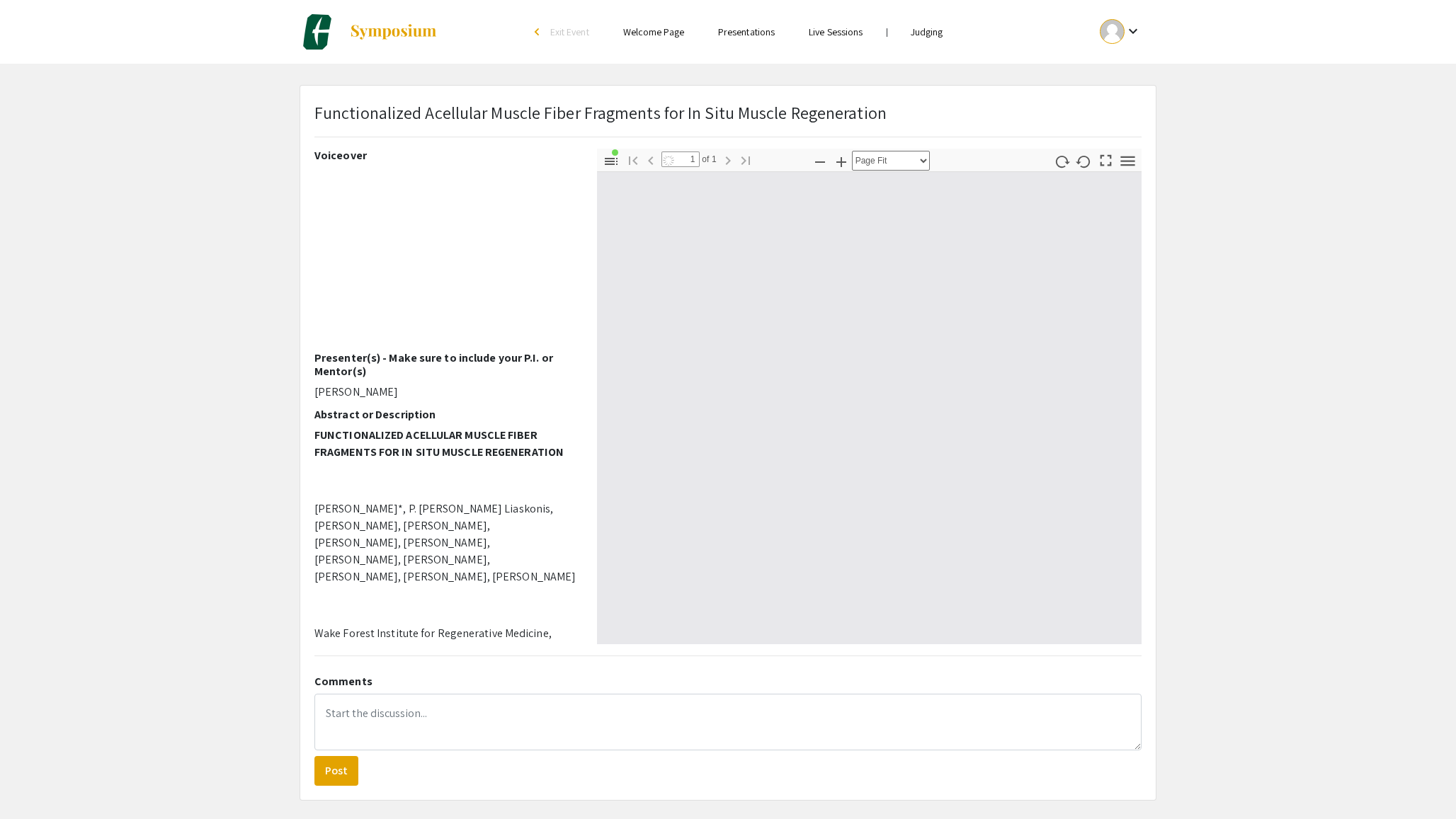
scroll to position [1018, 0]
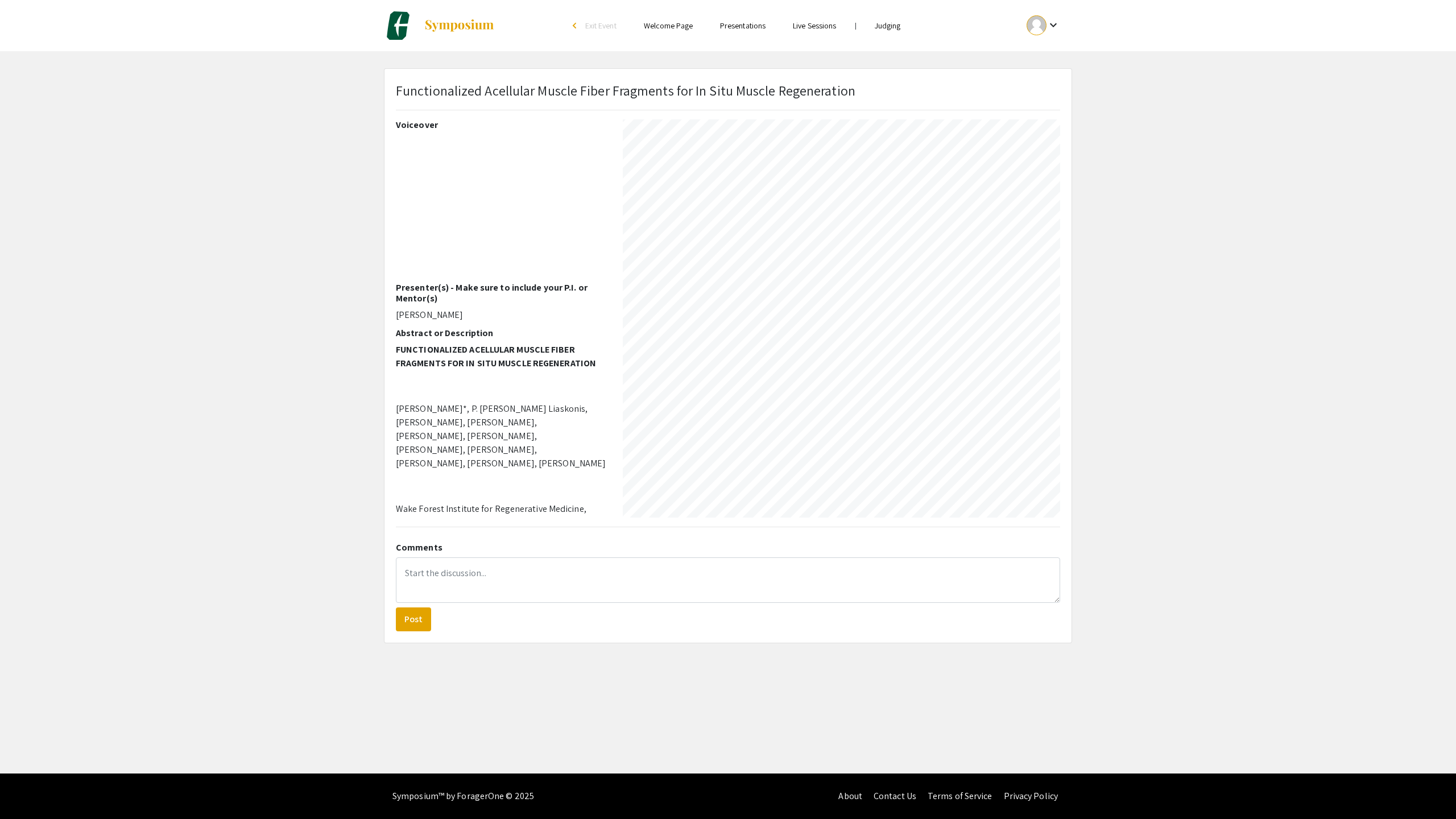
select select "auto"
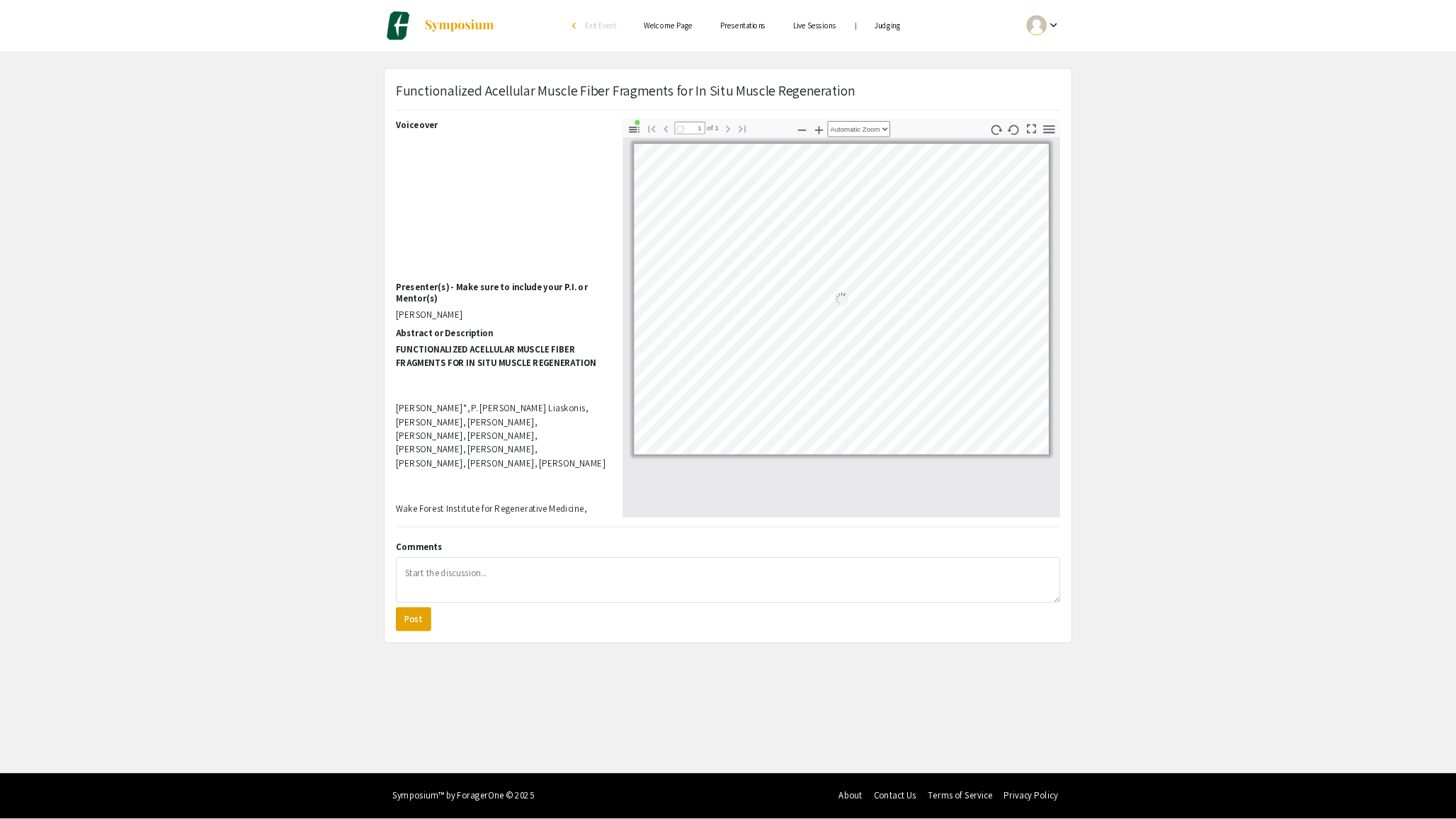
scroll to position [0, 0]
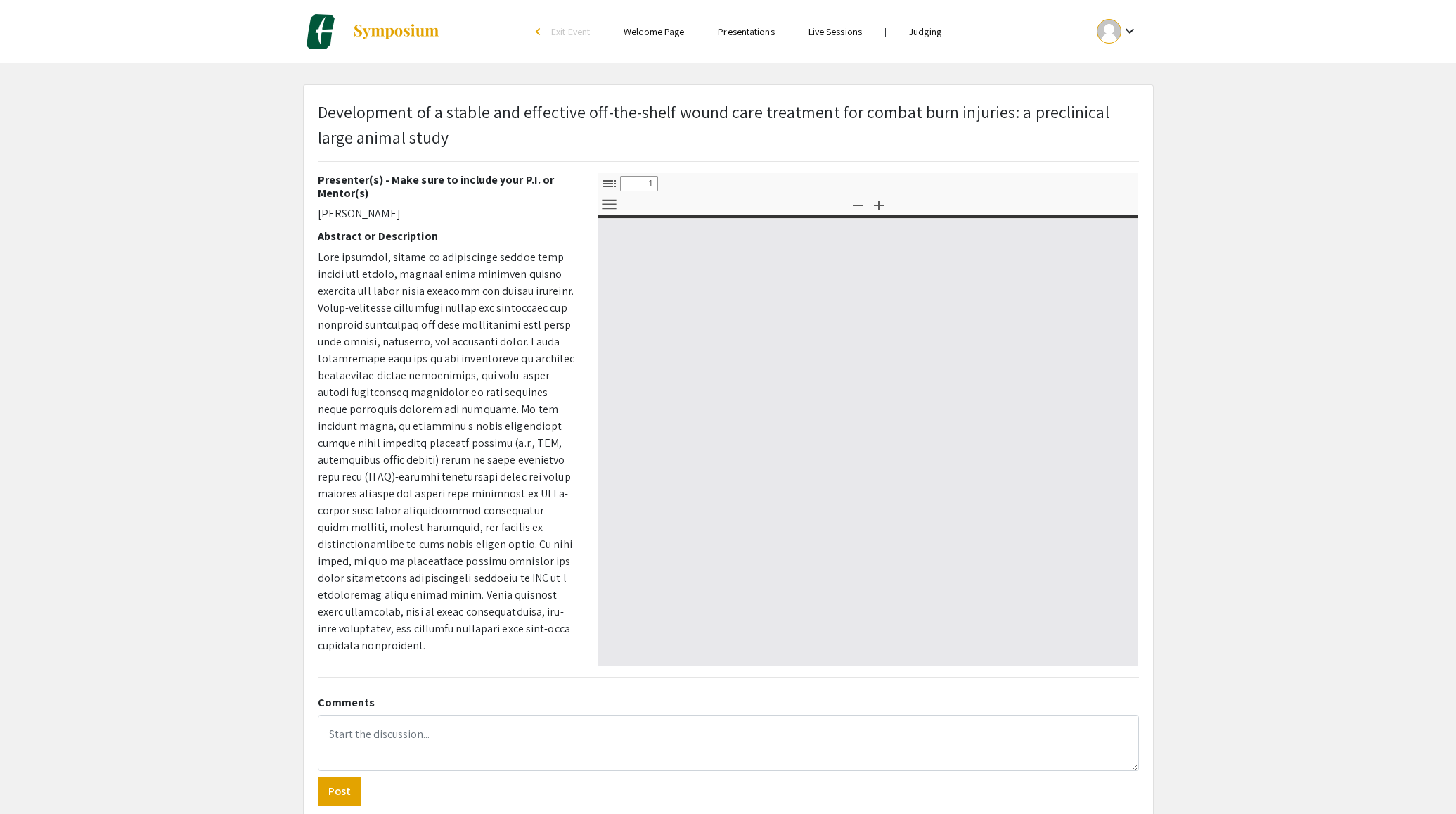
select select "custom"
type input "0"
select select "auto"
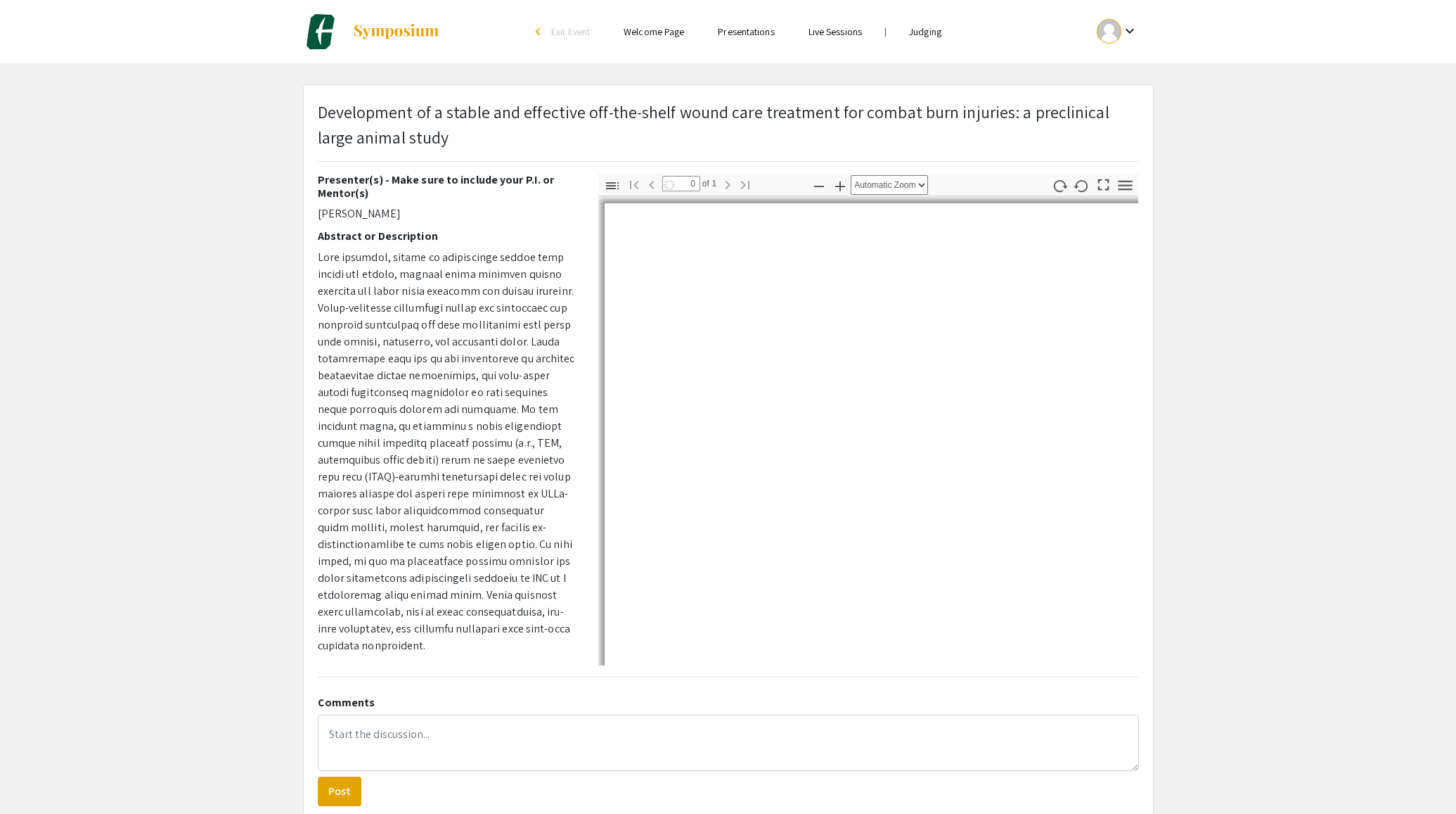
type input "1"
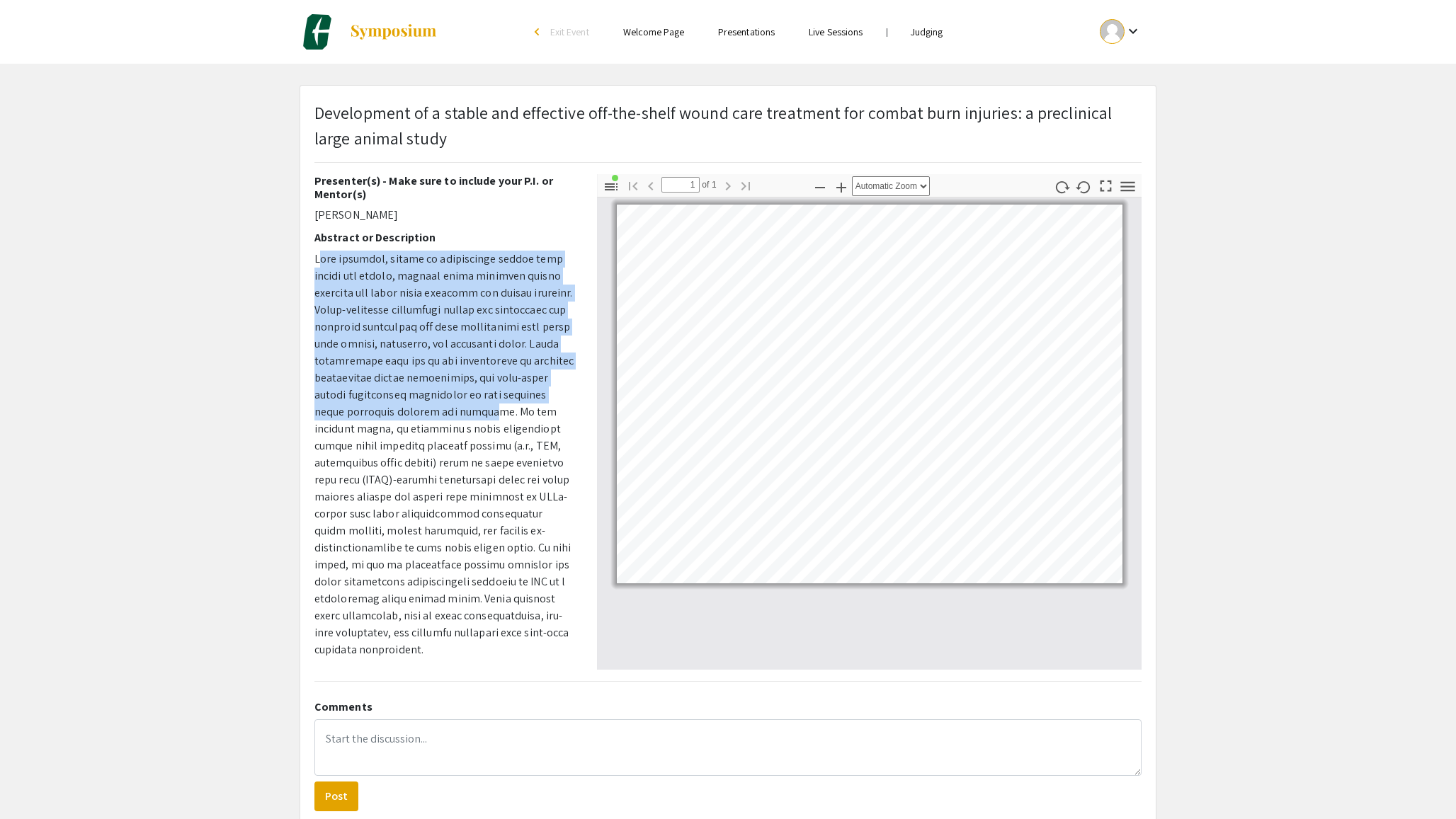
drag, startPoint x: 321, startPoint y: 258, endPoint x: 449, endPoint y: 411, distance: 199.5
click at [449, 411] on p at bounding box center [445, 454] width 261 height 407
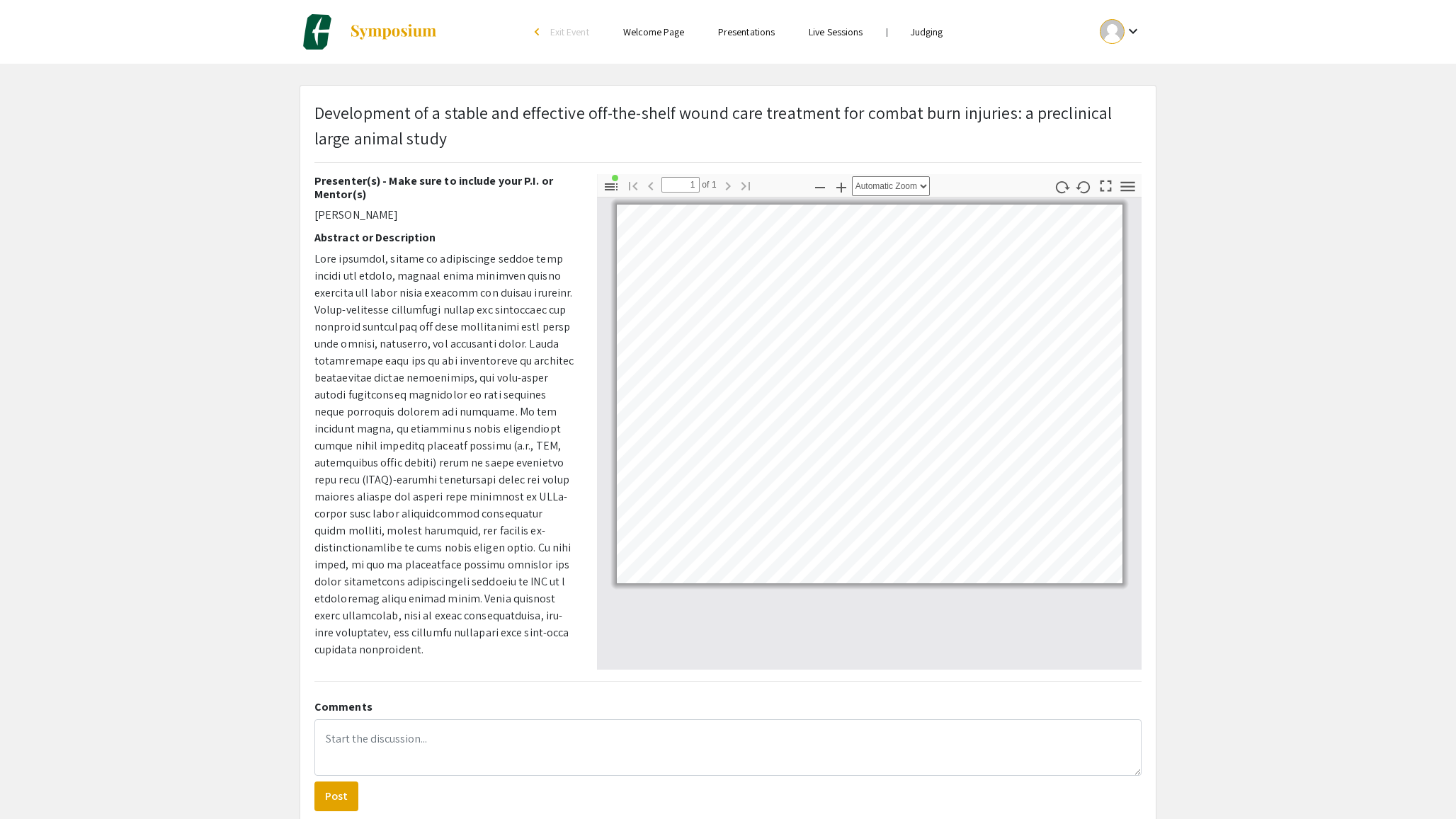
click at [454, 412] on p at bounding box center [445, 454] width 261 height 407
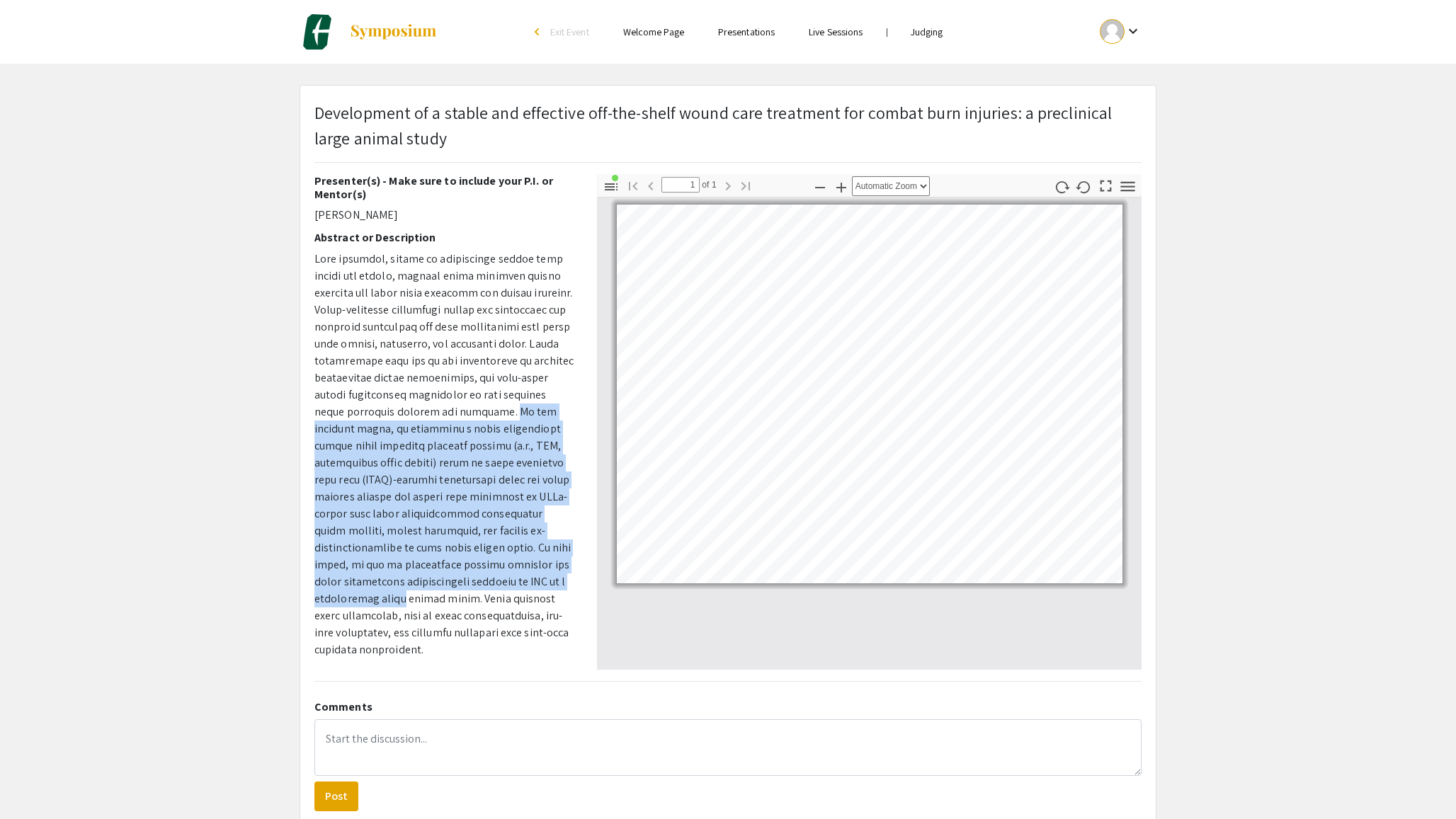
drag, startPoint x: 477, startPoint y: 414, endPoint x: 560, endPoint y: 584, distance: 189.2
click at [560, 584] on p at bounding box center [445, 454] width 261 height 407
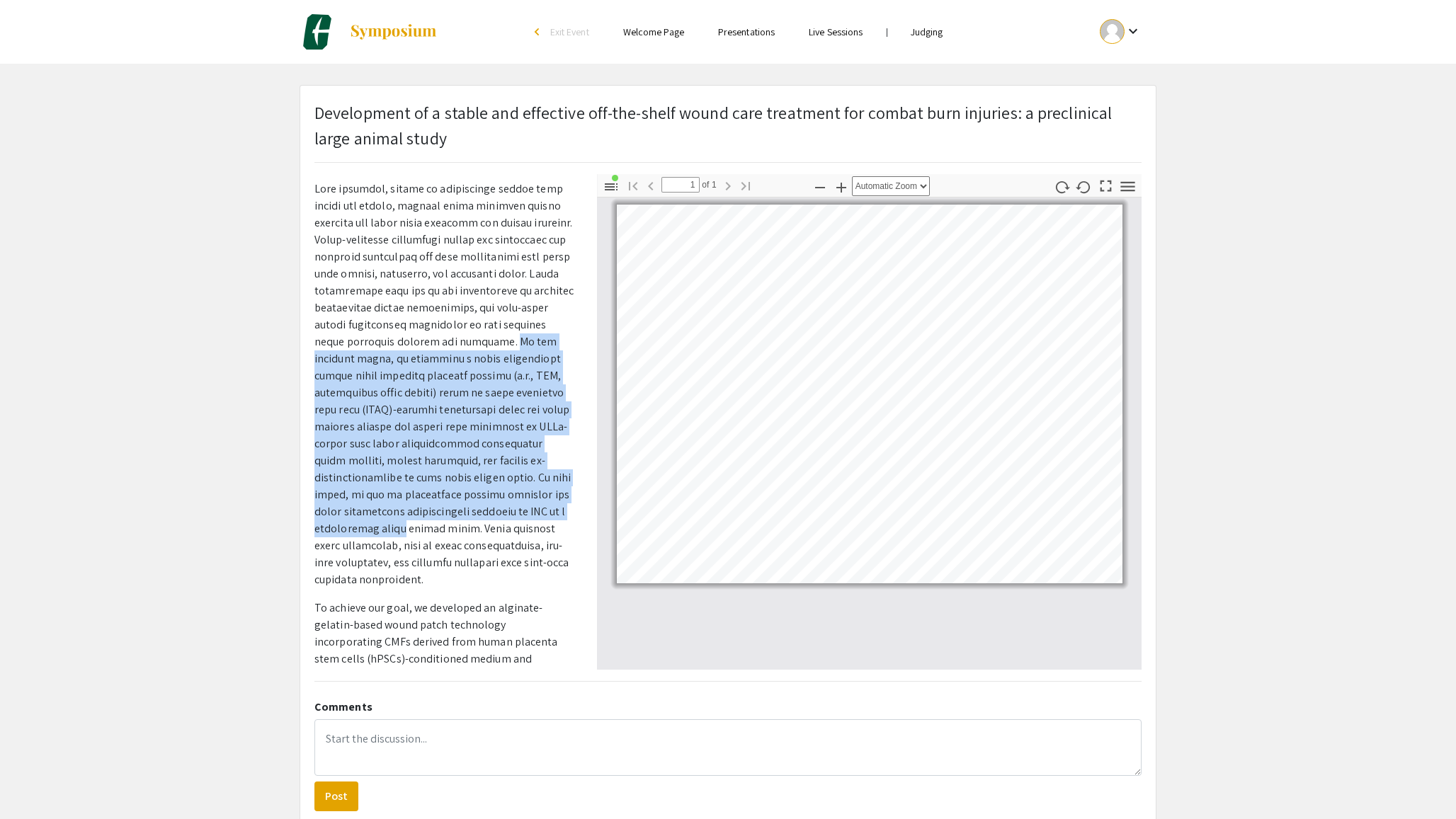
scroll to position [73, 0]
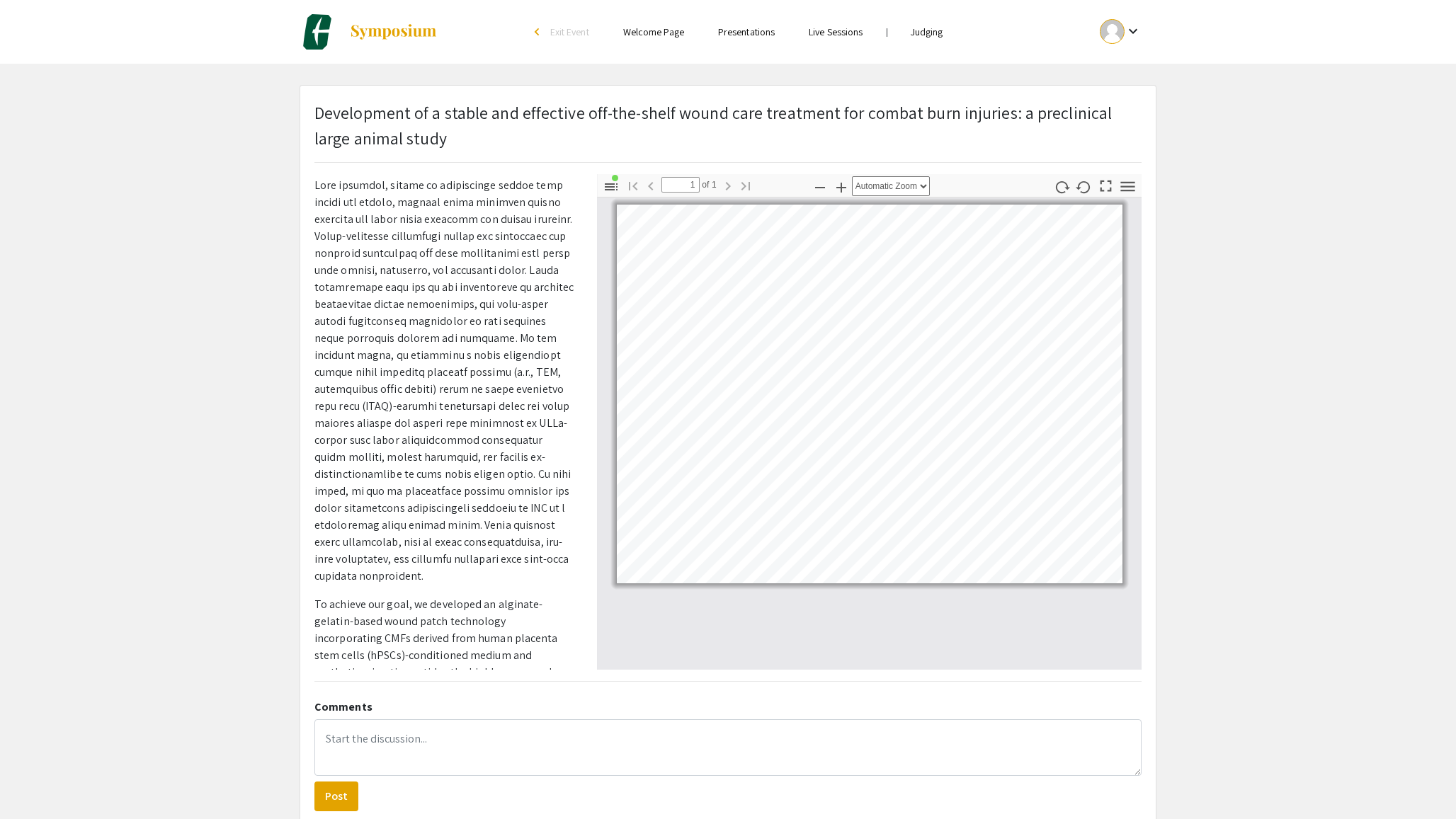
click at [485, 494] on p at bounding box center [445, 381] width 261 height 407
drag, startPoint x: 415, startPoint y: 471, endPoint x: 552, endPoint y: 569, distance: 168.4
click at [552, 569] on p at bounding box center [445, 381] width 261 height 407
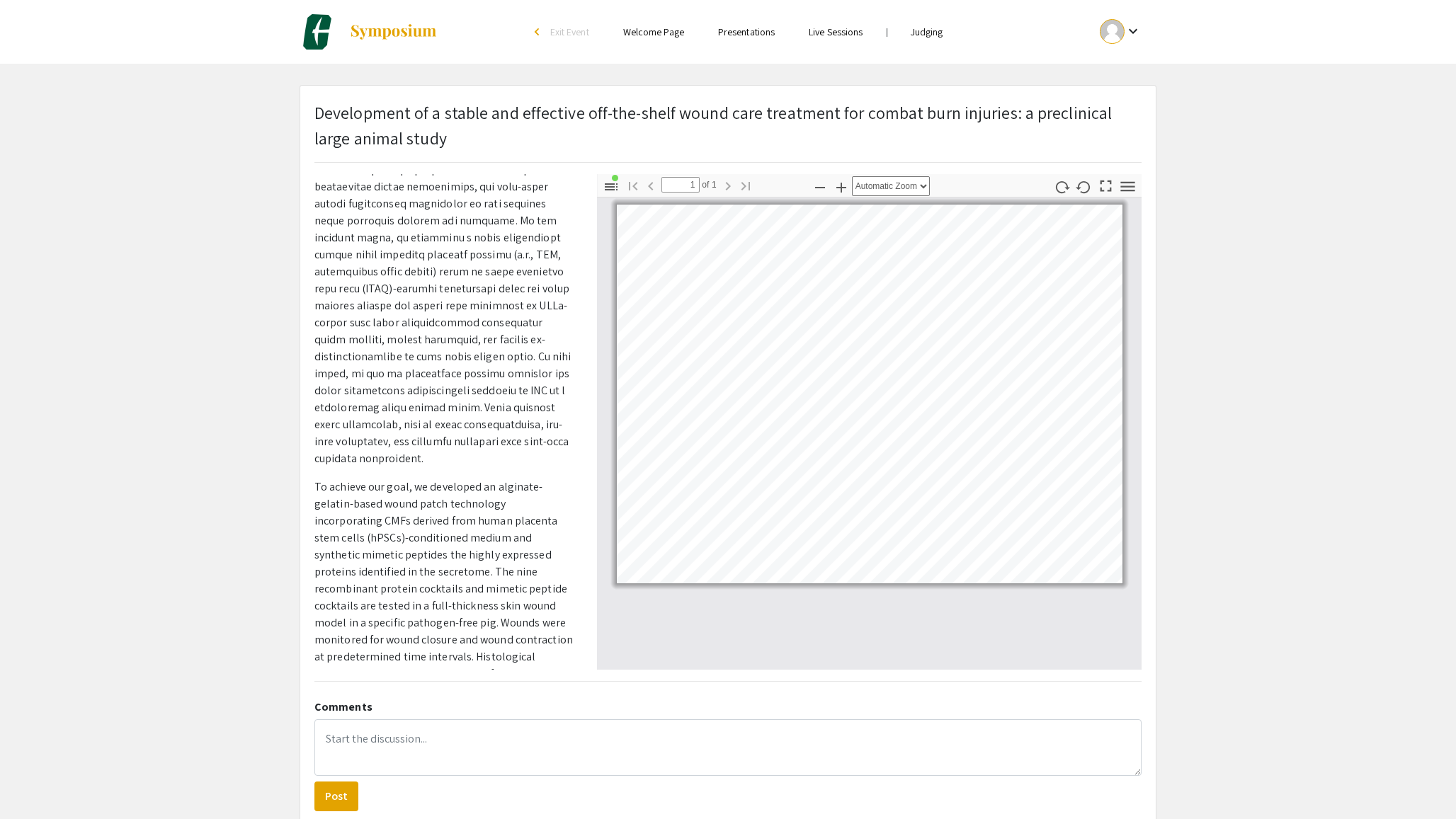
scroll to position [227, 0]
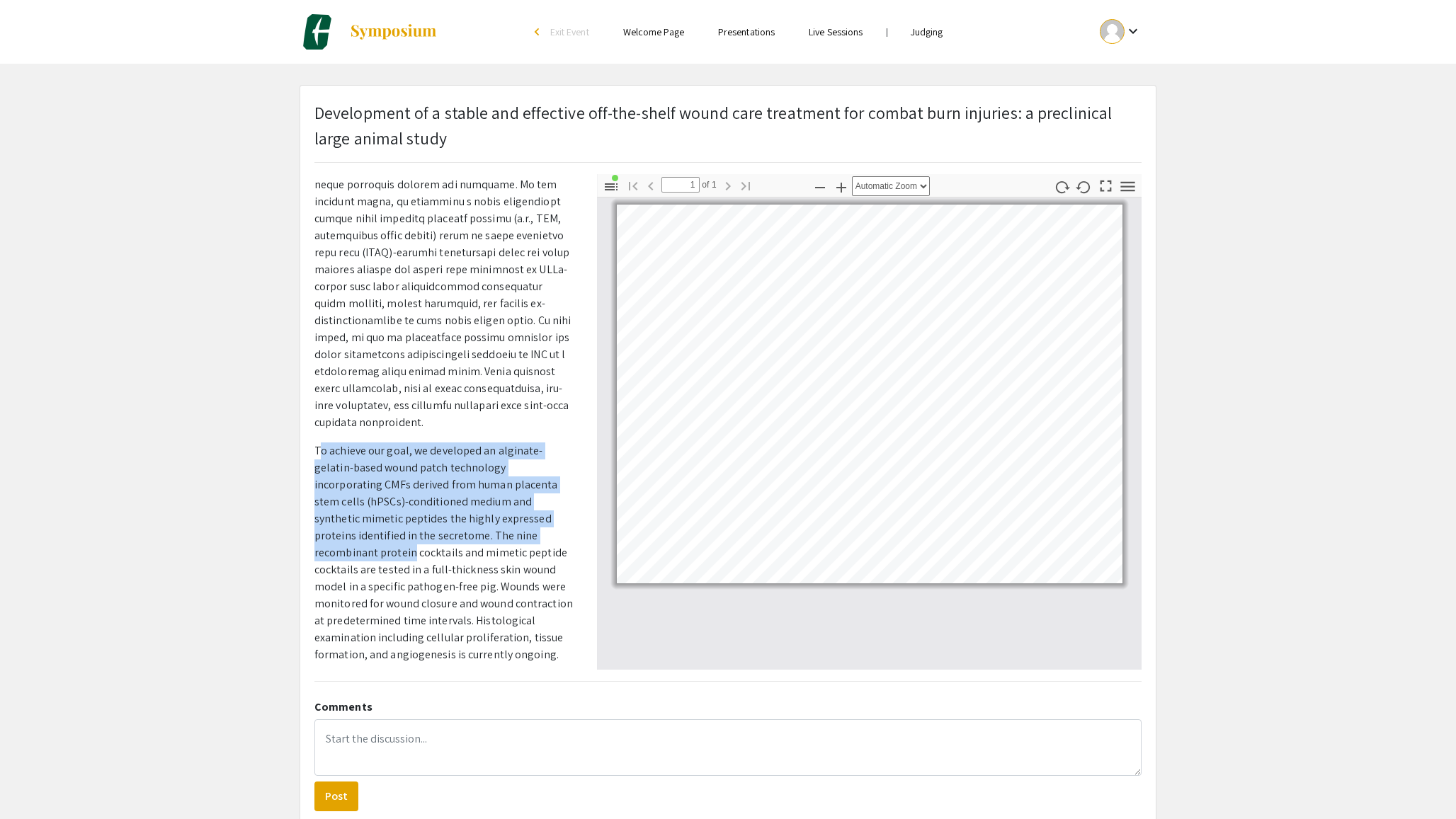
drag, startPoint x: 319, startPoint y: 450, endPoint x: 531, endPoint y: 530, distance: 226.6
click at [531, 530] on p "To achieve our goal, we developed an alginate-gelatin-based wound patch technol…" at bounding box center [445, 553] width 261 height 221
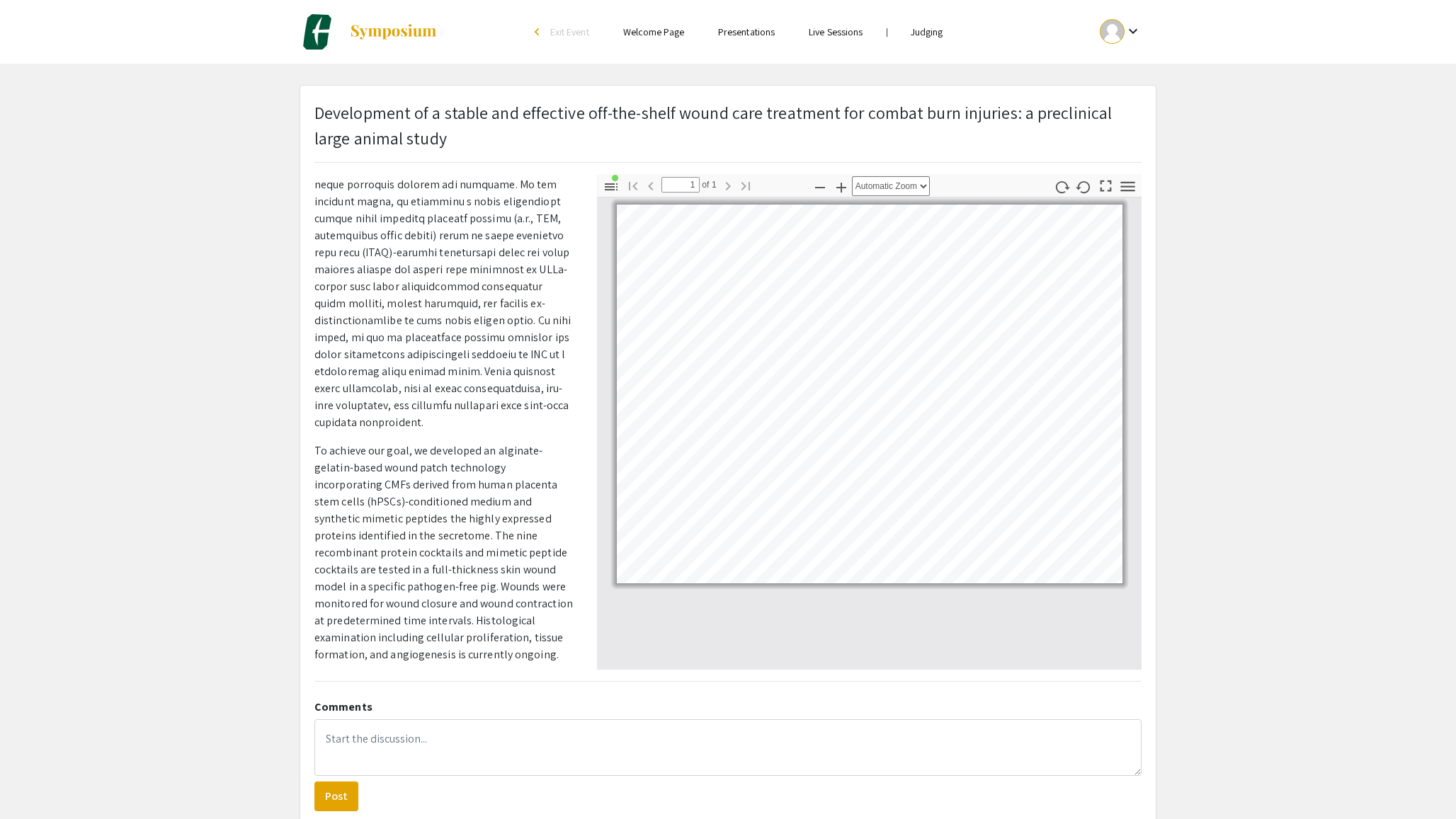
click at [526, 548] on p "To achieve our goal, we developed an alginate-gelatin-based wound patch technol…" at bounding box center [445, 553] width 261 height 221
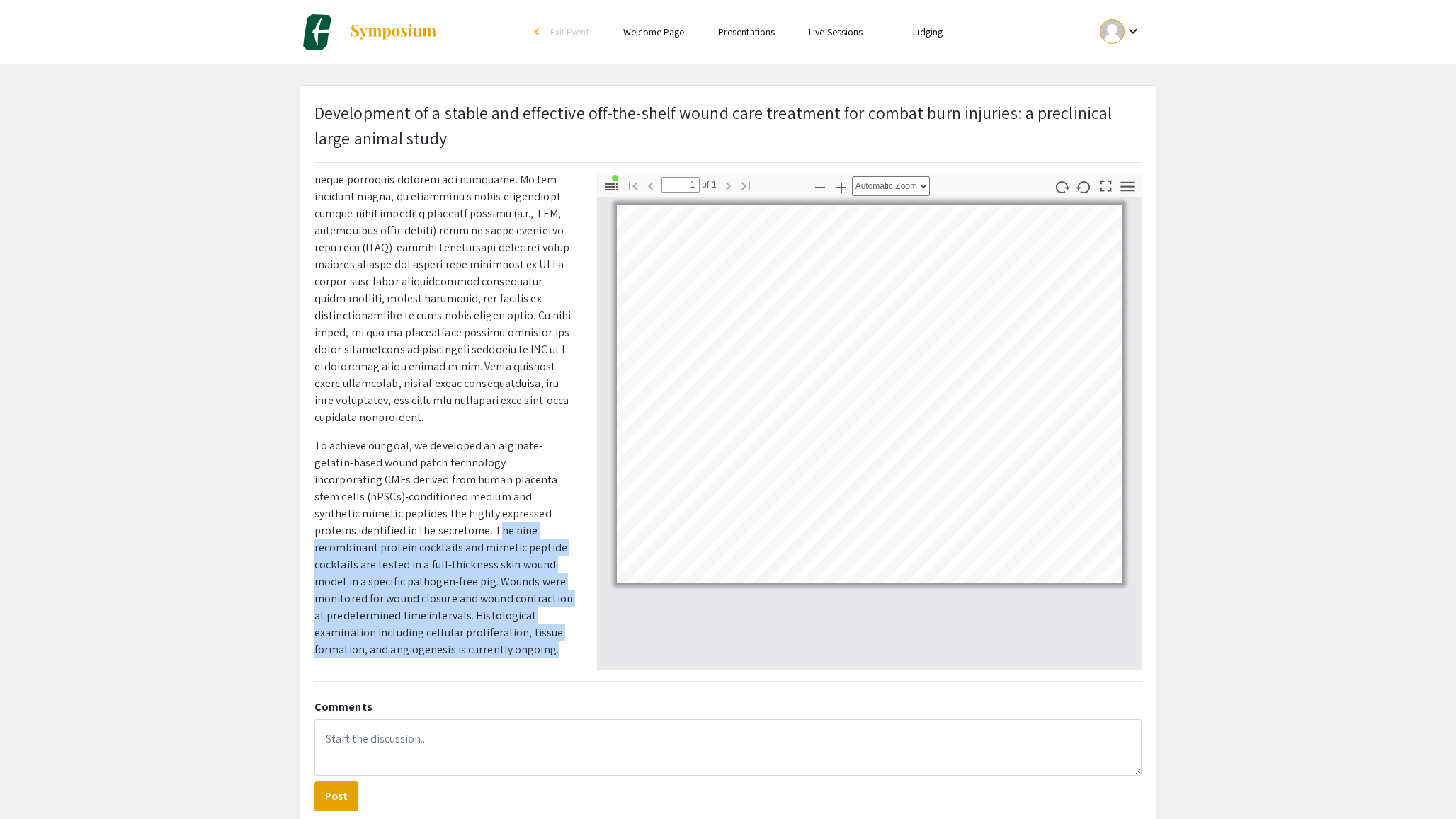
drag, startPoint x: 391, startPoint y: 528, endPoint x: 546, endPoint y: 638, distance: 190.1
click at [548, 641] on p "To achieve our goal, we developed an alginate-gelatin-based wound patch technol…" at bounding box center [445, 548] width 261 height 221
click at [549, 587] on p "To achieve our goal, we developed an alginate-gelatin-based wound patch technol…" at bounding box center [445, 548] width 261 height 221
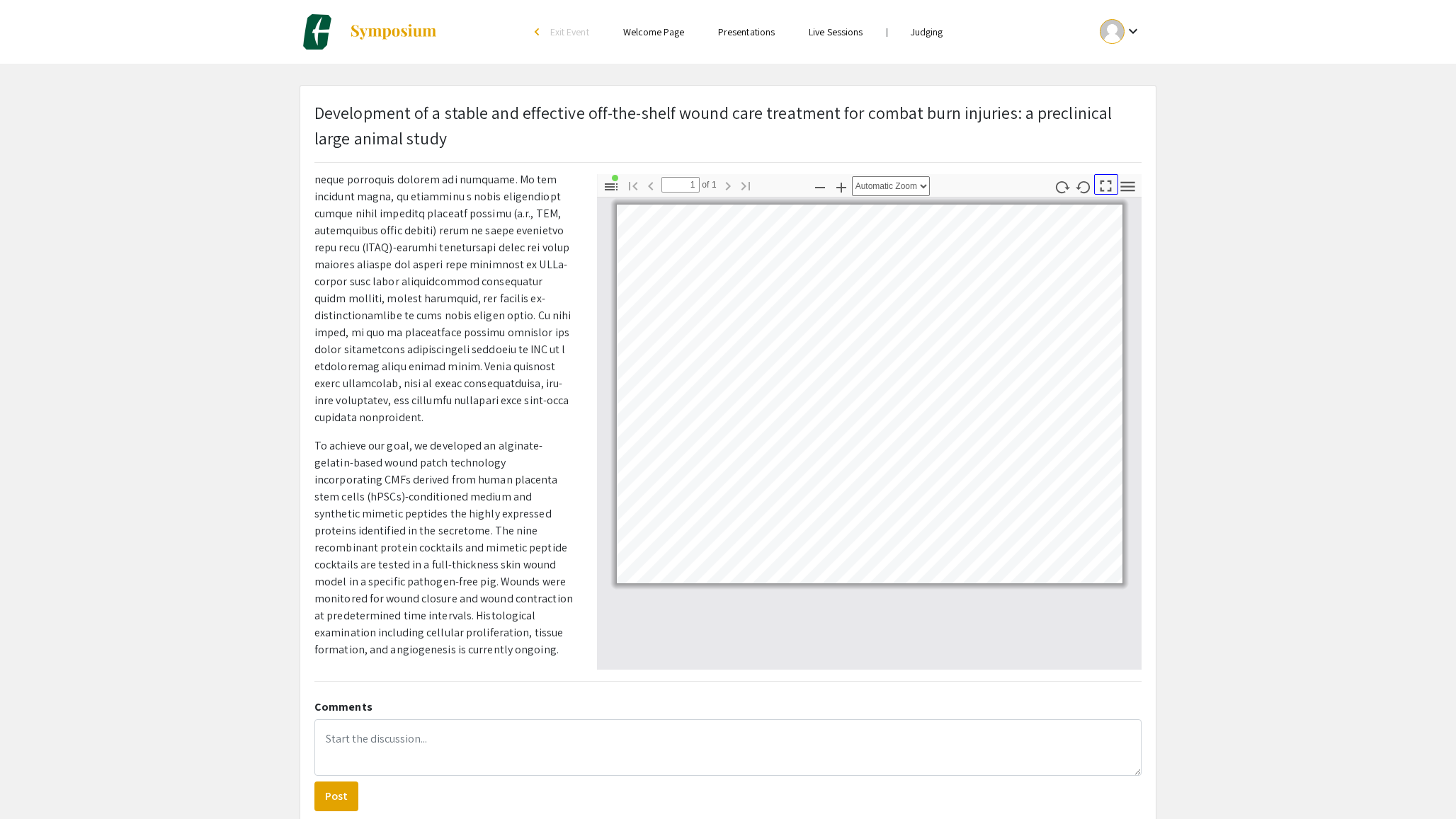
click at [1108, 188] on icon "button" at bounding box center [1105, 186] width 19 height 19
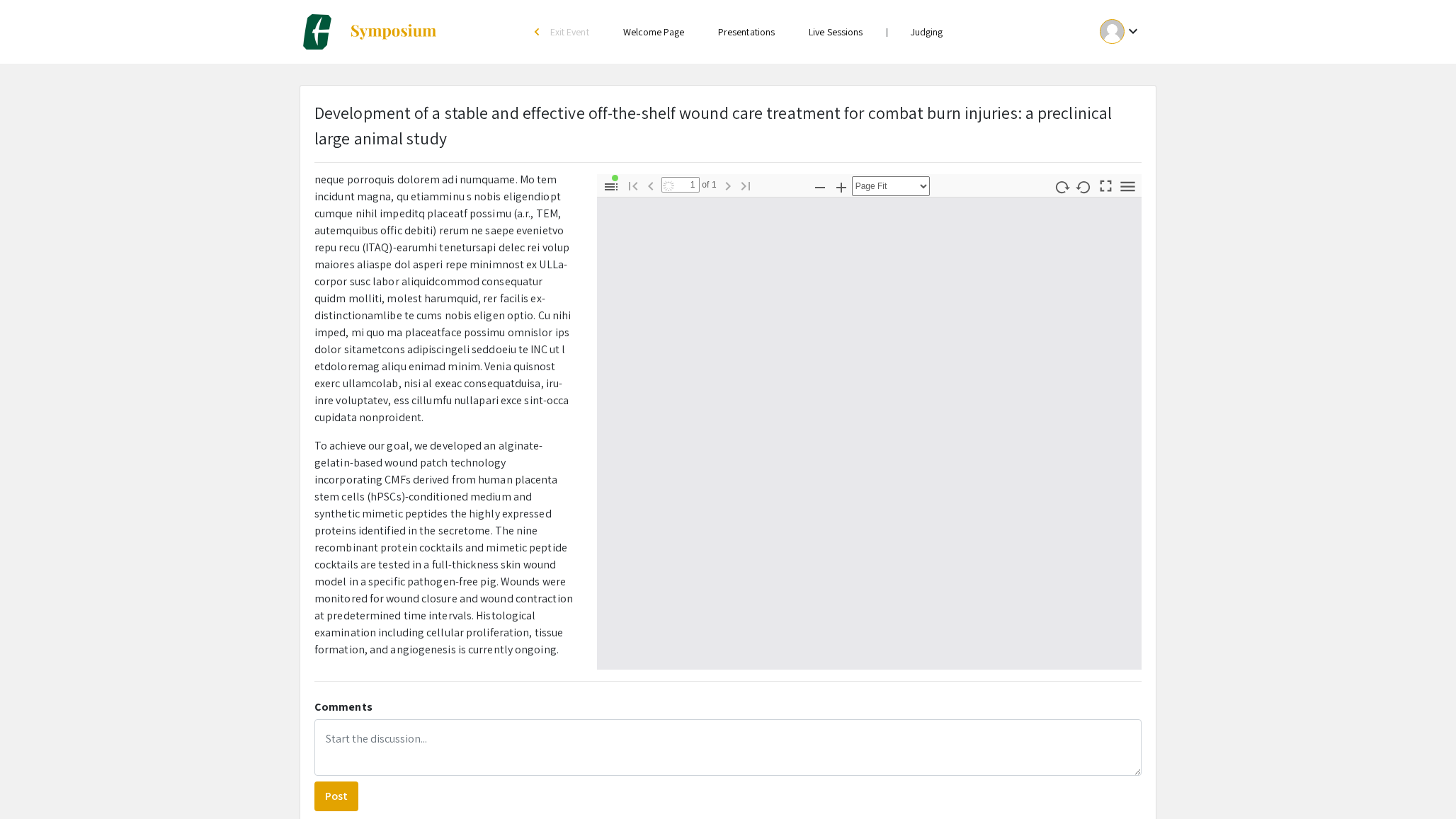
scroll to position [1018, 0]
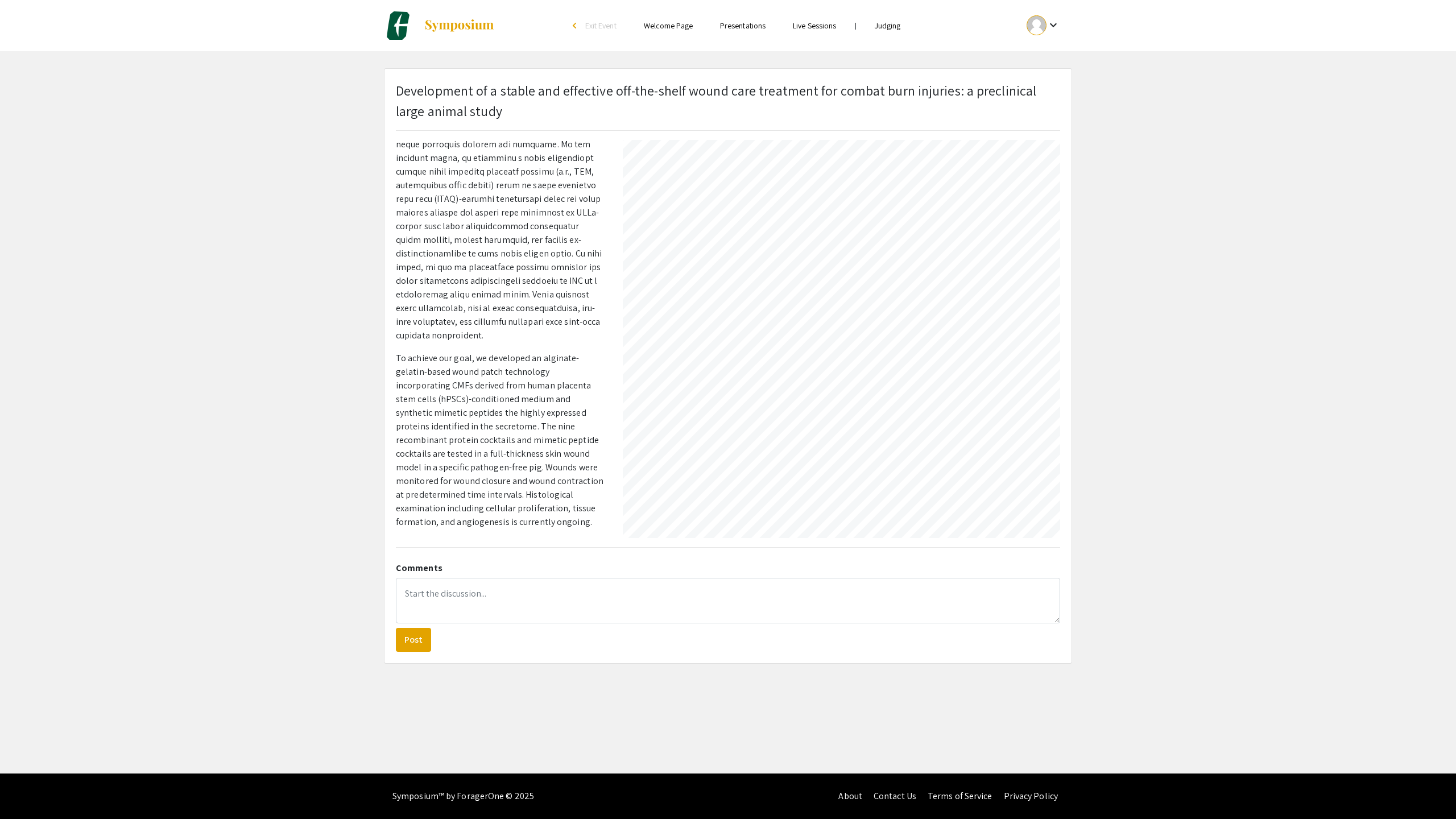
select select "auto"
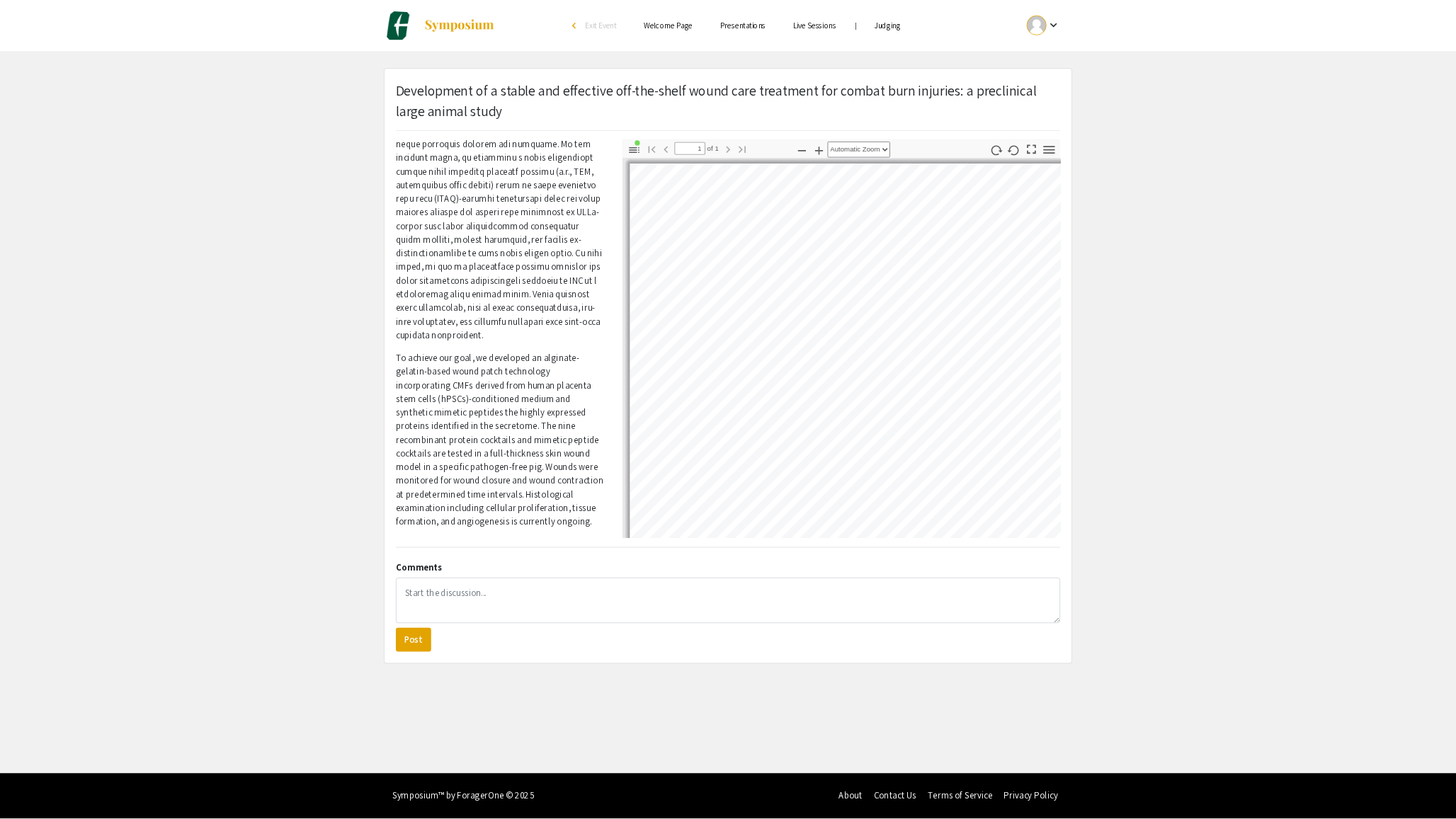
scroll to position [0, 0]
